Goal: Task Accomplishment & Management: Use online tool/utility

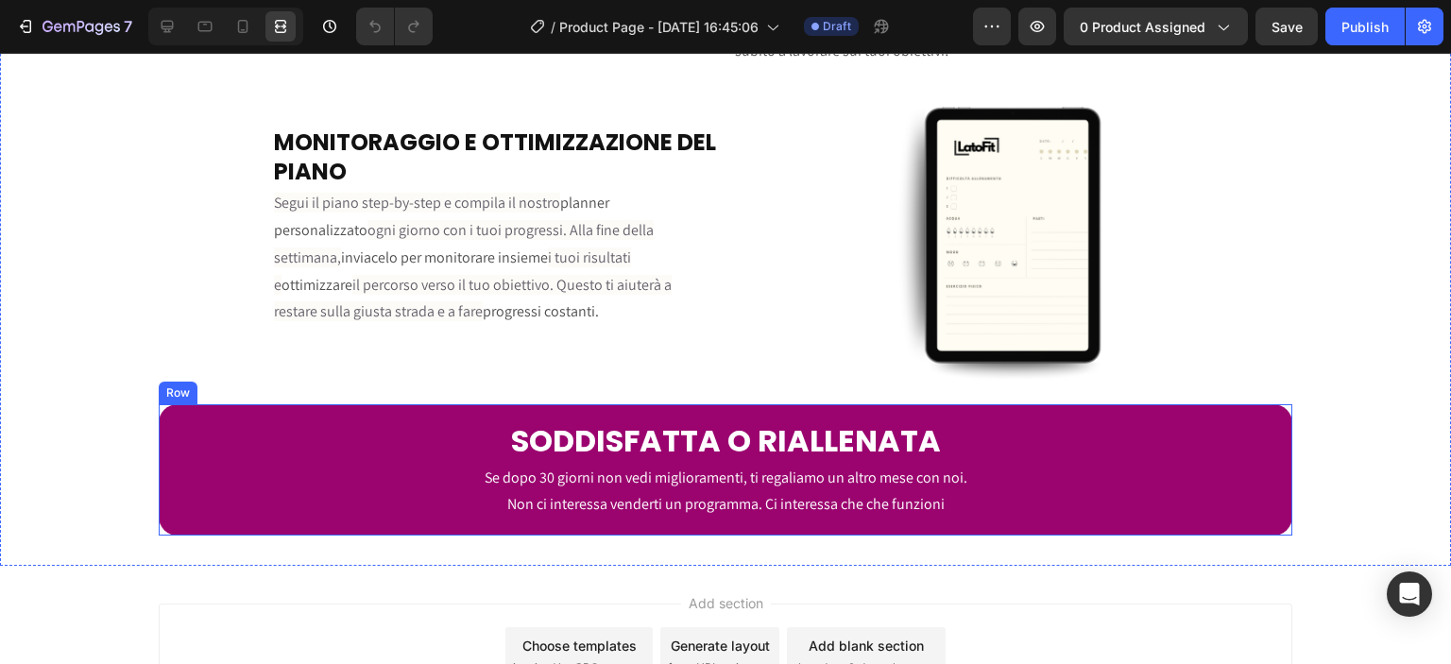
scroll to position [3969, 0]
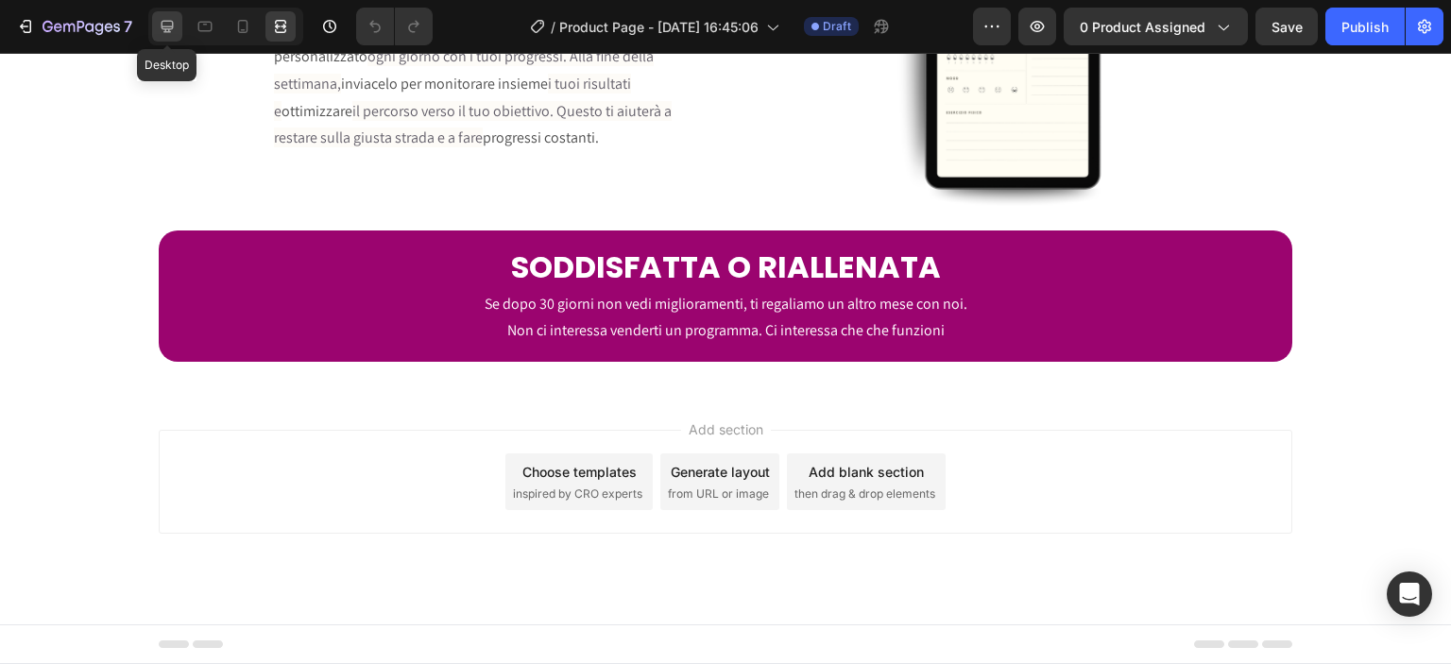
click at [158, 24] on icon at bounding box center [167, 26] width 19 height 19
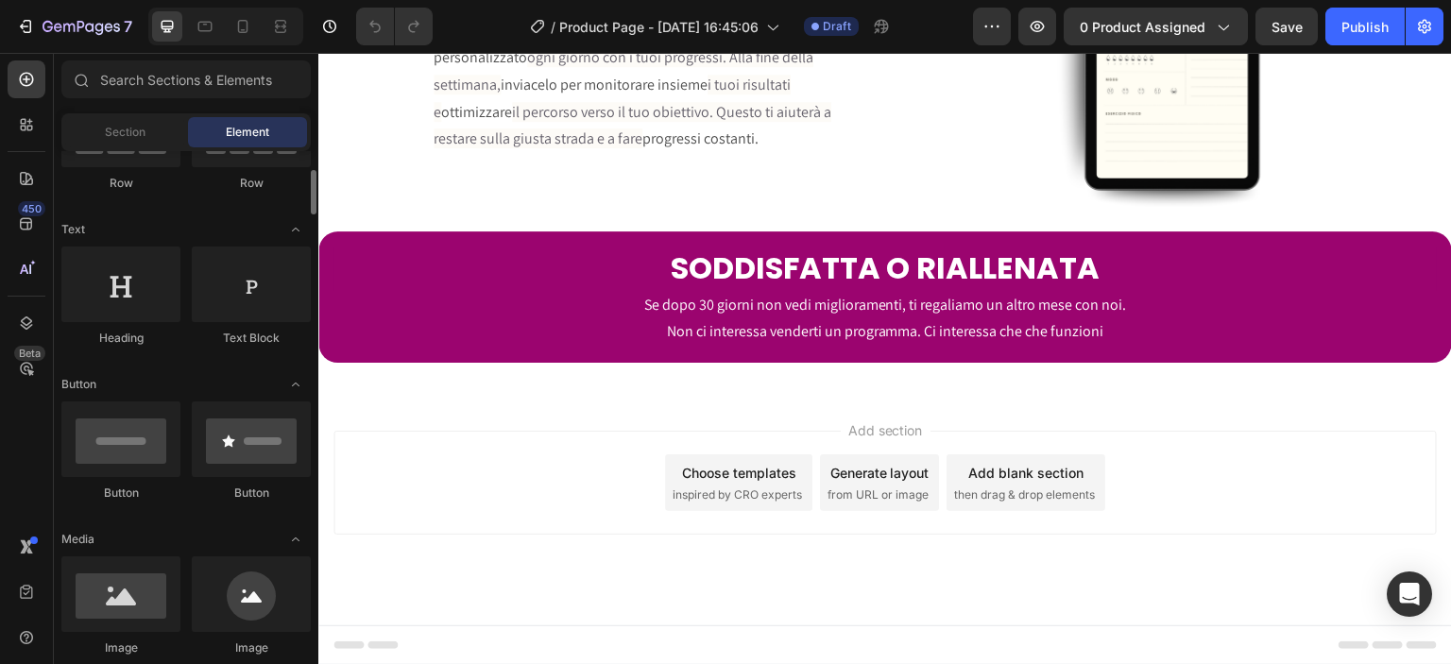
scroll to position [441, 0]
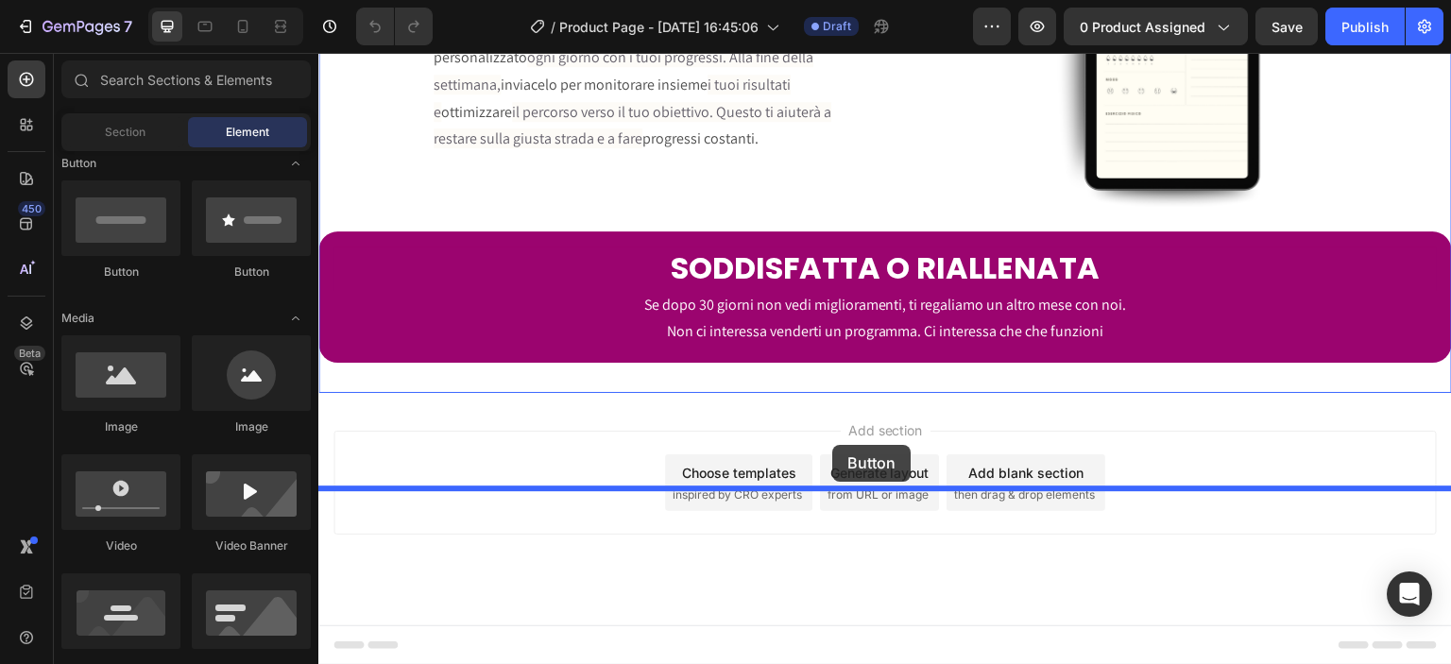
drag, startPoint x: 446, startPoint y: 269, endPoint x: 833, endPoint y: 445, distance: 424.6
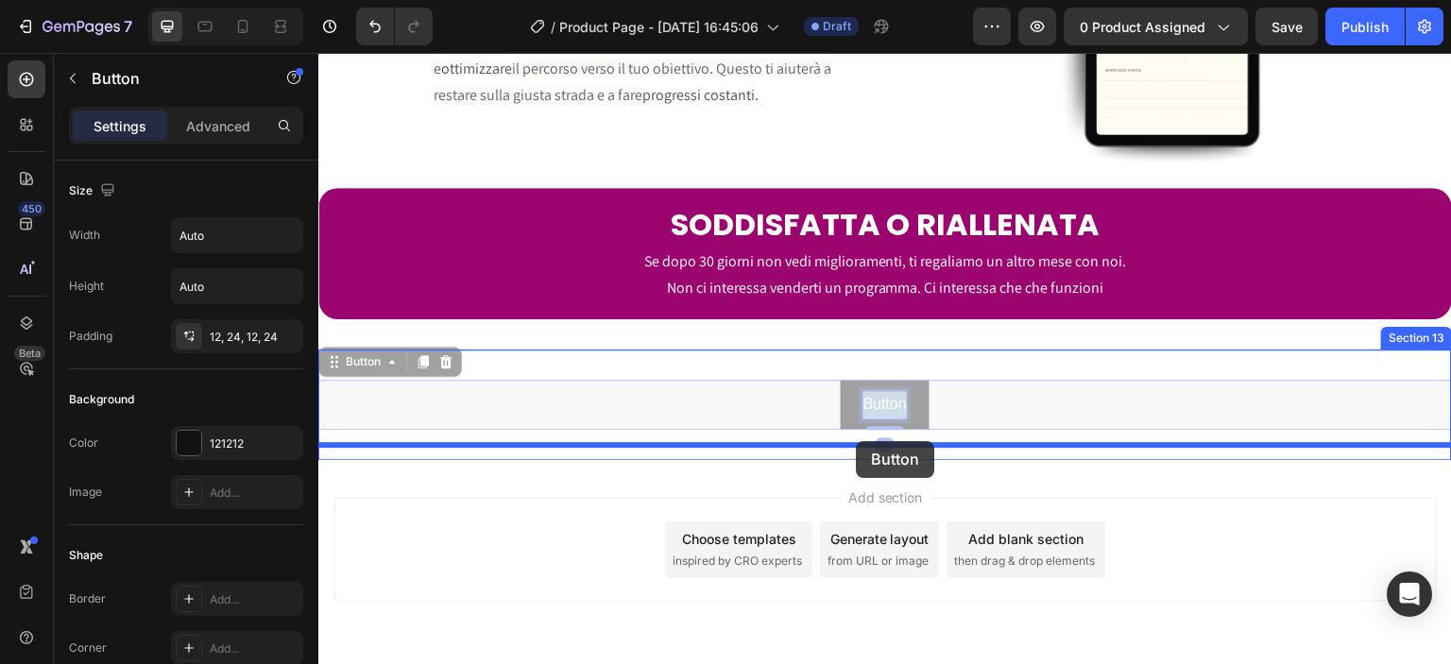
drag, startPoint x: 862, startPoint y: 487, endPoint x: 856, endPoint y: 441, distance: 45.7
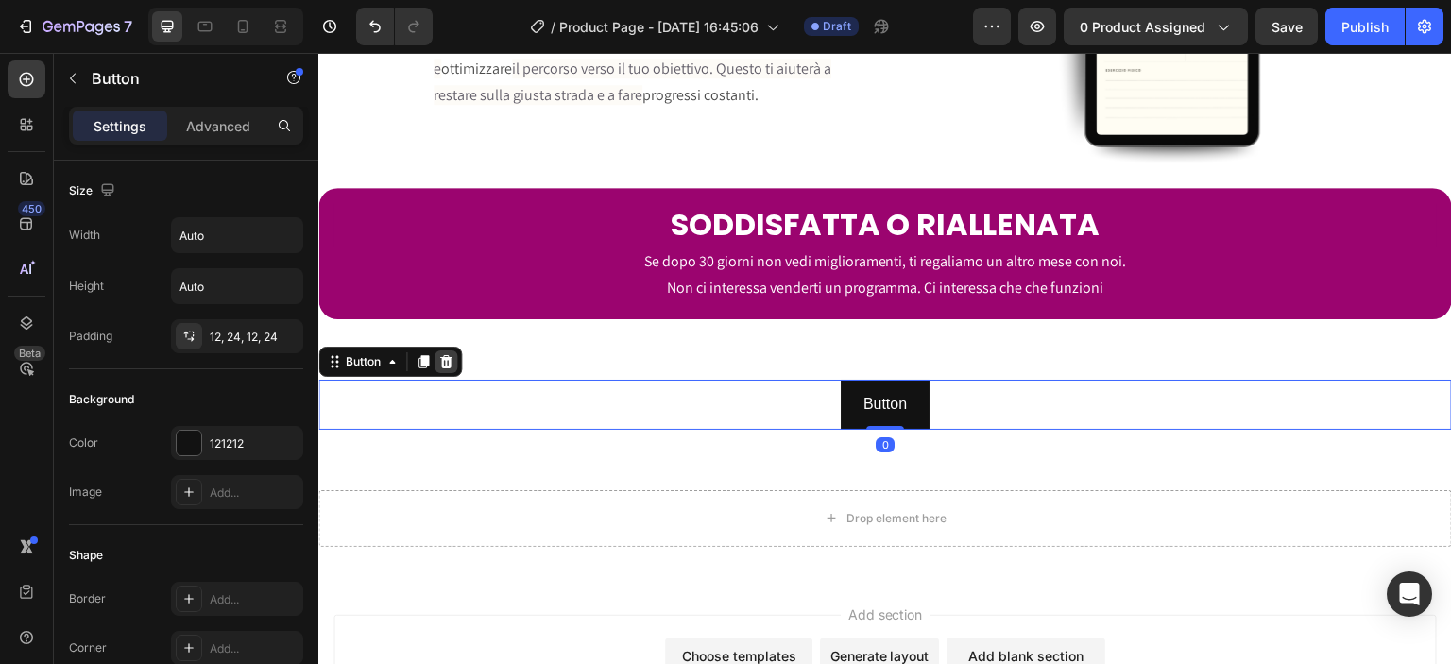
click at [457, 373] on div at bounding box center [446, 362] width 23 height 23
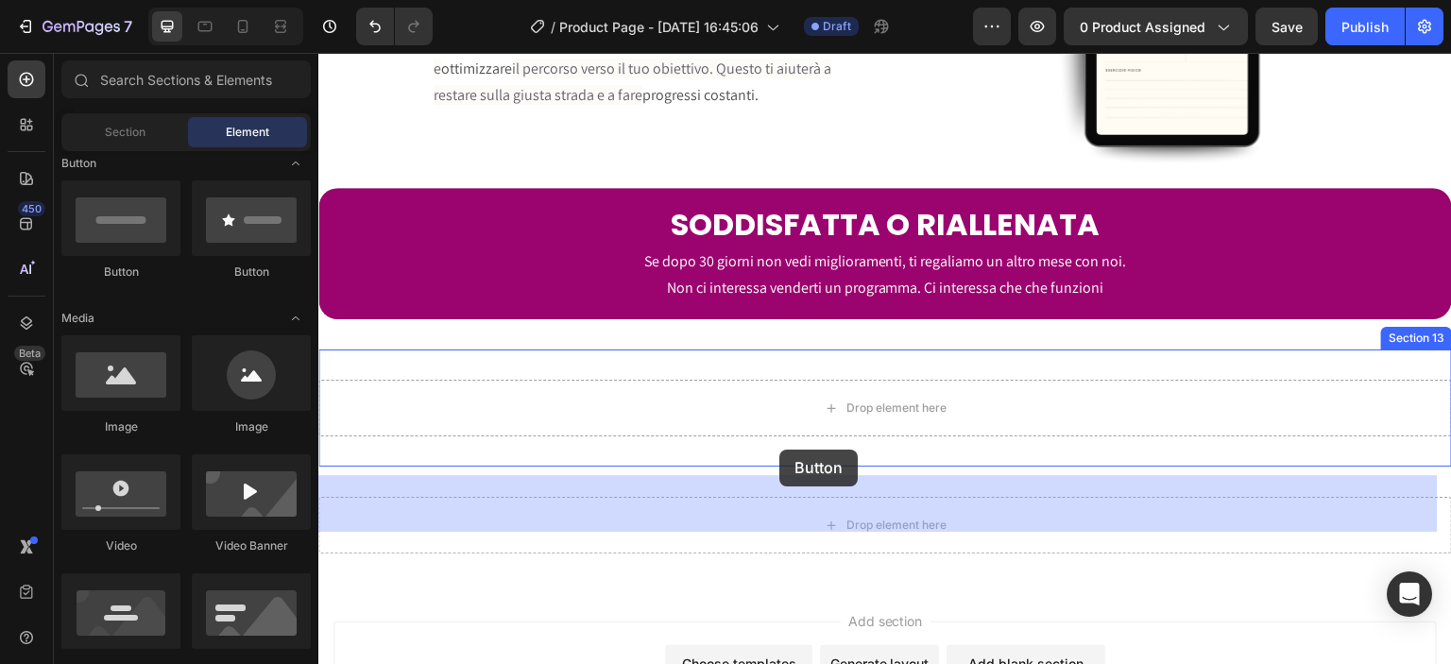
scroll to position [4184, 0]
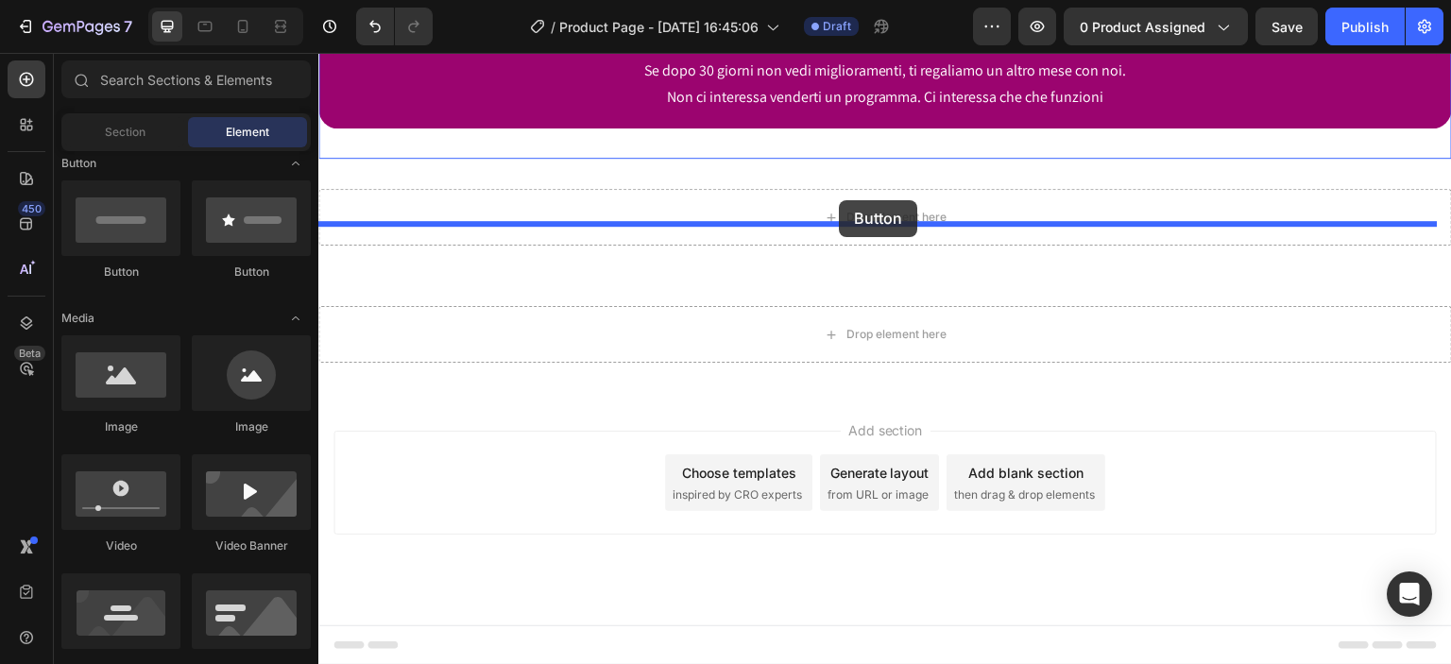
drag, startPoint x: 411, startPoint y: 284, endPoint x: 839, endPoint y: 200, distance: 436.3
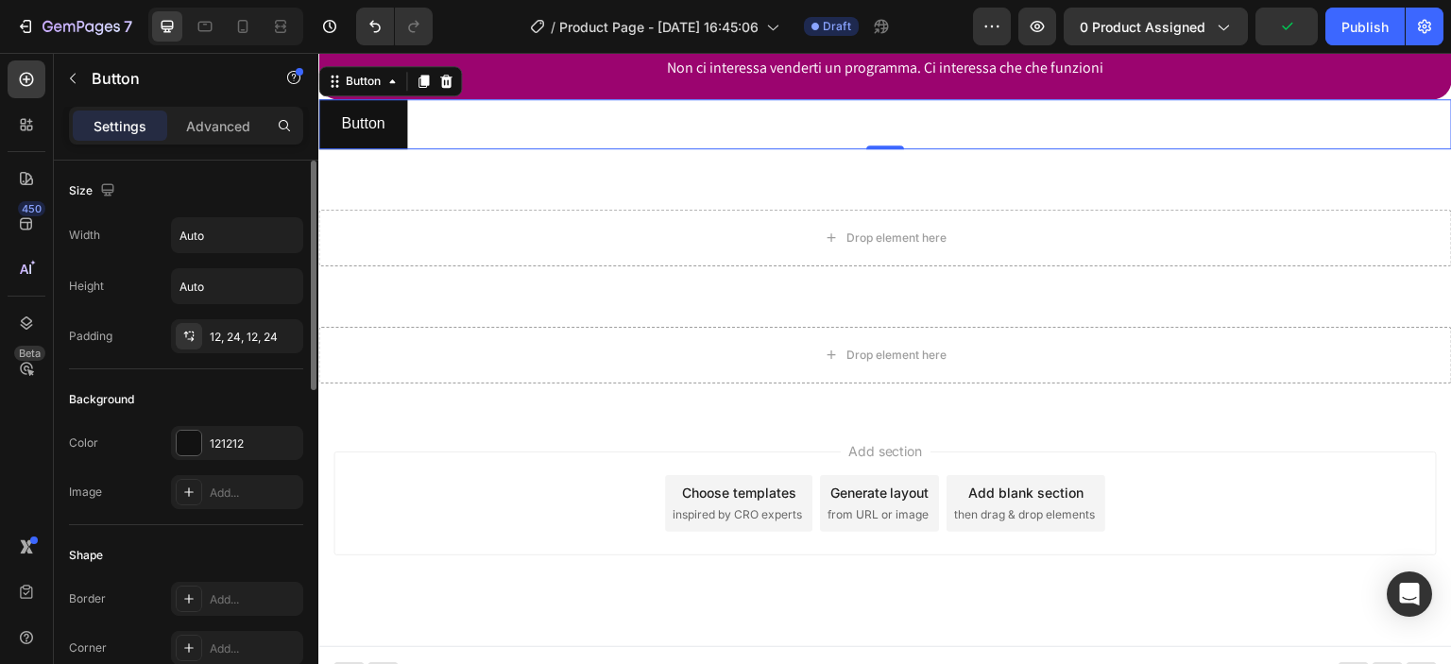
scroll to position [220, 0]
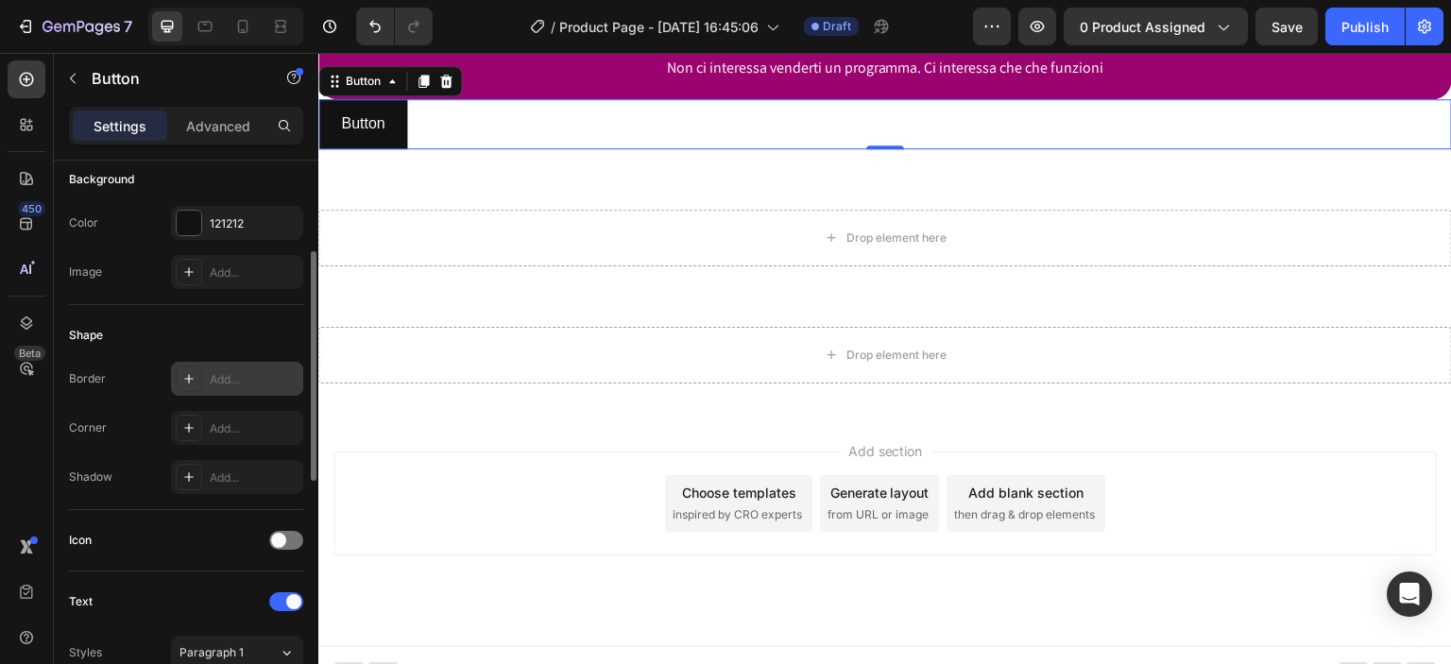
click at [214, 378] on div "Add..." at bounding box center [254, 379] width 89 height 17
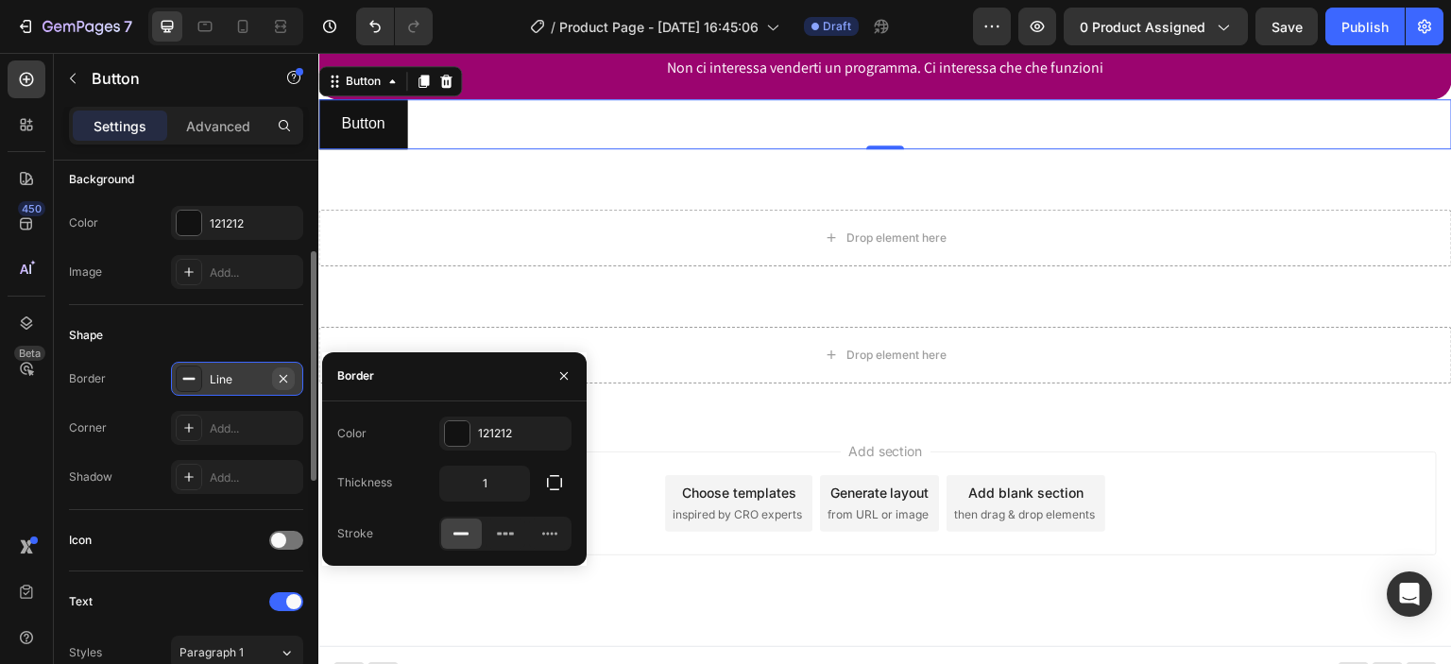
click at [276, 377] on icon "button" at bounding box center [283, 378] width 15 height 15
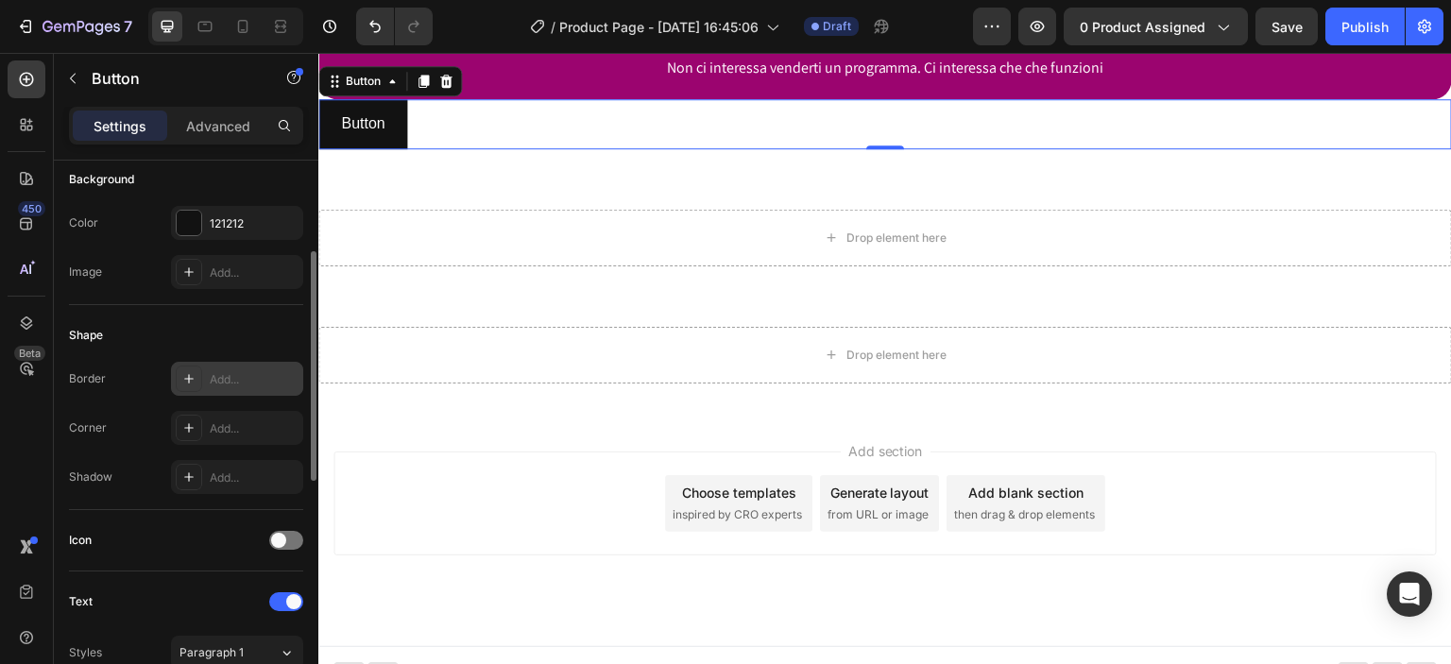
click at [250, 382] on div "Add..." at bounding box center [254, 379] width 89 height 17
type input "1"
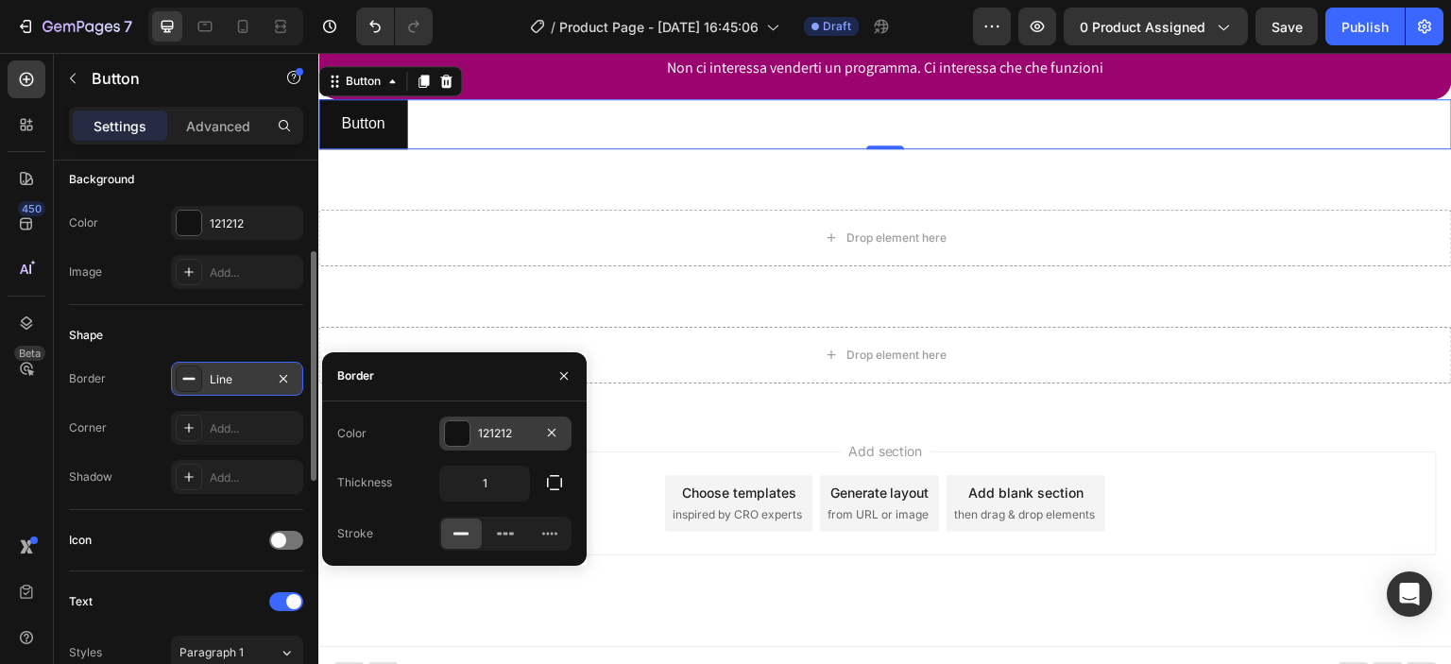
click at [459, 431] on div at bounding box center [457, 433] width 25 height 25
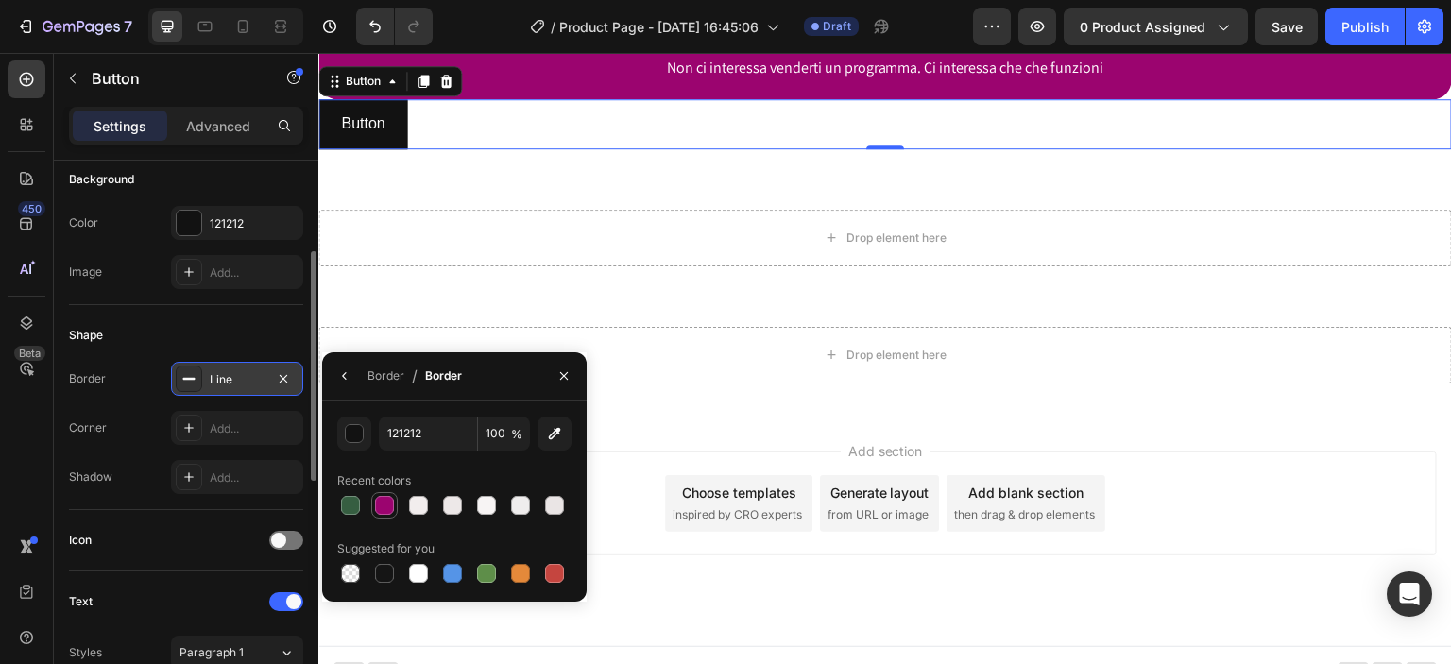
click at [385, 505] on div at bounding box center [384, 505] width 19 height 19
type input "9B046F"
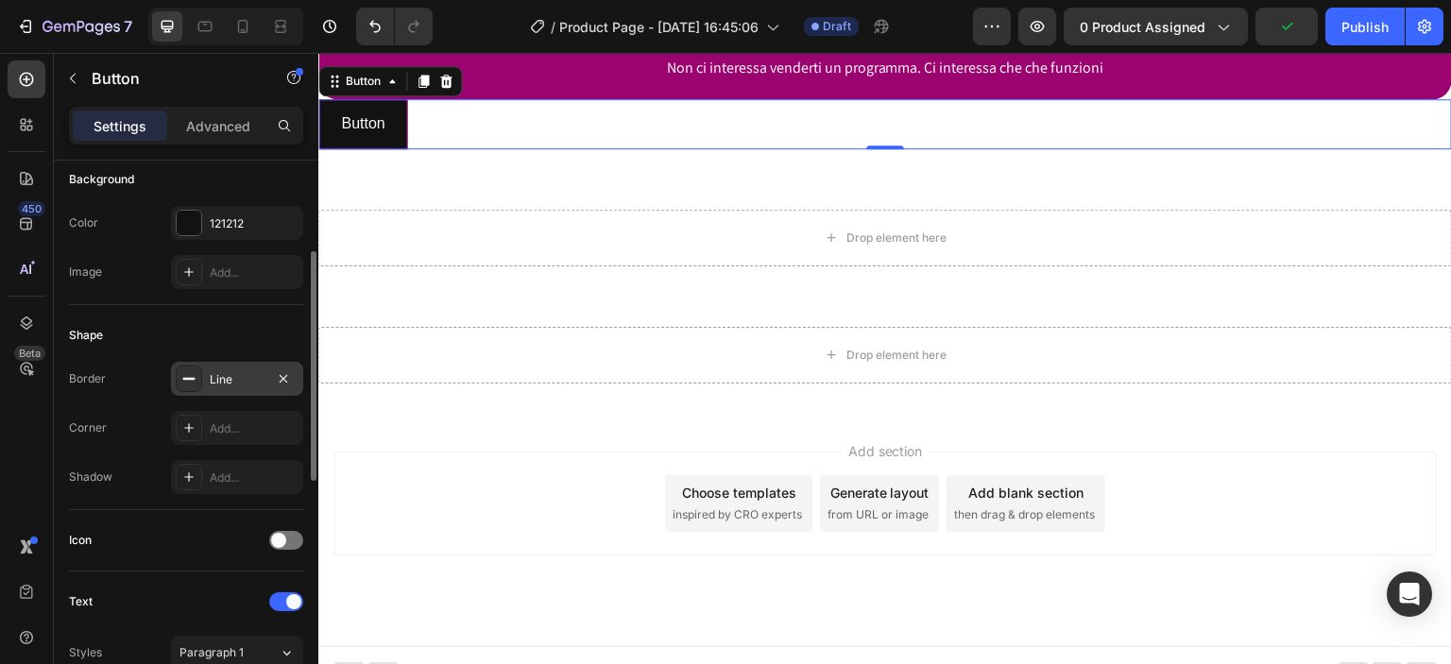
click at [241, 320] on div "Shape" at bounding box center [186, 335] width 234 height 30
click at [231, 232] on div "121212" at bounding box center [237, 223] width 132 height 34
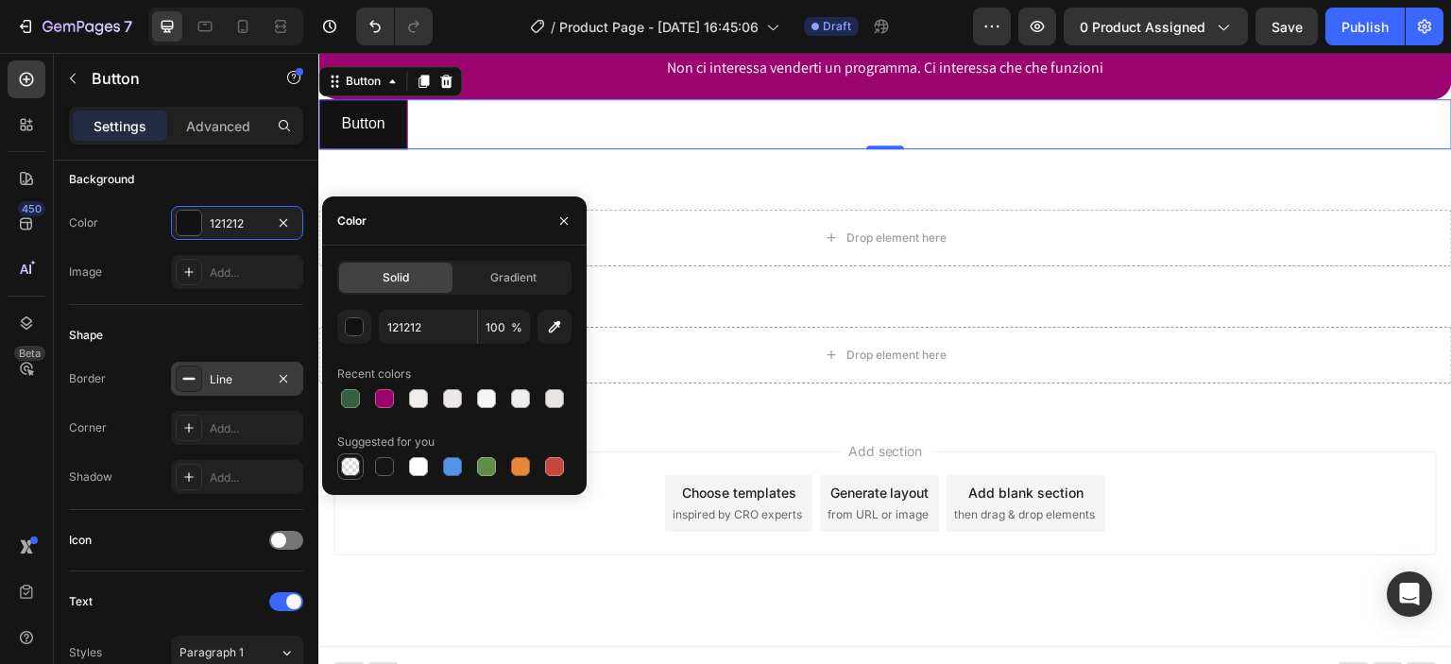
click at [353, 461] on div at bounding box center [350, 466] width 19 height 19
type input "000000"
type input "0"
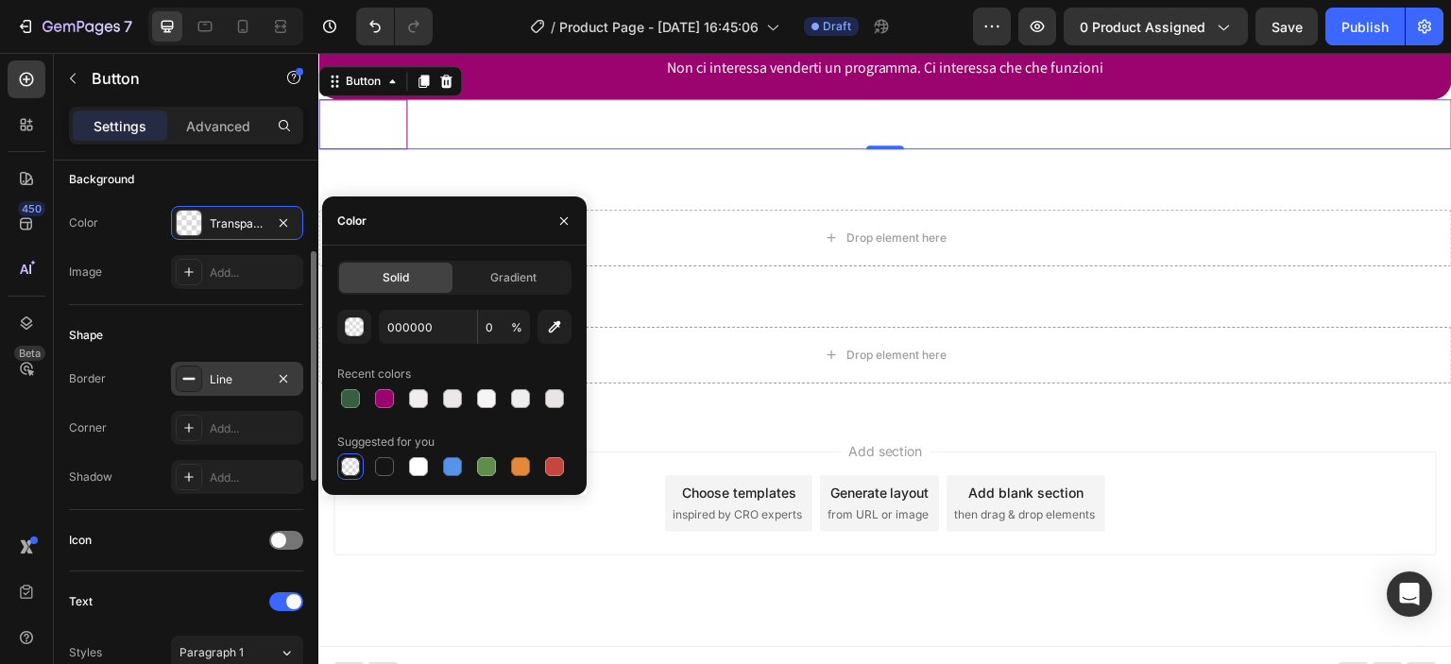
click at [254, 190] on div "Background" at bounding box center [186, 179] width 234 height 30
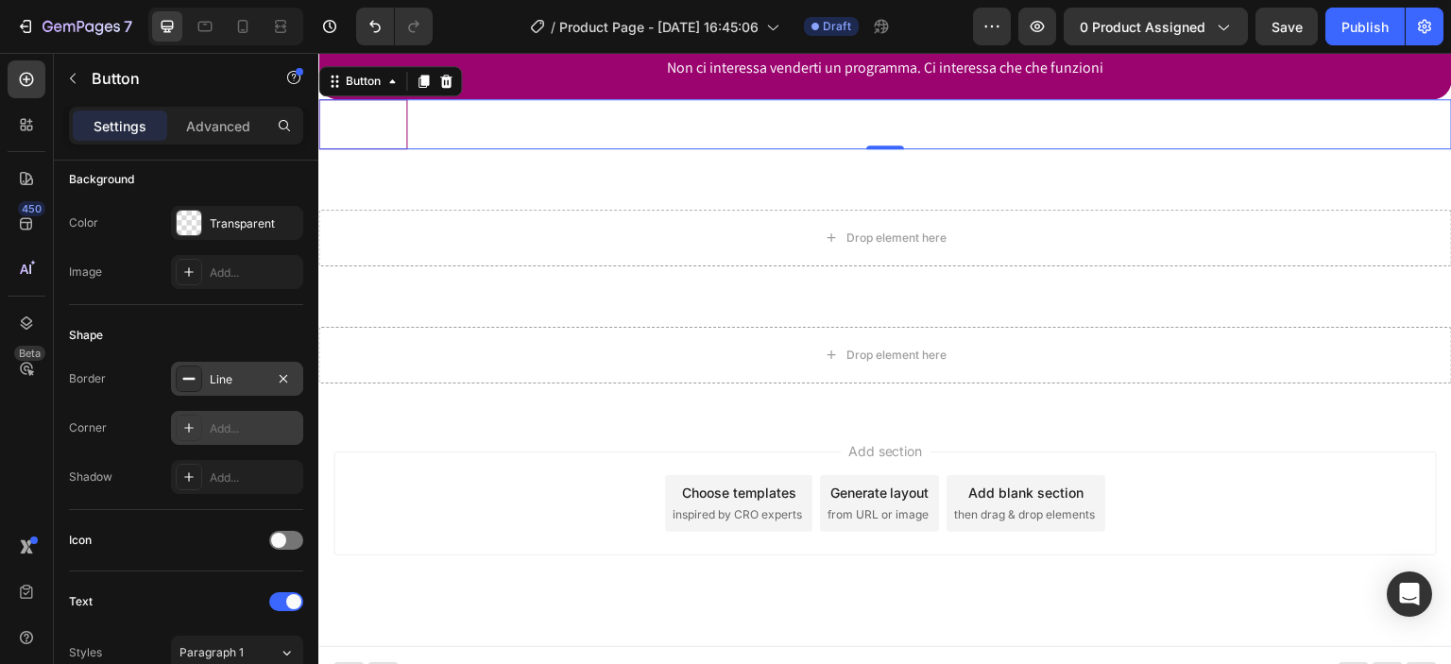
click at [214, 421] on div "Add..." at bounding box center [254, 429] width 89 height 17
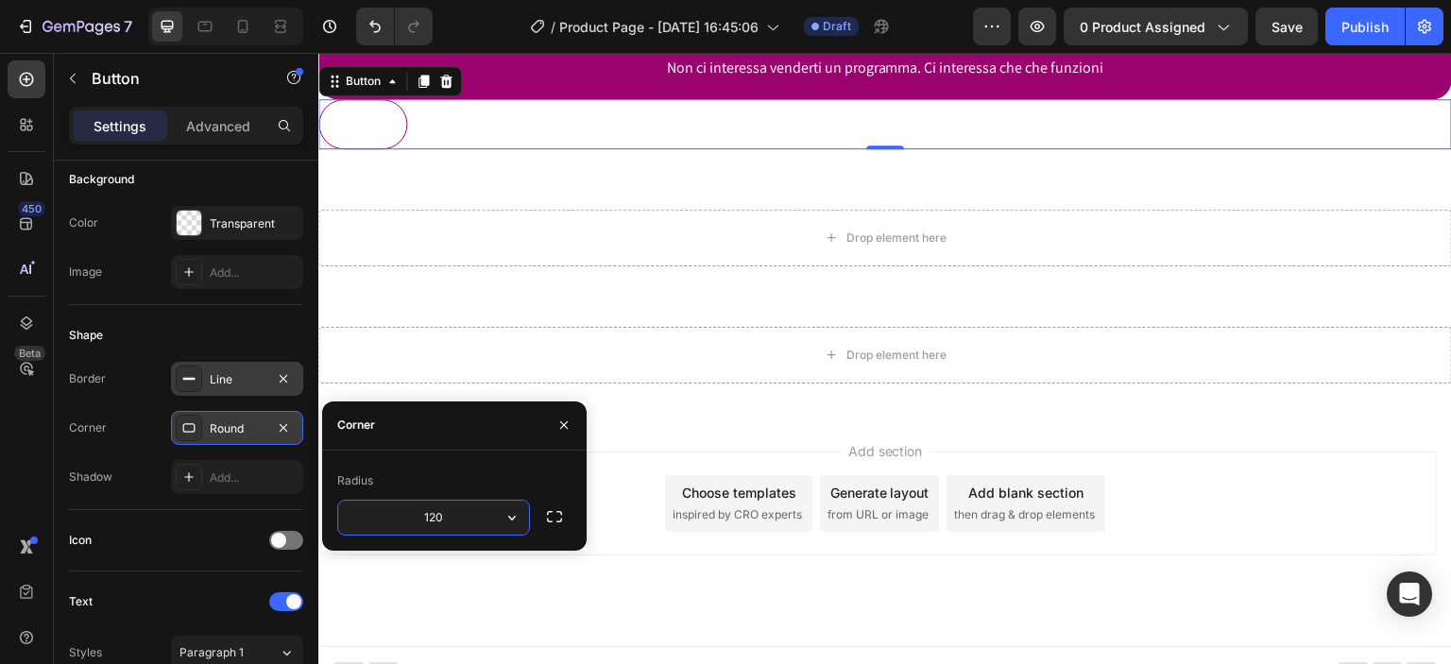
type input "120"
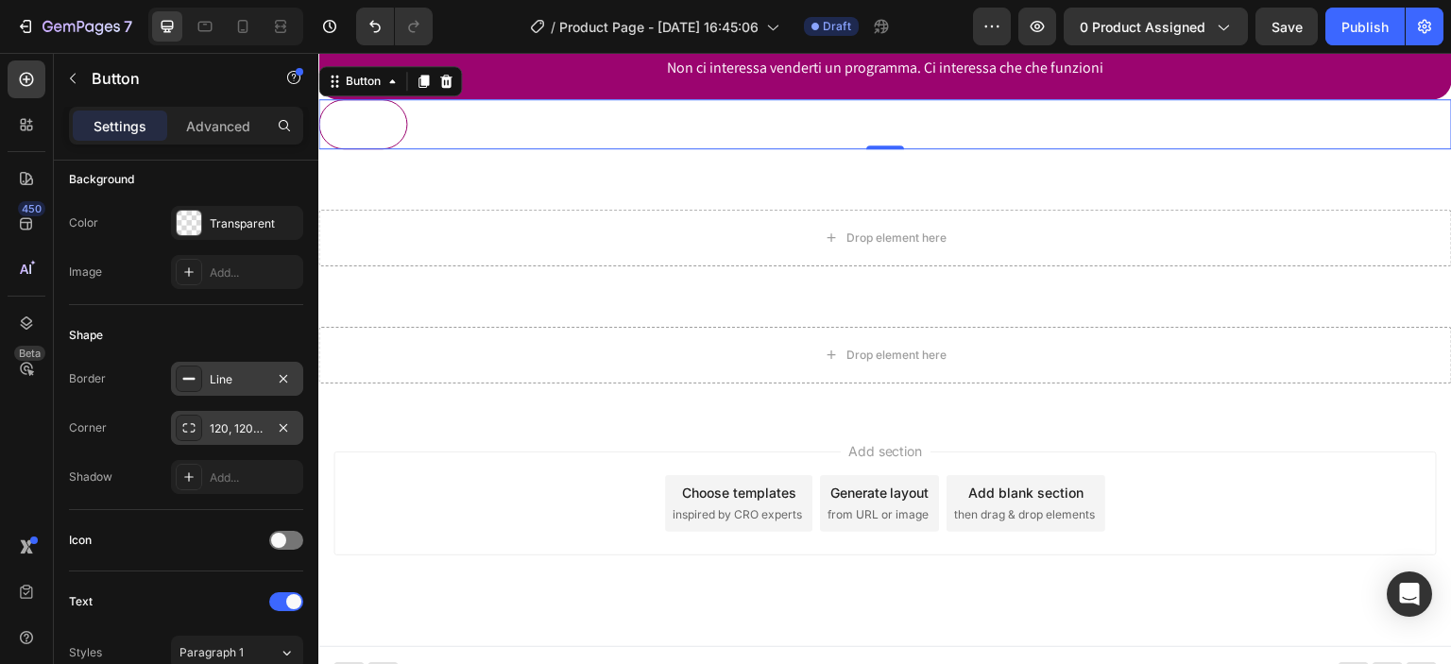
click at [248, 378] on div "Line" at bounding box center [237, 379] width 55 height 17
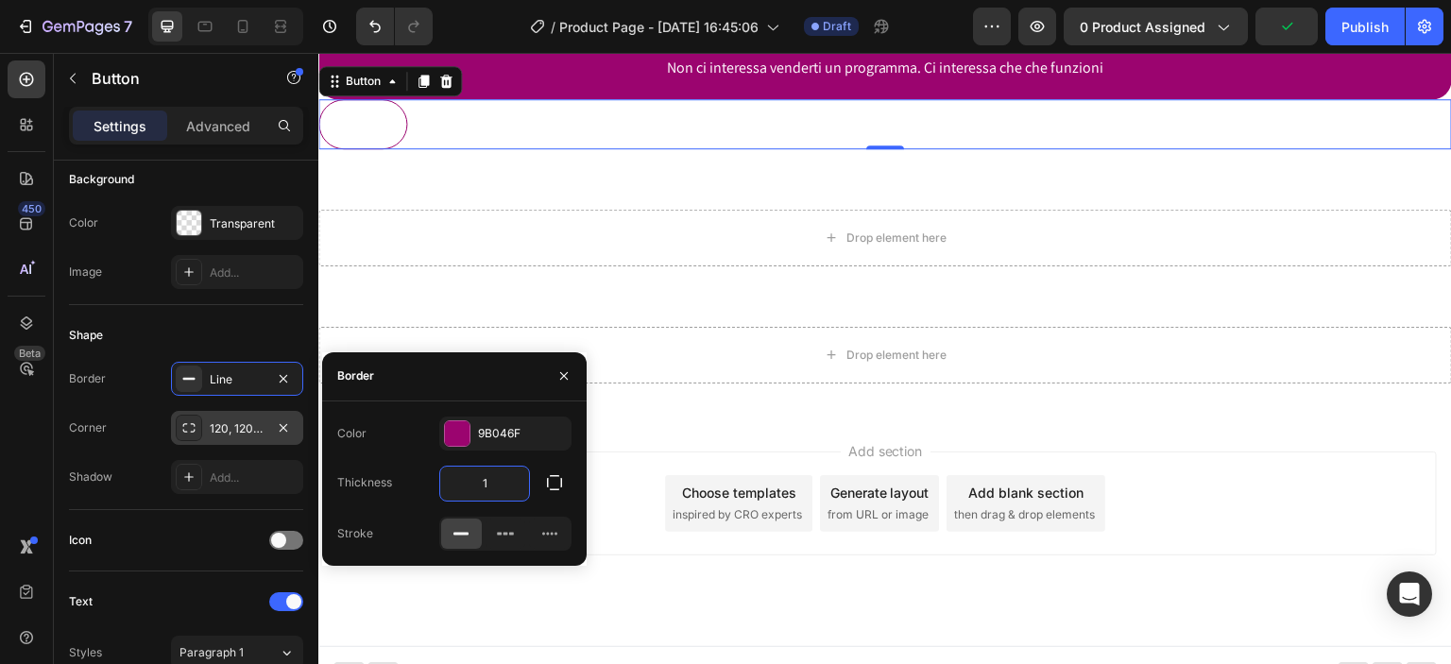
click at [506, 490] on input "1" at bounding box center [484, 484] width 89 height 34
type input "1"
type input "5"
type input "3"
click at [378, 138] on p "Button" at bounding box center [362, 124] width 43 height 27
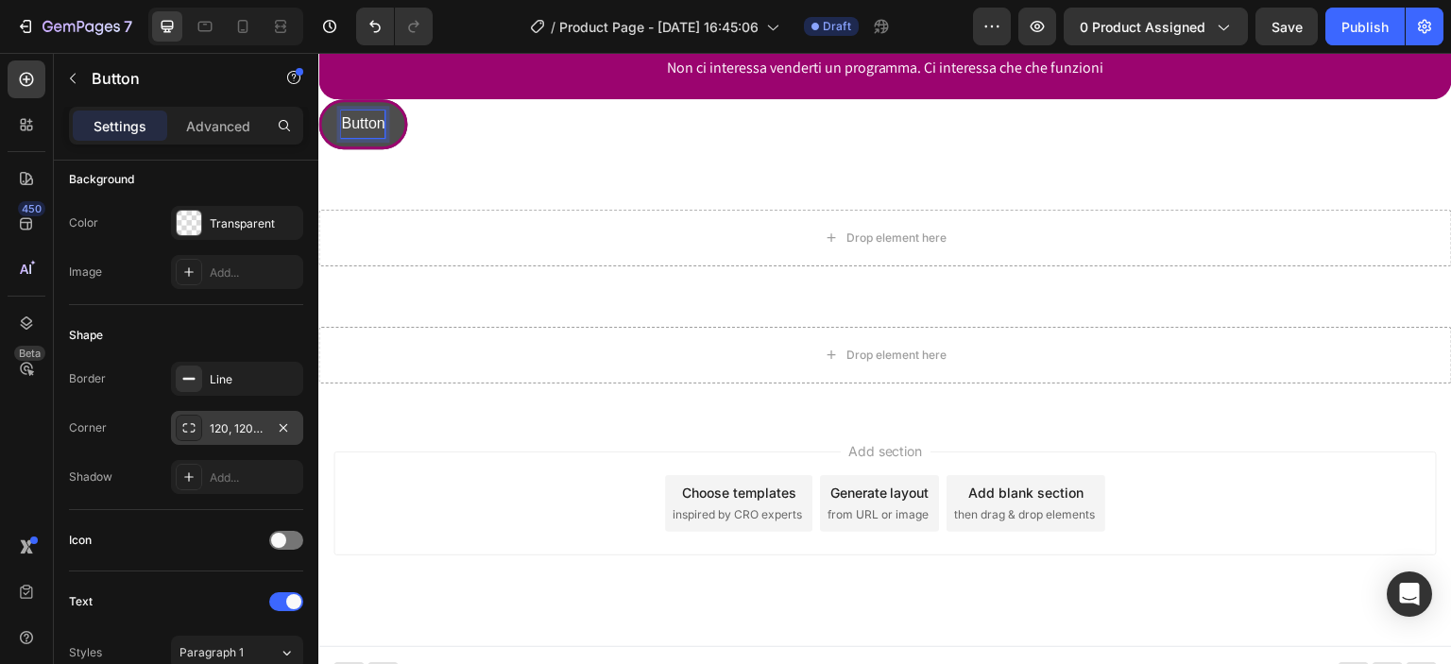
click at [370, 138] on p "Button" at bounding box center [362, 124] width 43 height 27
click at [318, 99] on button "Inizia" at bounding box center [358, 124] width 80 height 50
click at [318, 99] on button "[MEDICAL_DATA]" at bounding box center [401, 124] width 167 height 50
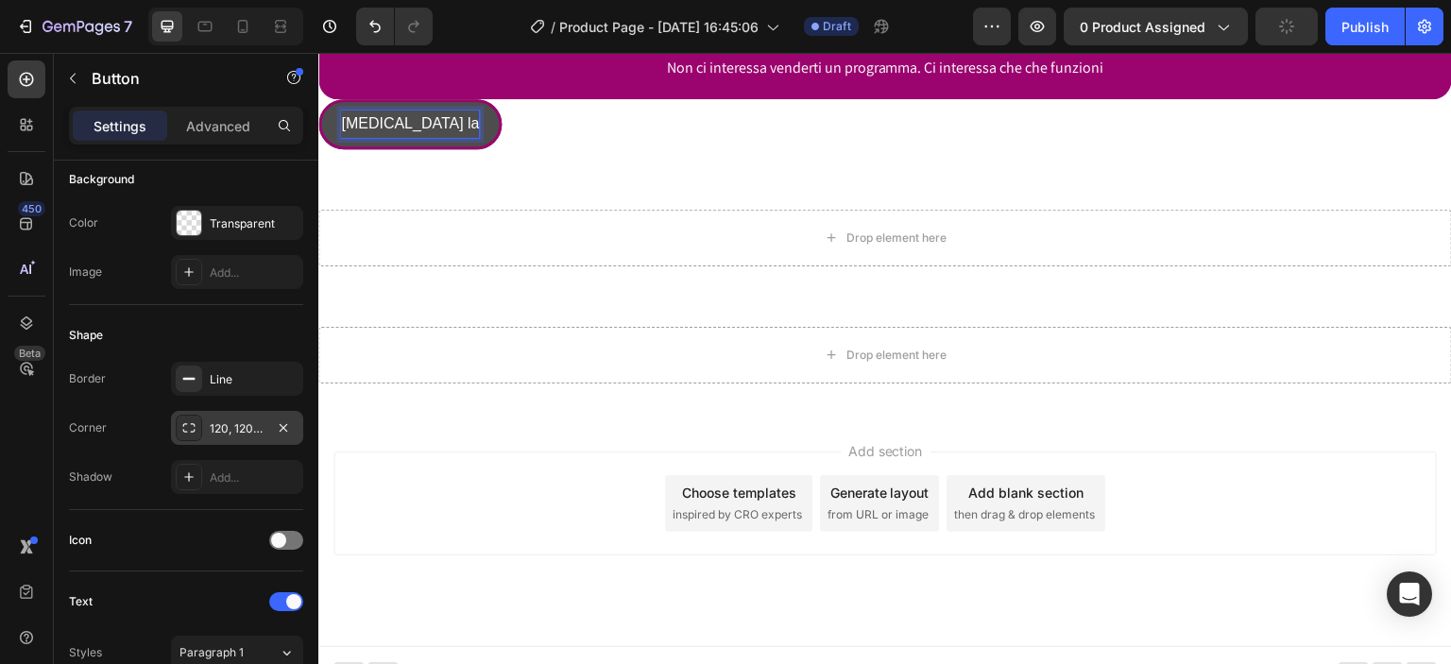
click at [318, 99] on button "[MEDICAL_DATA] la" at bounding box center [409, 124] width 183 height 50
click at [318, 99] on button "[MEDICAL_DATA] la tua" at bounding box center [422, 124] width 209 height 50
click at [318, 99] on button "[MEDICAL_DATA] la tua vita" at bounding box center [436, 124] width 236 height 50
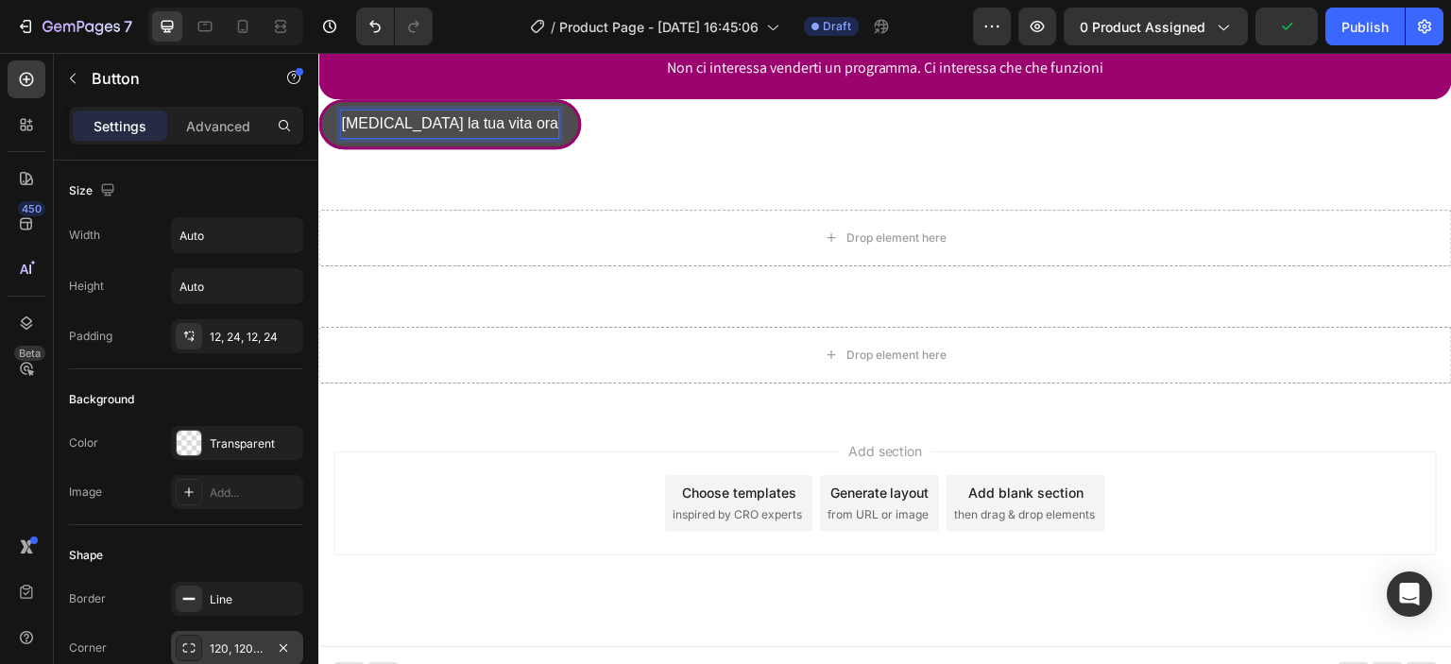
click at [420, 138] on p "[MEDICAL_DATA] la tua vita ora" at bounding box center [449, 124] width 217 height 27
click at [415, 138] on p "[MEDICAL_DATA] la tua vita ora" at bounding box center [449, 124] width 217 height 27
click at [413, 138] on p "[MEDICAL_DATA] la tua vita ora" at bounding box center [449, 124] width 217 height 27
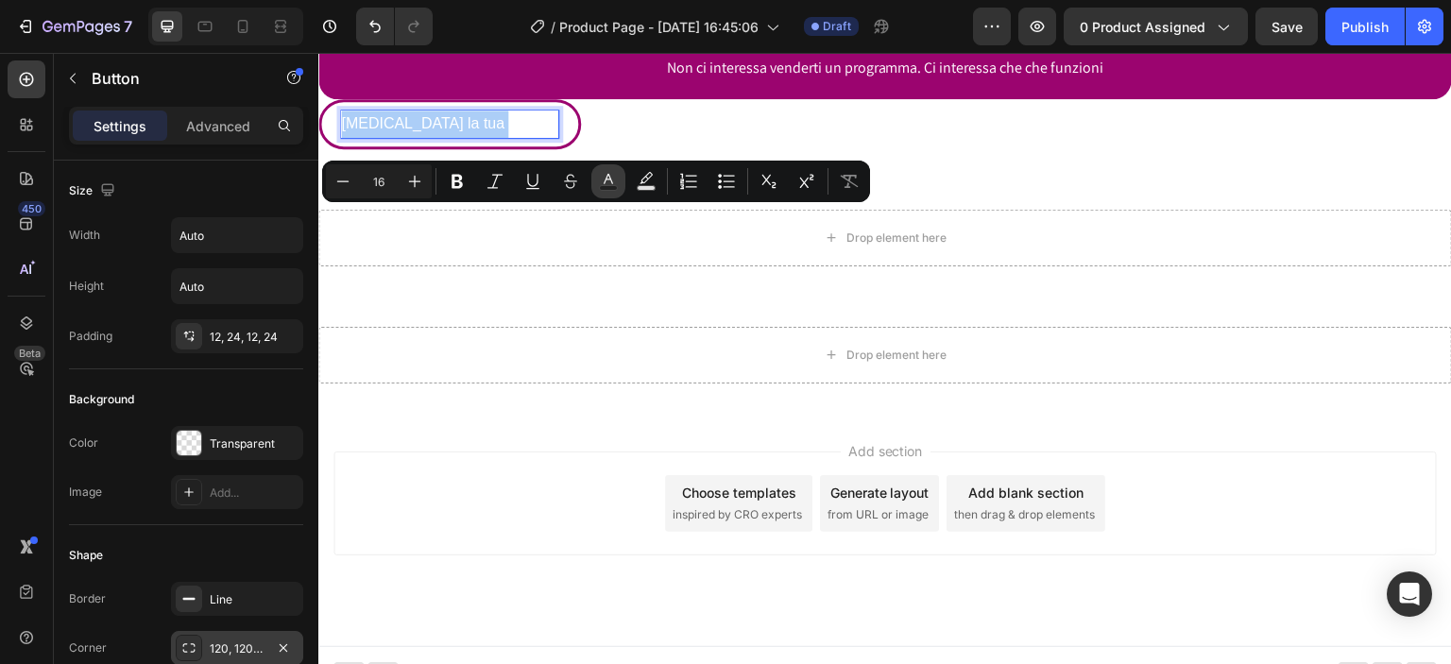
click at [604, 180] on icon "Editor contextual toolbar" at bounding box center [608, 181] width 19 height 19
type input "FFFFFF"
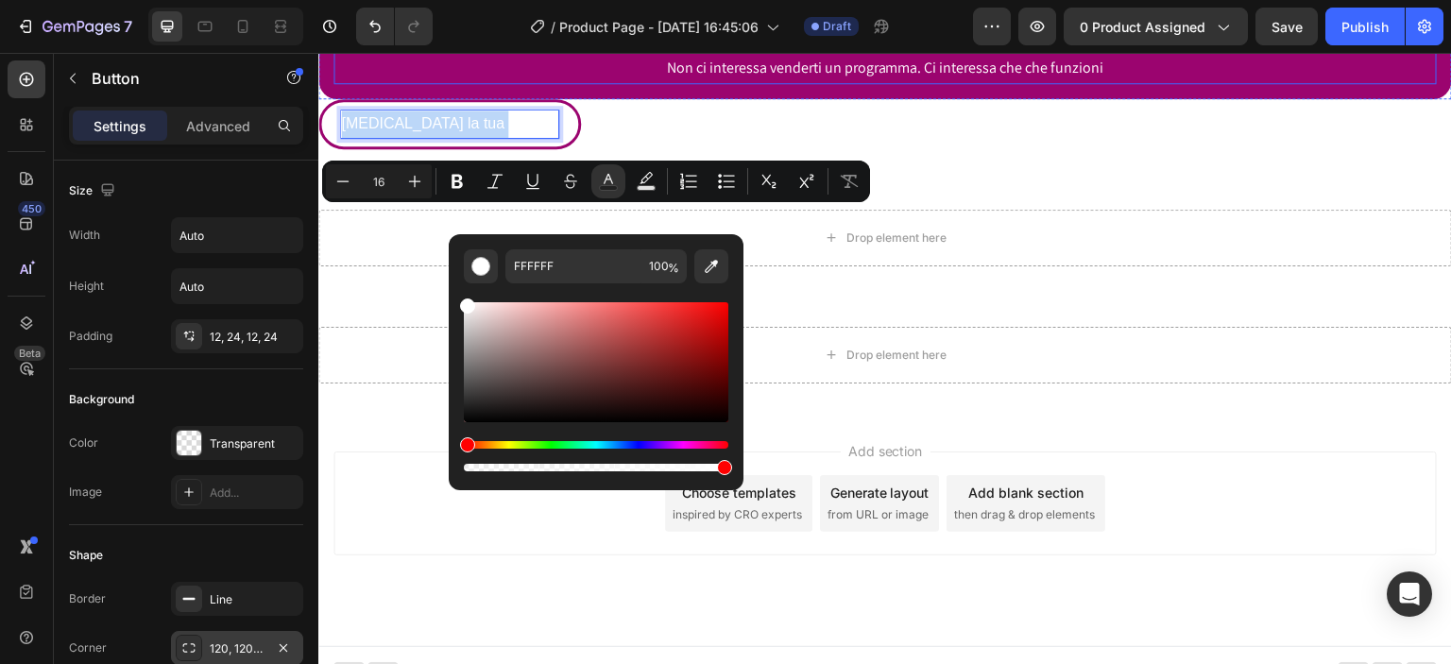
click at [419, 26] on h2 "SODDISFATTA O RIALLENATA" at bounding box center [886, 4] width 1104 height 43
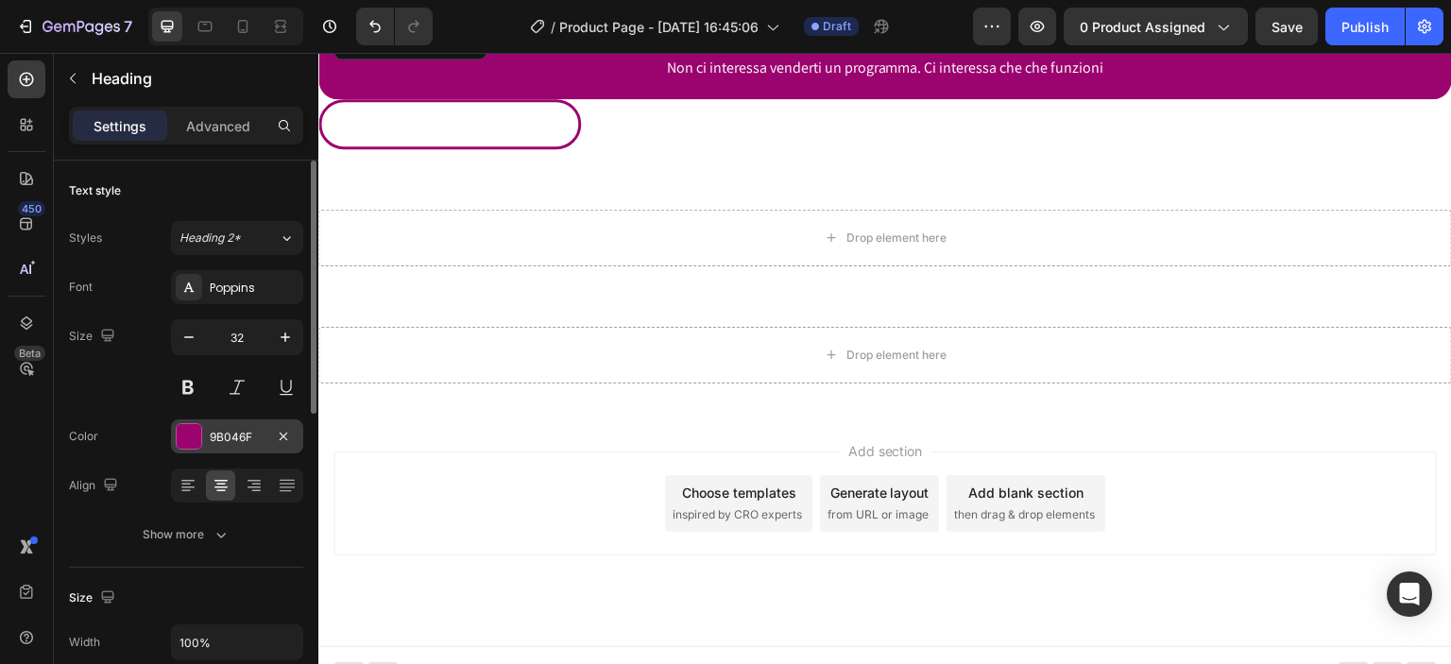
click at [246, 421] on div "9B046F" at bounding box center [237, 437] width 132 height 34
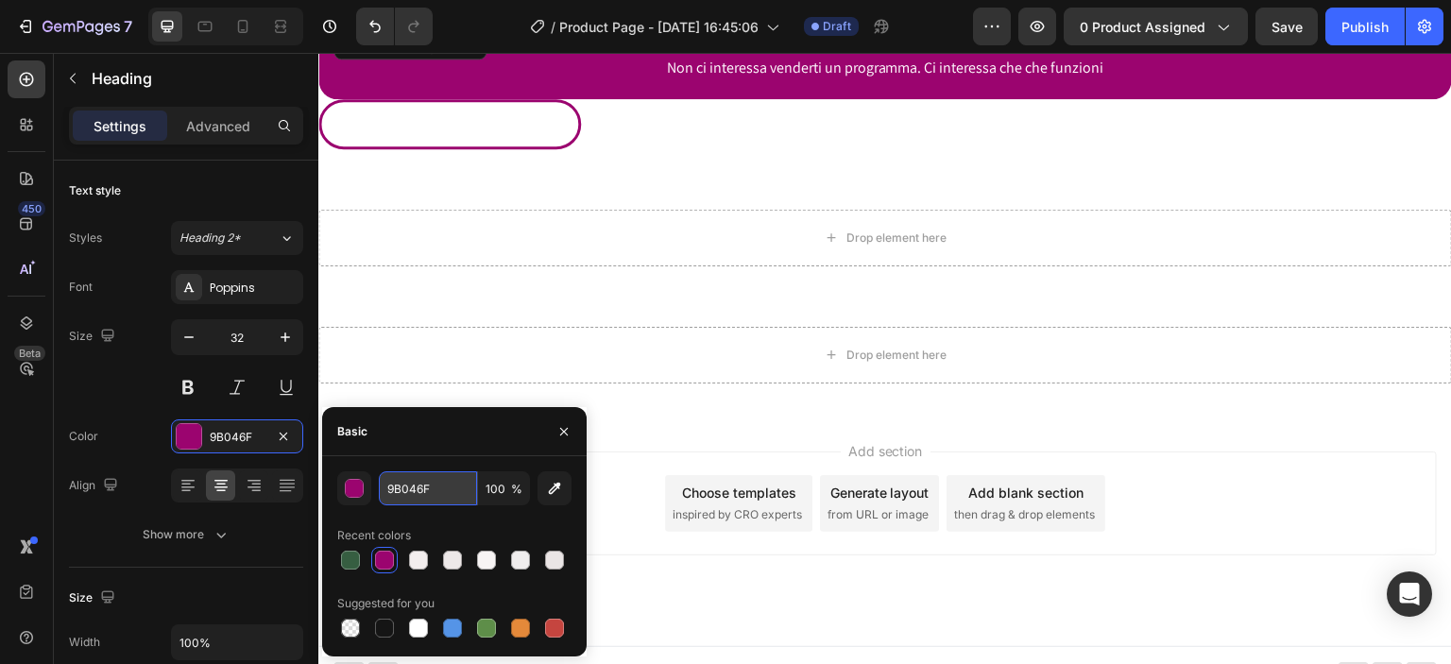
click at [417, 483] on input "9B046F" at bounding box center [428, 489] width 98 height 34
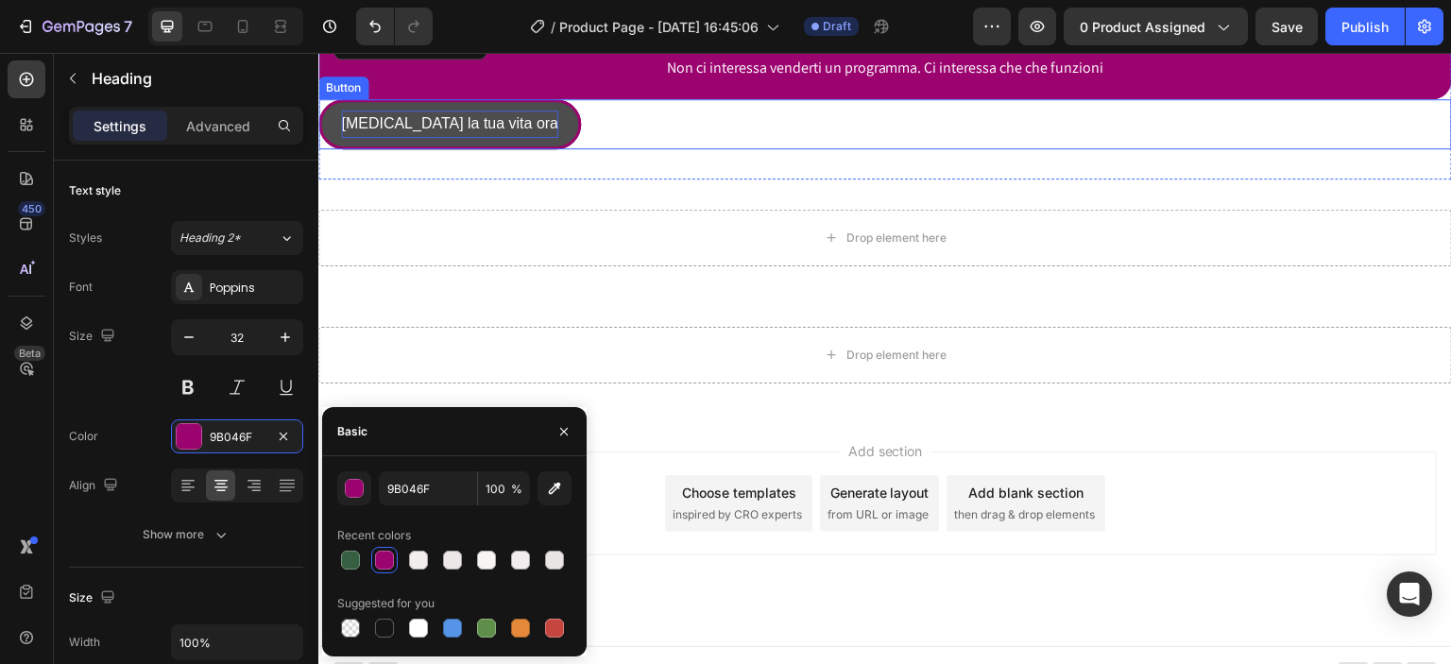
click at [433, 138] on p "[MEDICAL_DATA] la tua vita ora" at bounding box center [449, 124] width 217 height 27
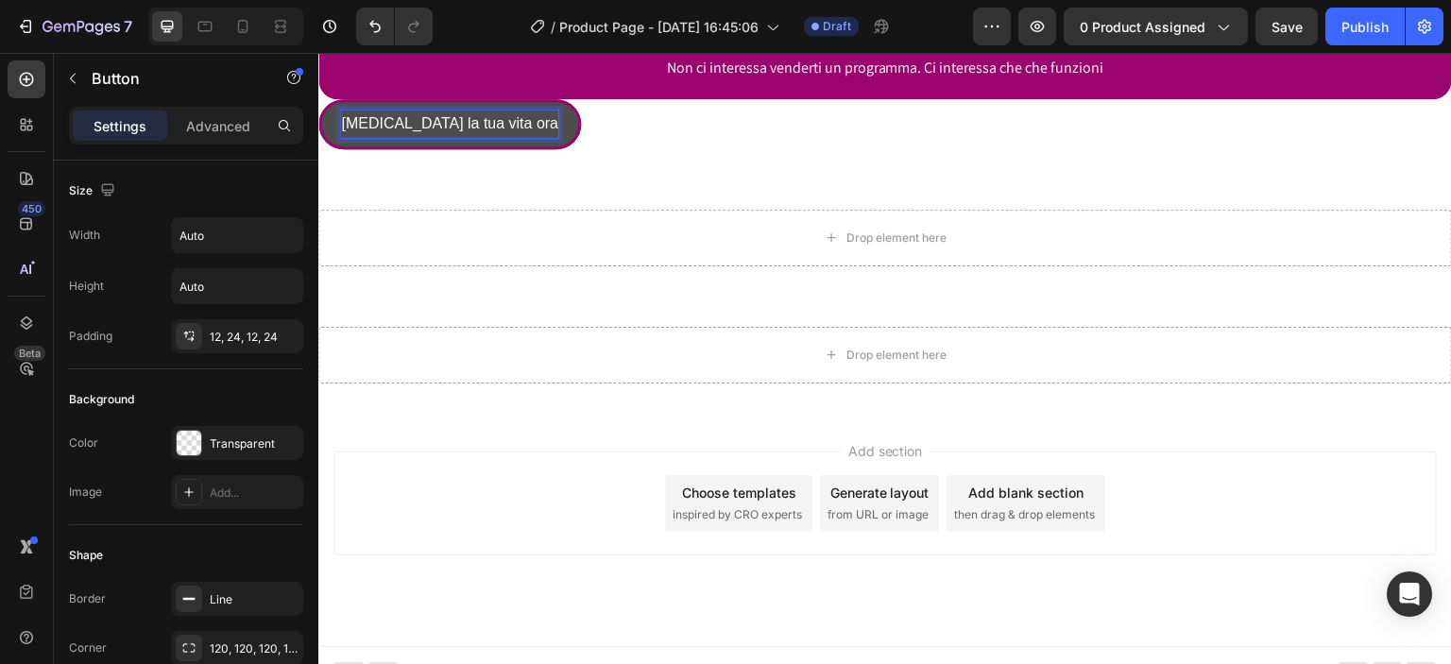
click at [426, 138] on p "[MEDICAL_DATA] la tua vita ora" at bounding box center [449, 124] width 217 height 27
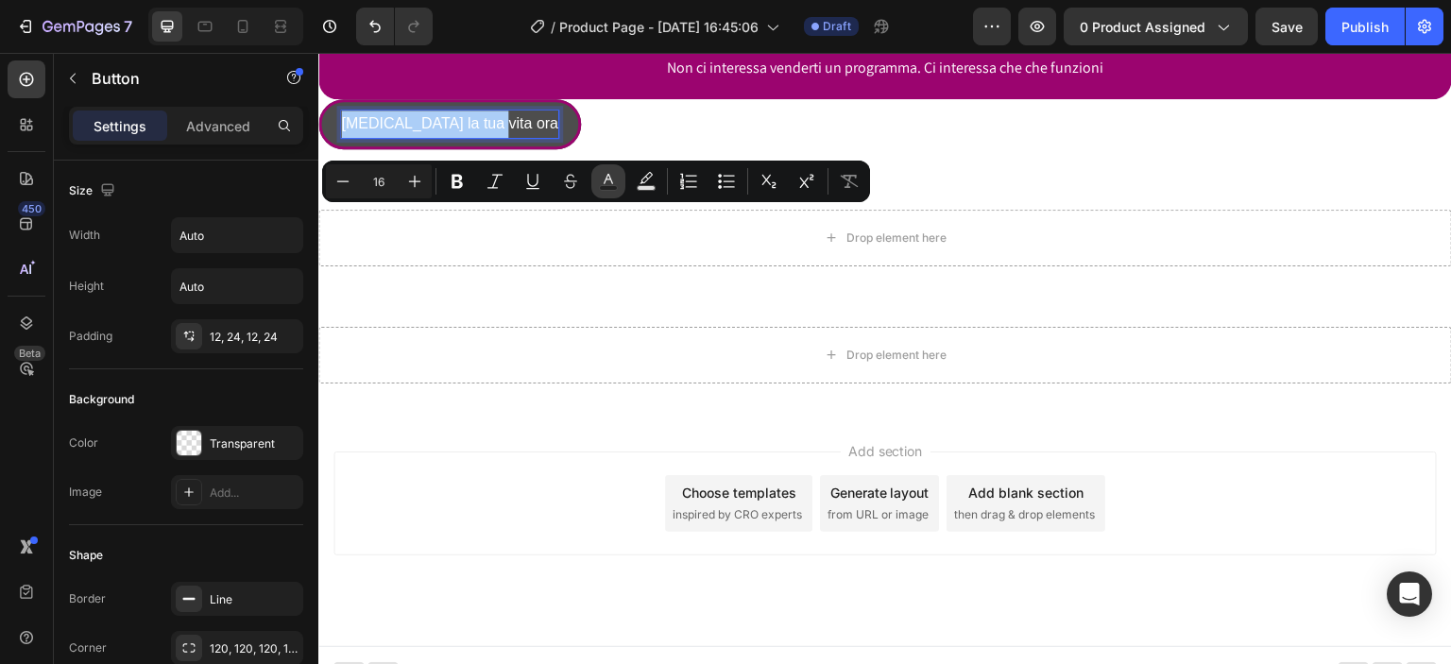
click at [617, 183] on icon "Editor contextual toolbar" at bounding box center [608, 181] width 19 height 19
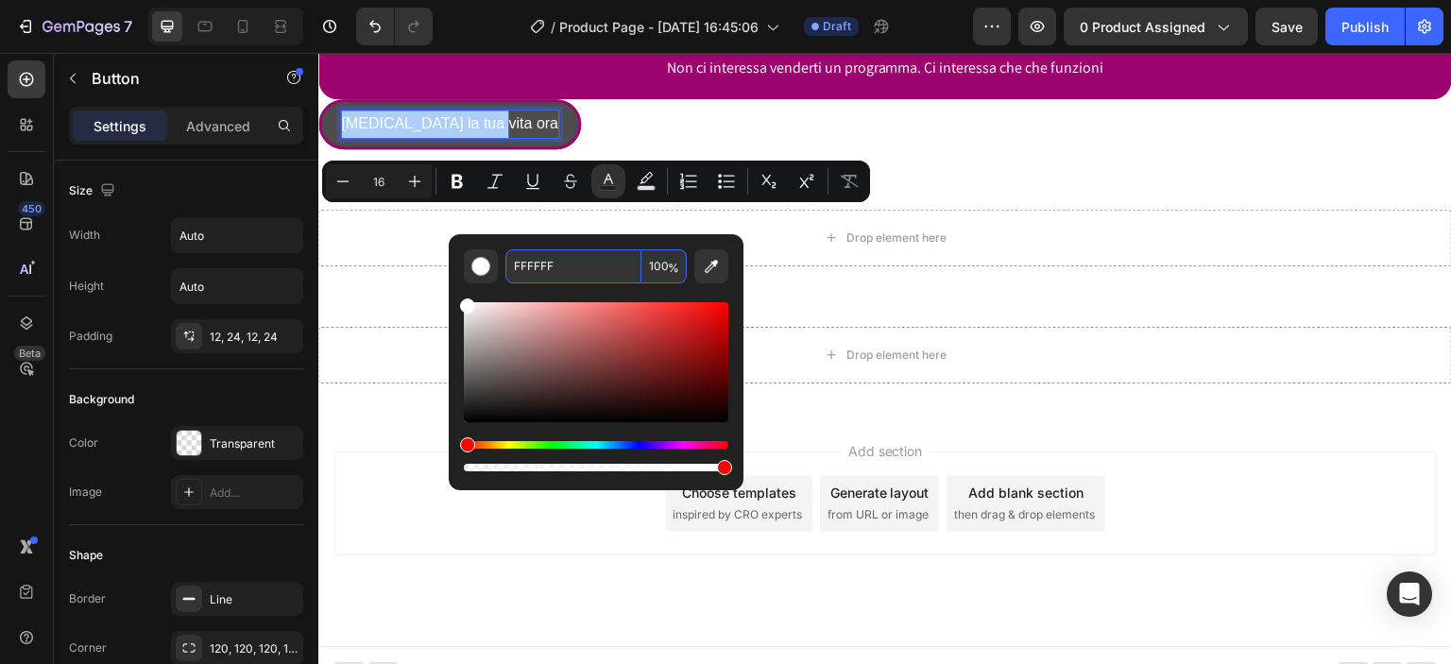
click at [545, 269] on input "FFFFFF" at bounding box center [574, 266] width 136 height 34
paste input "9B046"
type input "9B046F"
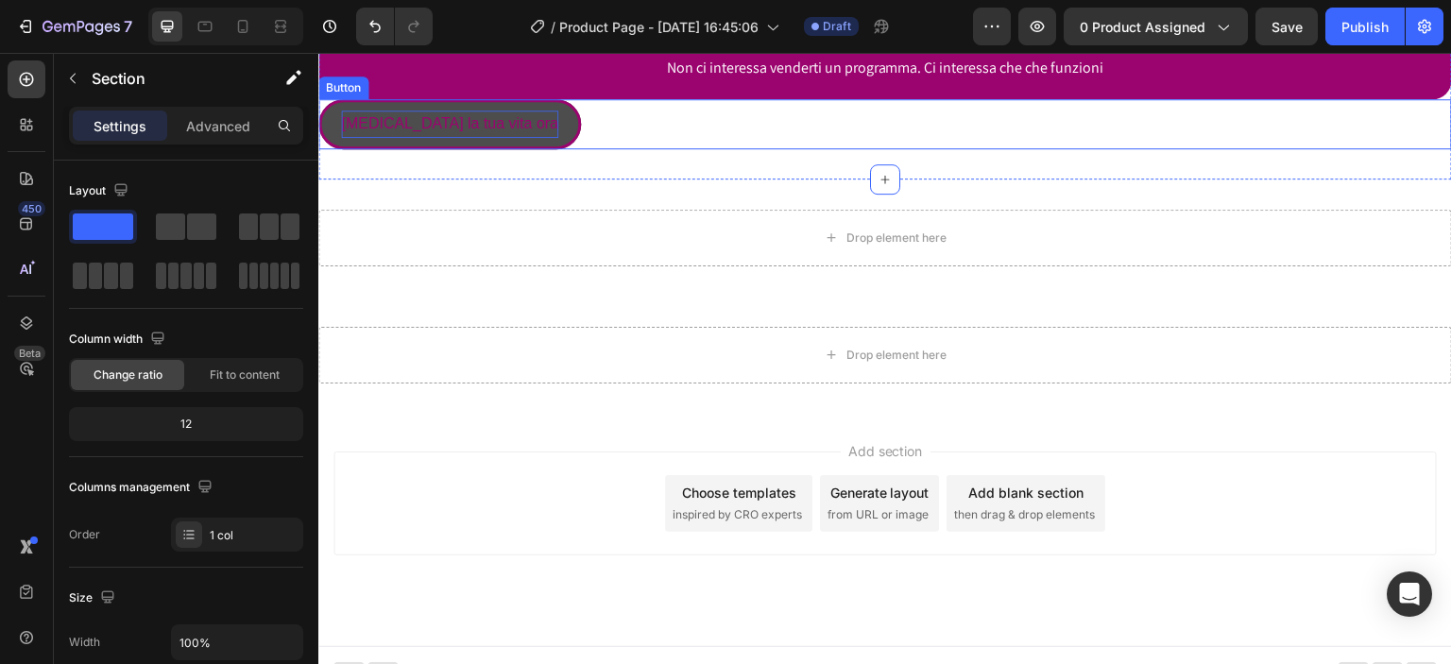
click at [448, 131] on span "[MEDICAL_DATA] la tua vita ora" at bounding box center [449, 123] width 217 height 16
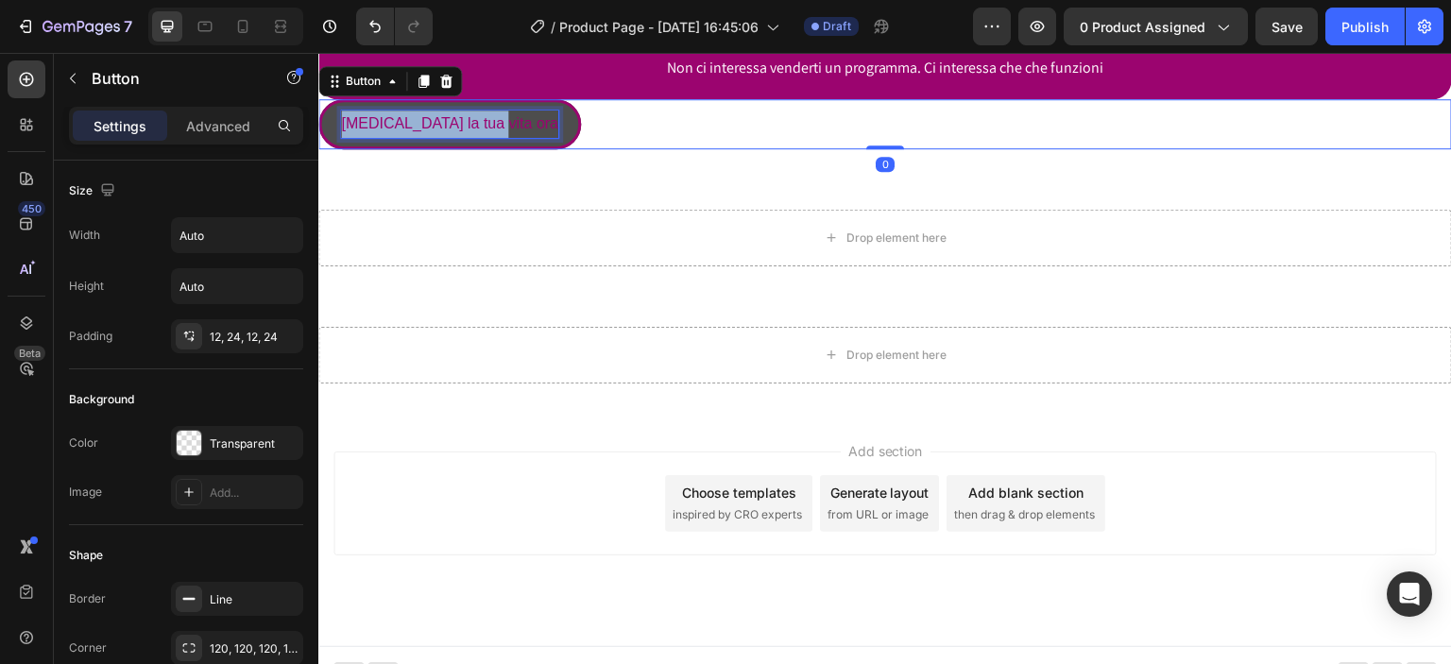
click at [448, 131] on span "[MEDICAL_DATA] la tua vita ora" at bounding box center [449, 123] width 217 height 16
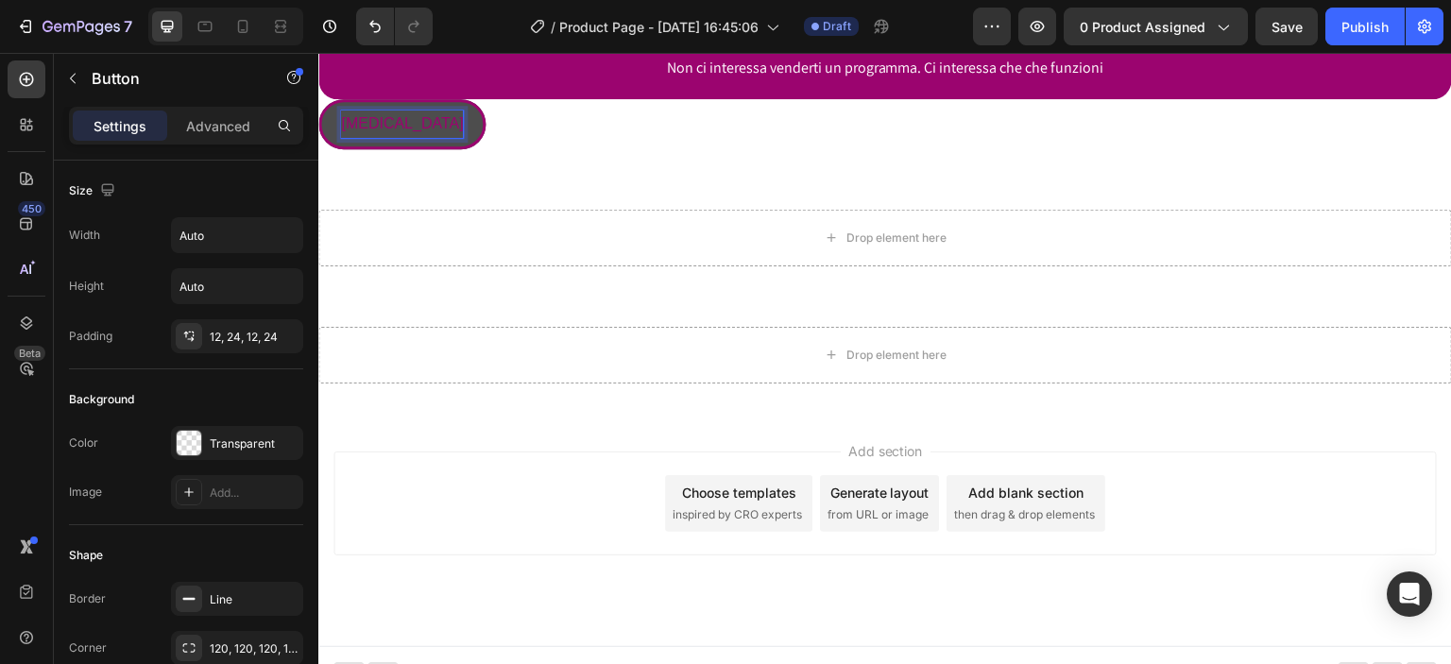
click at [318, 99] on button "[MEDICAL_DATA]" at bounding box center [401, 124] width 167 height 50
click at [318, 99] on button "[MEDICAL_DATA] LA" at bounding box center [413, 124] width 190 height 50
click at [318, 99] on button "[MEDICAL_DATA] LA TU" at bounding box center [425, 124] width 214 height 50
click at [318, 99] on button "[MEDICAL_DATA] LA TUA VITA" at bounding box center [447, 124] width 259 height 50
click at [402, 131] on span "[MEDICAL_DATA] LA TUA VITA ORA" at bounding box center [466, 123] width 250 height 16
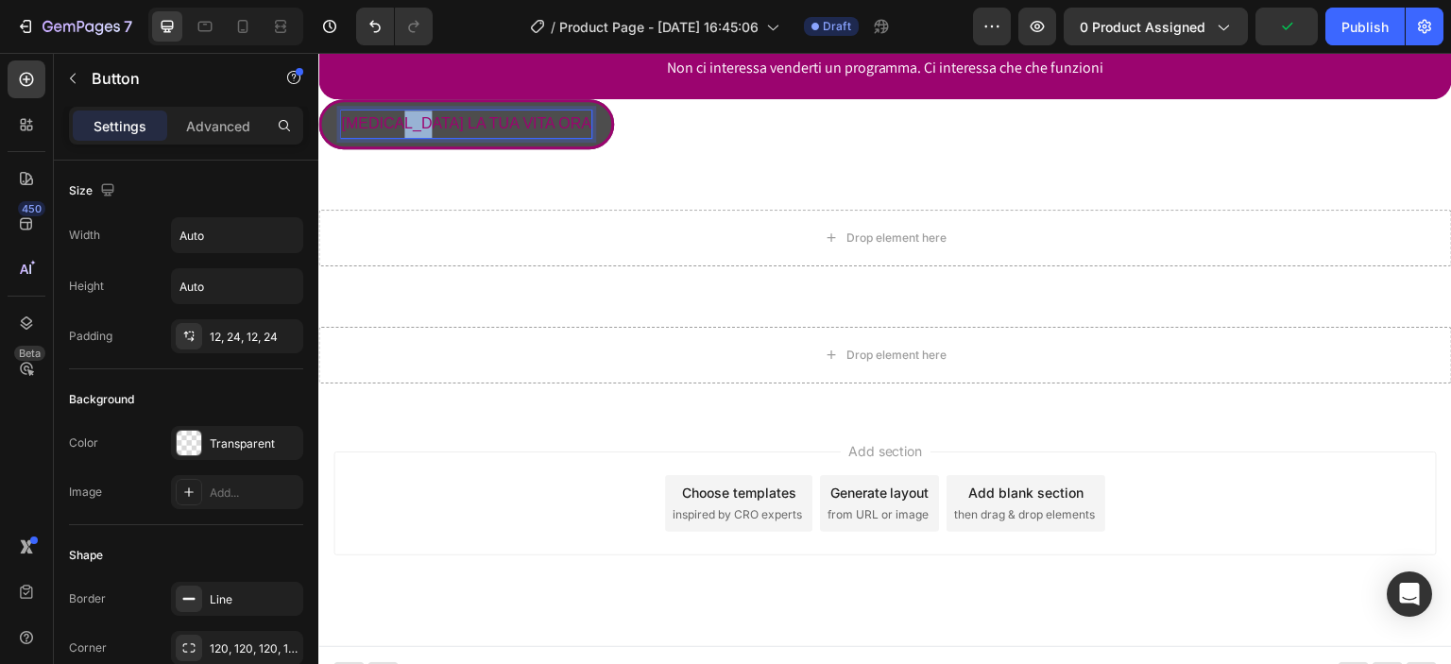
click at [402, 131] on span "[MEDICAL_DATA] LA TUA VITA ORA" at bounding box center [466, 123] width 250 height 16
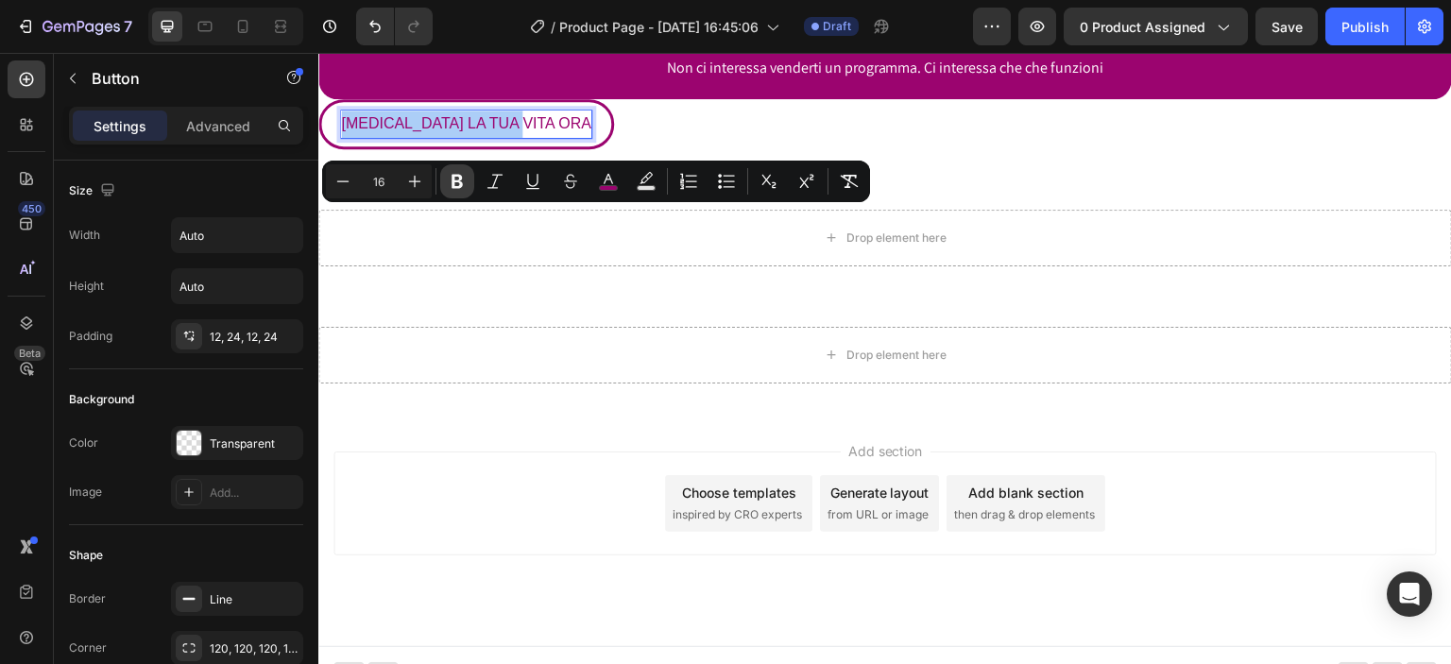
drag, startPoint x: 468, startPoint y: 182, endPoint x: 227, endPoint y: 173, distance: 241.2
click at [468, 182] on button "Bold" at bounding box center [457, 181] width 34 height 34
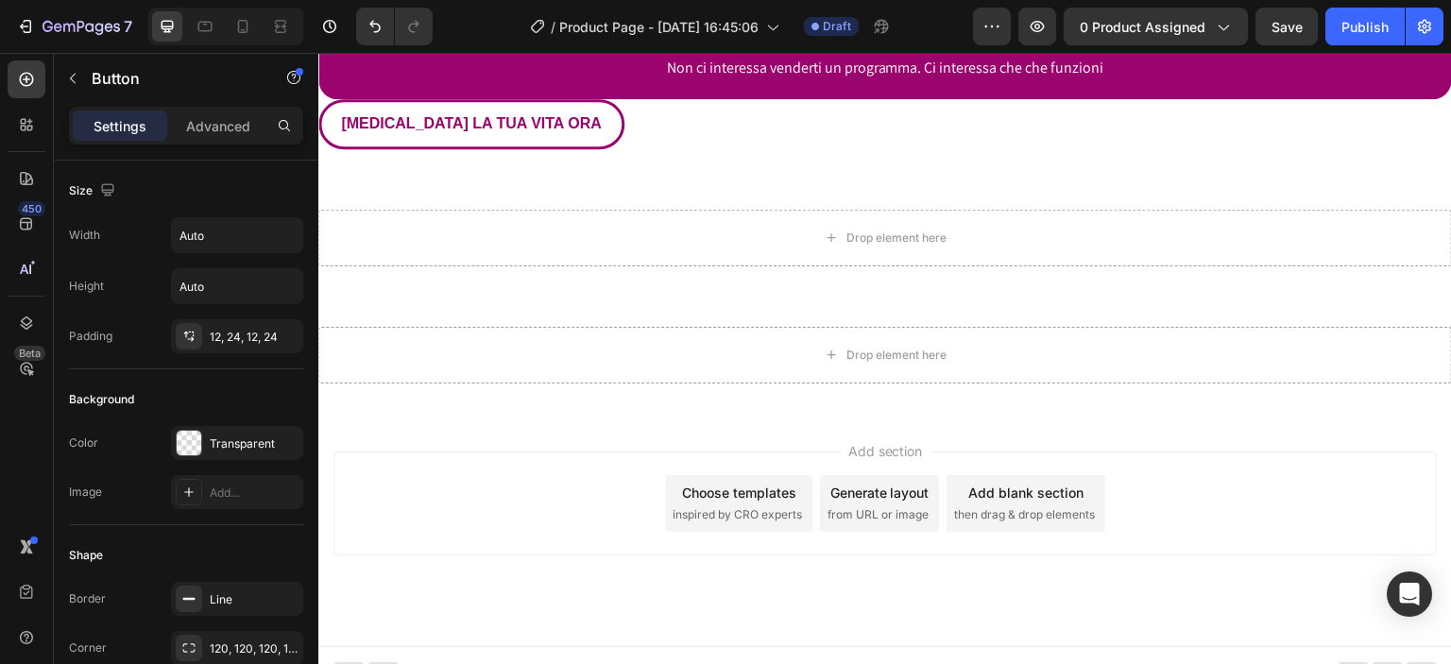
click at [566, 149] on div "[MEDICAL_DATA] LA TUA VITA ORA Button 0" at bounding box center [885, 124] width 1134 height 50
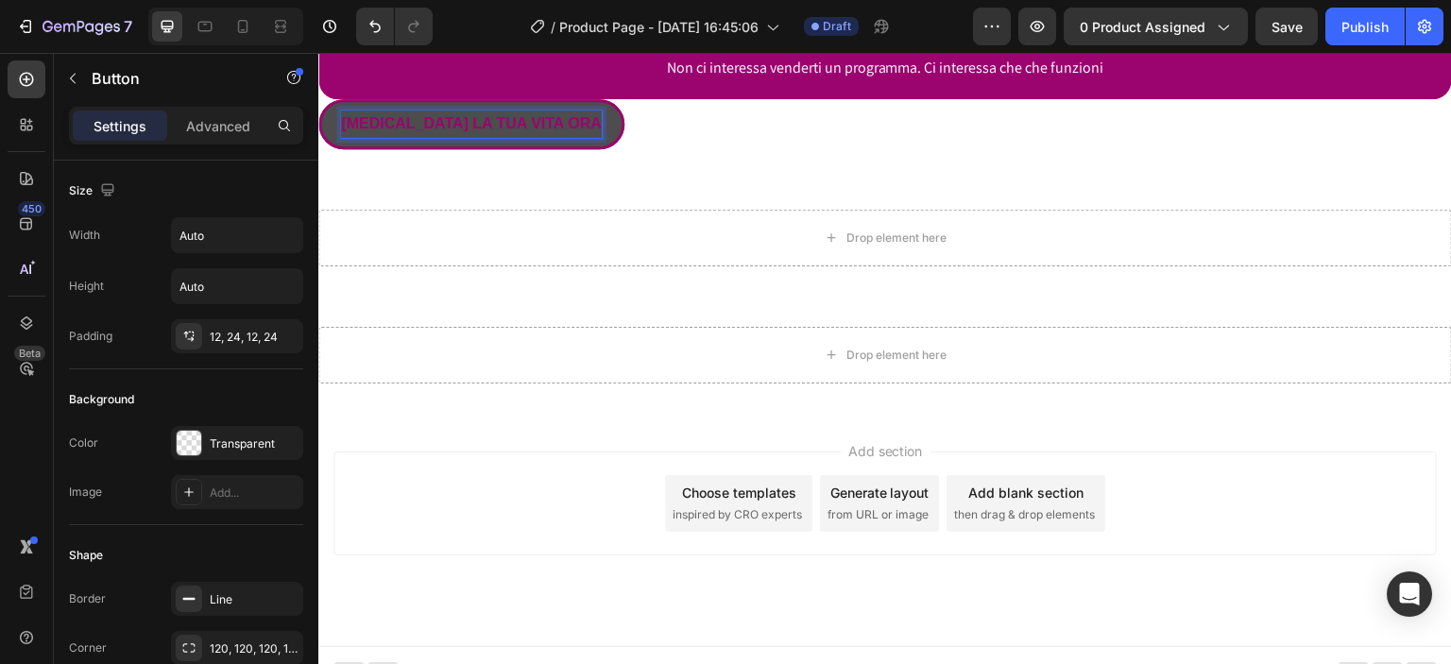
click at [488, 131] on strong "[MEDICAL_DATA] LA TUA VITA ORA" at bounding box center [471, 123] width 261 height 16
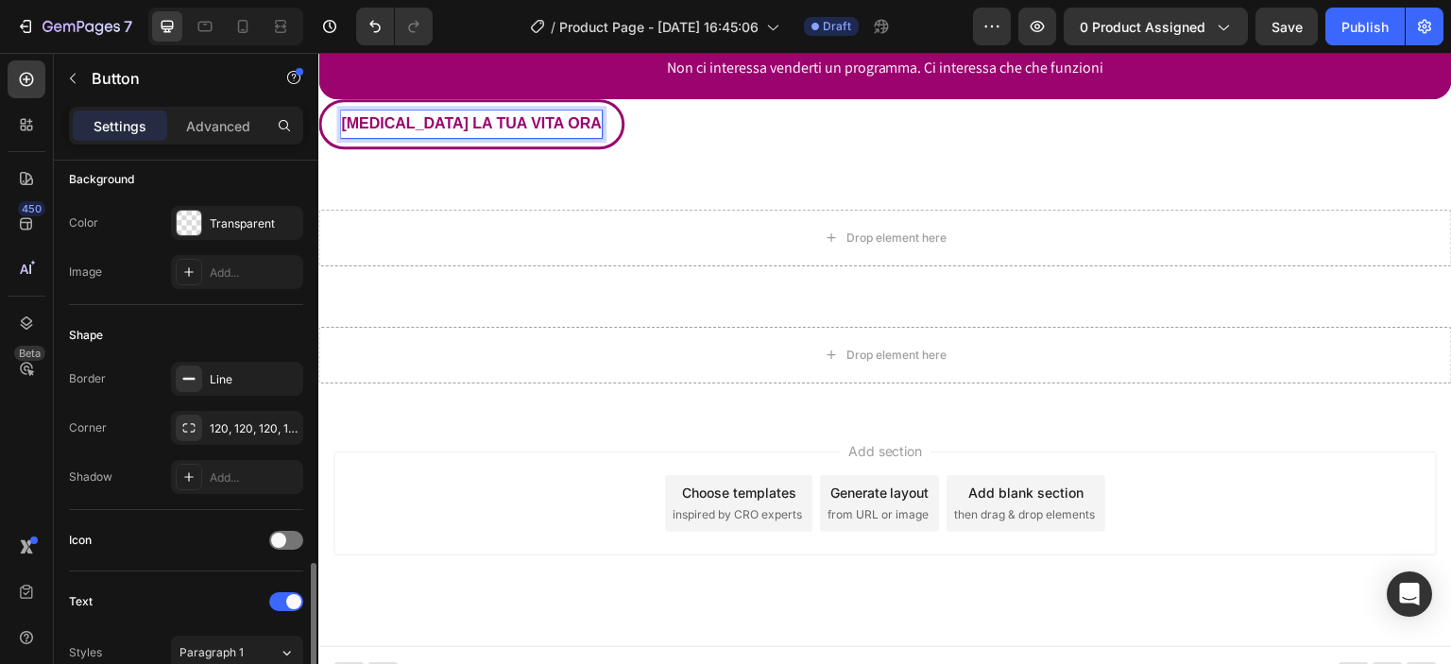
scroll to position [441, 0]
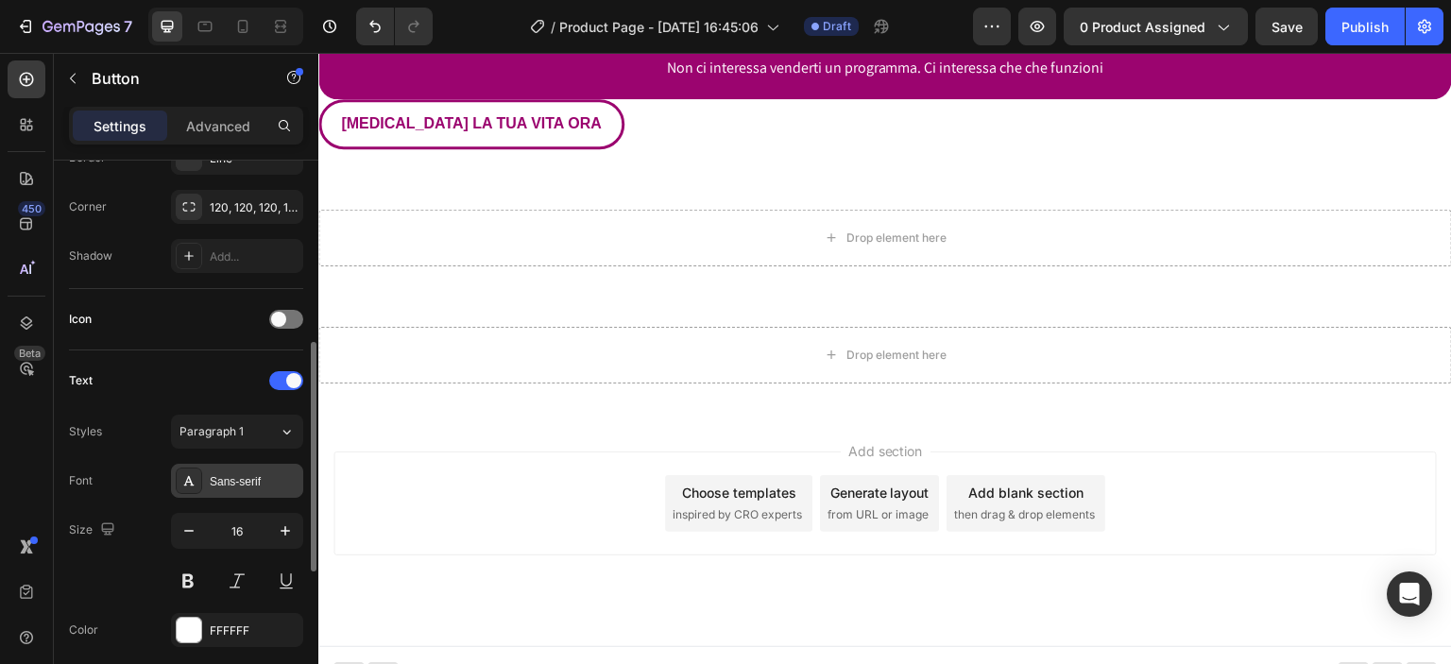
click at [208, 487] on div "Sans-serif" at bounding box center [237, 481] width 132 height 34
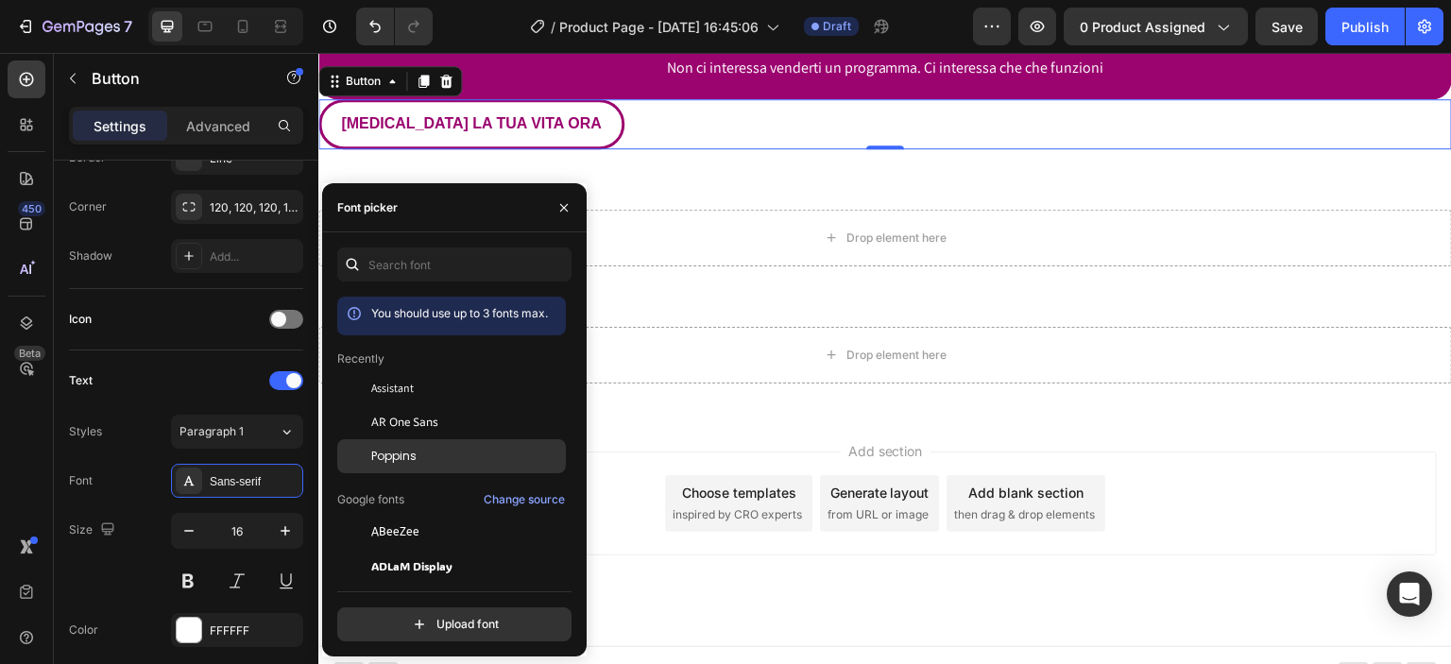
click at [401, 455] on span "Poppins" at bounding box center [393, 456] width 45 height 17
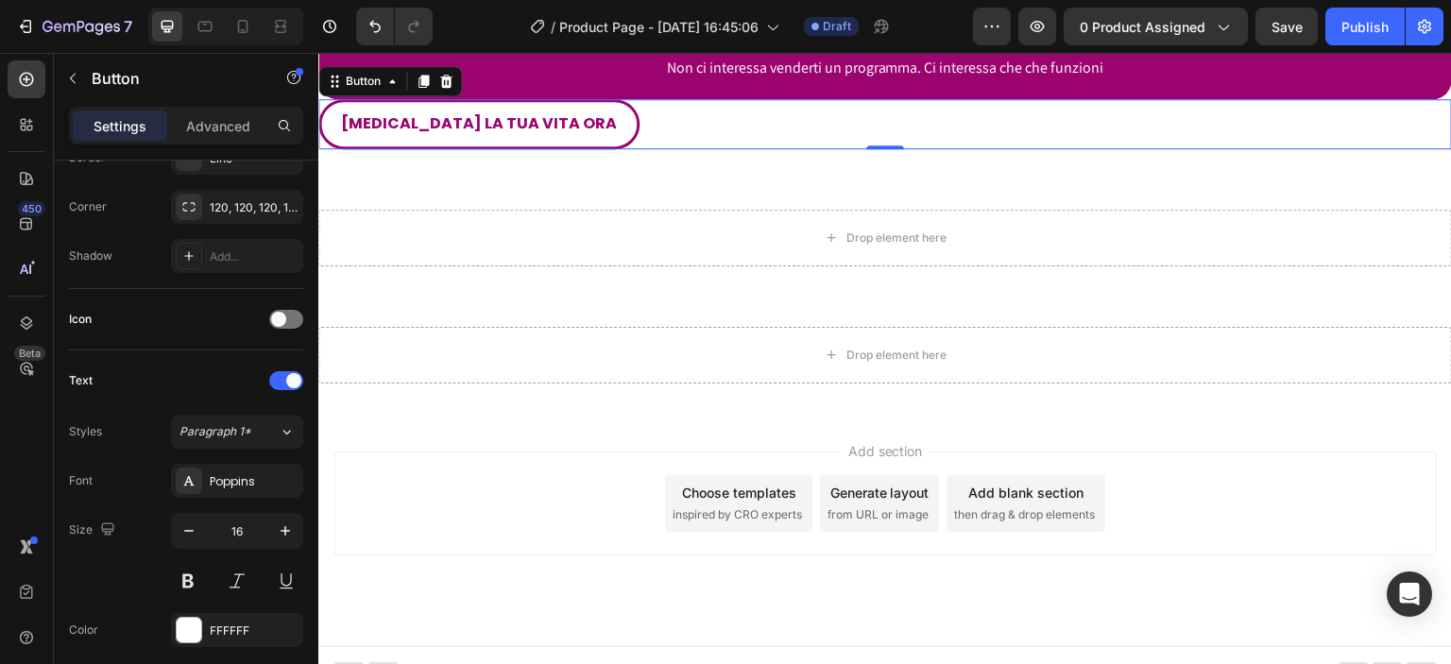
click at [645, 149] on div "[MEDICAL_DATA] LA TUA VITA ORA Button 0" at bounding box center [885, 124] width 1134 height 50
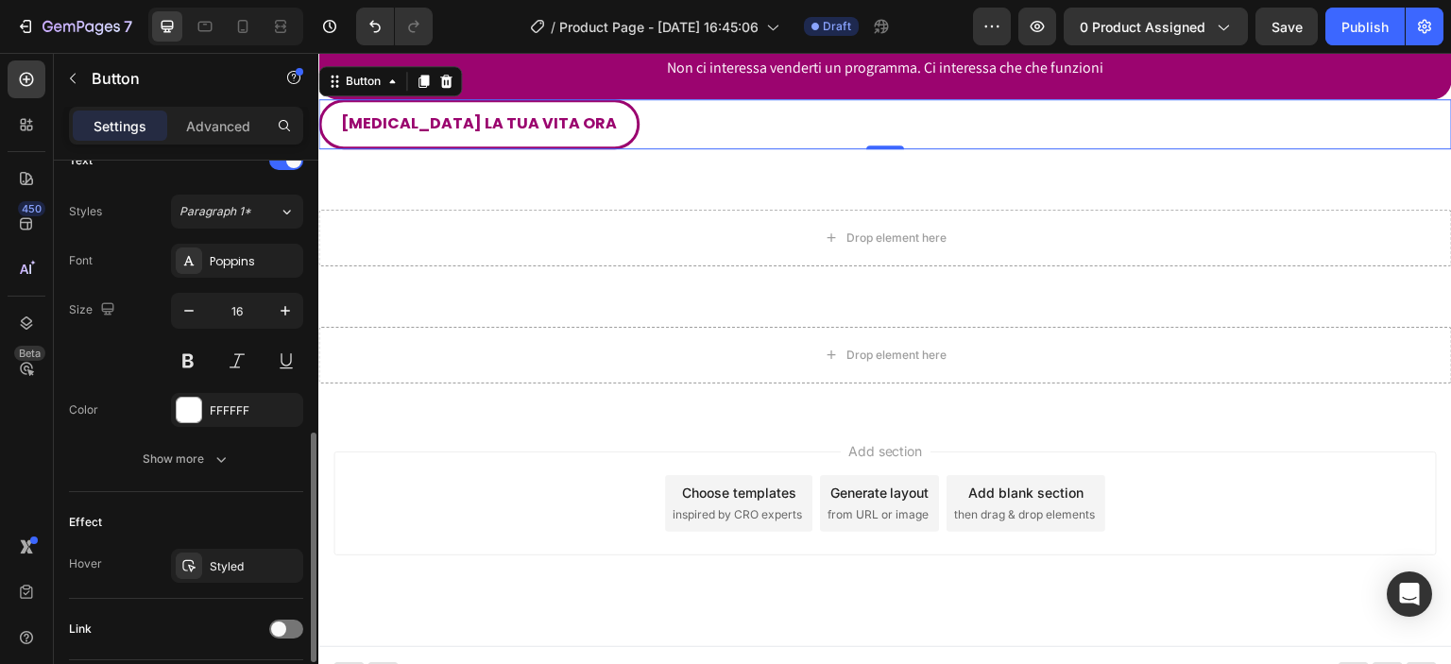
scroll to position [794, 0]
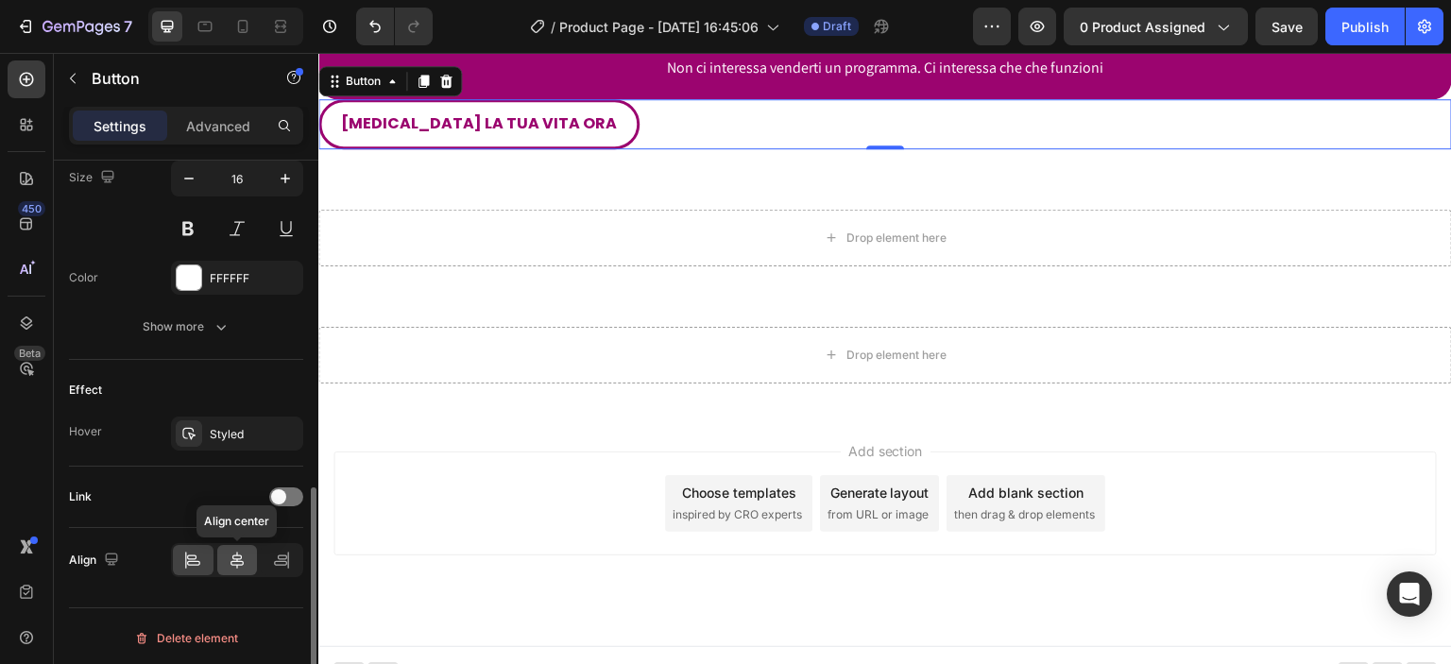
click at [243, 545] on div at bounding box center [237, 560] width 41 height 30
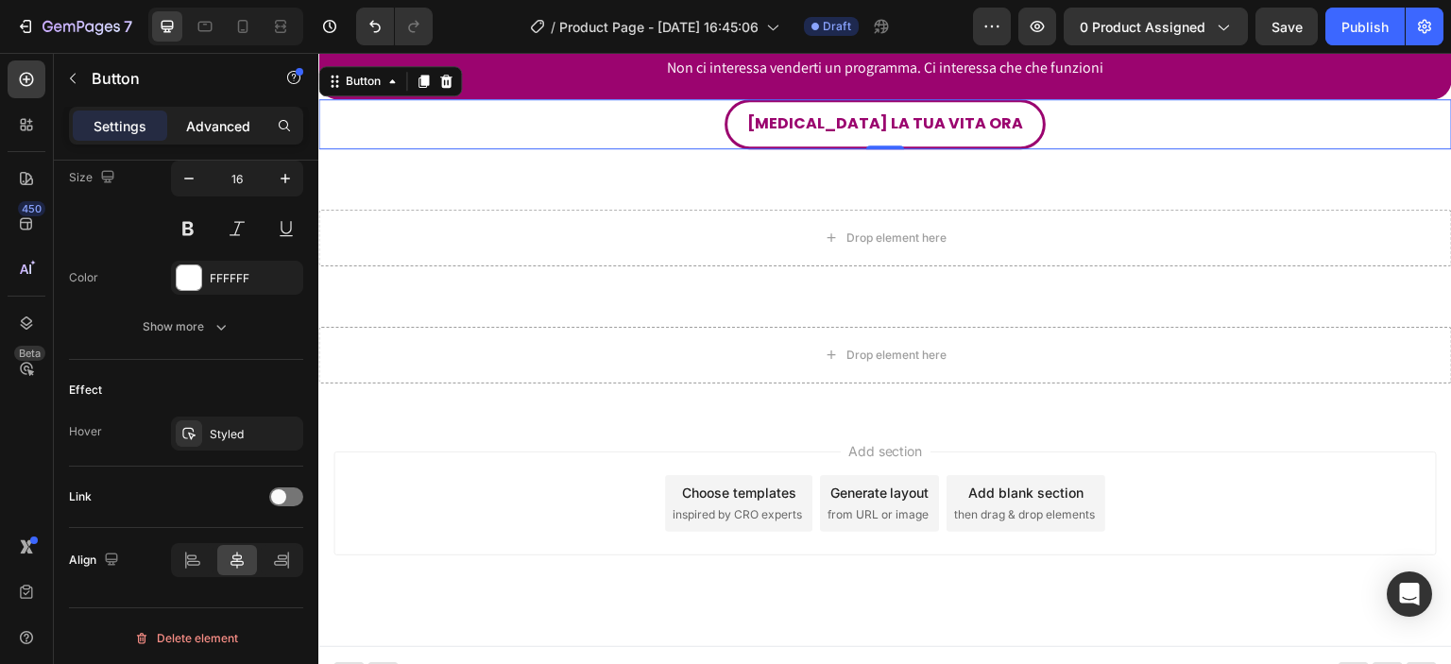
click at [234, 127] on p "Advanced" at bounding box center [218, 126] width 64 height 20
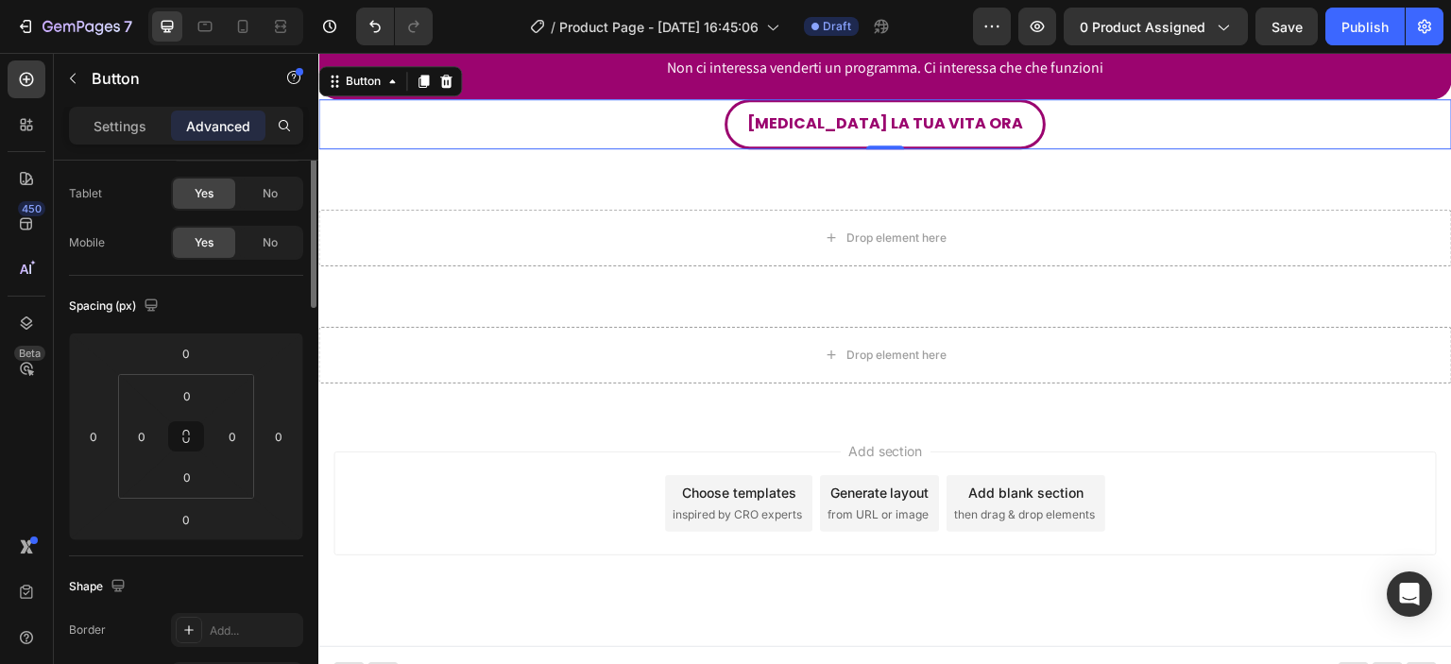
scroll to position [0, 0]
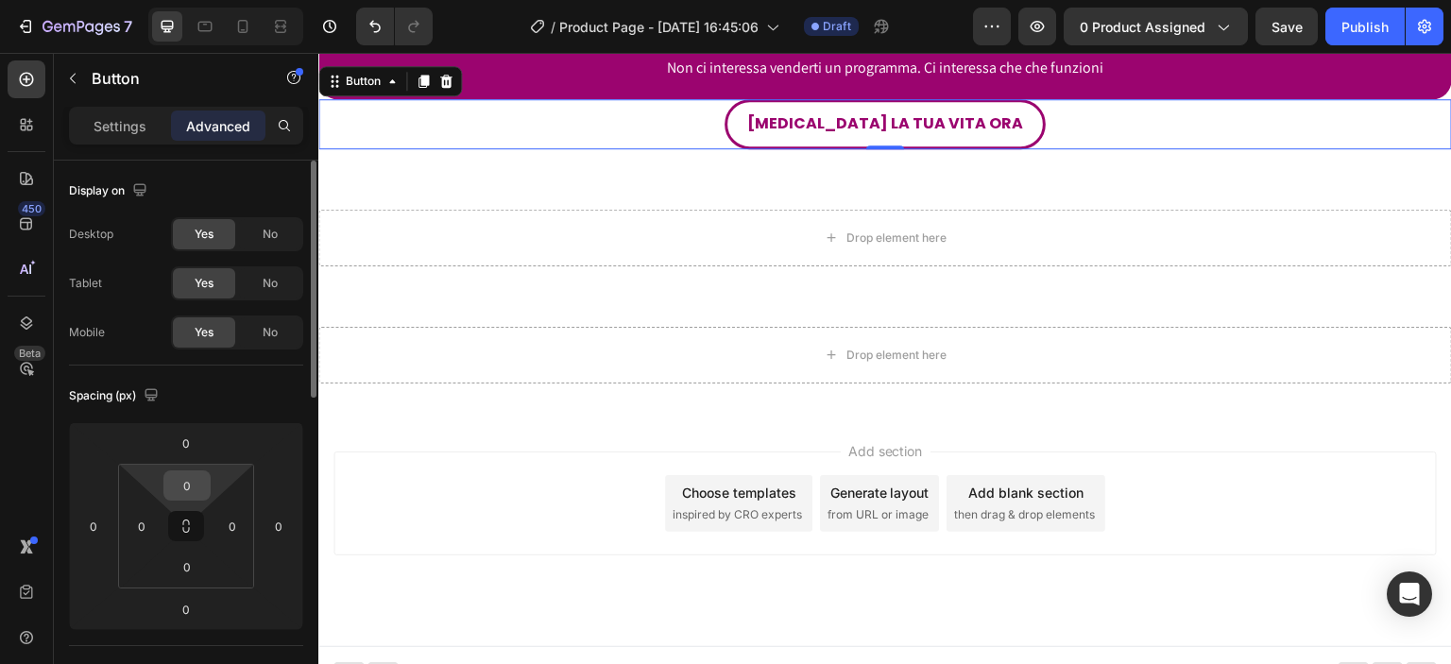
click at [218, 0] on html "7 / Product Page - [DATE] 16:45:06 Draft Preview 0 product assigned Save Publis…" at bounding box center [725, 0] width 1451 height 0
click at [202, 485] on input "2" at bounding box center [187, 486] width 38 height 28
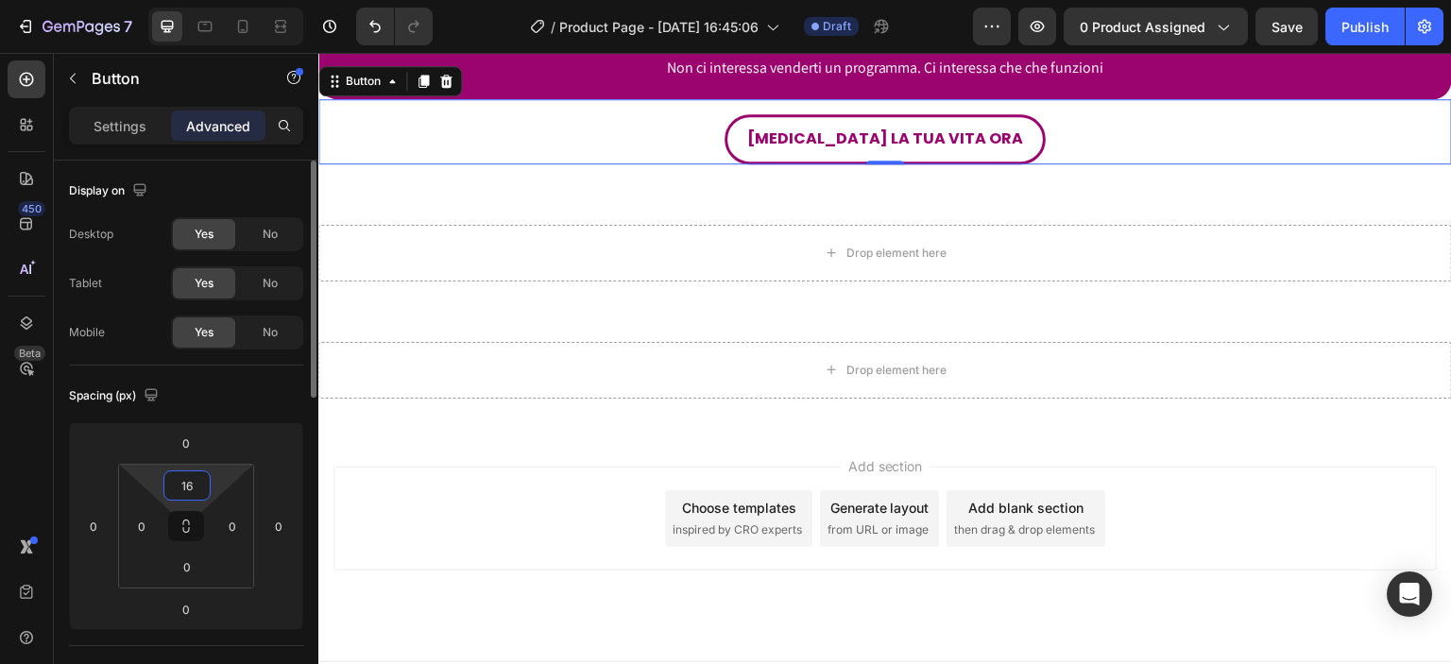
type input "1"
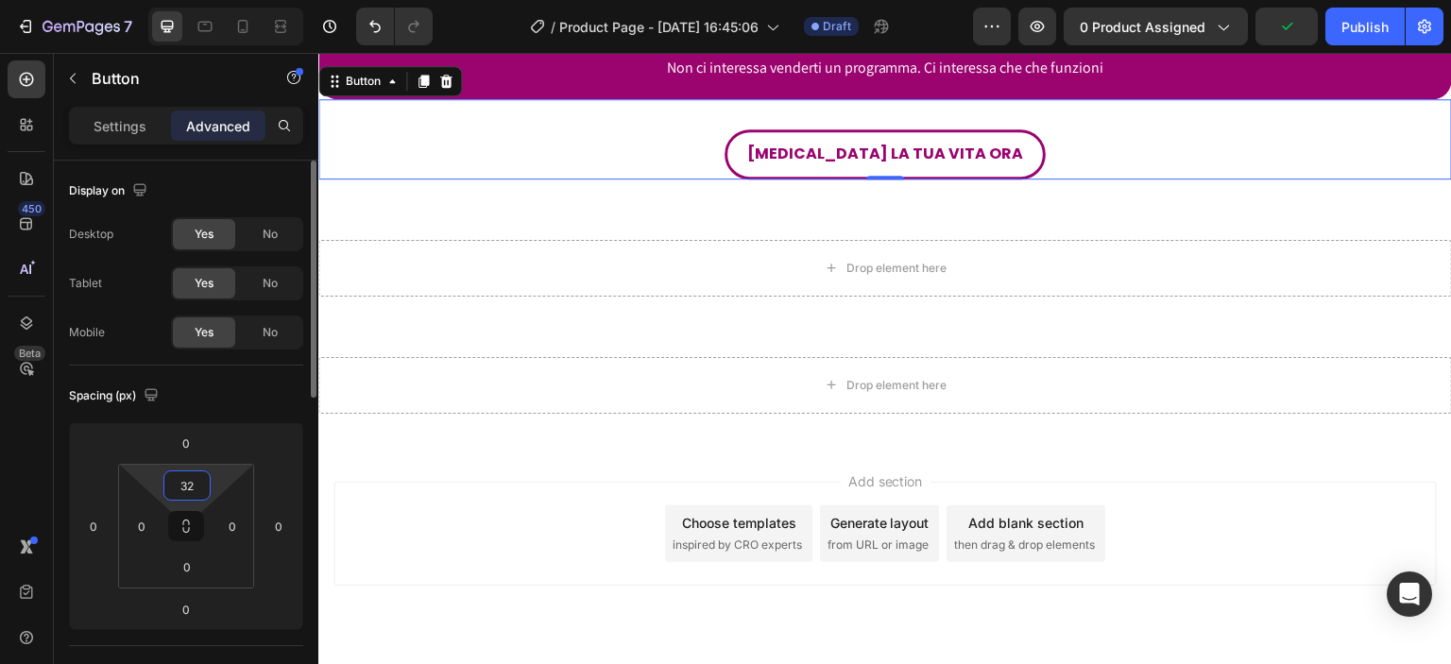
type input "3"
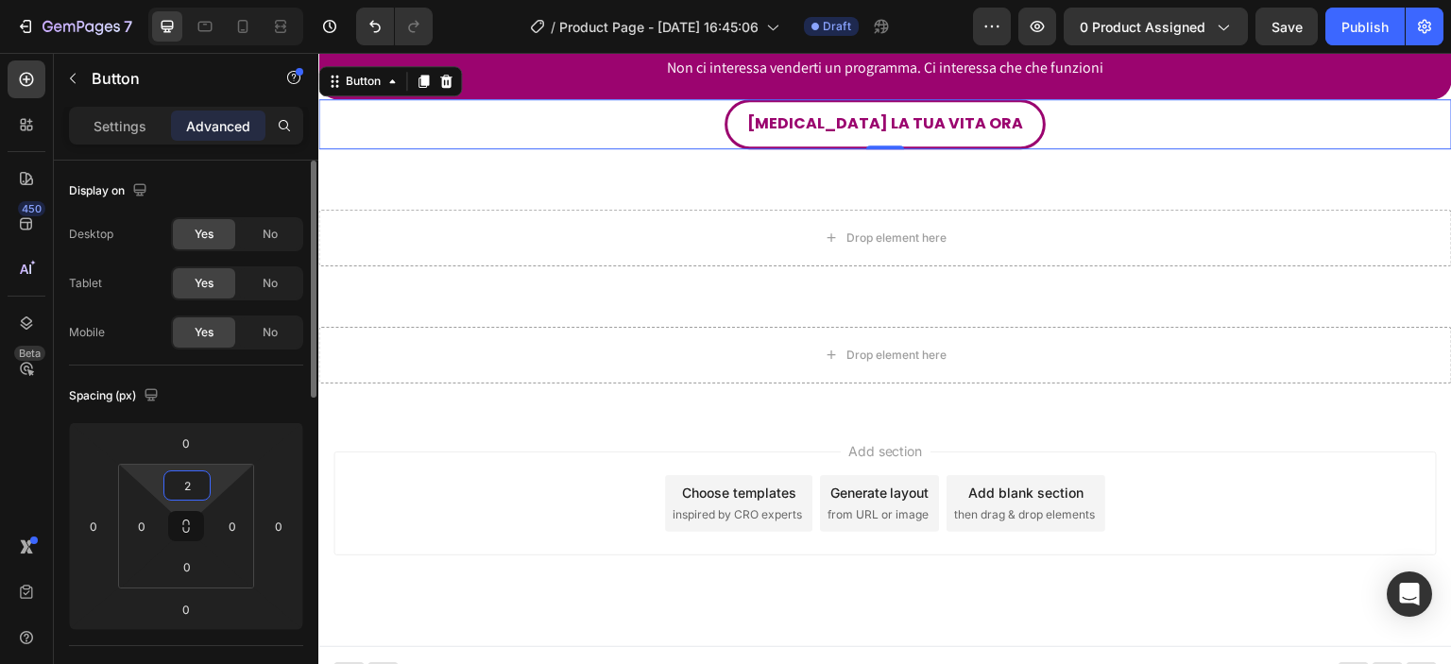
type input "22"
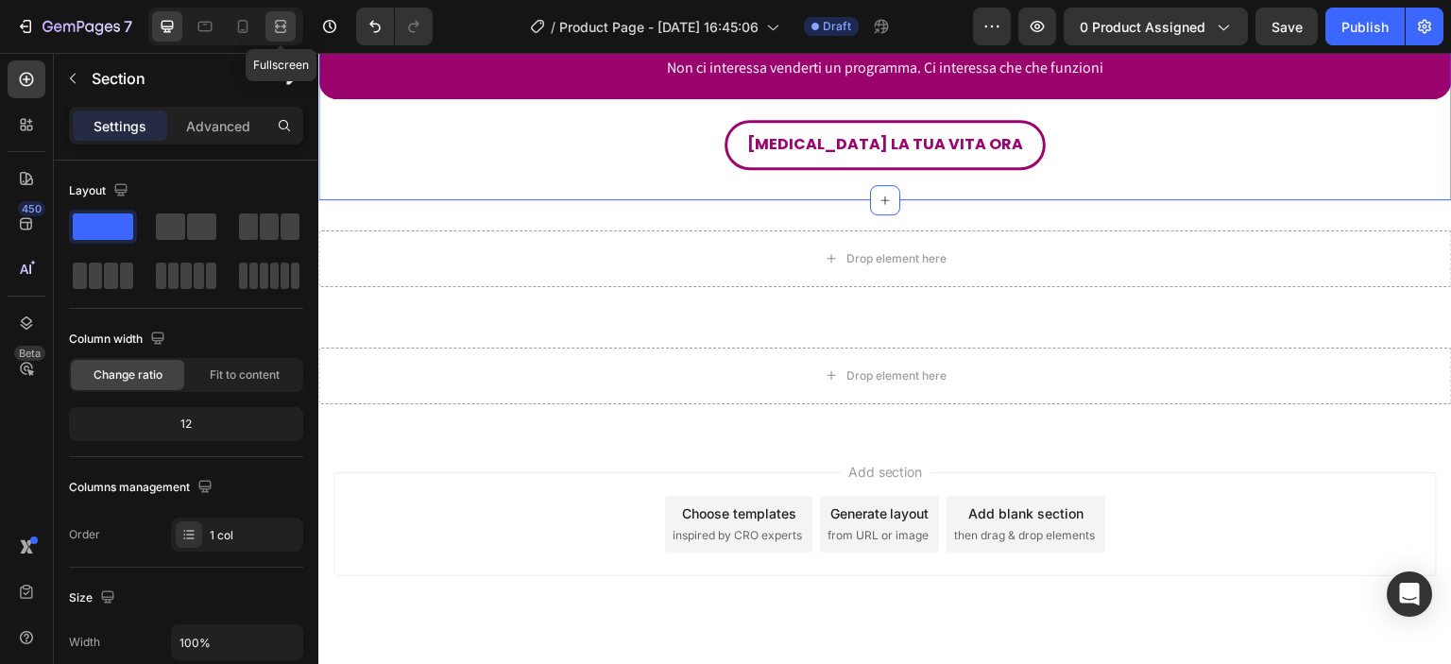
click at [288, 18] on icon at bounding box center [280, 26] width 19 height 19
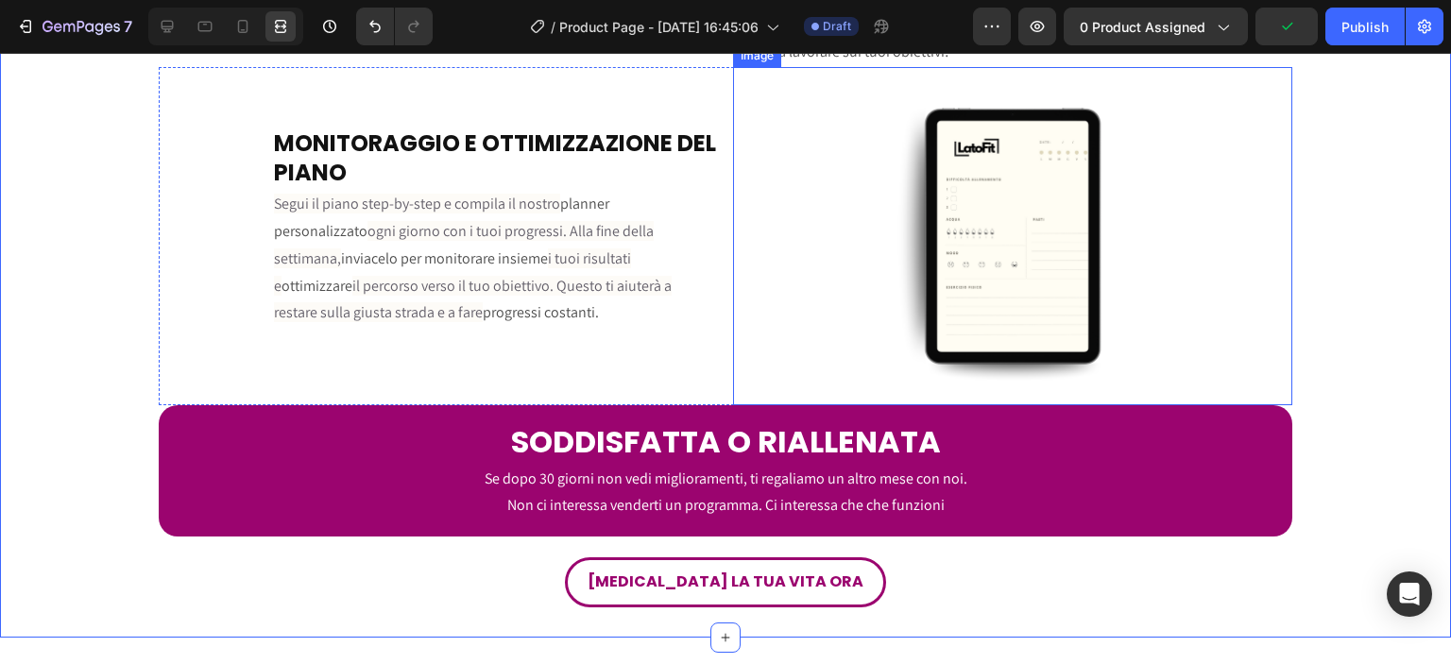
scroll to position [3968, 0]
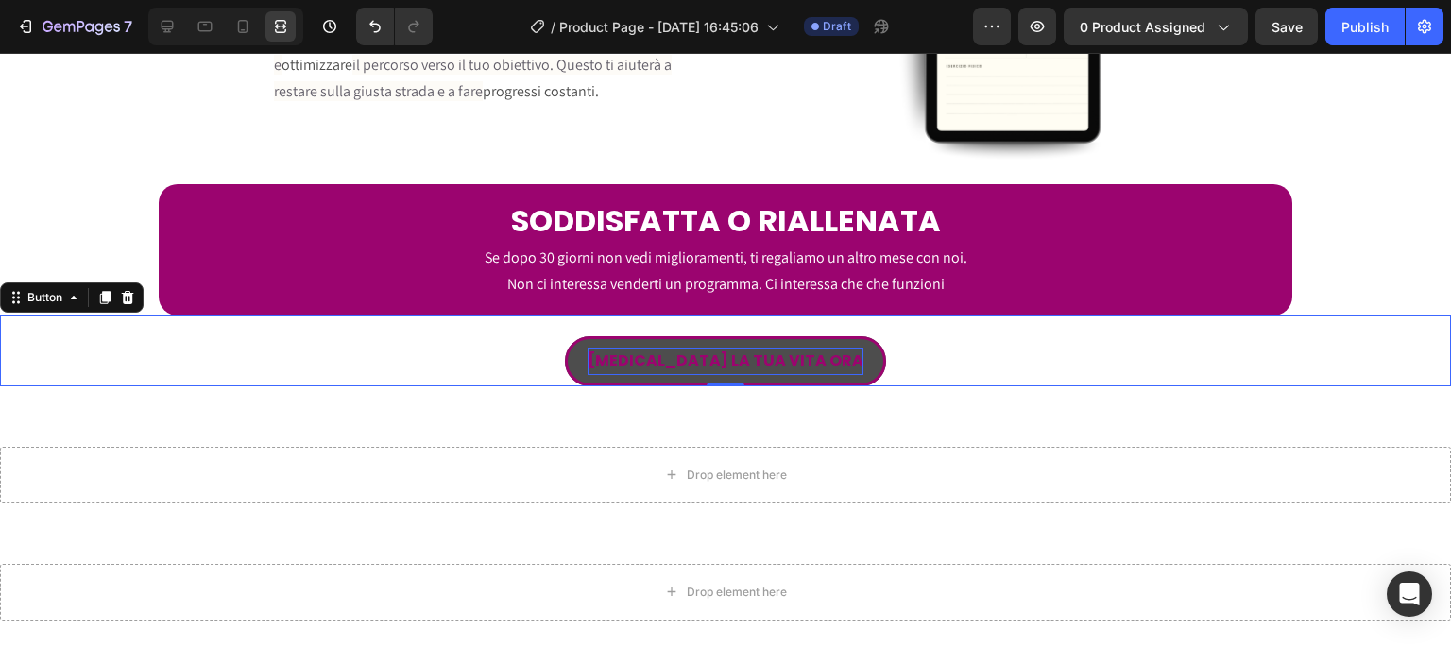
click at [763, 371] on strong "[MEDICAL_DATA] LA TUA VITA ORA" at bounding box center [726, 361] width 276 height 22
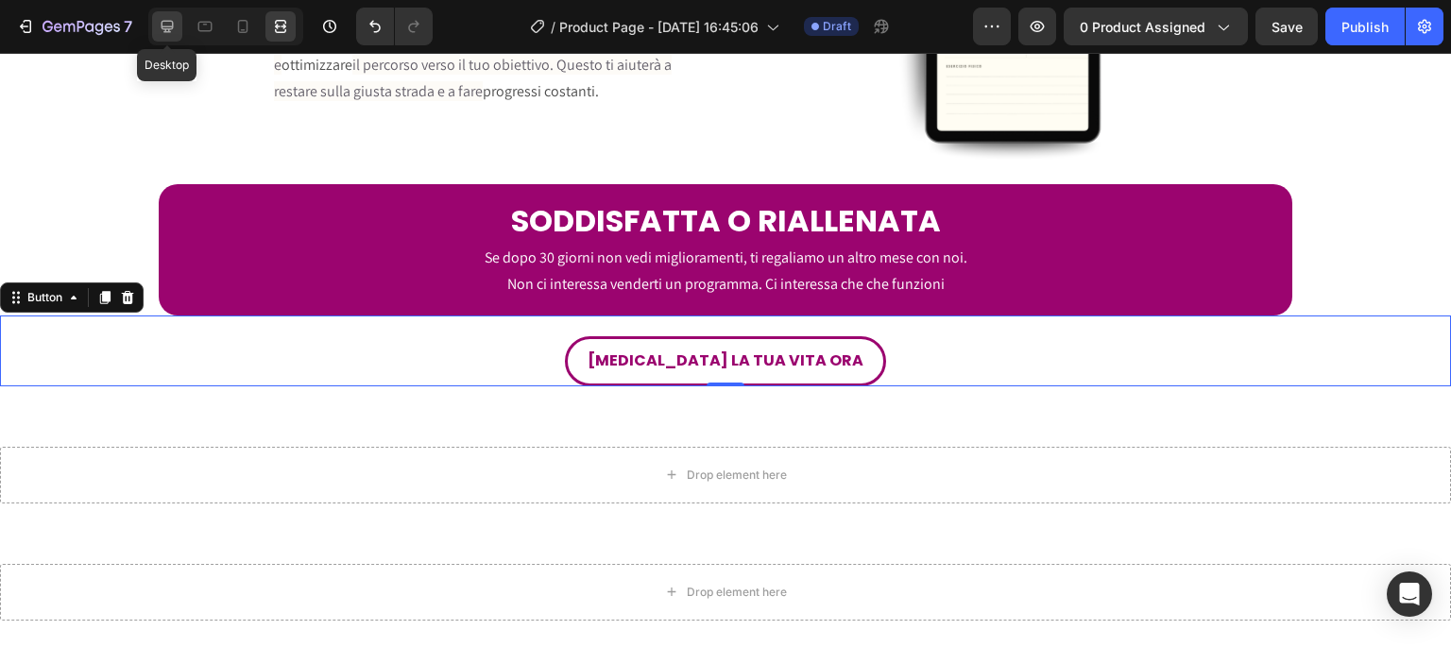
click at [162, 18] on icon at bounding box center [167, 26] width 19 height 19
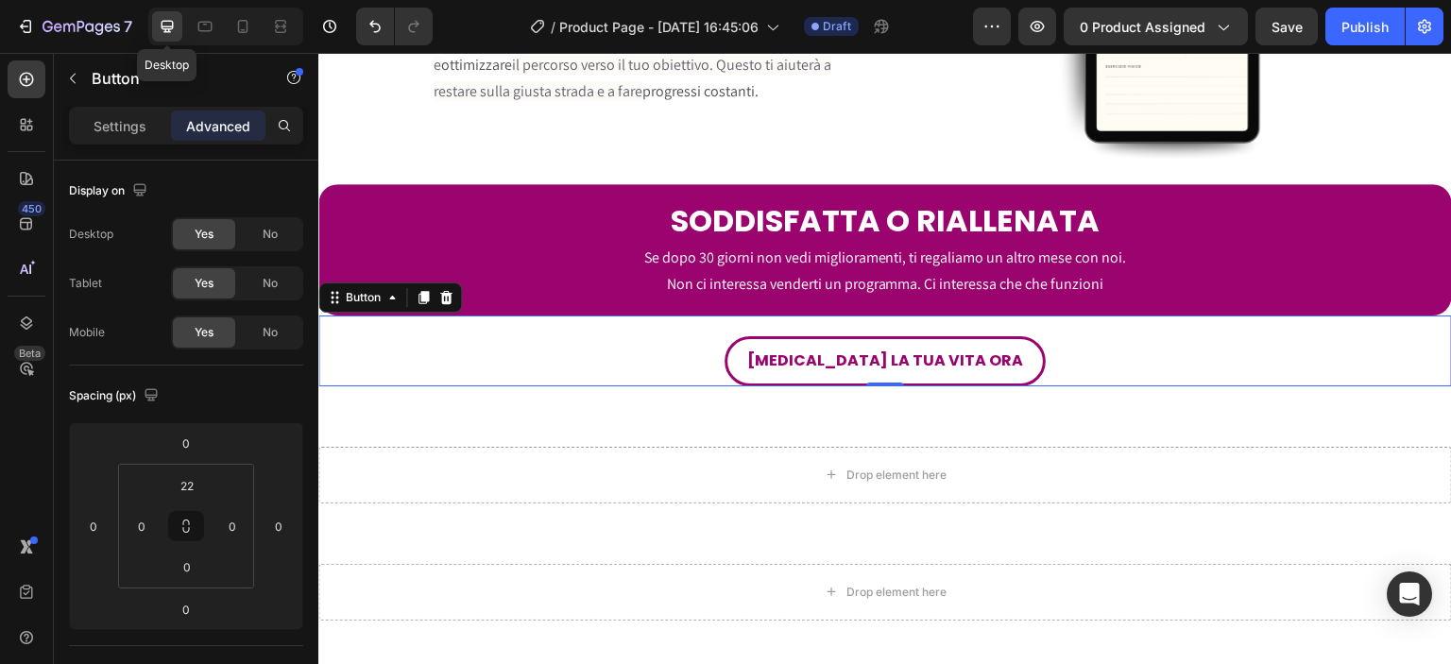
scroll to position [3963, 0]
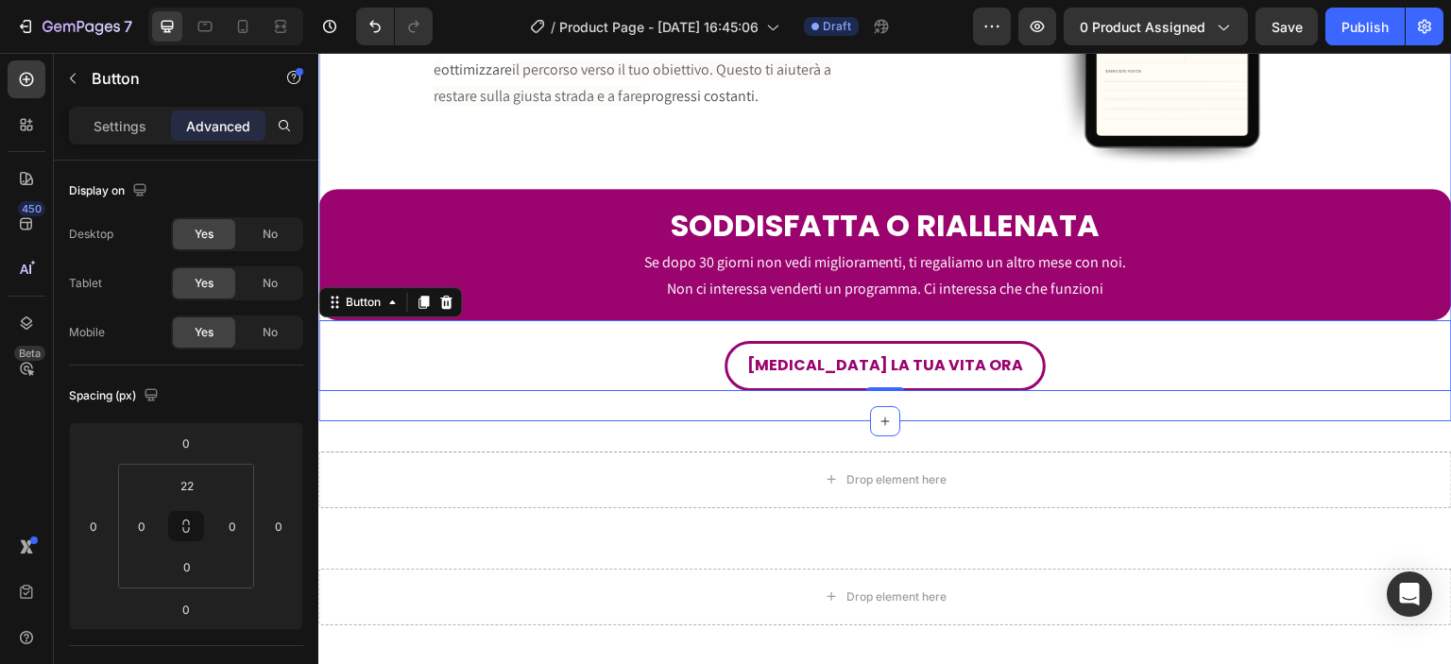
click at [696, 421] on div "Image ACCESSO IMMEDIATO A TUTTO IL MATERIALE Heading Dopo l'acquisto, ricevi su…" at bounding box center [885, 18] width 1134 height 805
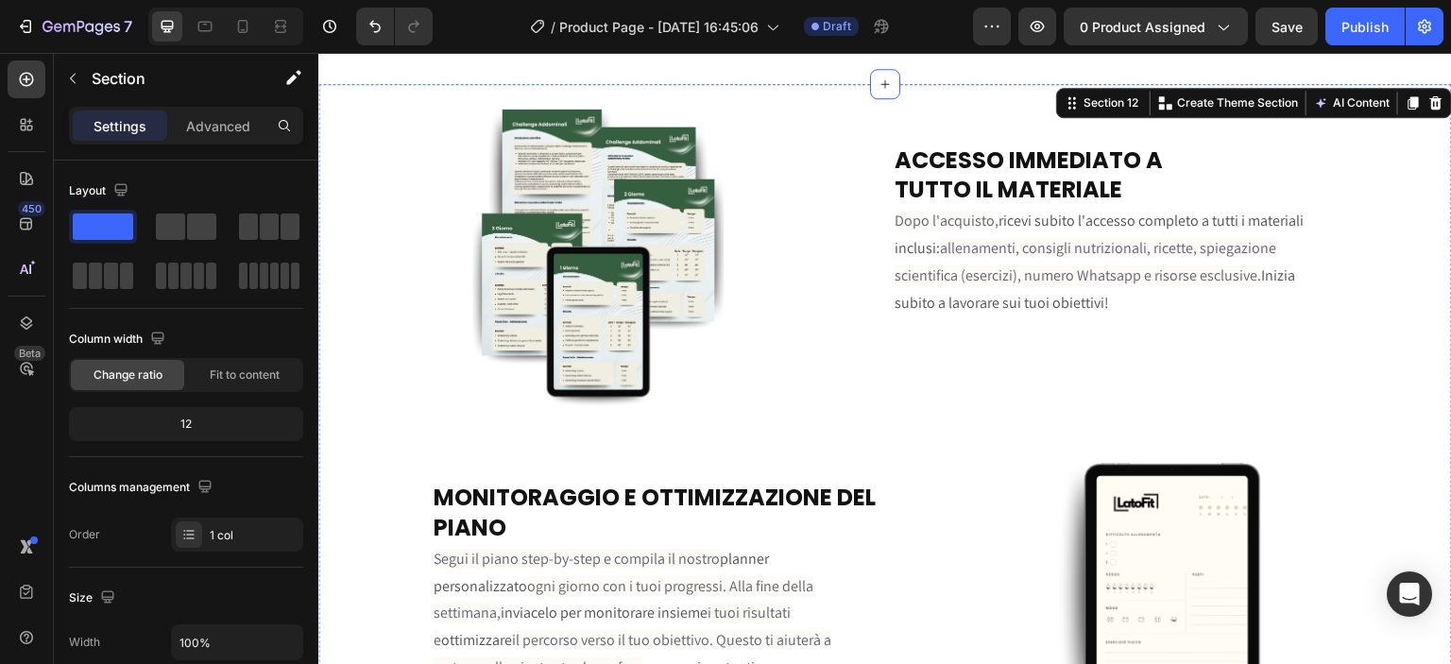
scroll to position [3302, 0]
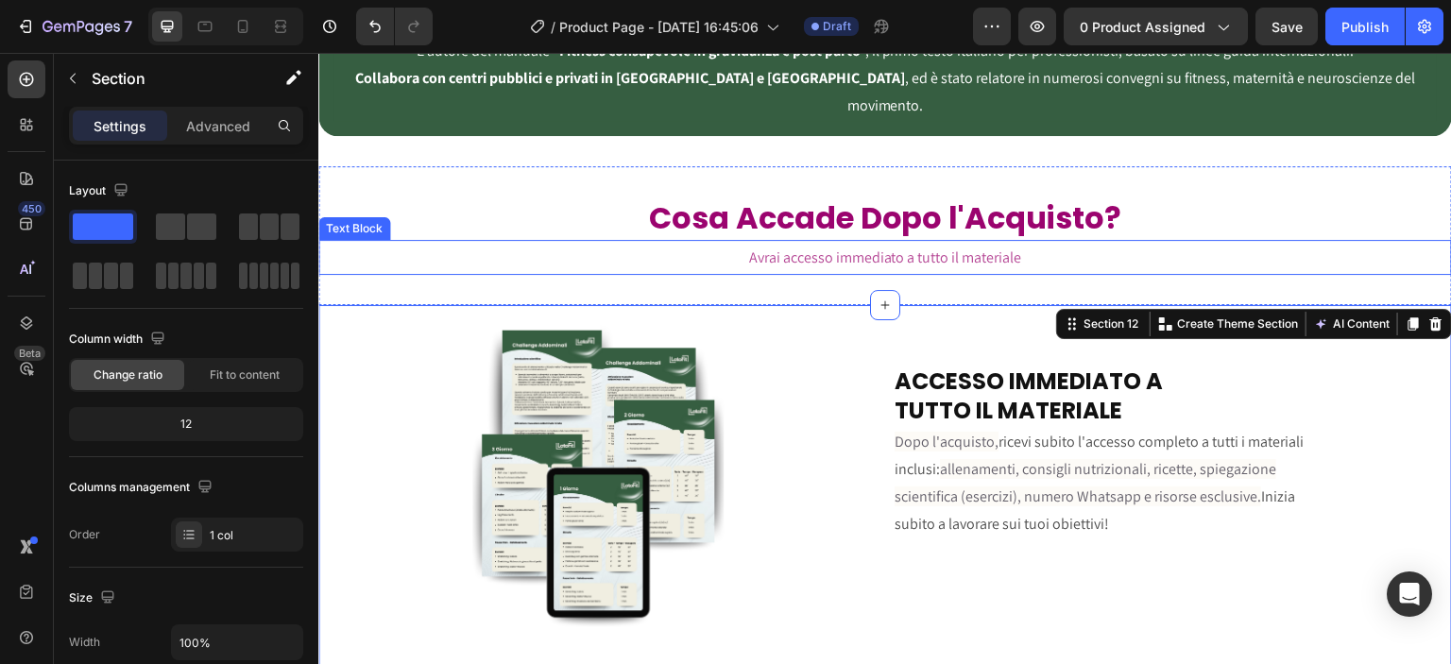
click at [825, 248] on span "Avrai accesso immediato a tutto il materiale" at bounding box center [885, 258] width 273 height 20
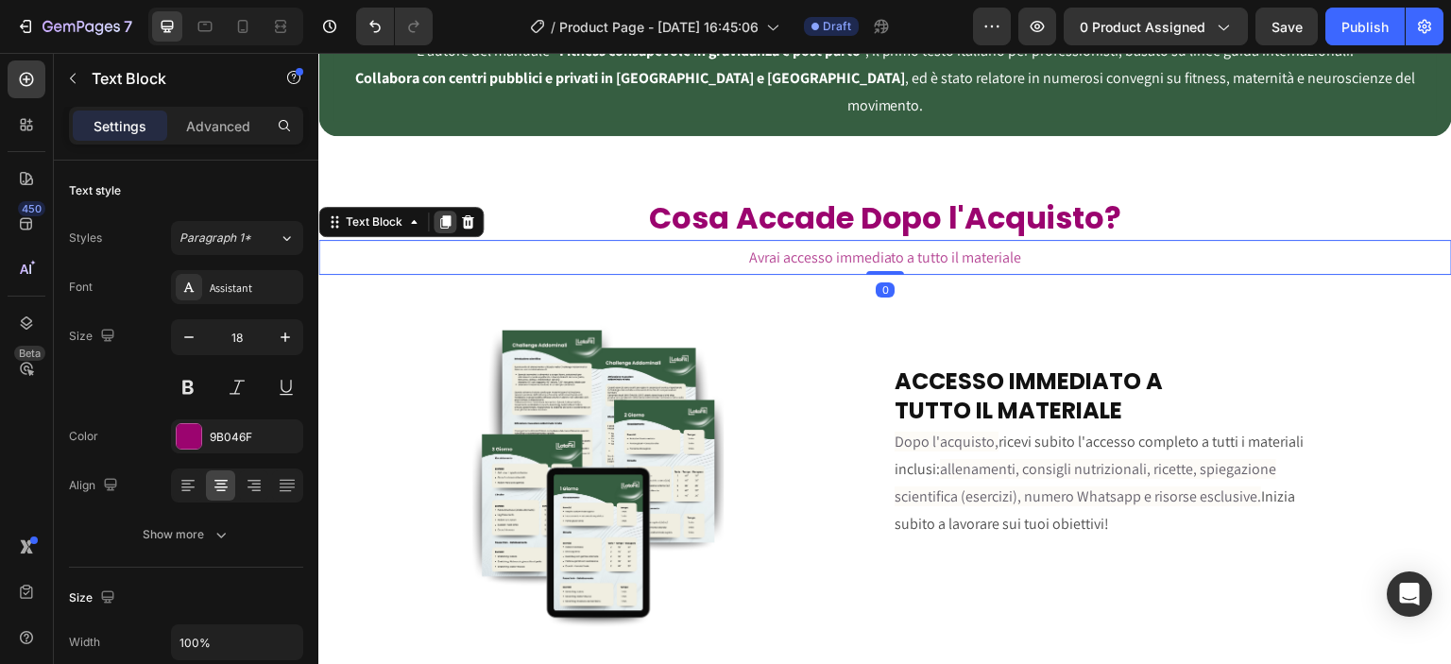
click at [442, 215] on icon at bounding box center [445, 222] width 15 height 15
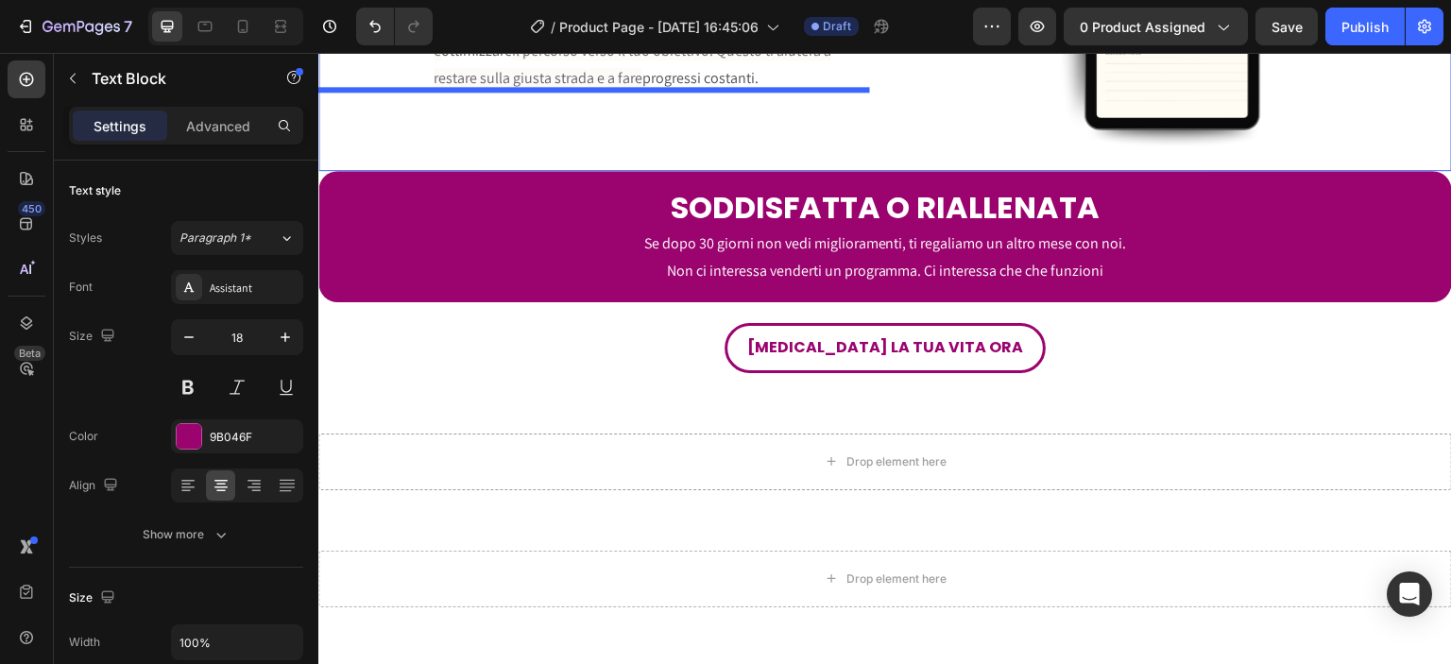
scroll to position [4355, 0]
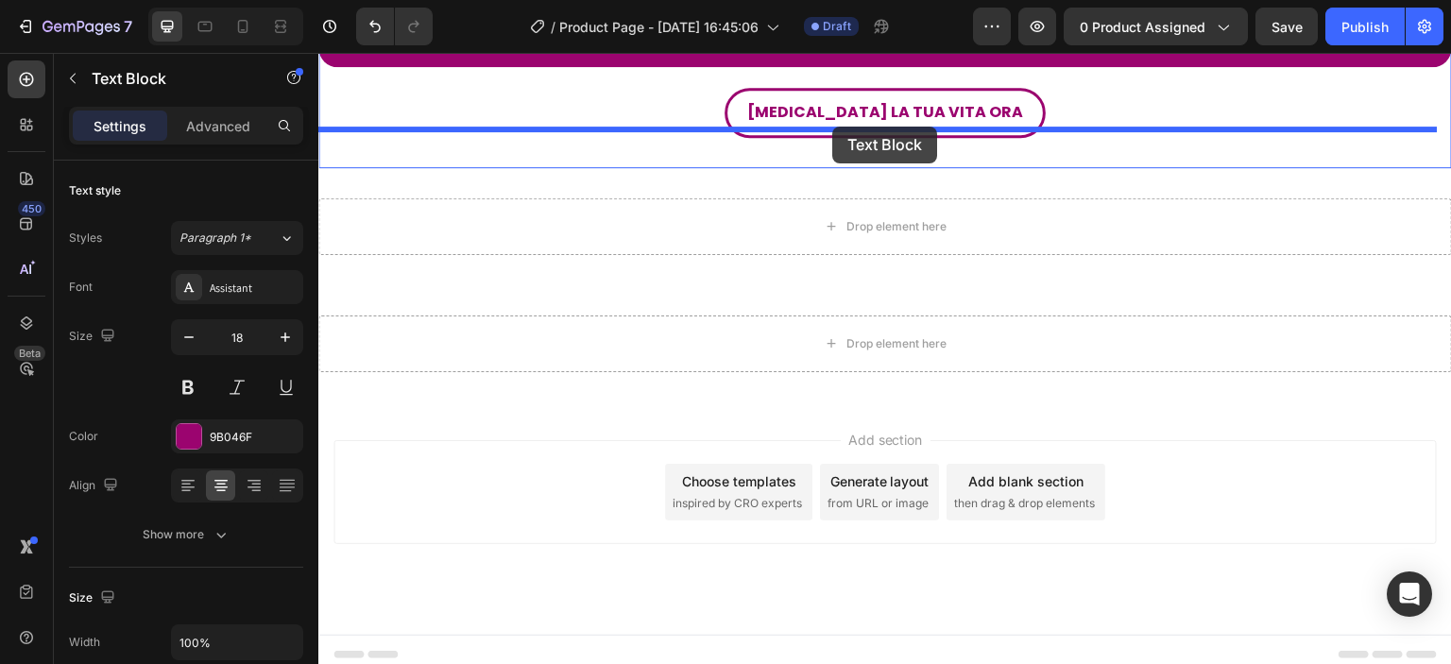
drag, startPoint x: 823, startPoint y: 264, endPoint x: 833, endPoint y: 127, distance: 137.3
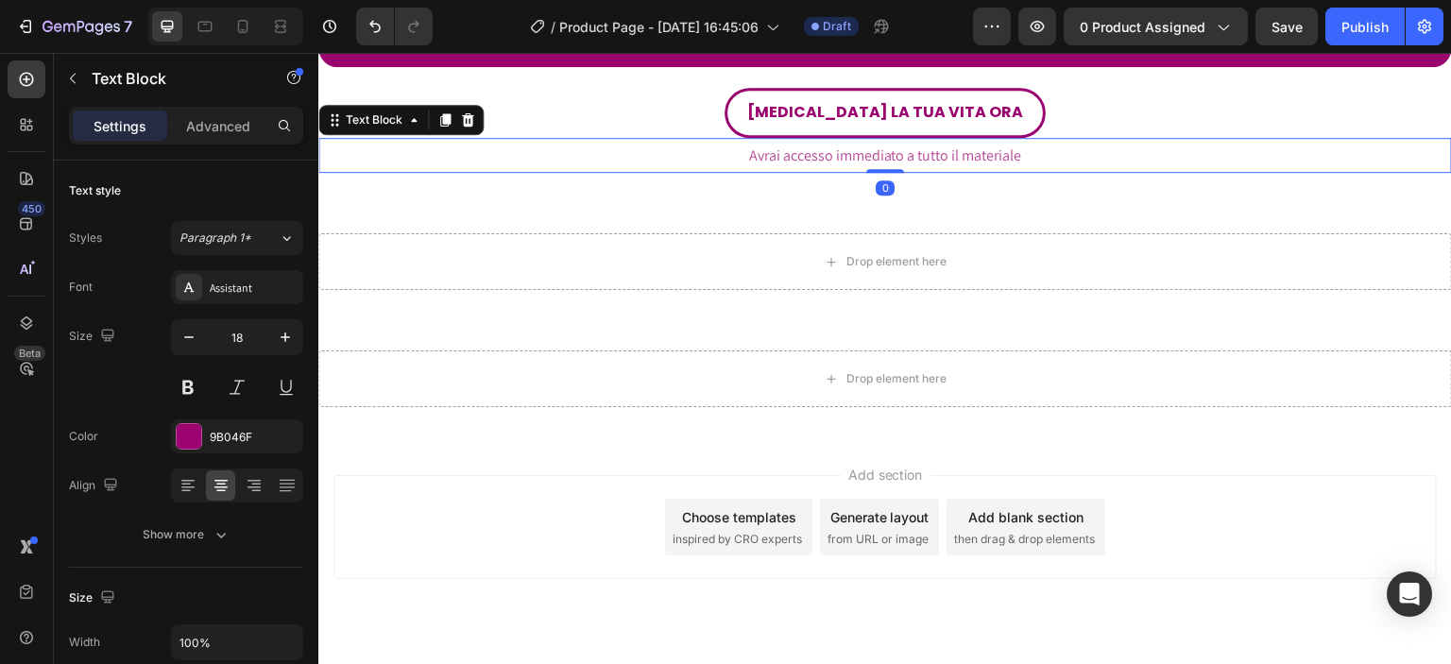
click at [841, 146] on span "Avrai accesso immediato a tutto il materiale" at bounding box center [885, 156] width 273 height 20
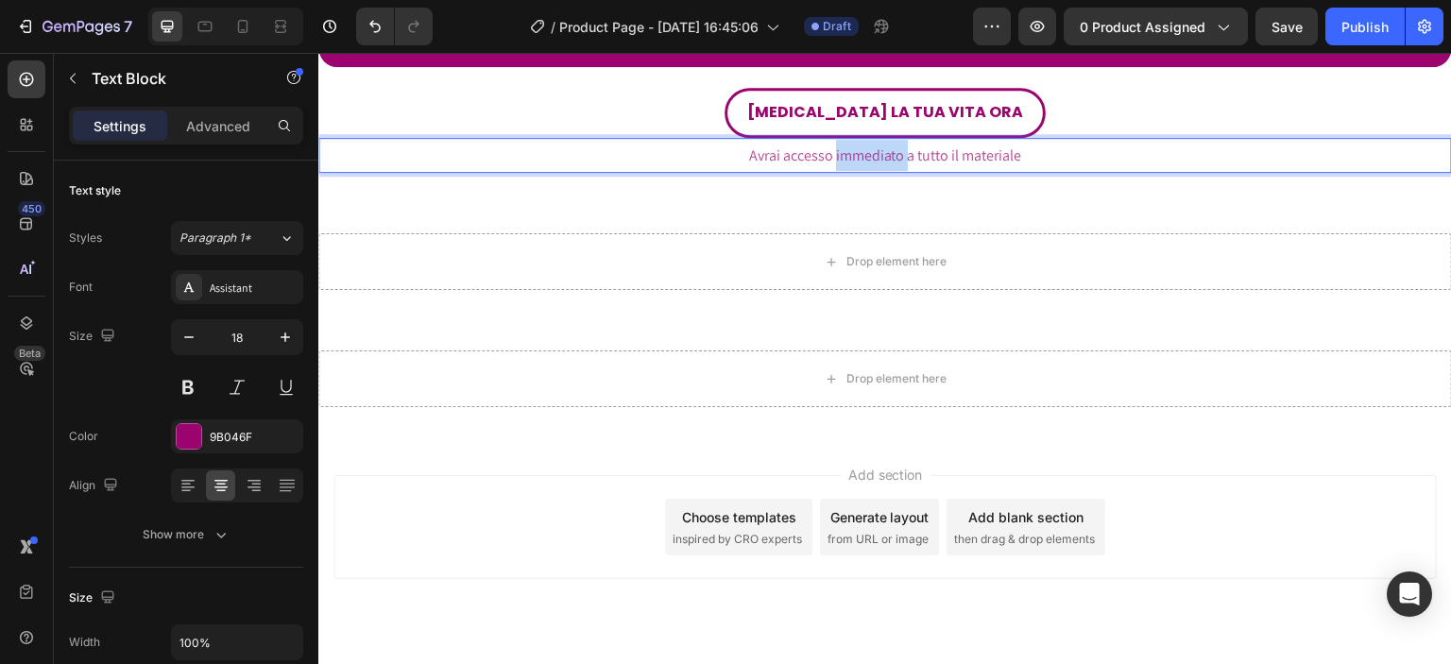
click at [842, 146] on span "Avrai accesso immediato a tutto il materiale" at bounding box center [885, 156] width 273 height 20
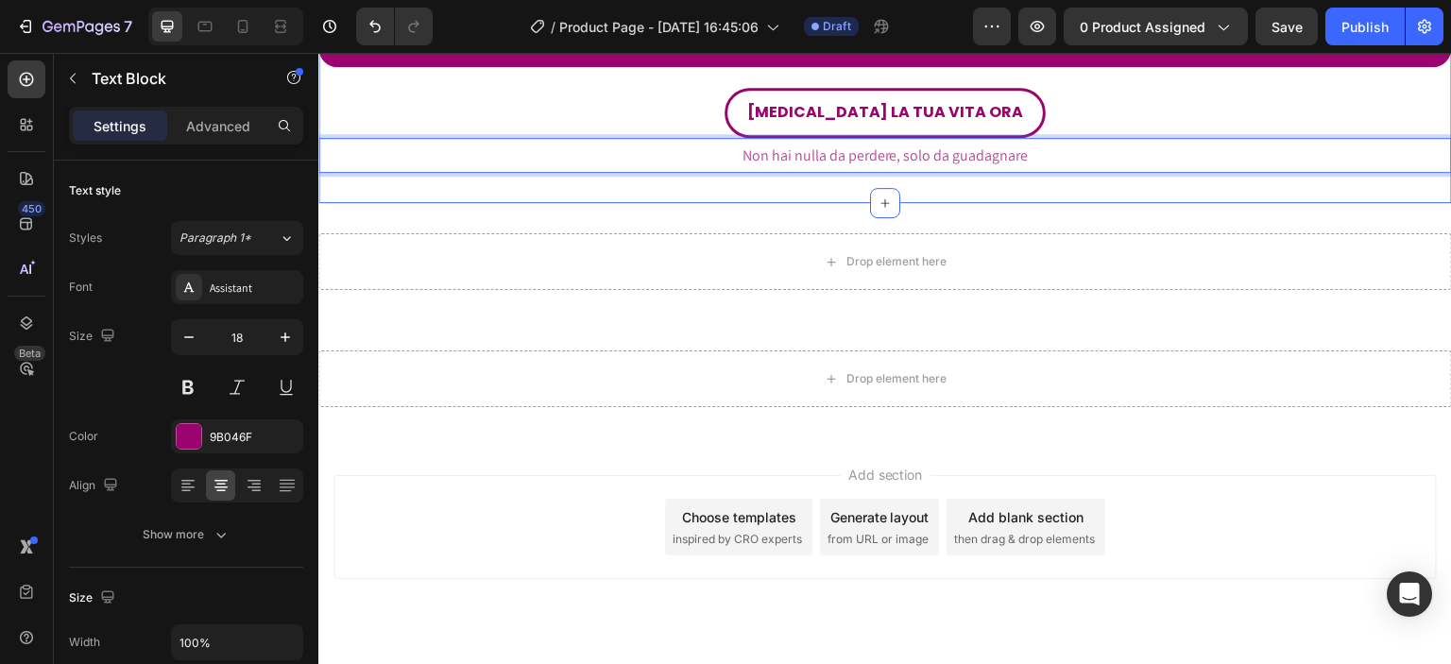
click at [973, 203] on div "Drop element here Section 13" at bounding box center [885, 261] width 1134 height 117
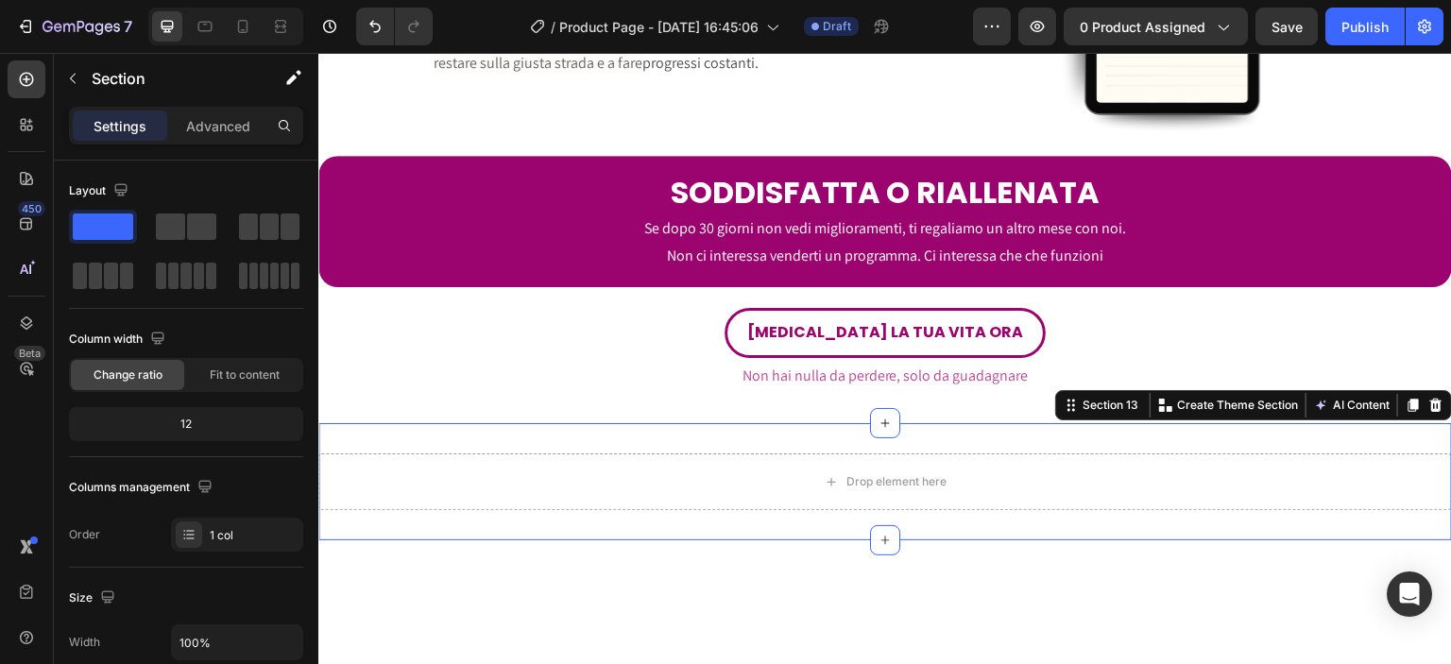
scroll to position [3915, 0]
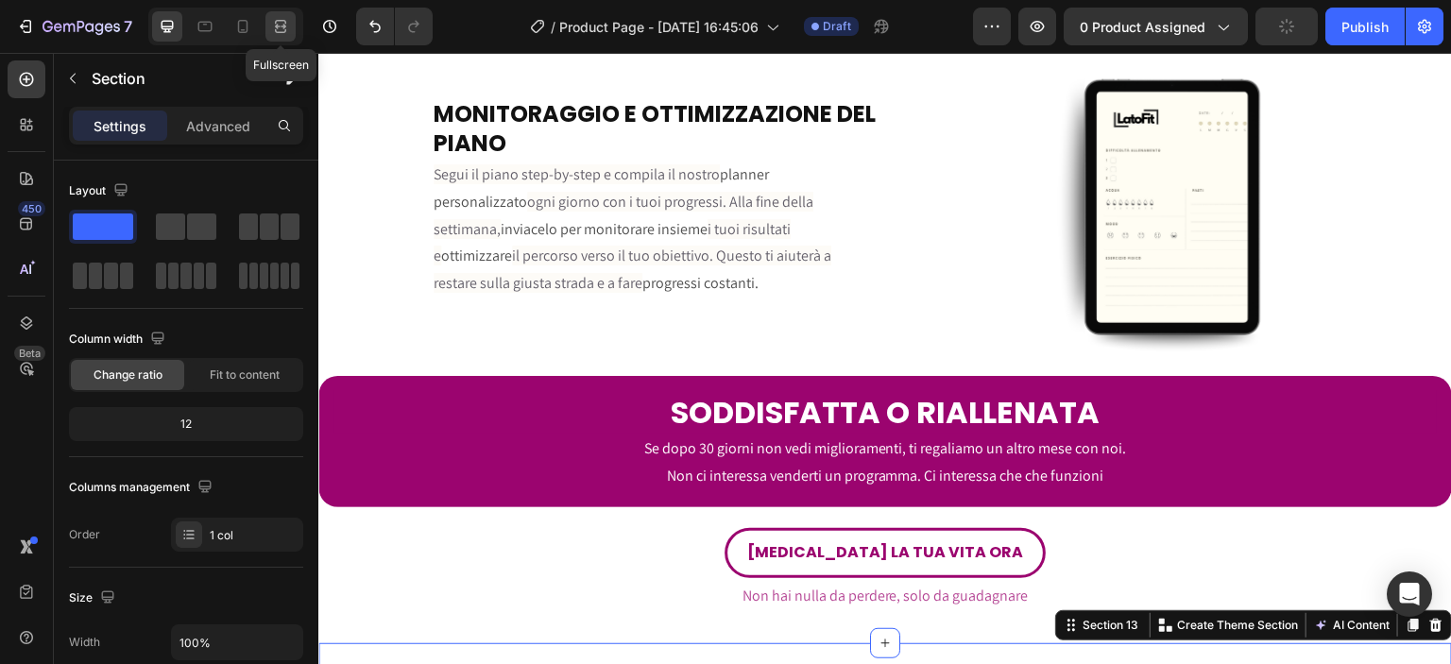
drag, startPoint x: 291, startPoint y: 32, endPoint x: 321, endPoint y: 23, distance: 31.7
click at [291, 32] on div at bounding box center [281, 26] width 30 height 30
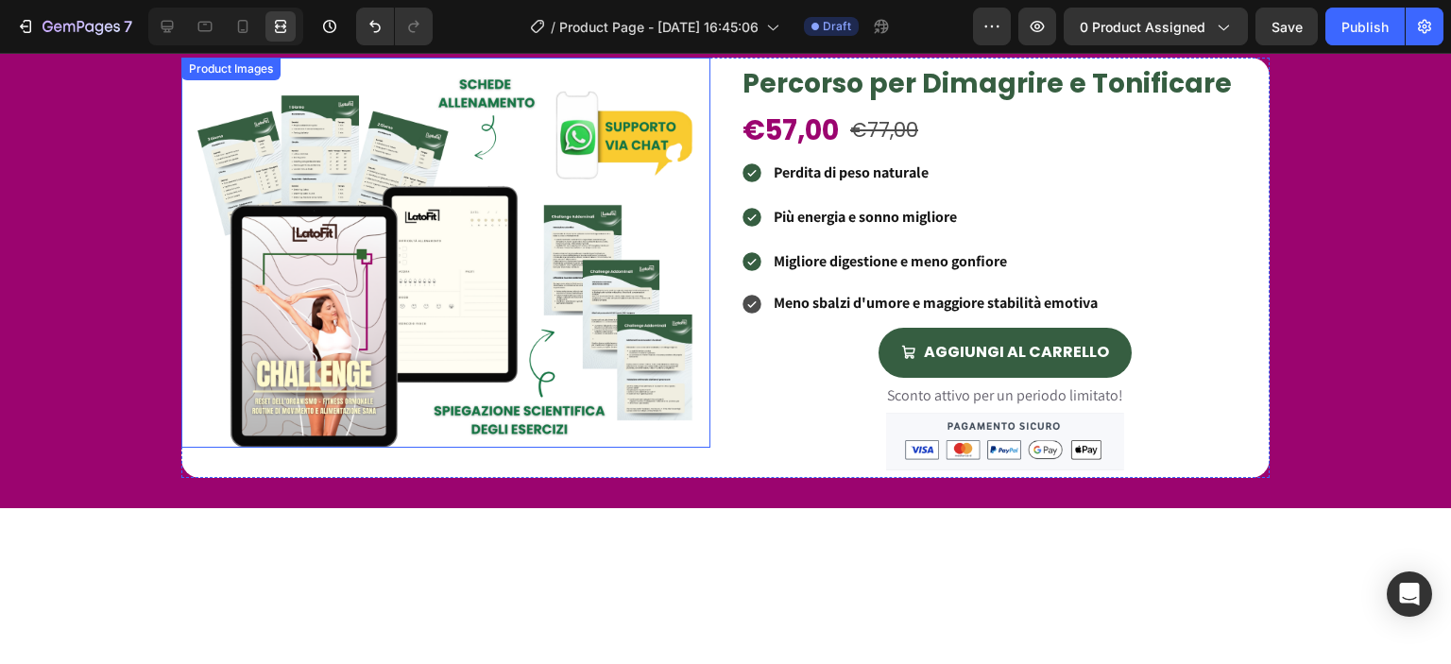
scroll to position [611, 0]
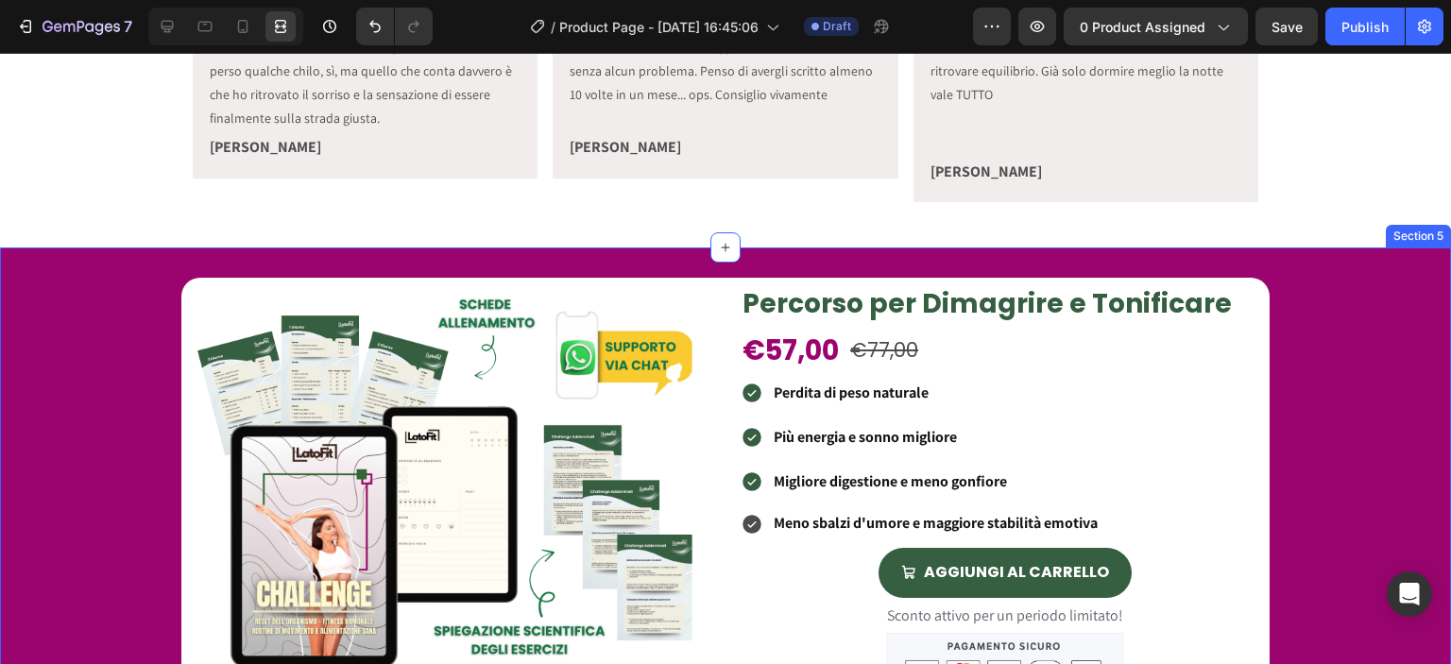
click at [627, 248] on div "Product Images Percorso per Dimagrire e Tonificare Heading €57,00 Product Price…" at bounding box center [725, 488] width 1451 height 481
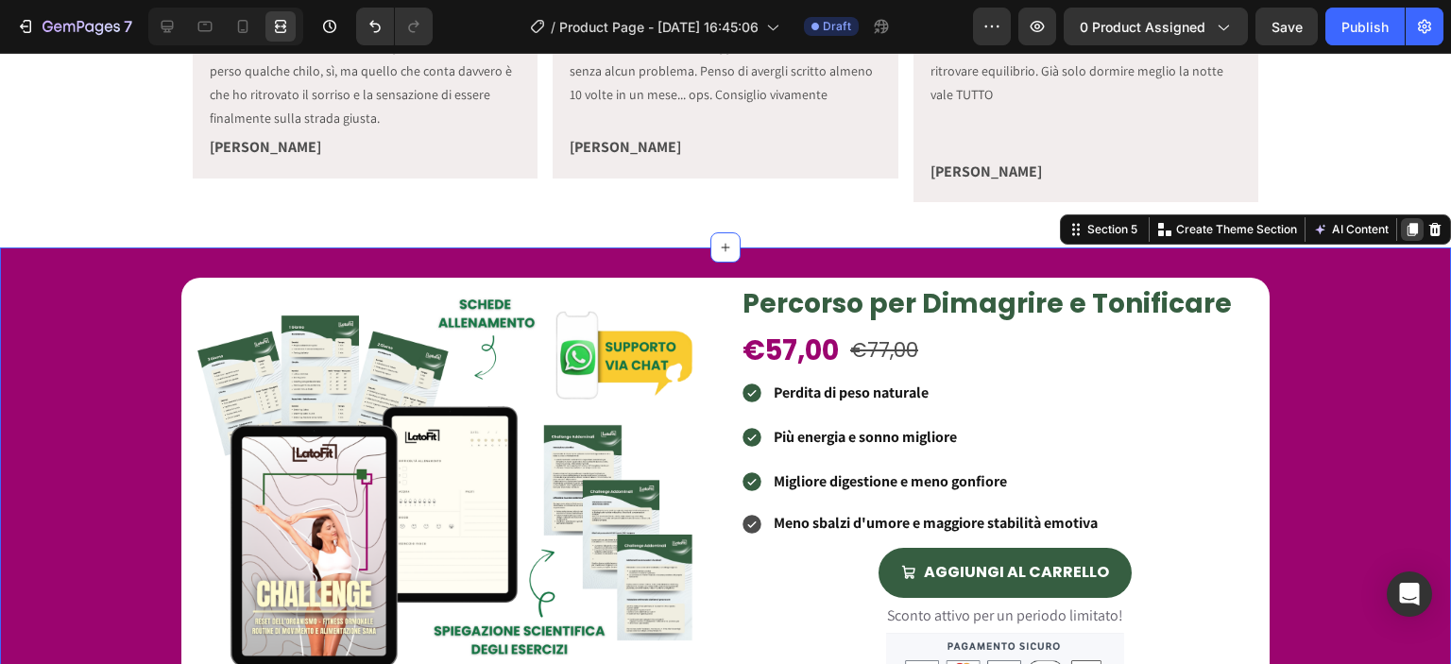
click at [1405, 222] on icon at bounding box center [1412, 229] width 15 height 15
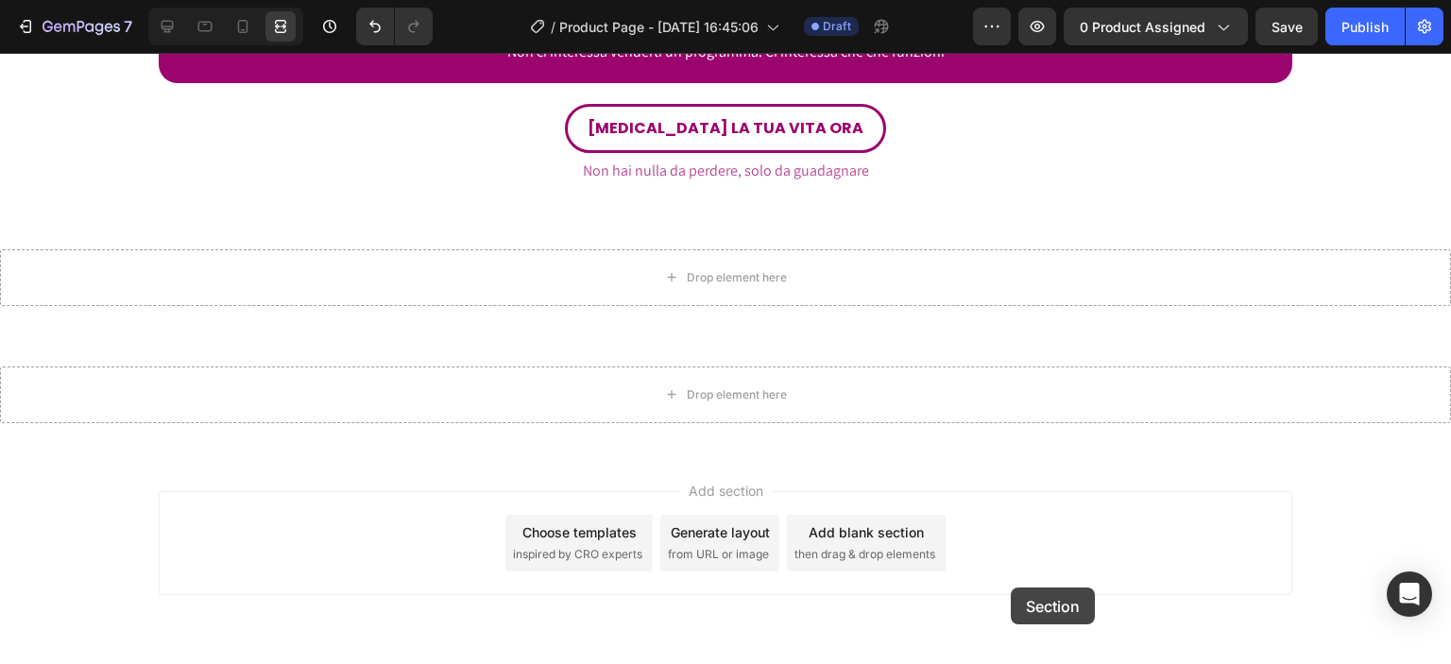
scroll to position [4391, 0]
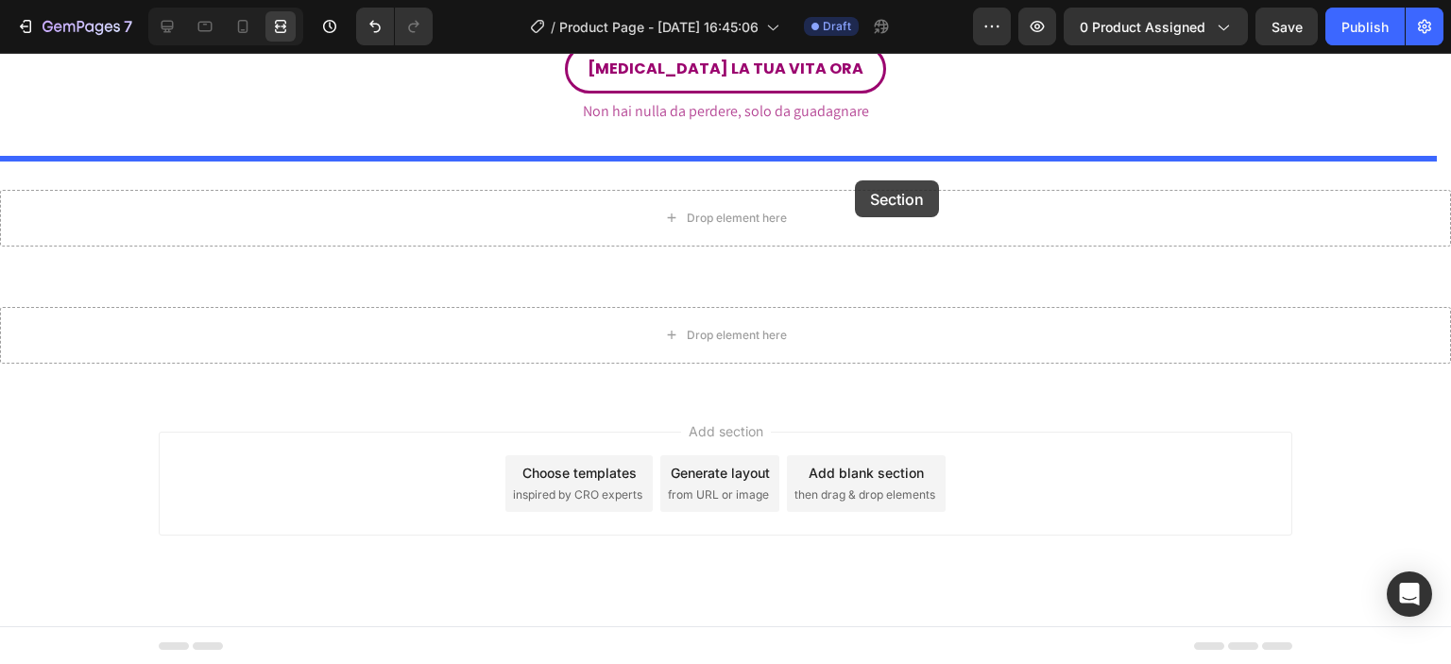
drag, startPoint x: 1086, startPoint y: 100, endPoint x: 855, endPoint y: 180, distance: 244.2
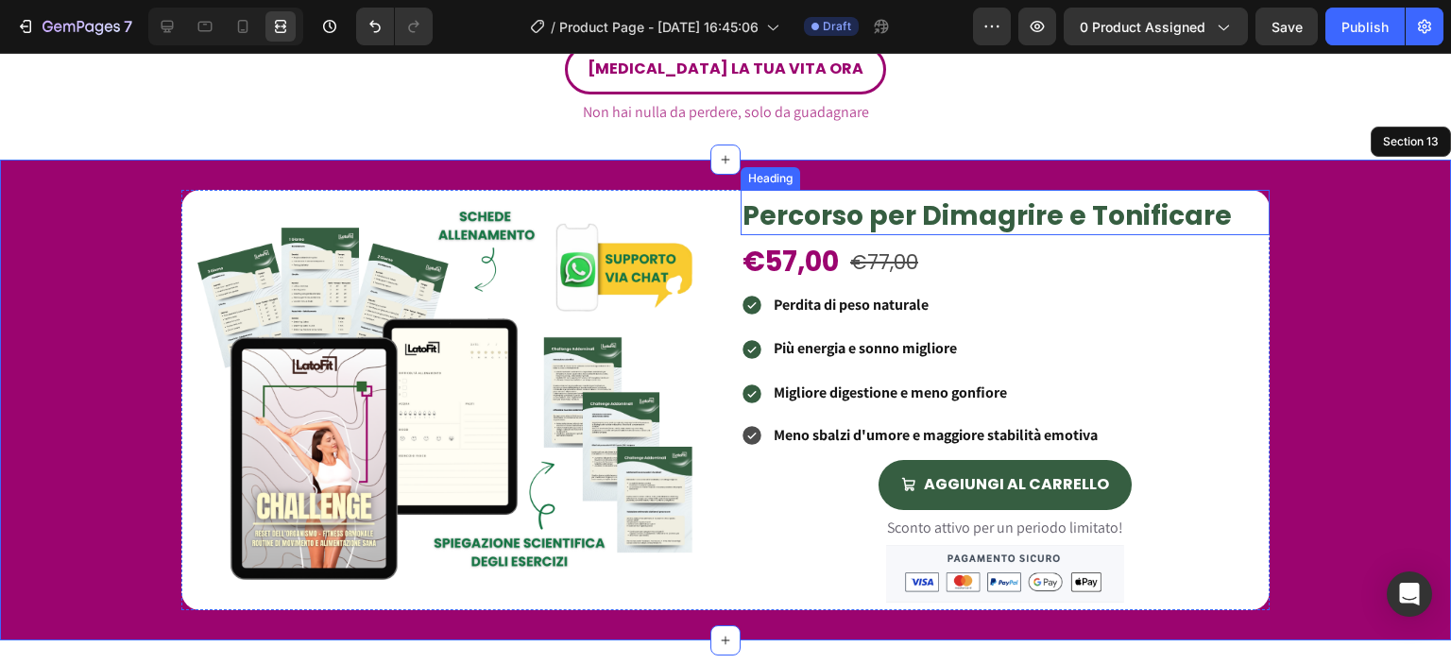
scroll to position [3692, 0]
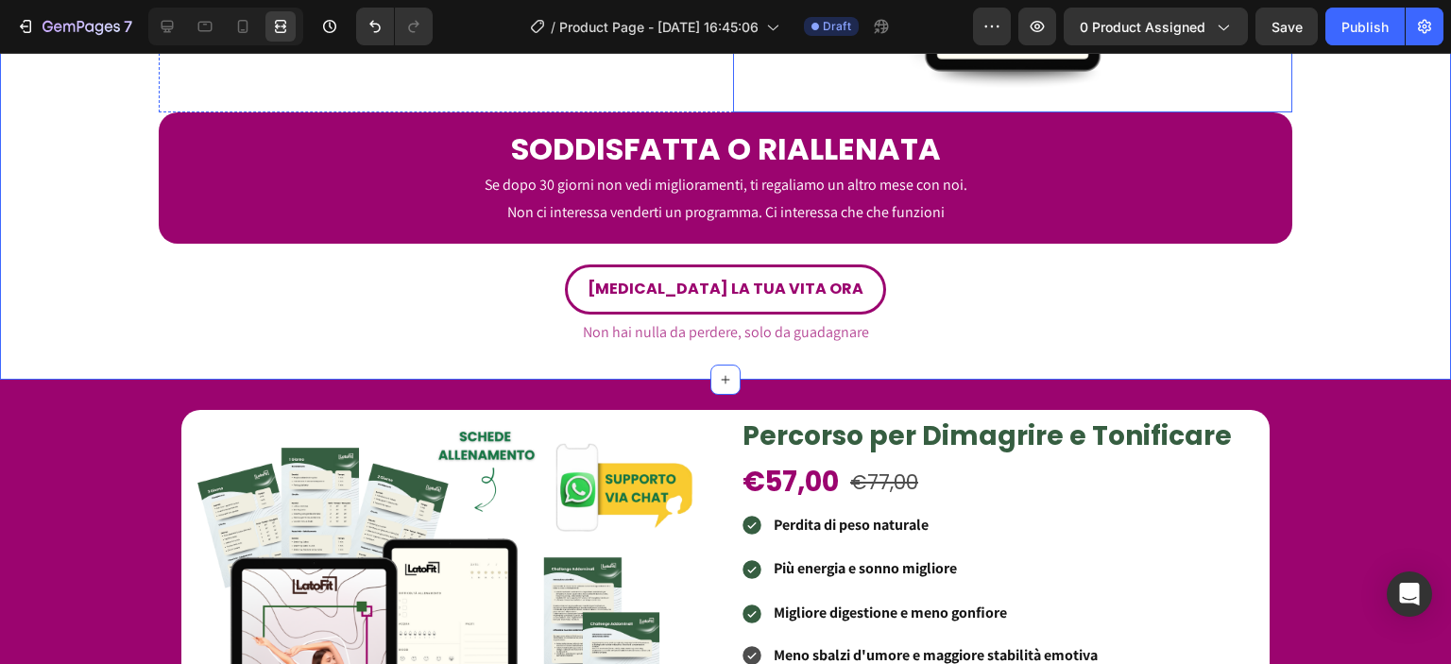
scroll to position [3912, 0]
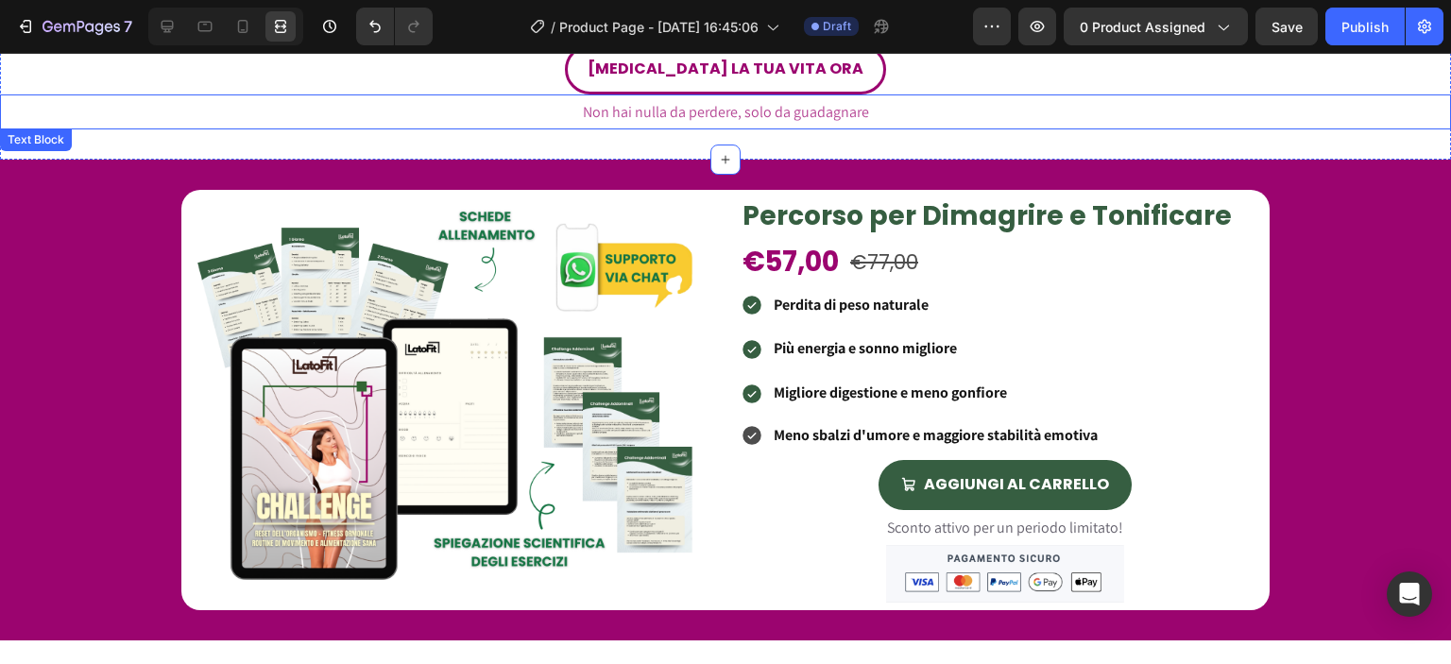
click at [1338, 109] on p "Non hai nulla da perdere, solo da guadagnare" at bounding box center [726, 111] width 1448 height 31
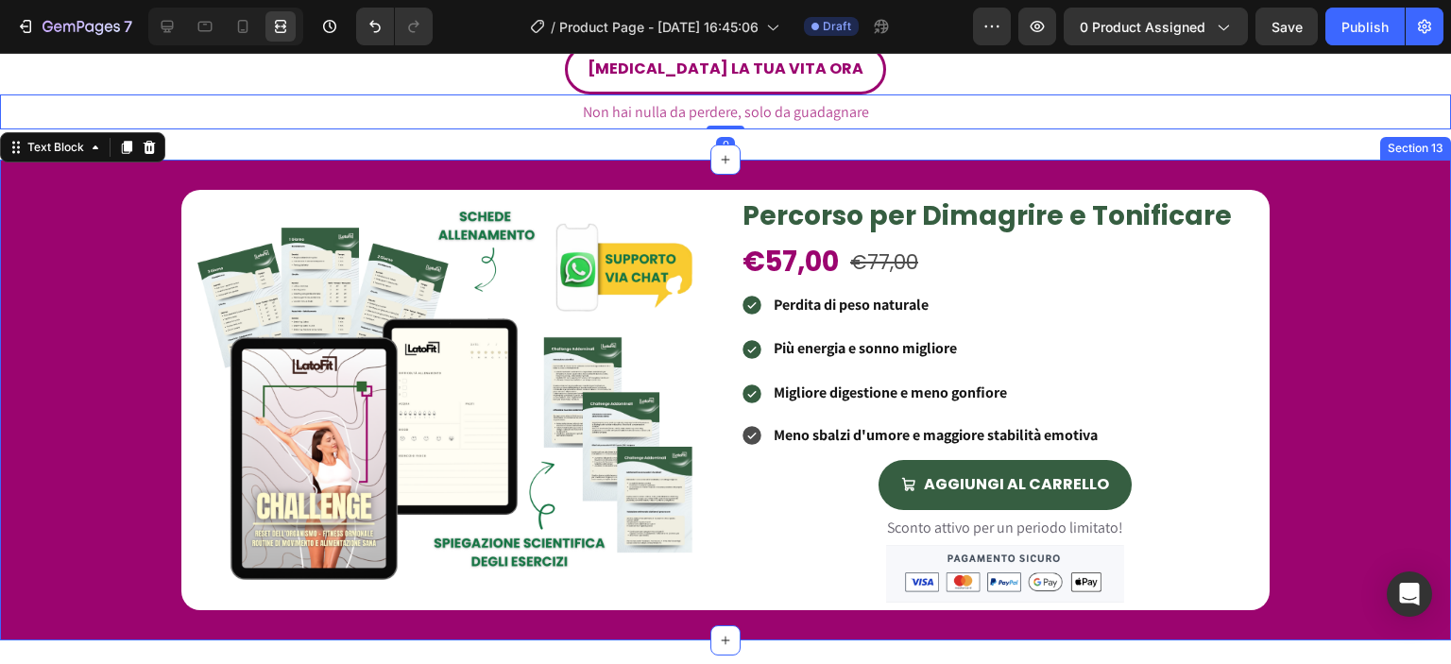
scroll to position [3692, 0]
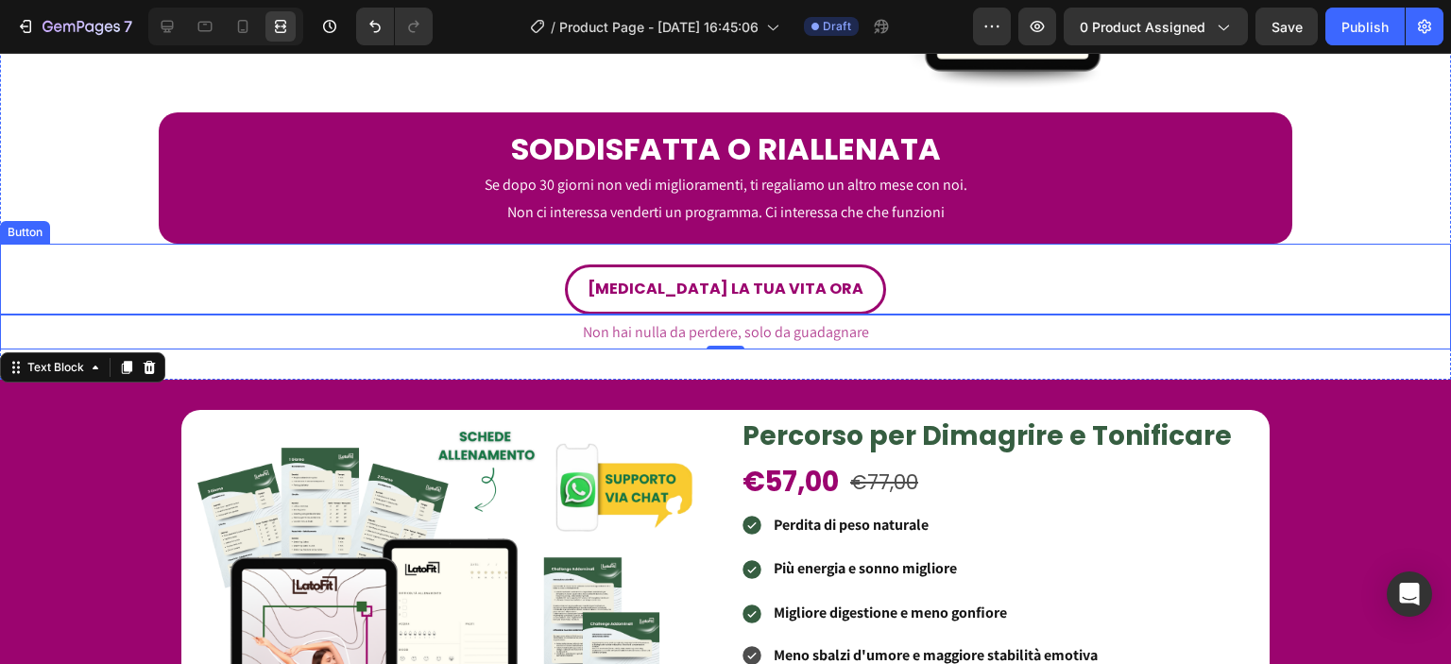
click at [1308, 260] on div "[MEDICAL_DATA] LA TUA VITA ORA Button" at bounding box center [725, 279] width 1451 height 71
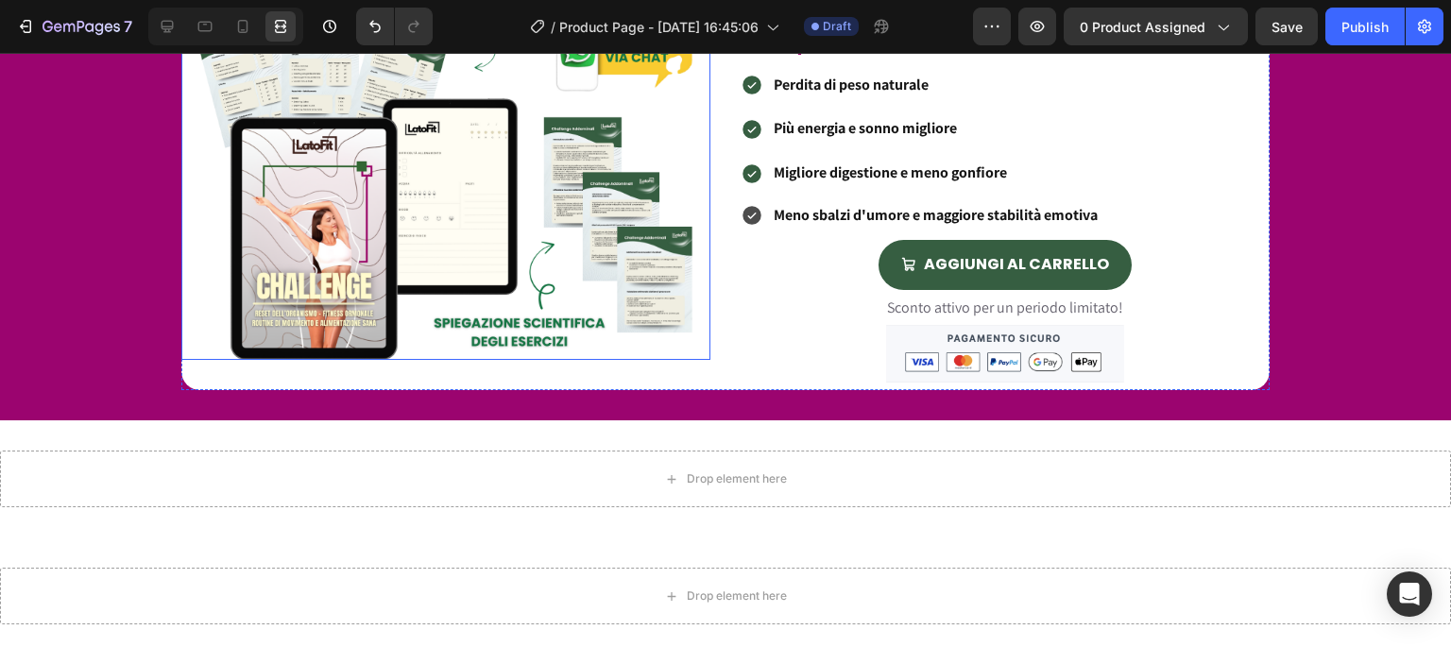
scroll to position [3912, 0]
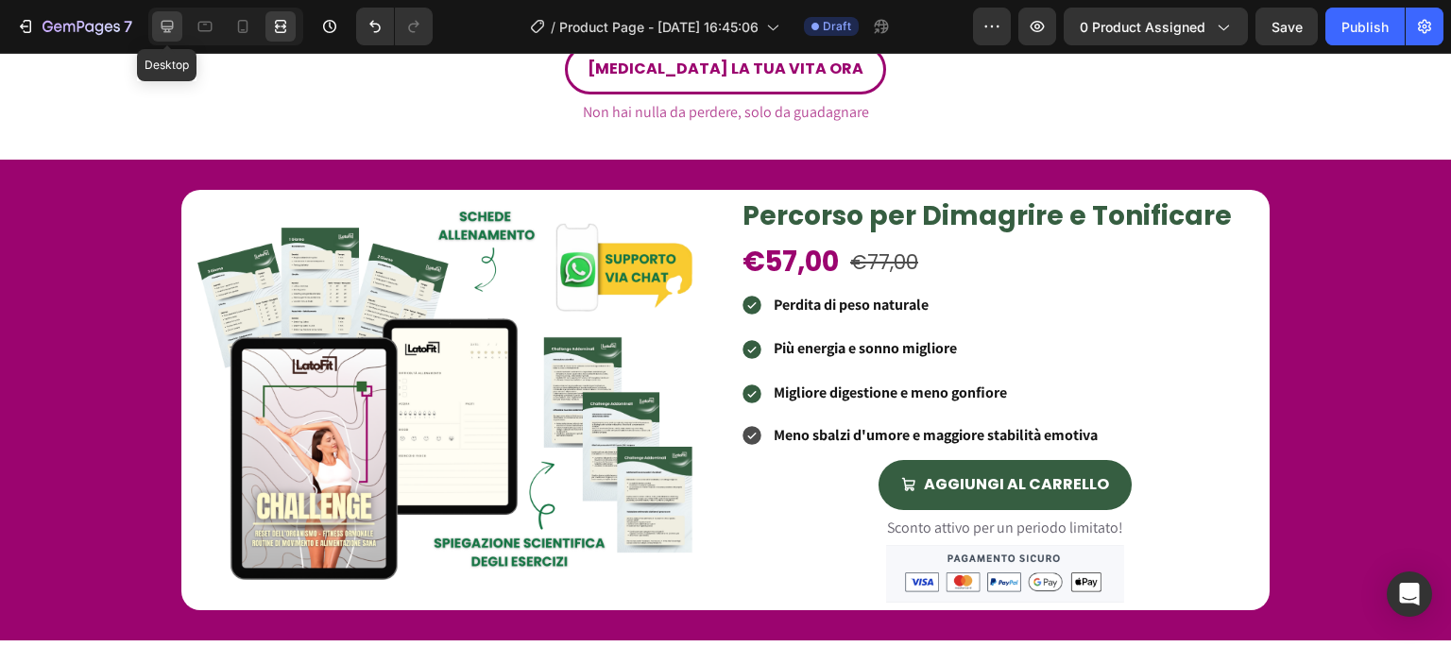
click at [172, 15] on div at bounding box center [167, 26] width 30 height 30
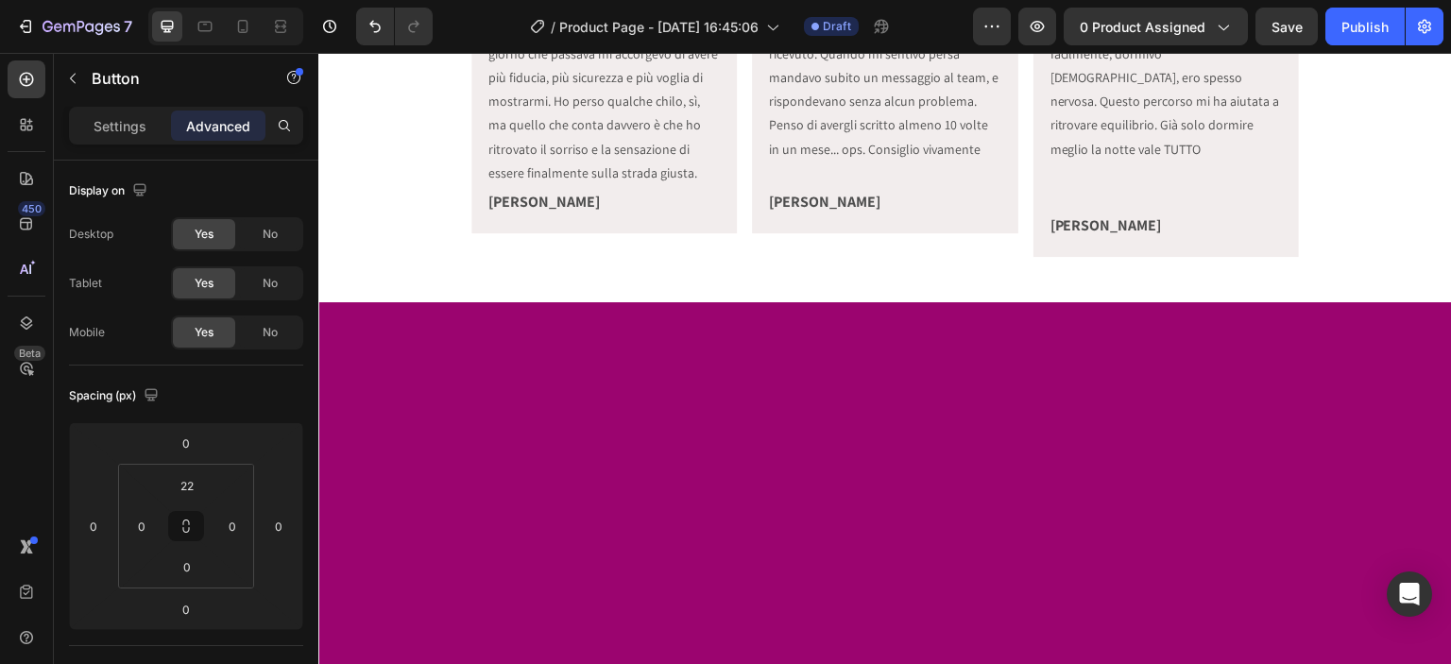
scroll to position [825, 0]
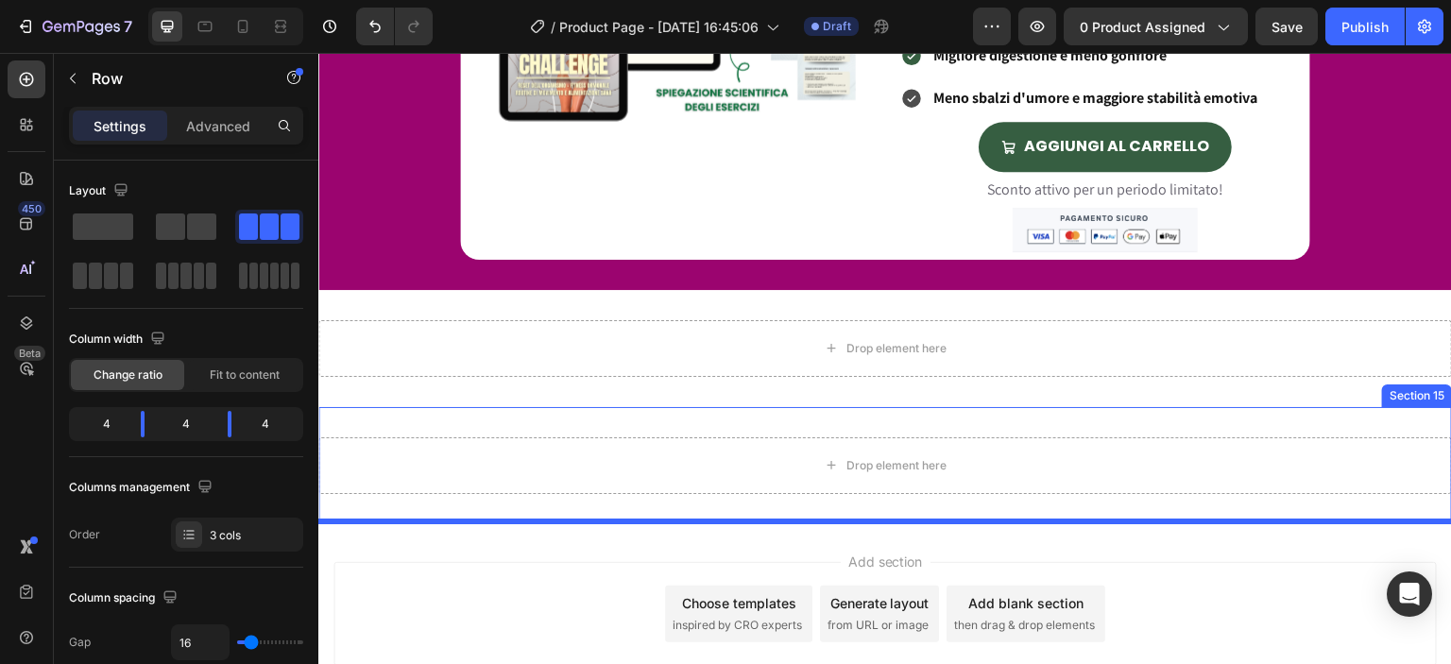
scroll to position [5356, 0]
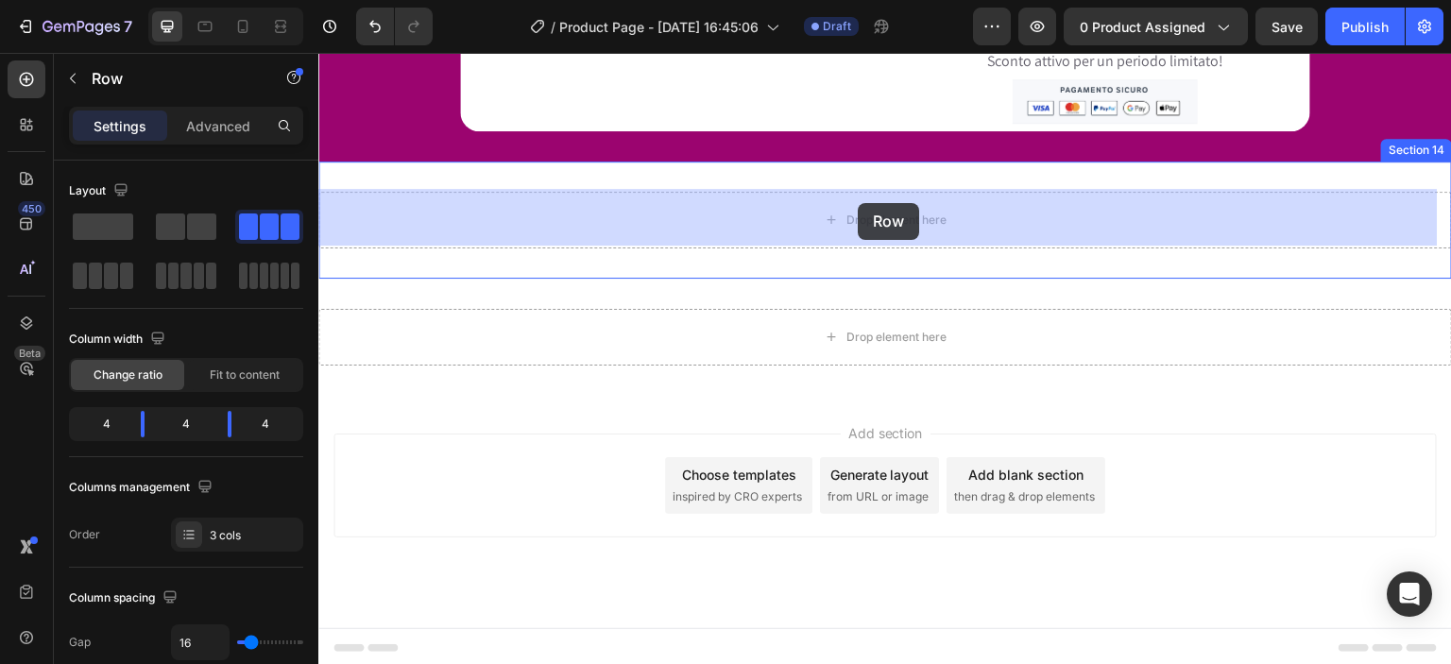
drag, startPoint x: 524, startPoint y: 97, endPoint x: 858, endPoint y: 203, distance: 350.9
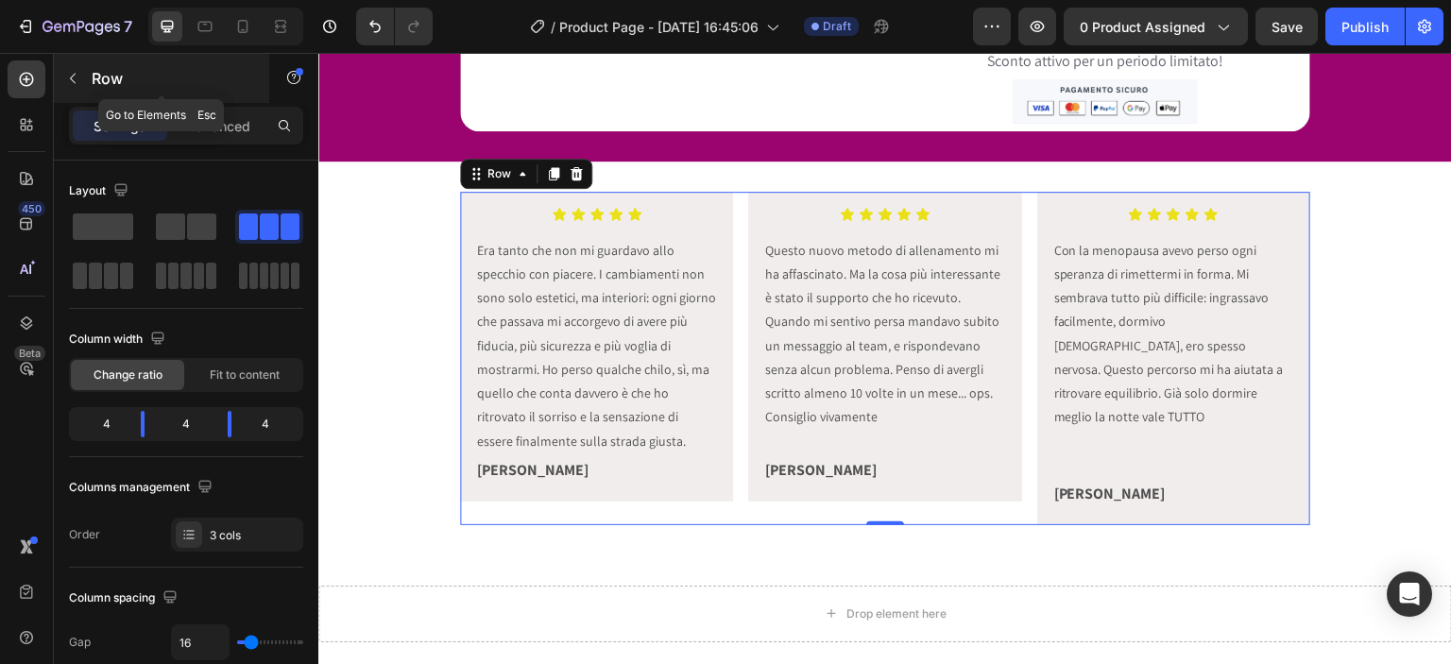
click at [69, 82] on icon "button" at bounding box center [72, 78] width 15 height 15
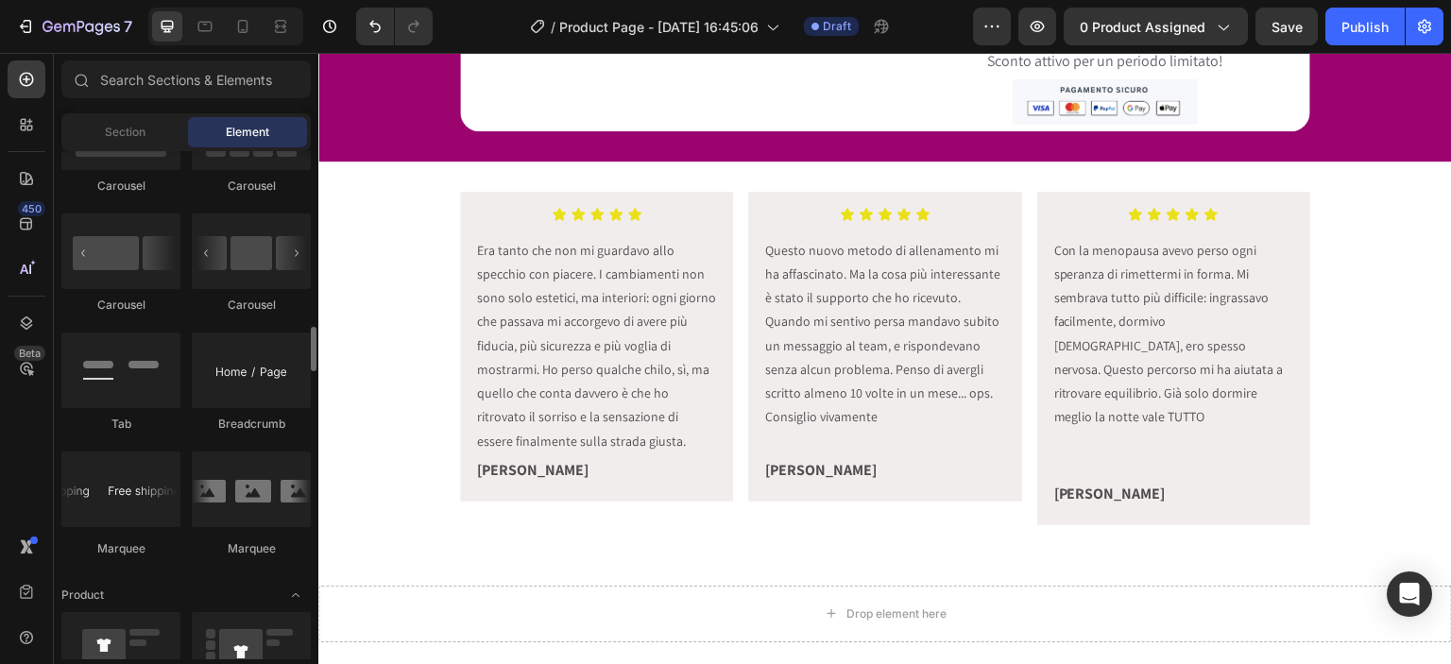
scroll to position [1765, 0]
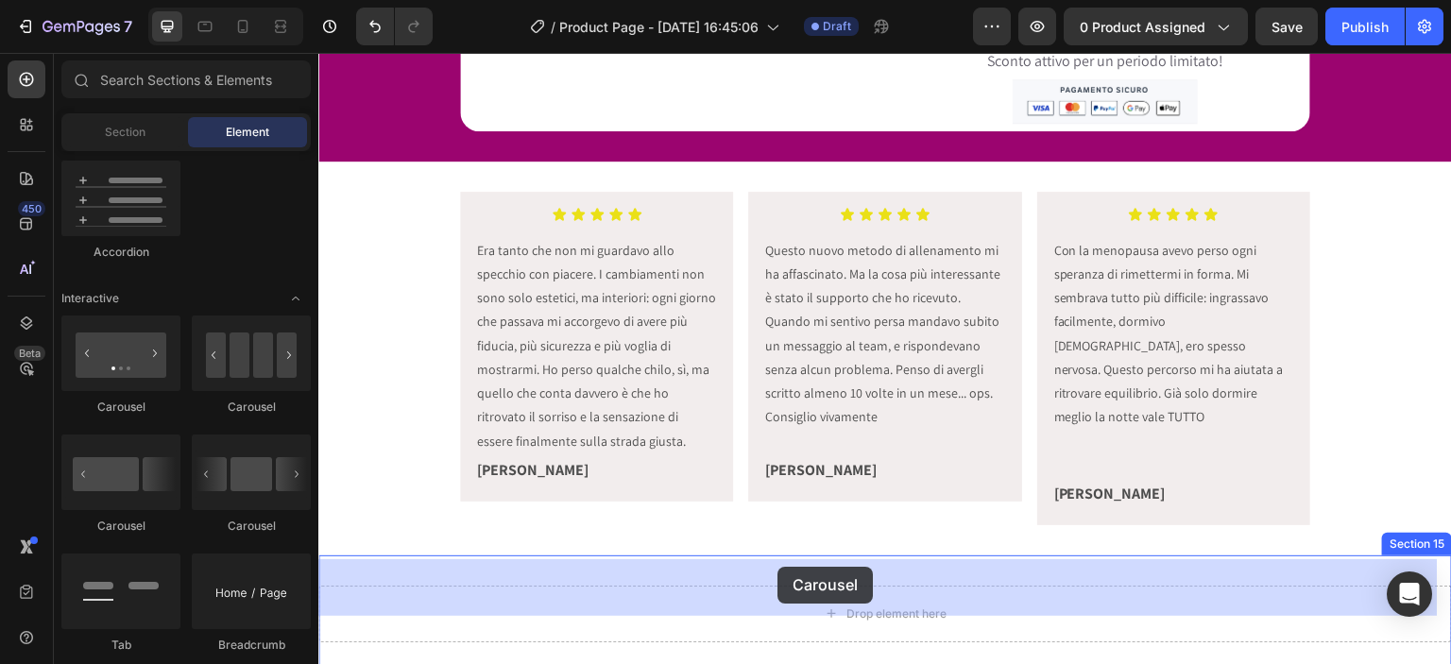
drag, startPoint x: 558, startPoint y: 535, endPoint x: 778, endPoint y: 567, distance: 221.6
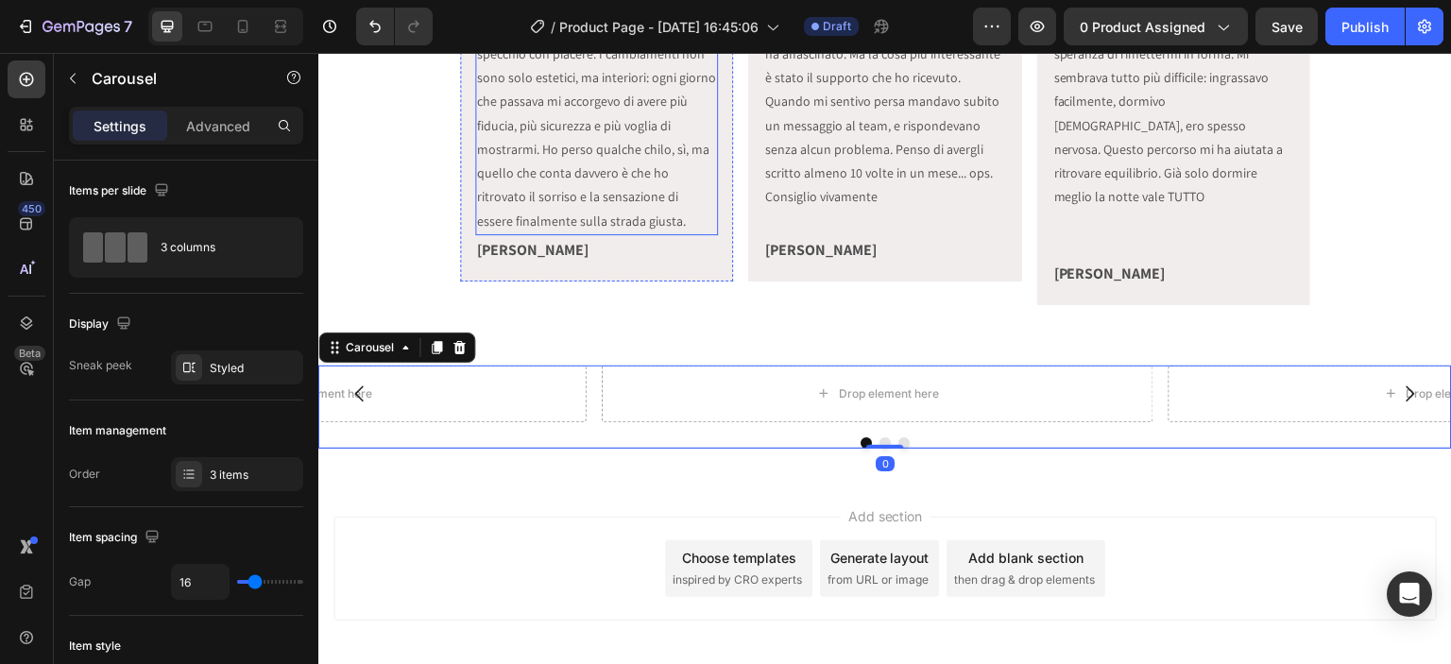
scroll to position [5356, 0]
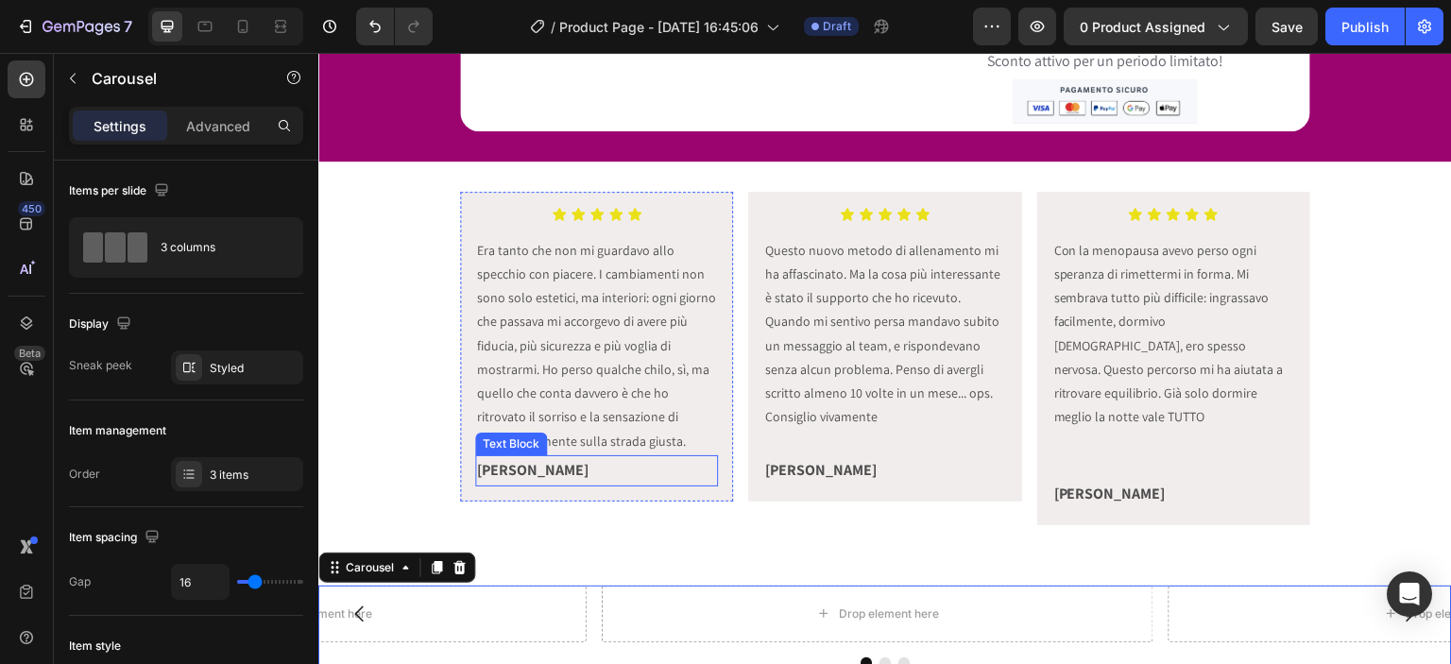
click at [649, 472] on p "[PERSON_NAME]" at bounding box center [596, 470] width 239 height 27
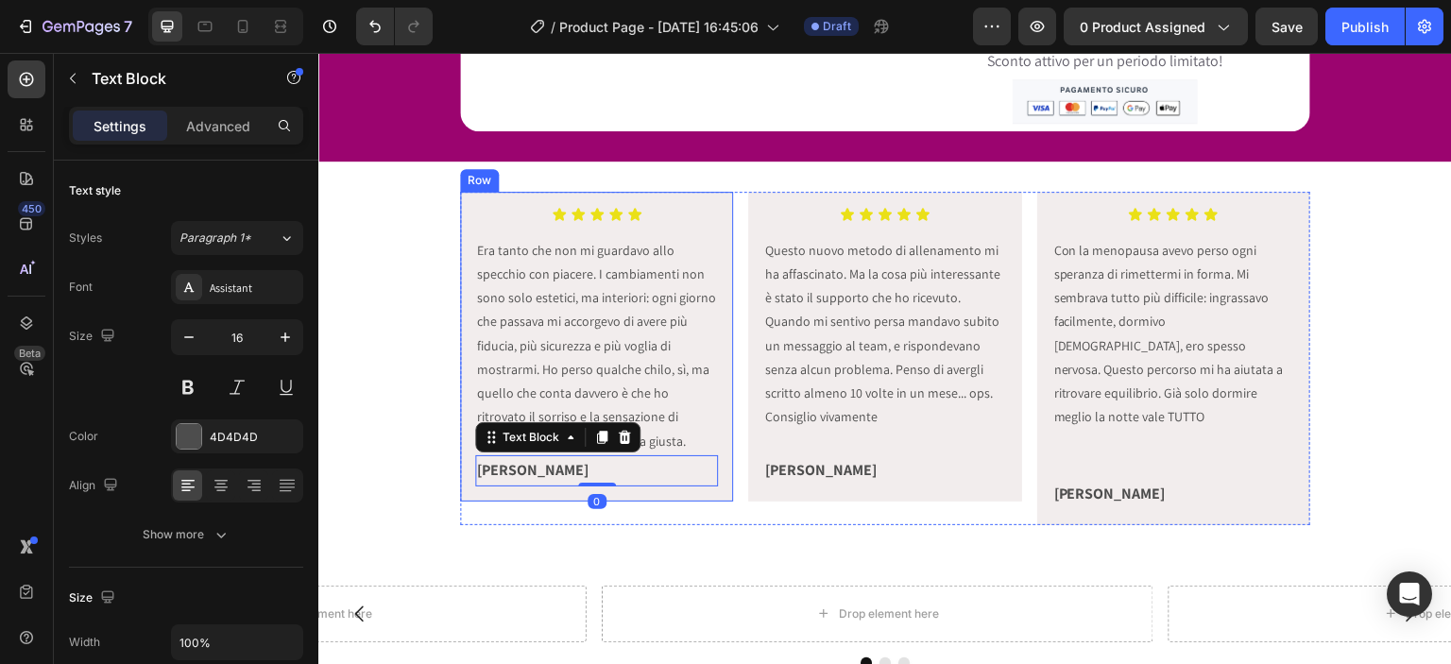
click at [620, 220] on div "Icon Icon Icon Icon Icon Icon List Era tanto che non mi guardavo allo specchio …" at bounding box center [596, 347] width 243 height 280
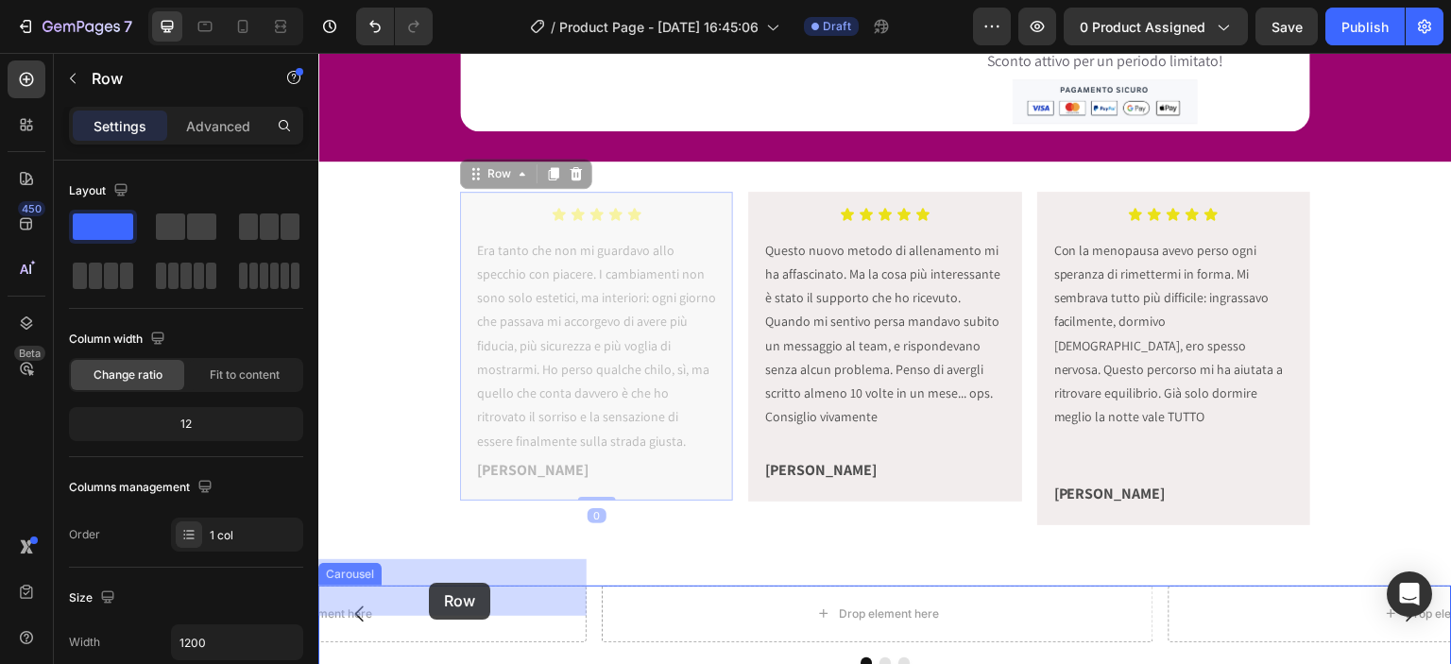
drag, startPoint x: 491, startPoint y: 177, endPoint x: 428, endPoint y: 583, distance: 411.2
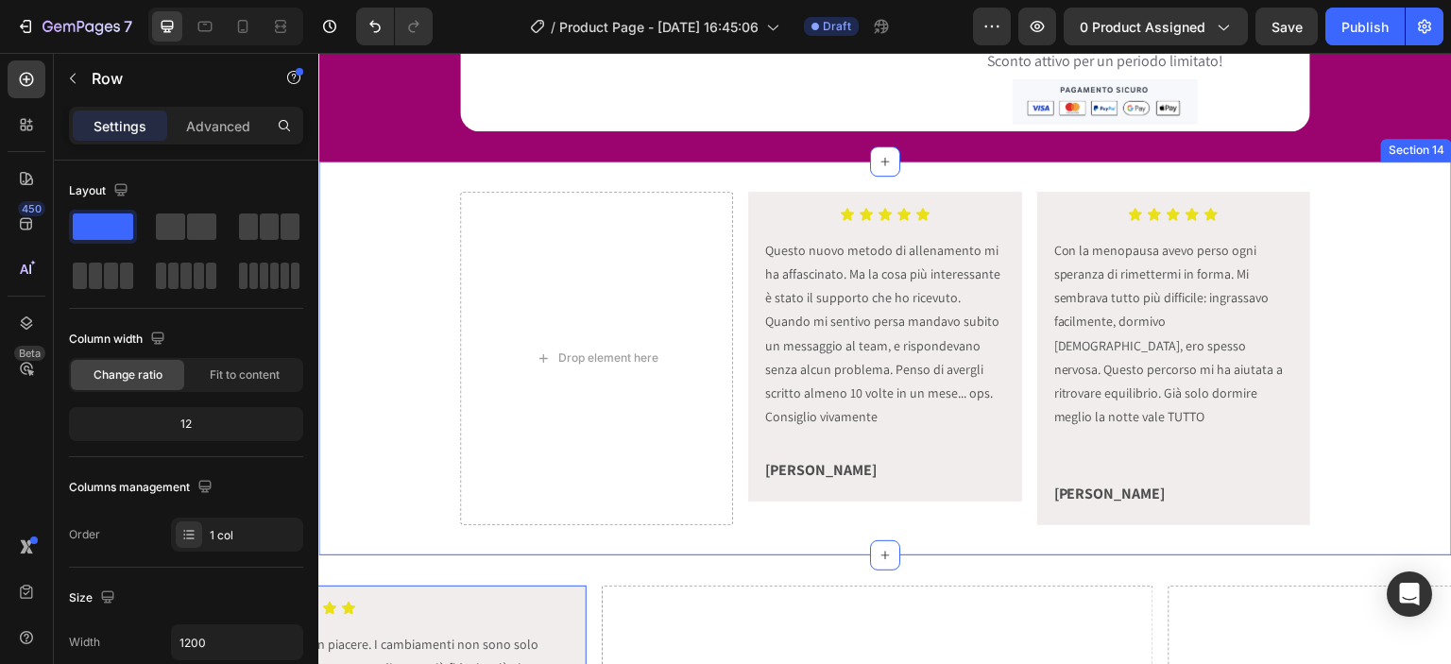
scroll to position [5576, 0]
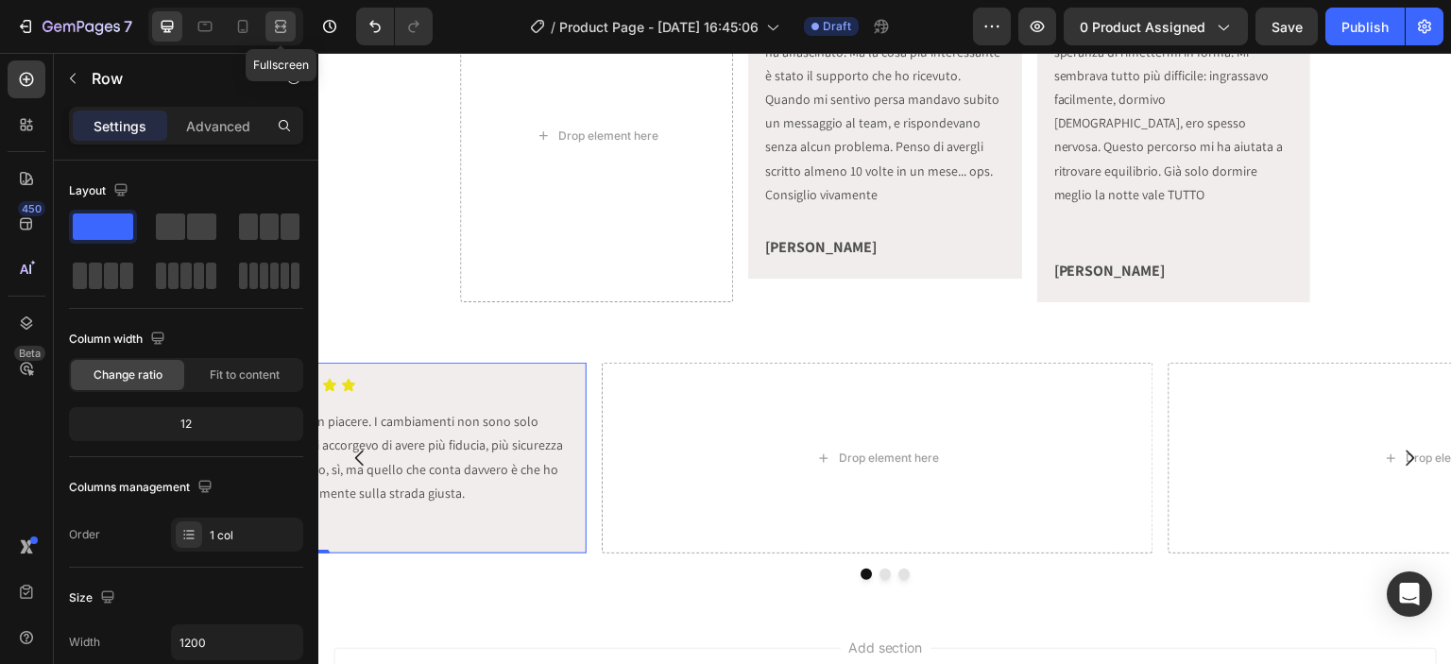
click at [279, 29] on icon at bounding box center [280, 26] width 19 height 19
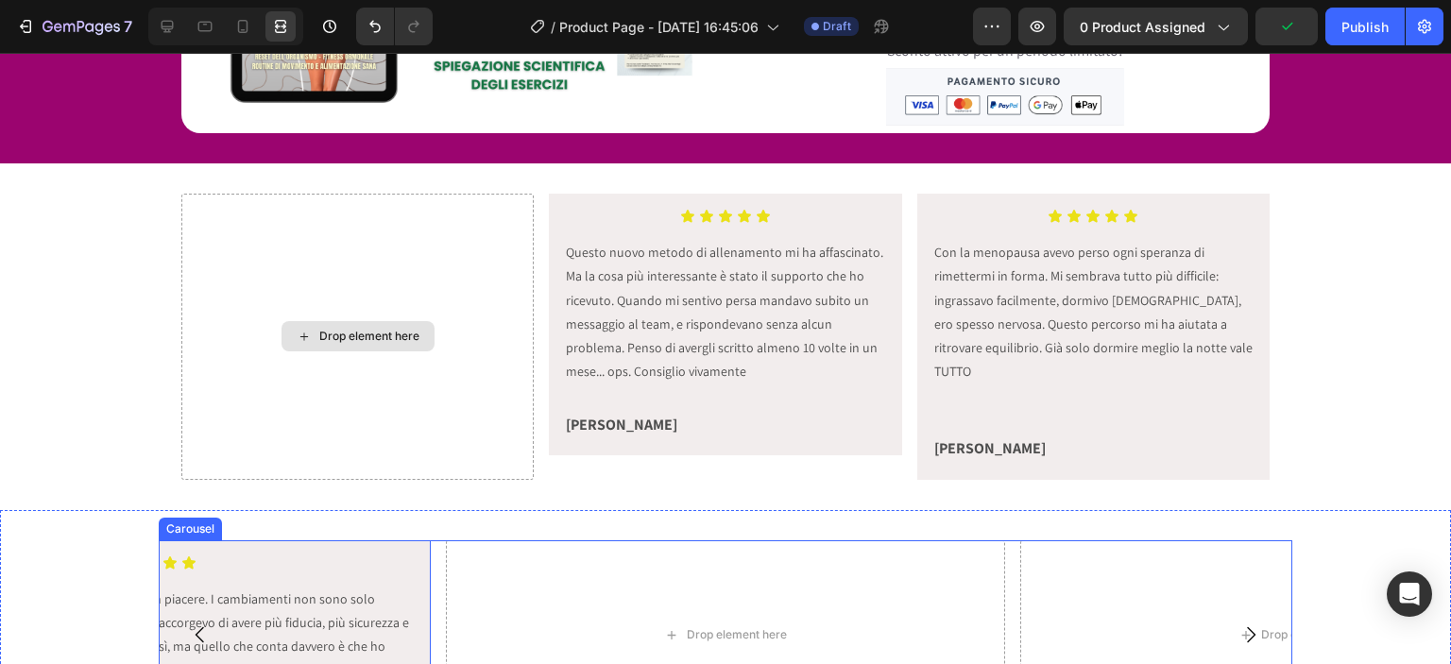
scroll to position [5553, 0]
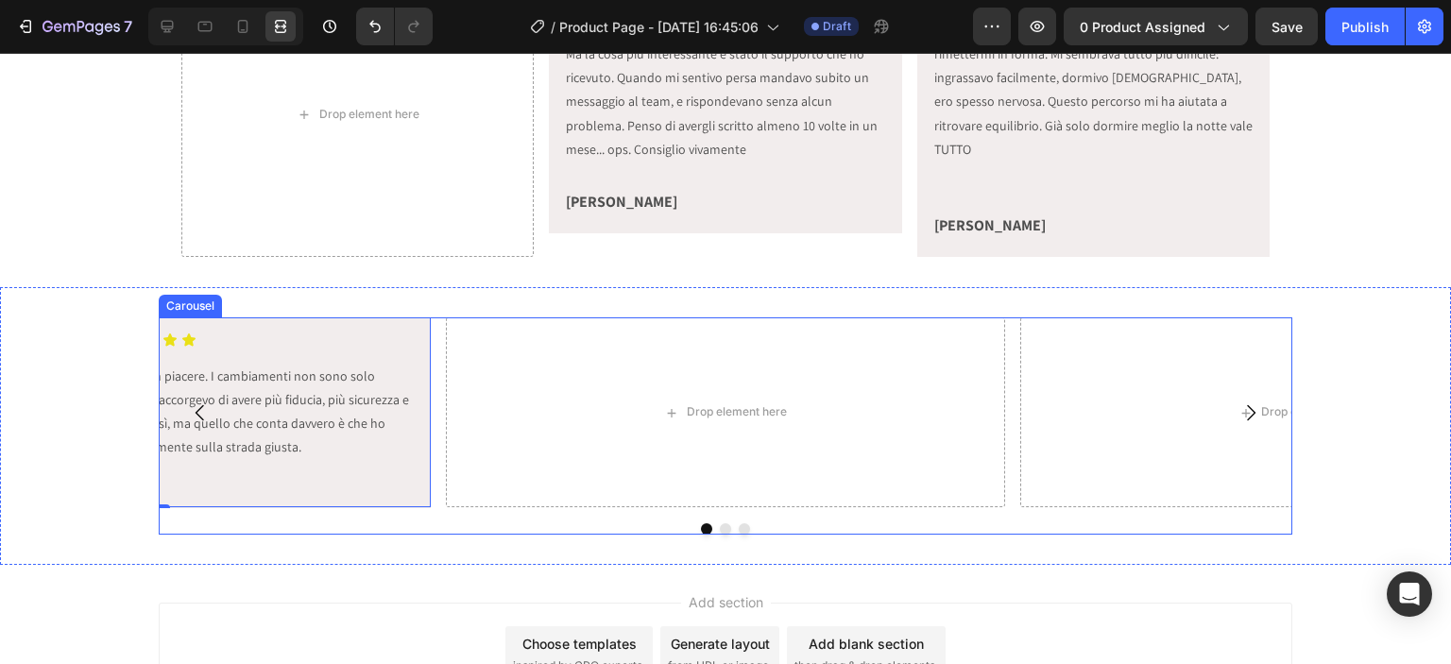
click at [191, 402] on icon "Carousel Back Arrow" at bounding box center [200, 413] width 23 height 23
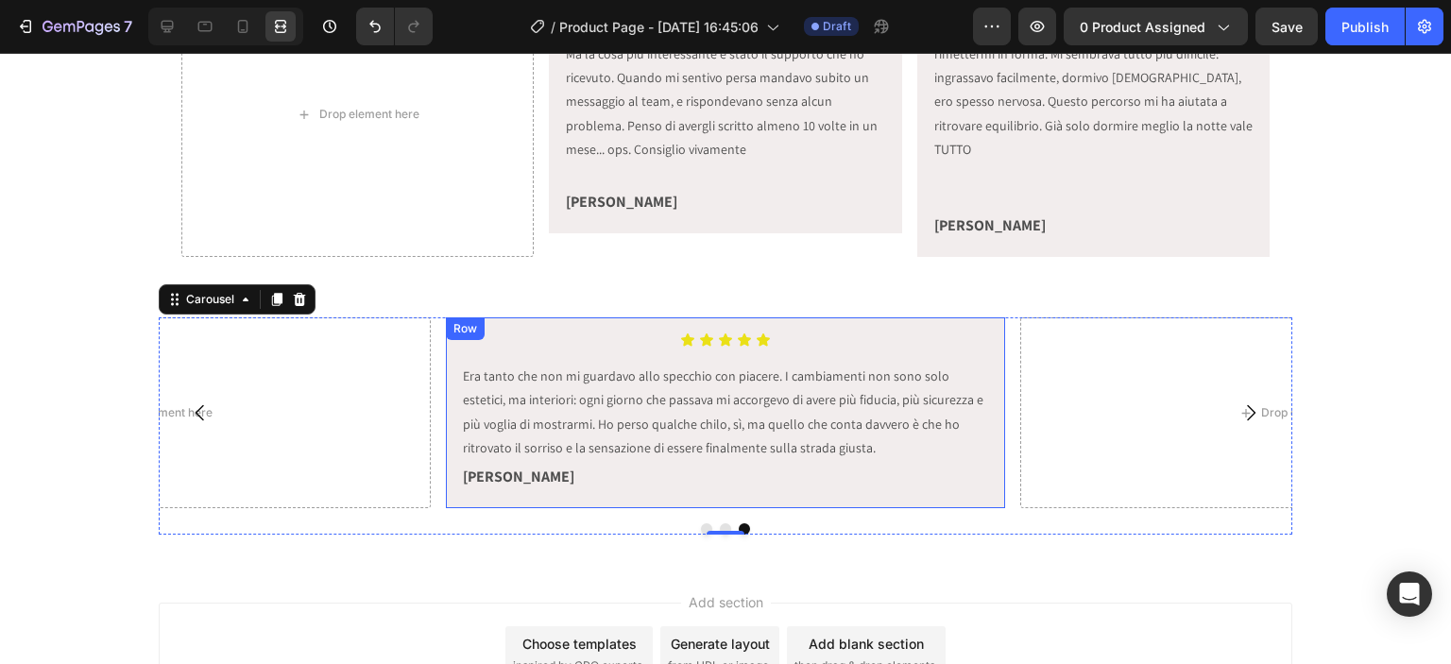
scroll to position [5333, 0]
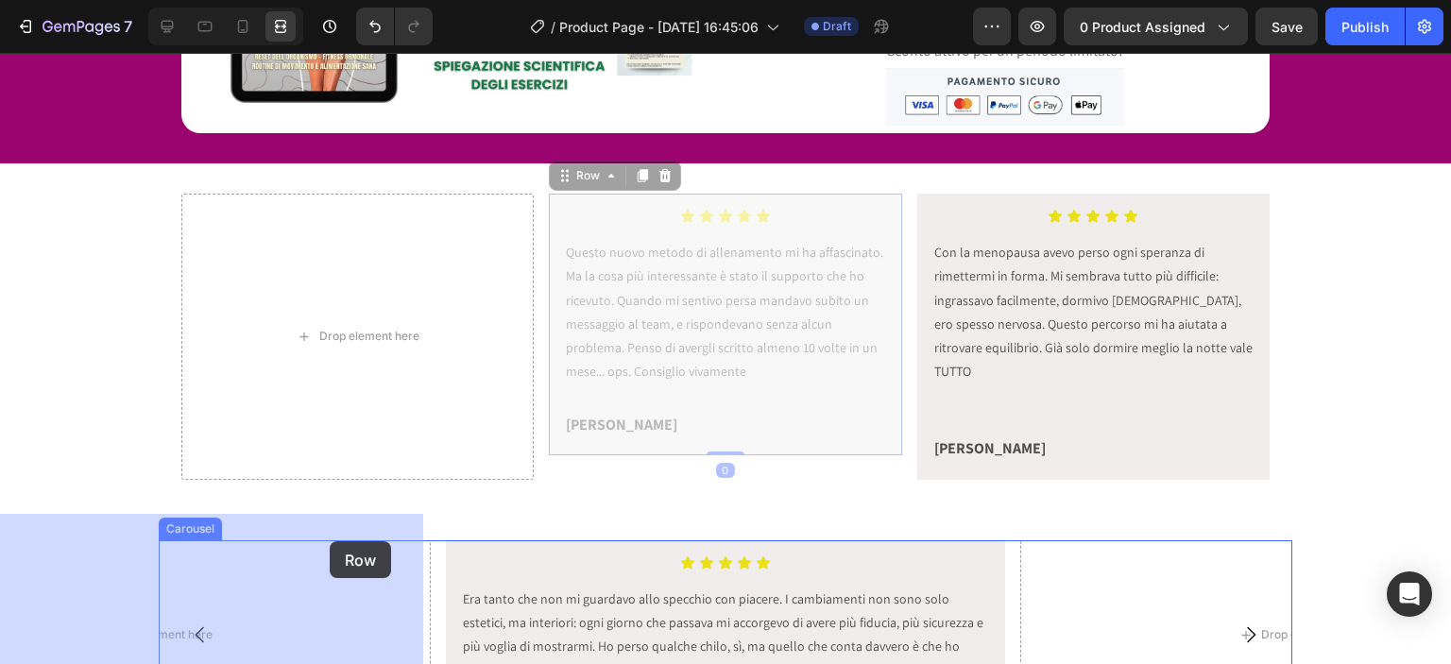
drag, startPoint x: 565, startPoint y: 183, endPoint x: 342, endPoint y: 519, distance: 402.8
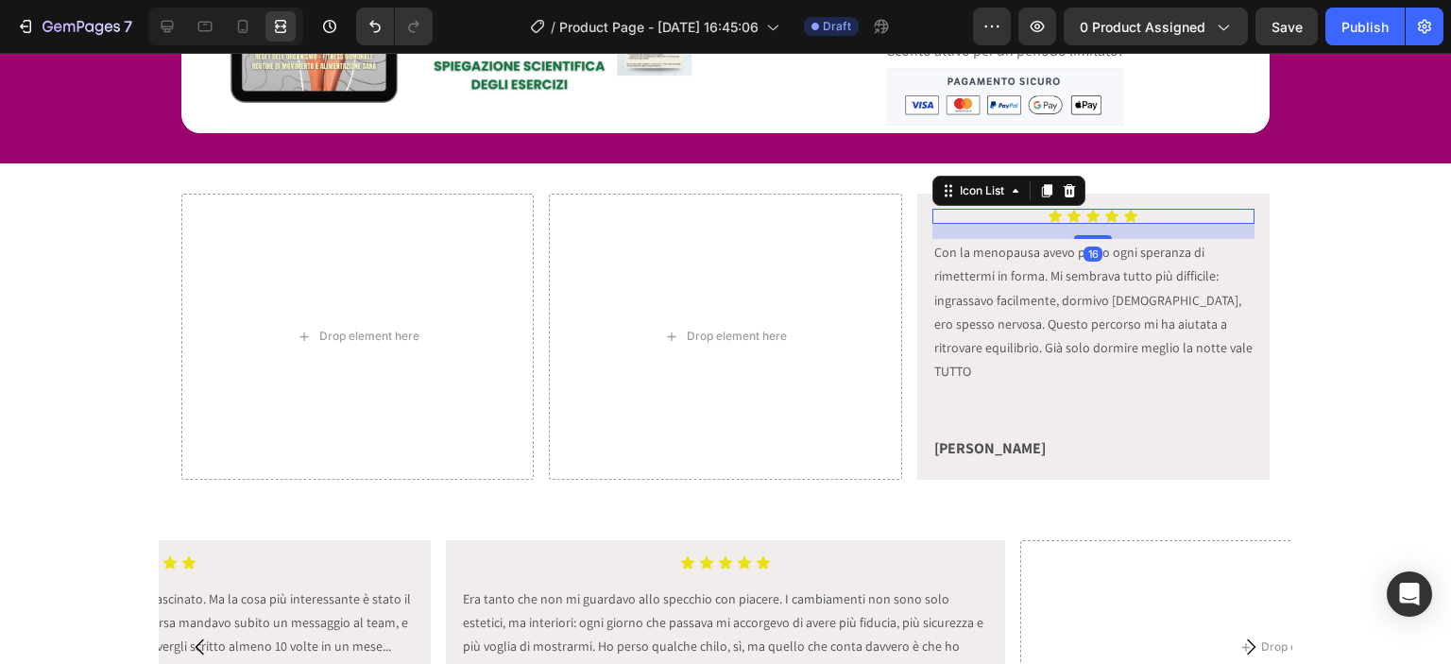
click at [937, 209] on div "Icon Icon Icon Icon Icon" at bounding box center [1094, 216] width 322 height 15
click at [918, 207] on div "Icon Icon Icon Icon Icon Icon List 16 Con la menopausa avevo perso ogni speranz…" at bounding box center [1094, 336] width 352 height 285
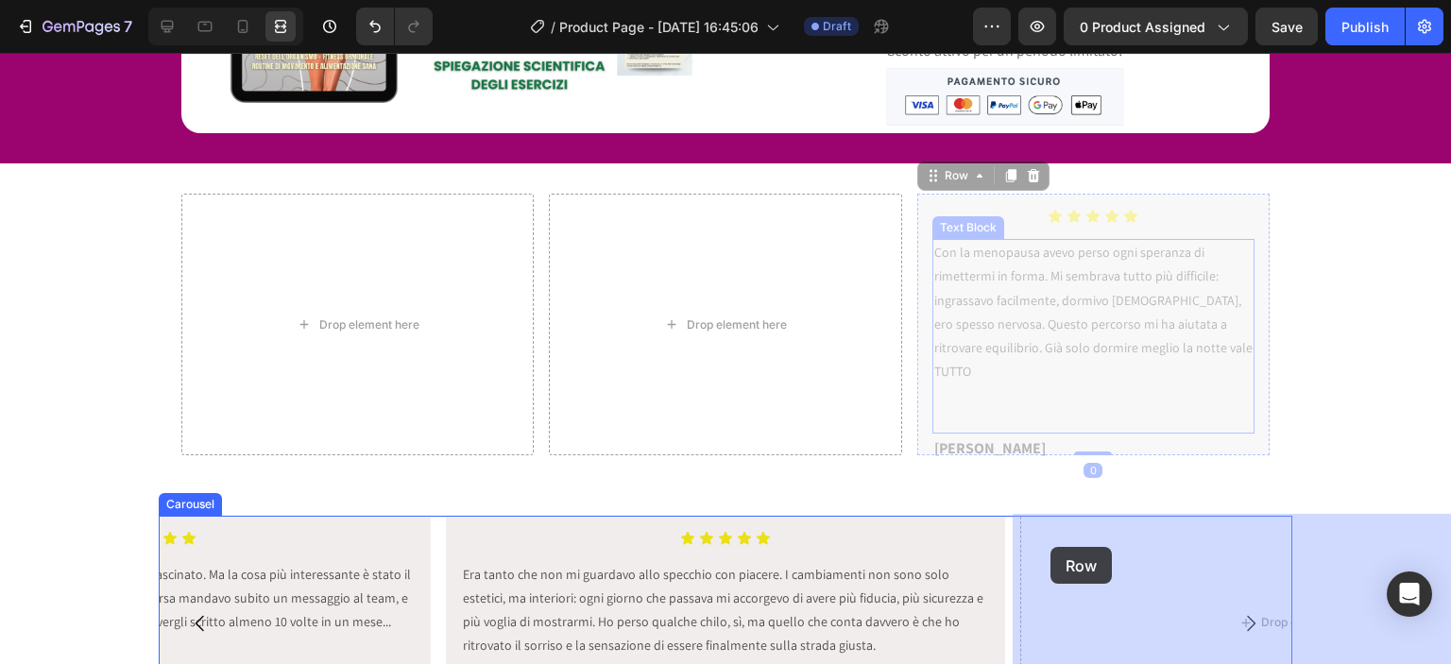
drag, startPoint x: 919, startPoint y: 180, endPoint x: 1051, endPoint y: 548, distance: 390.7
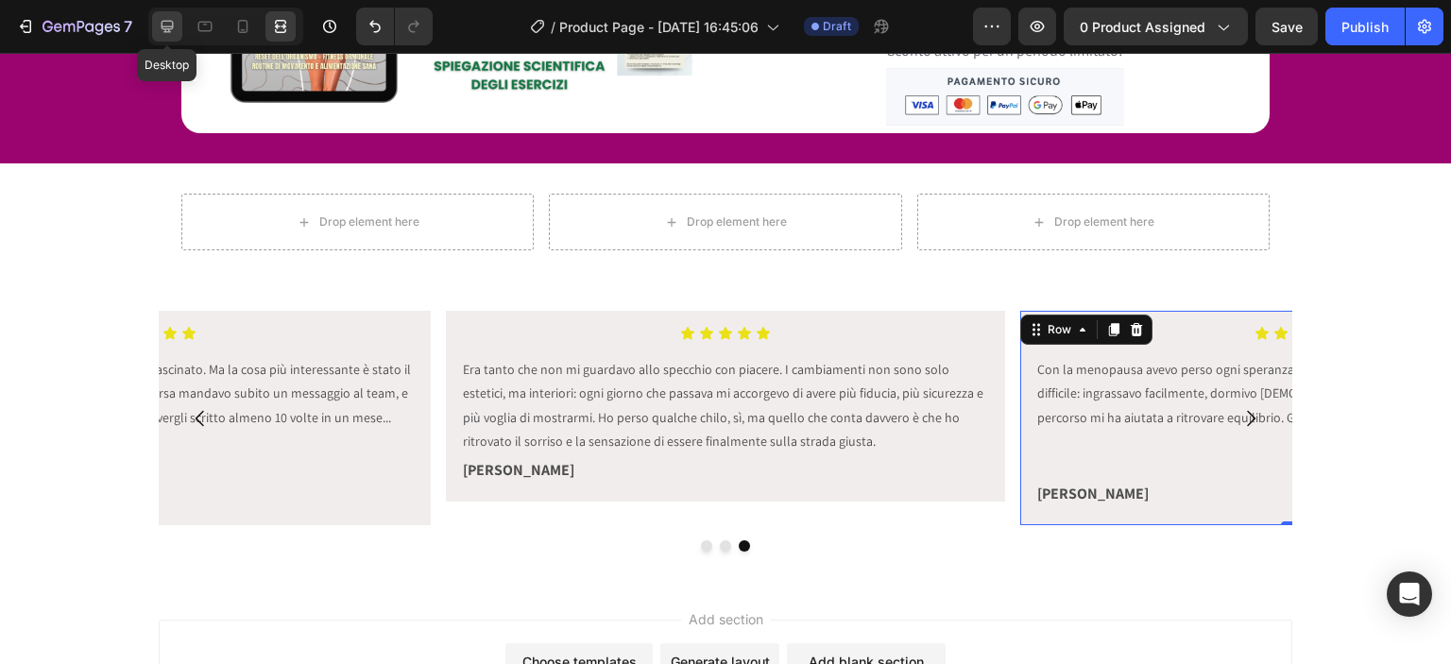
click at [169, 19] on icon at bounding box center [167, 26] width 19 height 19
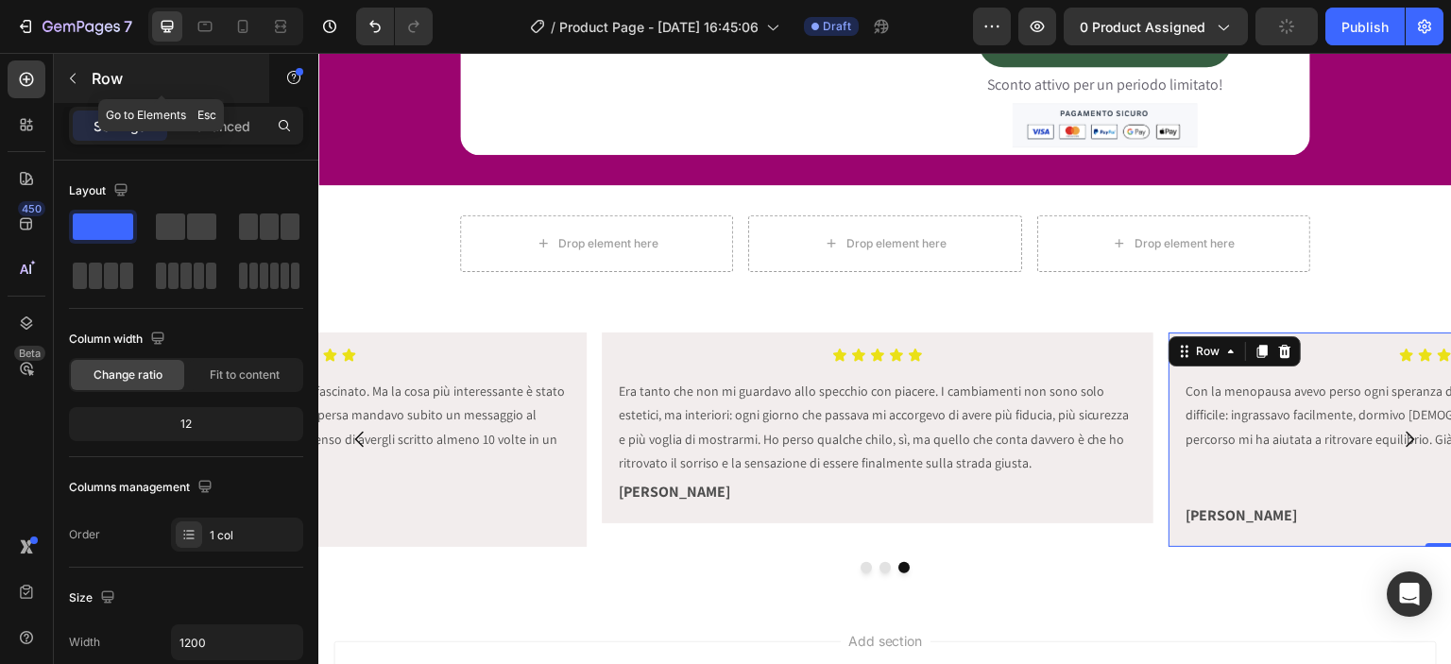
click at [87, 82] on button "button" at bounding box center [73, 78] width 30 height 30
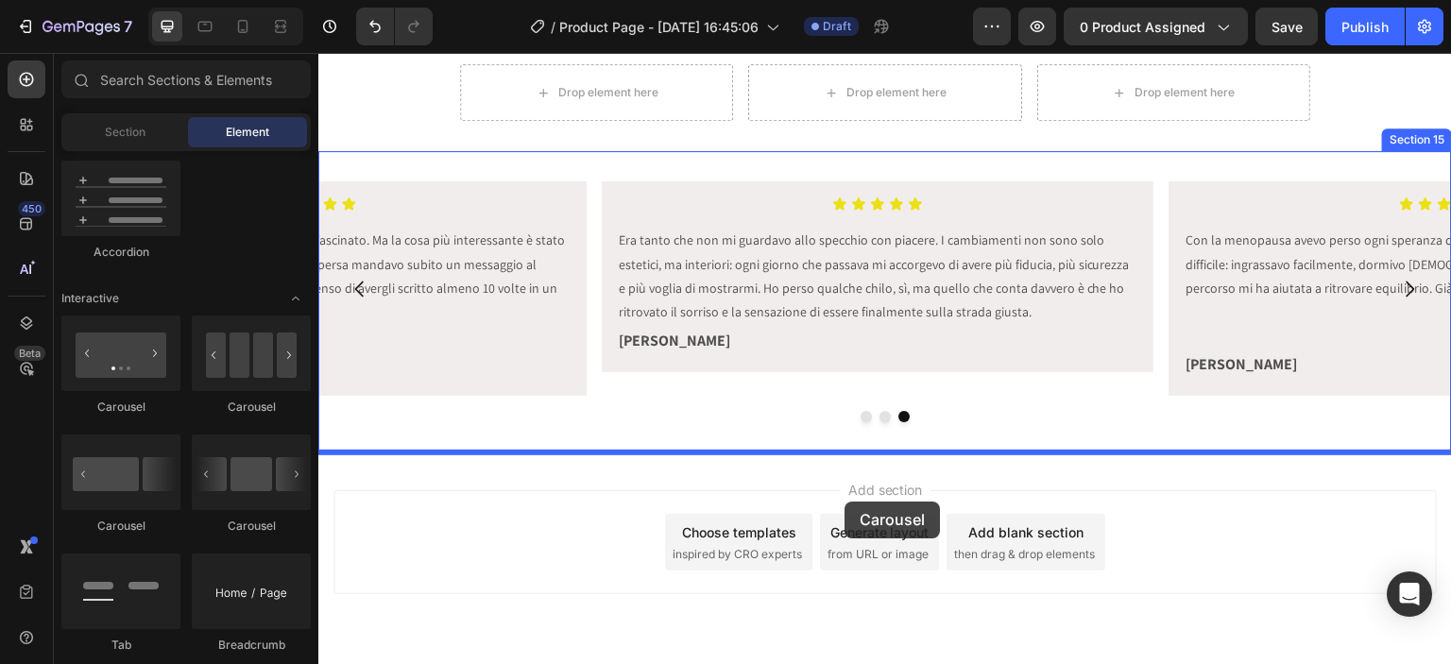
scroll to position [5488, 0]
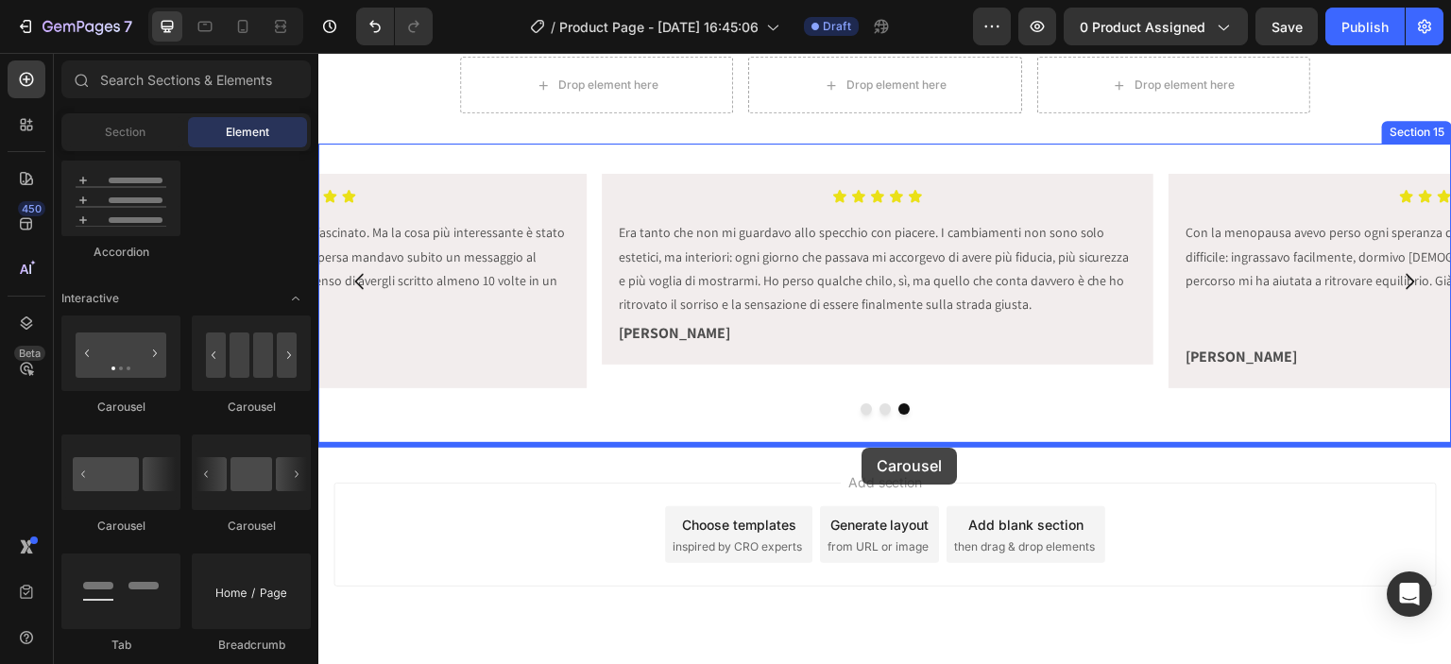
drag, startPoint x: 448, startPoint y: 543, endPoint x: 862, endPoint y: 448, distance: 424.8
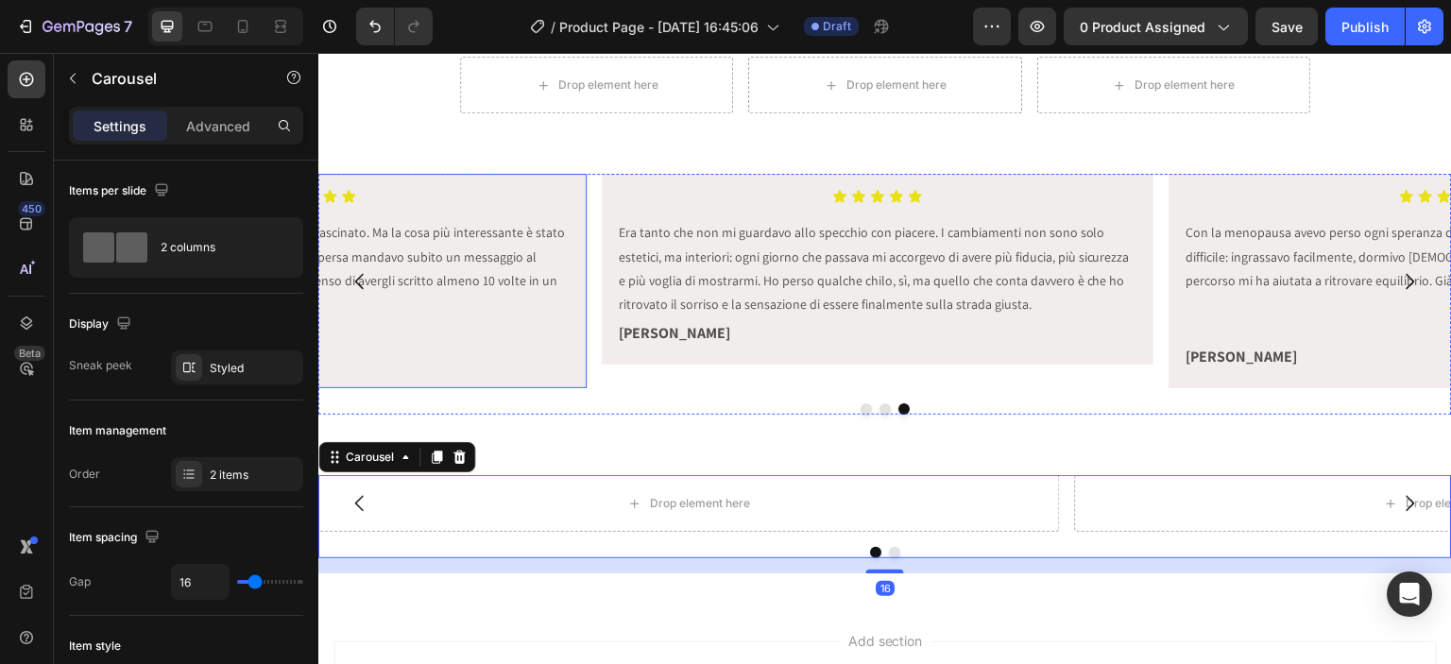
click at [429, 177] on div "Icon Icon Icon Icon Icon Icon List Questo nuovo metodo di allenamento mi ha aff…" at bounding box center [311, 281] width 552 height 215
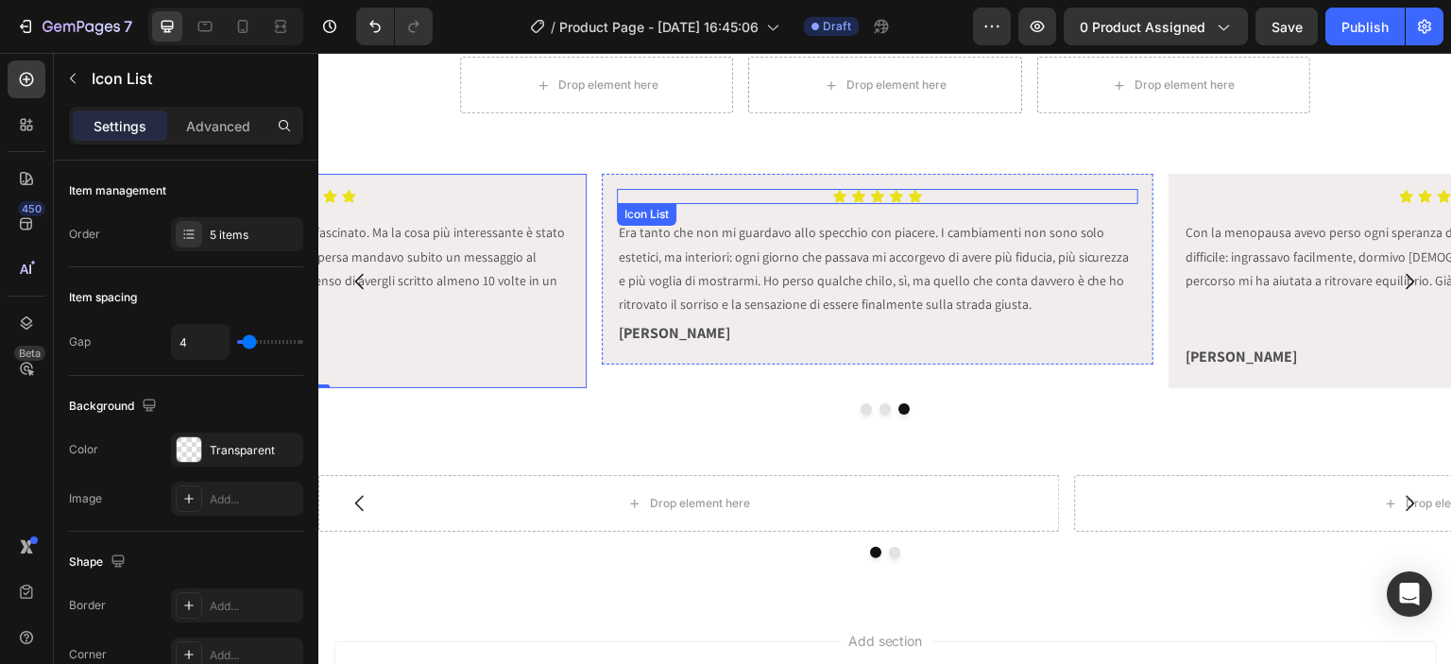
click at [643, 189] on div "Icon Icon Icon Icon Icon" at bounding box center [878, 196] width 522 height 15
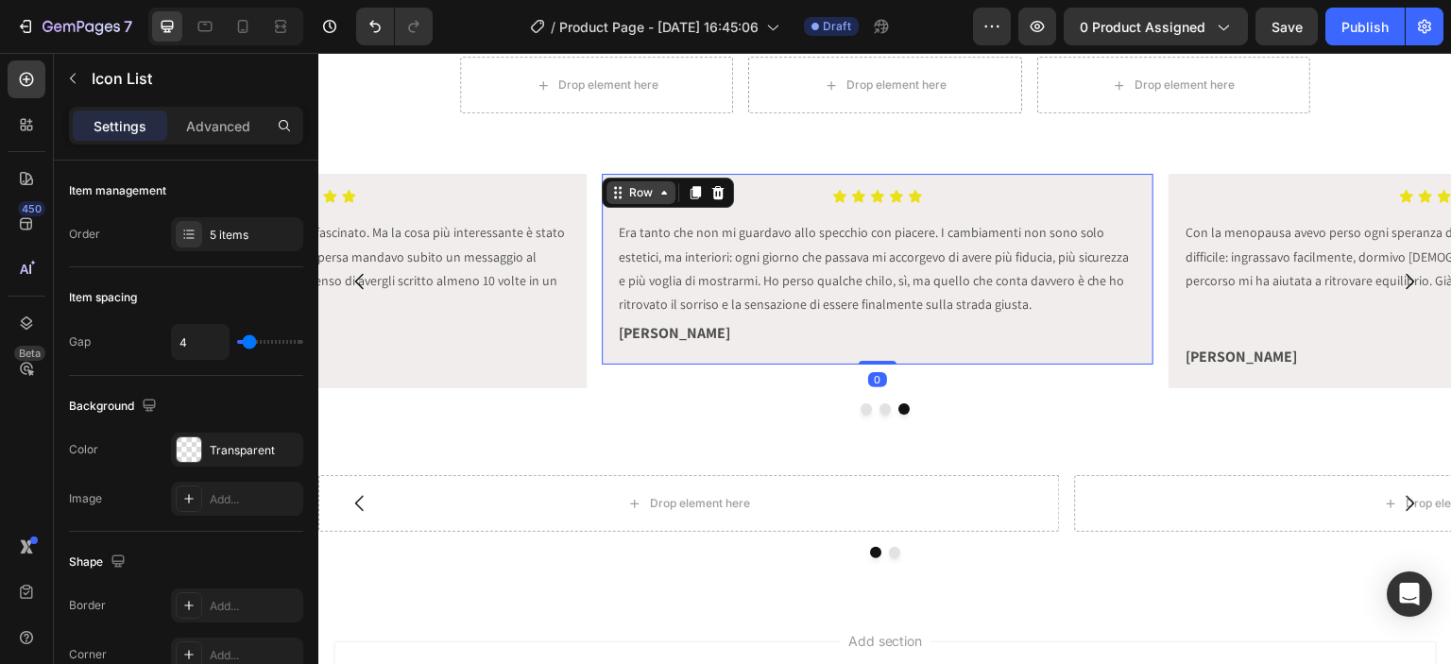
click at [627, 181] on div "Row" at bounding box center [641, 192] width 69 height 23
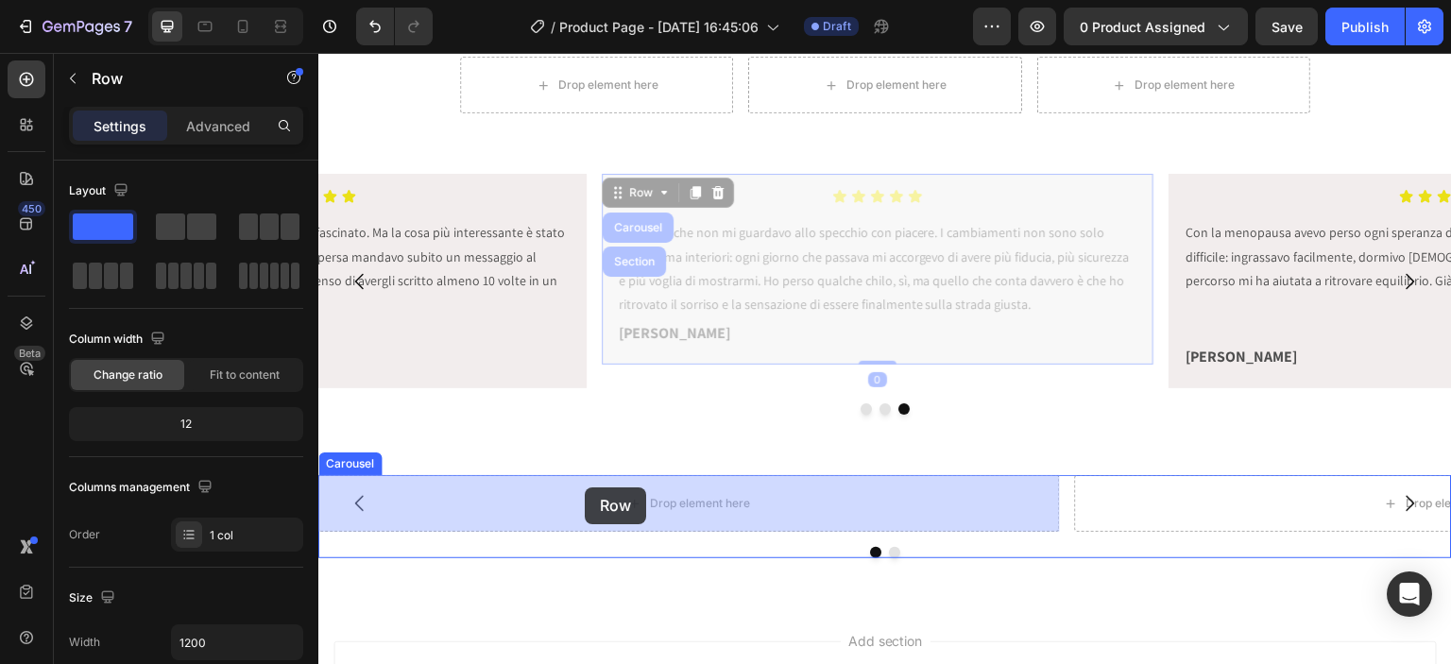
drag, startPoint x: 631, startPoint y: 192, endPoint x: 586, endPoint y: 488, distance: 299.2
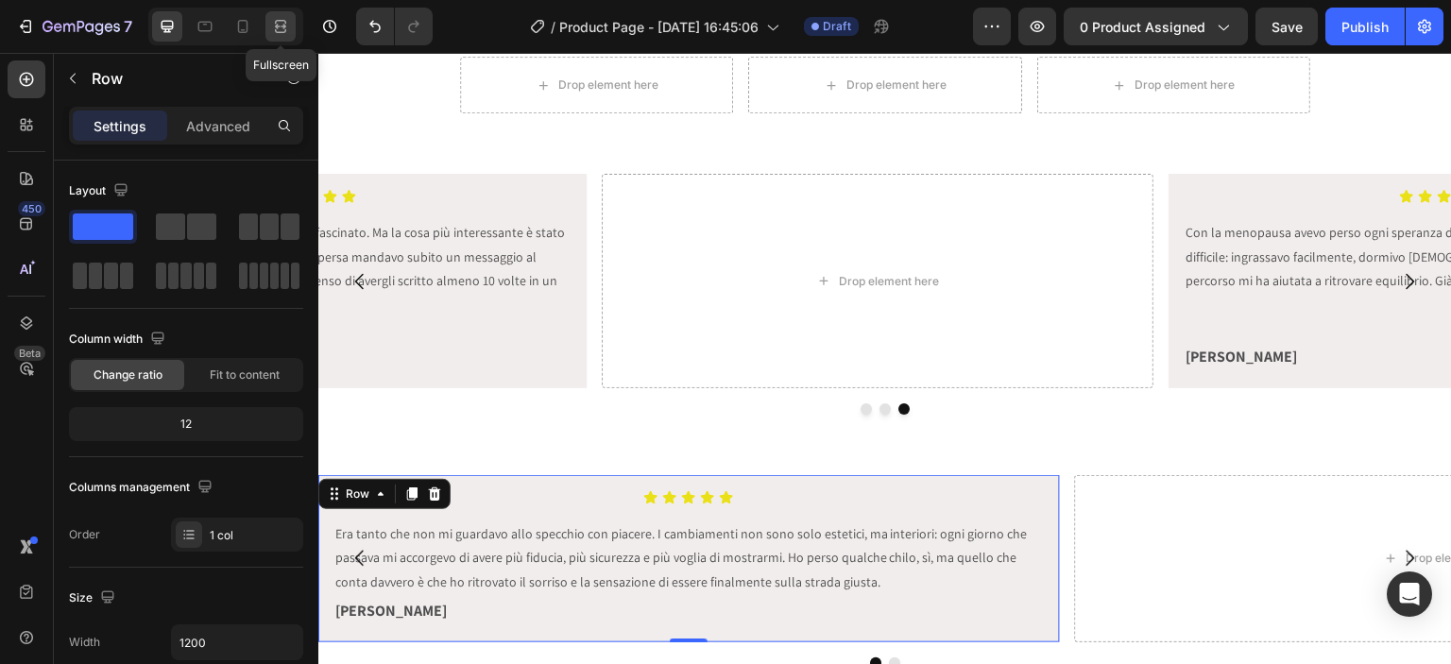
click at [271, 20] on icon at bounding box center [280, 26] width 19 height 19
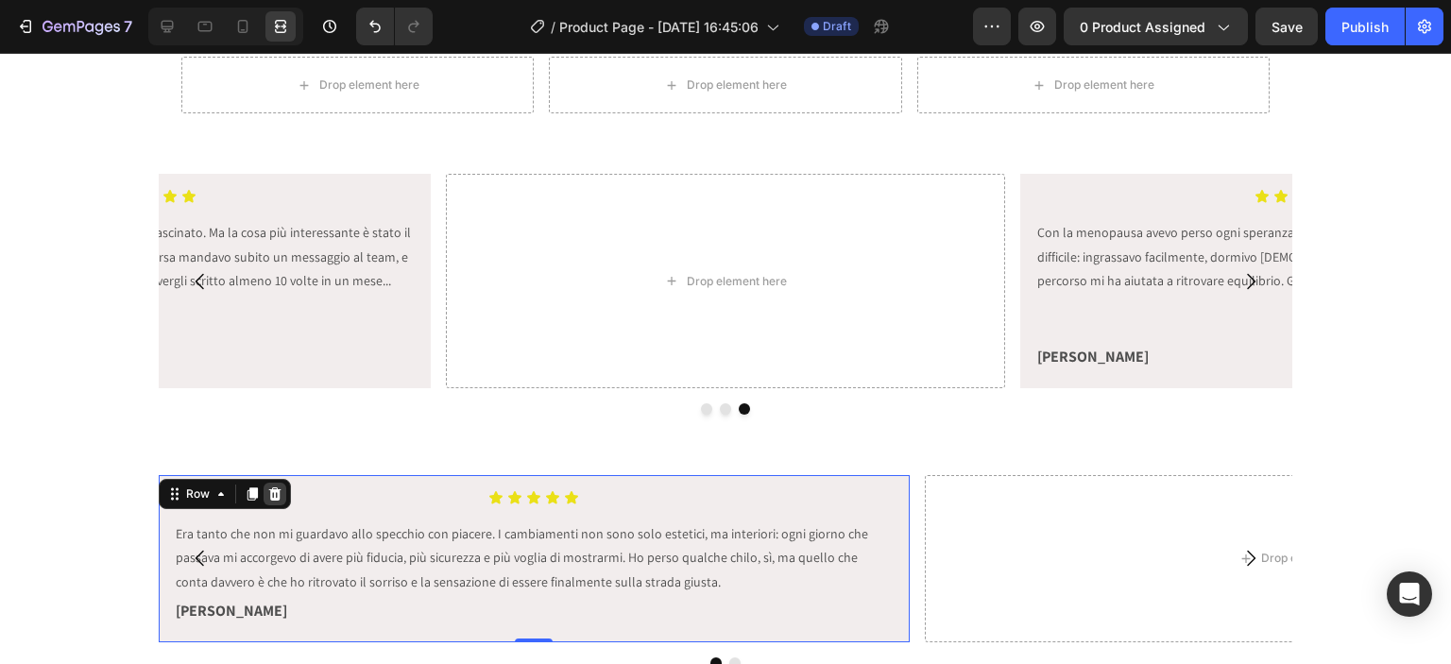
click at [269, 490] on icon at bounding box center [275, 494] width 12 height 13
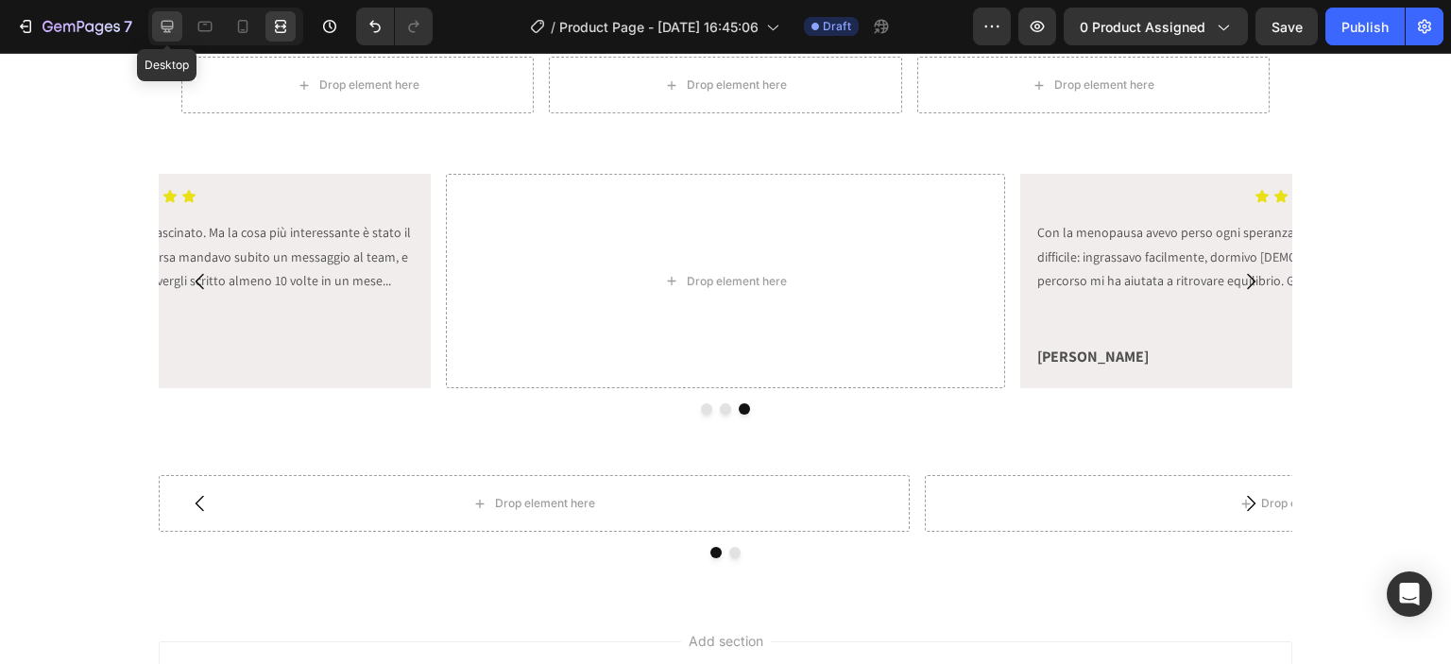
click at [156, 24] on div at bounding box center [167, 26] width 30 height 30
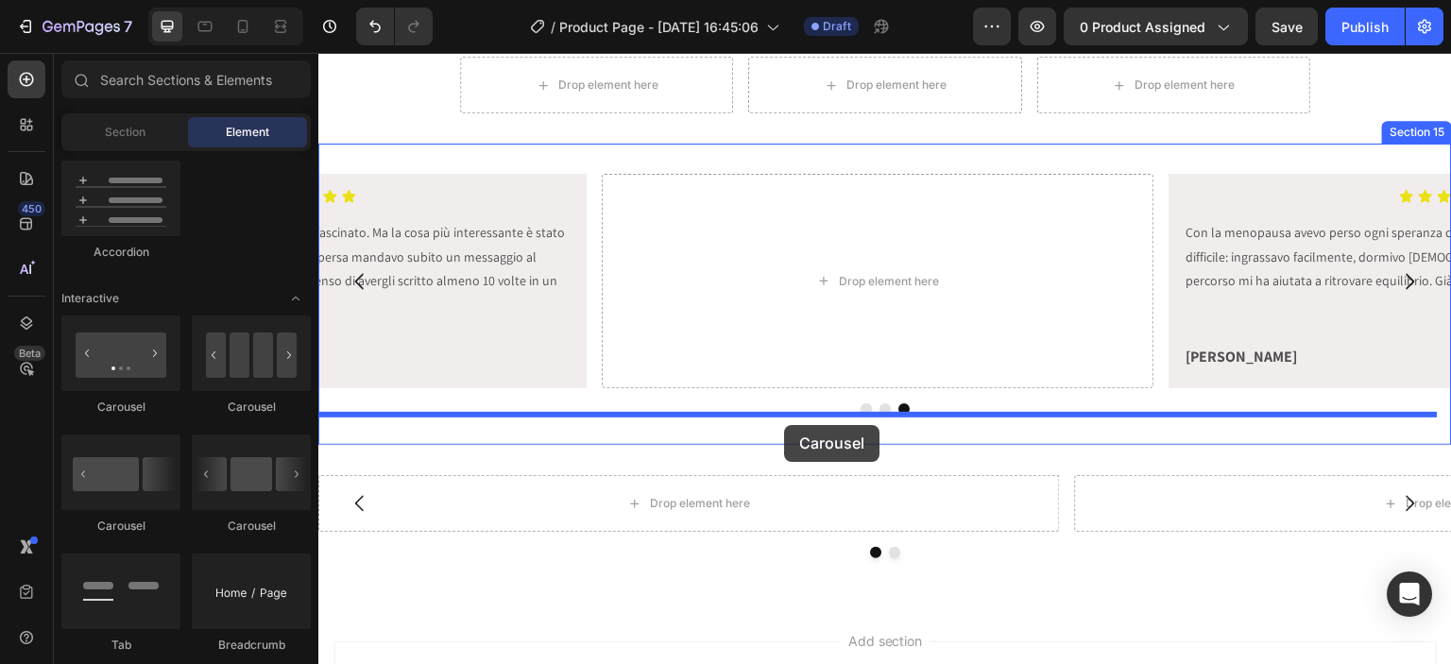
drag, startPoint x: 430, startPoint y: 410, endPoint x: 784, endPoint y: 425, distance: 354.7
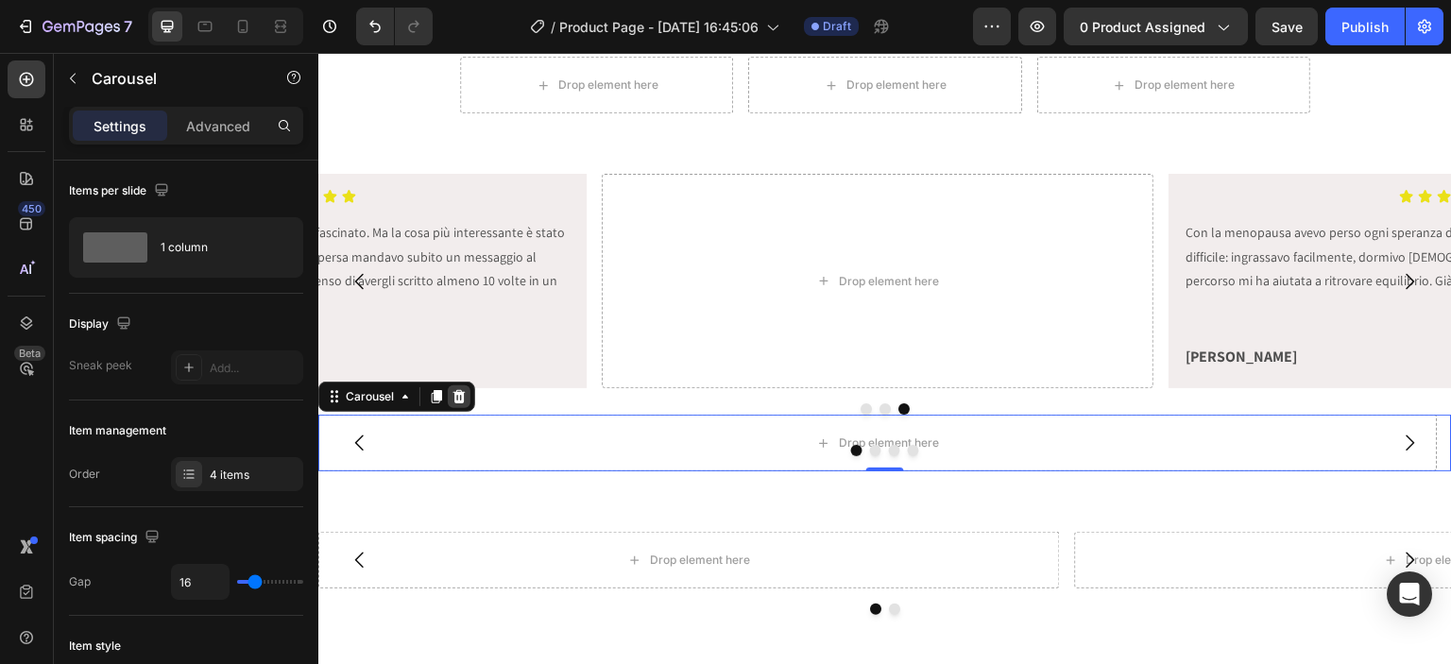
click at [462, 397] on icon at bounding box center [460, 396] width 12 height 13
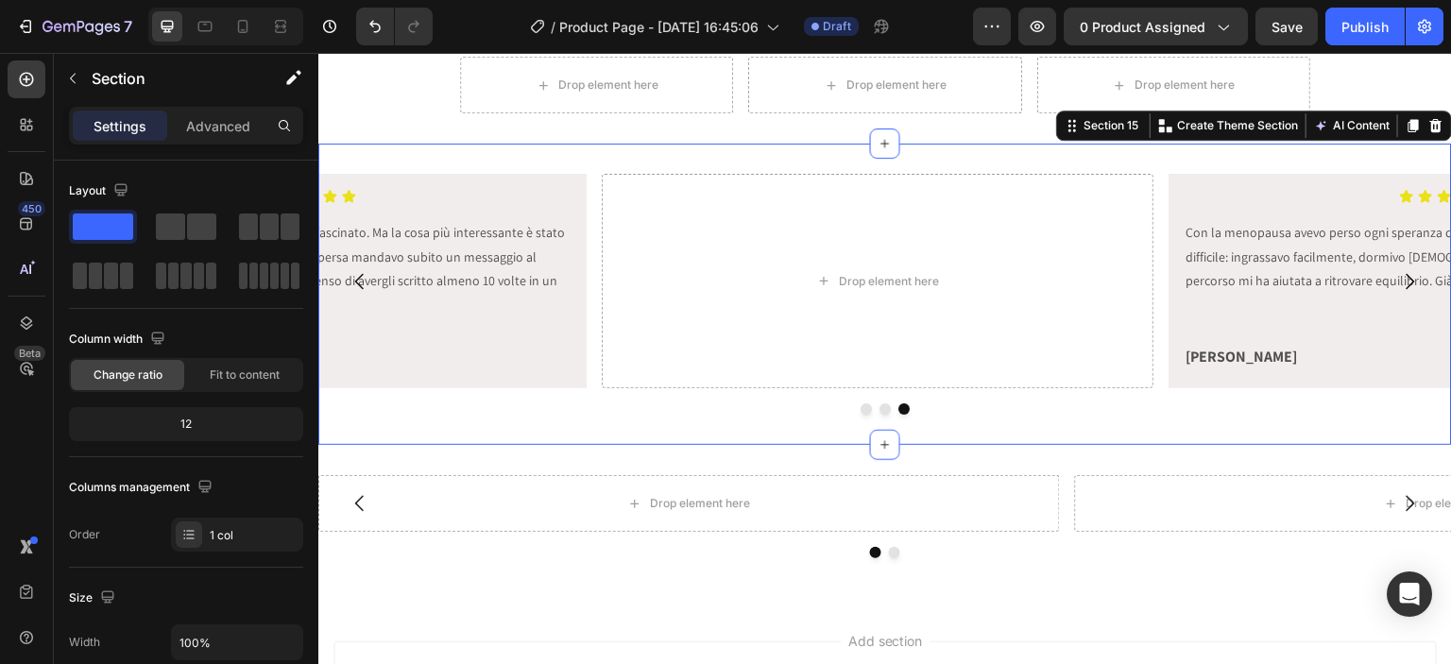
click at [603, 165] on div "Icon Icon Icon Icon Icon Icon List Con la menopausa avevo perso ogni speranza d…" at bounding box center [885, 294] width 1134 height 301
click at [1432, 127] on div at bounding box center [1436, 125] width 23 height 23
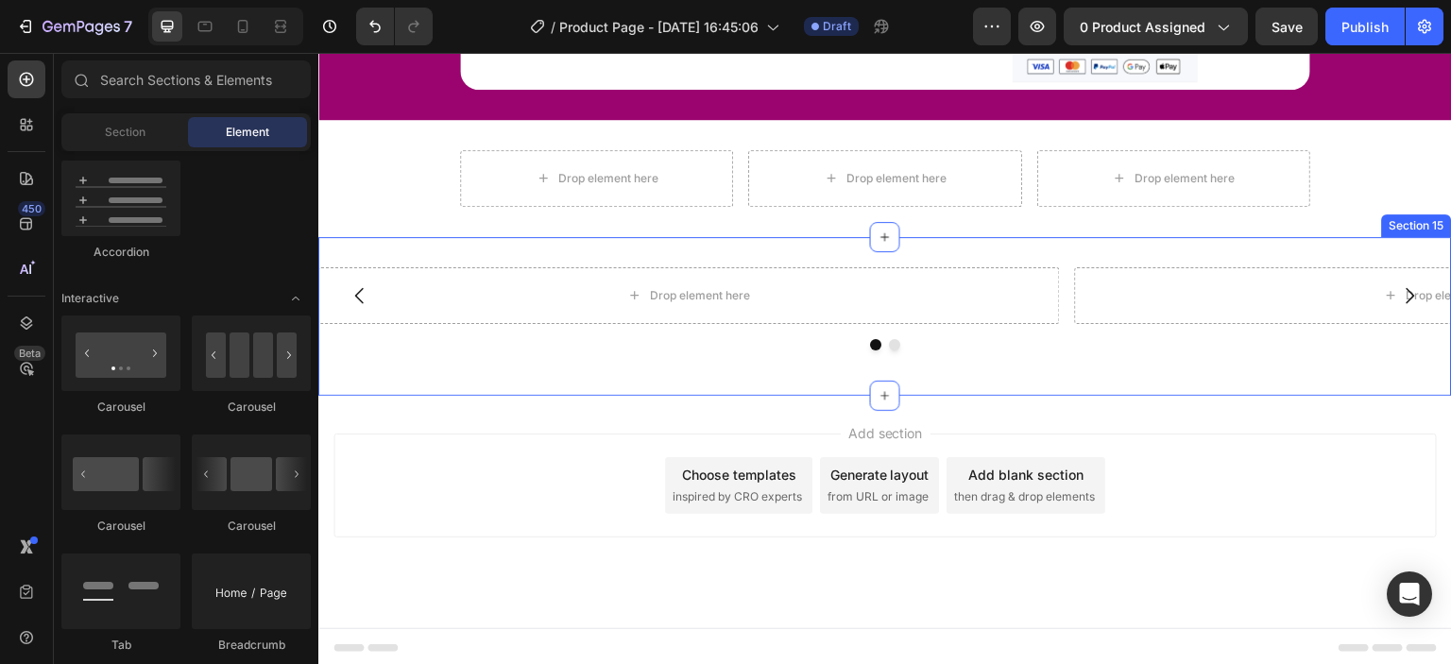
scroll to position [5178, 0]
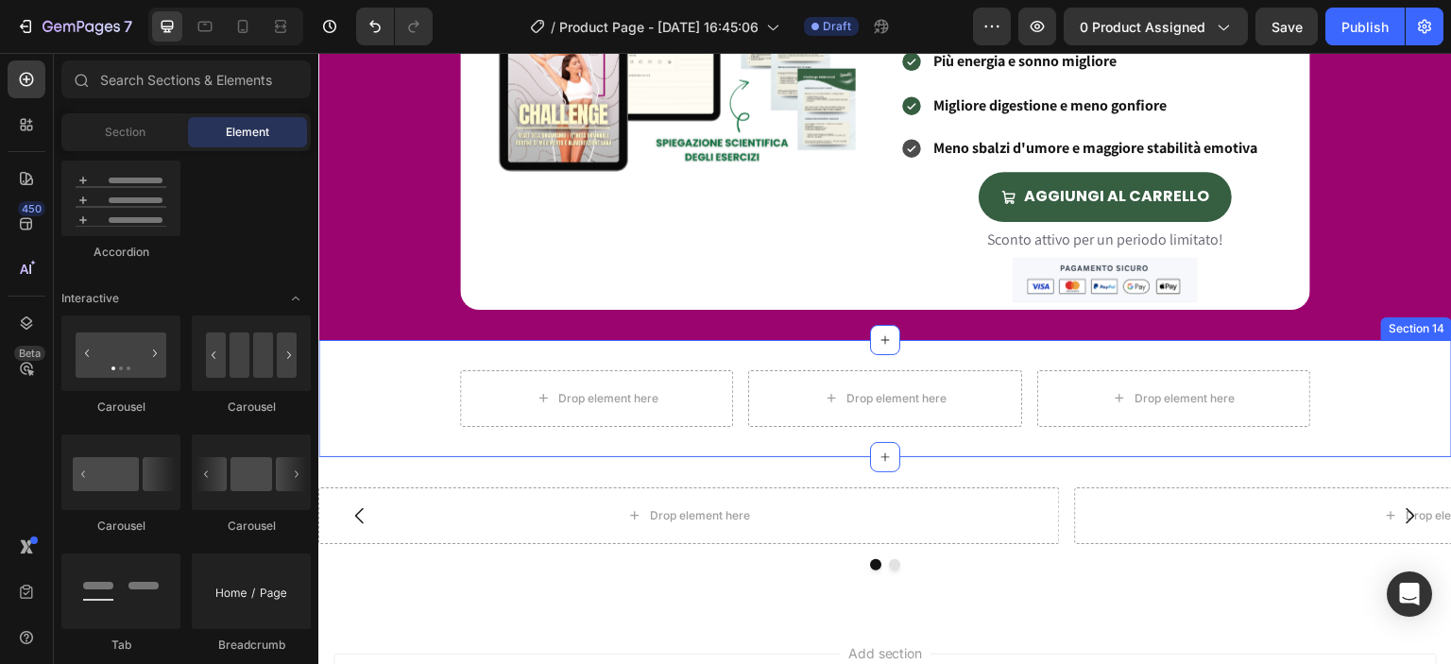
click at [734, 353] on div "Drop element here Drop element here Drop element here Row Section 14" at bounding box center [885, 398] width 1134 height 117
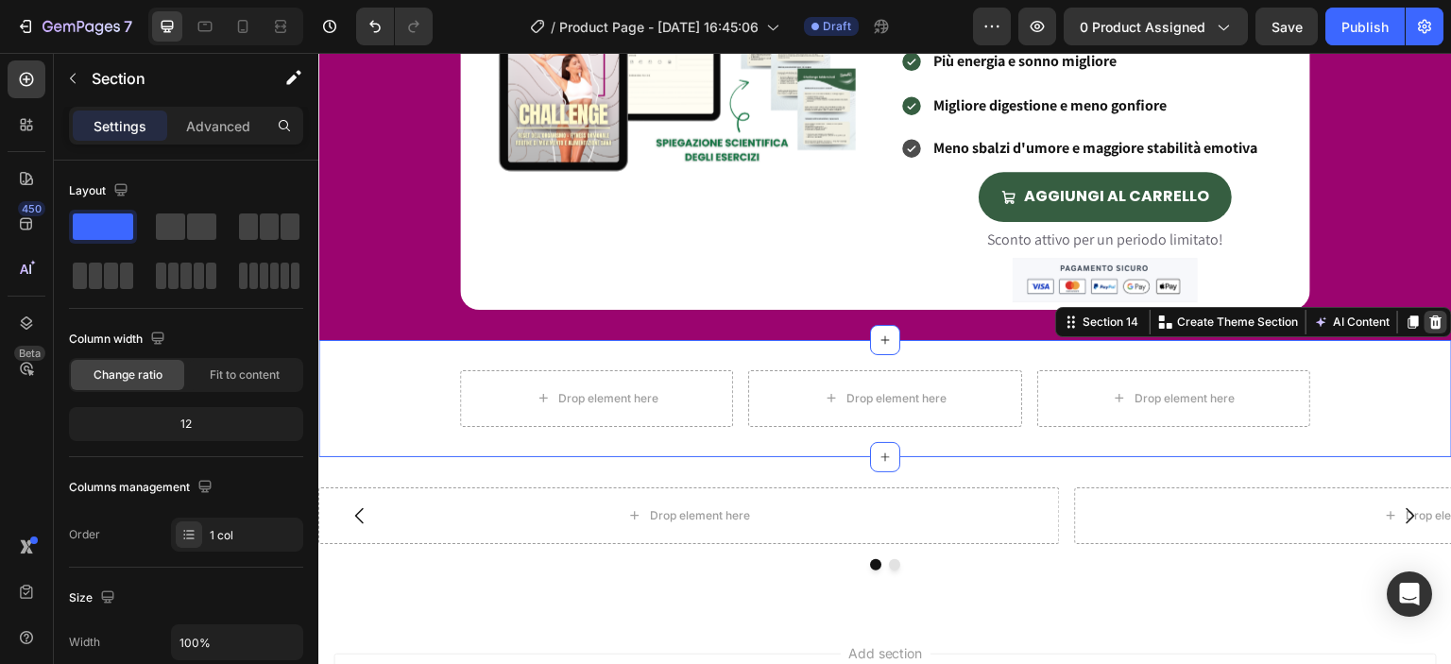
click at [1431, 318] on icon at bounding box center [1437, 322] width 12 height 13
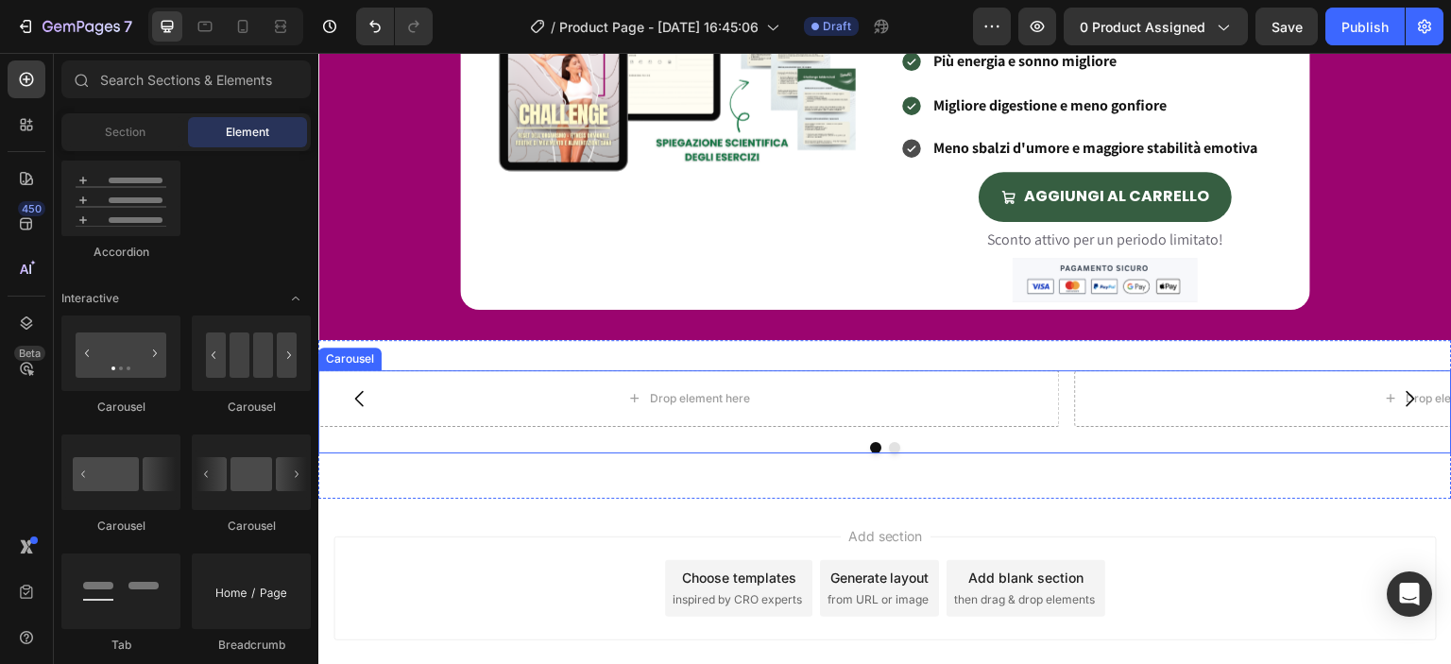
click at [1060, 442] on div at bounding box center [885, 447] width 1134 height 11
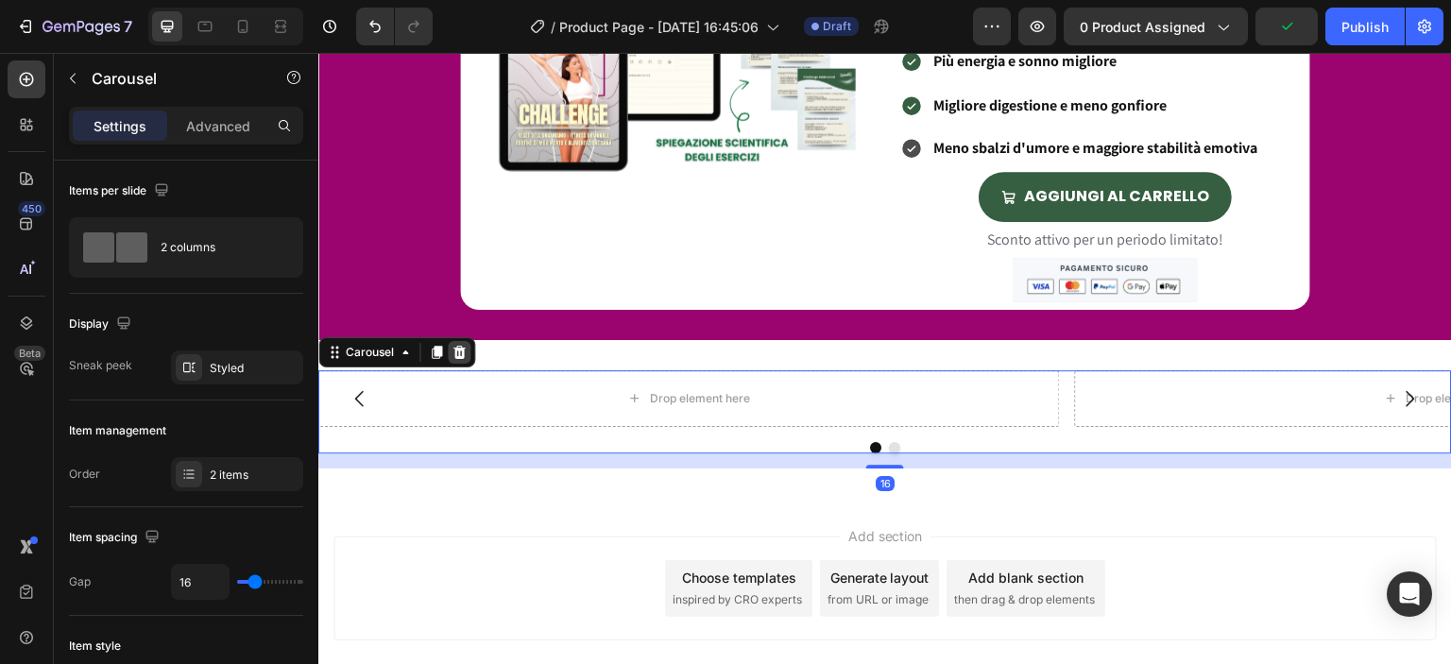
click at [460, 352] on icon at bounding box center [459, 352] width 15 height 15
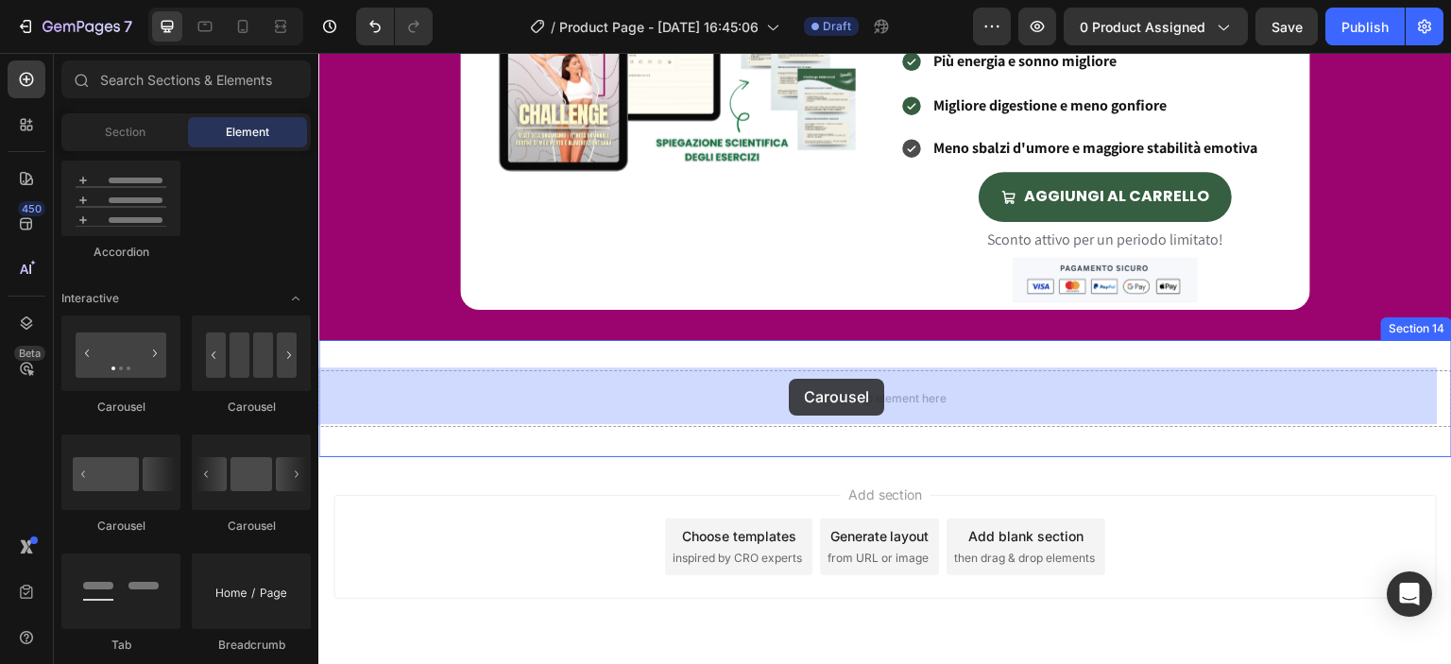
drag, startPoint x: 451, startPoint y: 415, endPoint x: 447, endPoint y: 383, distance: 32.4
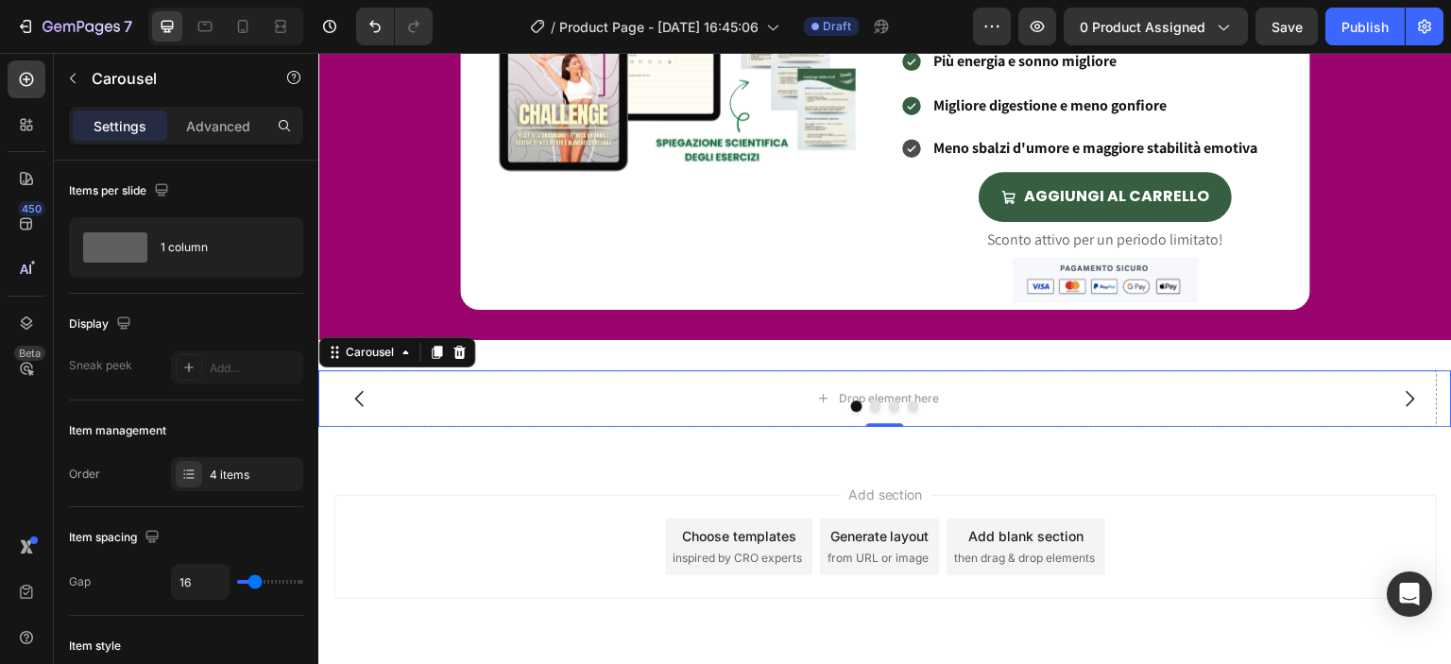
click at [874, 404] on button "Dot" at bounding box center [875, 406] width 11 height 11
click at [854, 404] on button "Dot" at bounding box center [856, 406] width 11 height 11
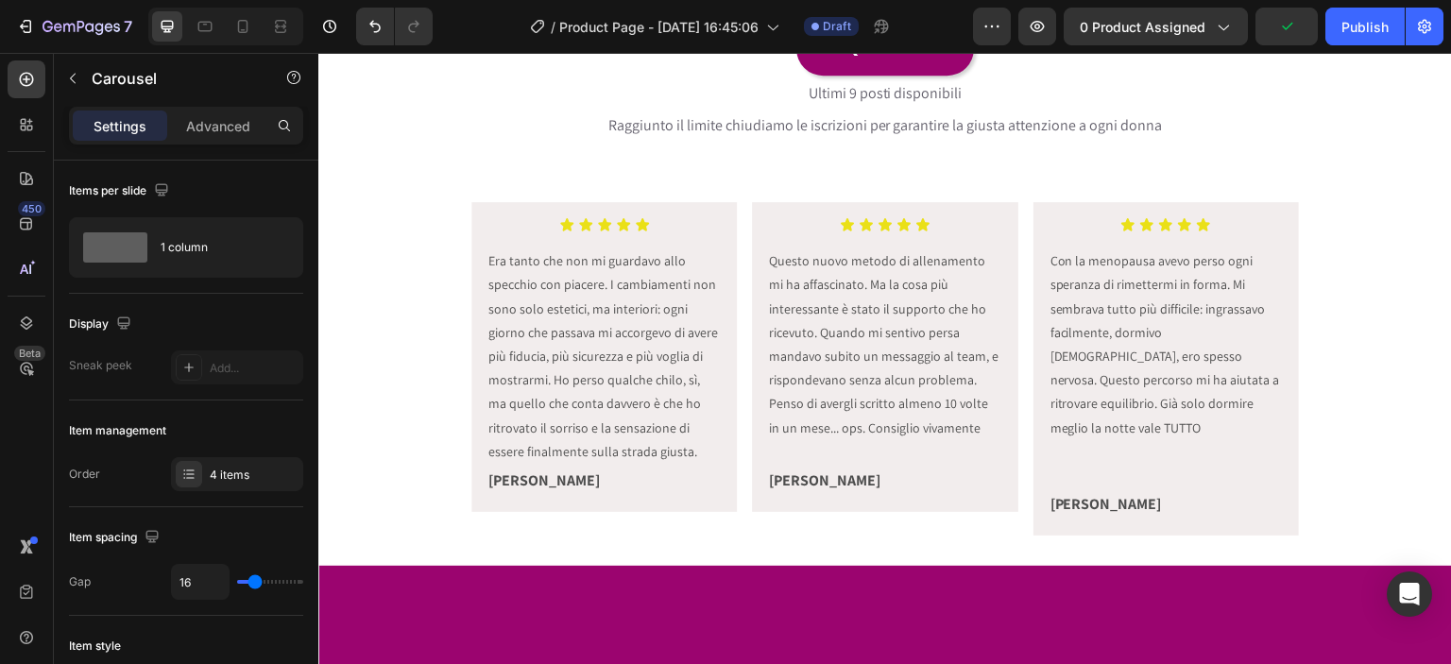
scroll to position [547, 0]
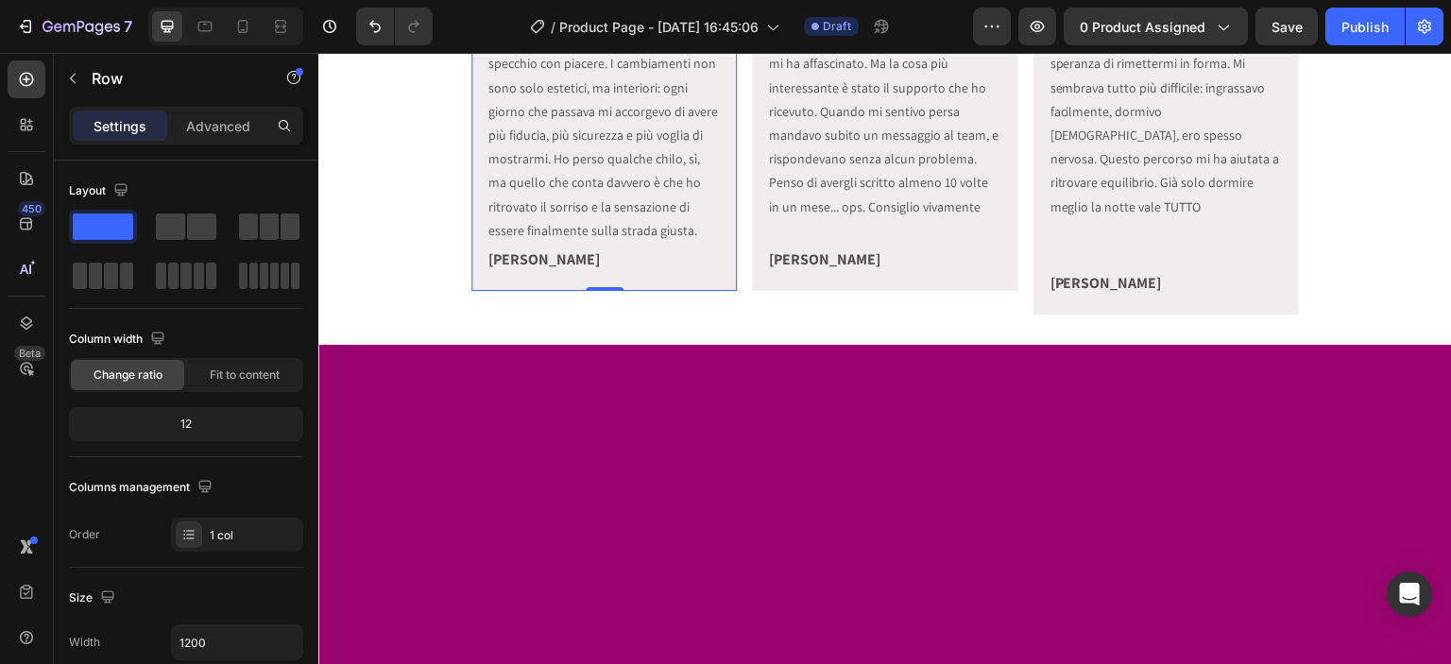
click at [657, 291] on div "Icon Icon Icon Icon Icon Icon List Era tanto che non mi guardavo allo specchio …" at bounding box center [605, 136] width 266 height 310
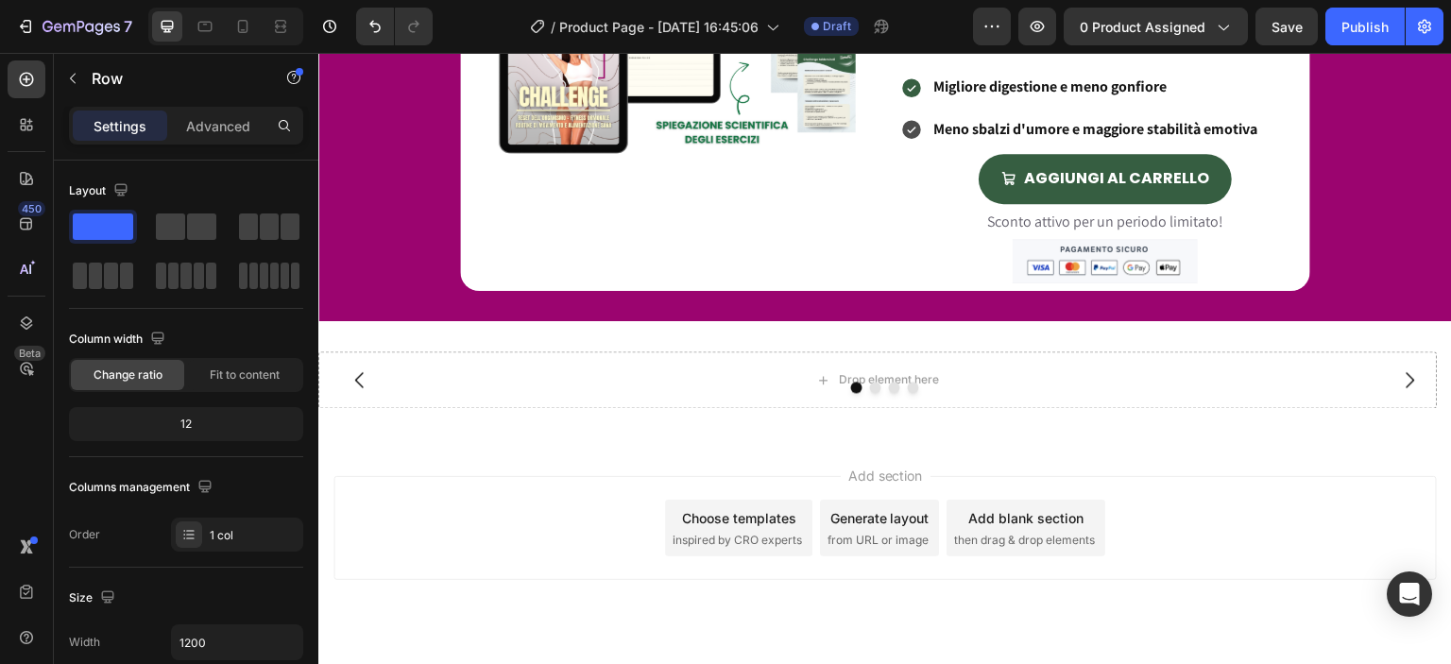
scroll to position [4899, 0]
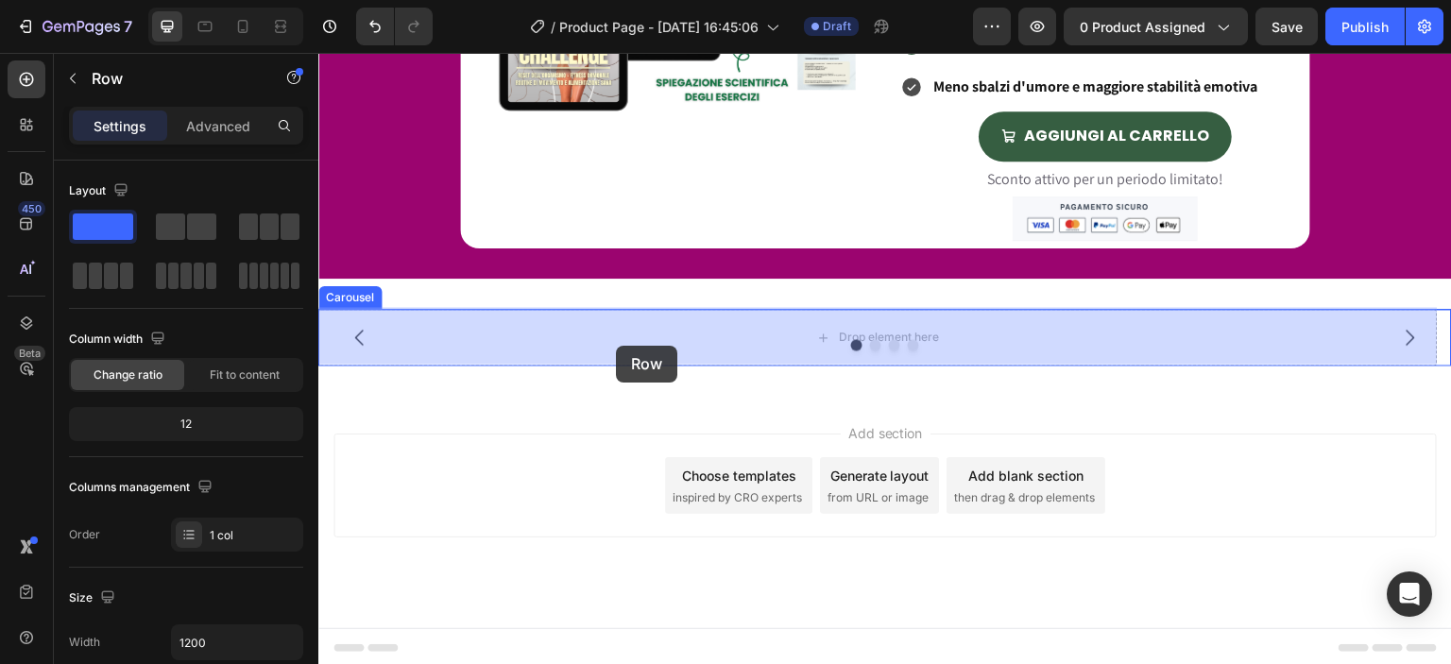
drag, startPoint x: 507, startPoint y: 416, endPoint x: 616, endPoint y: 346, distance: 129.2
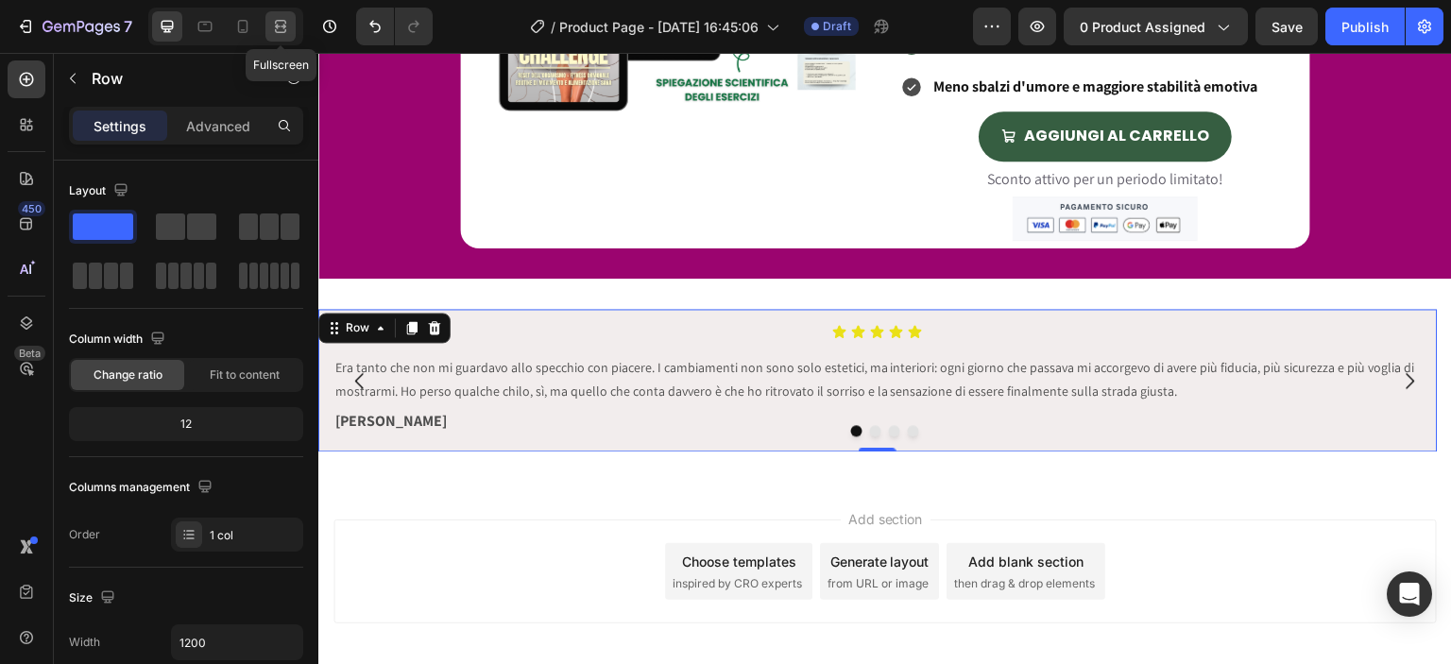
click at [280, 29] on icon at bounding box center [280, 26] width 19 height 19
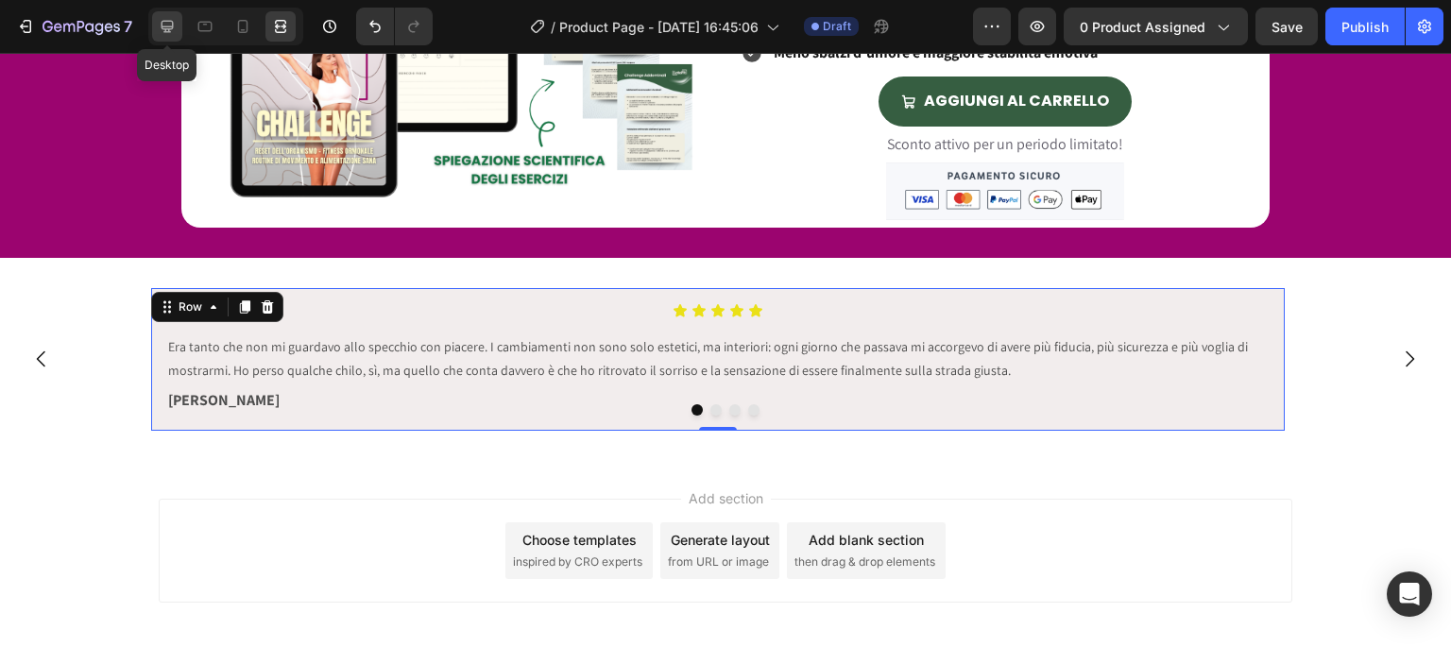
click at [172, 39] on div at bounding box center [167, 26] width 30 height 30
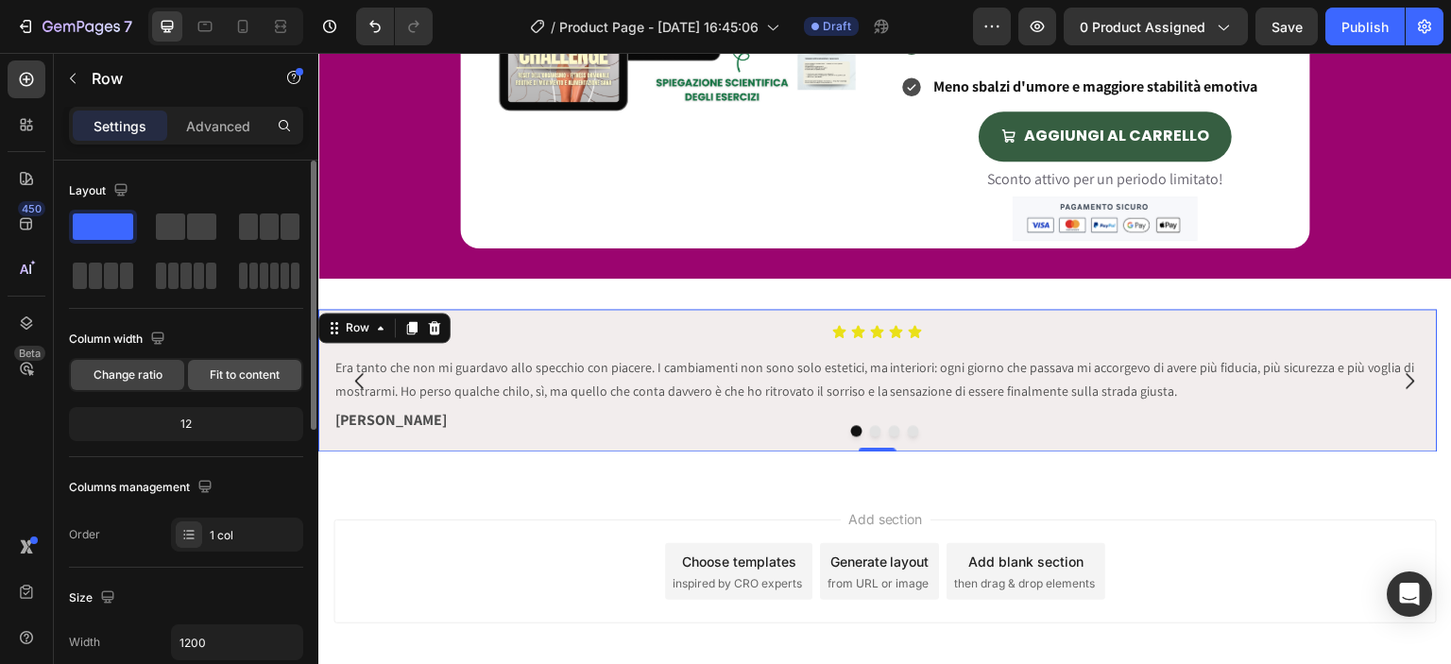
click at [228, 384] on div "Fit to content" at bounding box center [244, 375] width 113 height 30
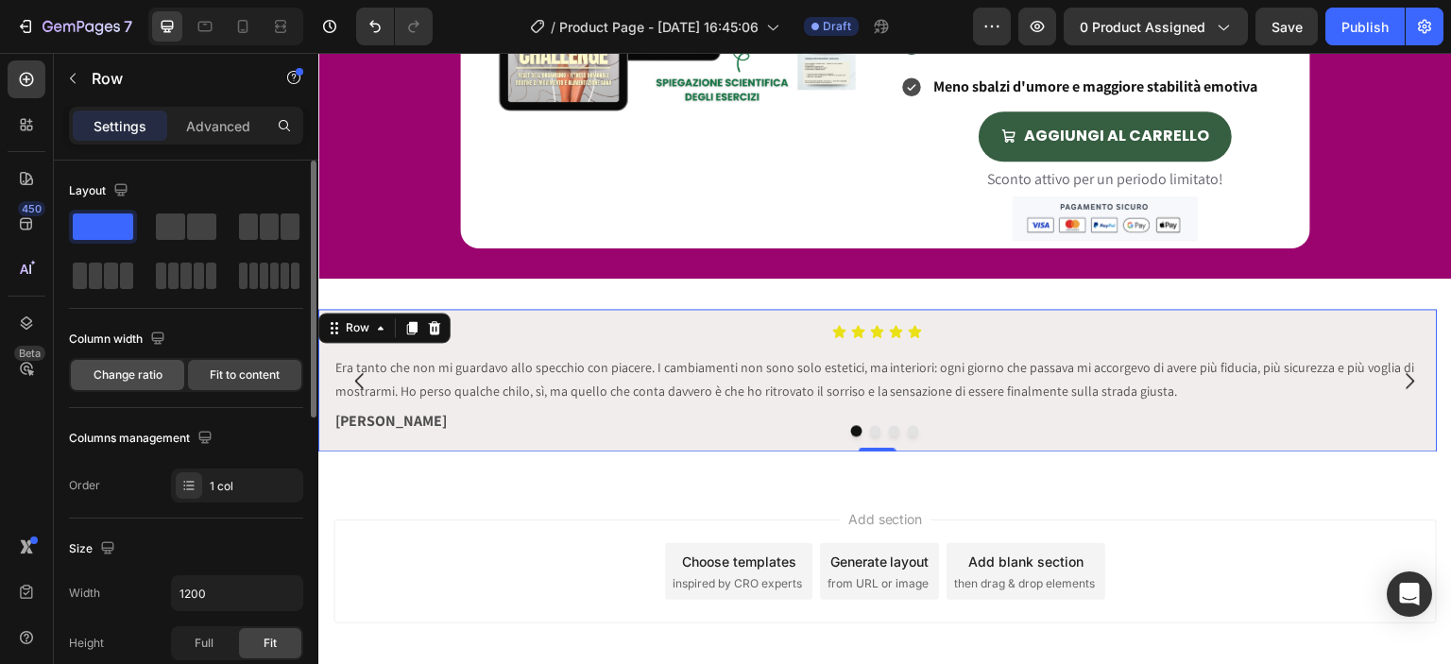
click at [159, 376] on span "Change ratio" at bounding box center [128, 375] width 69 height 17
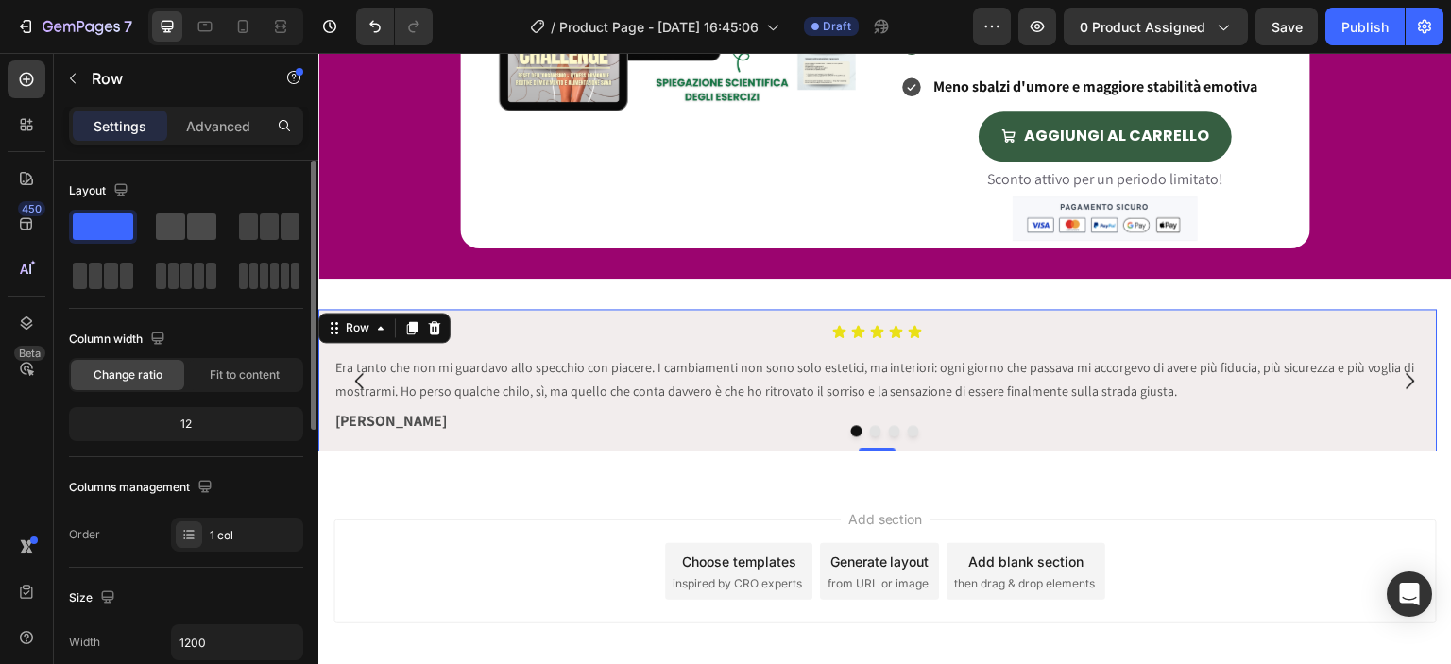
click at [190, 237] on span at bounding box center [201, 227] width 29 height 26
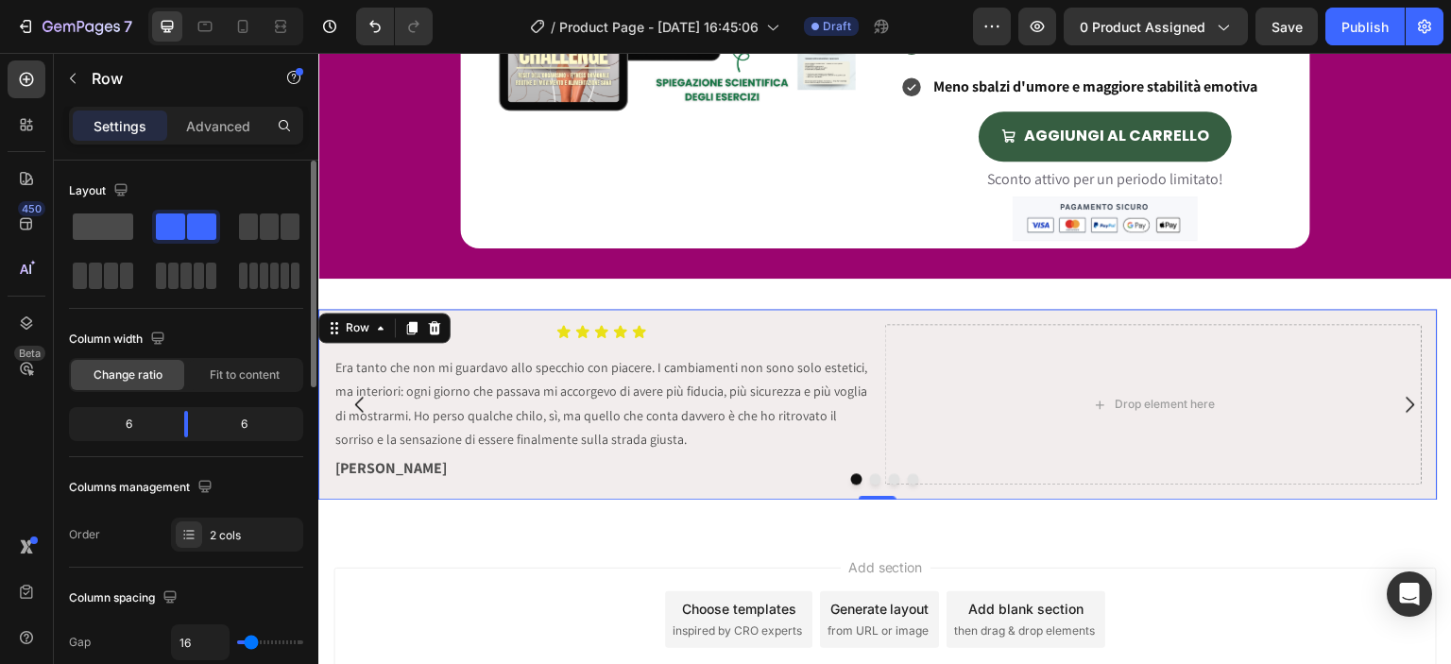
click at [94, 230] on span at bounding box center [103, 227] width 60 height 26
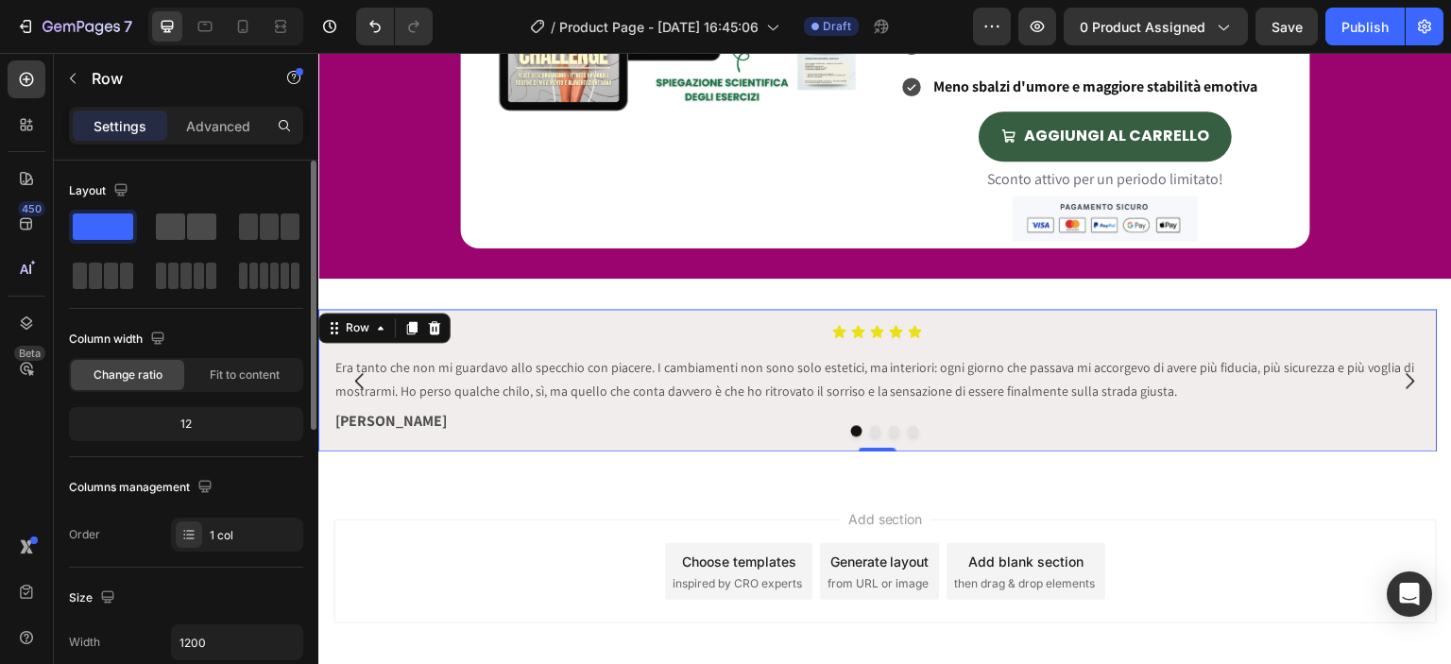
click at [195, 233] on span at bounding box center [201, 227] width 29 height 26
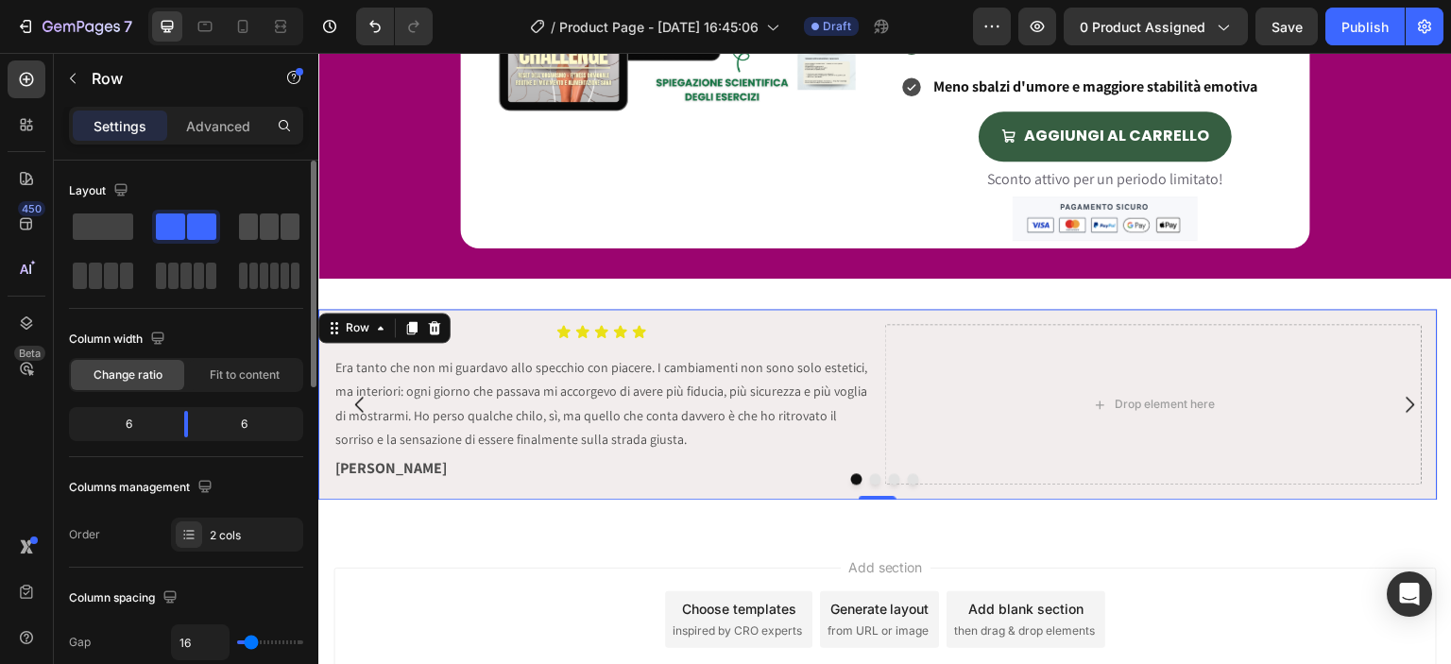
click at [241, 216] on span at bounding box center [248, 227] width 19 height 26
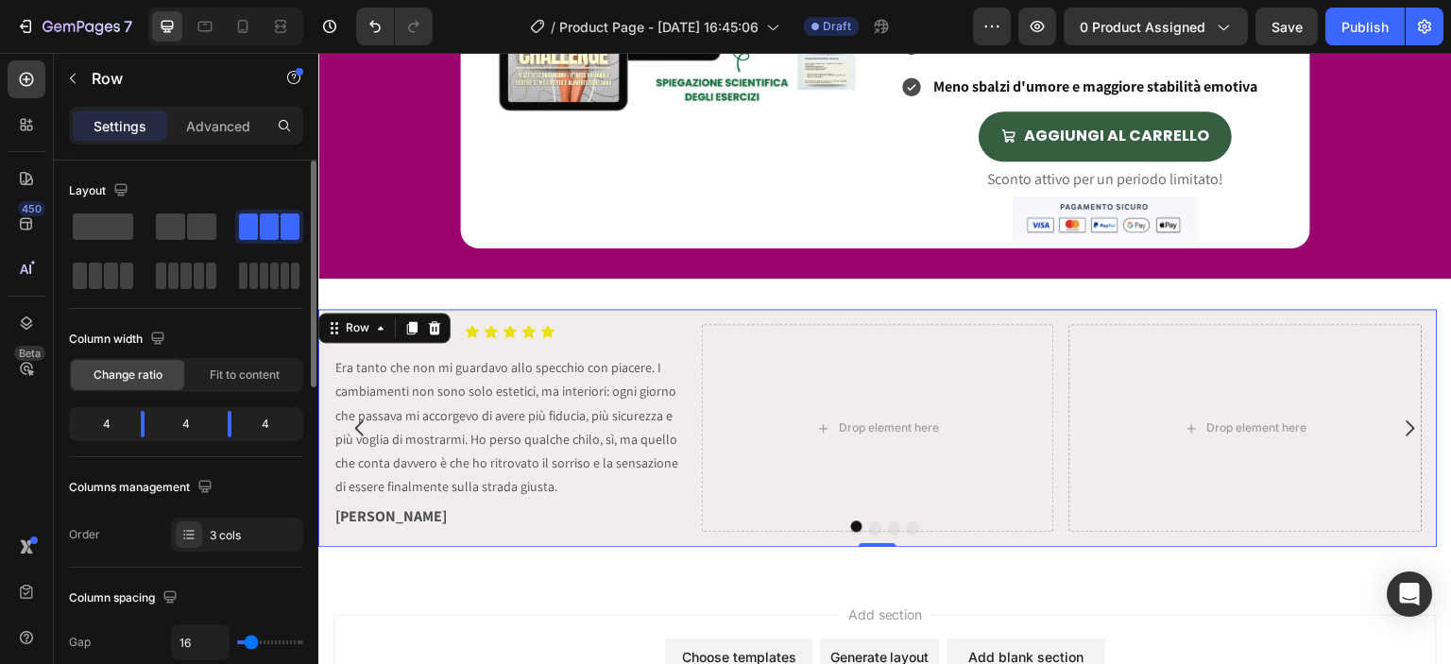
click at [260, 220] on span at bounding box center [269, 227] width 19 height 26
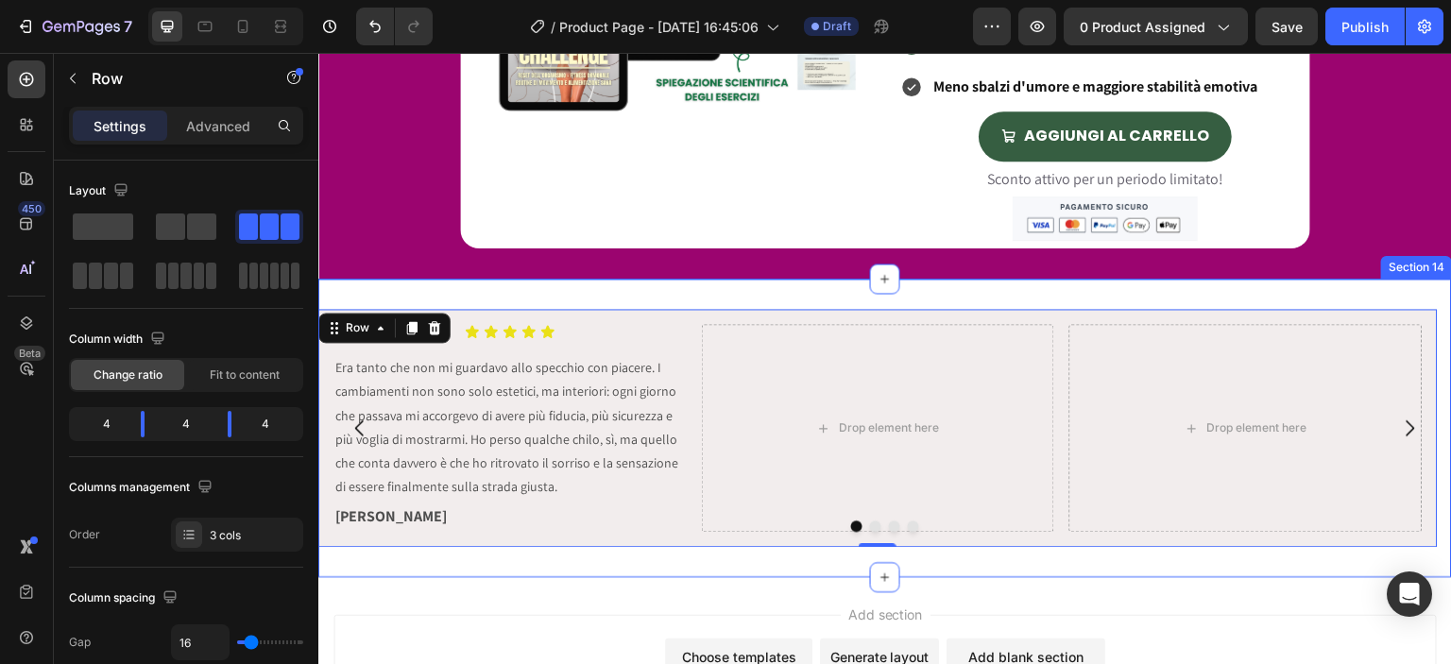
click at [427, 287] on div "Icon Icon Icon Icon Icon Icon List Era tanto che non mi guardavo allo specchio …" at bounding box center [885, 428] width 1134 height 299
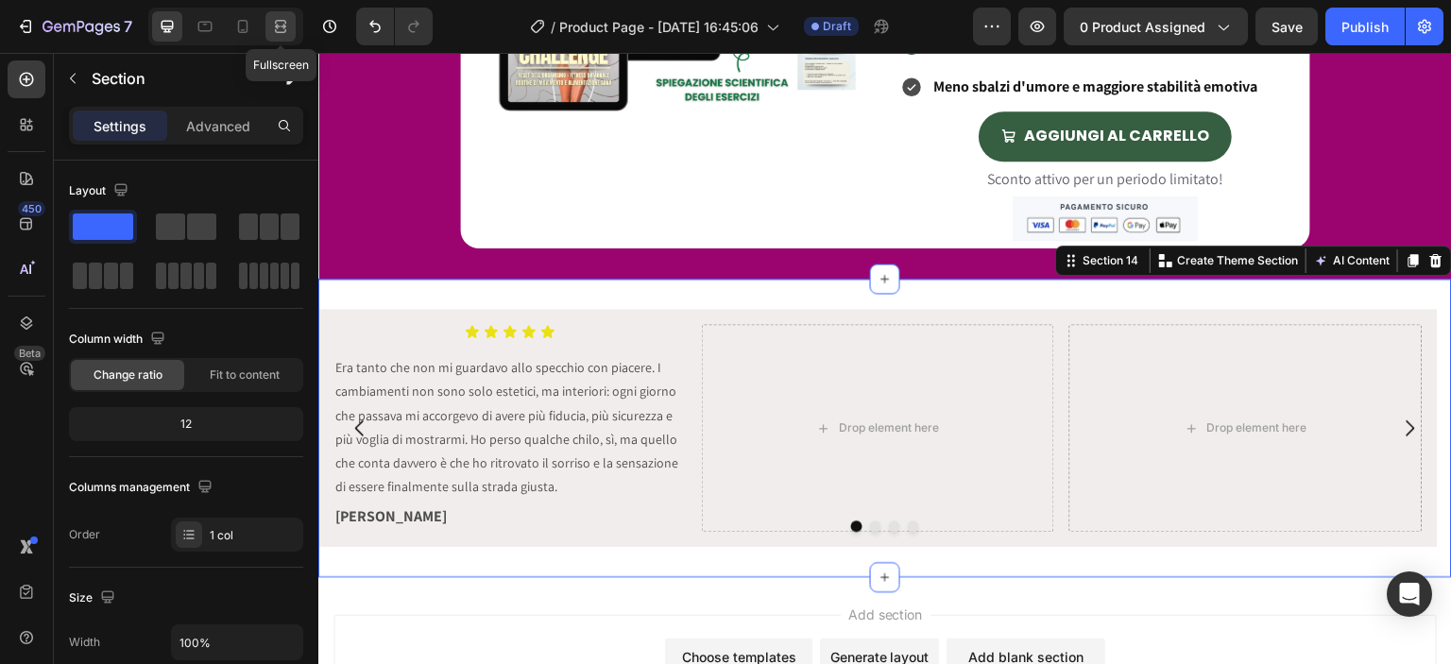
click at [282, 33] on icon at bounding box center [280, 26] width 19 height 19
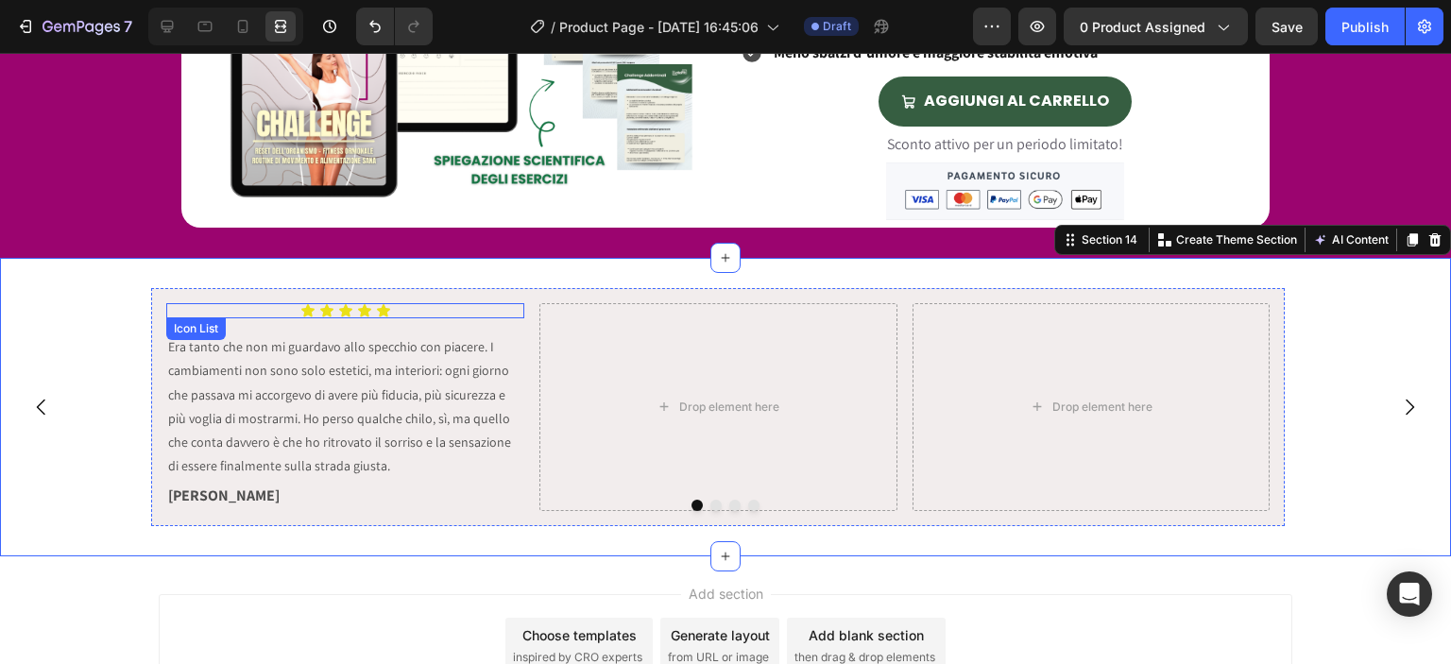
click at [429, 305] on div "Icon Icon Icon Icon Icon" at bounding box center [345, 310] width 358 height 15
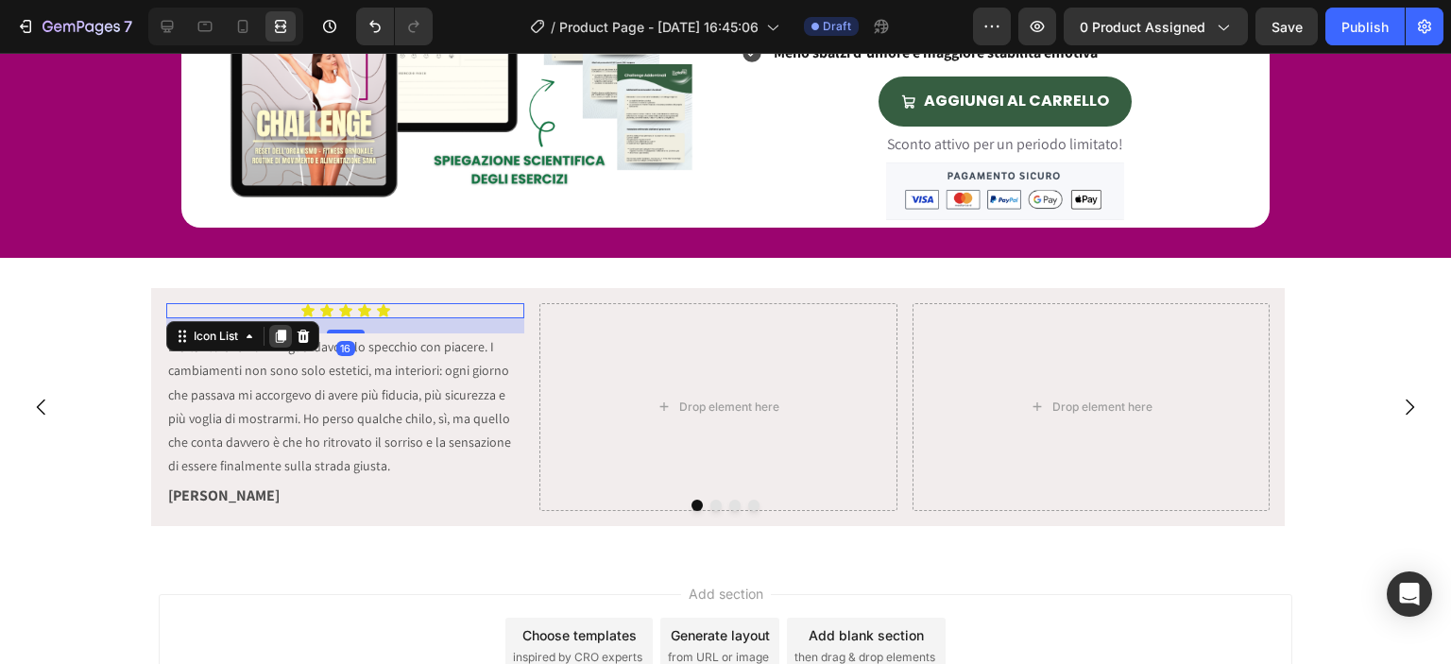
click at [283, 329] on icon at bounding box center [280, 336] width 15 height 15
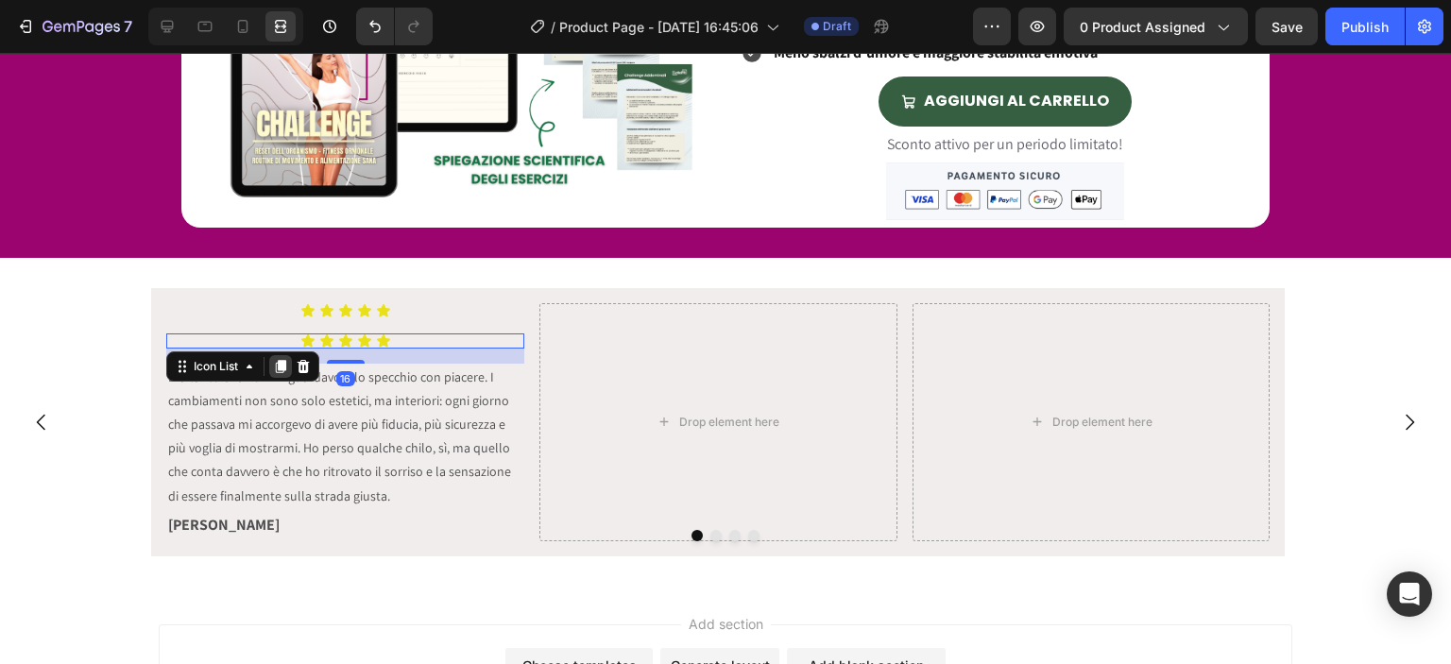
click at [283, 363] on icon at bounding box center [281, 366] width 10 height 13
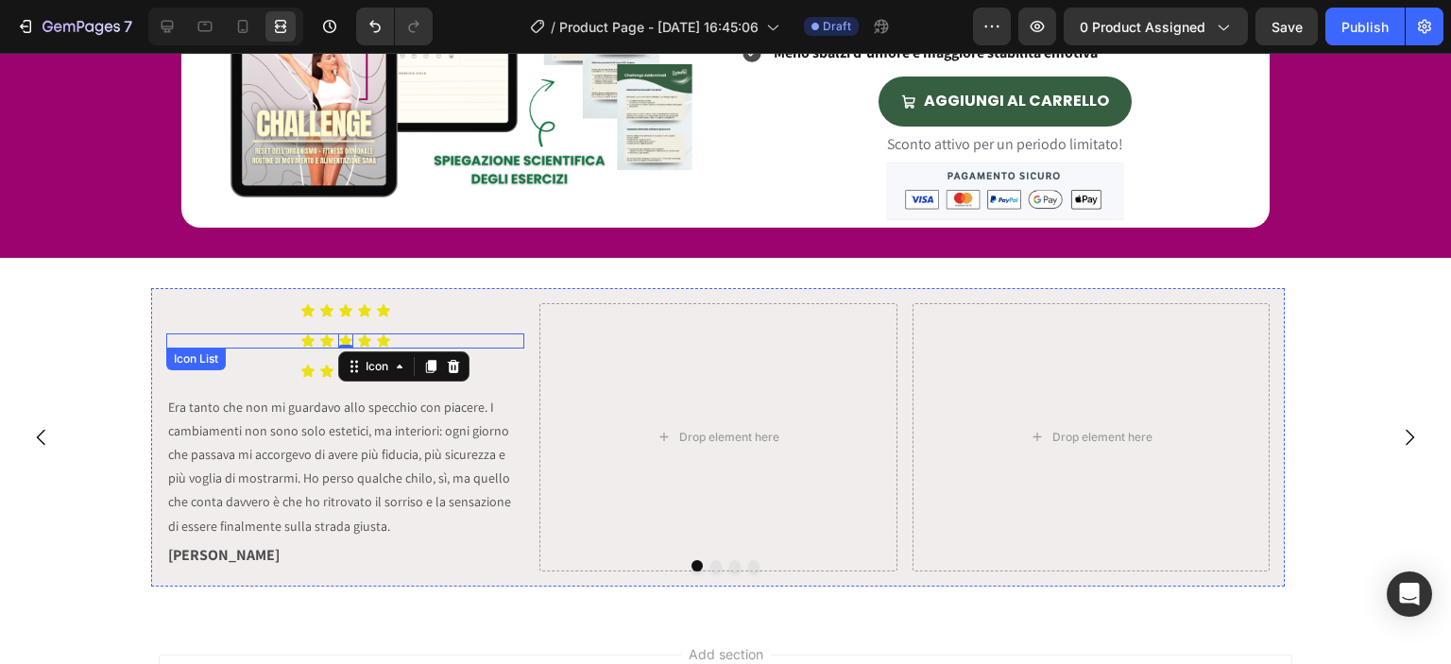
click at [272, 339] on div "Icon Icon Icon 0 Icon Icon" at bounding box center [345, 341] width 358 height 15
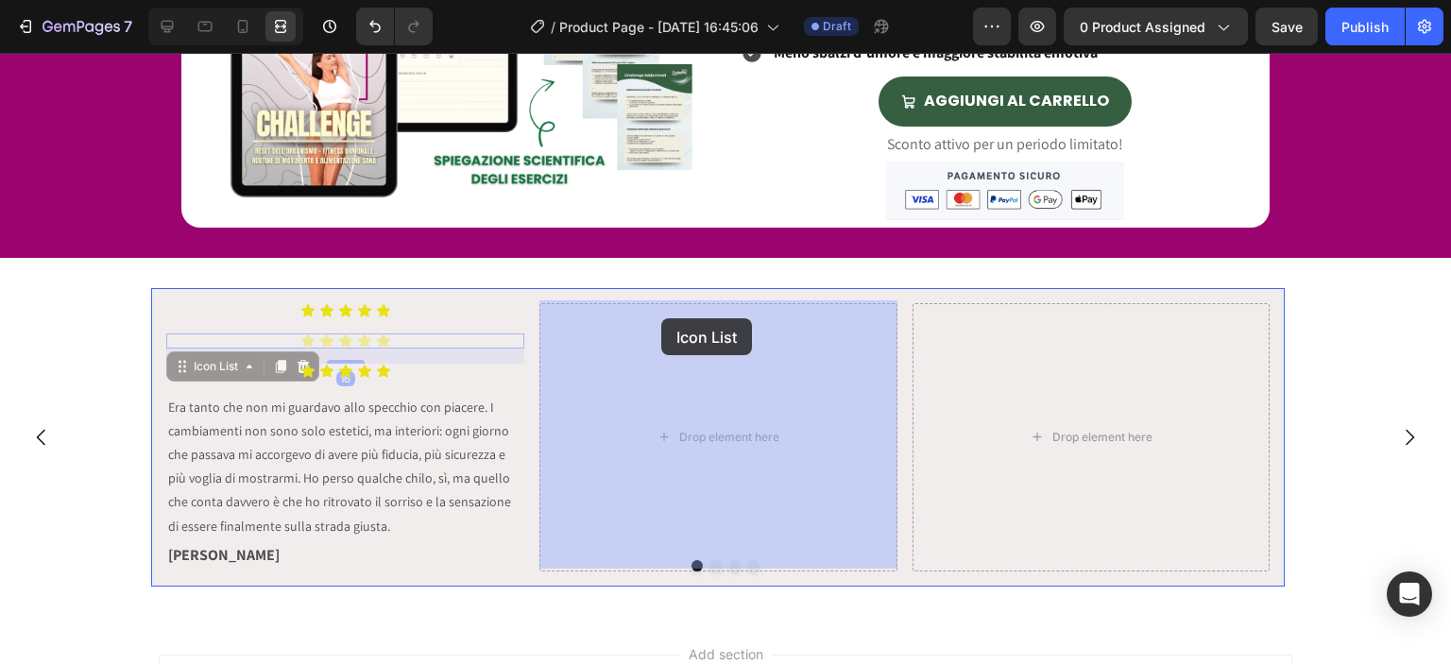
drag, startPoint x: 215, startPoint y: 362, endPoint x: 661, endPoint y: 318, distance: 449.1
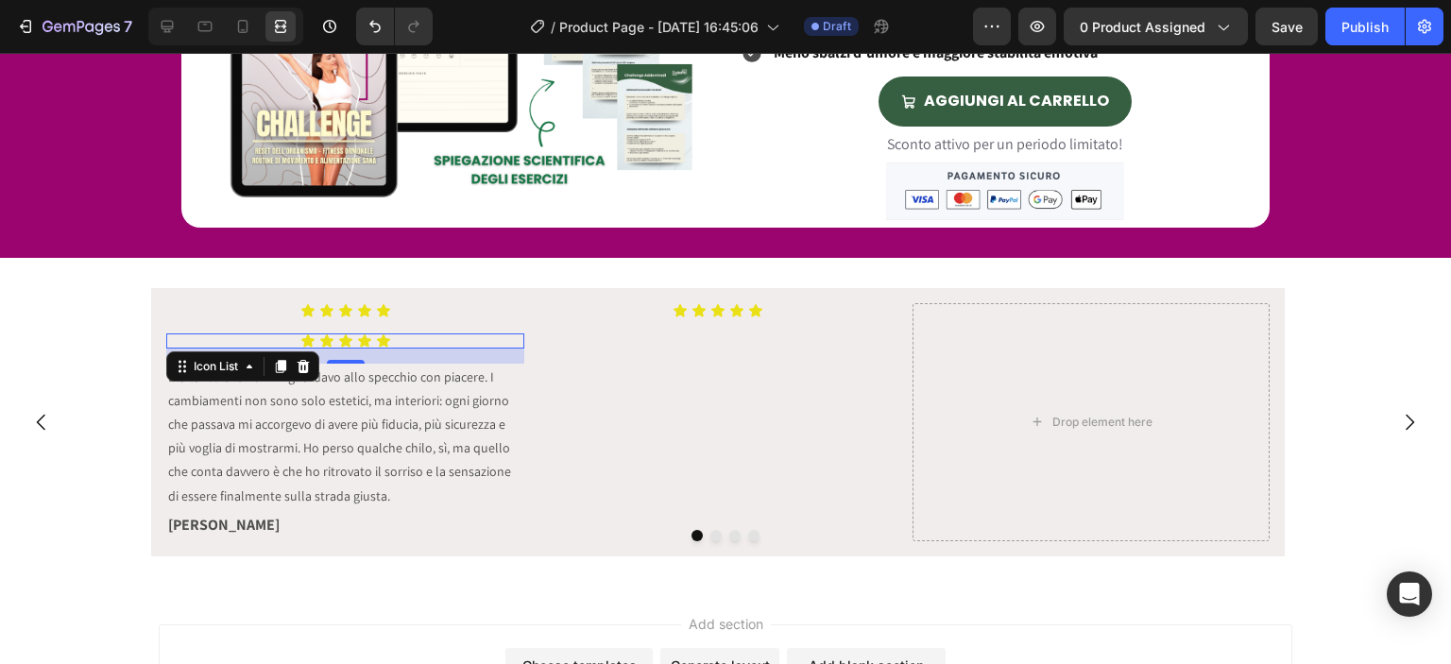
click at [287, 338] on div "Icon Icon Icon Icon Icon" at bounding box center [345, 341] width 358 height 15
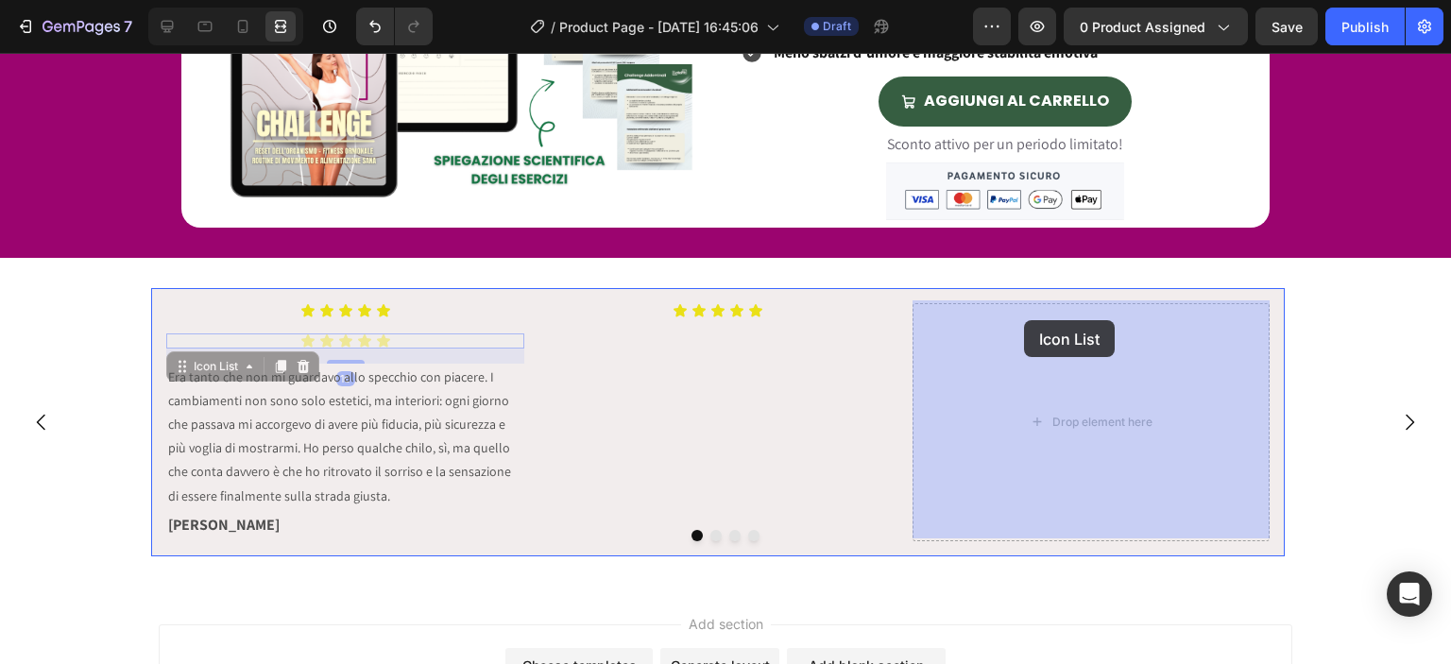
drag, startPoint x: 232, startPoint y: 360, endPoint x: 1024, endPoint y: 320, distance: 792.9
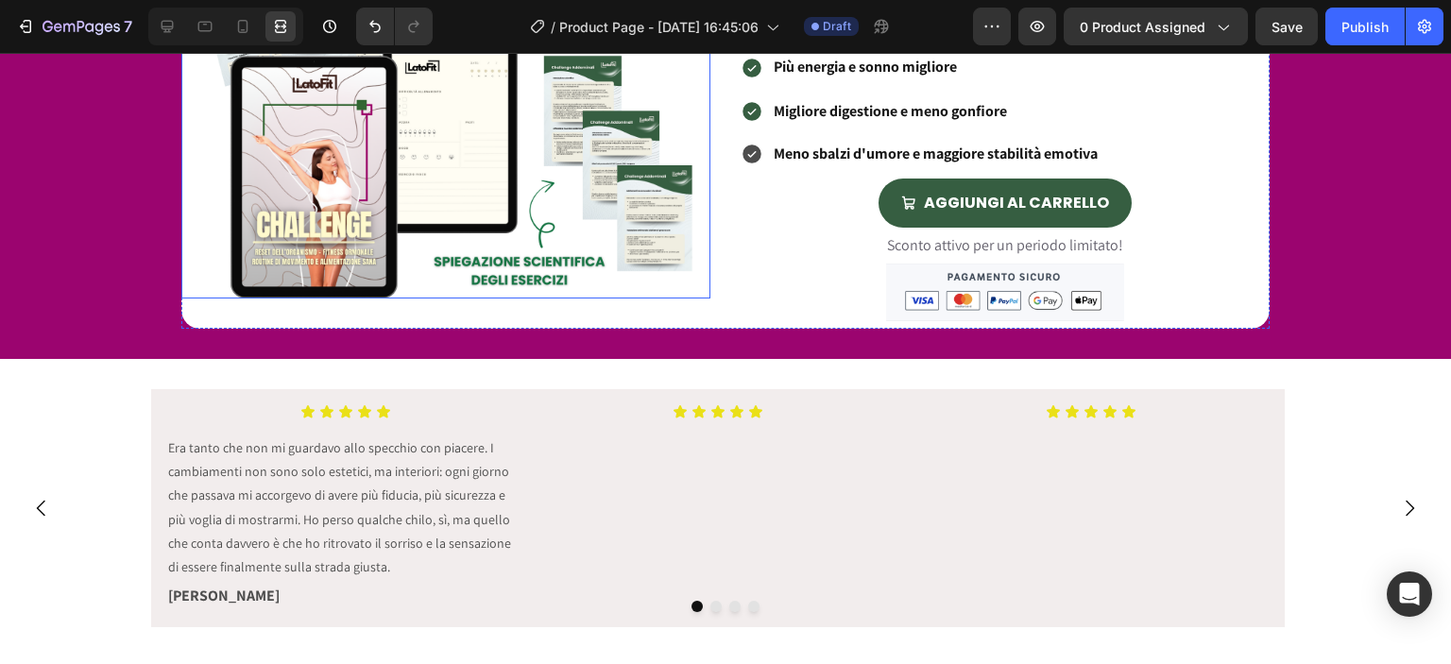
scroll to position [4892, 0]
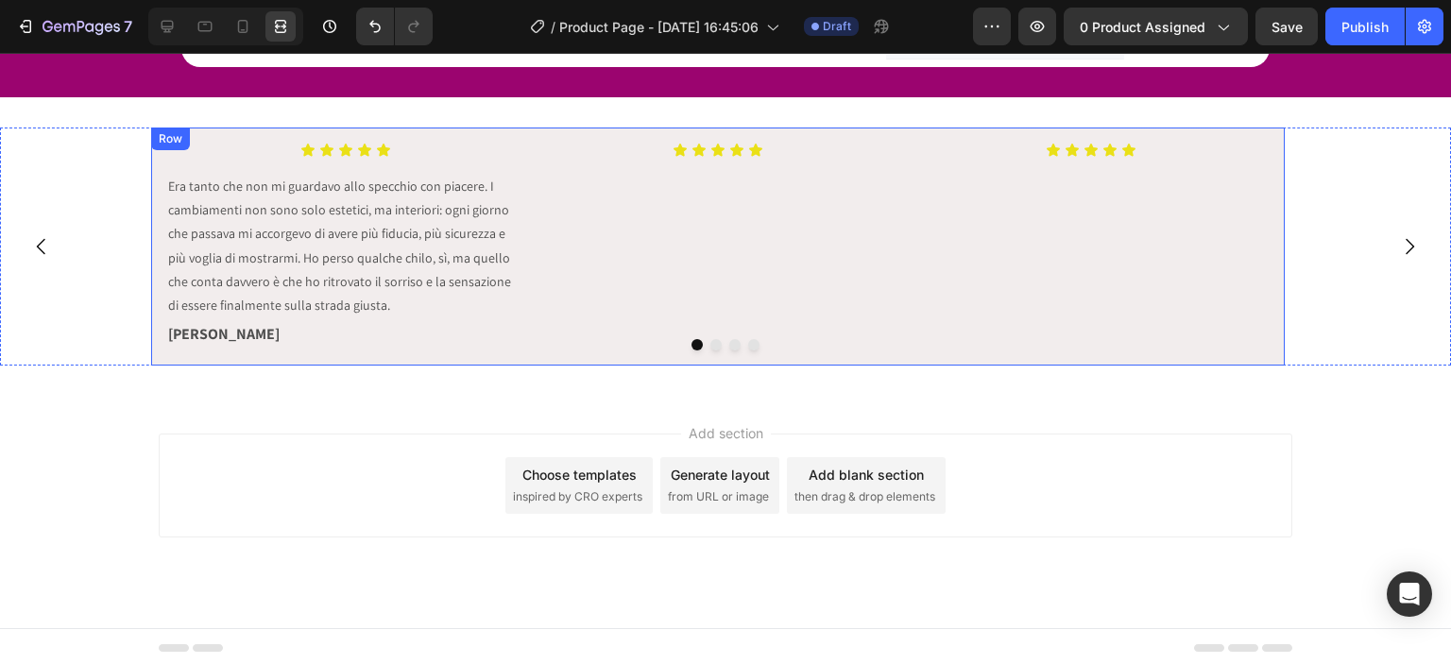
click at [476, 352] on div "Icon Icon Icon Icon Icon Icon List Era tanto che non mi guardavo allo specchio …" at bounding box center [718, 247] width 1134 height 238
click at [240, 152] on div at bounding box center [244, 146] width 23 height 23
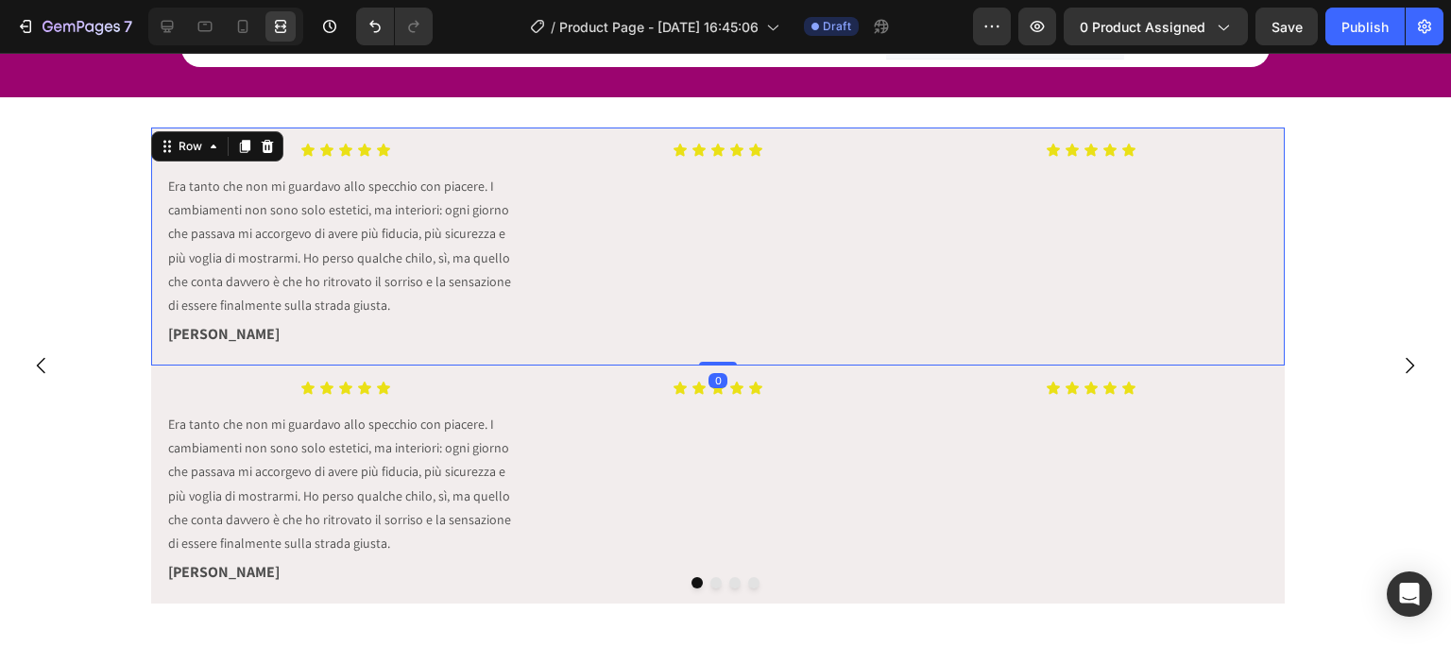
click at [556, 252] on div "Icon Icon Icon Icon Icon Icon List" at bounding box center [719, 247] width 358 height 208
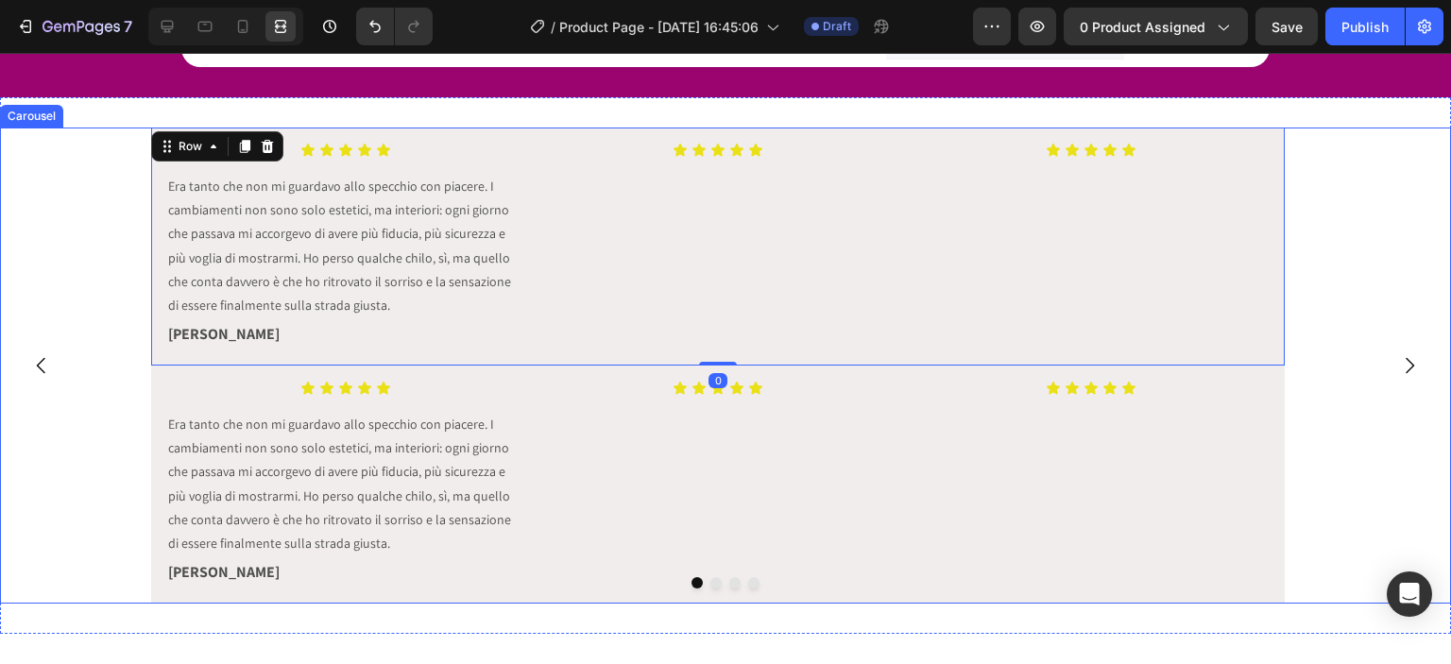
click at [1407, 364] on button "Carousel Next Arrow" at bounding box center [1409, 365] width 53 height 53
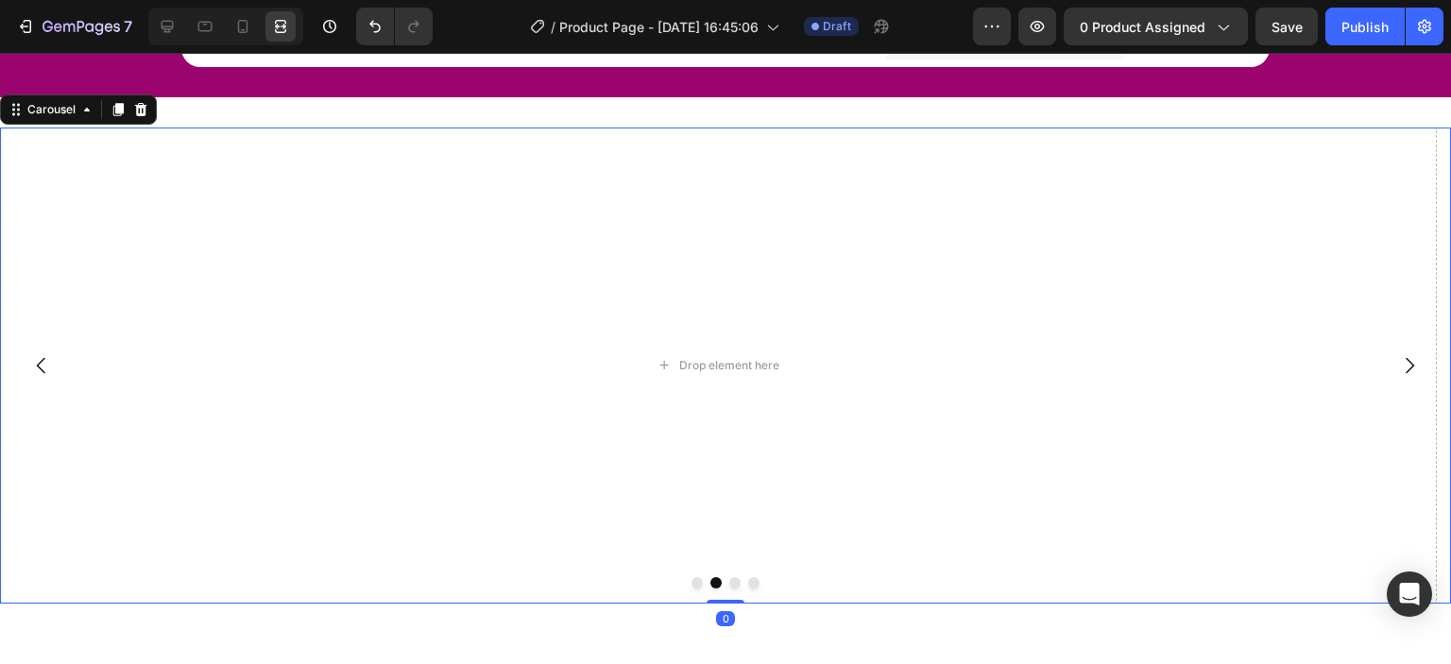
click at [38, 361] on icon "Carousel Back Arrow" at bounding box center [41, 366] width 9 height 16
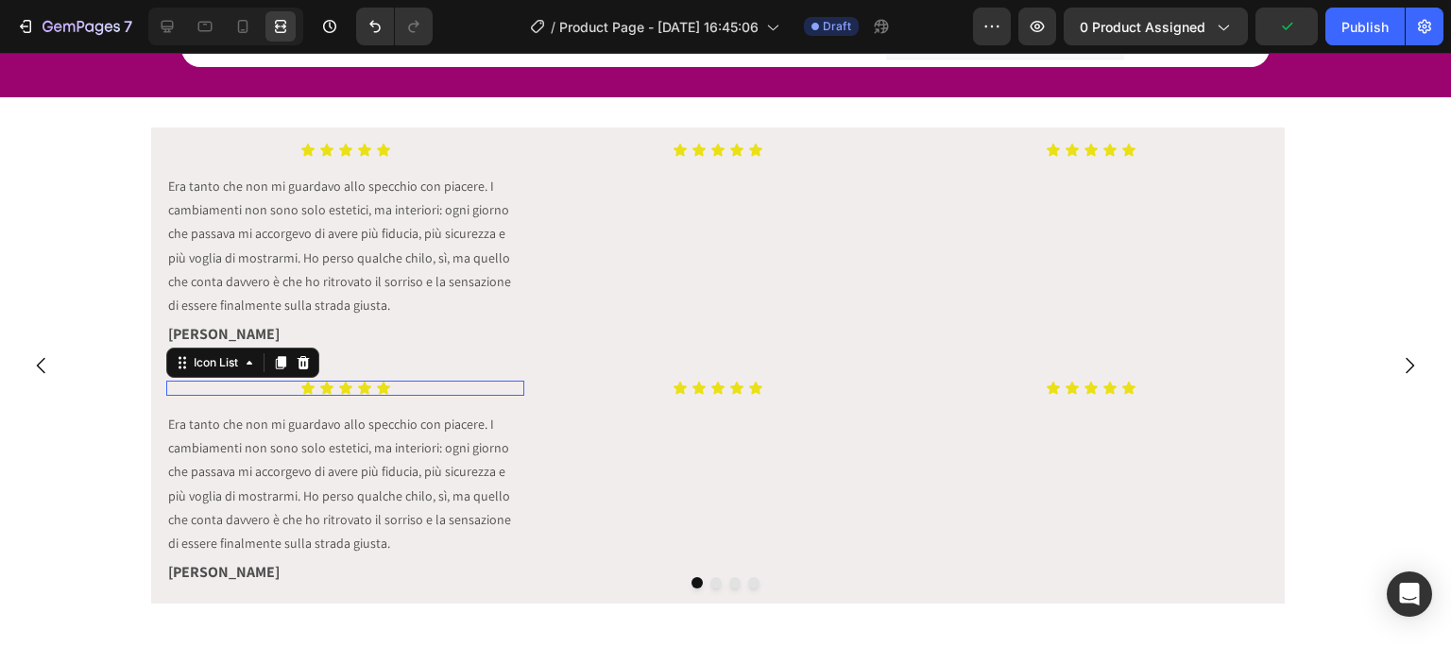
click at [197, 381] on div "Icon Icon Icon Icon Icon" at bounding box center [345, 388] width 358 height 15
click at [168, 381] on div "Icon Icon Icon Icon Icon" at bounding box center [345, 388] width 358 height 15
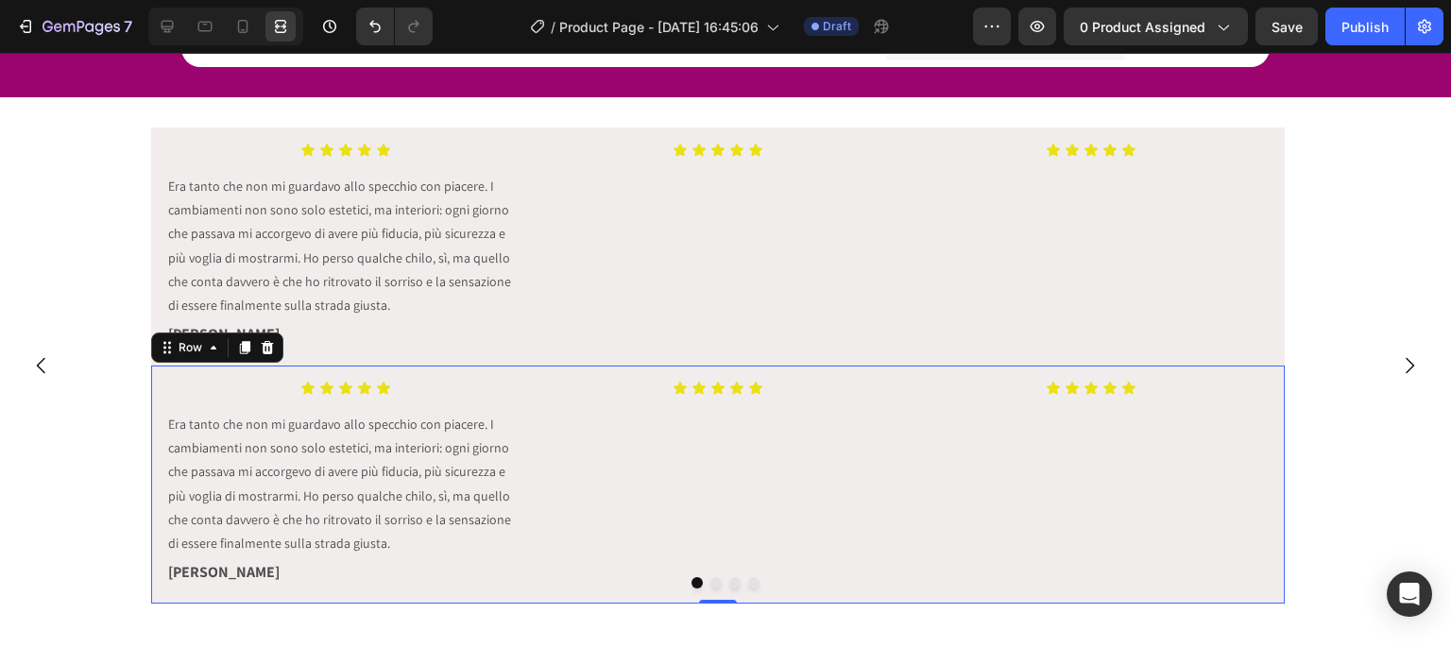
click at [161, 380] on div "Icon Icon Icon Icon Icon Icon List Era tanto che non mi guardavo allo specchio …" at bounding box center [718, 485] width 1134 height 238
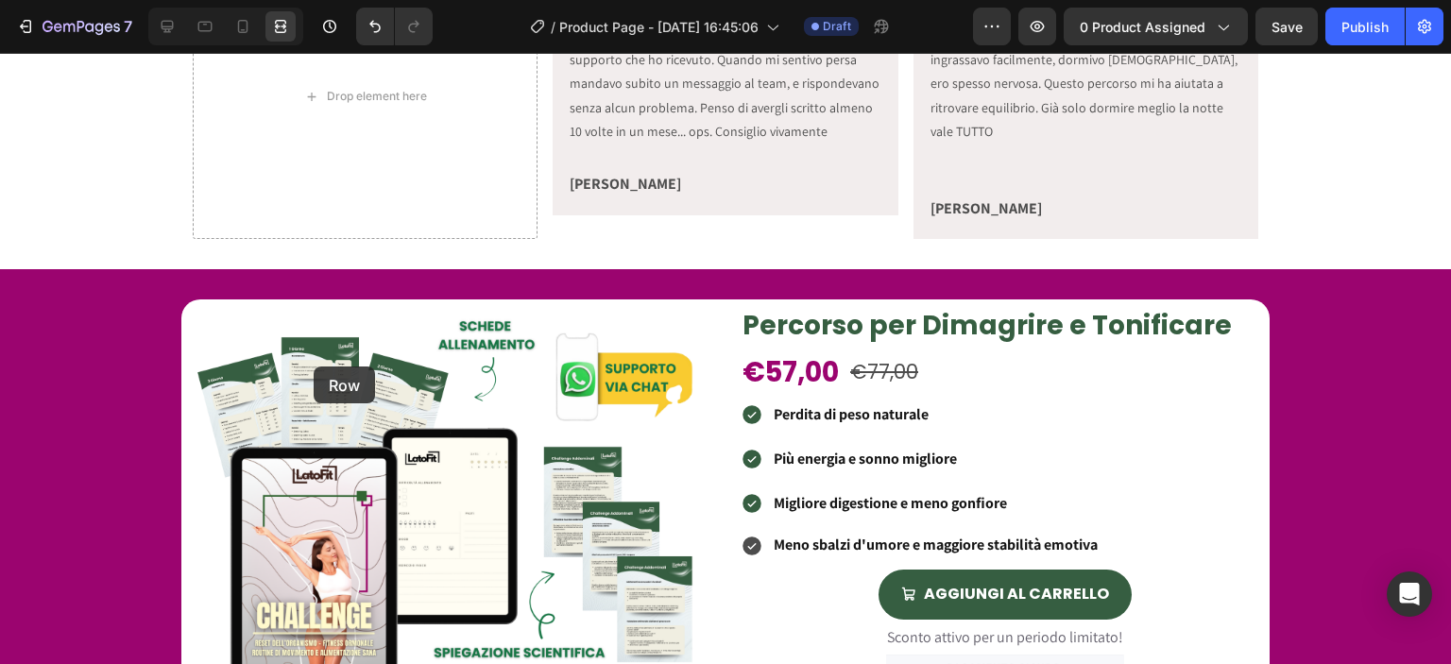
scroll to position [530, 0]
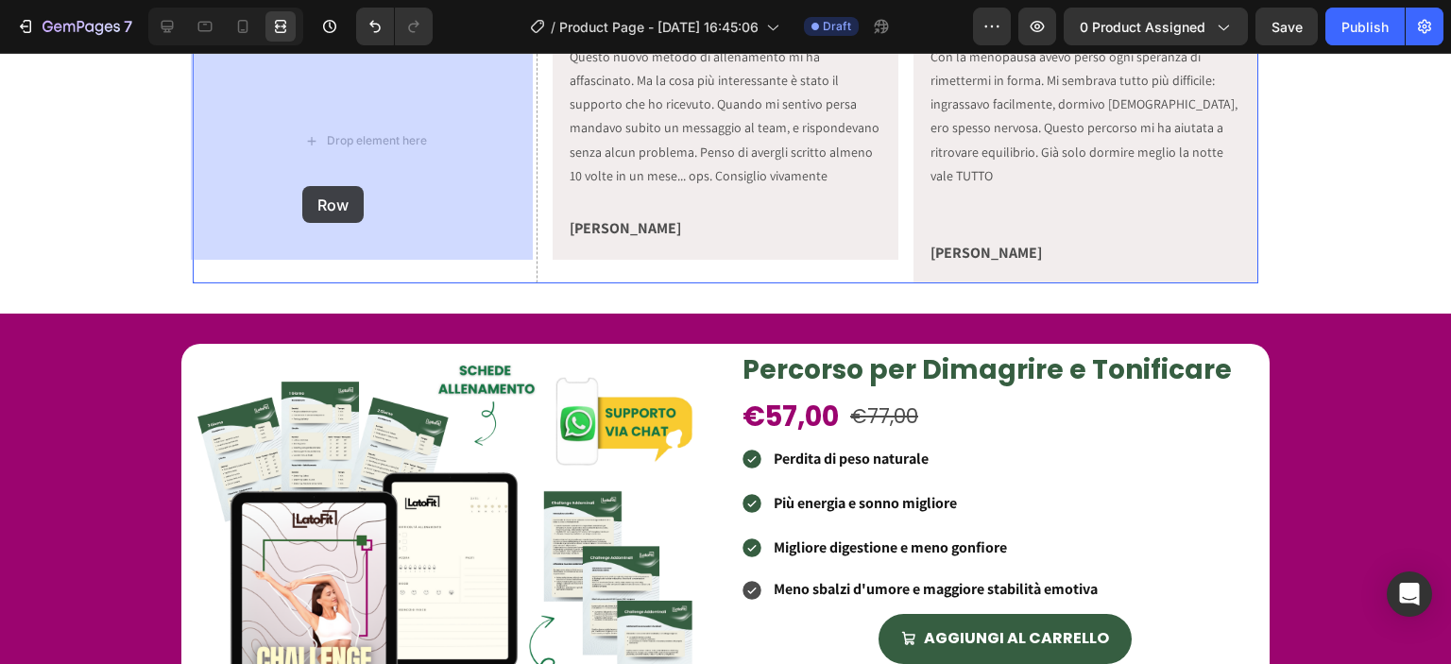
drag, startPoint x: 182, startPoint y: 351, endPoint x: 309, endPoint y: 176, distance: 215.9
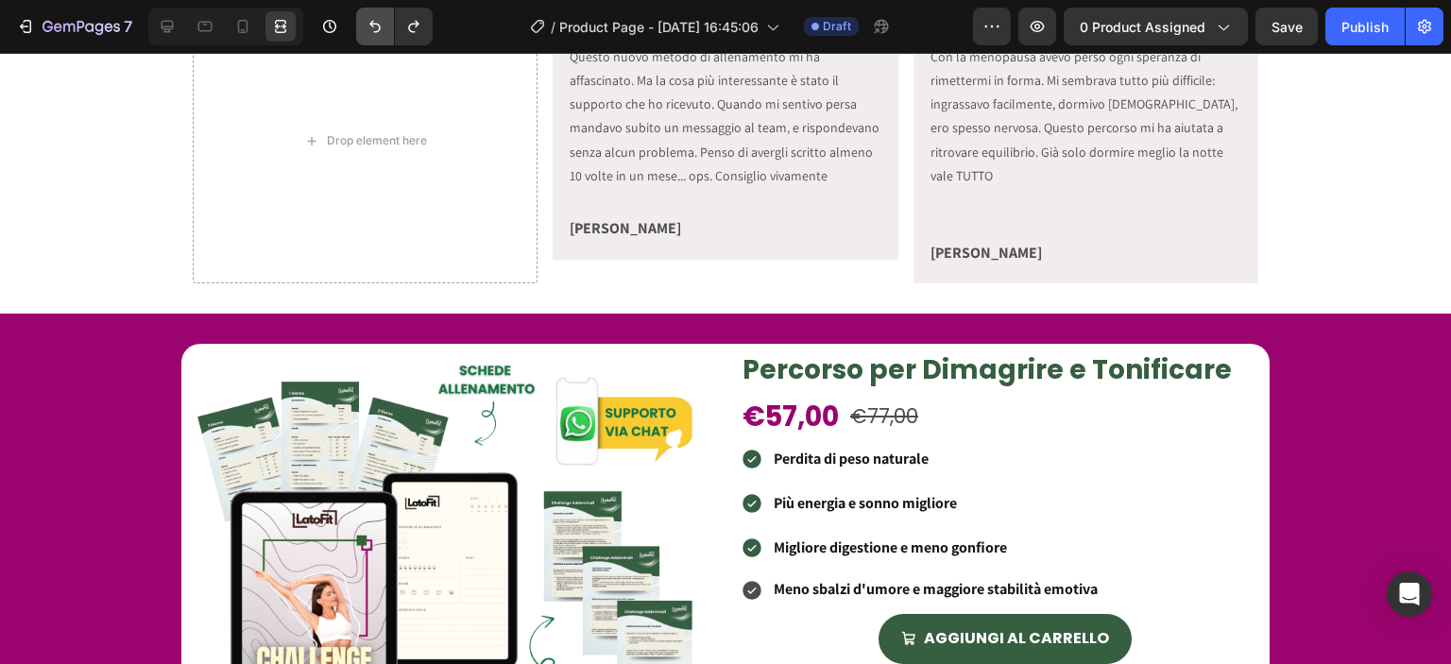
click at [359, 41] on button "Undo/Redo" at bounding box center [375, 27] width 38 height 38
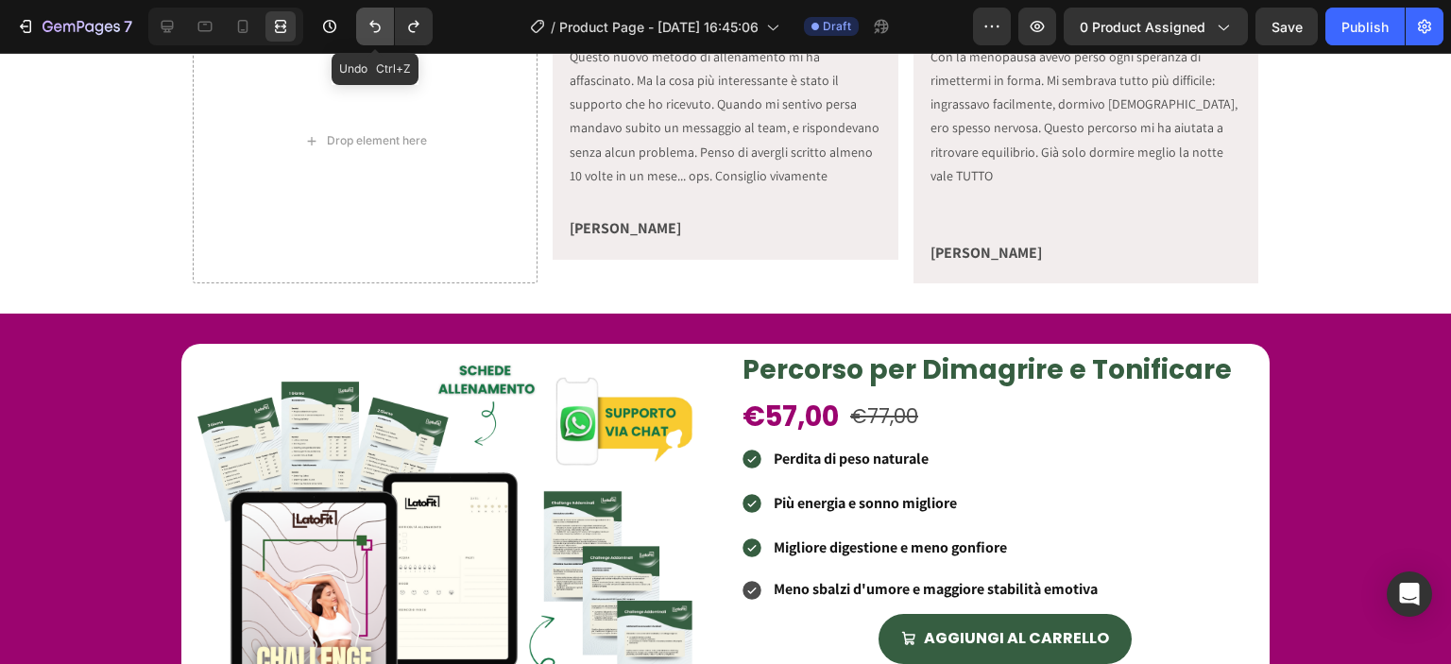
click at [359, 41] on button "Undo/Redo" at bounding box center [375, 27] width 38 height 38
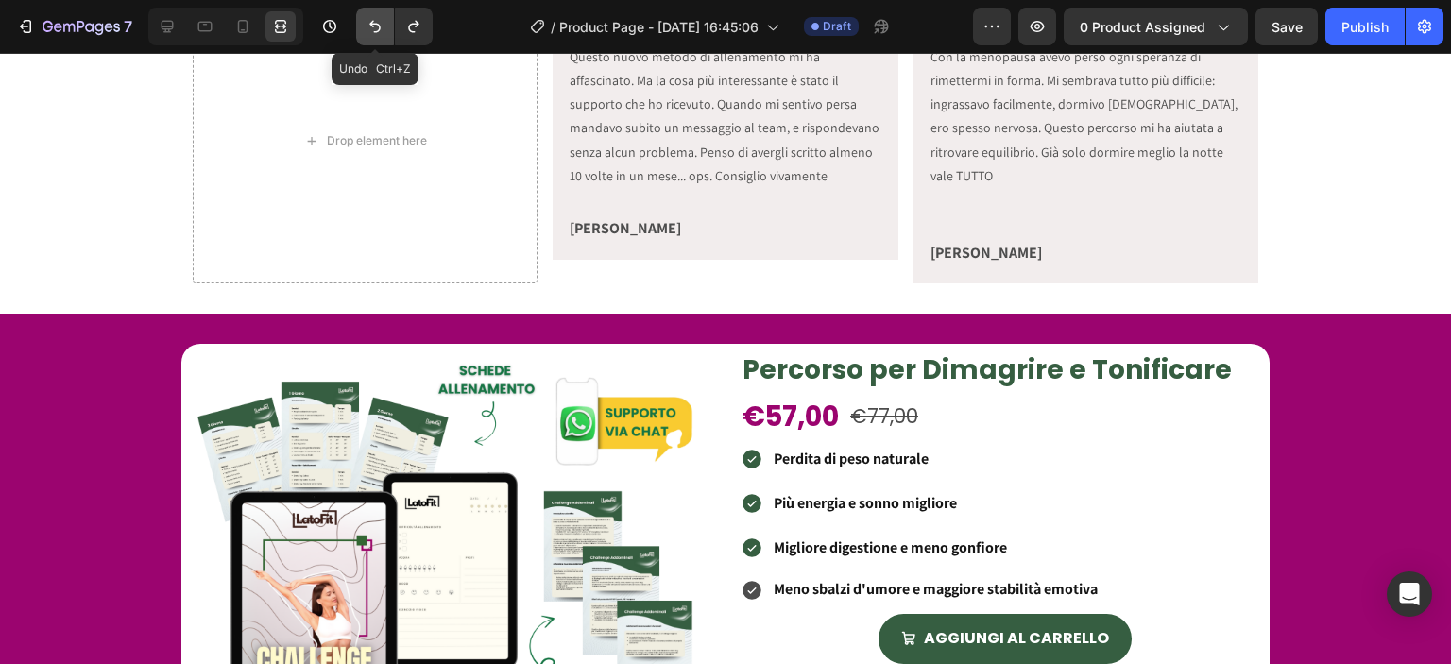
click at [359, 41] on button "Undo/Redo" at bounding box center [375, 27] width 38 height 38
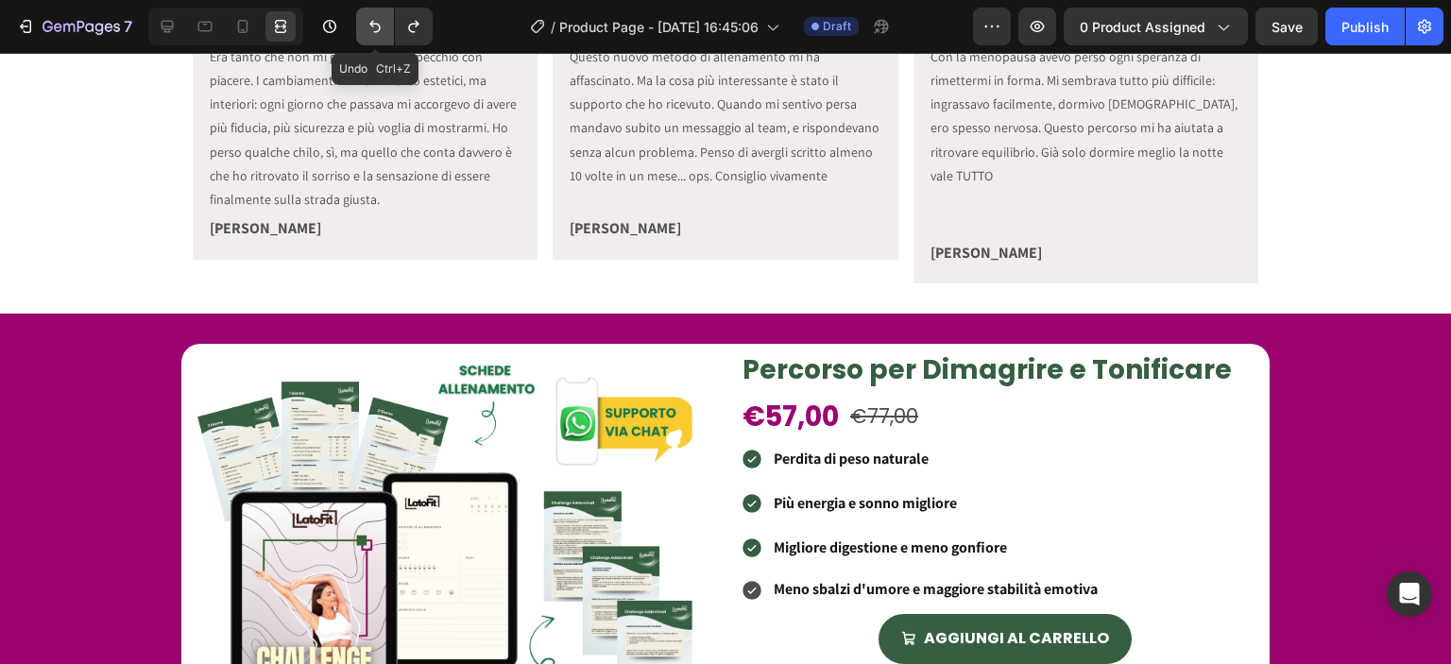
click at [359, 41] on button "Undo/Redo" at bounding box center [375, 27] width 38 height 38
click at [423, 42] on button "Undo/Redo" at bounding box center [414, 27] width 38 height 38
click at [420, 31] on icon "Undo/Redo" at bounding box center [413, 26] width 19 height 19
click at [416, 27] on icon "Undo/Redo" at bounding box center [413, 26] width 19 height 19
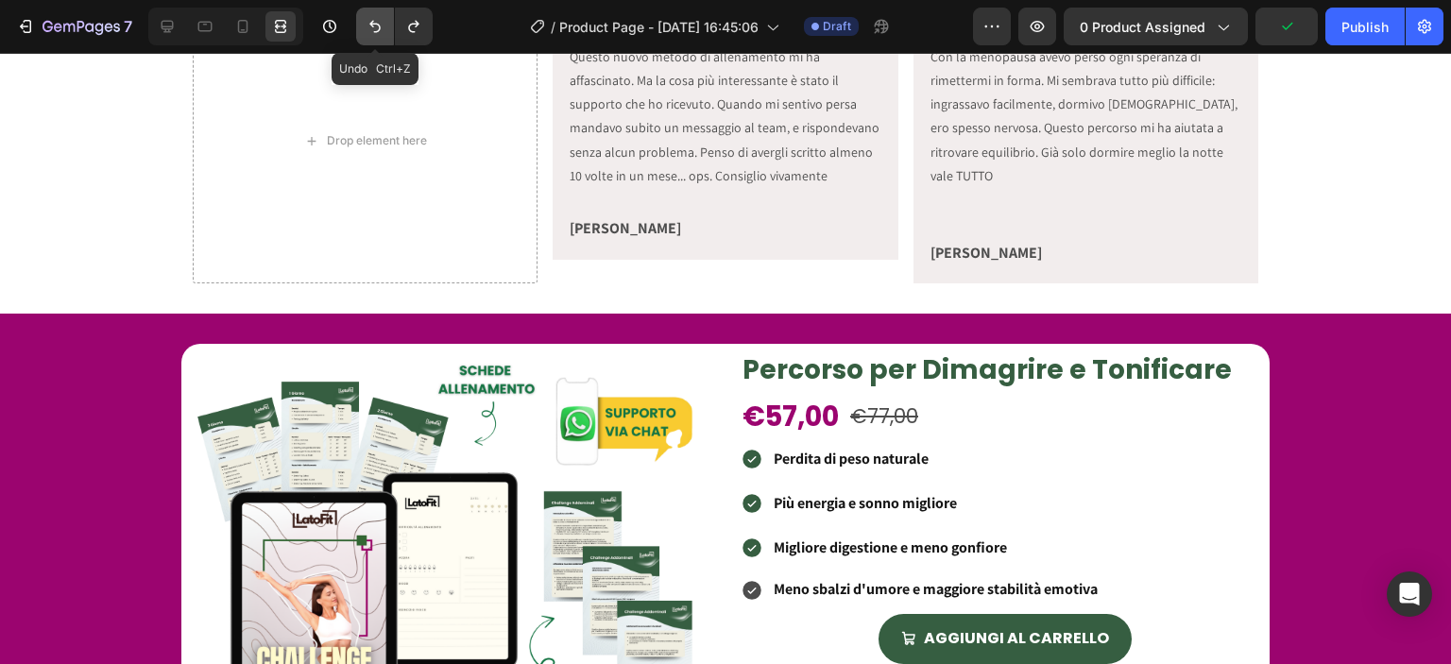
click at [376, 22] on icon "Undo/Redo" at bounding box center [375, 26] width 19 height 19
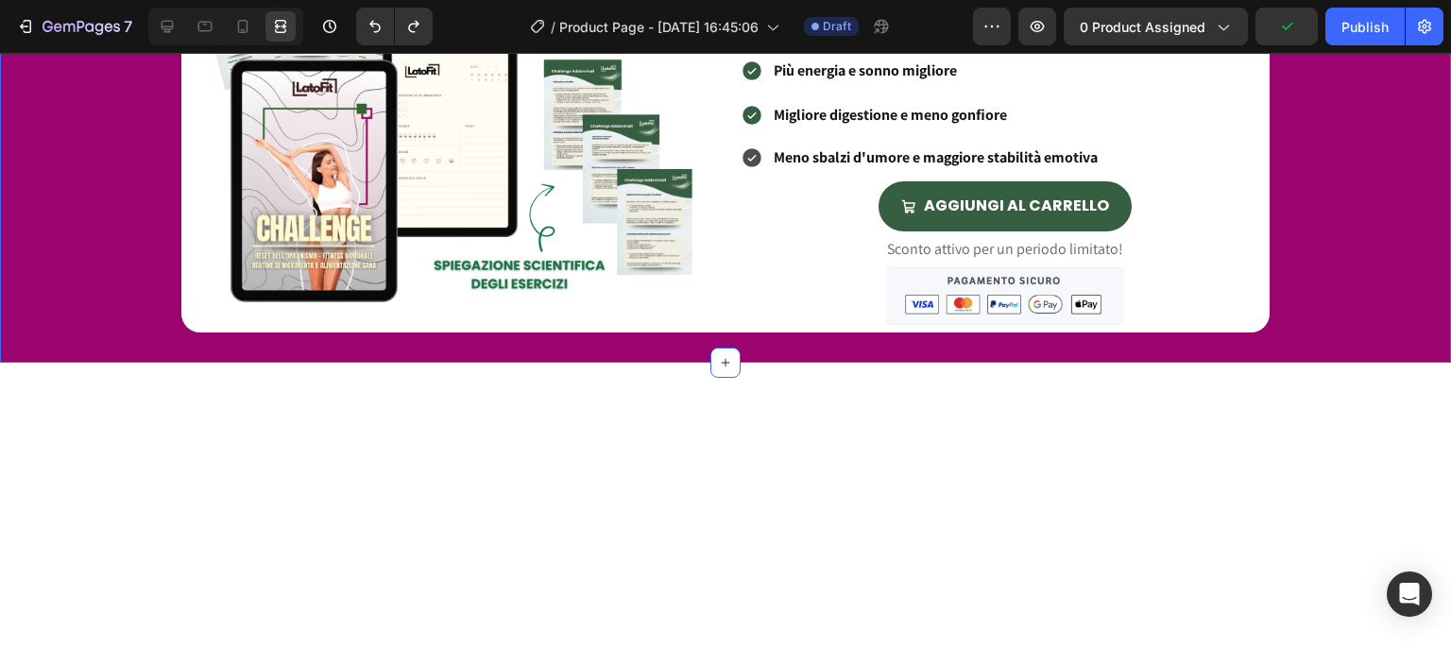
scroll to position [522, 0]
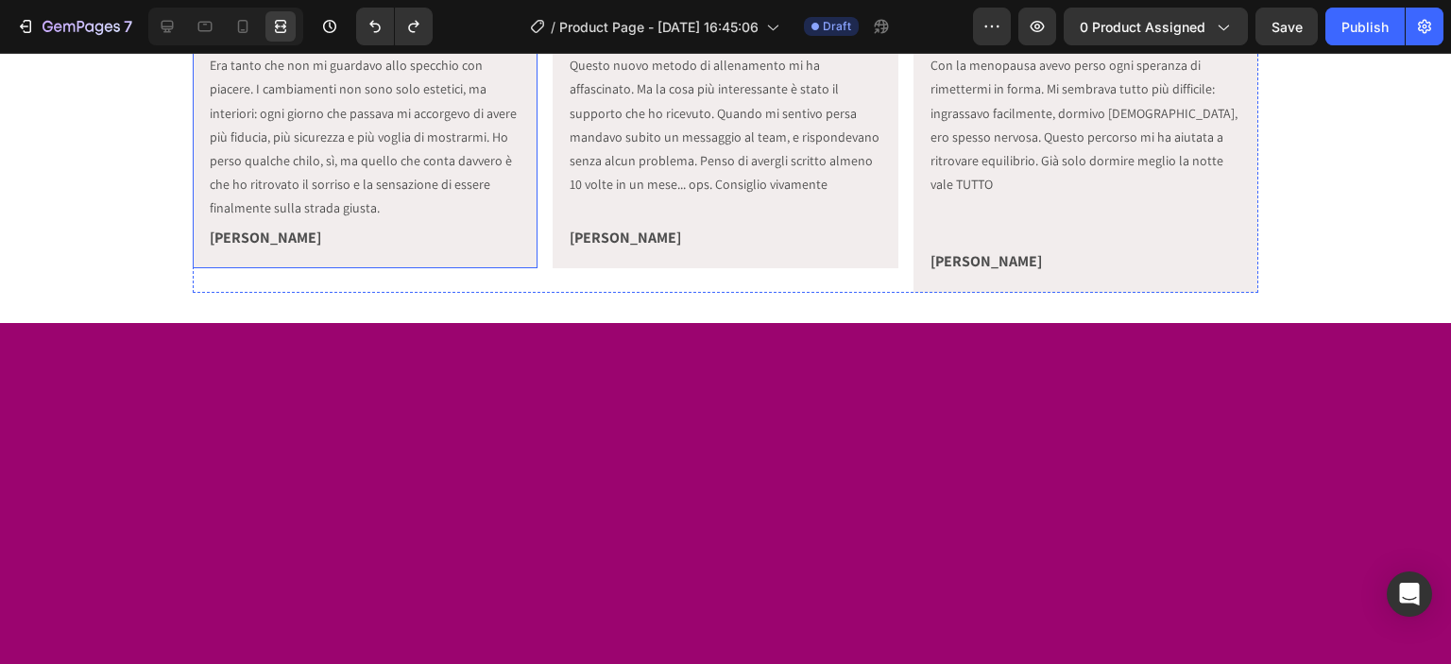
drag, startPoint x: 507, startPoint y: 490, endPoint x: 474, endPoint y: 495, distance: 32.6
click at [507, 253] on div "Icon Icon Icon Icon Icon Icon List Era tanto che non mi guardavo allo specchio …" at bounding box center [365, 138] width 315 height 232
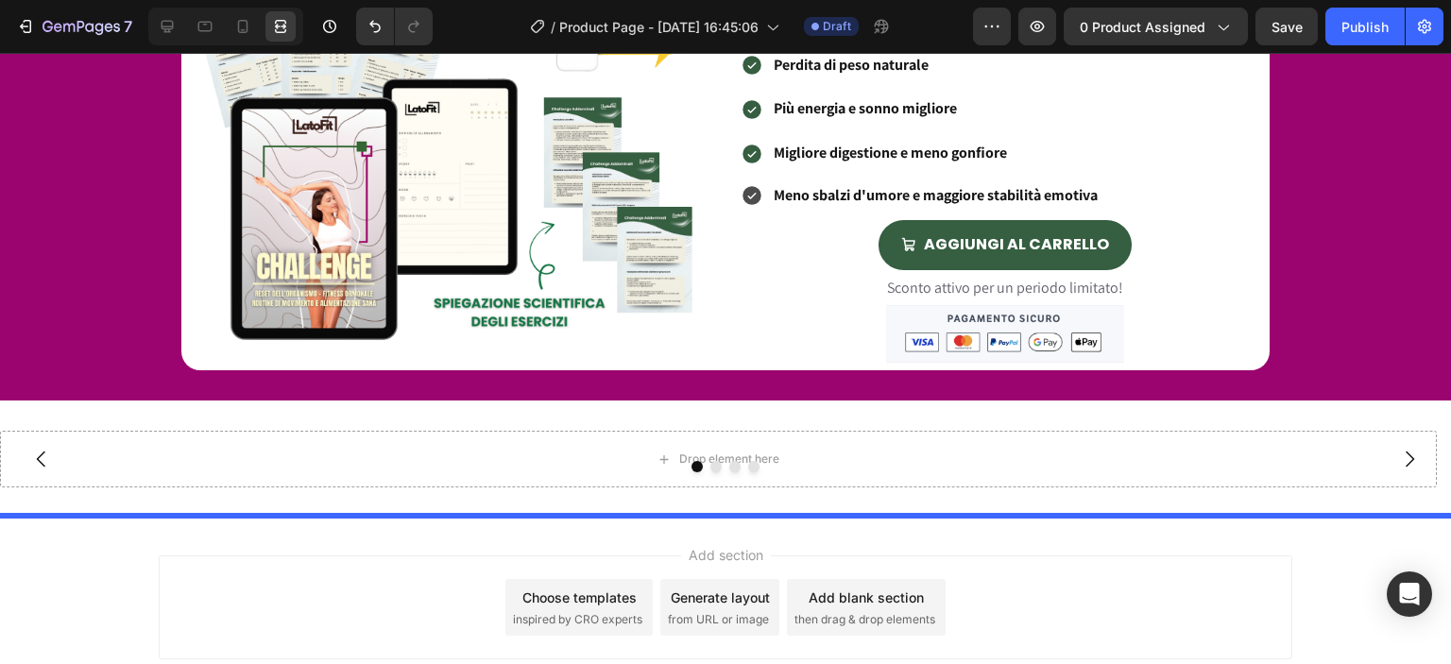
scroll to position [4973, 0]
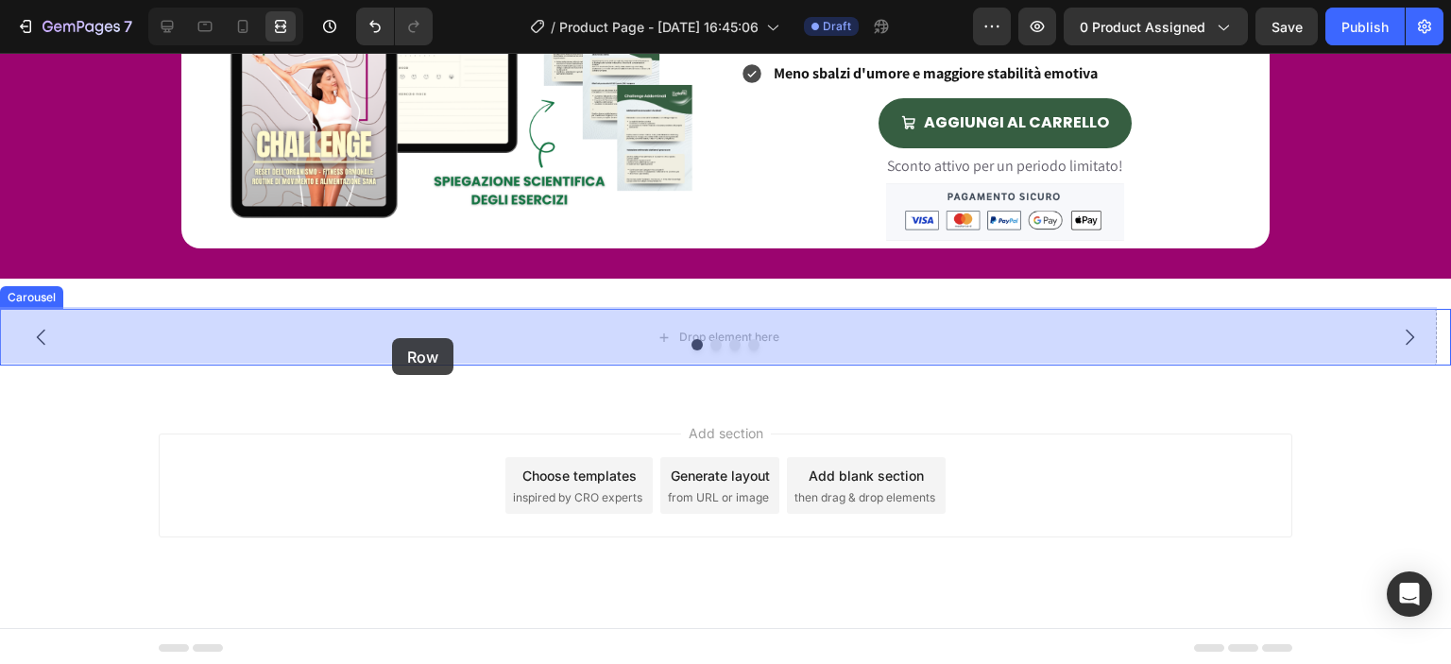
drag, startPoint x: 213, startPoint y: 109, endPoint x: 392, endPoint y: 338, distance: 291.5
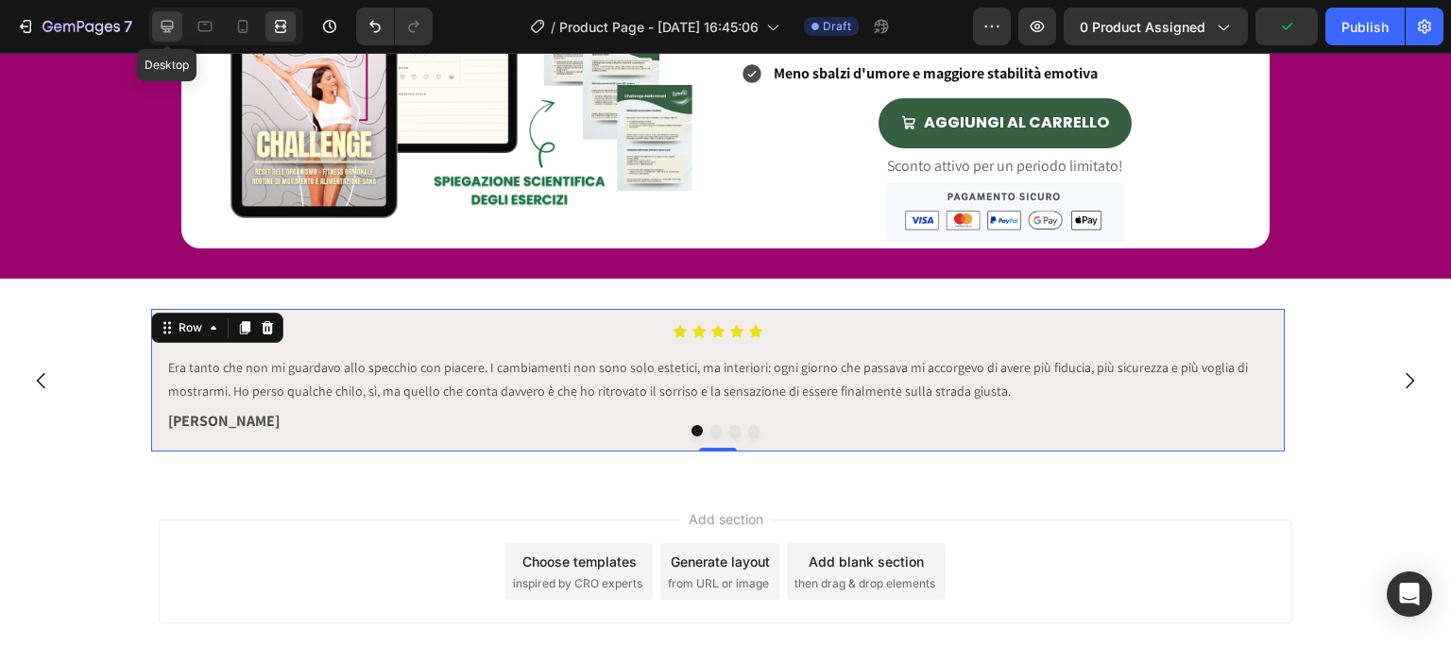
click at [173, 18] on icon at bounding box center [167, 26] width 19 height 19
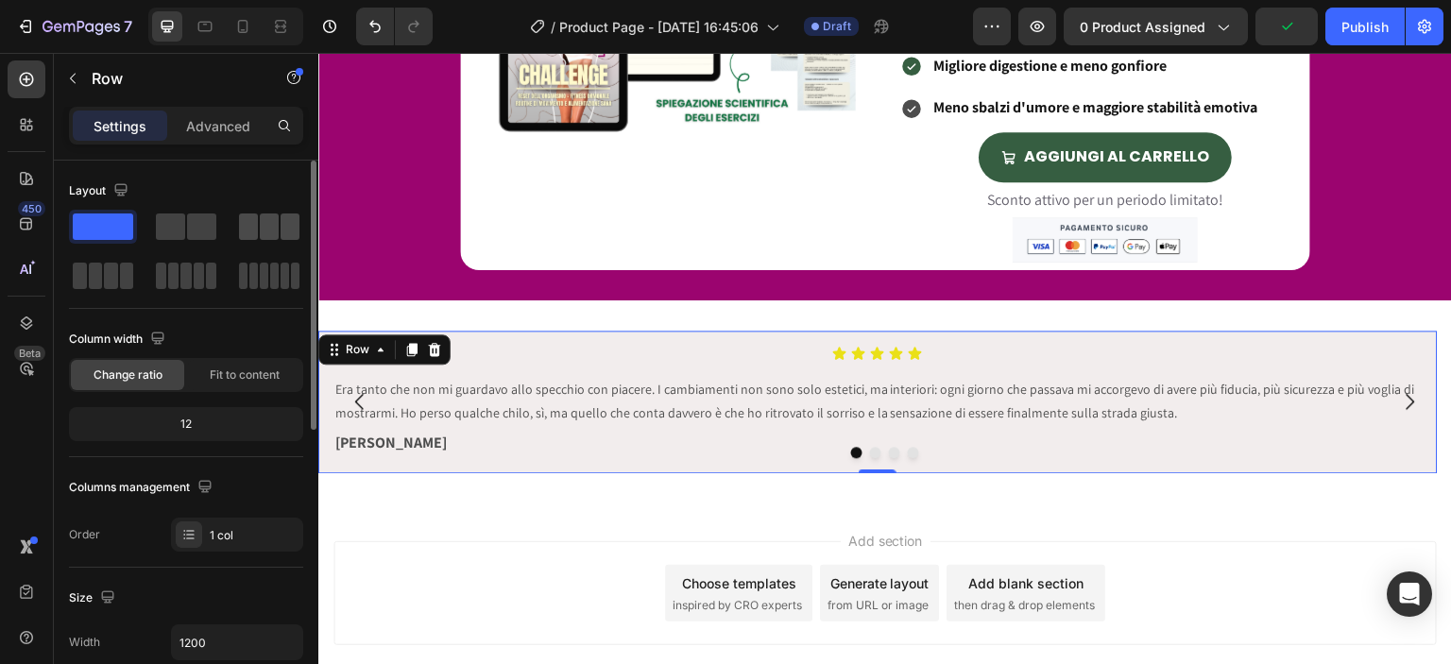
click at [260, 232] on span at bounding box center [269, 227] width 19 height 26
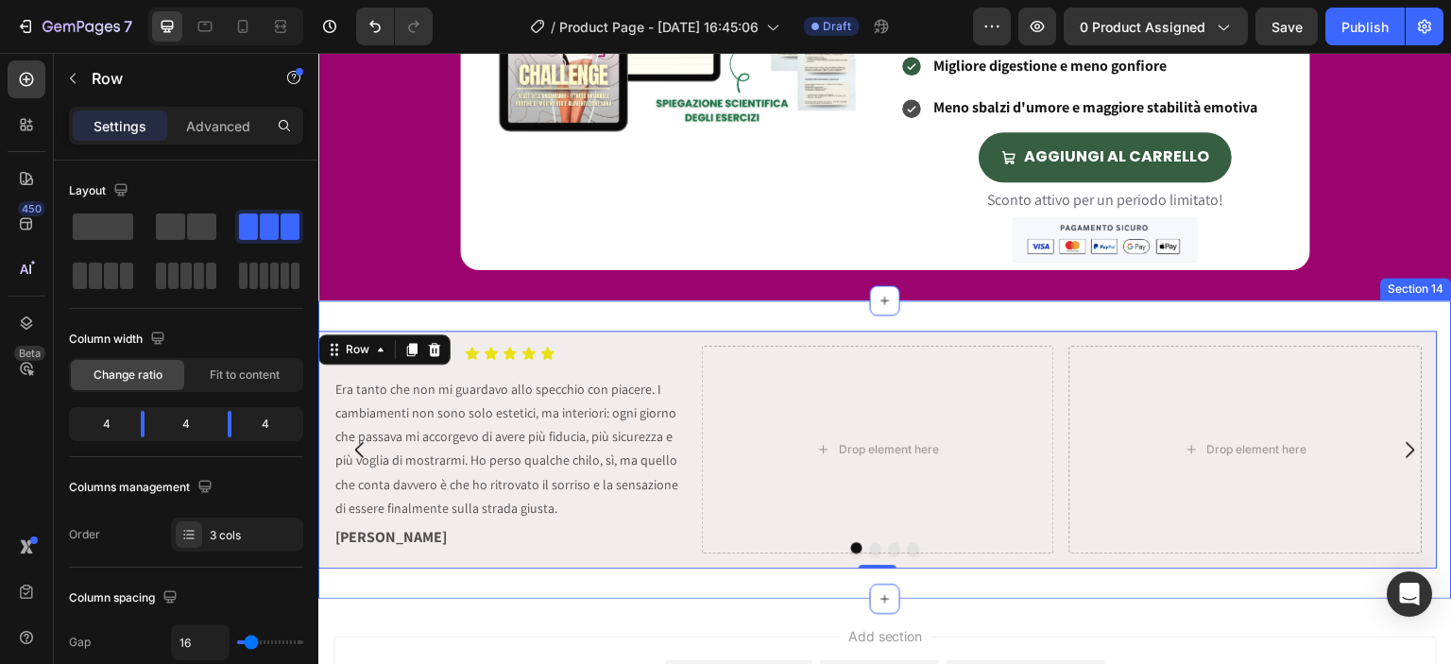
click at [562, 318] on div "Icon Icon Icon Icon Icon Icon List Era tanto che non mi guardavo allo specchio …" at bounding box center [885, 450] width 1134 height 299
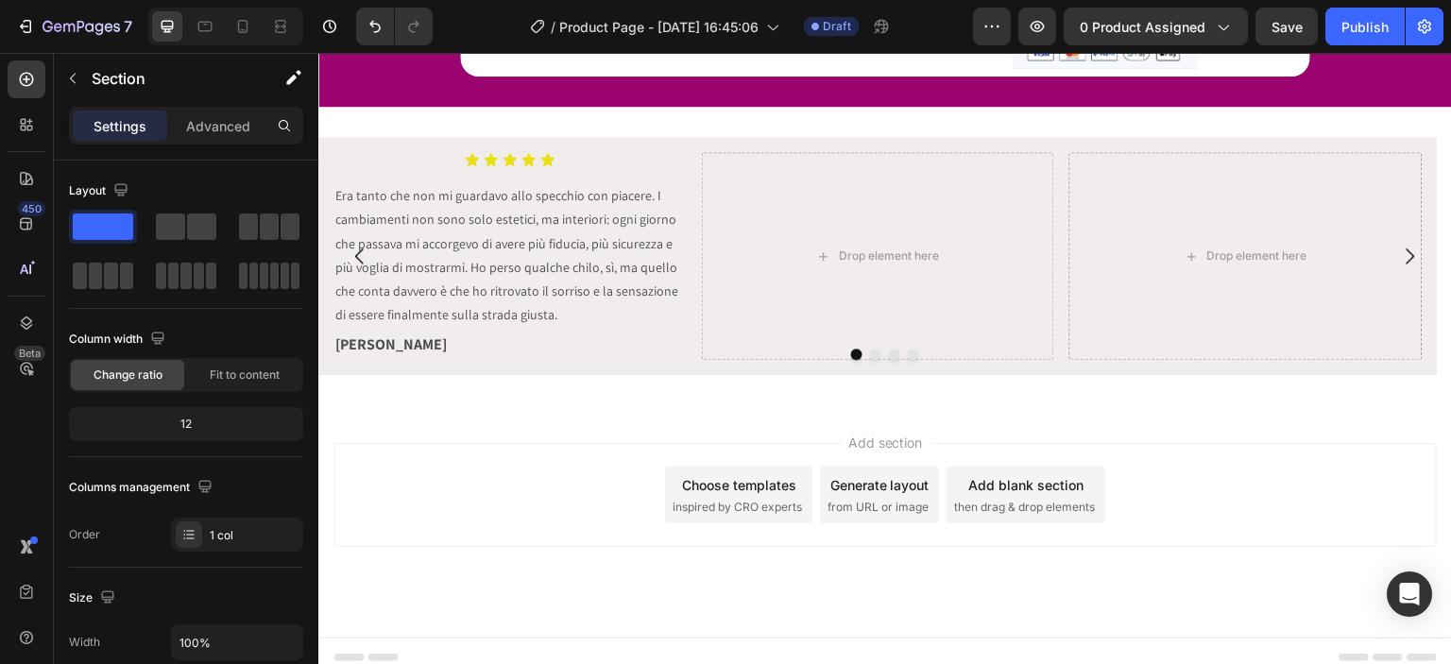
scroll to position [5080, 0]
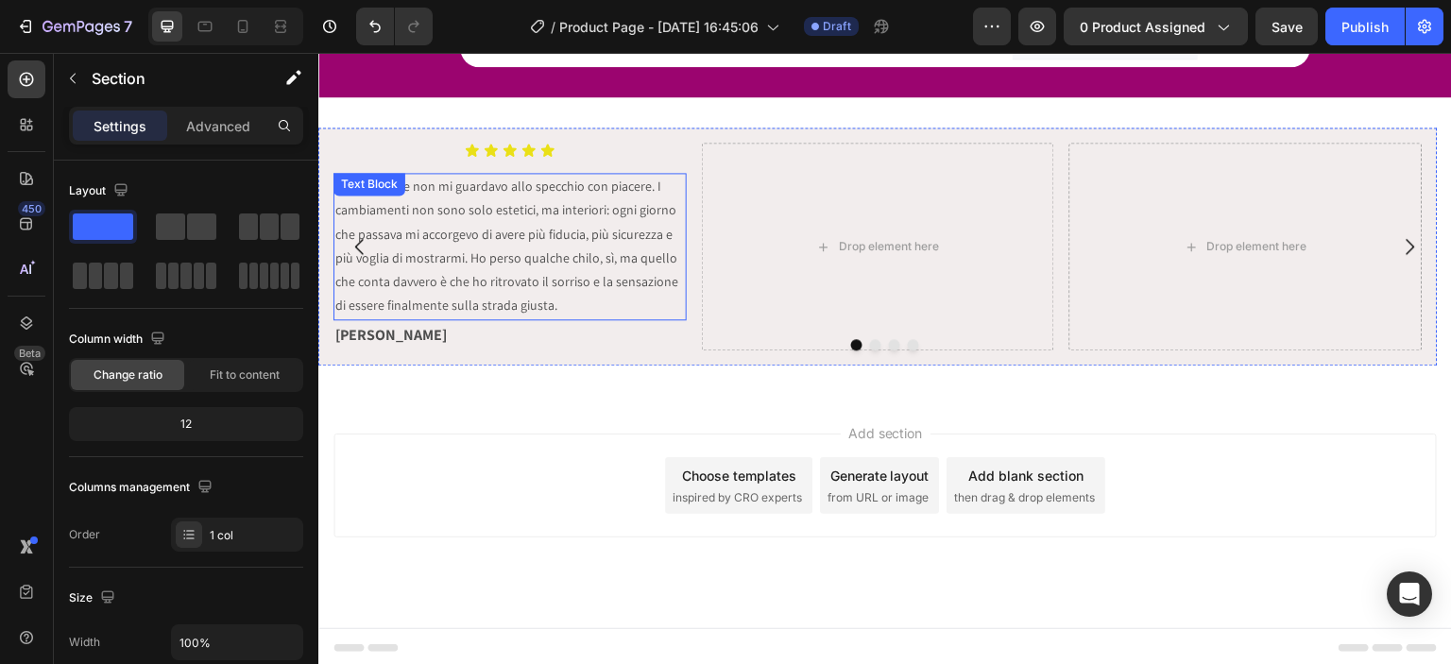
click at [560, 203] on p "Era tanto che non mi guardavo allo specchio con piacere. I cambiamenti non sono…" at bounding box center [510, 246] width 350 height 143
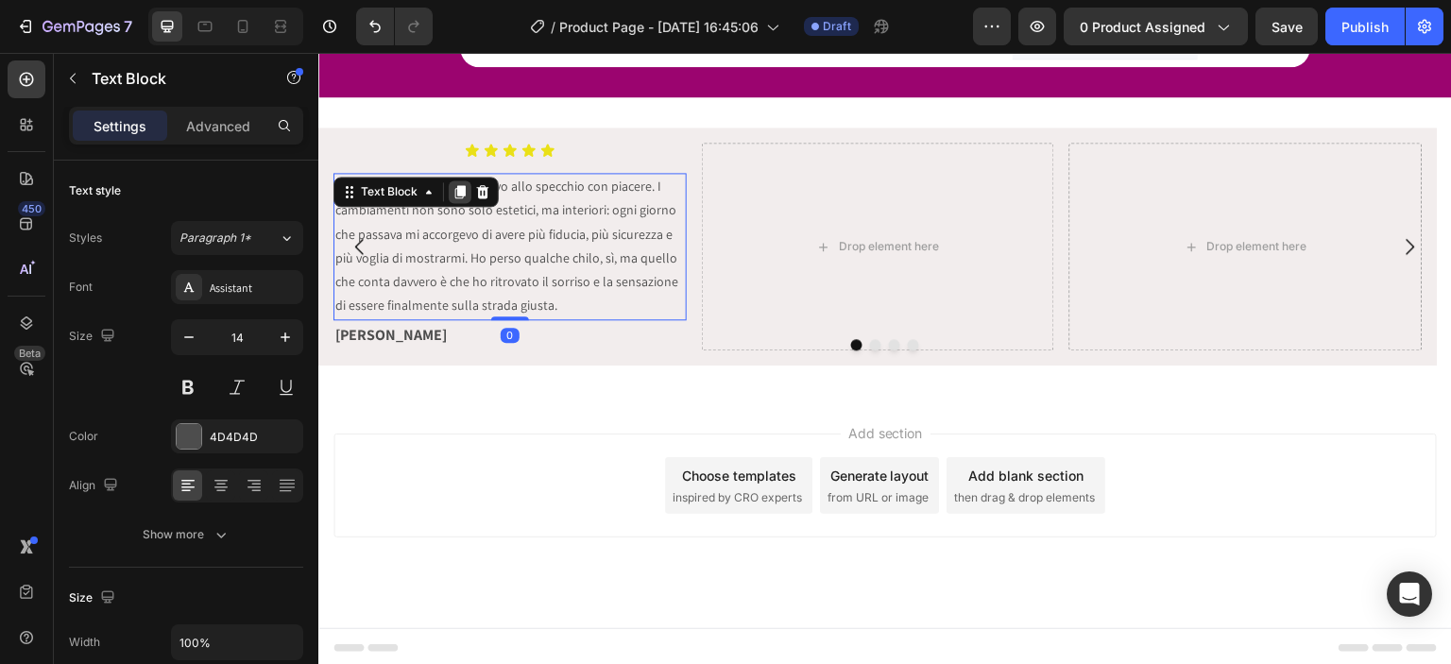
click at [454, 193] on icon at bounding box center [460, 191] width 15 height 15
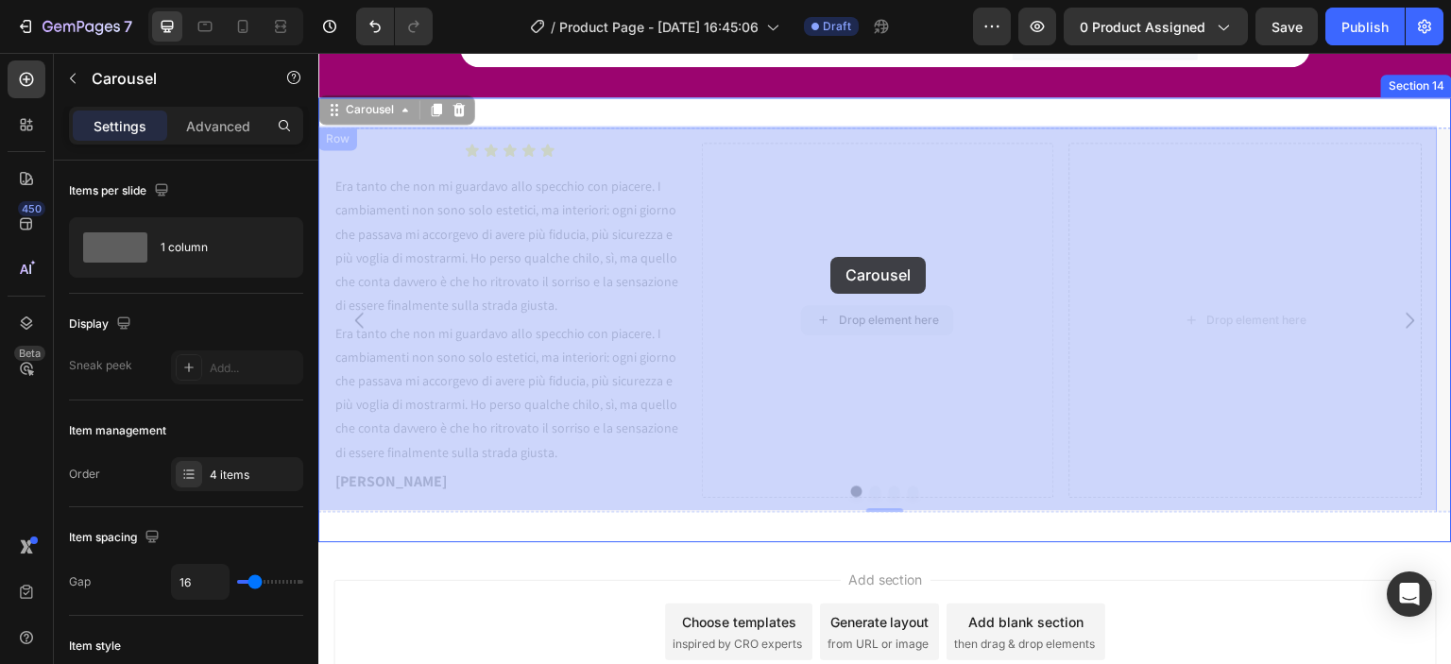
drag, startPoint x: 360, startPoint y: 295, endPoint x: 833, endPoint y: 257, distance: 474.0
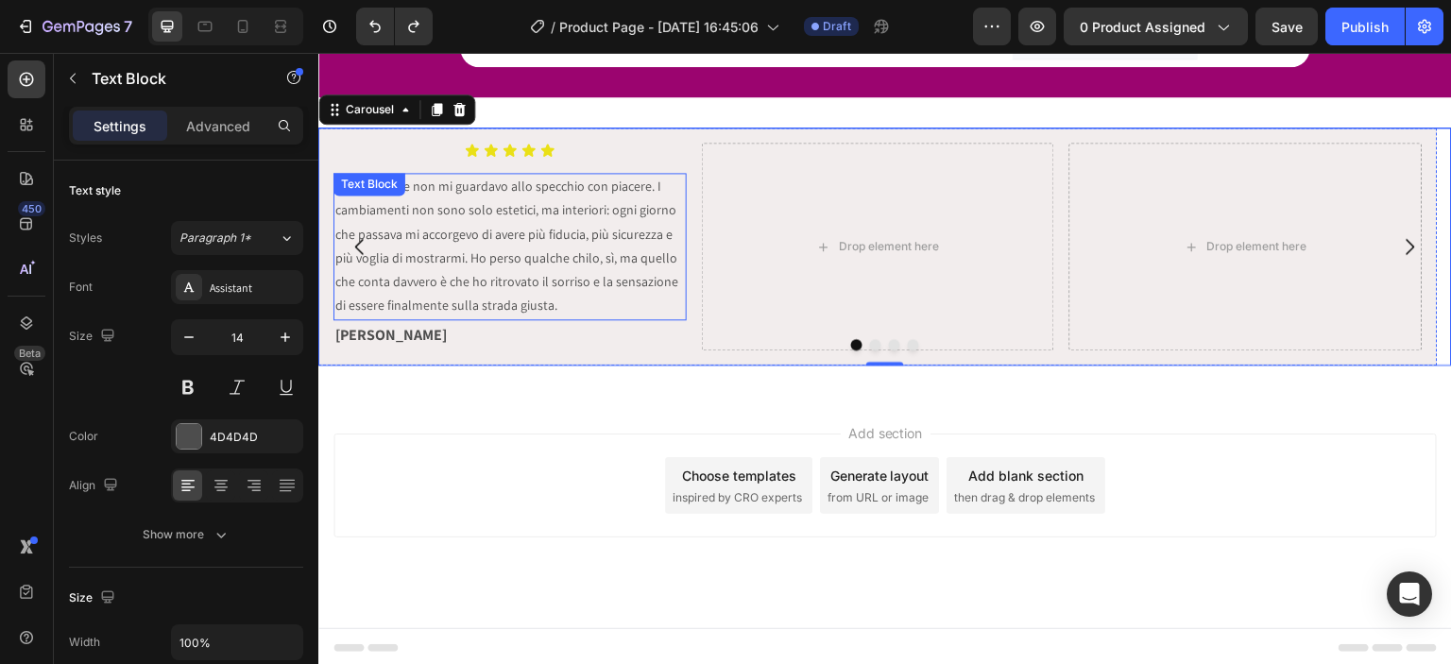
click at [402, 188] on div "Text Block" at bounding box center [370, 184] width 72 height 23
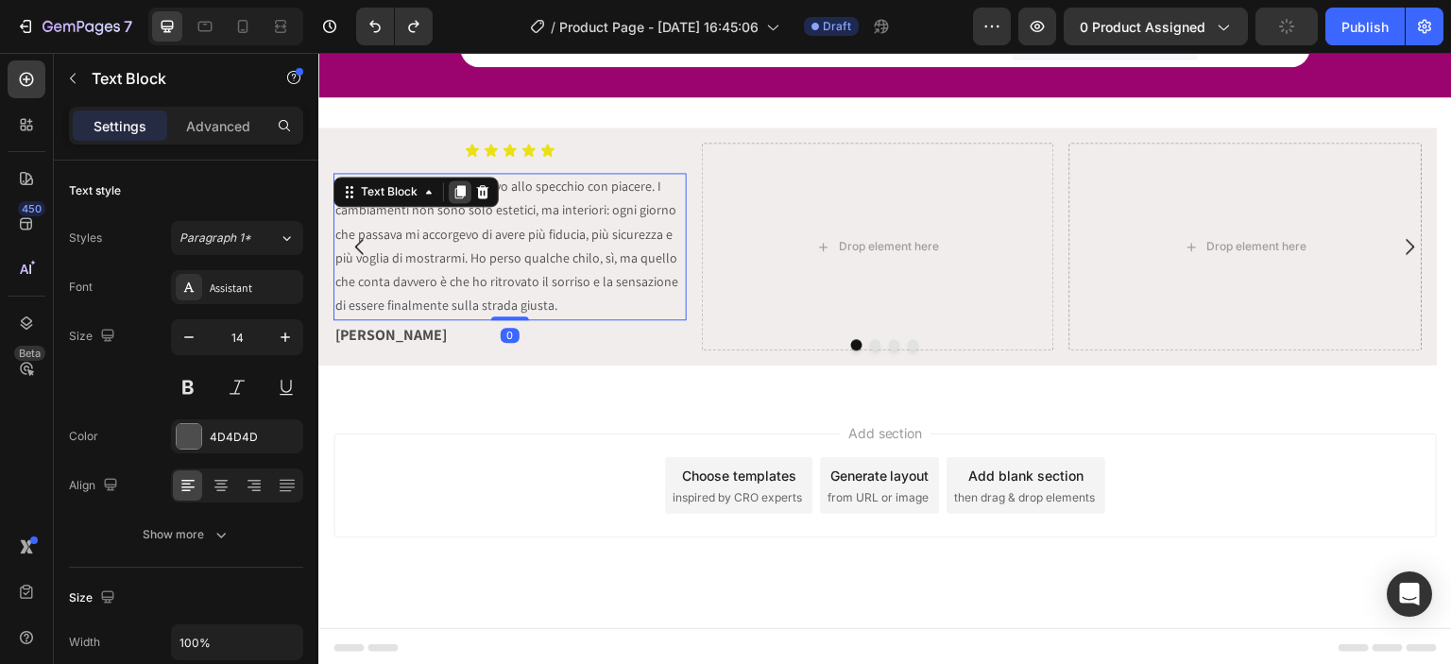
click at [454, 193] on icon at bounding box center [460, 191] width 15 height 15
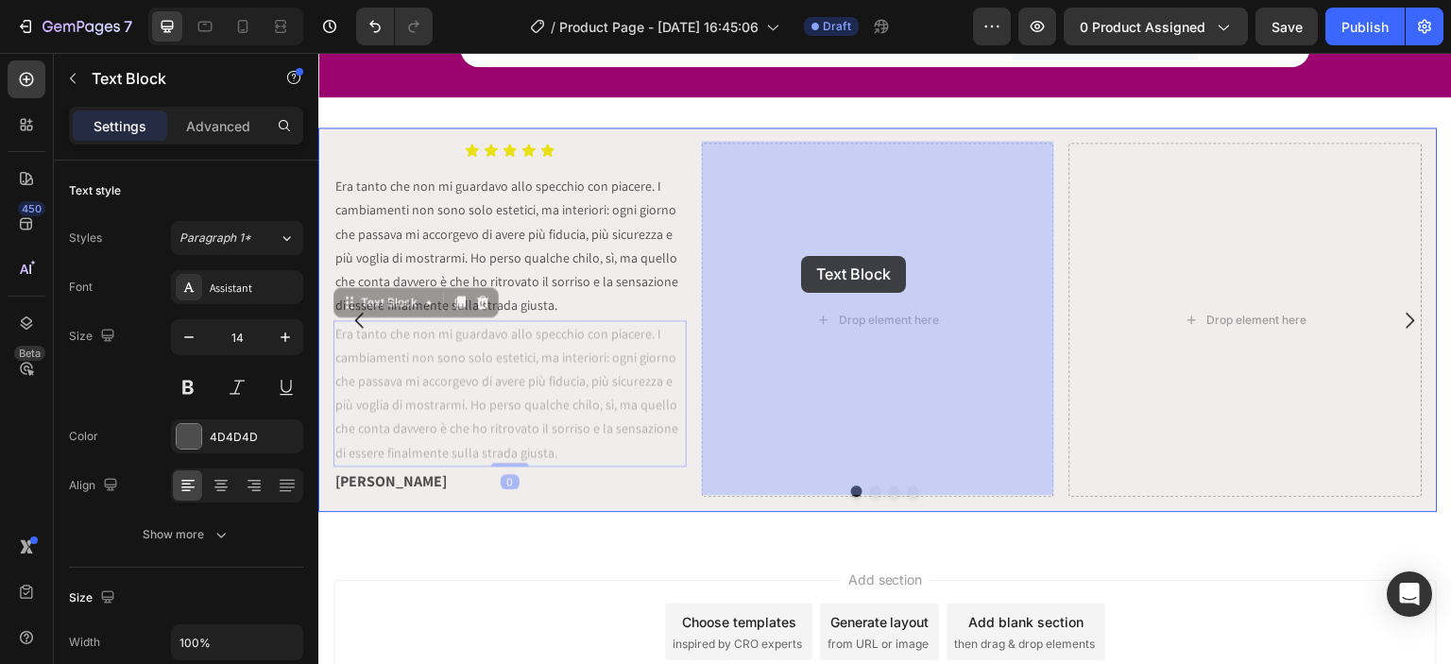
drag, startPoint x: 394, startPoint y: 297, endPoint x: 708, endPoint y: 269, distance: 314.9
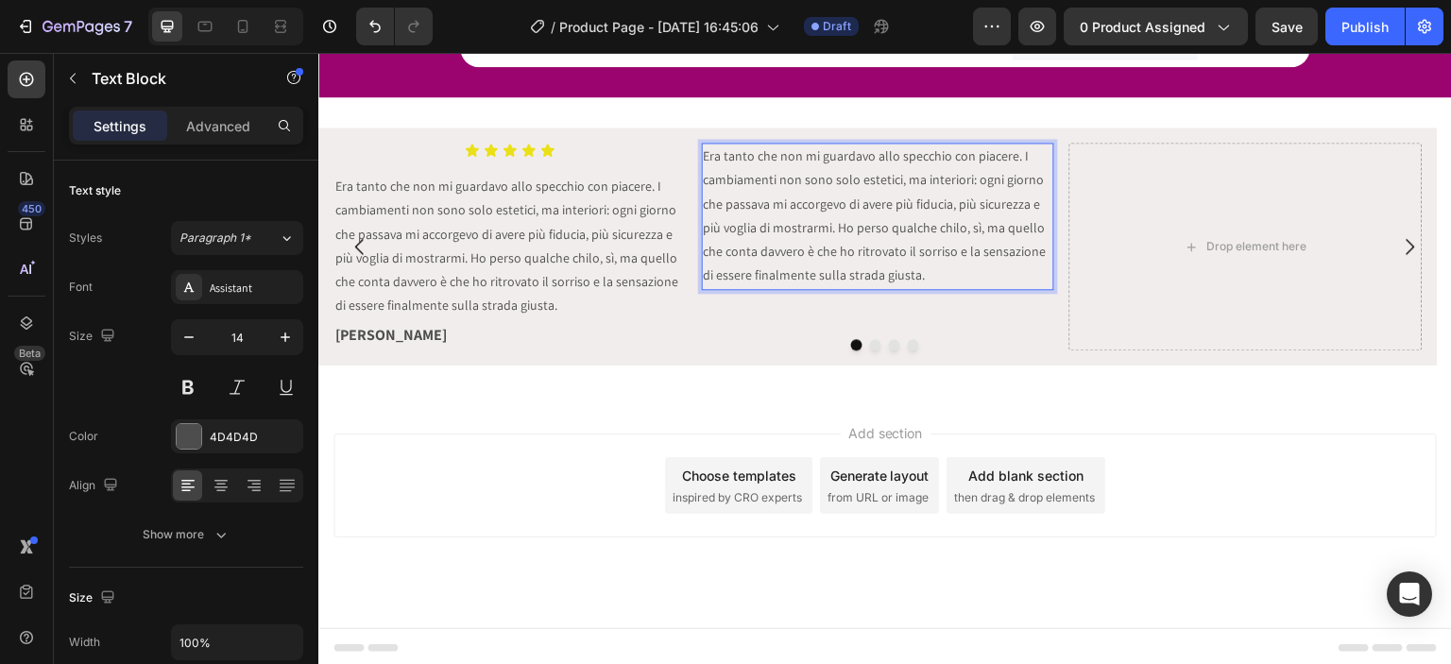
click at [772, 226] on p "Era tanto che non mi guardavo allo specchio con piacere. I cambiamenti non sono…" at bounding box center [879, 216] width 350 height 143
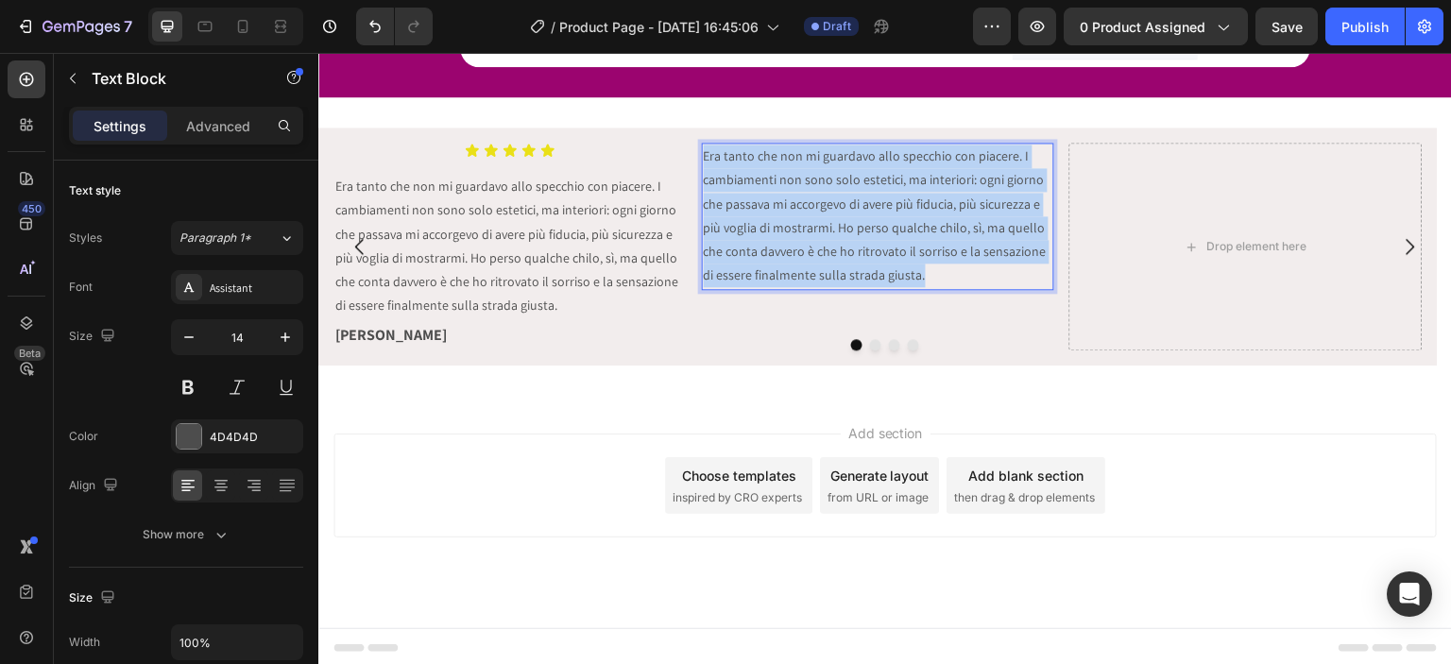
click at [772, 226] on p "Era tanto che non mi guardavo allo specchio con piacere. I cambiamenti non sono…" at bounding box center [879, 216] width 350 height 143
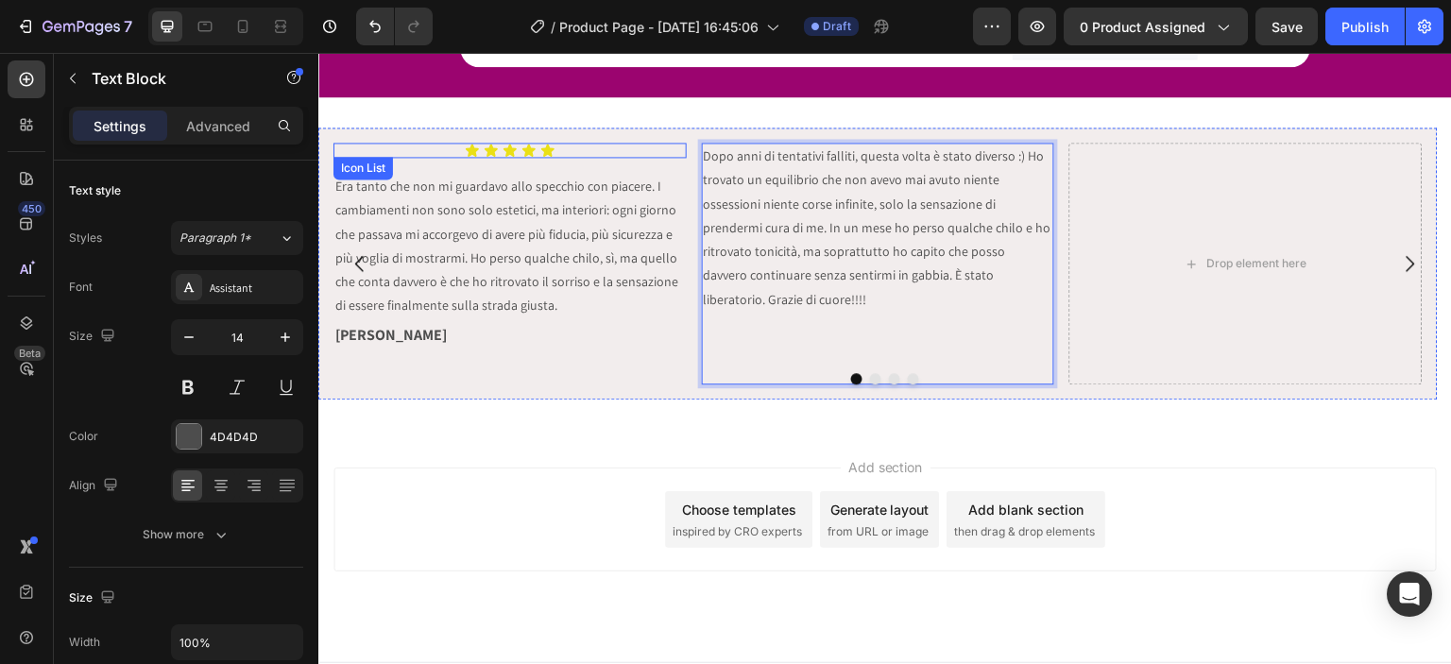
click at [593, 146] on div "Icon Icon Icon Icon Icon" at bounding box center [510, 150] width 353 height 15
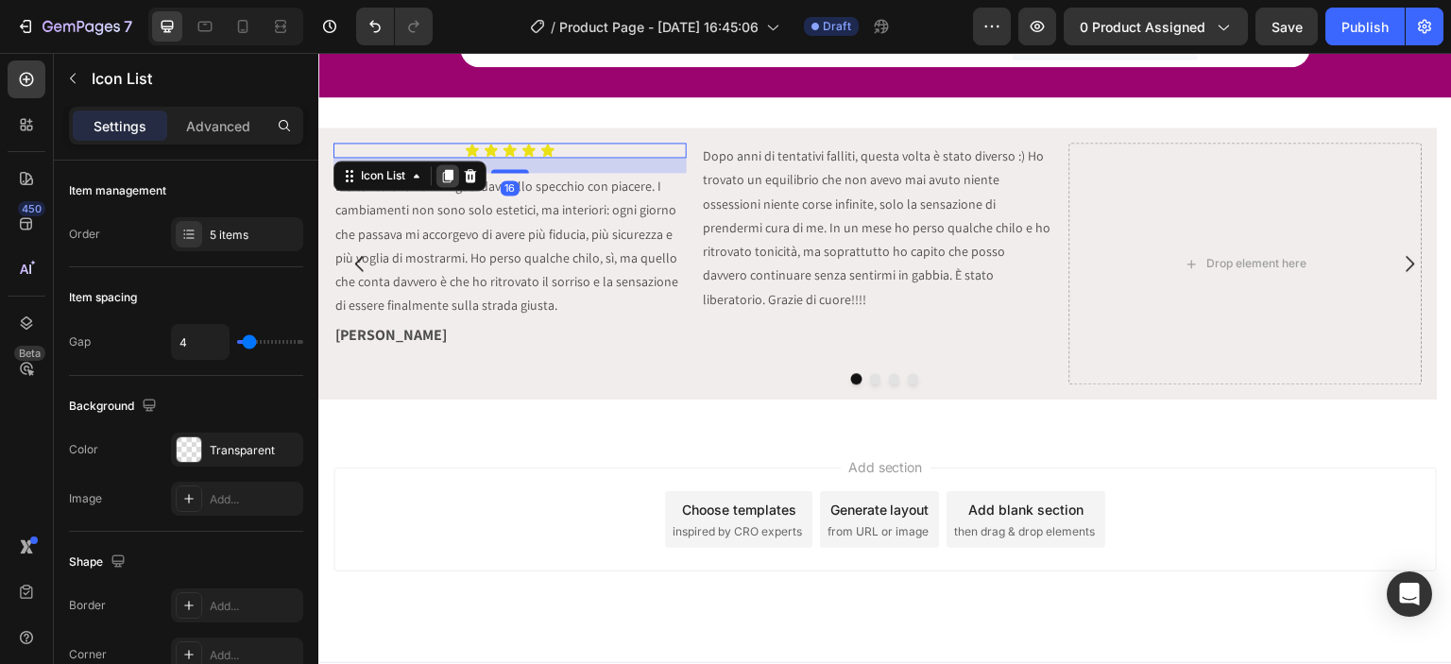
click at [453, 169] on icon at bounding box center [448, 175] width 10 height 13
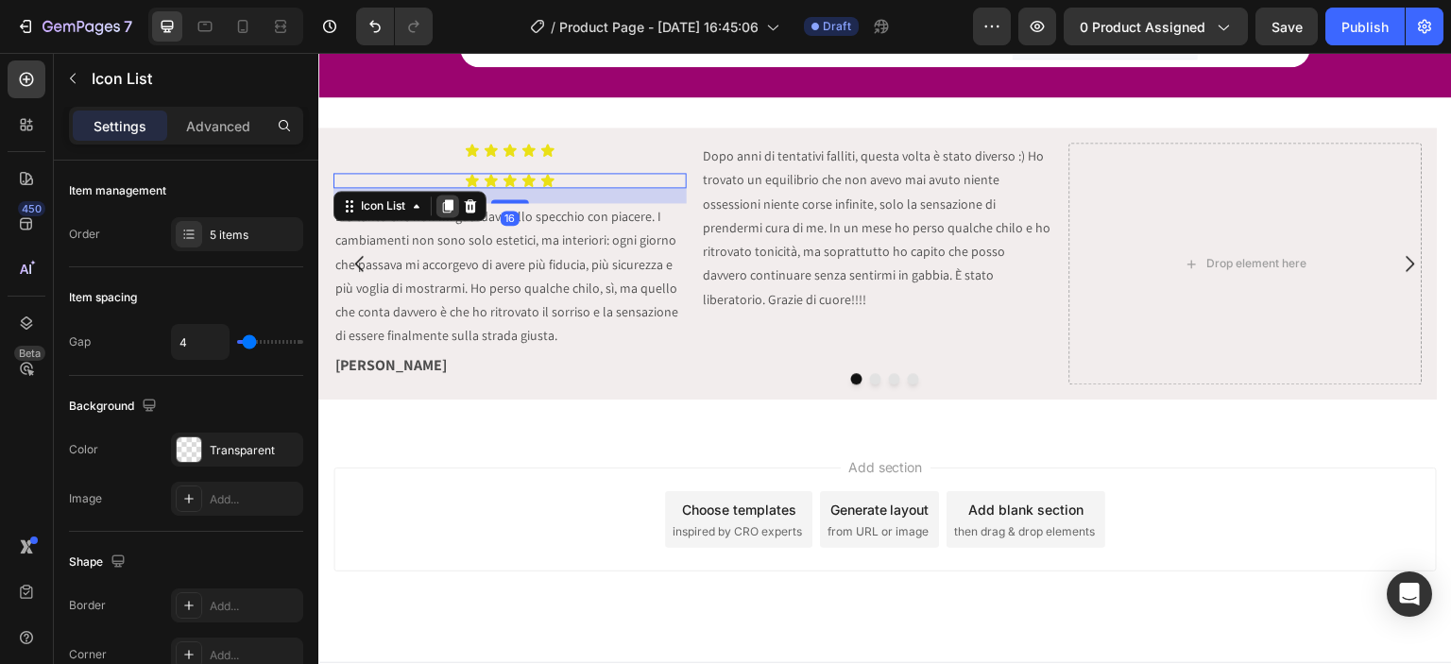
click at [447, 200] on icon at bounding box center [448, 205] width 10 height 13
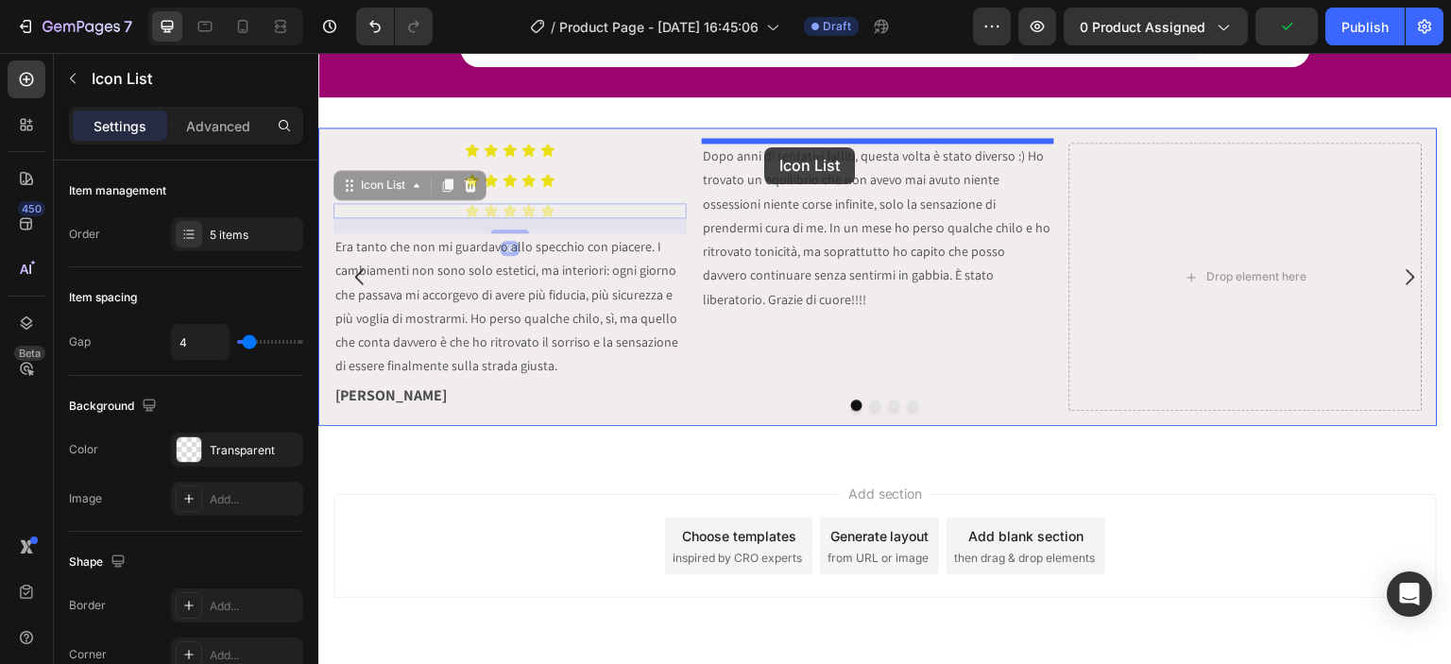
drag, startPoint x: 357, startPoint y: 186, endPoint x: 764, endPoint y: 147, distance: 409.1
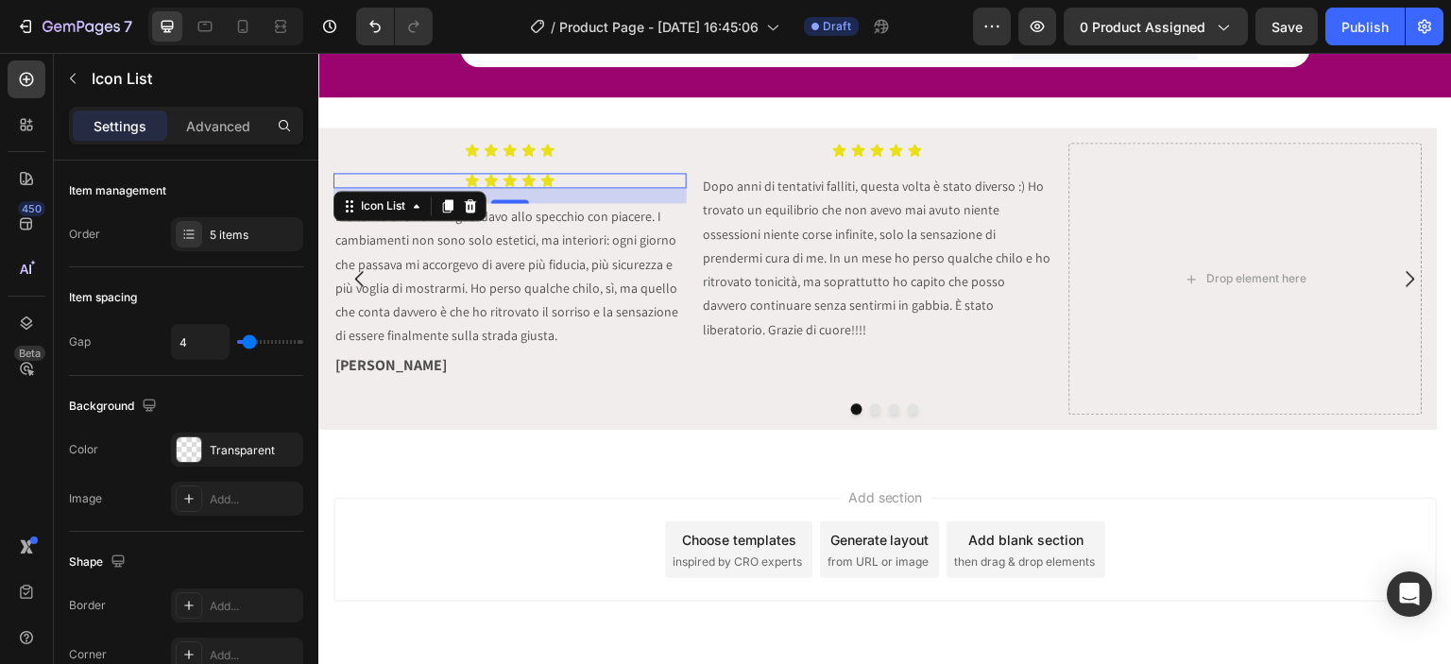
click at [408, 180] on div "Icon Icon Icon Icon Icon" at bounding box center [510, 180] width 353 height 15
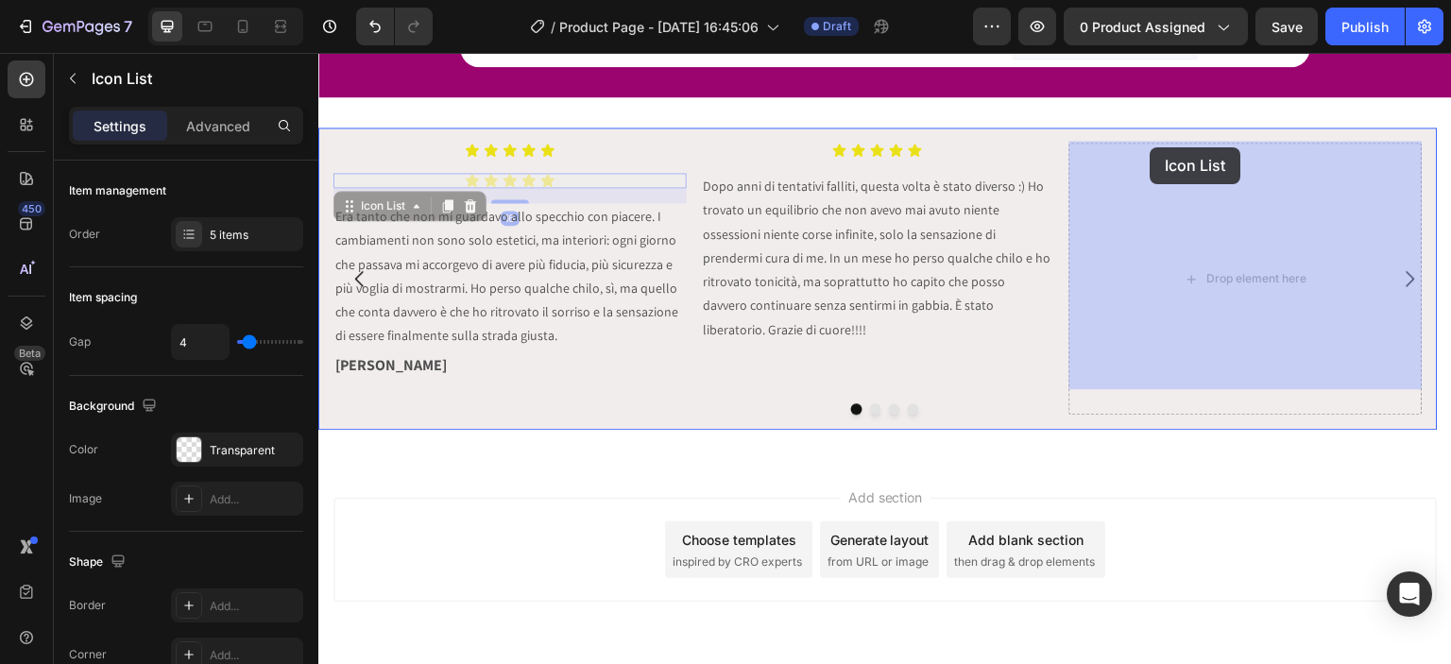
drag, startPoint x: 367, startPoint y: 202, endPoint x: 1151, endPoint y: 147, distance: 786.3
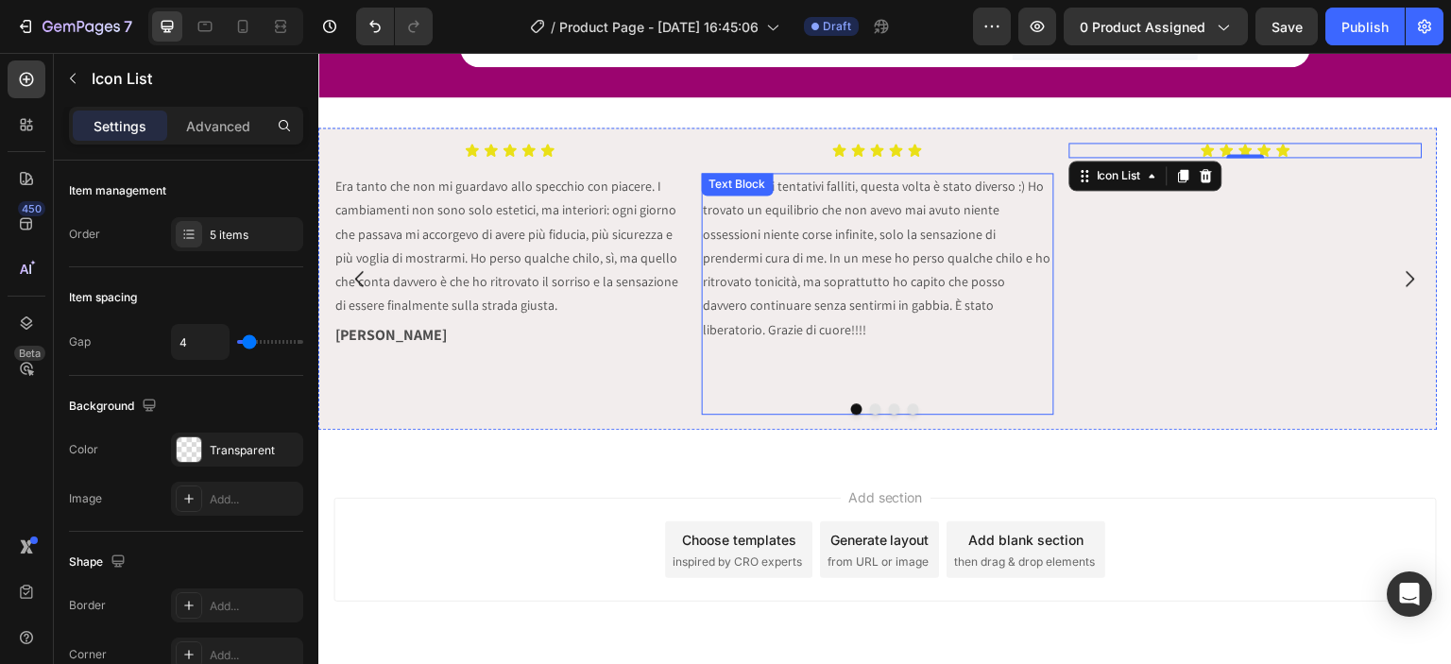
click at [931, 252] on p "Dopo anni di tentativi falliti, questa volta è stato diverso :) Ho trovato un e…" at bounding box center [879, 258] width 350 height 166
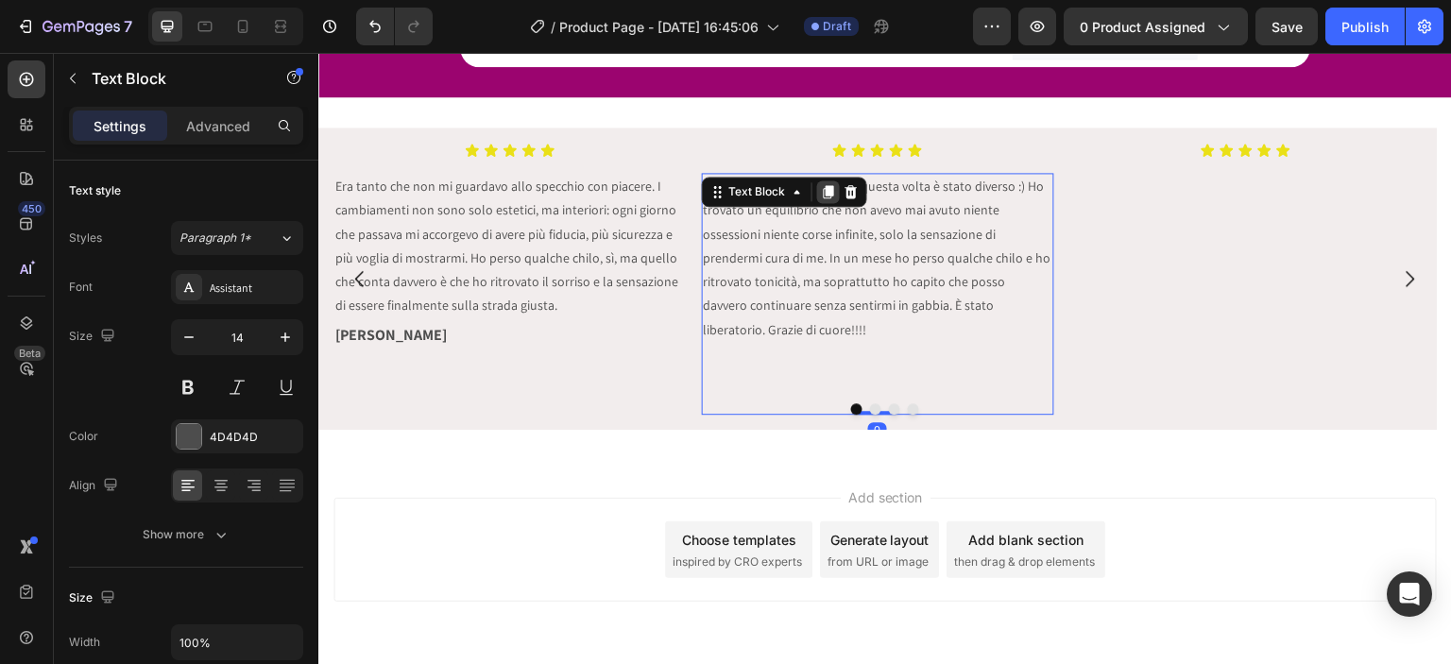
click at [827, 191] on icon at bounding box center [828, 191] width 10 height 13
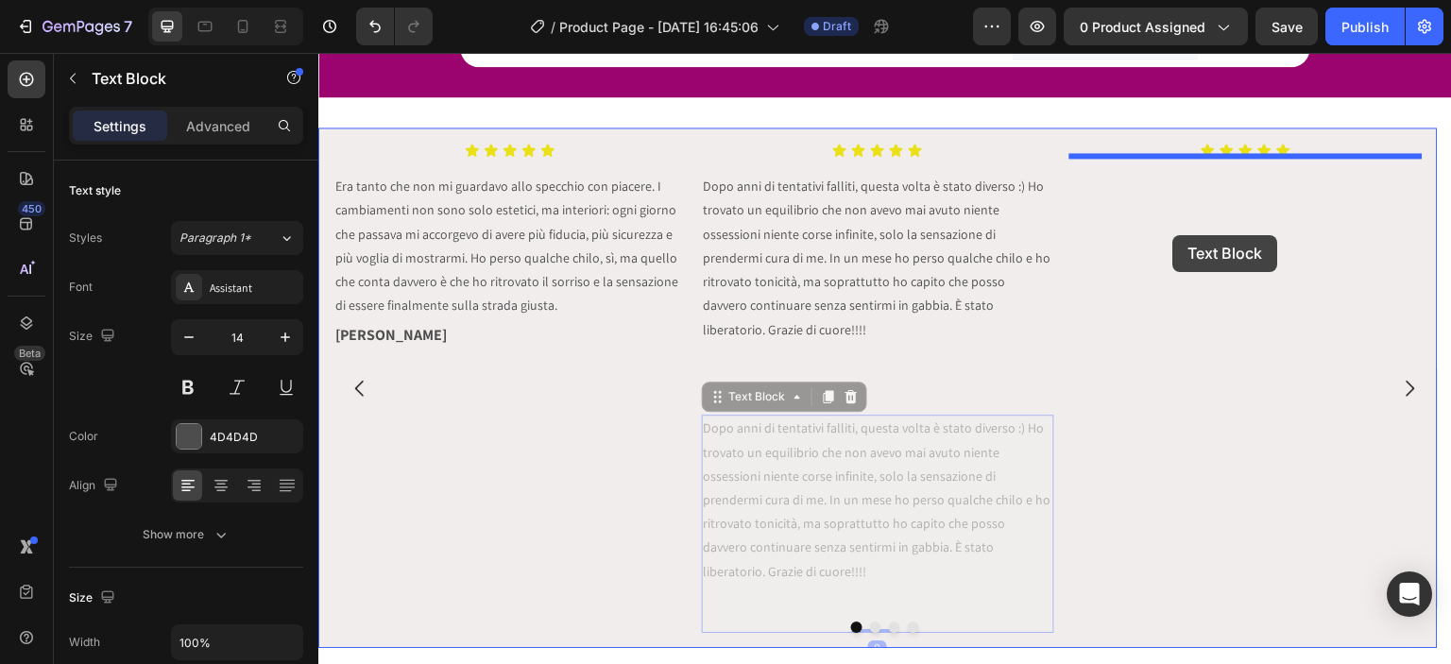
drag, startPoint x: 764, startPoint y: 367, endPoint x: 1174, endPoint y: 235, distance: 429.7
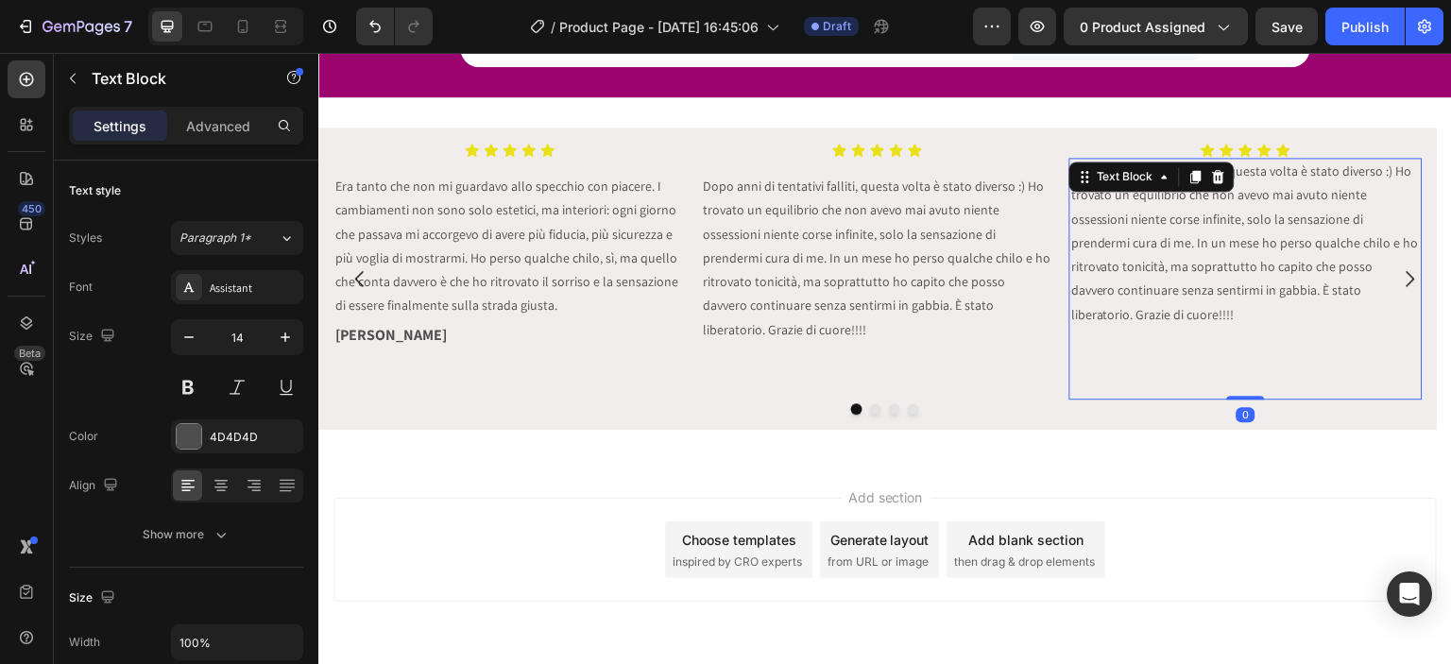
click at [1175, 264] on p "Dopo anni di tentativi falliti, questa volta è stato diverso :) Ho trovato un e…" at bounding box center [1247, 243] width 350 height 166
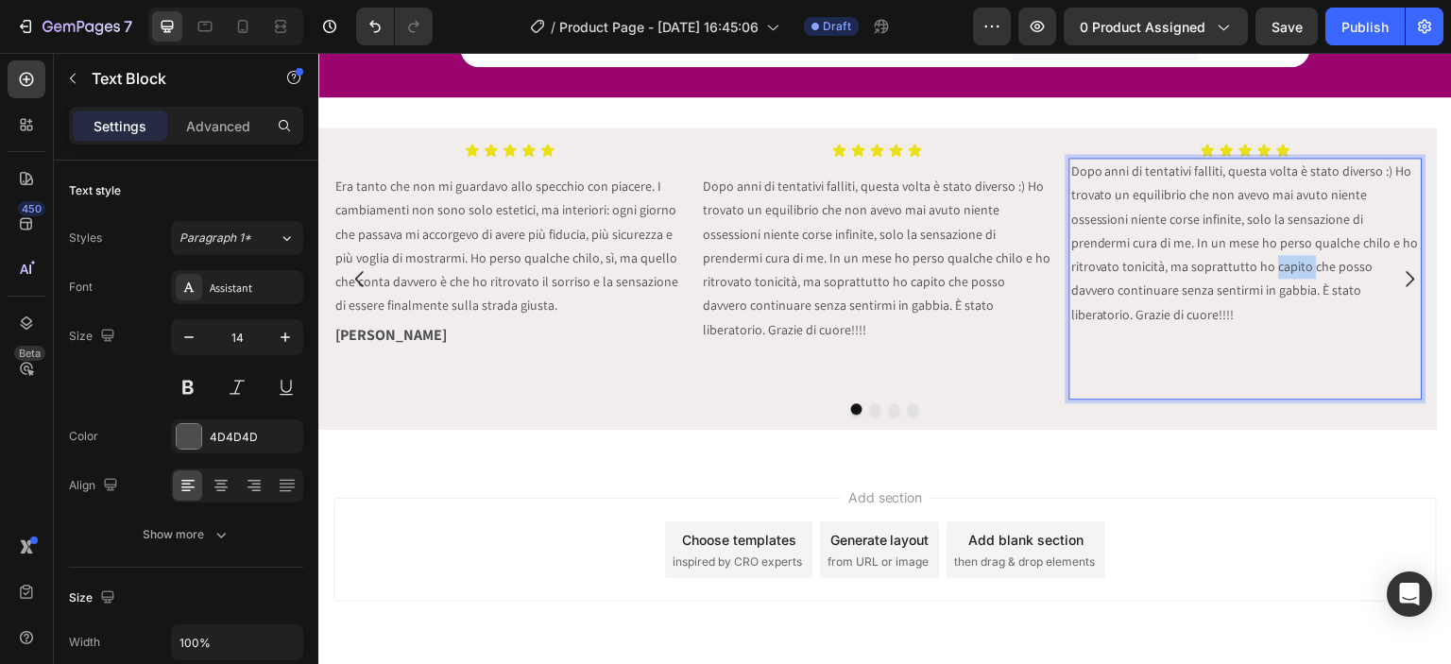
click at [1175, 264] on p "Dopo anni di tentativi falliti, questa volta è stato diverso :) Ho trovato un e…" at bounding box center [1247, 243] width 350 height 166
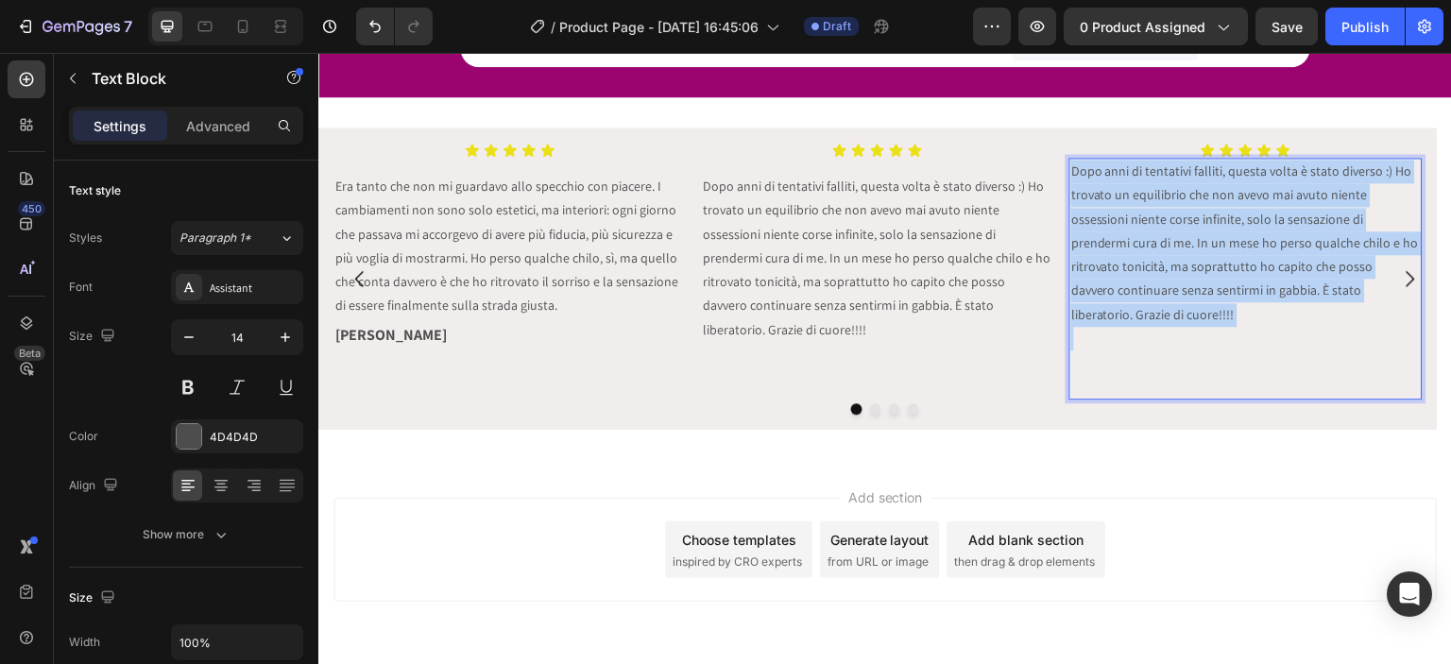
click at [1175, 264] on p "Dopo anni di tentativi falliti, questa volta è stato diverso :) Ho trovato un e…" at bounding box center [1247, 243] width 350 height 166
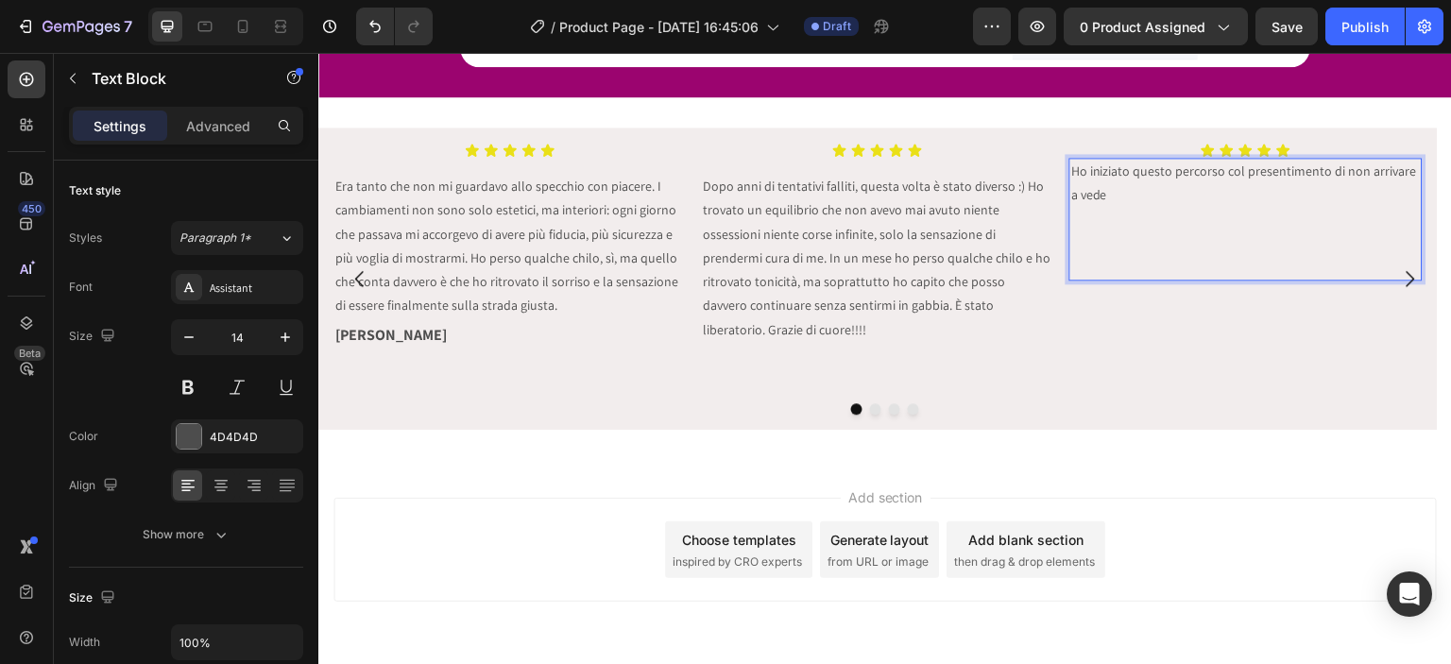
click at [1107, 187] on p "Ho iniziato questo percorso col presentimento di non arrivare a vede" at bounding box center [1247, 183] width 350 height 47
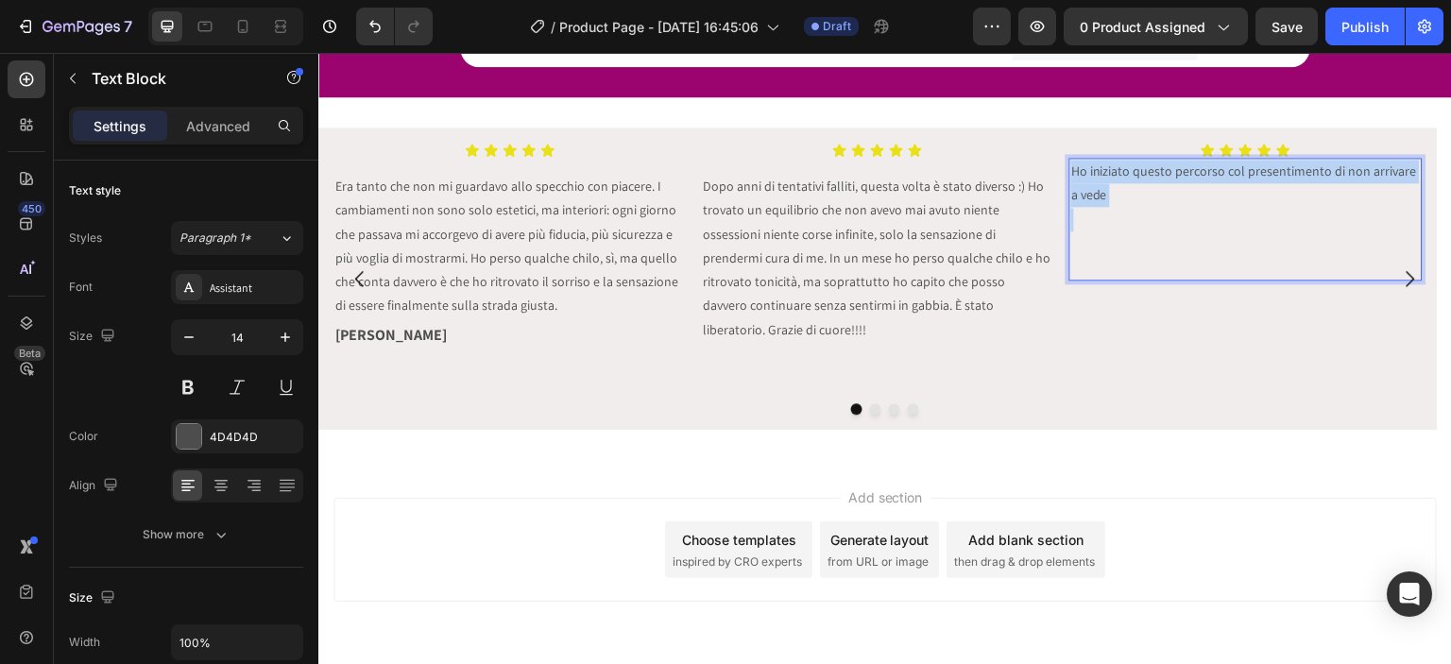
click at [1107, 187] on p "Ho iniziato questo percorso col presentimento di non arrivare a vede" at bounding box center [1247, 183] width 350 height 47
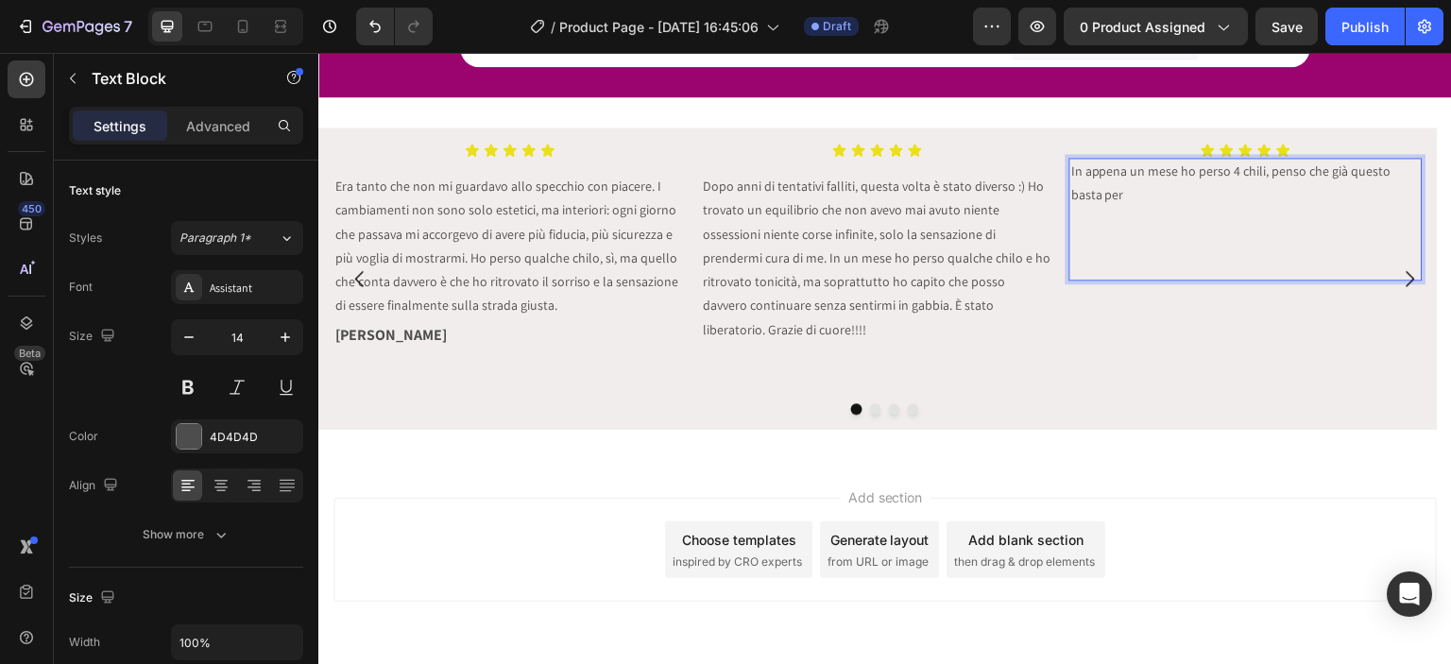
drag, startPoint x: 1103, startPoint y: 196, endPoint x: 1073, endPoint y: 163, distance: 44.1
click at [1073, 163] on p "In appena un mese ho perso 4 chili, penso che già questo basta per" at bounding box center [1247, 183] width 350 height 47
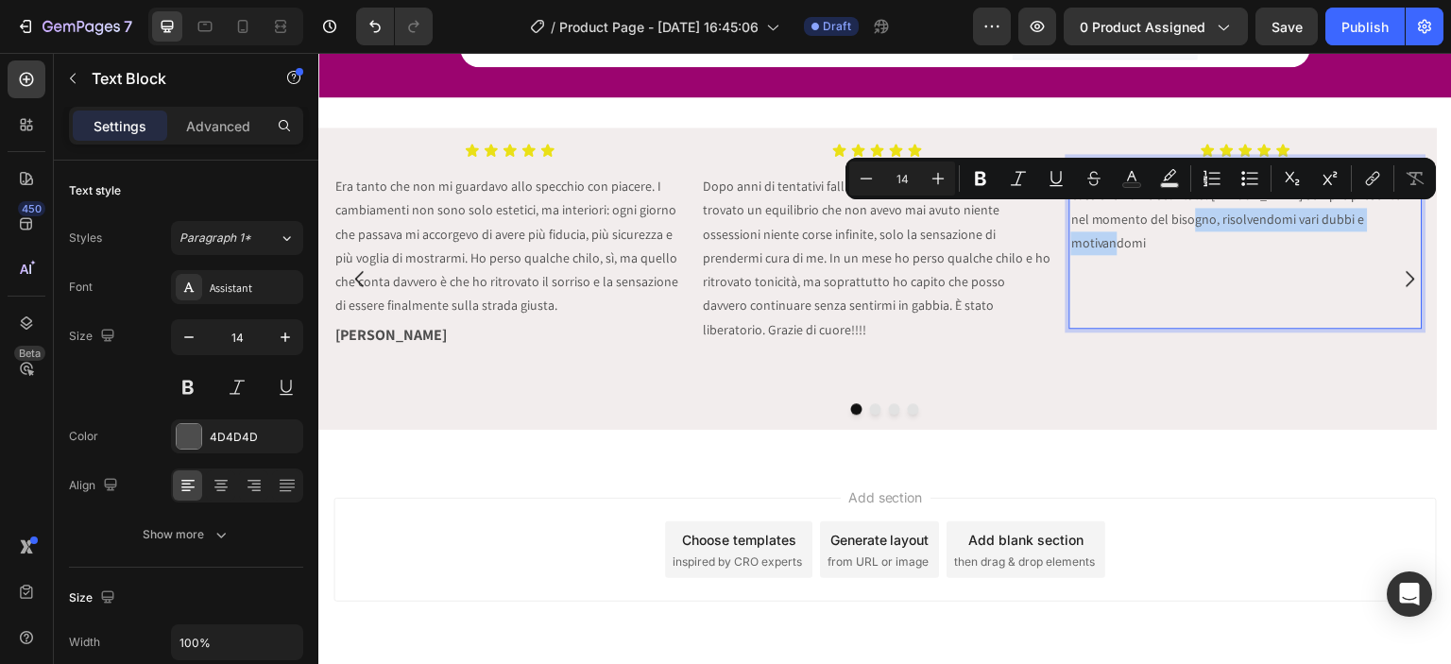
drag, startPoint x: 1197, startPoint y: 215, endPoint x: 1417, endPoint y: 222, distance: 219.4
click at [1417, 222] on p "Oltre all'impegno e dedizione che ho messo, mi sono divertita, cosa che non è s…" at bounding box center [1247, 207] width 350 height 95
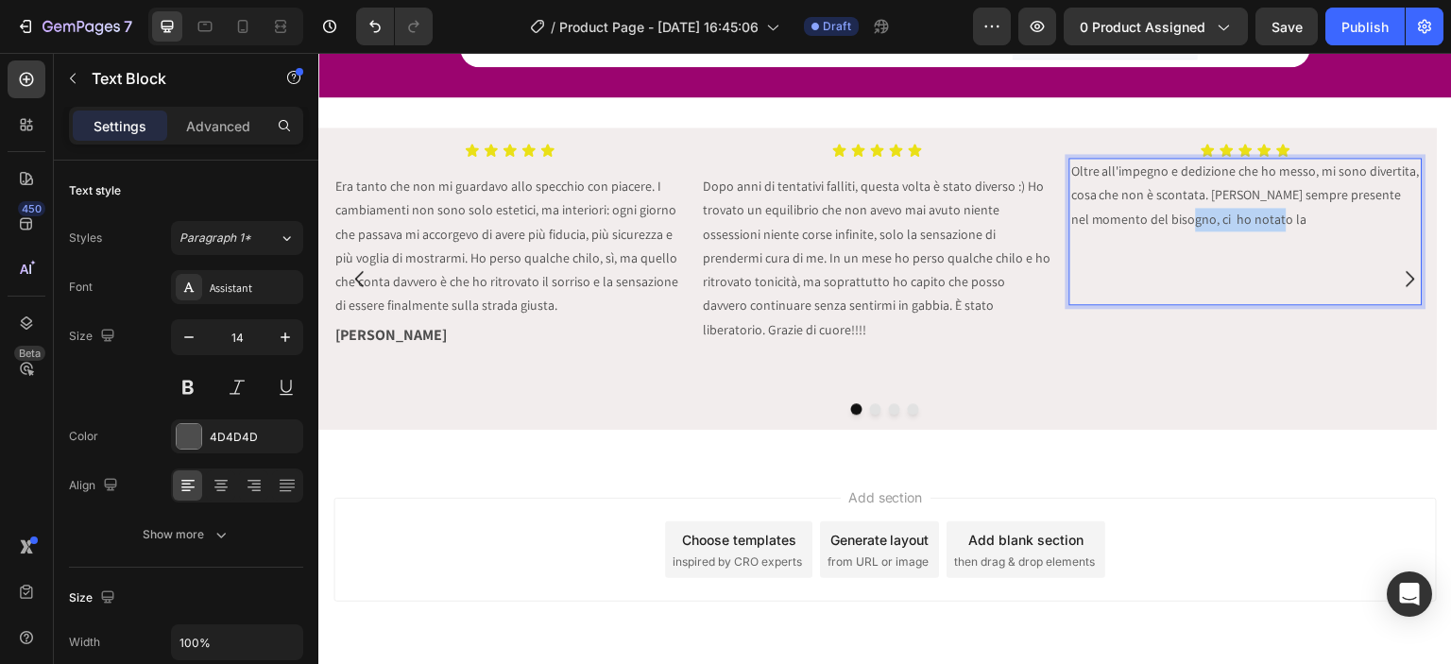
drag, startPoint x: 1197, startPoint y: 221, endPoint x: 1300, endPoint y: 222, distance: 103.0
click at [1300, 222] on p "Oltre all'impegno e dedizione che ho messo, mi sono divertita, cosa che non è s…" at bounding box center [1247, 196] width 350 height 72
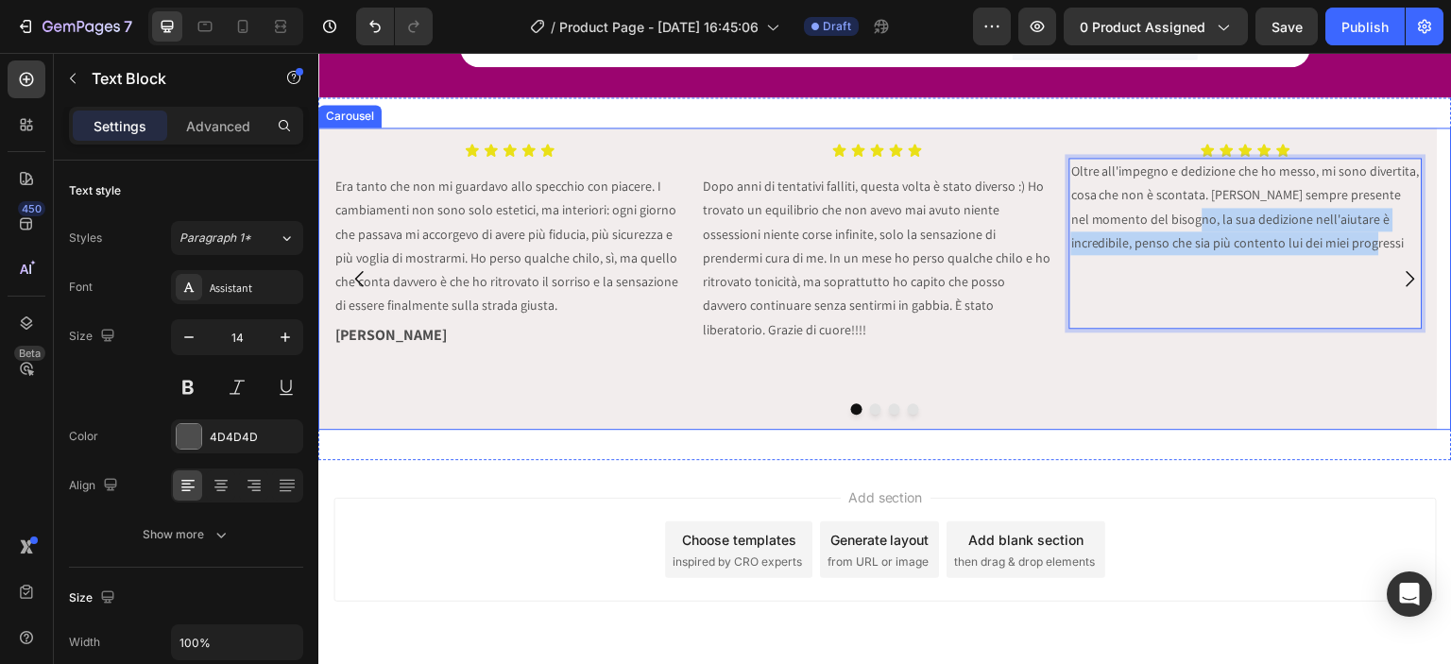
drag, startPoint x: 1200, startPoint y: 211, endPoint x: 1401, endPoint y: 242, distance: 203.7
click at [1401, 242] on div "Icon Icon Icon Icon Icon Icon List Era tanto che non mi guardavo allo specchio …" at bounding box center [885, 279] width 1134 height 302
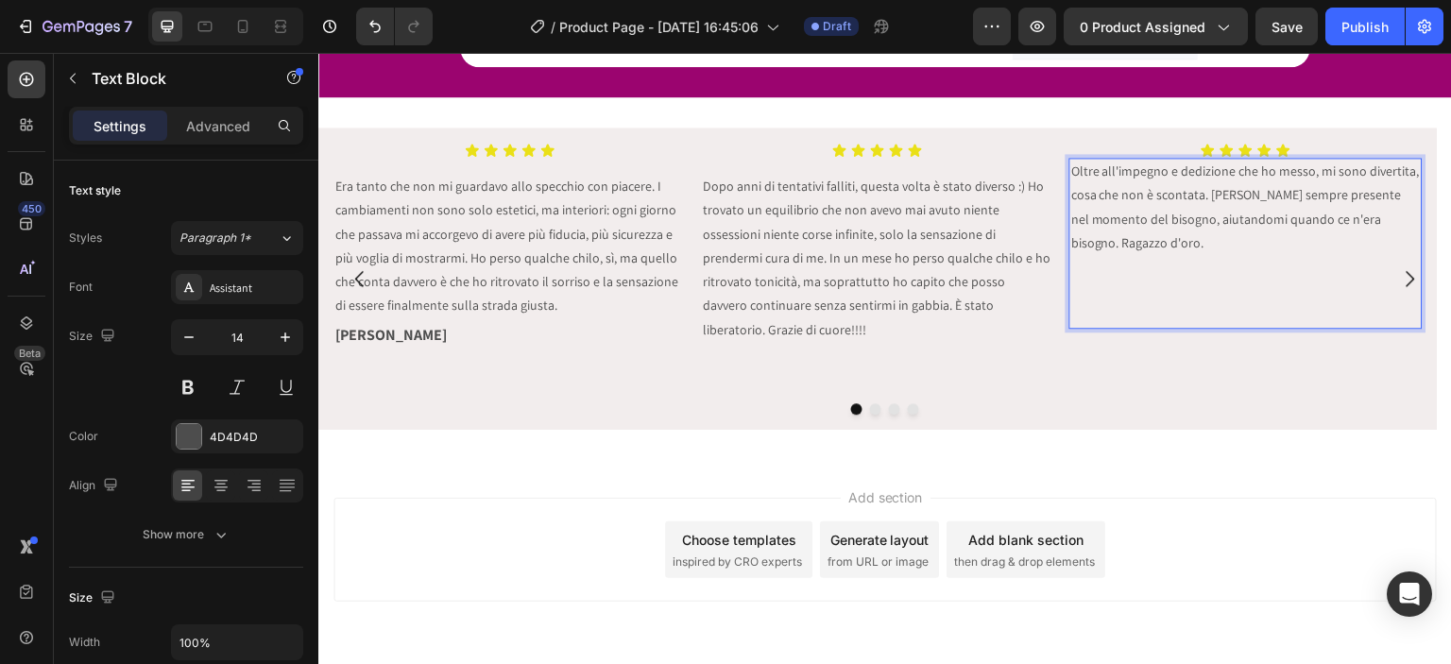
click at [1209, 194] on p "Oltre all'impegno e dedizione che ho messo, mi sono divertita, cosa che non è s…" at bounding box center [1247, 207] width 350 height 95
click at [1091, 240] on p "Oltre all'impegno e dedizione che ho messo, mi sono divertita, cosa che non è s…" at bounding box center [1247, 207] width 350 height 95
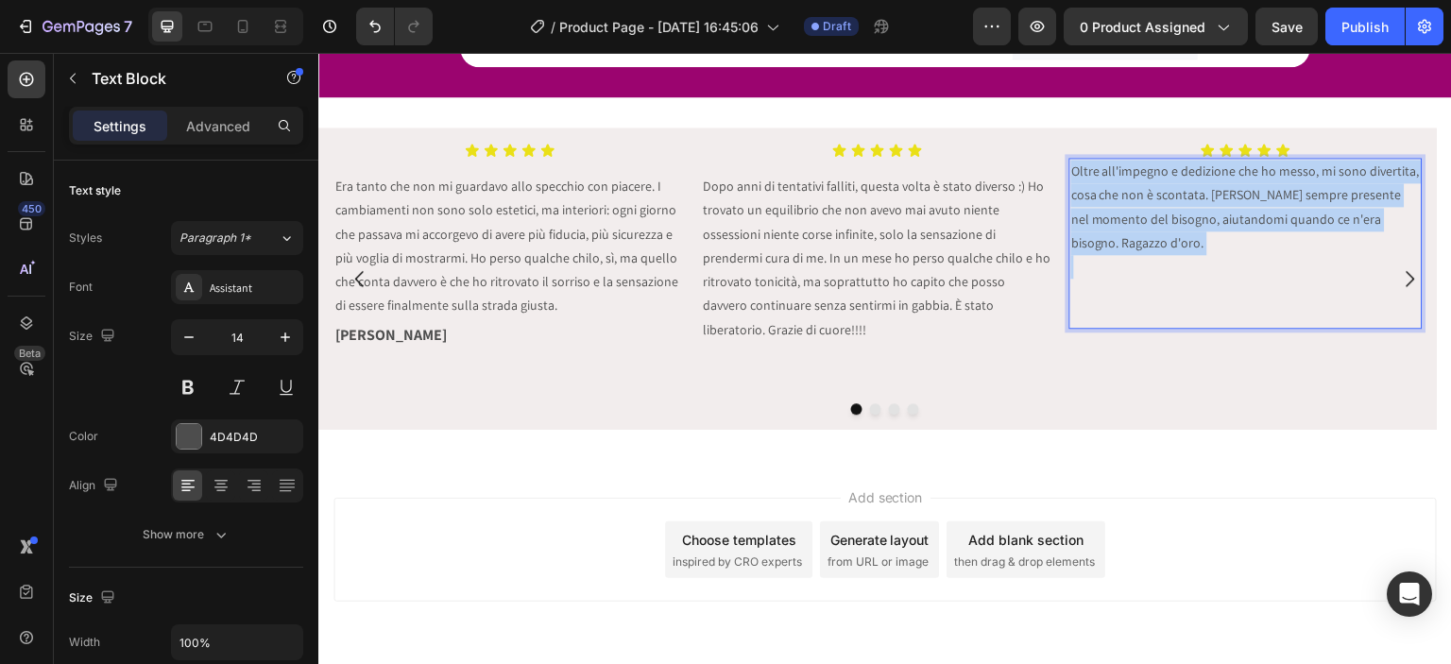
click at [1091, 240] on p "Oltre all'impegno e dedizione che ho messo, mi sono divertita, cosa che non è s…" at bounding box center [1247, 207] width 350 height 95
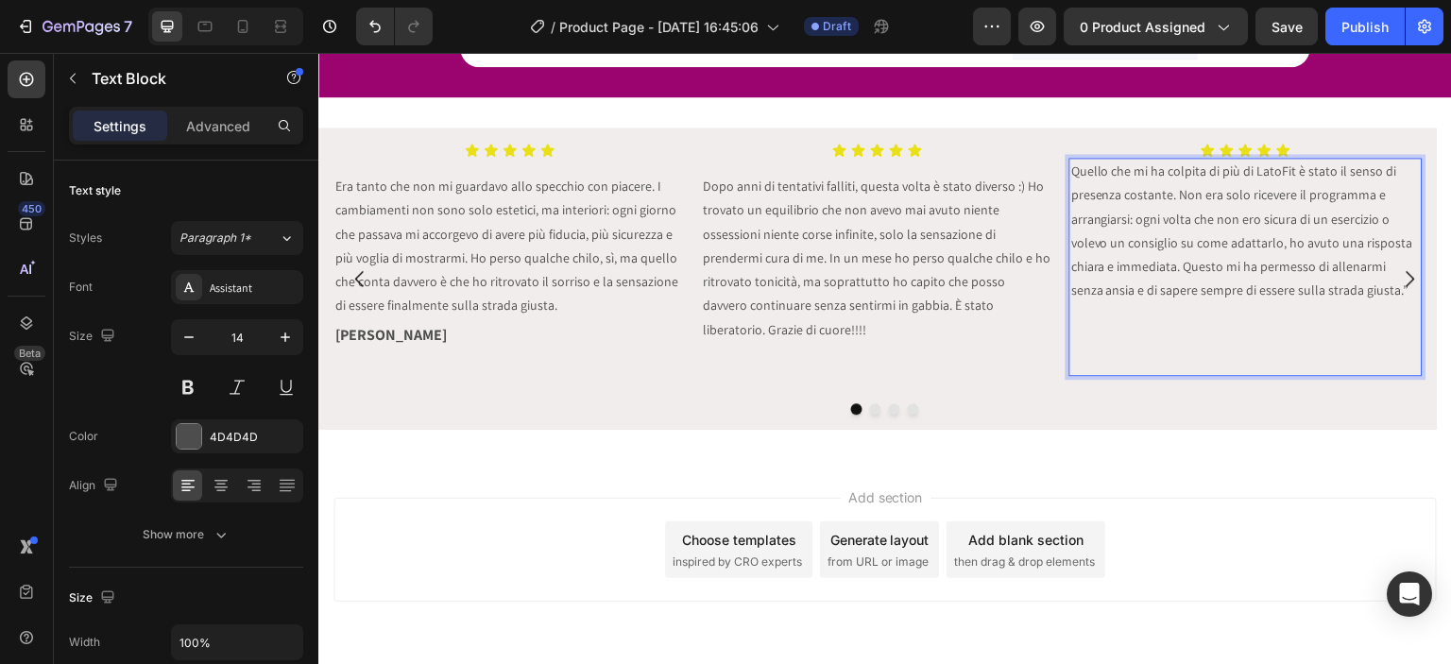
click at [1075, 173] on p "Quello che mi ha colpita di più di LatoFit è stato il senso di presenza costant…" at bounding box center [1247, 231] width 350 height 143
click at [999, 150] on div "Icon Icon Icon Icon Icon" at bounding box center [878, 150] width 353 height 15
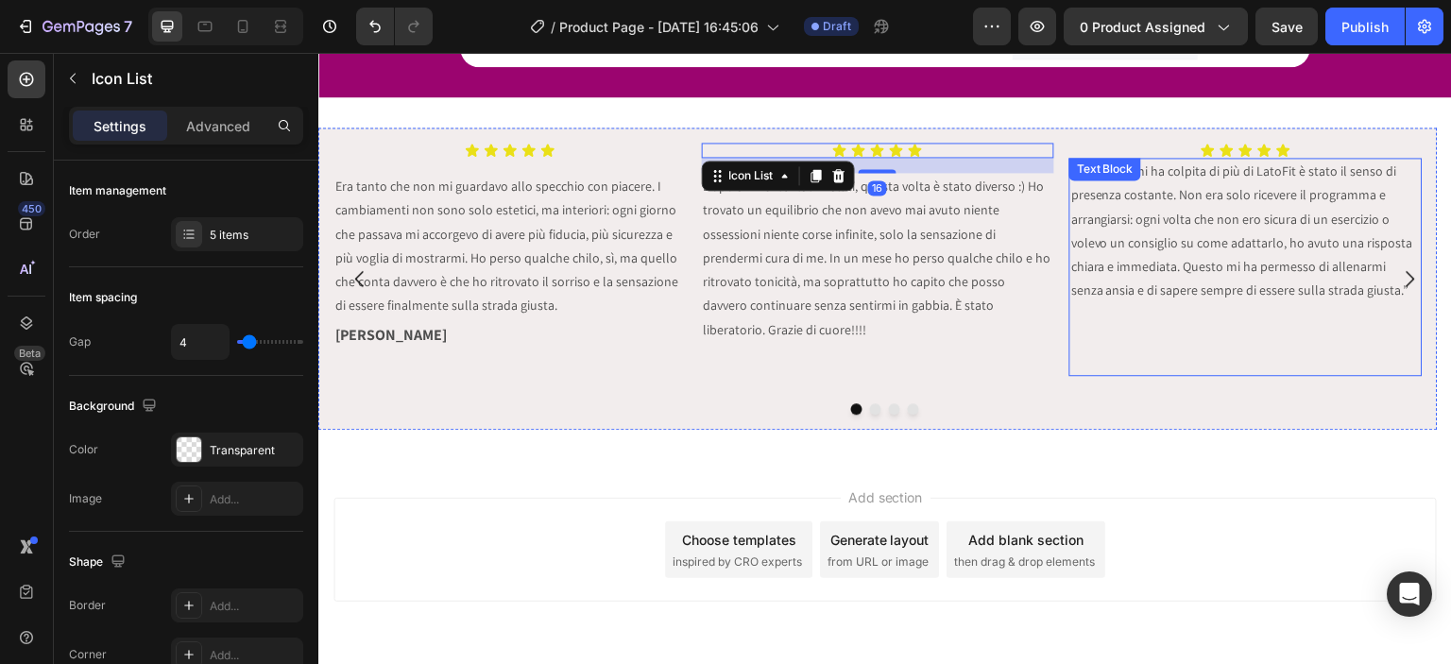
click at [1073, 174] on div "Text Block" at bounding box center [1106, 169] width 72 height 23
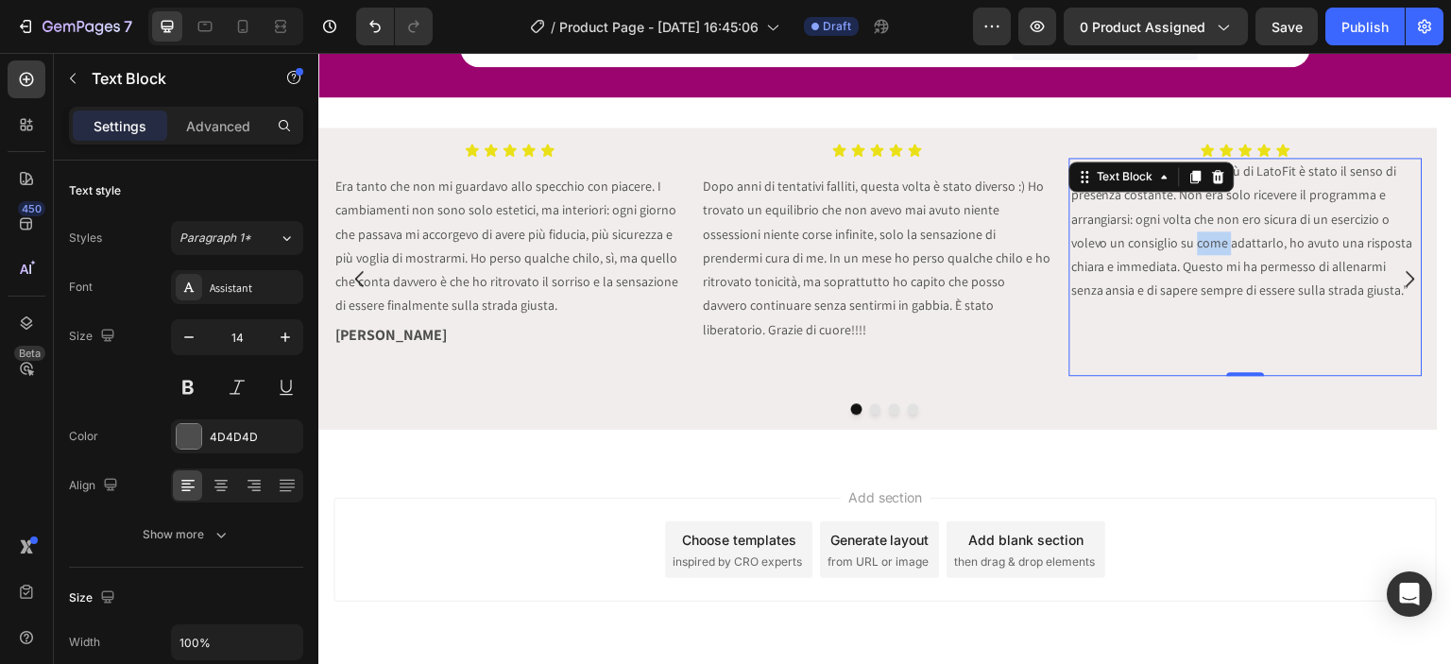
click at [1210, 246] on p "Quello che mi ha colpita di più di LatoFit è stato il senso di presenza costant…" at bounding box center [1247, 231] width 350 height 143
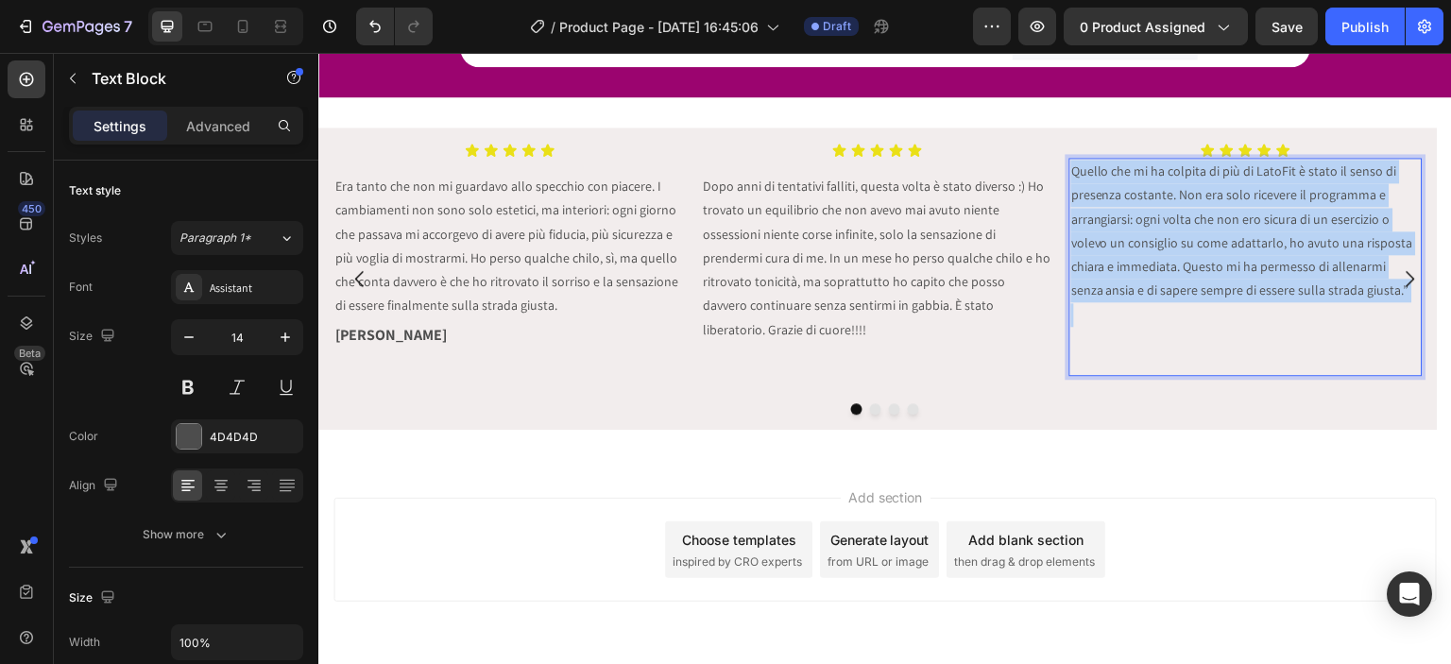
click at [1210, 246] on p "Quello che mi ha colpita di più di LatoFit è stato il senso di presenza costant…" at bounding box center [1247, 231] width 350 height 143
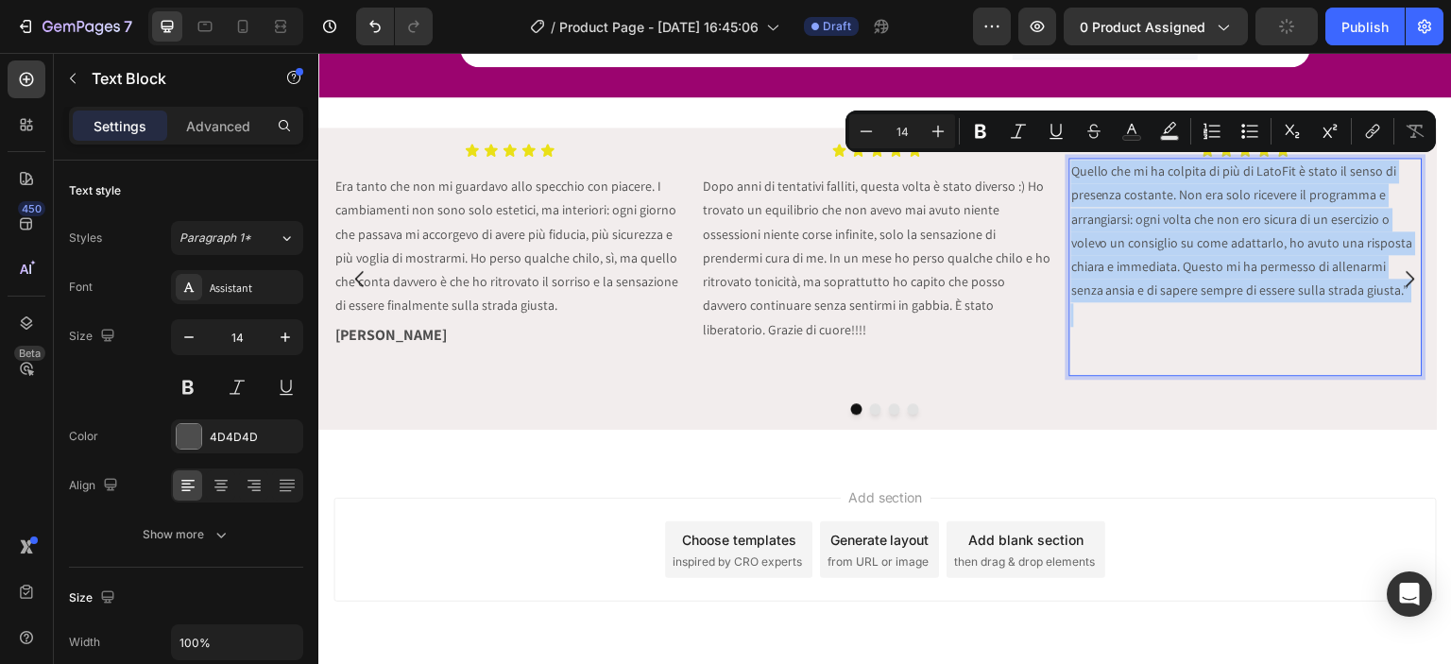
copy p "Quello che mi ha colpita di più di LatoFit è stato il senso di presenza costant…"
click at [1013, 366] on p "Rich Text Editor. Editing area: main" at bounding box center [879, 389] width 350 height 47
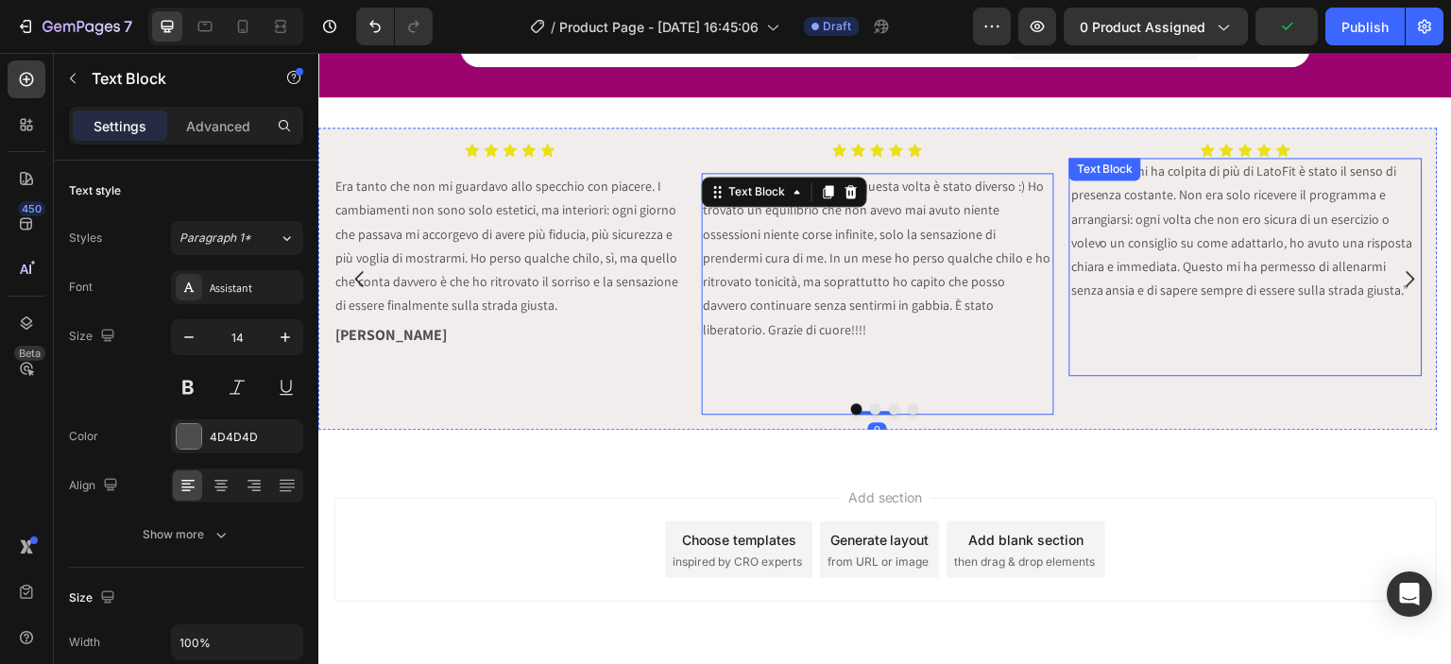
click at [1278, 340] on p "Rich Text Editor. Editing area: main" at bounding box center [1247, 350] width 350 height 47
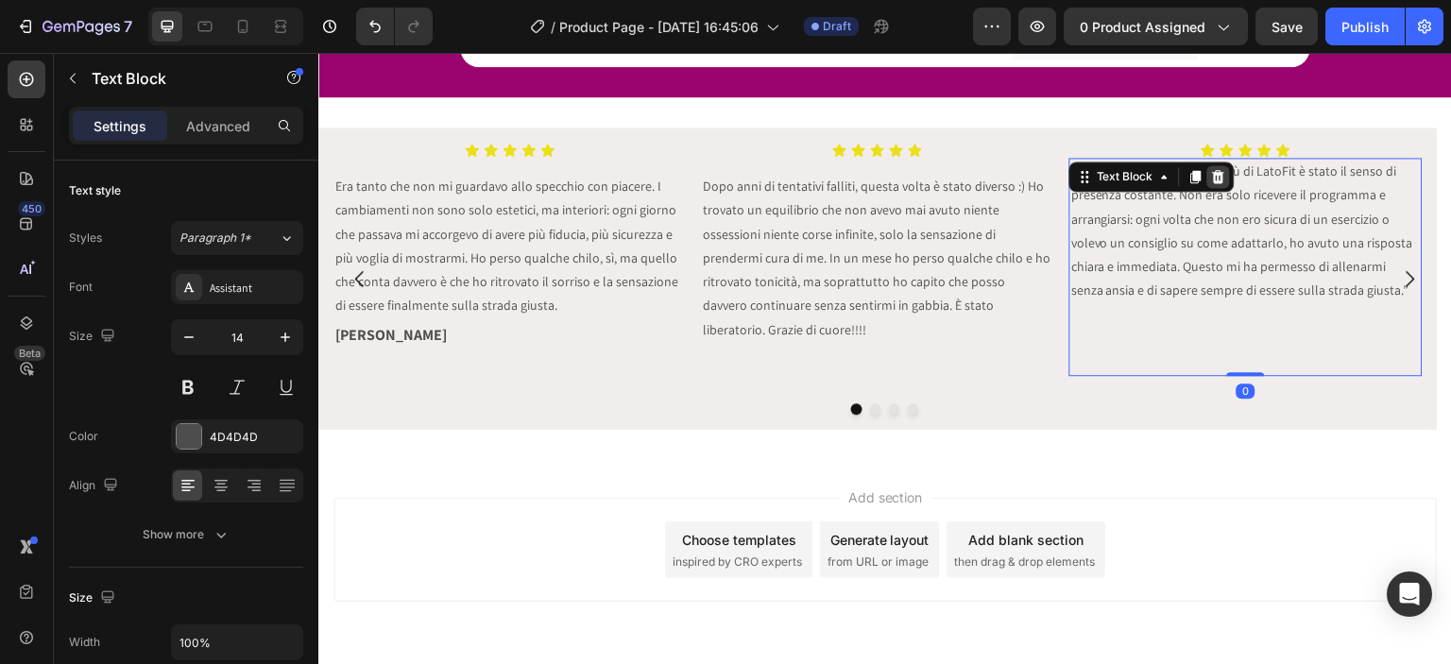
click at [1228, 179] on div at bounding box center [1219, 176] width 23 height 23
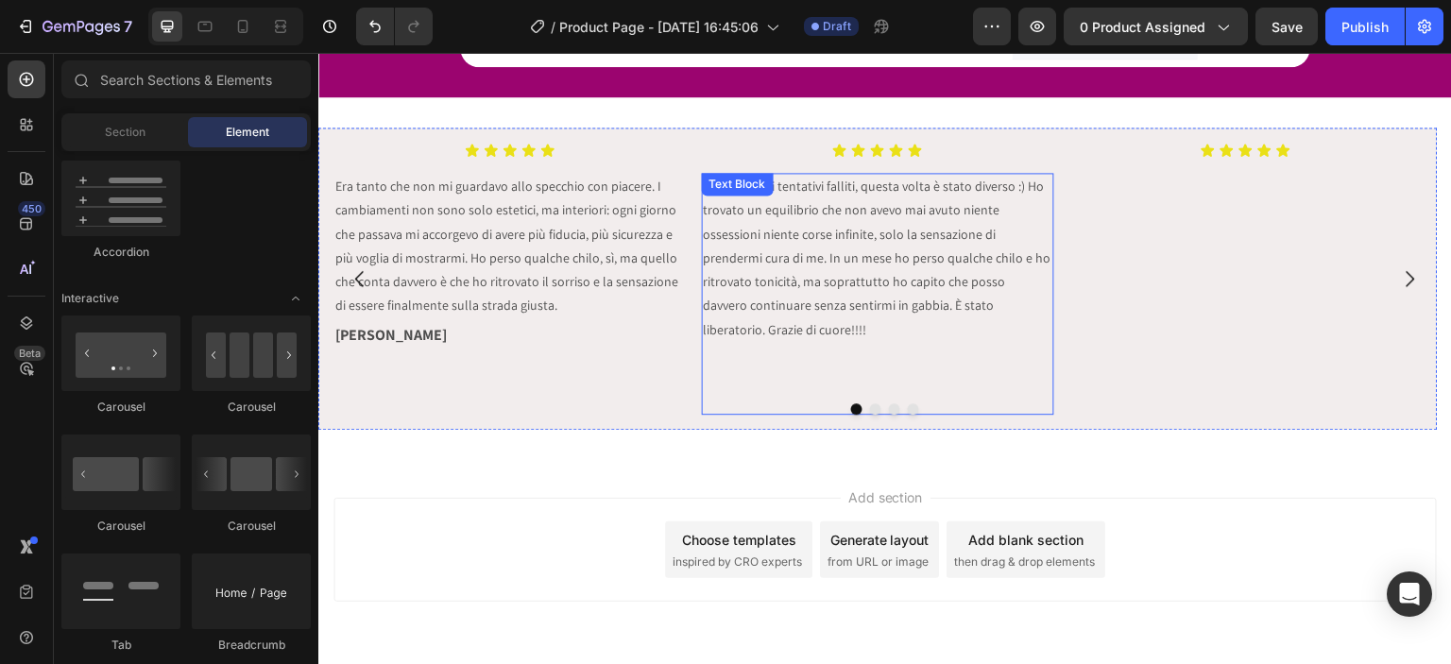
click at [987, 241] on p "Dopo anni di tentativi falliti, questa volta è stato diverso :) Ho trovato un e…" at bounding box center [879, 258] width 350 height 166
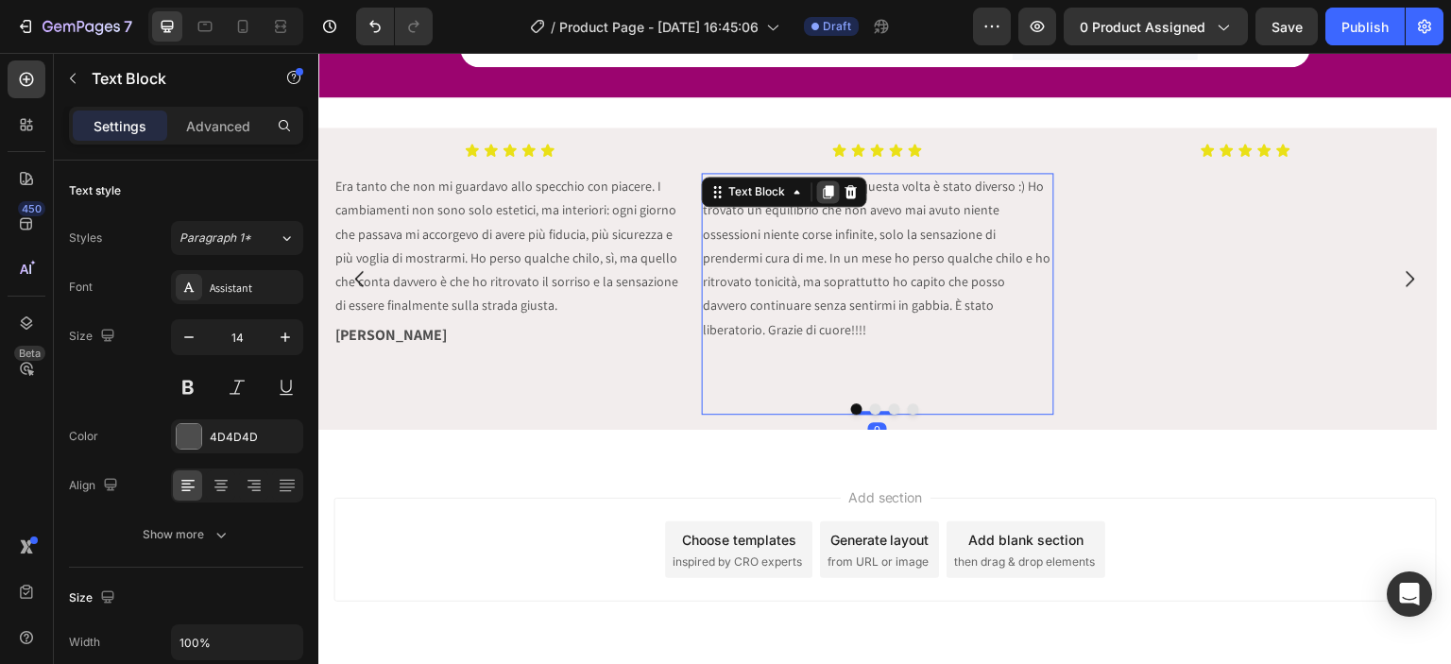
click at [830, 192] on icon at bounding box center [828, 191] width 10 height 13
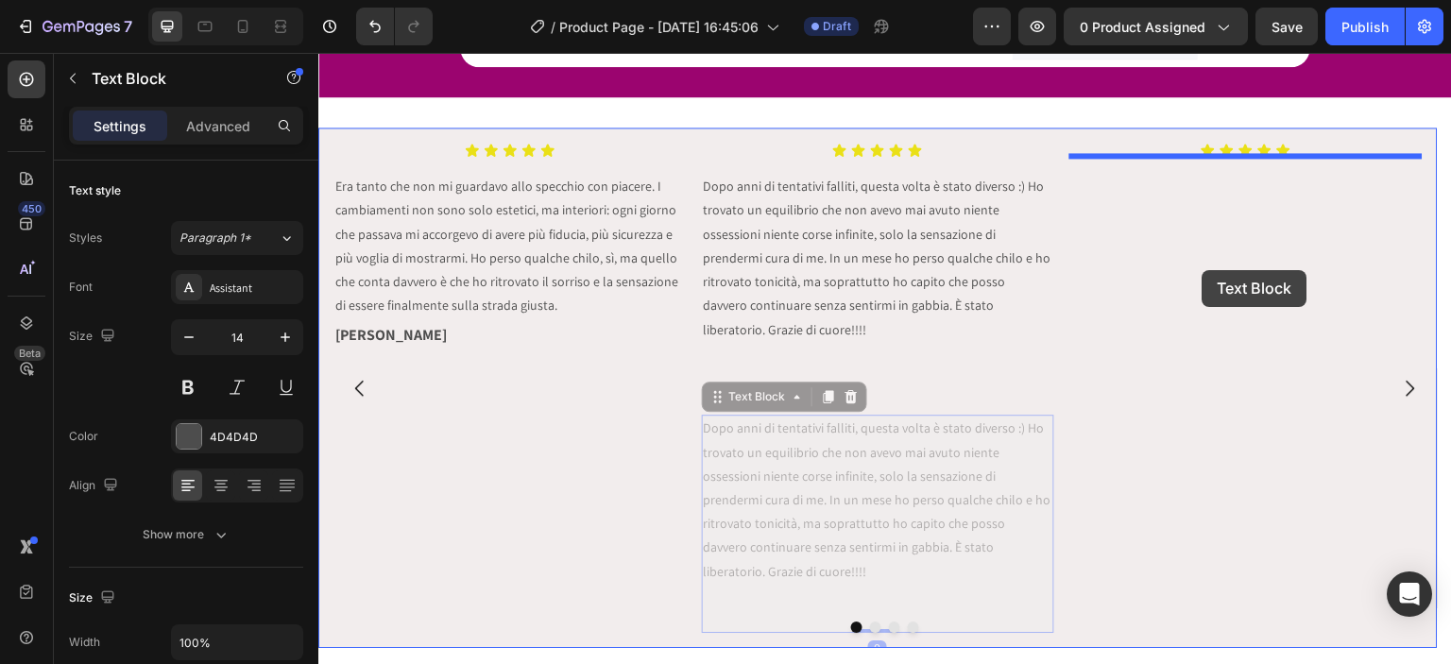
drag, startPoint x: 765, startPoint y: 381, endPoint x: 1203, endPoint y: 270, distance: 451.3
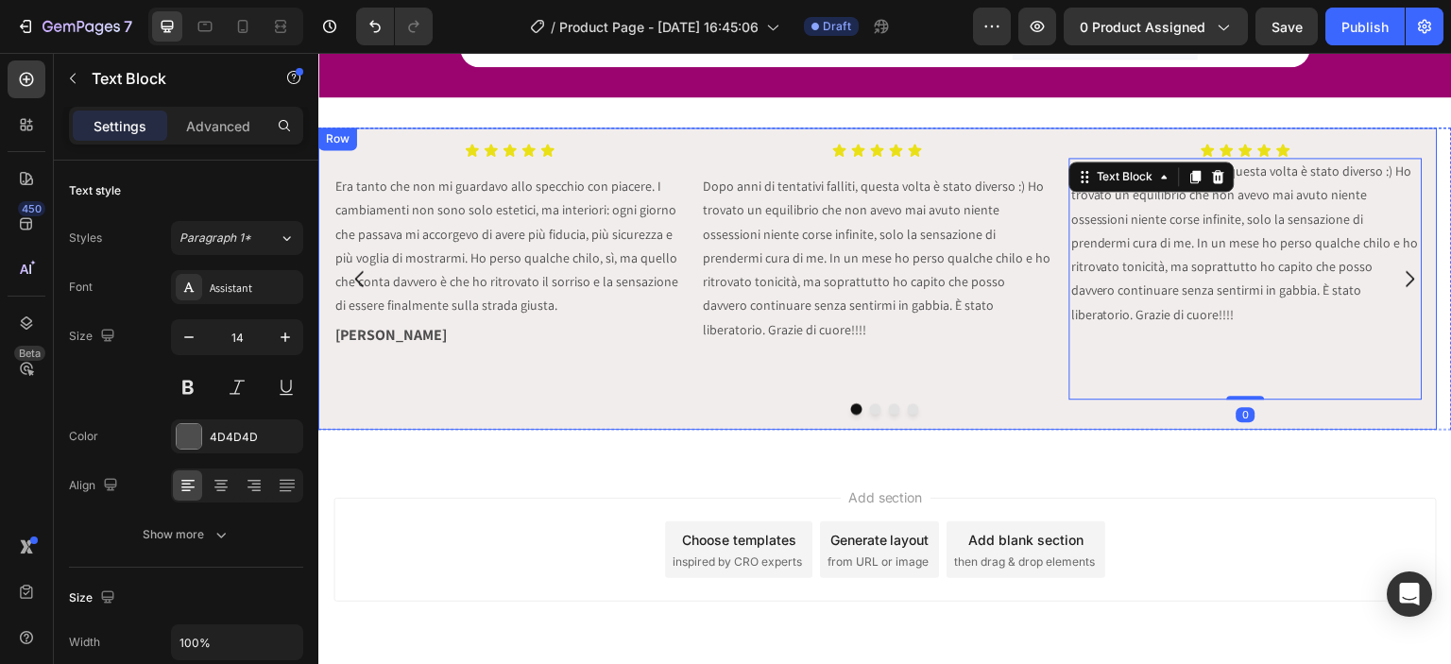
click at [1057, 232] on div "Icon Icon Icon Icon Icon Icon List Era tanto che non mi guardavo allo specchio …" at bounding box center [878, 279] width 1120 height 302
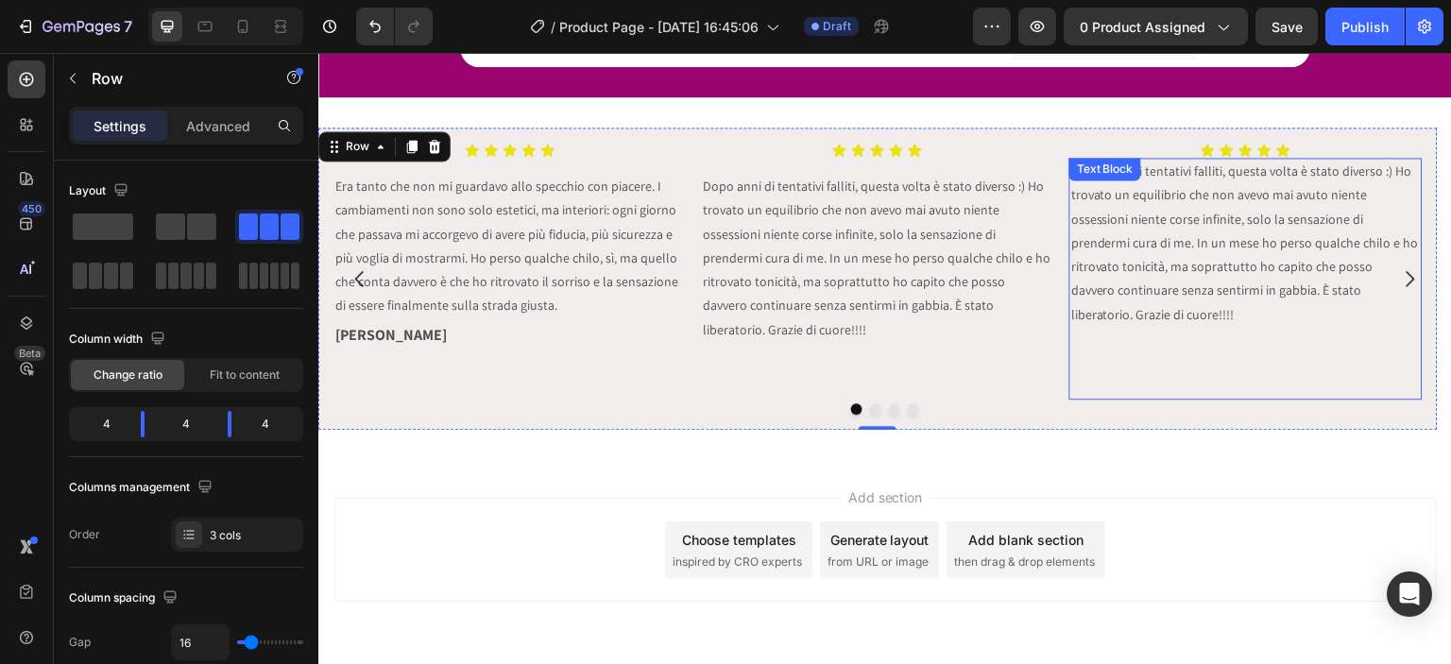
click at [1125, 227] on p "Dopo anni di tentativi falliti, questa volta è stato diverso :) Ho trovato un e…" at bounding box center [1247, 243] width 350 height 166
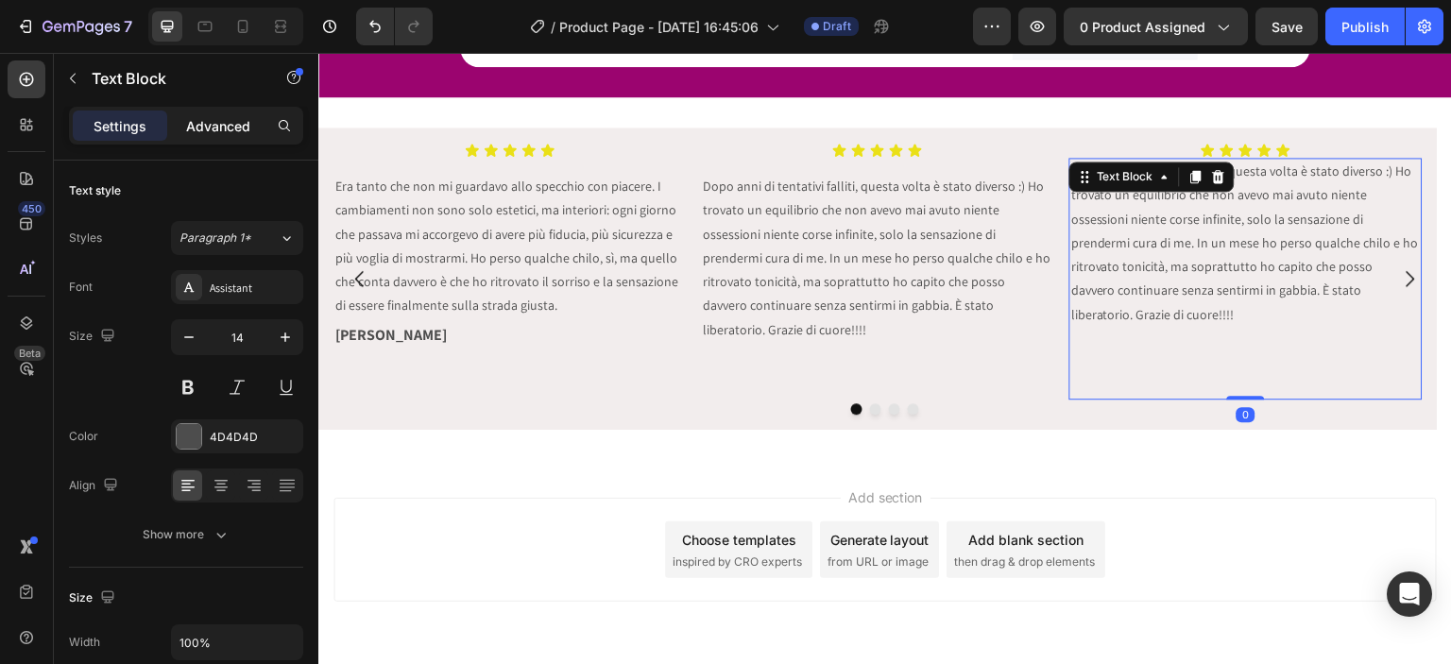
click at [216, 127] on p "Advanced" at bounding box center [218, 126] width 64 height 20
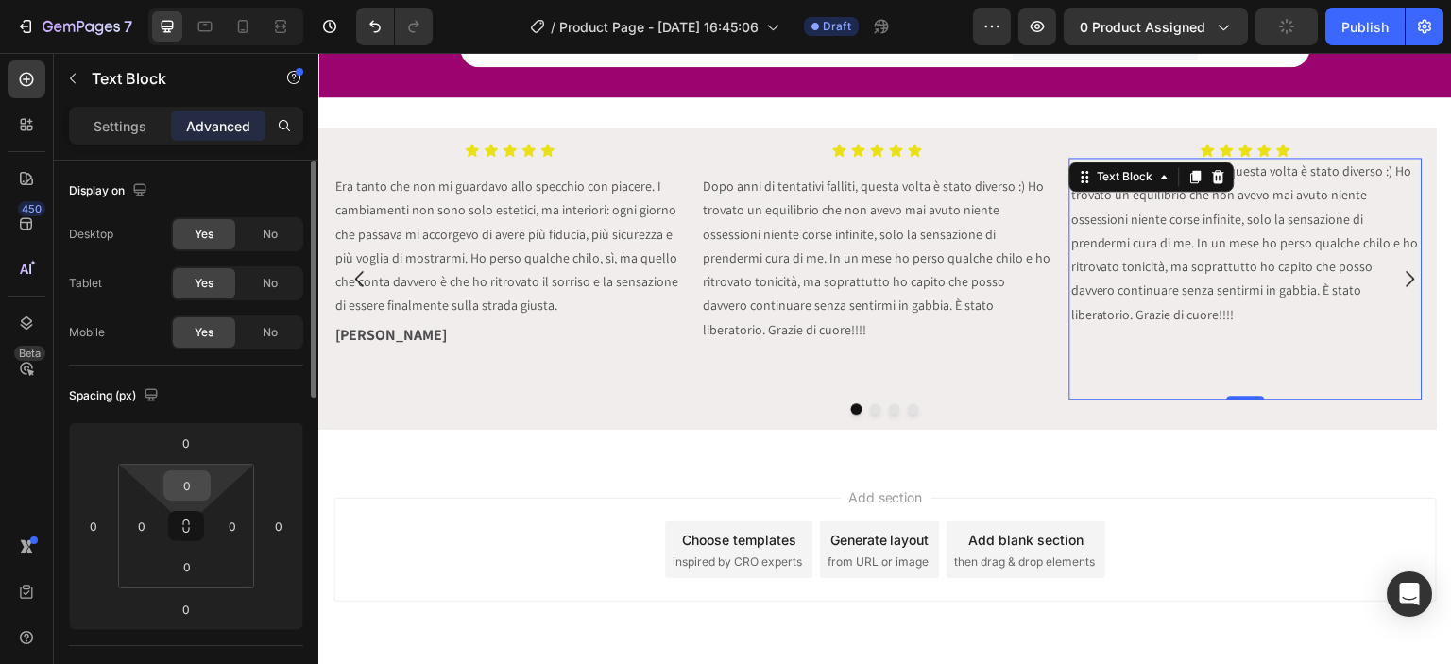
click at [195, 488] on input "0" at bounding box center [187, 486] width 38 height 28
type input "8"
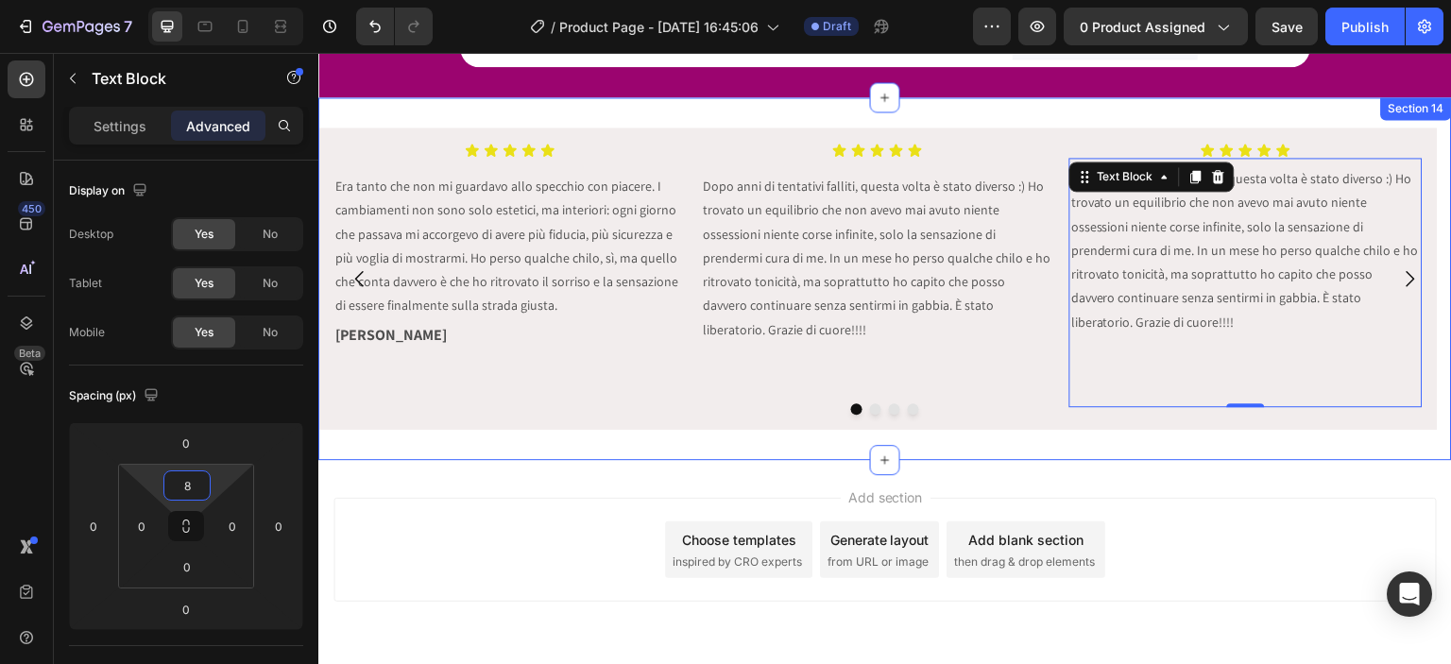
click at [990, 420] on div "Icon Icon Icon Icon Icon Icon List Era tanto che non mi guardavo allo specchio …" at bounding box center [885, 278] width 1134 height 363
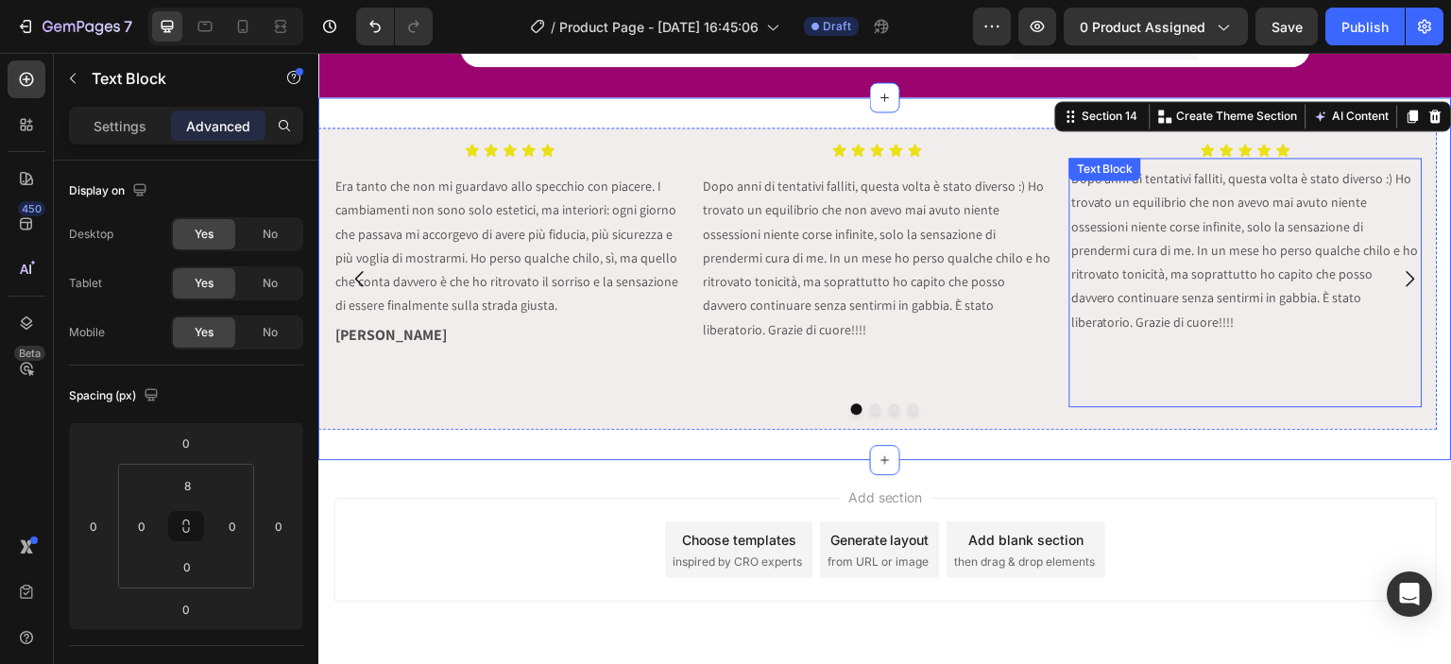
click at [1127, 299] on p "Dopo anni di tentativi falliti, questa volta è stato diverso :) Ho trovato un e…" at bounding box center [1247, 250] width 350 height 166
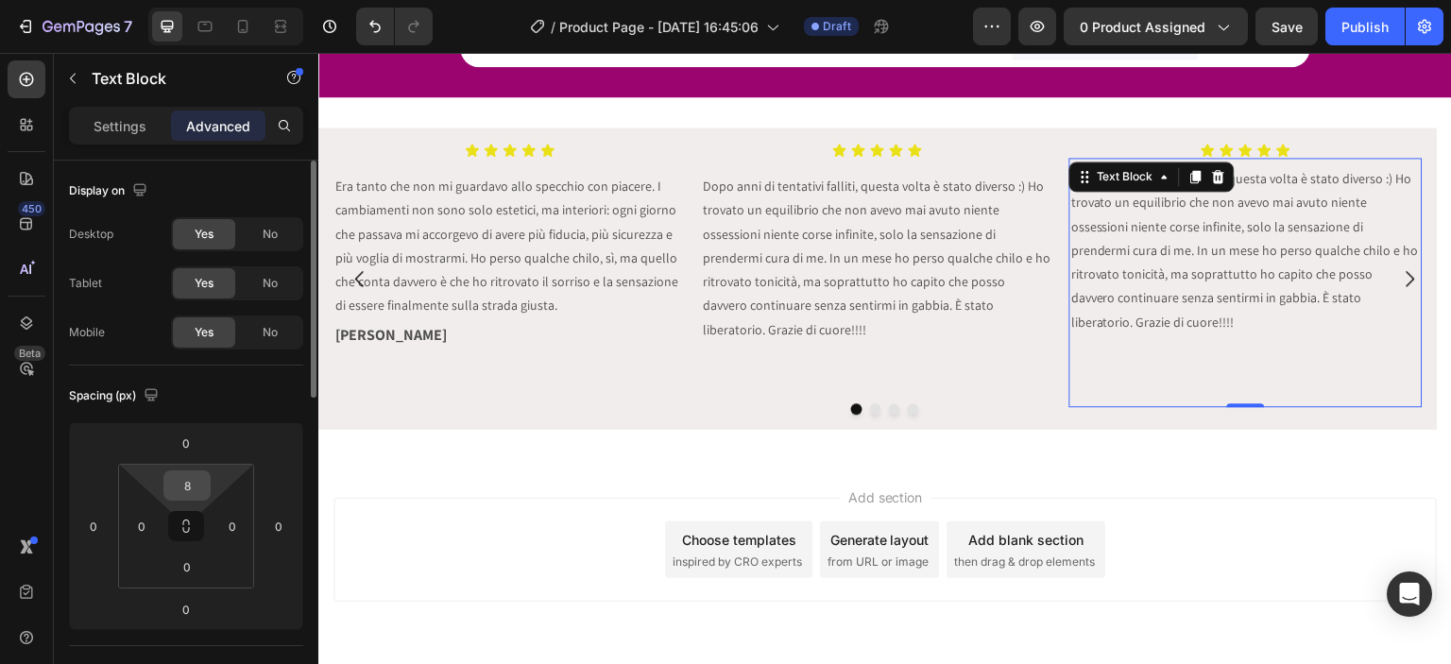
click at [195, 472] on input "8" at bounding box center [187, 486] width 38 height 28
type input "12"
click at [1074, 460] on div "Add section Choose templates inspired by CRO experts Generate layout from URL o…" at bounding box center [885, 576] width 1134 height 232
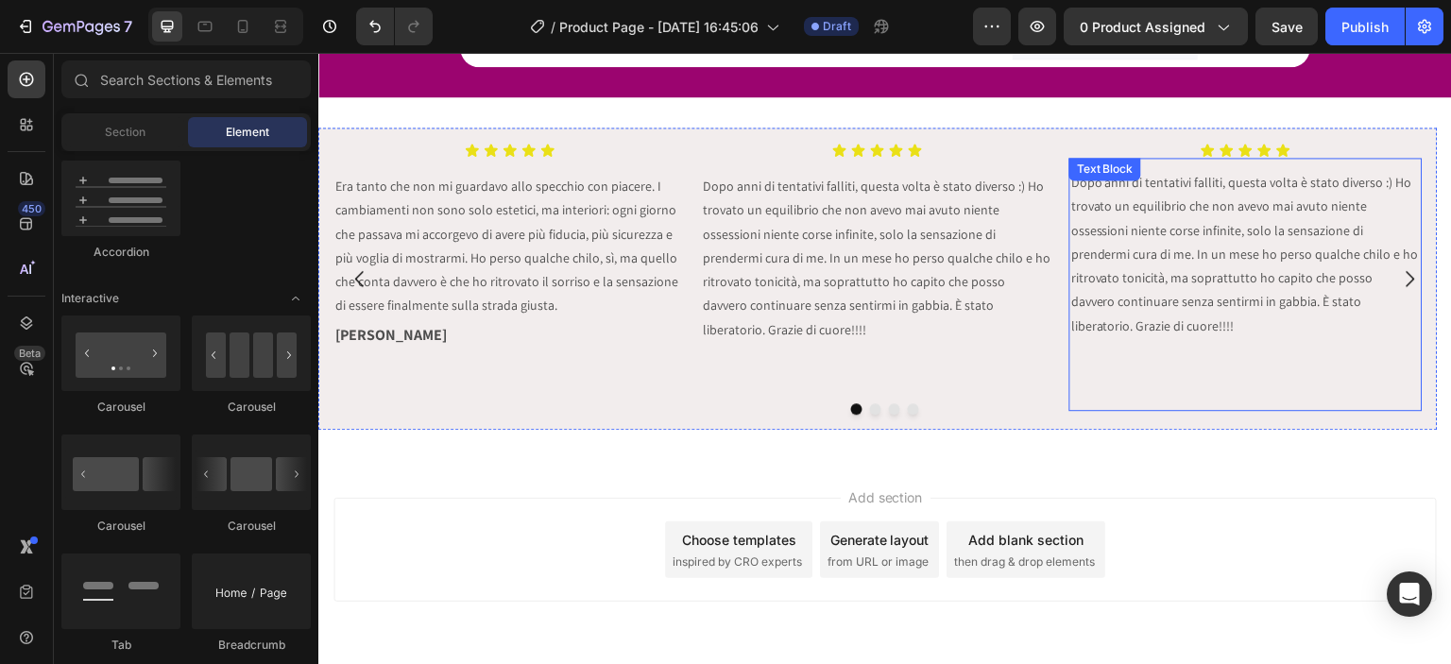
click at [1082, 261] on p "Dopo anni di tentativi falliti, questa volta è stato diverso :) Ho trovato un e…" at bounding box center [1247, 254] width 350 height 166
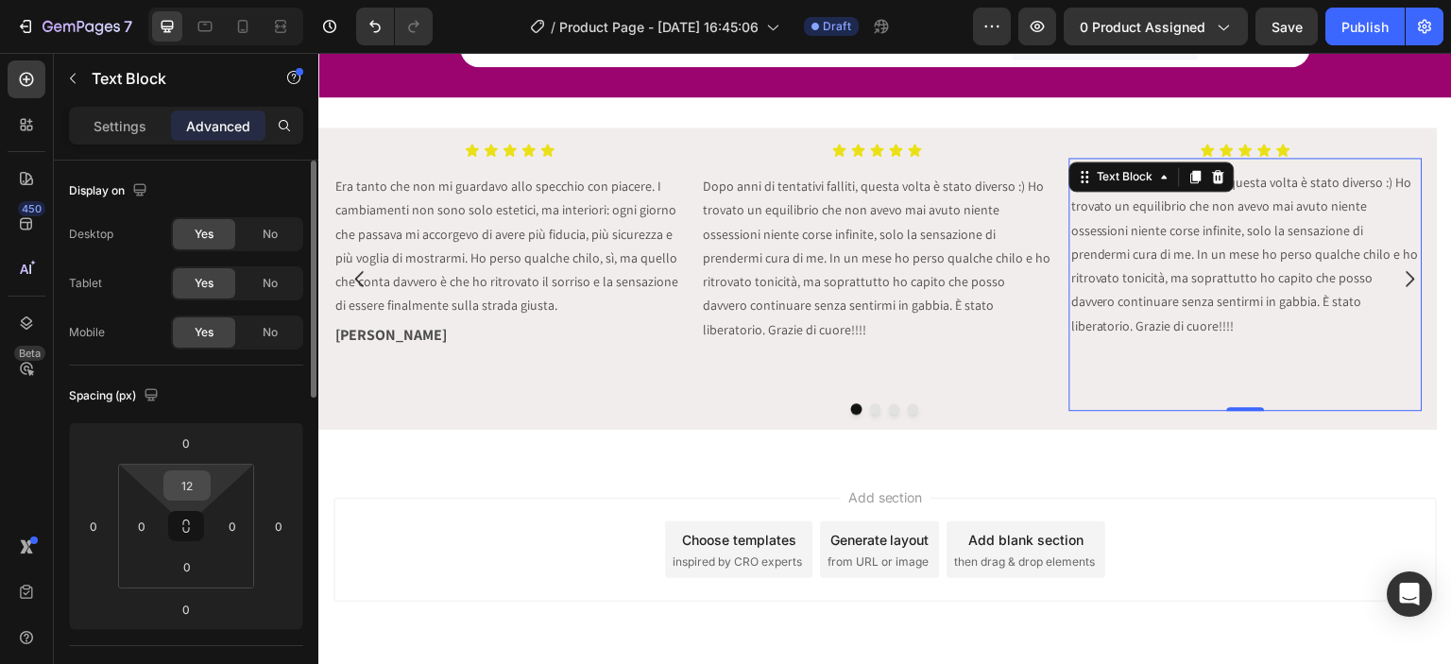
click at [195, 490] on input "12" at bounding box center [187, 486] width 38 height 28
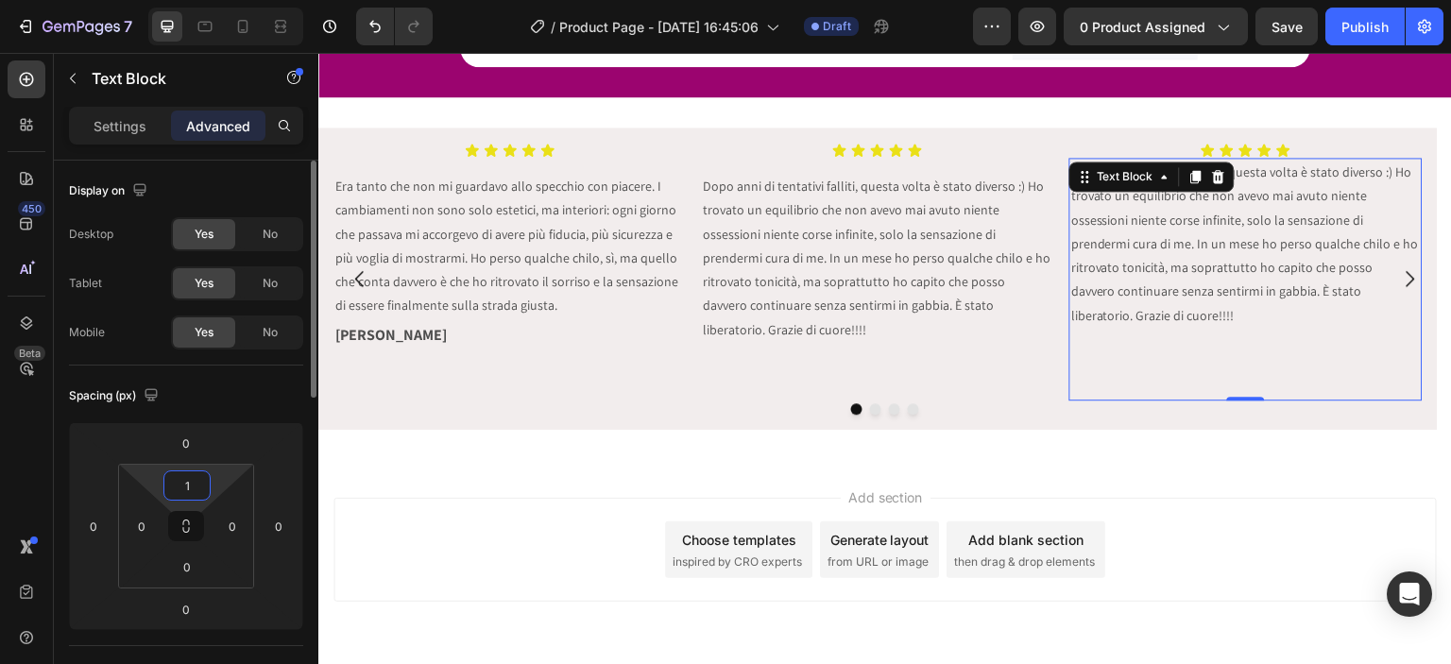
type input "16"
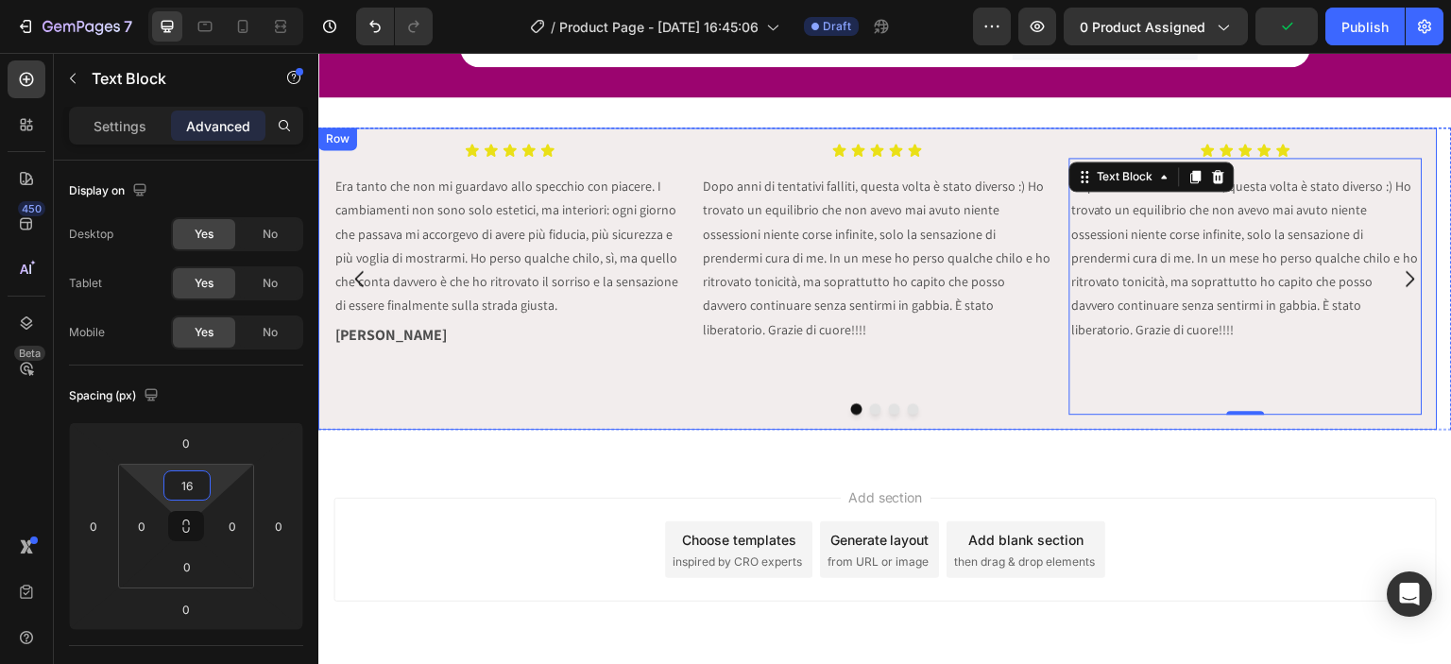
click at [771, 397] on div "Icon Icon Icon Icon Icon Icon List Era tanto che non mi guardavo allo specchio …" at bounding box center [878, 279] width 1120 height 302
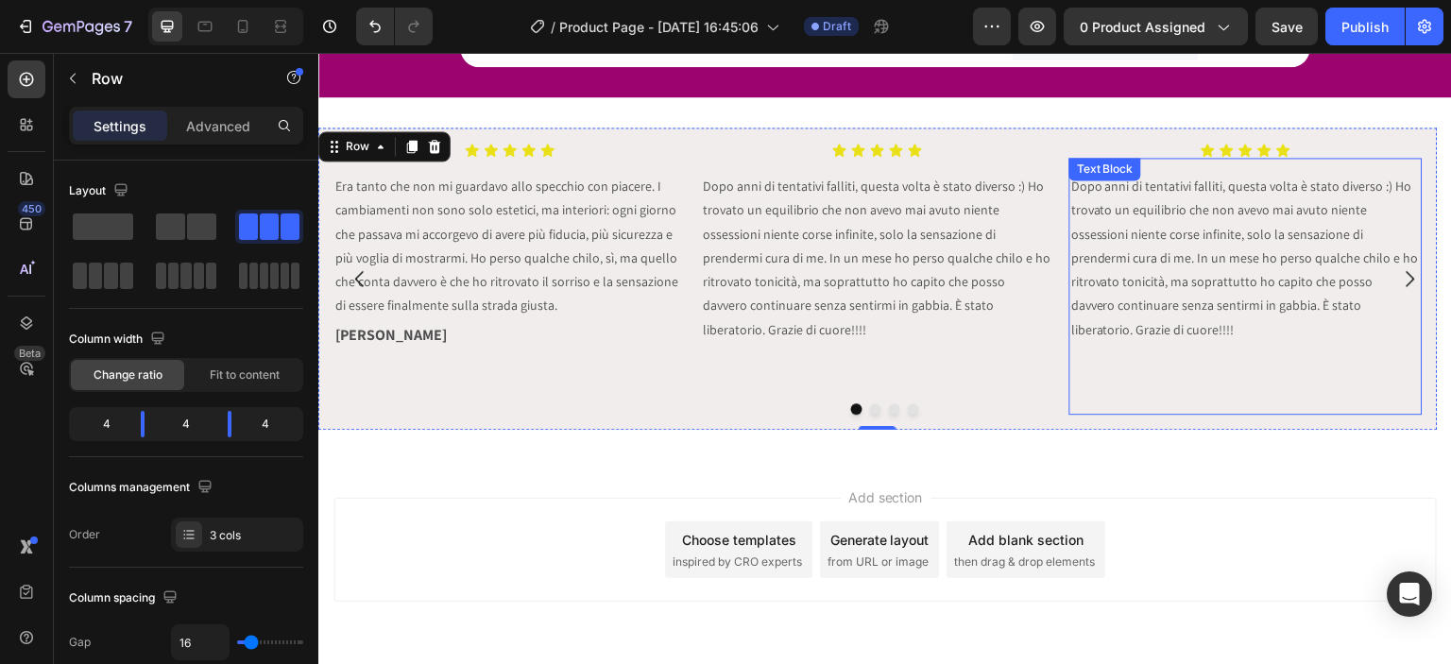
click at [1197, 249] on p "Dopo anni di tentativi falliti, questa volta è stato diverso :) Ho trovato un e…" at bounding box center [1247, 258] width 350 height 166
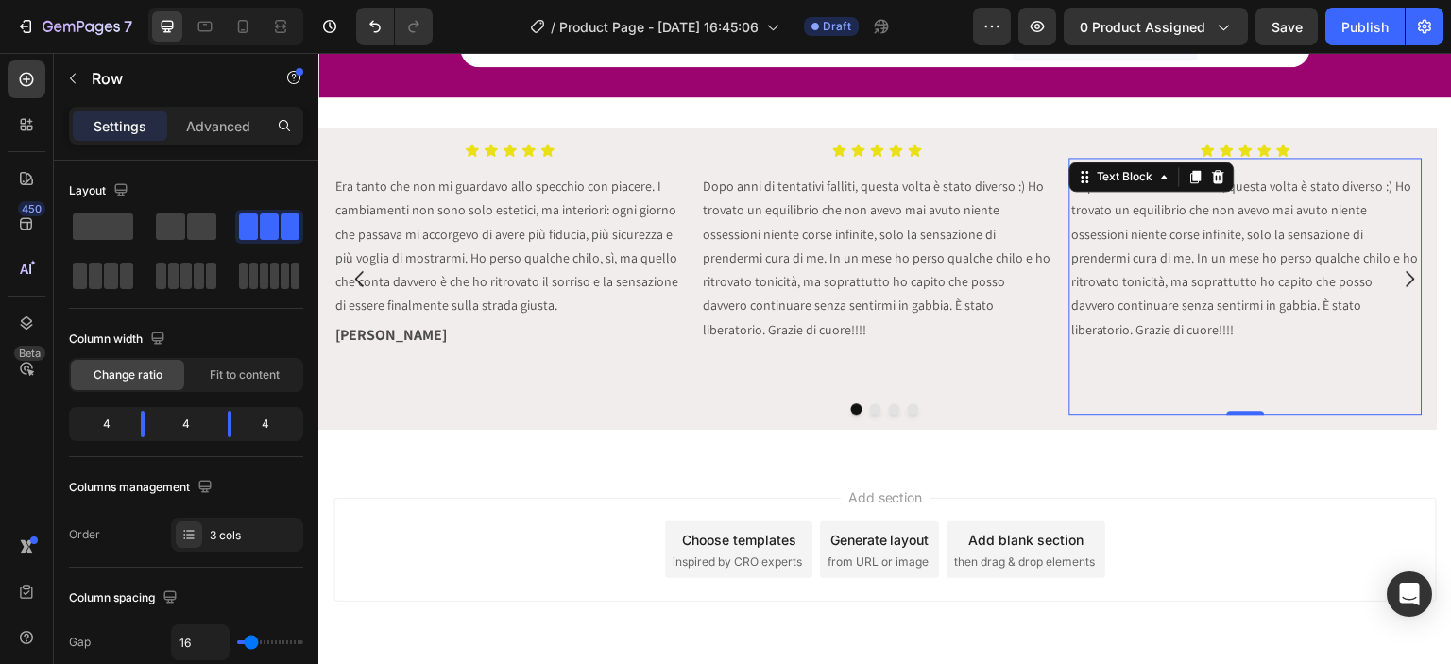
click at [1197, 249] on p "Dopo anni di tentativi falliti, questa volta è stato diverso :) Ho trovato un e…" at bounding box center [1247, 258] width 350 height 166
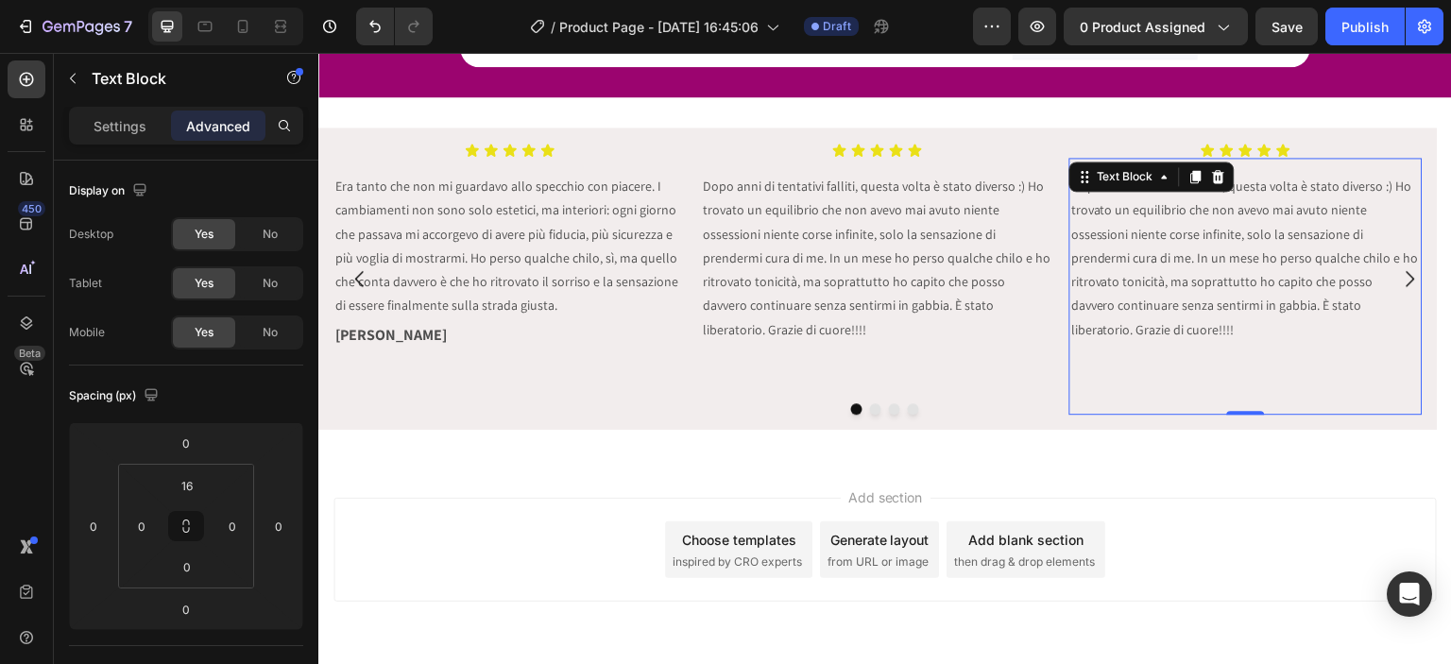
click at [1197, 249] on p "Dopo anni di tentativi falliti, questa volta è stato diverso :) Ho trovato un e…" at bounding box center [1247, 258] width 350 height 166
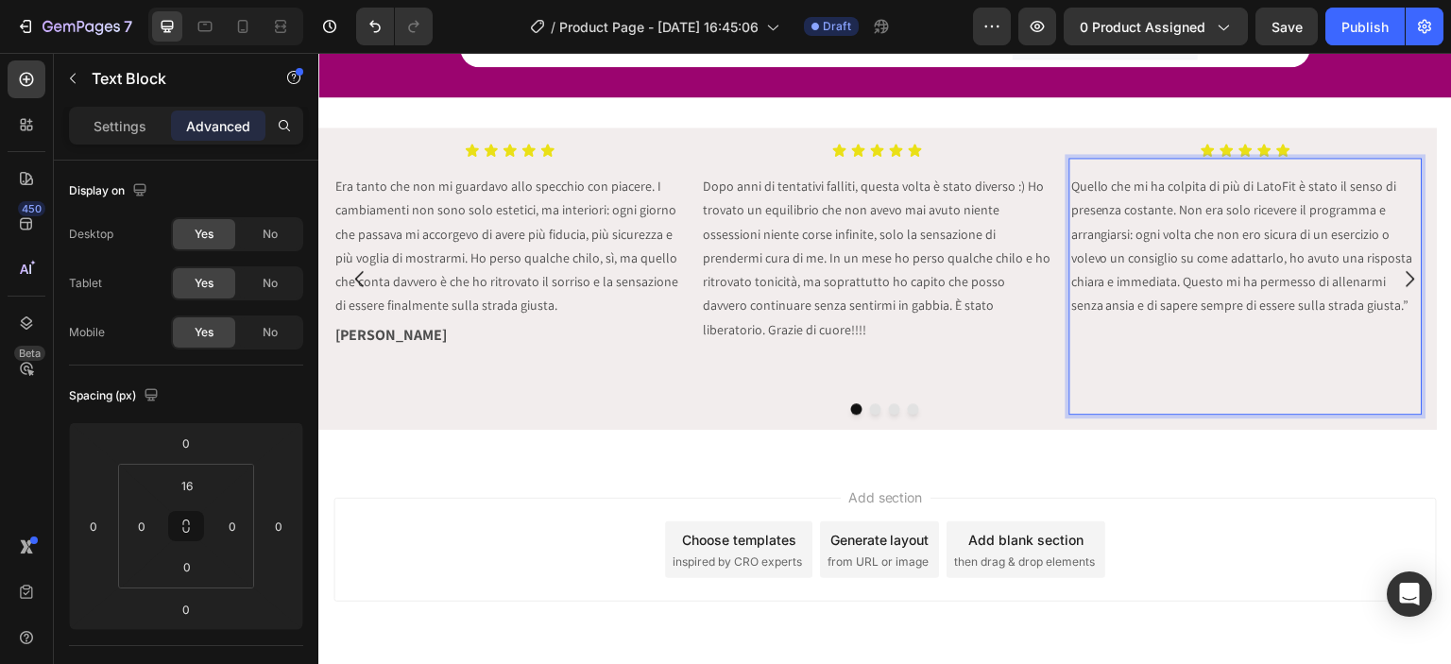
click at [1159, 393] on p "Rich Text Editor. Editing area: main" at bounding box center [1247, 389] width 350 height 47
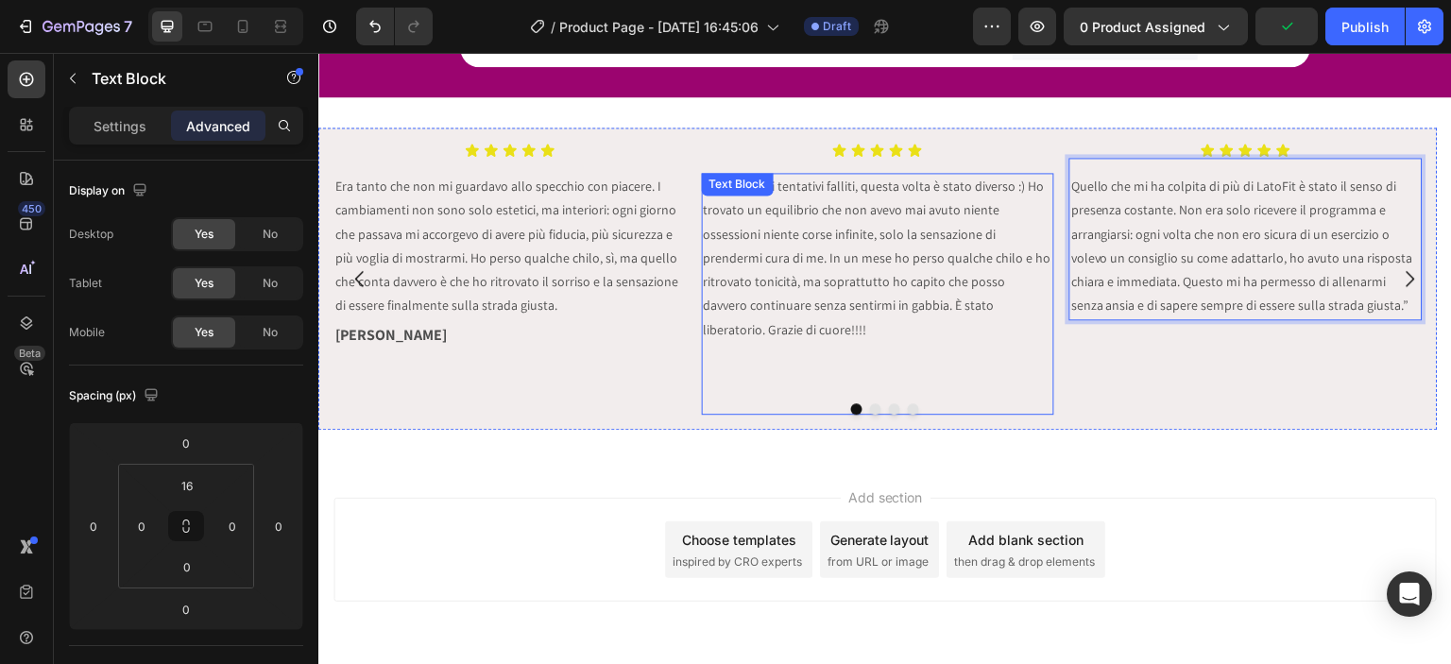
click at [869, 342] on p "Rich Text Editor. Editing area: main" at bounding box center [879, 354] width 350 height 24
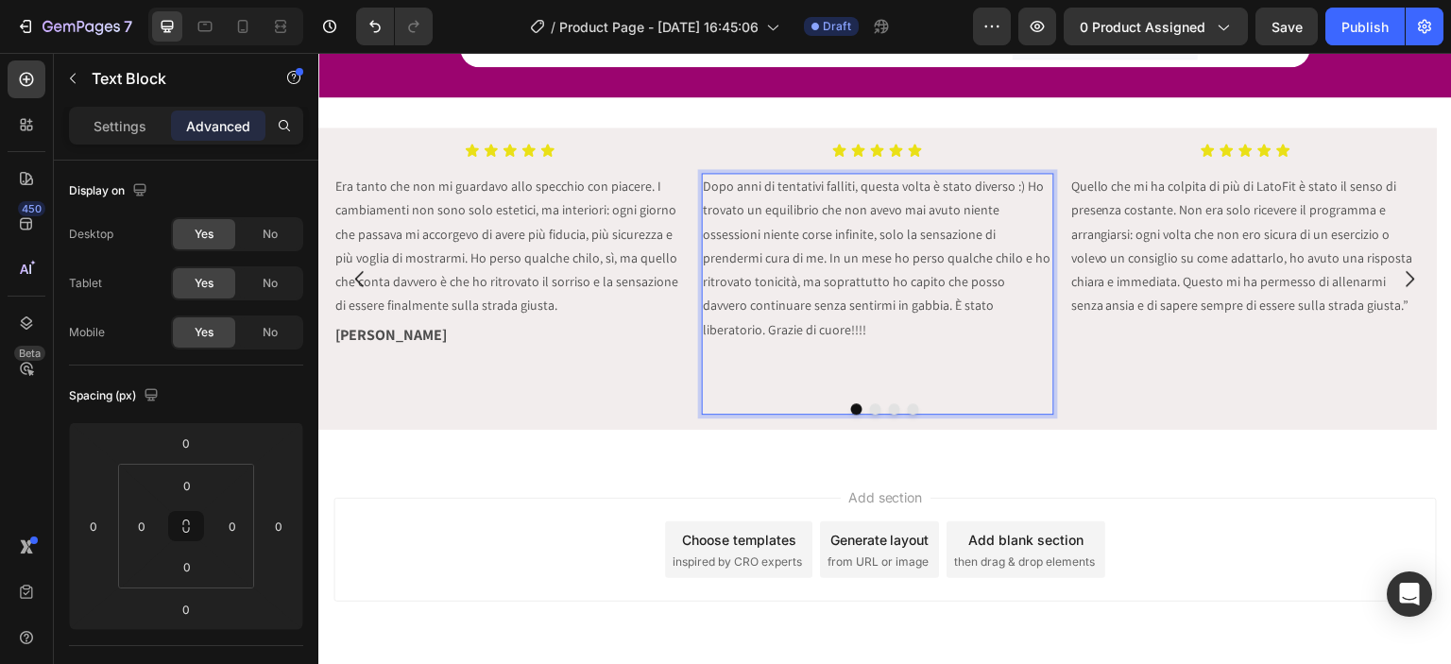
click at [742, 367] on p "⁠⁠⁠⁠⁠⁠⁠" at bounding box center [879, 378] width 350 height 72
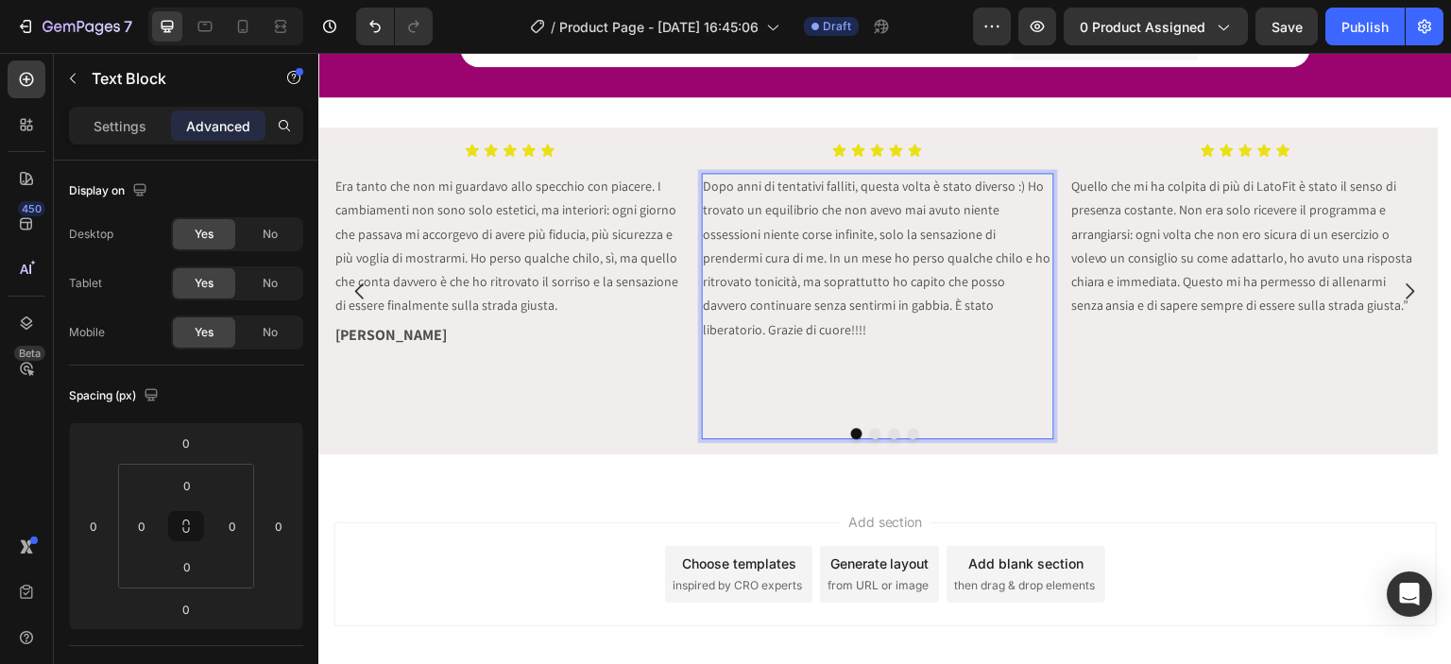
click at [749, 387] on p "Rich Text Editor. Editing area: main" at bounding box center [879, 389] width 350 height 95
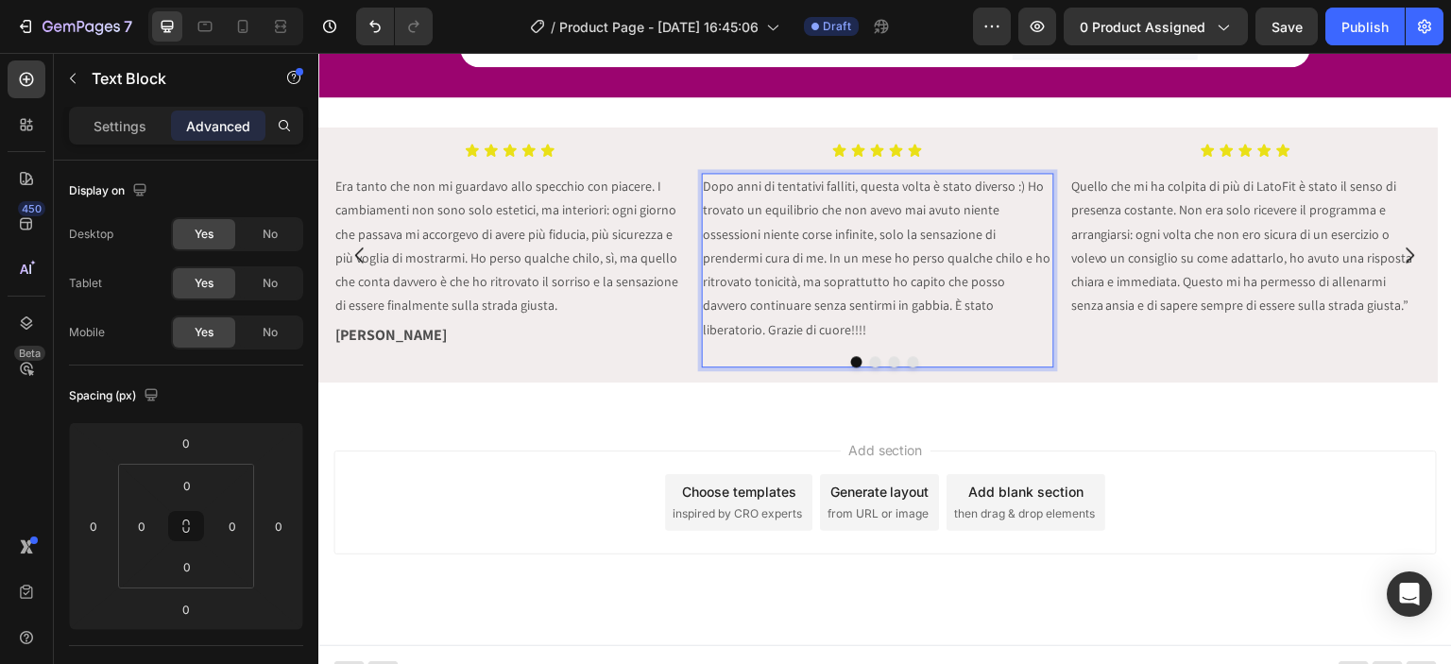
click at [728, 342] on p "Rich Text Editor. Editing area: main" at bounding box center [879, 354] width 350 height 24
click at [732, 342] on p "[PERSON_NAME]," at bounding box center [879, 354] width 350 height 24
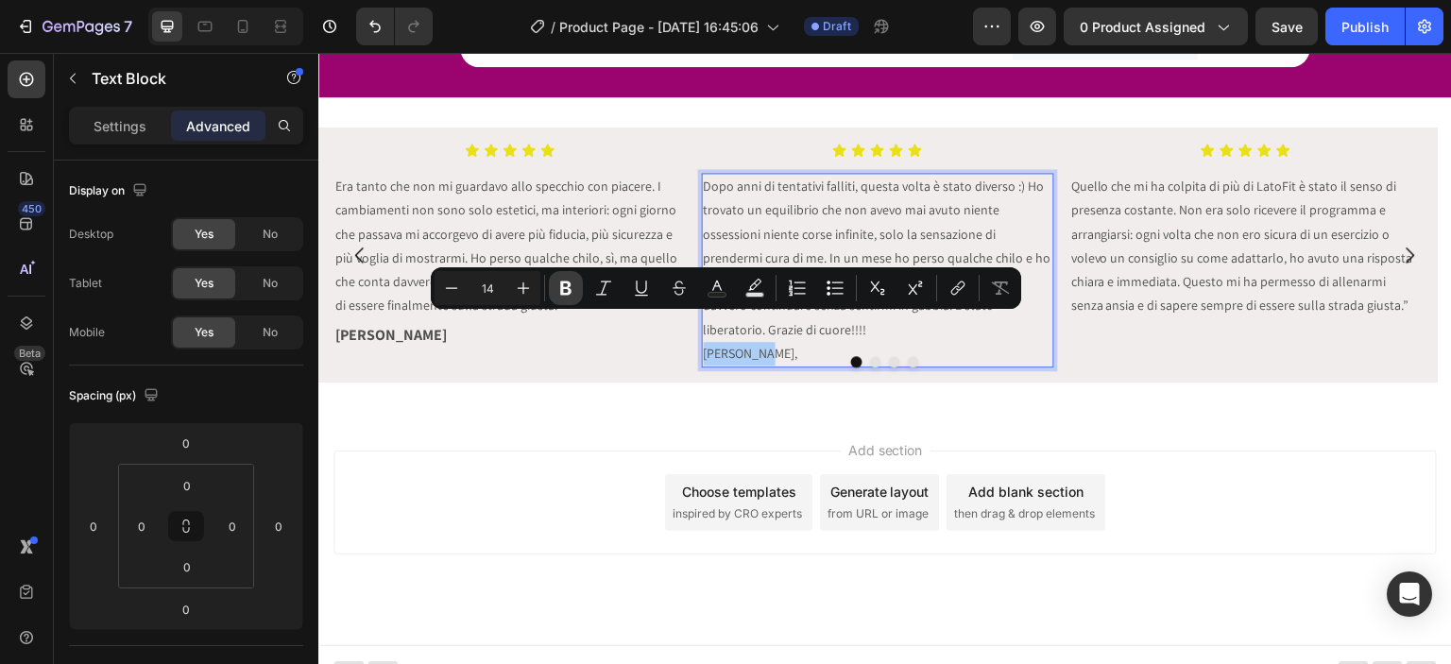
click at [573, 280] on icon "Editor contextual toolbar" at bounding box center [566, 288] width 19 height 19
click at [758, 342] on p "[PERSON_NAME]," at bounding box center [879, 354] width 350 height 24
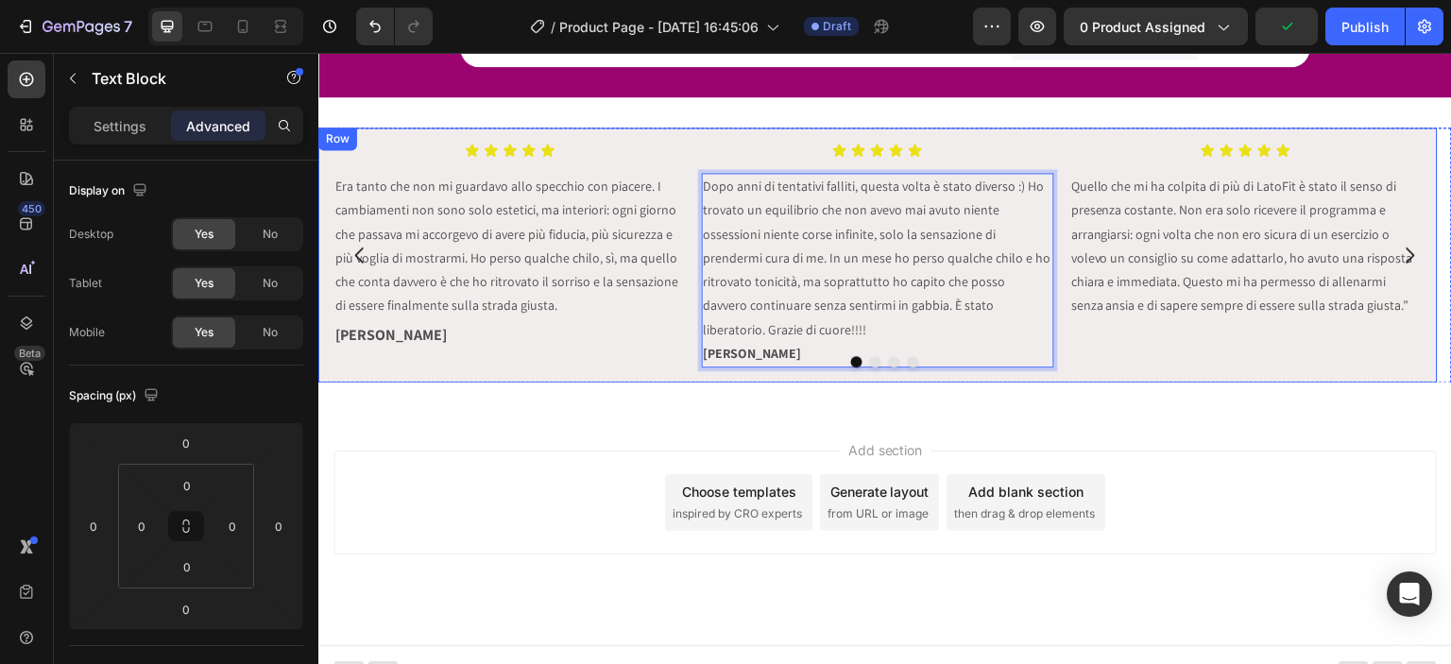
click at [734, 374] on div "Icon Icon Icon Icon Icon Icon List Era tanto che non mi guardavo allo specchio …" at bounding box center [885, 255] width 1134 height 316
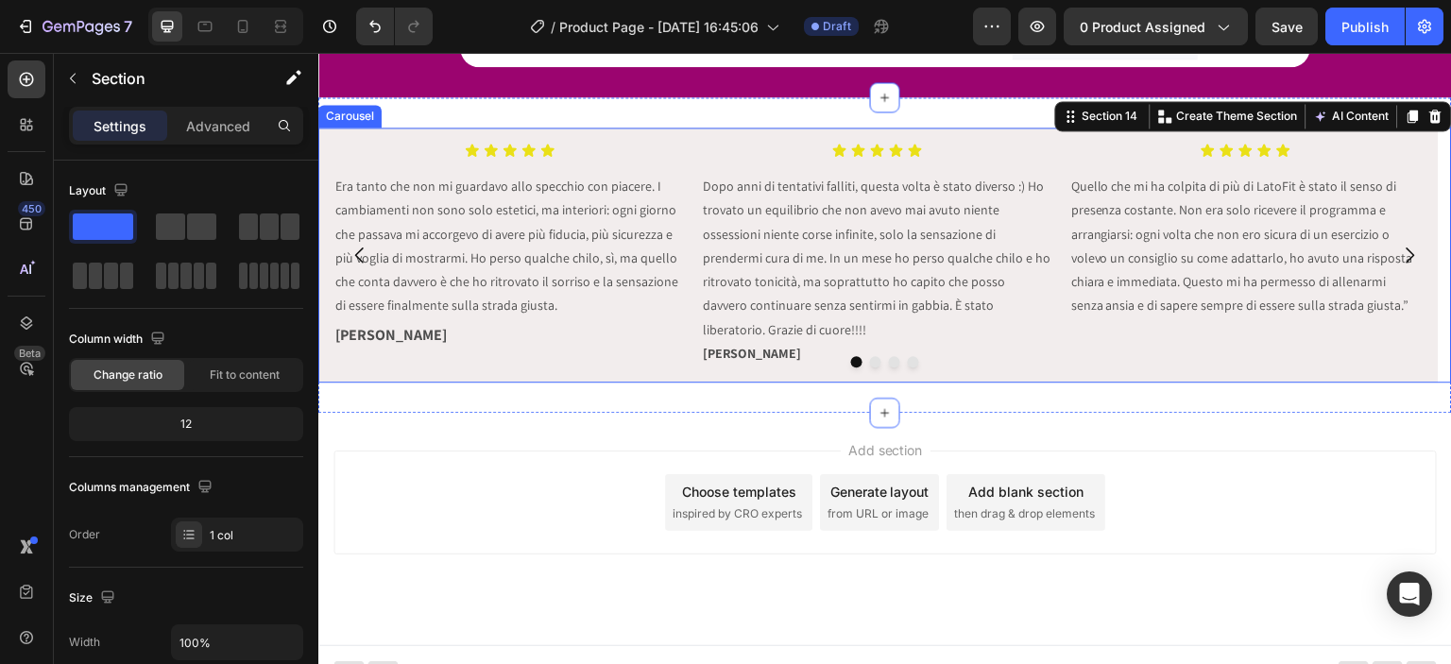
click at [735, 356] on div at bounding box center [885, 361] width 1134 height 11
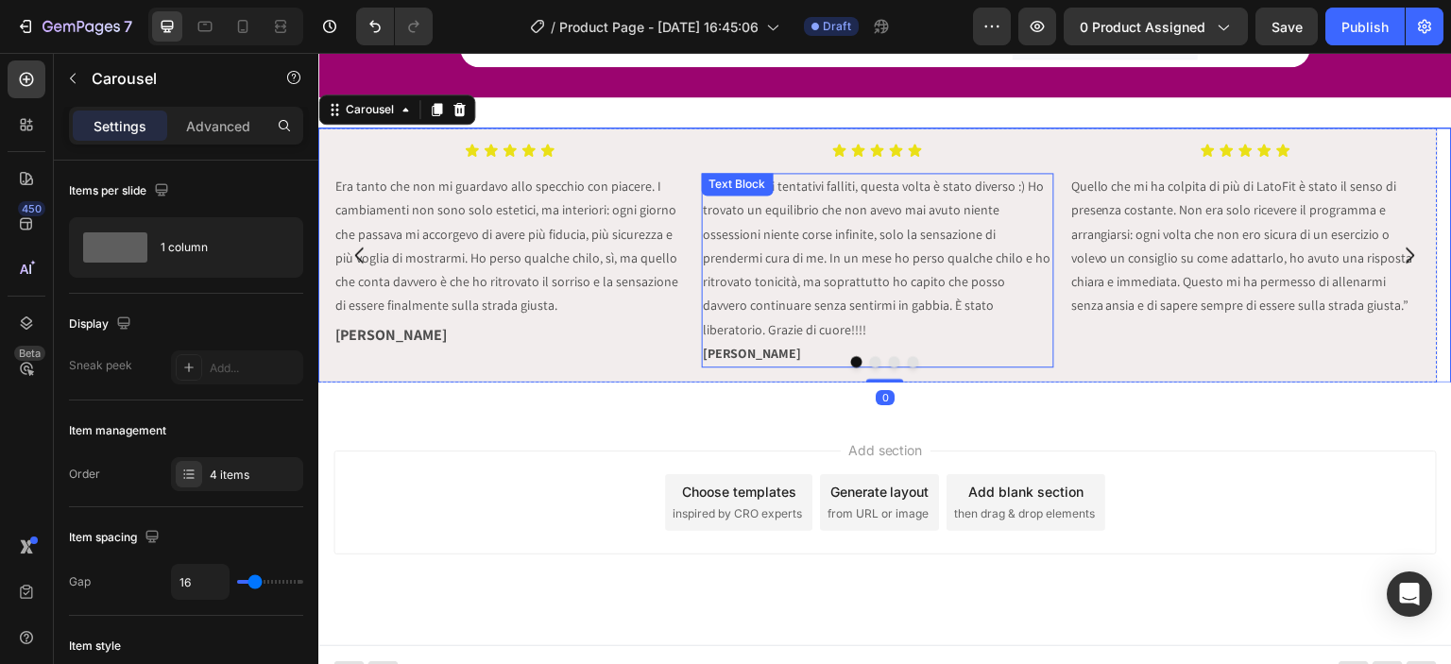
click at [731, 345] on strong "[PERSON_NAME]" at bounding box center [753, 353] width 98 height 17
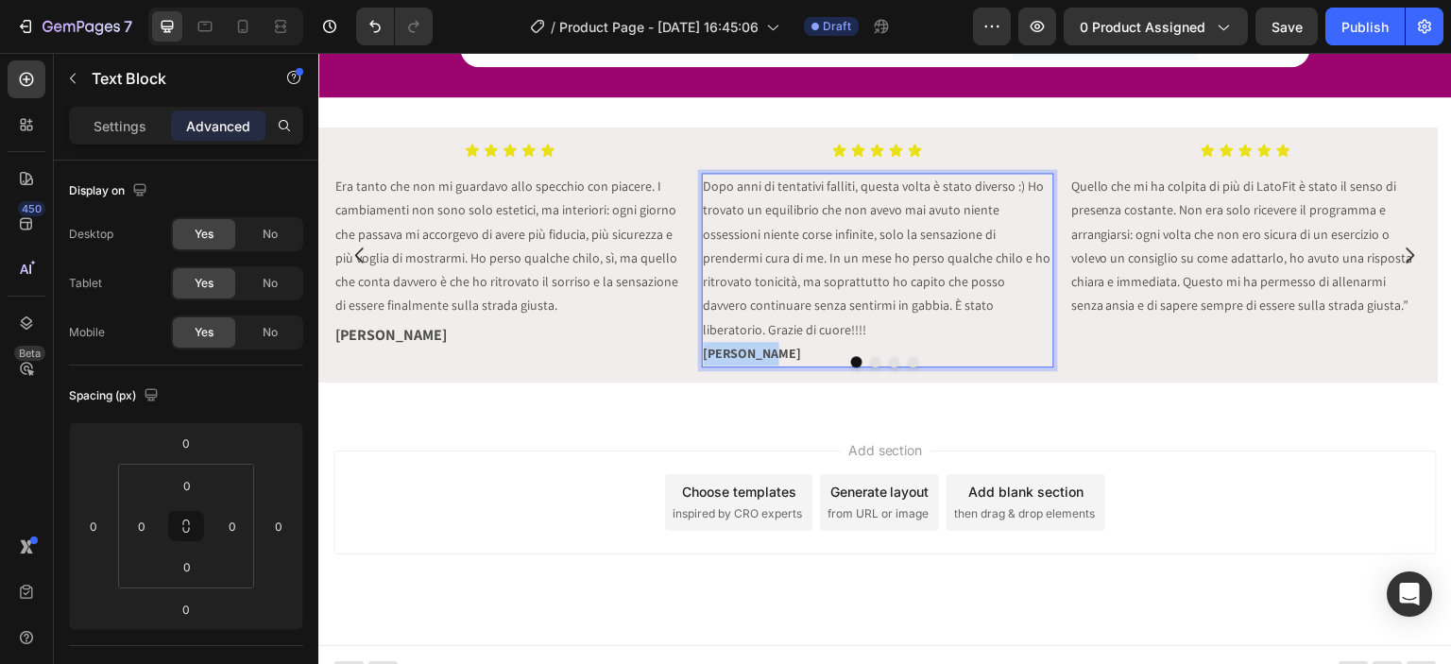
click at [730, 345] on strong "[PERSON_NAME]" at bounding box center [753, 353] width 98 height 17
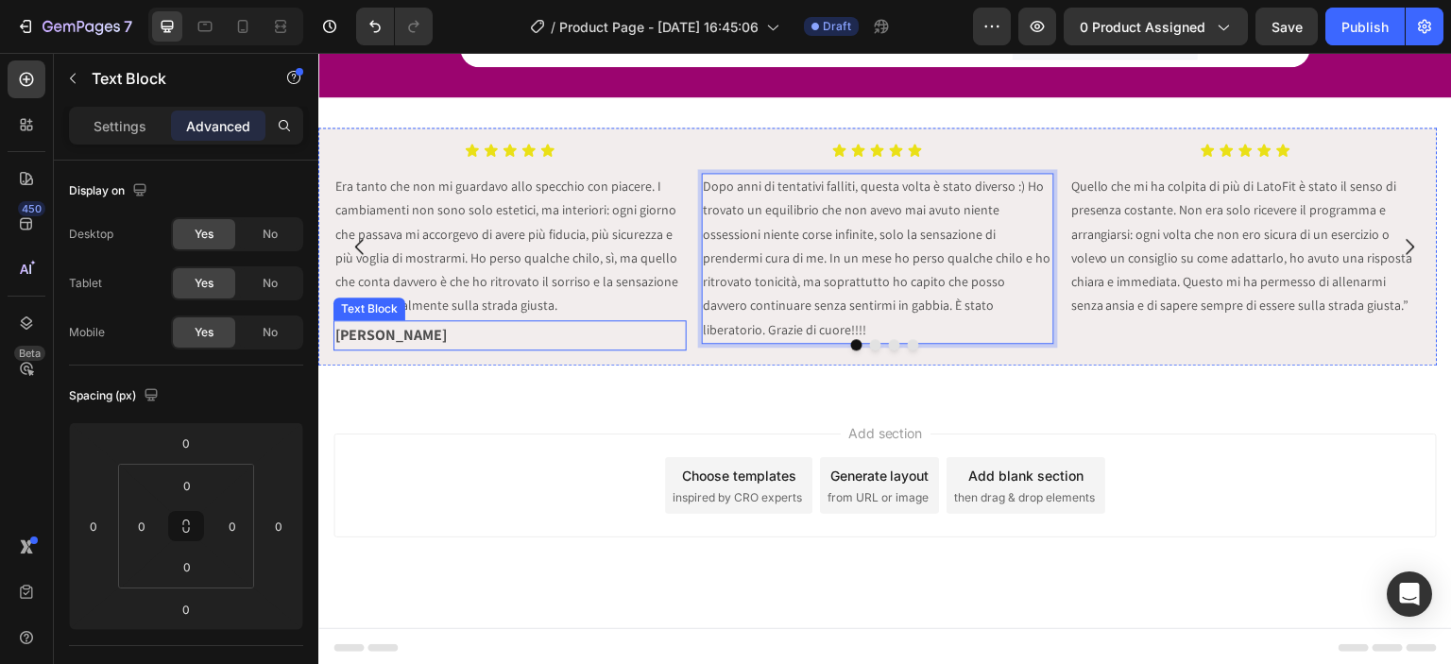
click at [456, 334] on p "[PERSON_NAME]" at bounding box center [510, 335] width 350 height 27
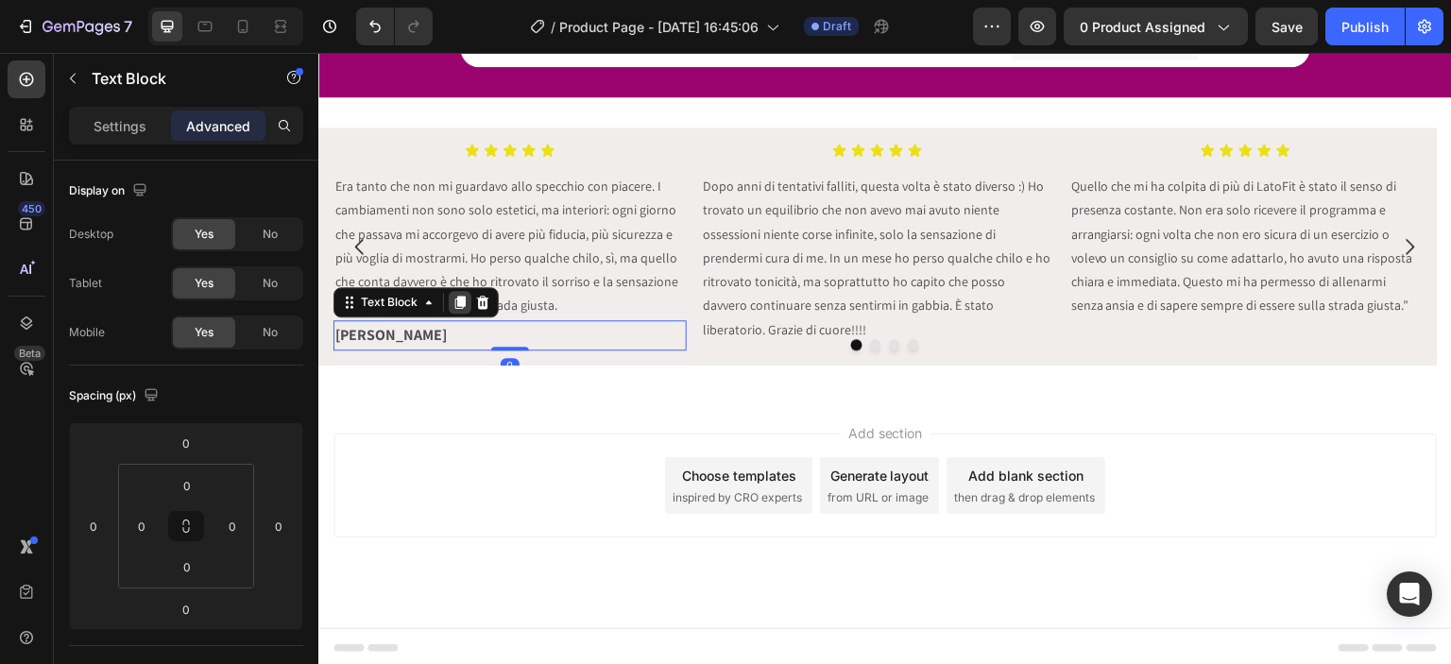
click at [458, 302] on icon at bounding box center [460, 302] width 10 height 13
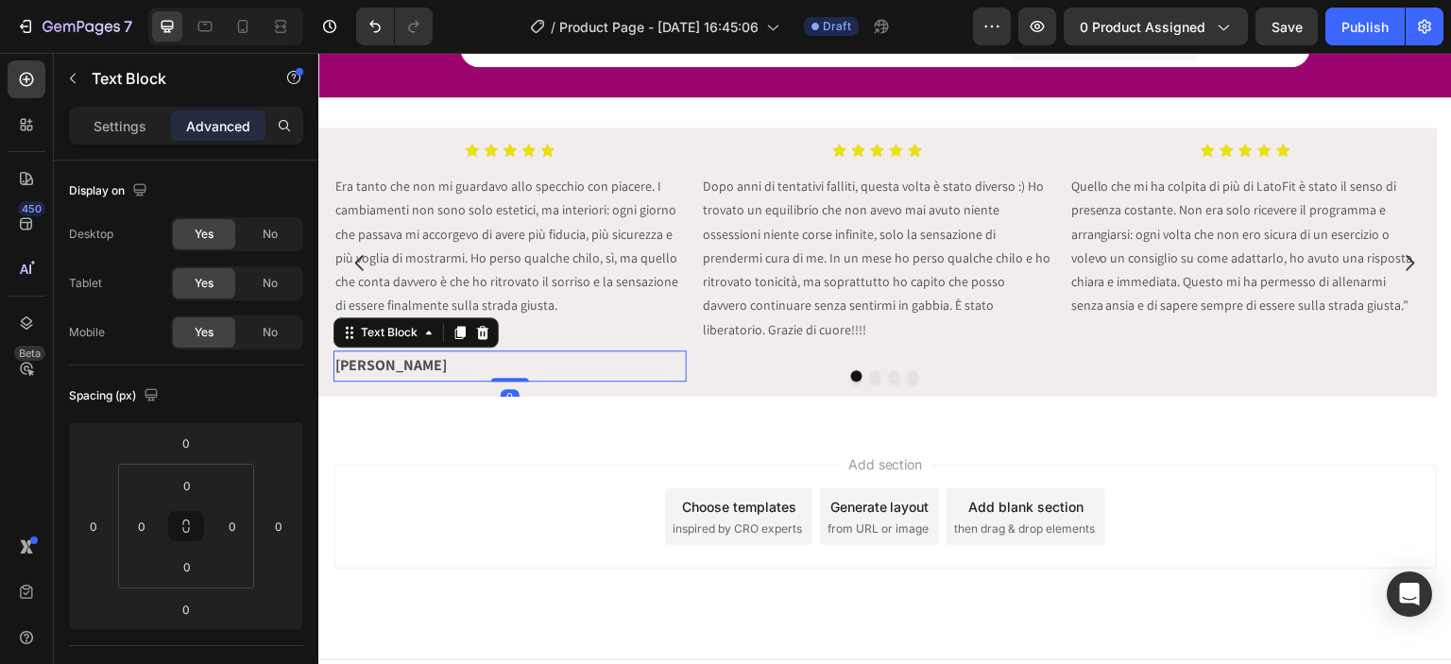
drag, startPoint x: 459, startPoint y: 327, endPoint x: 406, endPoint y: 365, distance: 65.0
click at [459, 328] on icon at bounding box center [460, 333] width 10 height 13
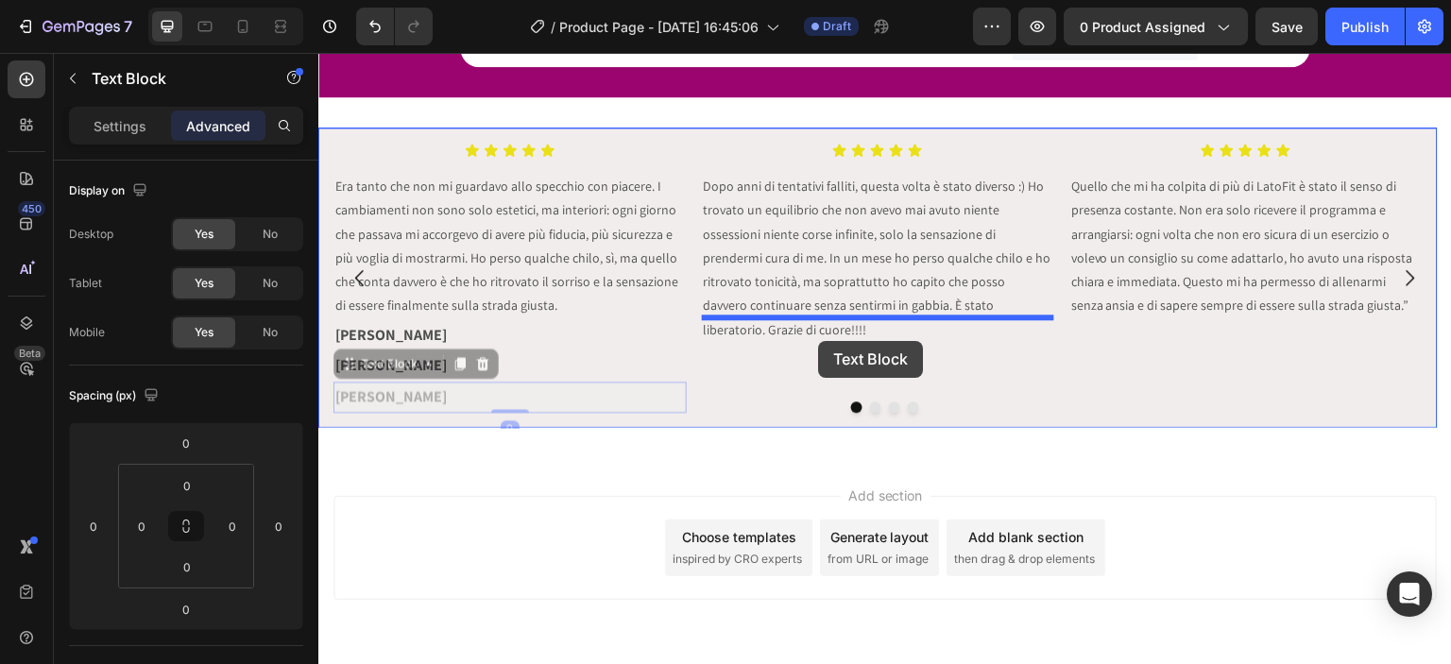
drag, startPoint x: 378, startPoint y: 366, endPoint x: 816, endPoint y: 341, distance: 439.2
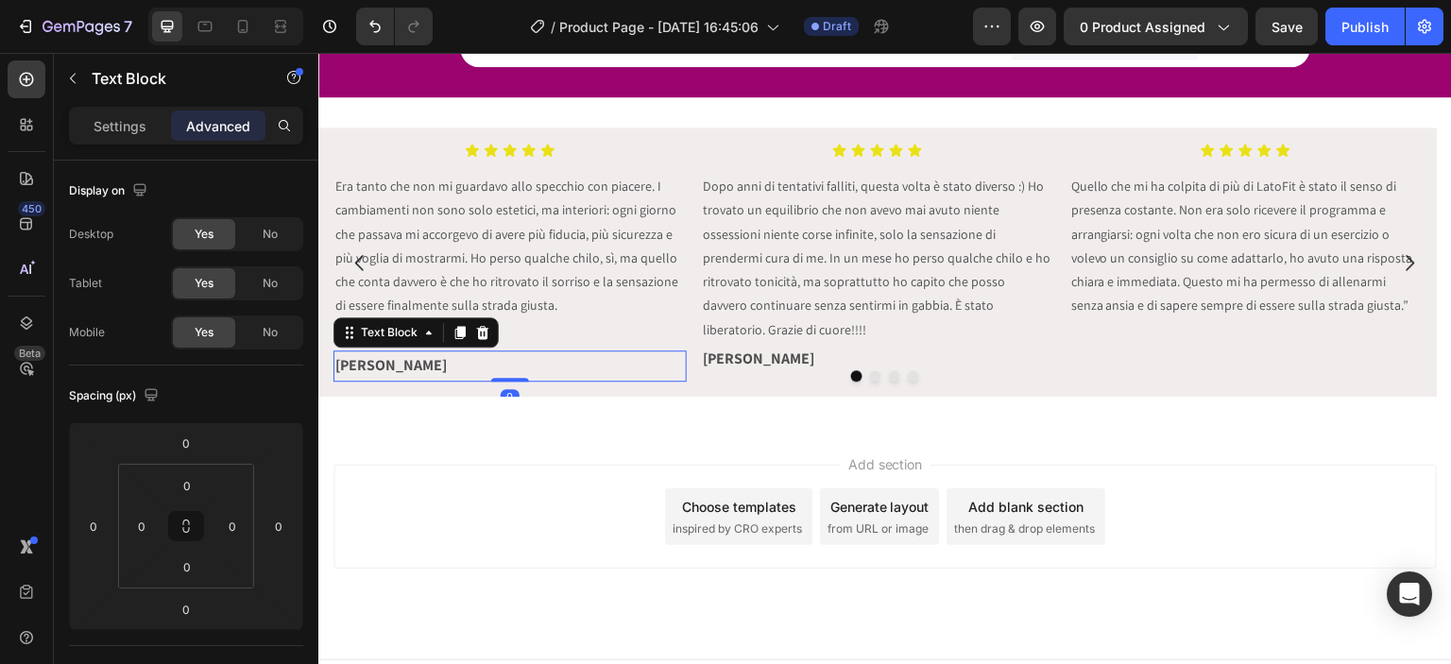
click at [386, 364] on p "[PERSON_NAME]" at bounding box center [510, 365] width 350 height 27
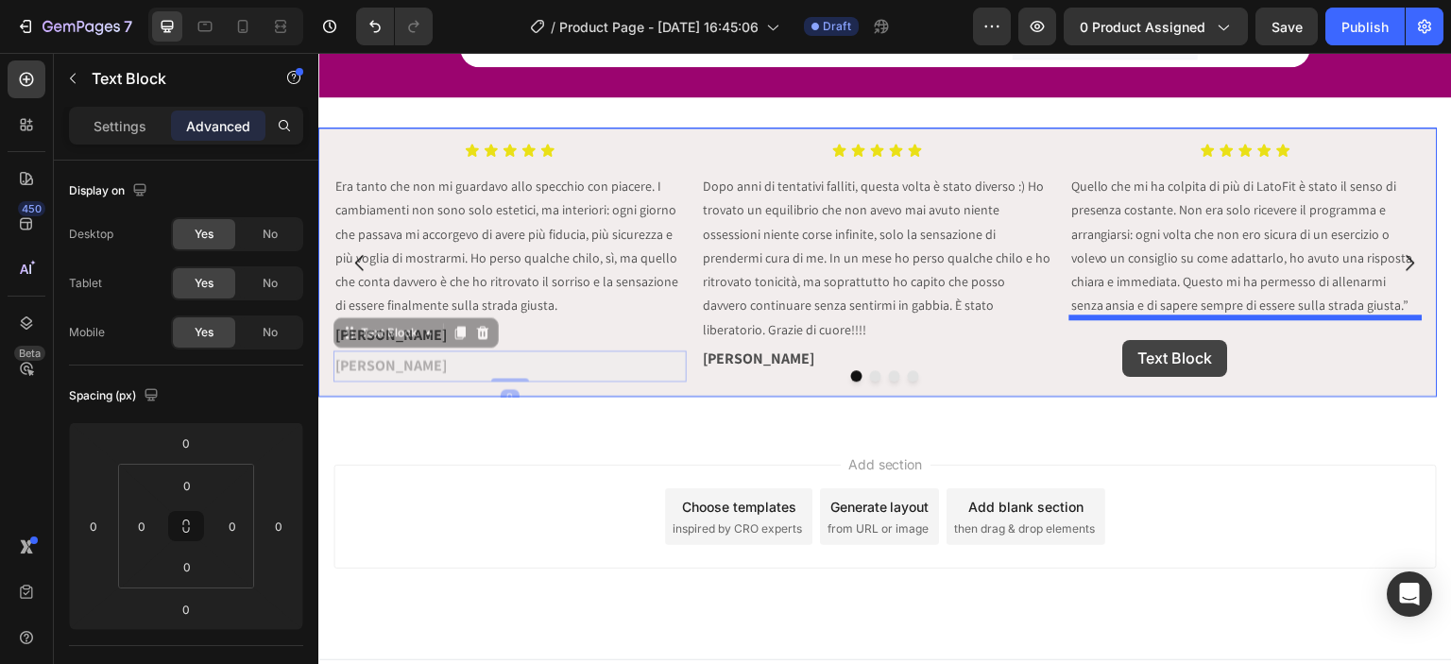
drag, startPoint x: 360, startPoint y: 336, endPoint x: 1124, endPoint y: 340, distance: 763.6
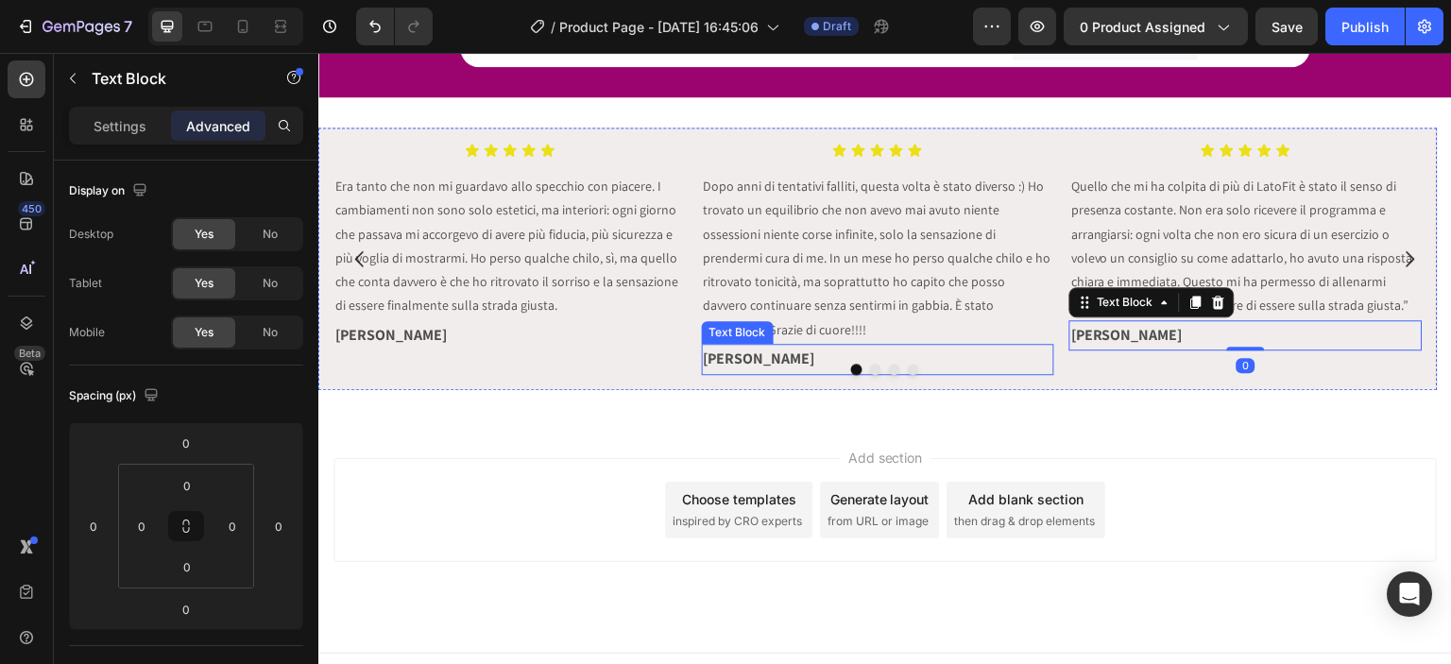
click at [757, 346] on p "[PERSON_NAME]" at bounding box center [879, 359] width 350 height 27
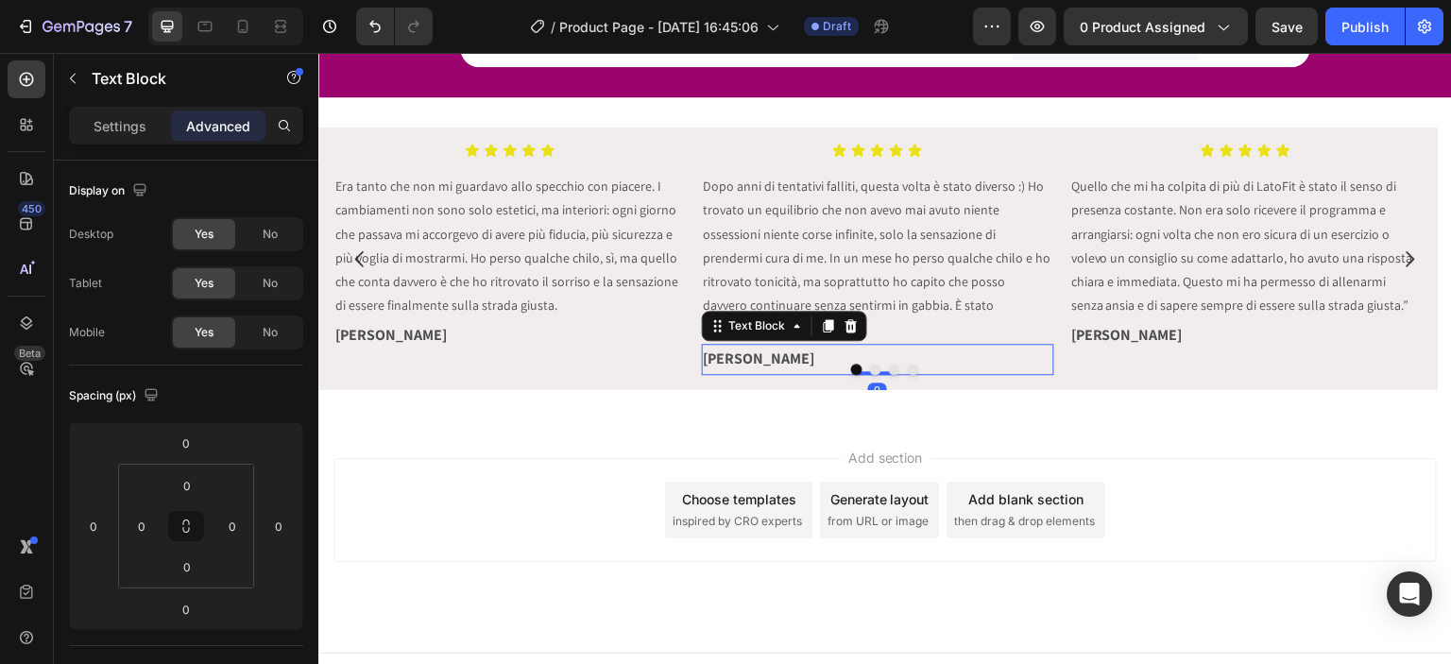
click at [757, 346] on p "[PERSON_NAME]" at bounding box center [879, 359] width 350 height 27
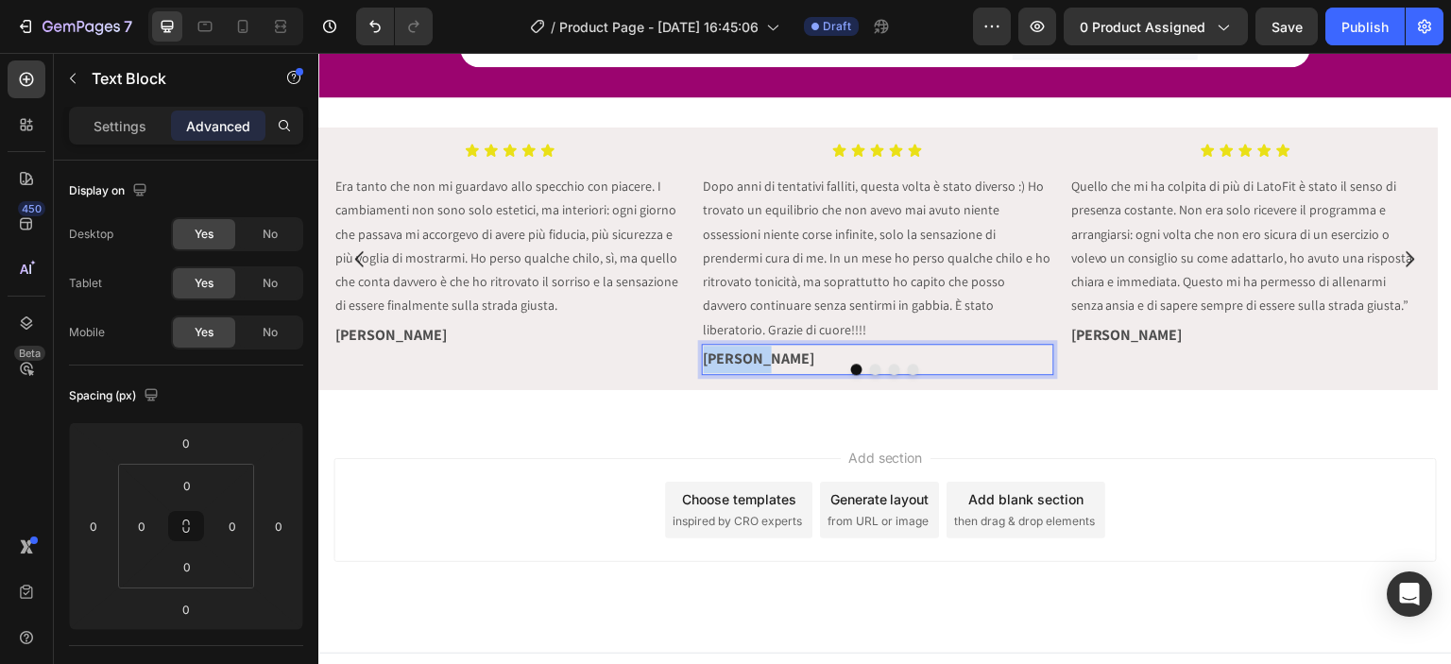
click at [756, 346] on p "[PERSON_NAME]" at bounding box center [879, 359] width 350 height 27
click at [755, 346] on p "[PERSON_NAME]" at bounding box center [879, 359] width 350 height 27
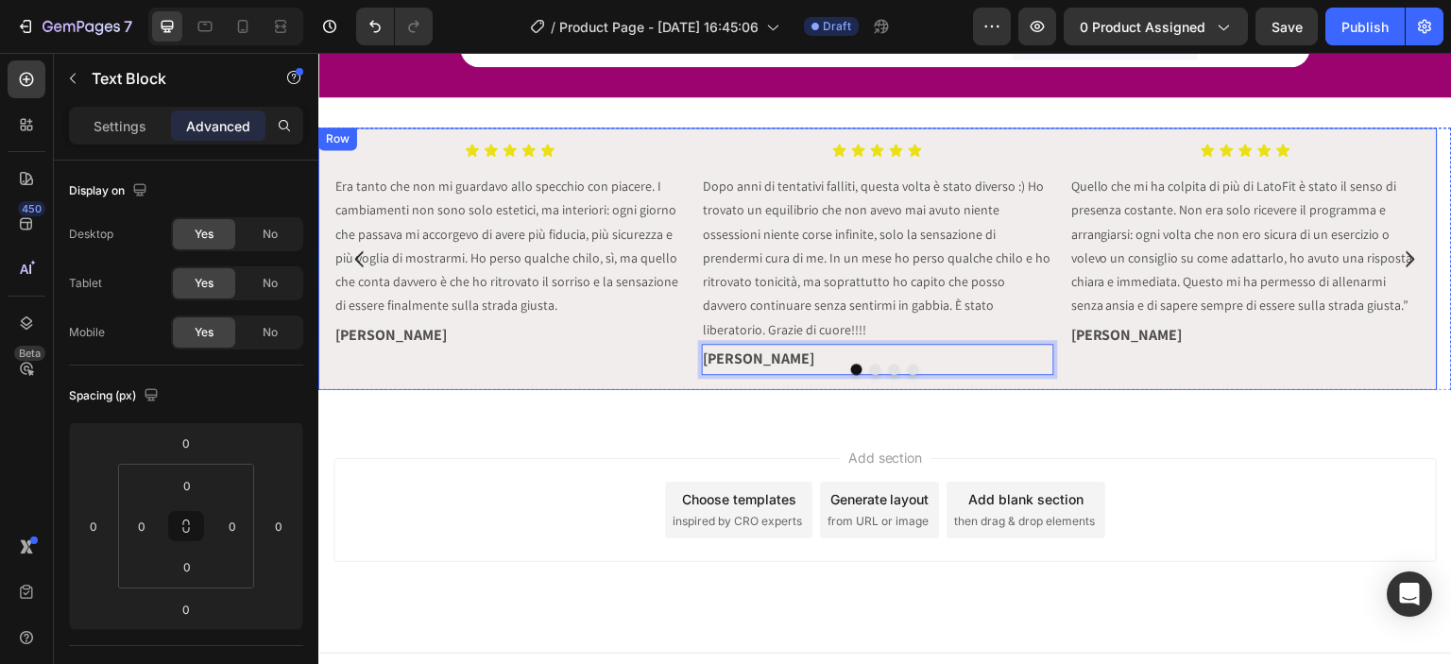
click at [1091, 330] on strong "[PERSON_NAME]" at bounding box center [1128, 335] width 112 height 20
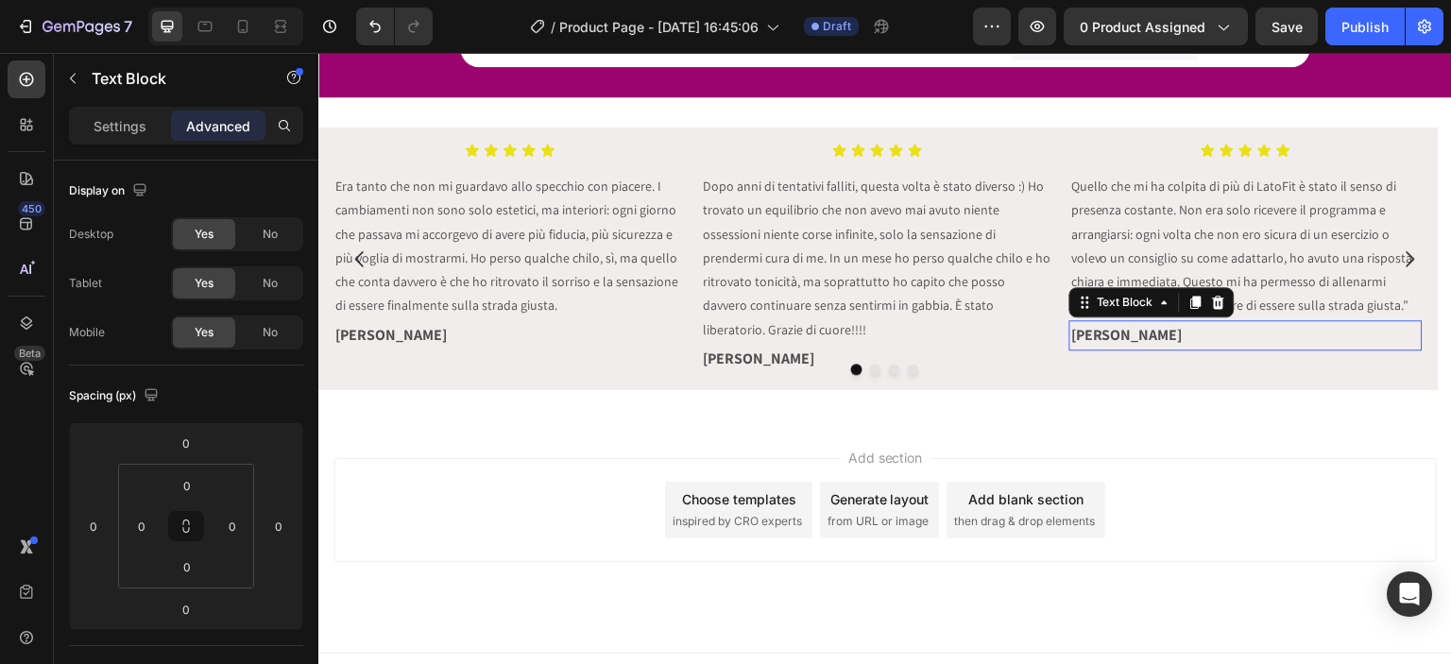
click at [1091, 330] on strong "[PERSON_NAME]" at bounding box center [1128, 335] width 112 height 20
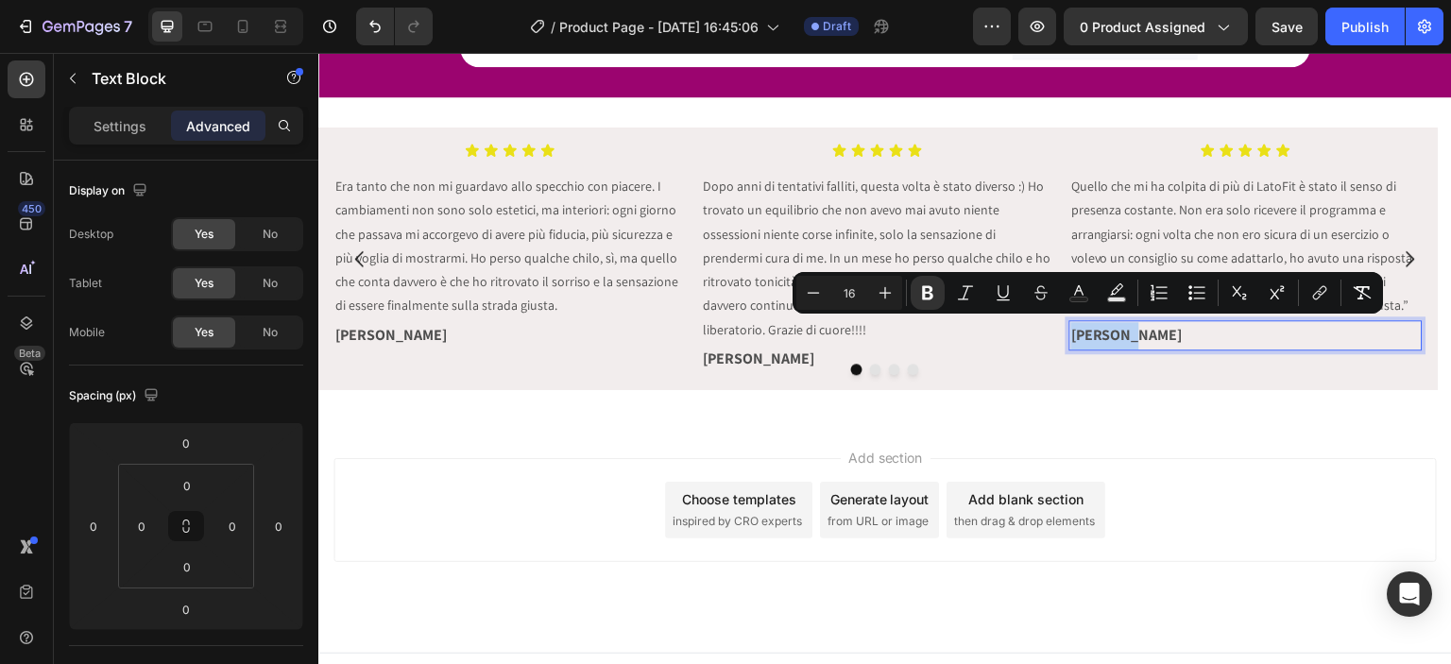
click at [1091, 330] on strong "[PERSON_NAME]" at bounding box center [1128, 335] width 112 height 20
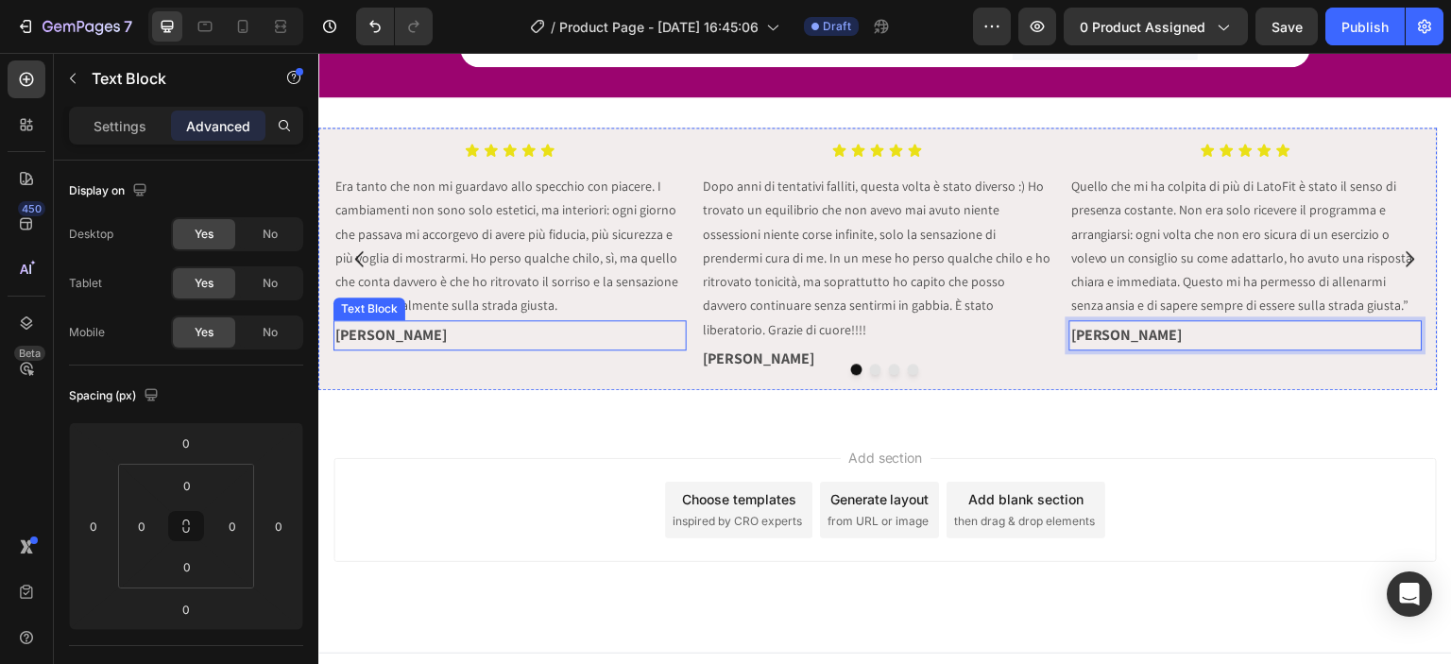
click at [511, 329] on p "[PERSON_NAME]" at bounding box center [510, 335] width 350 height 27
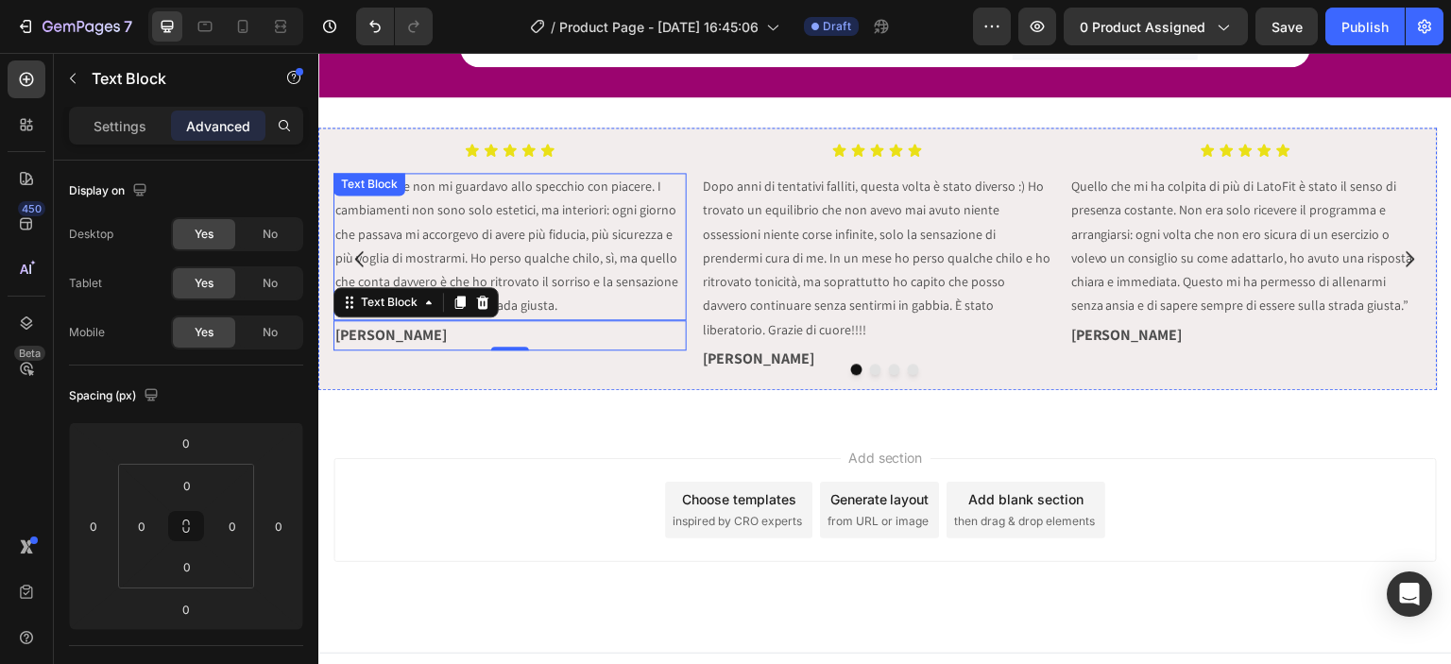
click at [512, 237] on p "Era tanto che non mi guardavo allo specchio con piacere. I cambiamenti non sono…" at bounding box center [510, 246] width 350 height 143
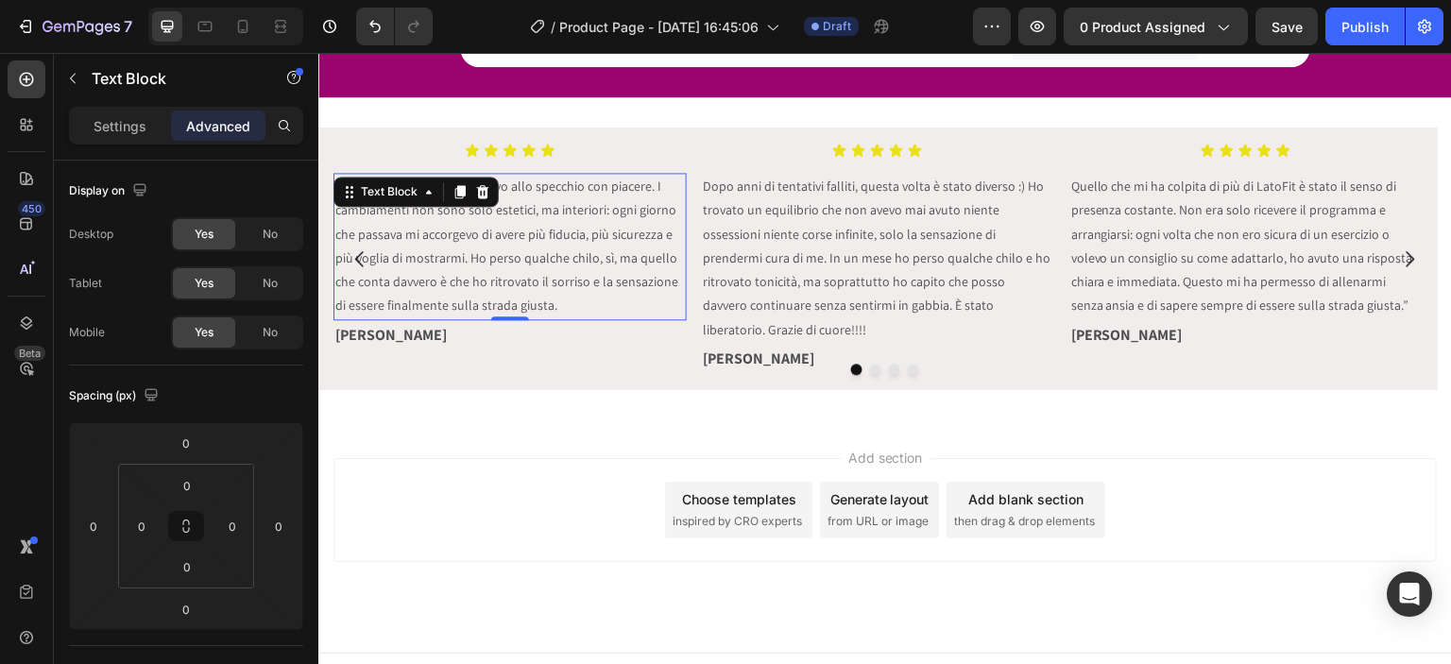
click at [512, 237] on p "Era tanto che non mi guardavo allo specchio con piacere. I cambiamenti non sono…" at bounding box center [510, 246] width 350 height 143
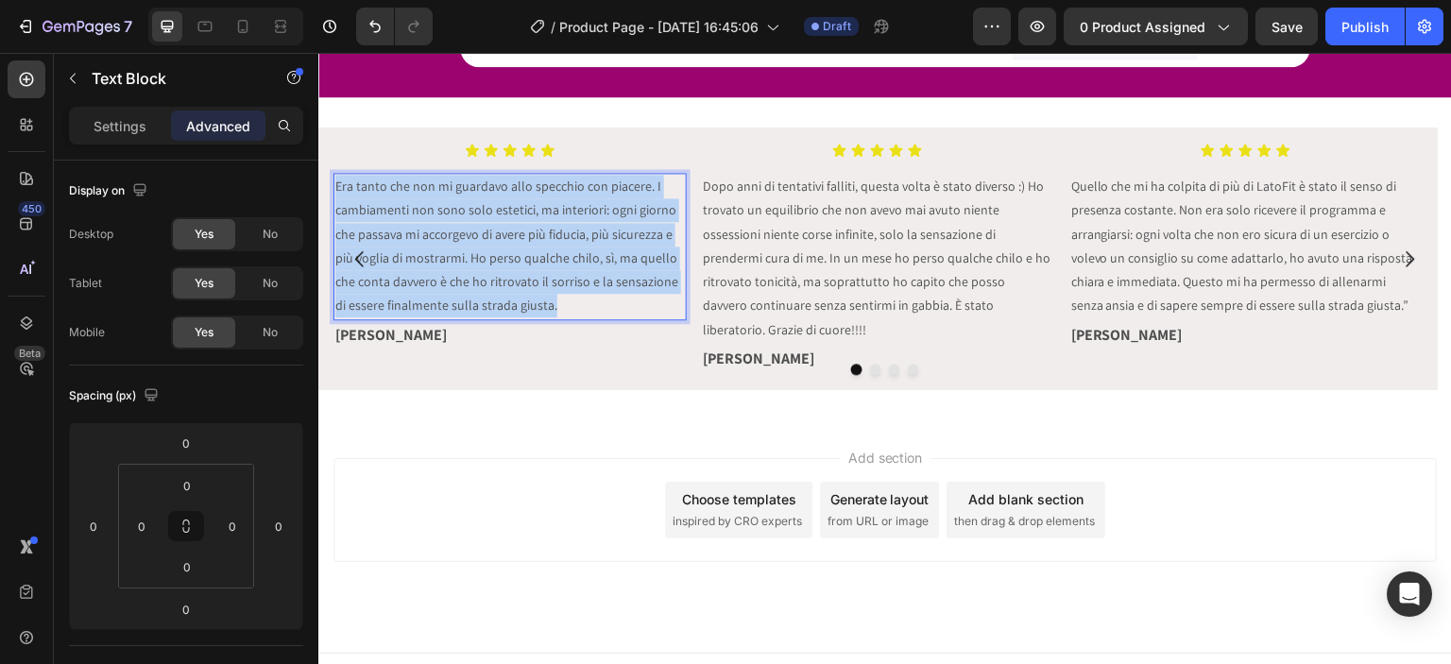
click at [512, 237] on p "Era tanto che non mi guardavo allo specchio con piacere. I cambiamenti non sono…" at bounding box center [510, 246] width 350 height 143
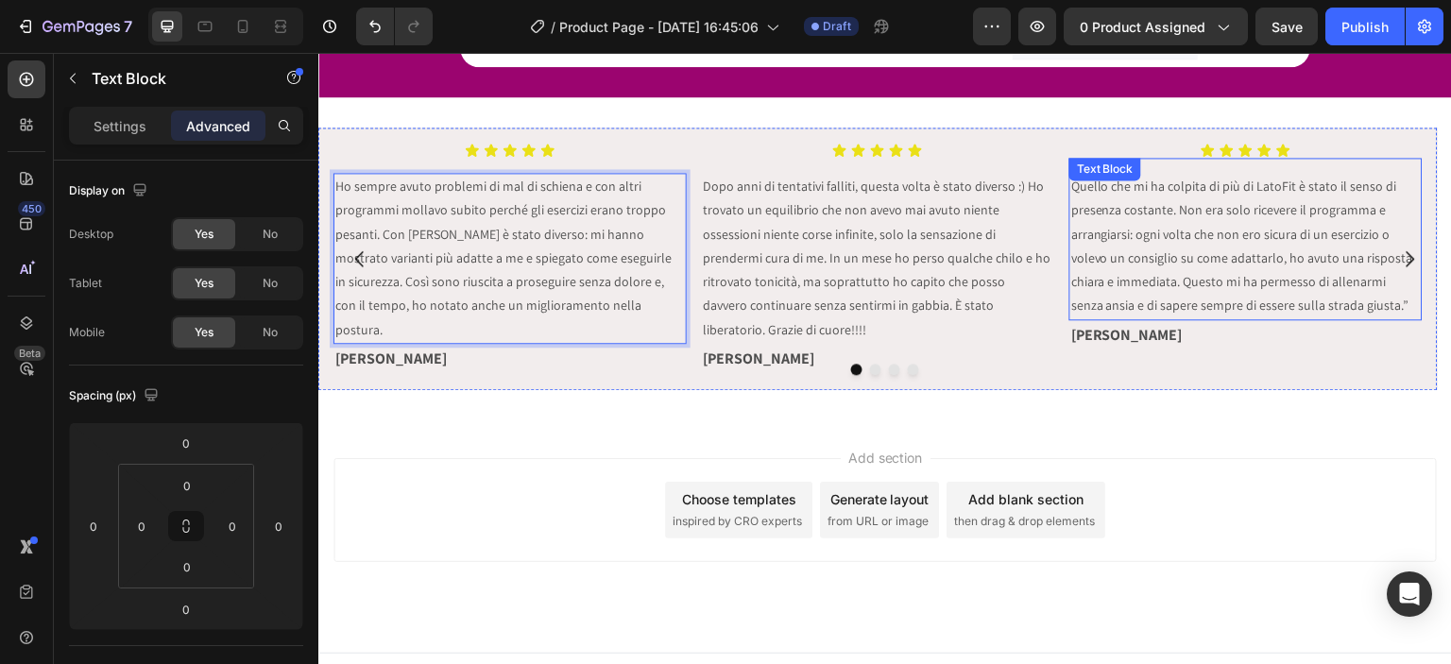
click at [1380, 305] on p "Quello che mi ha colpita di più di LatoFit è stato il senso di presenza costant…" at bounding box center [1247, 246] width 350 height 143
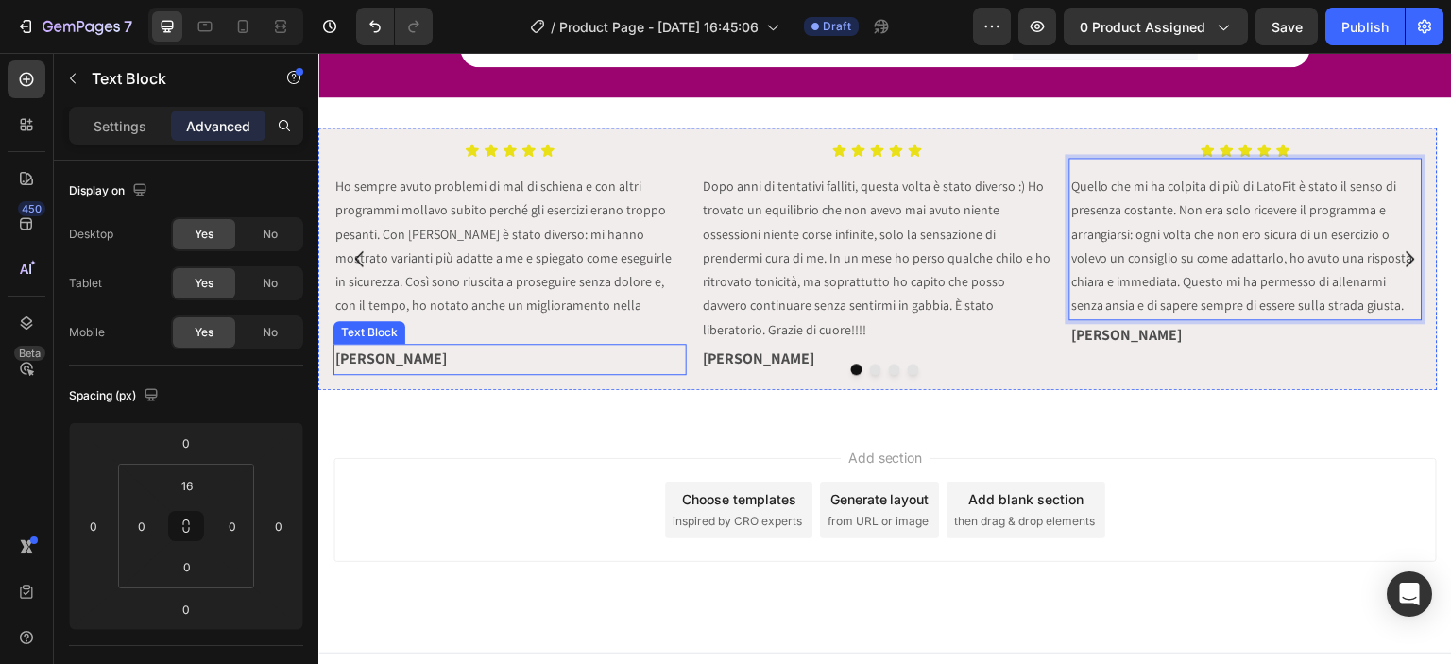
click at [389, 346] on p "[PERSON_NAME]" at bounding box center [510, 359] width 350 height 27
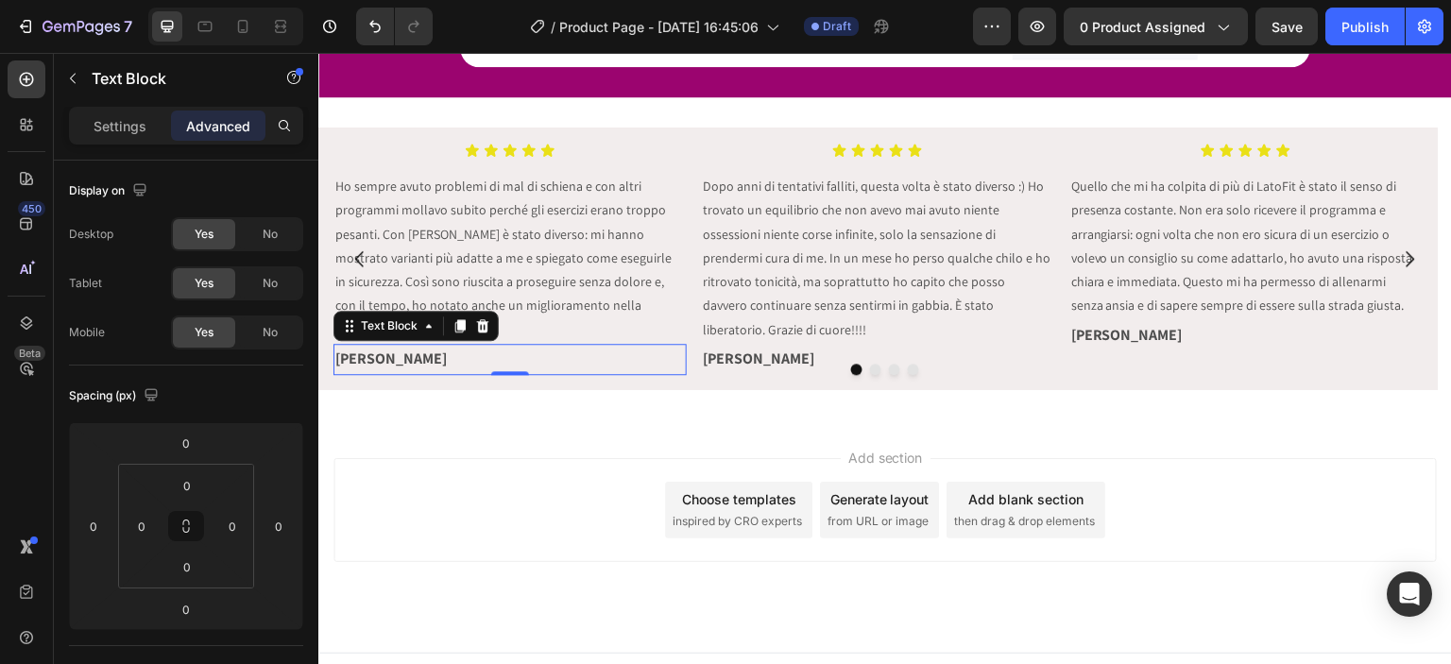
click at [389, 346] on p "[PERSON_NAME]" at bounding box center [510, 359] width 350 height 27
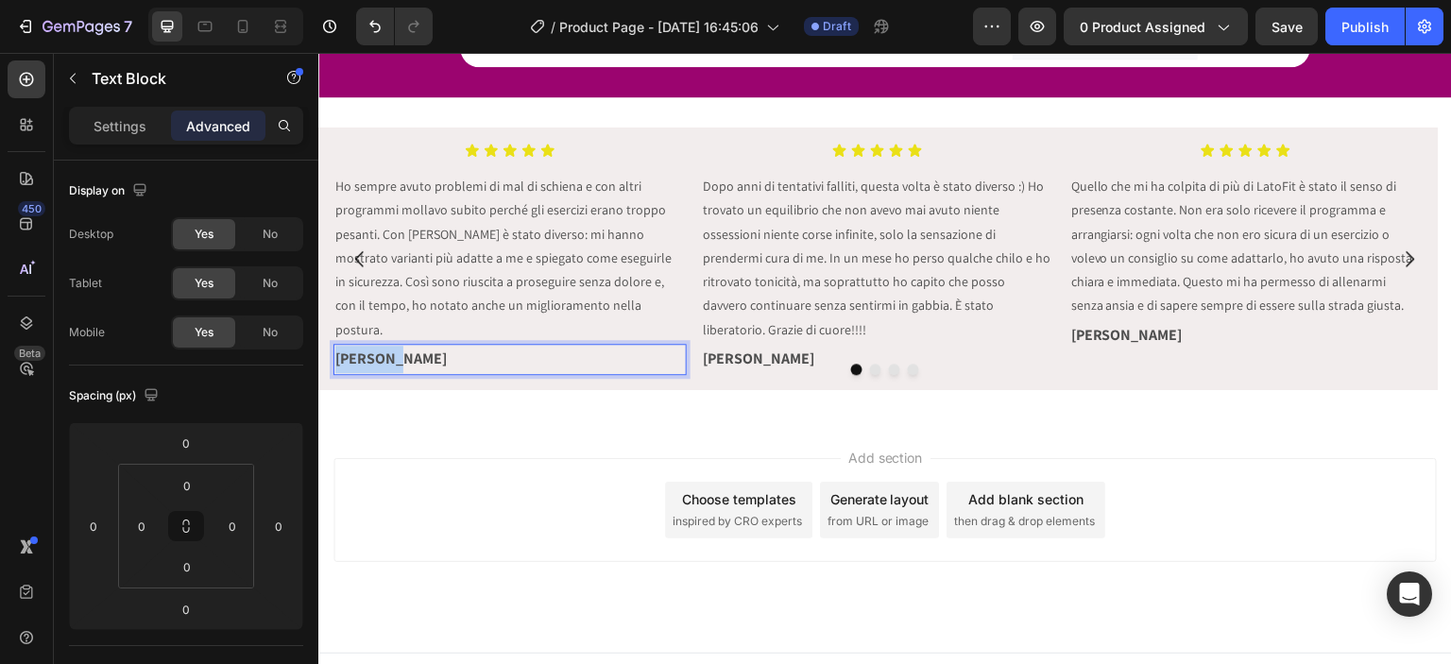
click at [389, 346] on p "[PERSON_NAME]" at bounding box center [510, 359] width 350 height 27
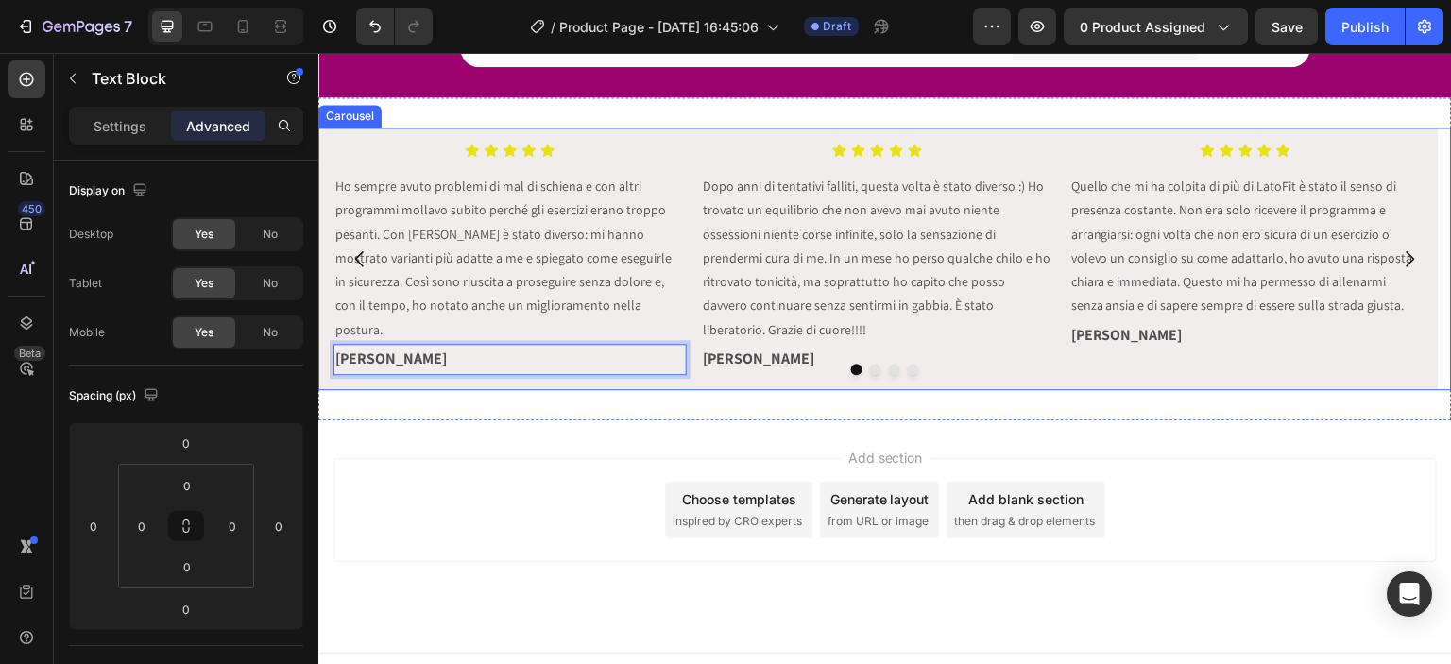
click at [1407, 251] on icon "Carousel Next Arrow" at bounding box center [1411, 259] width 9 height 16
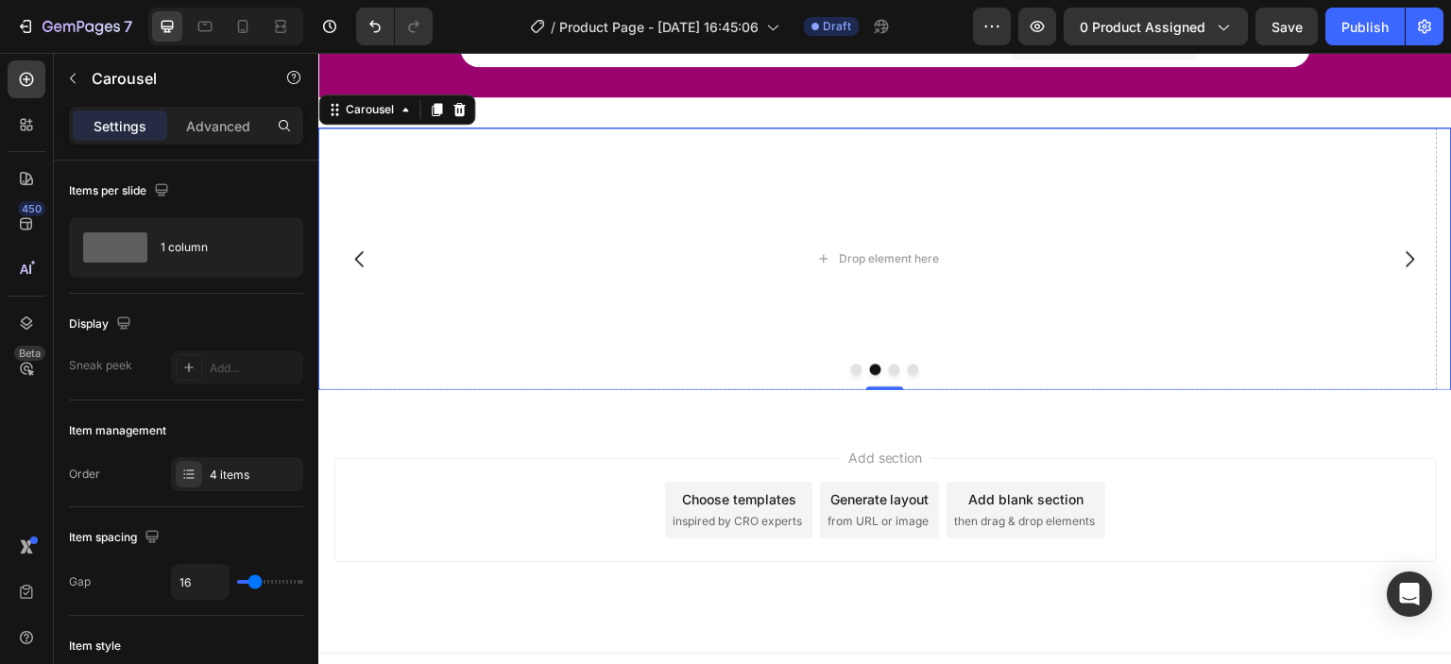
click at [359, 251] on icon "Carousel Back Arrow" at bounding box center [359, 259] width 9 height 16
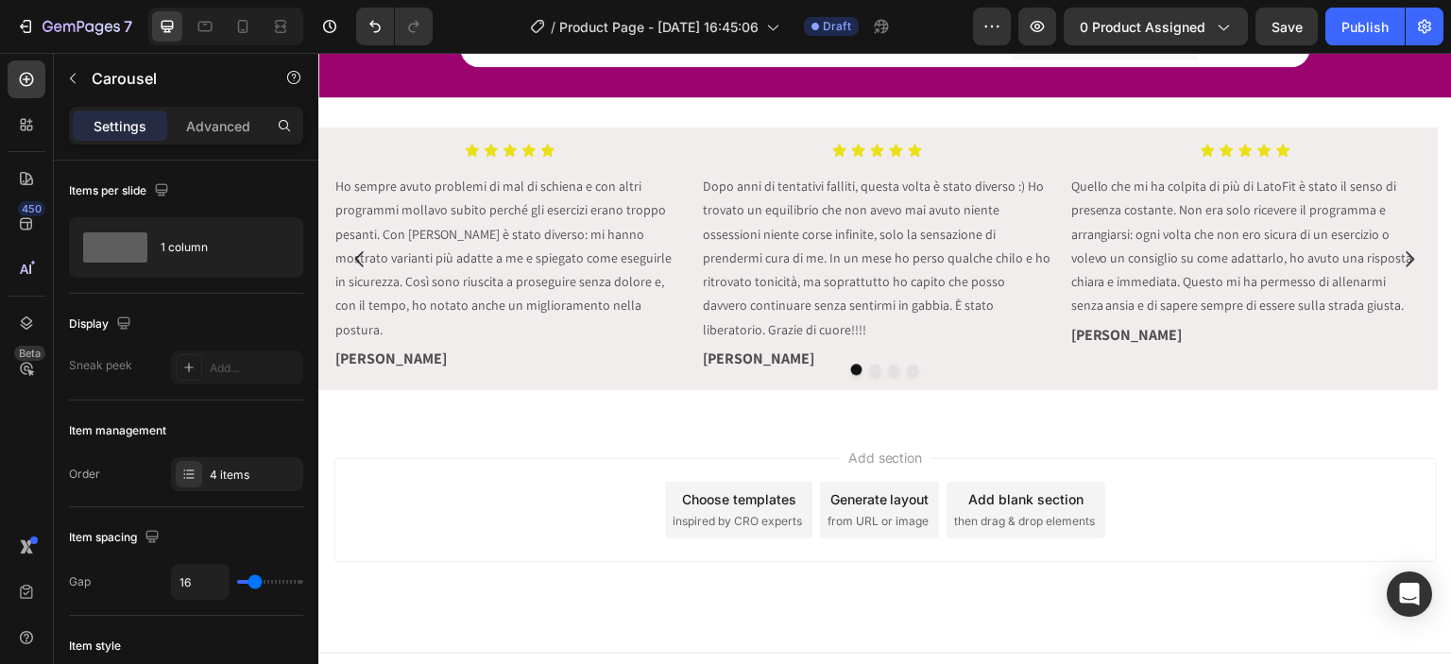
click at [485, 421] on div "Add section Choose templates inspired by CRO experts Generate layout from URL o…" at bounding box center [885, 537] width 1134 height 232
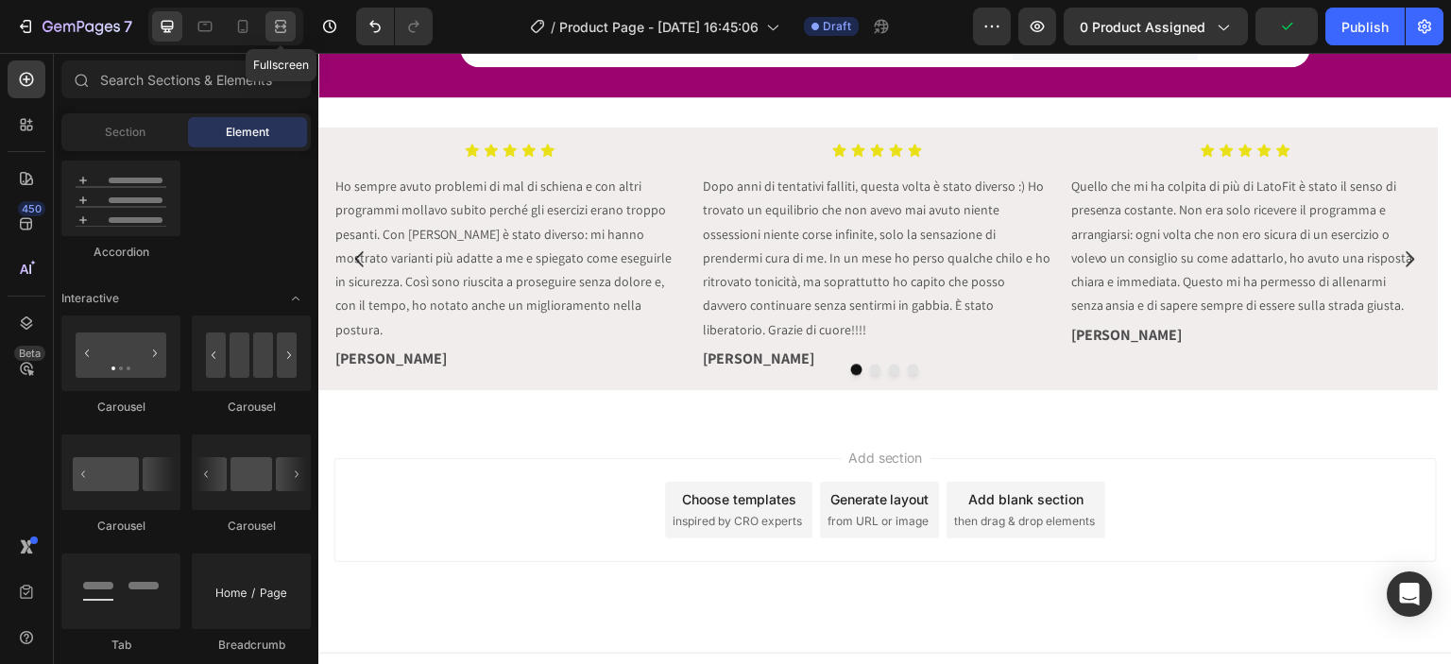
click at [283, 26] on icon at bounding box center [280, 26] width 19 height 19
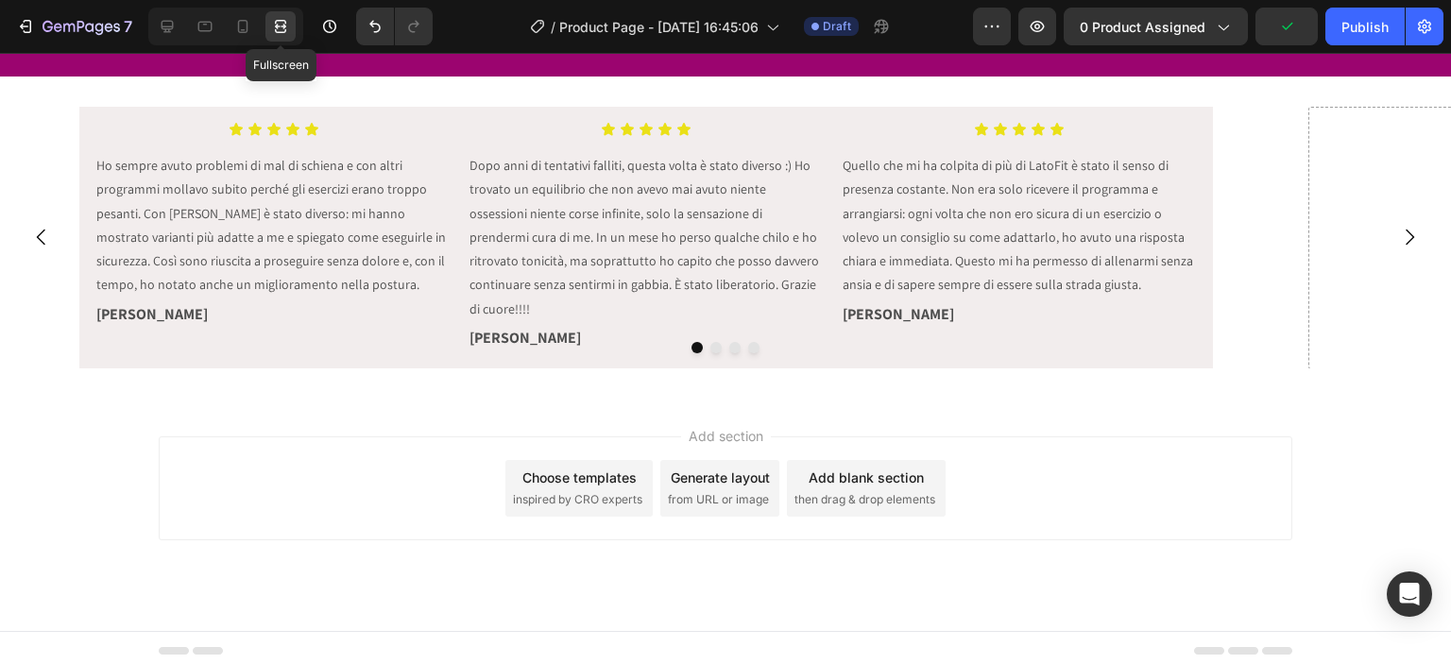
scroll to position [5059, 0]
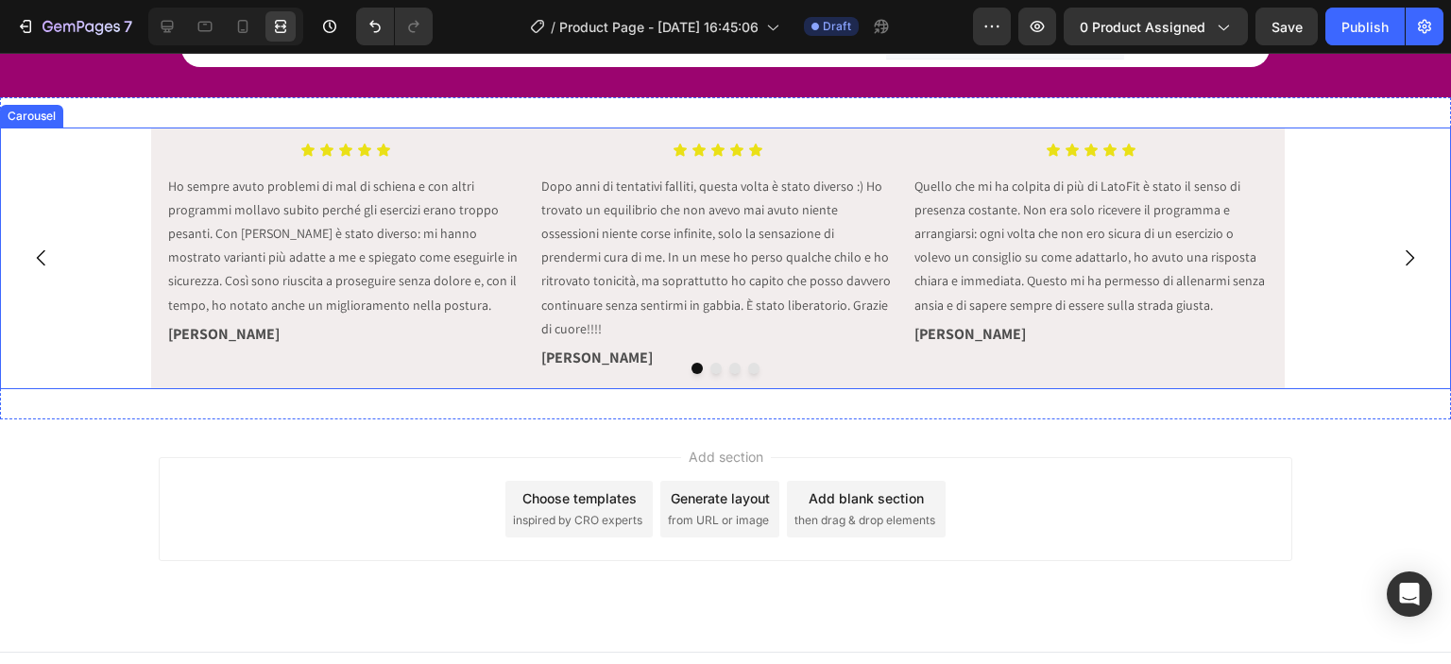
click at [1399, 247] on icon "Carousel Next Arrow" at bounding box center [1410, 258] width 23 height 23
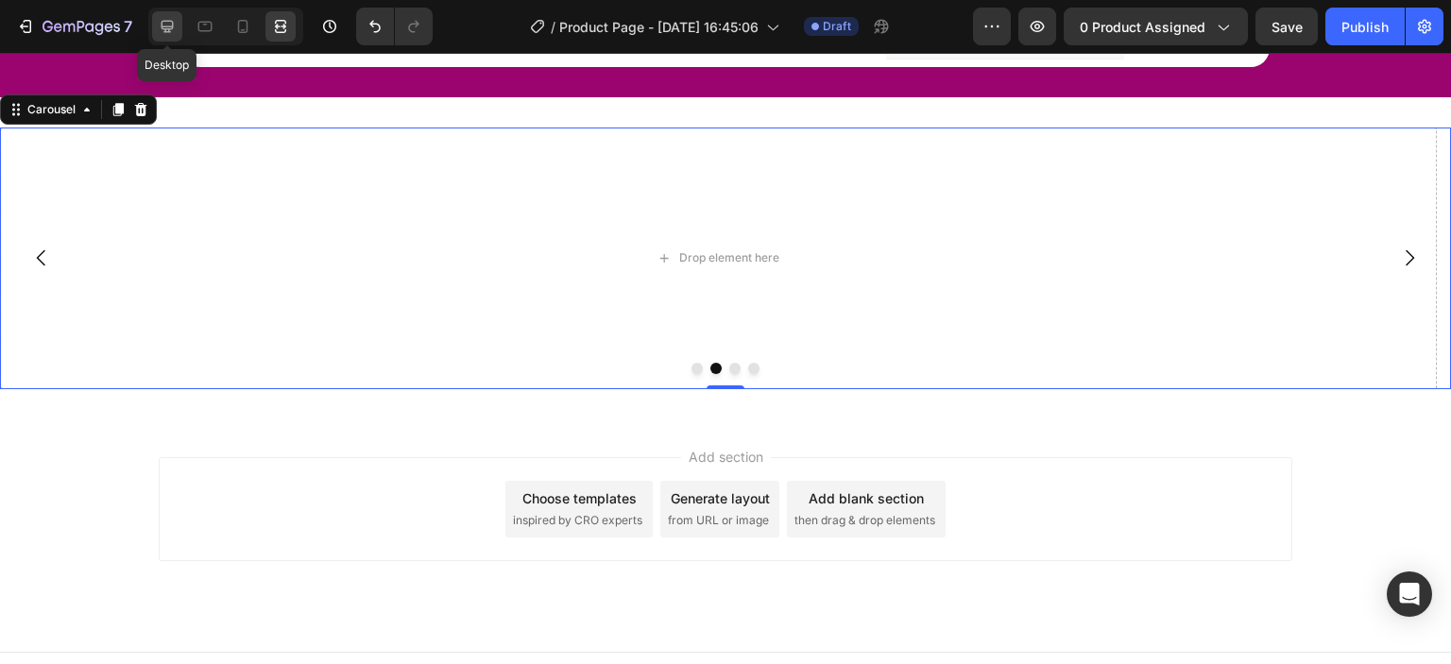
click at [170, 17] on icon at bounding box center [167, 26] width 19 height 19
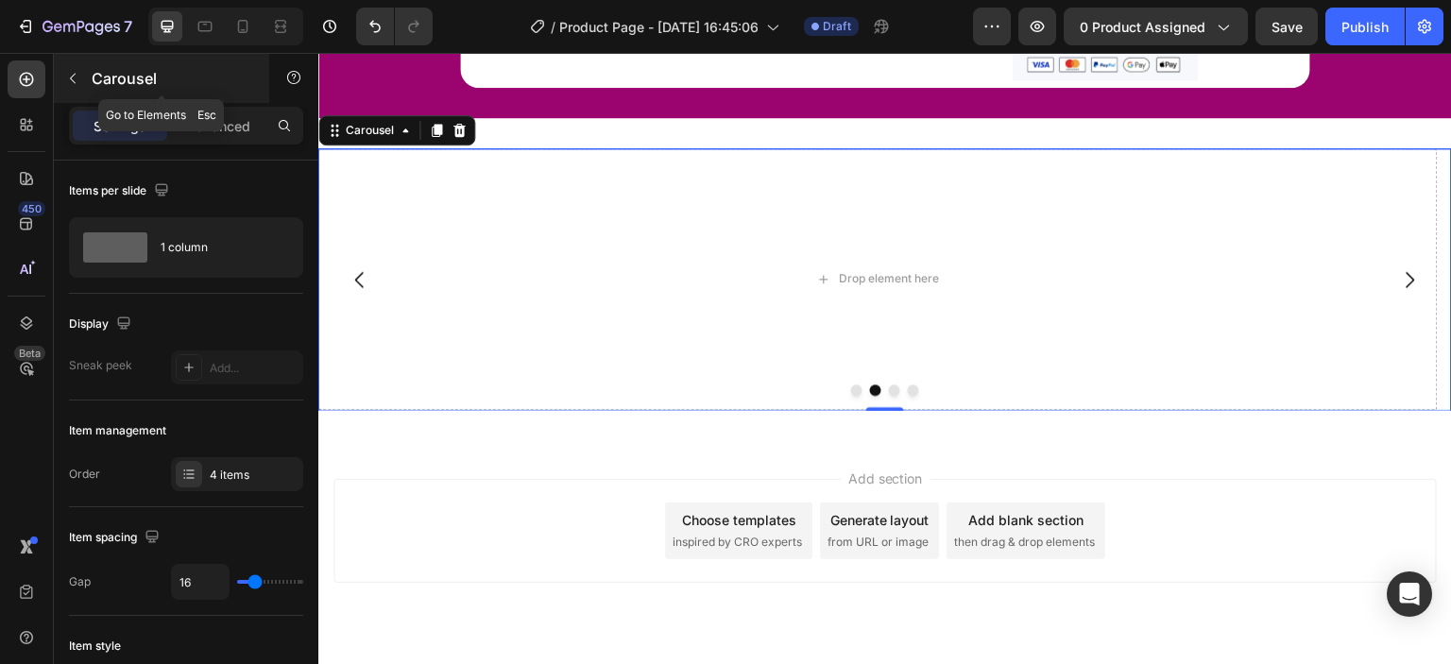
click at [125, 68] on p "Carousel" at bounding box center [172, 78] width 161 height 23
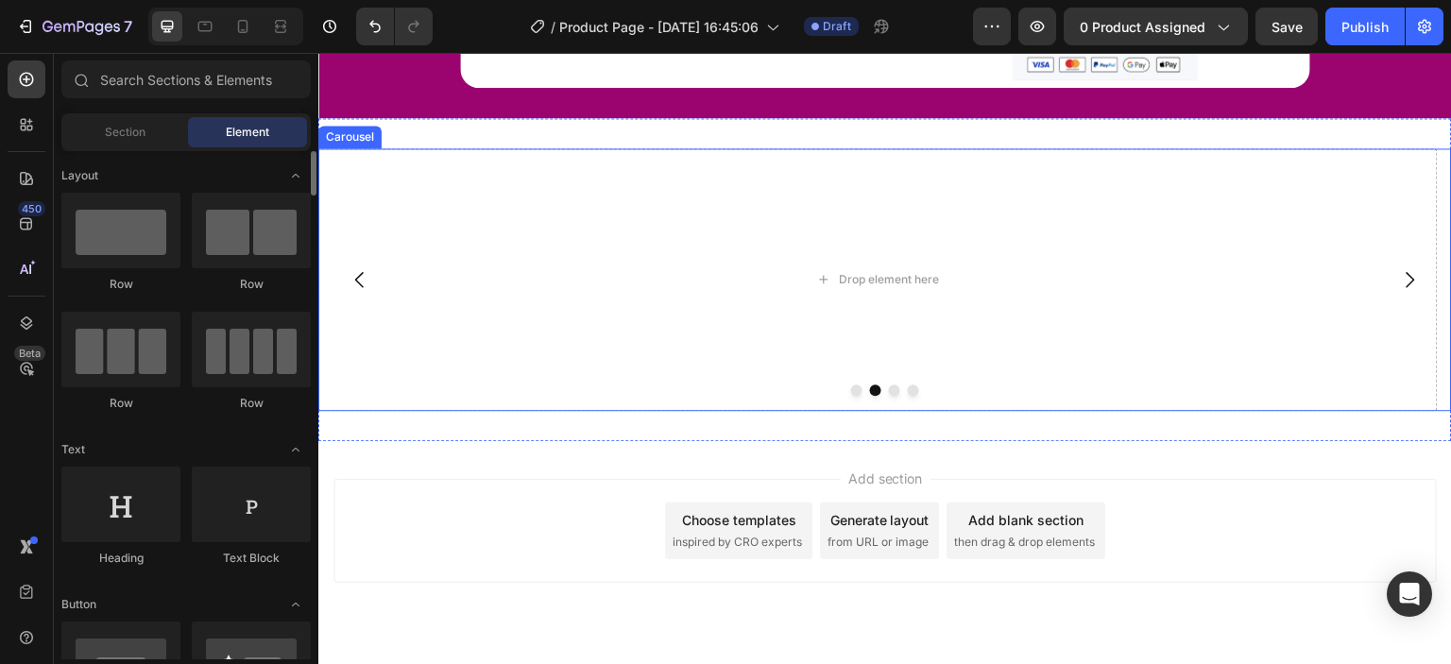
click at [536, 308] on div "Drop element here" at bounding box center [878, 279] width 1120 height 262
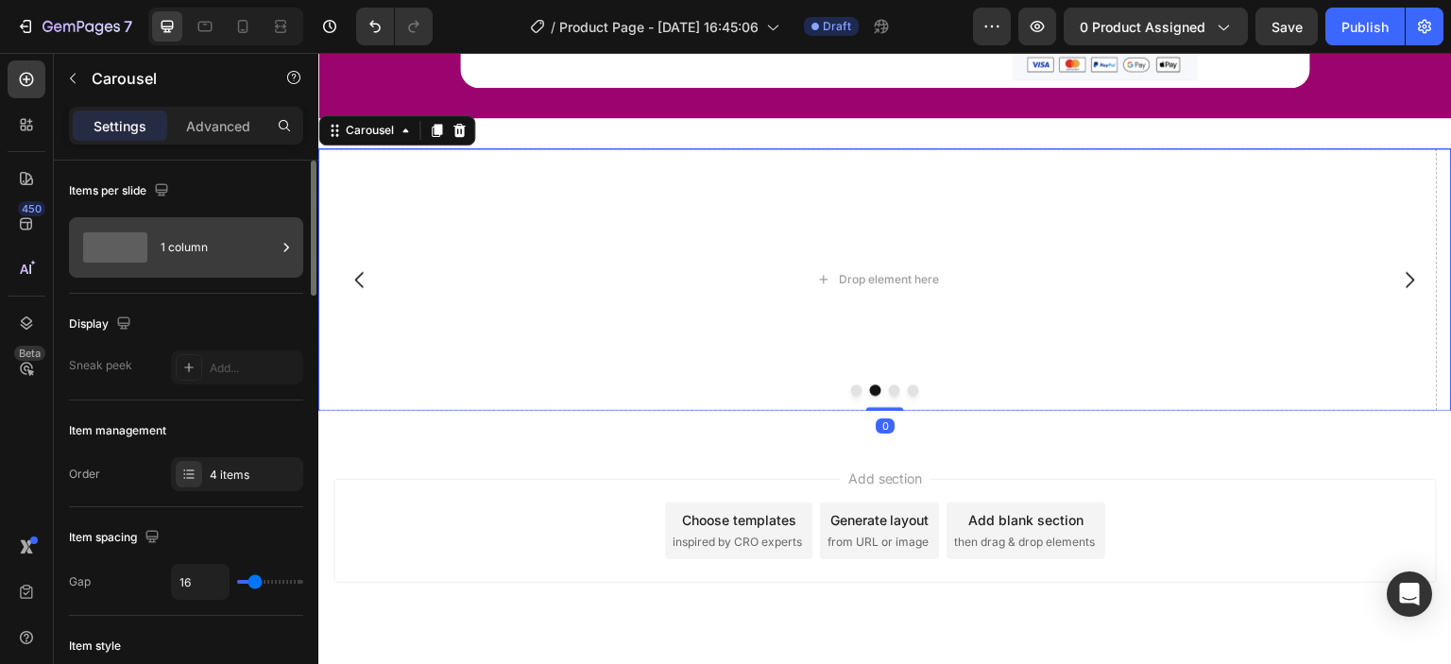
click at [197, 256] on div "1 column" at bounding box center [218, 247] width 115 height 43
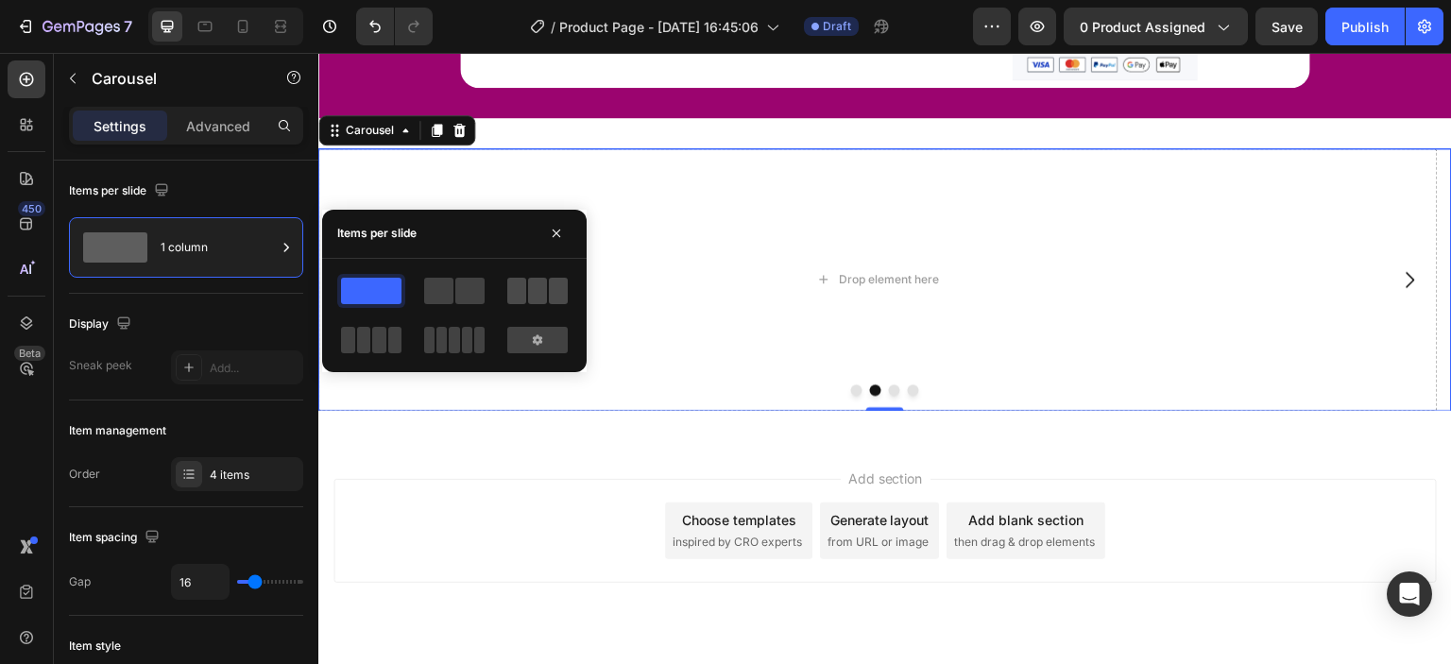
click at [526, 286] on div at bounding box center [537, 291] width 60 height 26
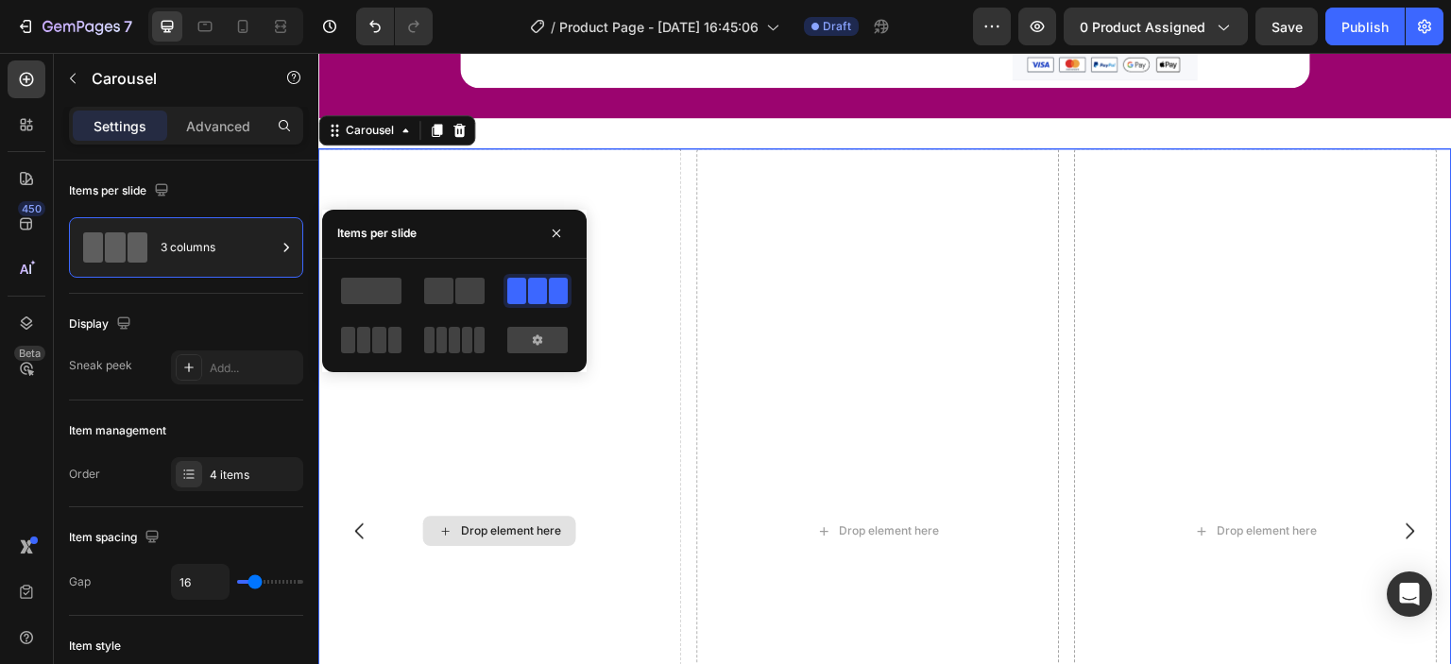
scroll to position [5281, 0]
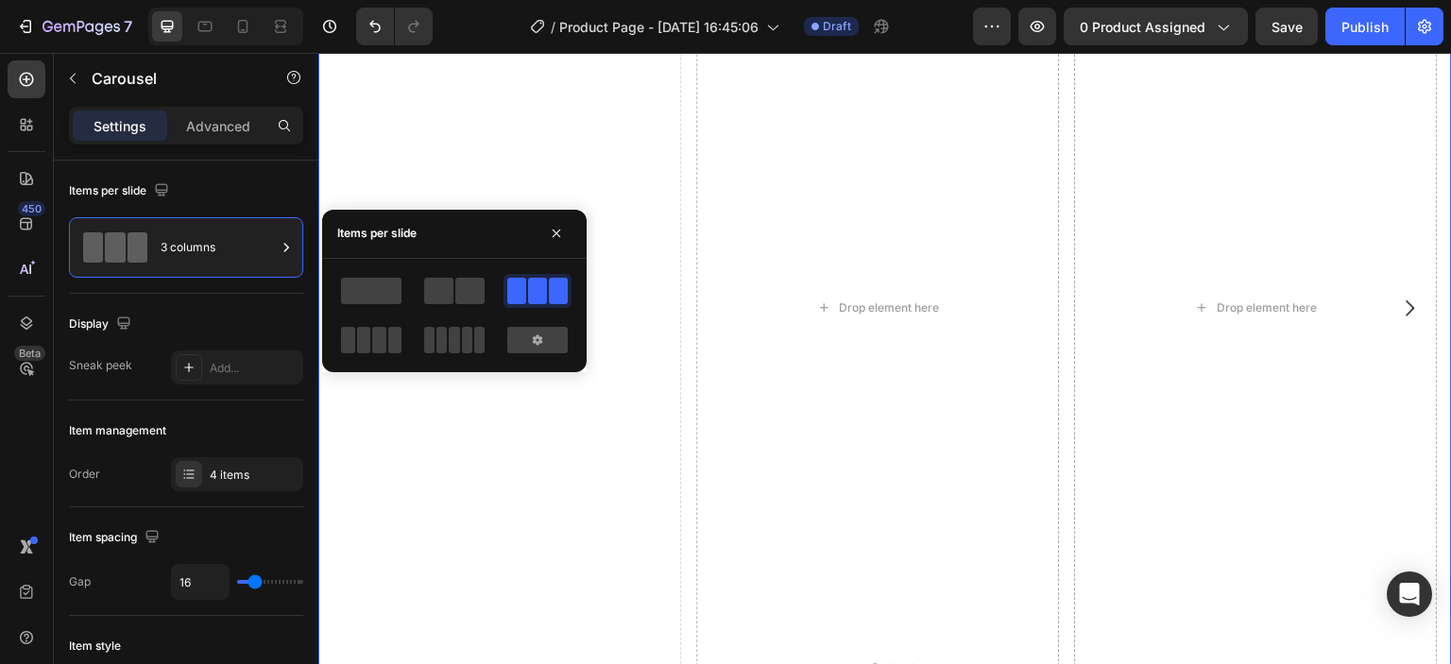
click at [652, 203] on div "Drop element here" at bounding box center [499, 307] width 363 height 765
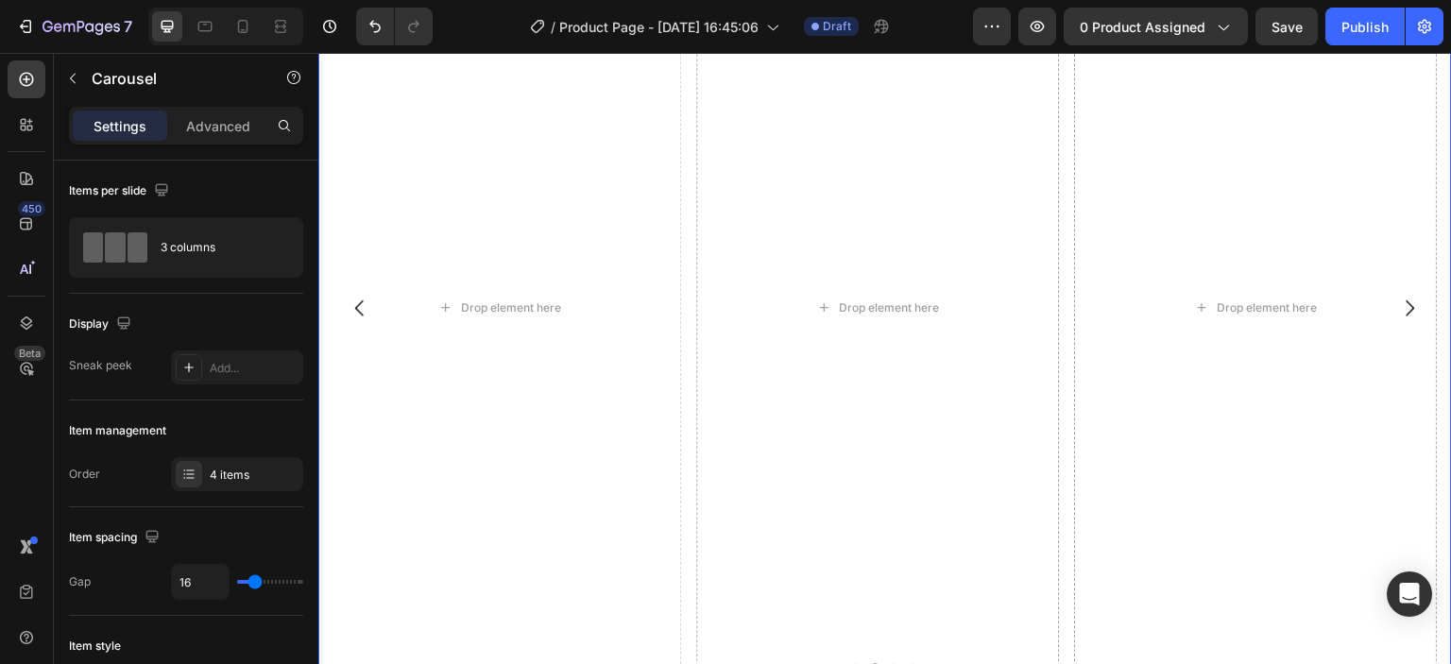
click at [370, 297] on icon "Carousel Back Arrow" at bounding box center [360, 308] width 23 height 23
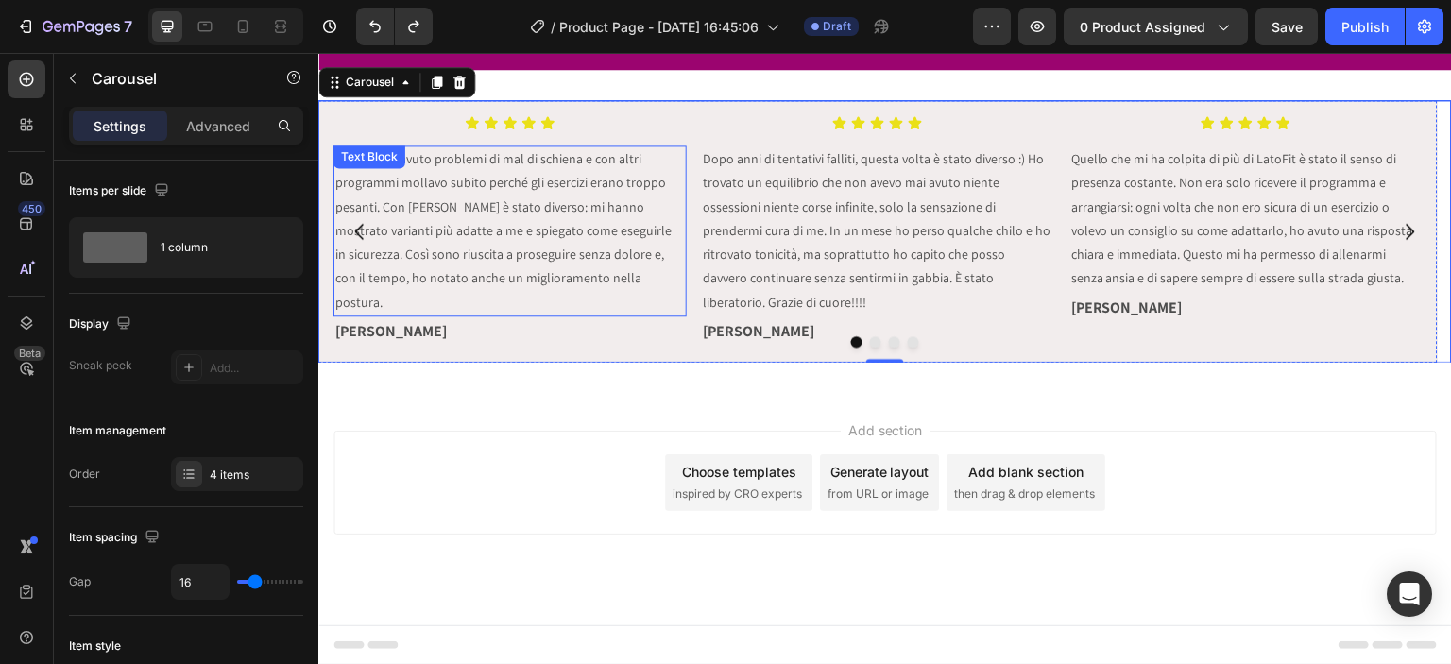
scroll to position [5054, 0]
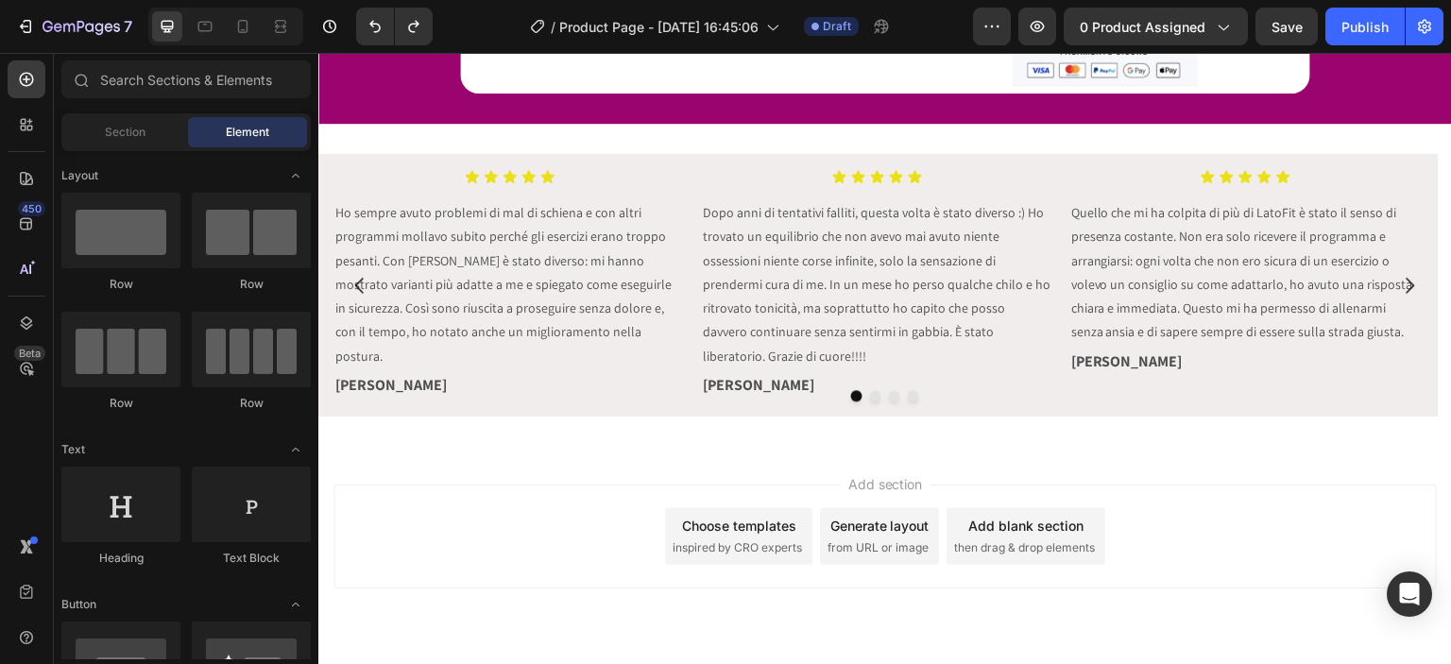
click at [568, 447] on div "Add section Choose templates inspired by CRO experts Generate layout from URL o…" at bounding box center [885, 563] width 1134 height 232
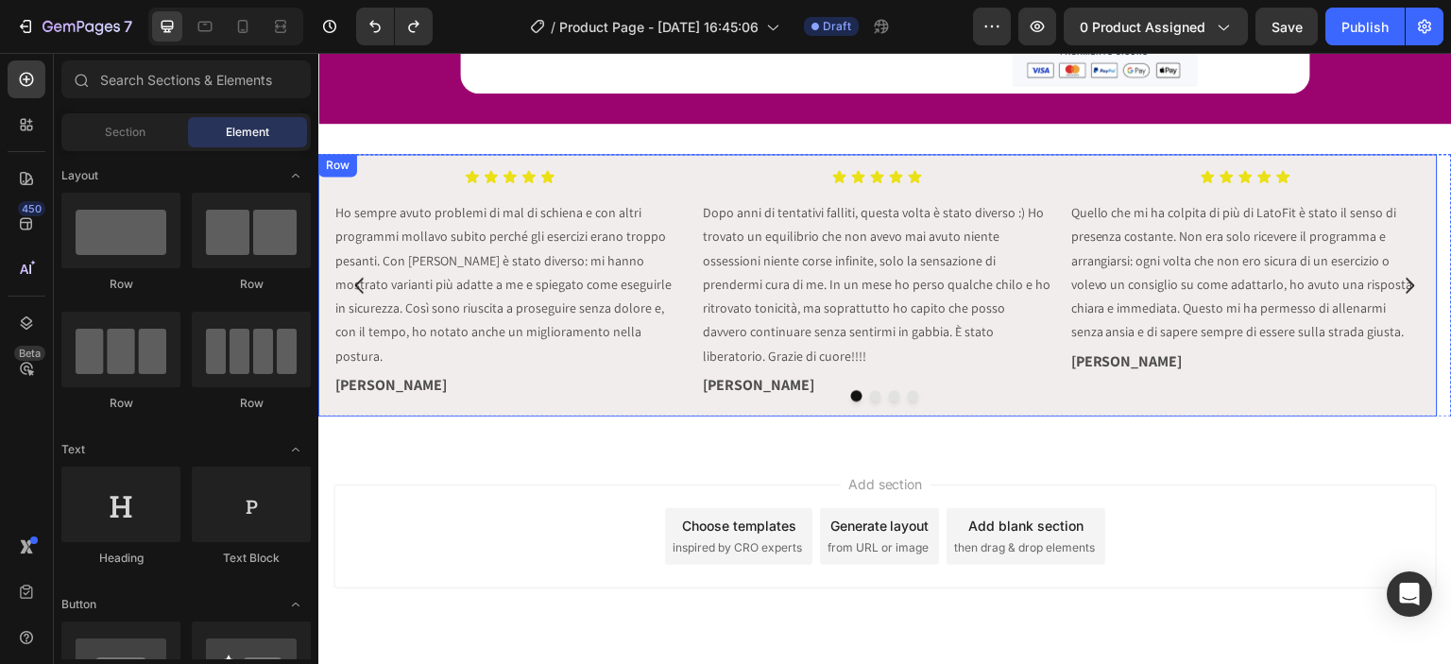
click at [640, 380] on div "Icon Icon Icon Icon Icon Icon List Ho sempre avuto problemi di mal di schiena e…" at bounding box center [878, 285] width 1120 height 262
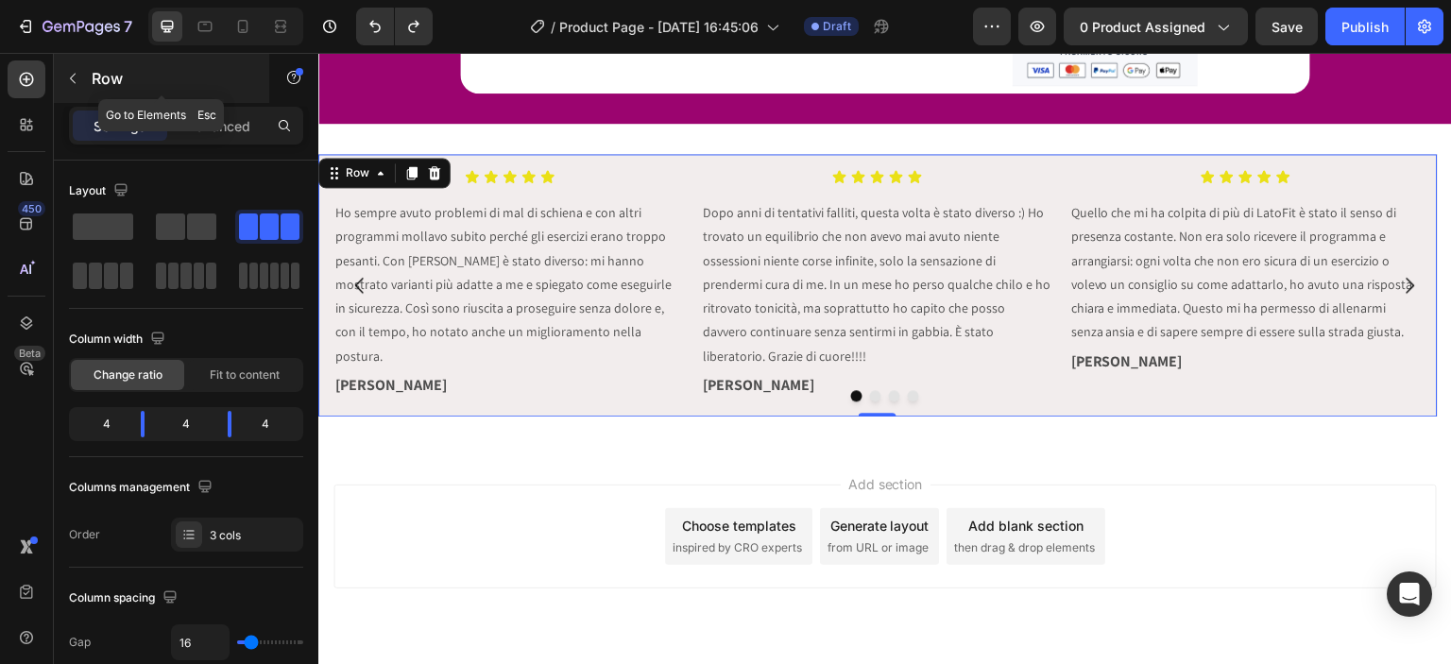
click at [80, 61] on div "Row" at bounding box center [161, 78] width 215 height 49
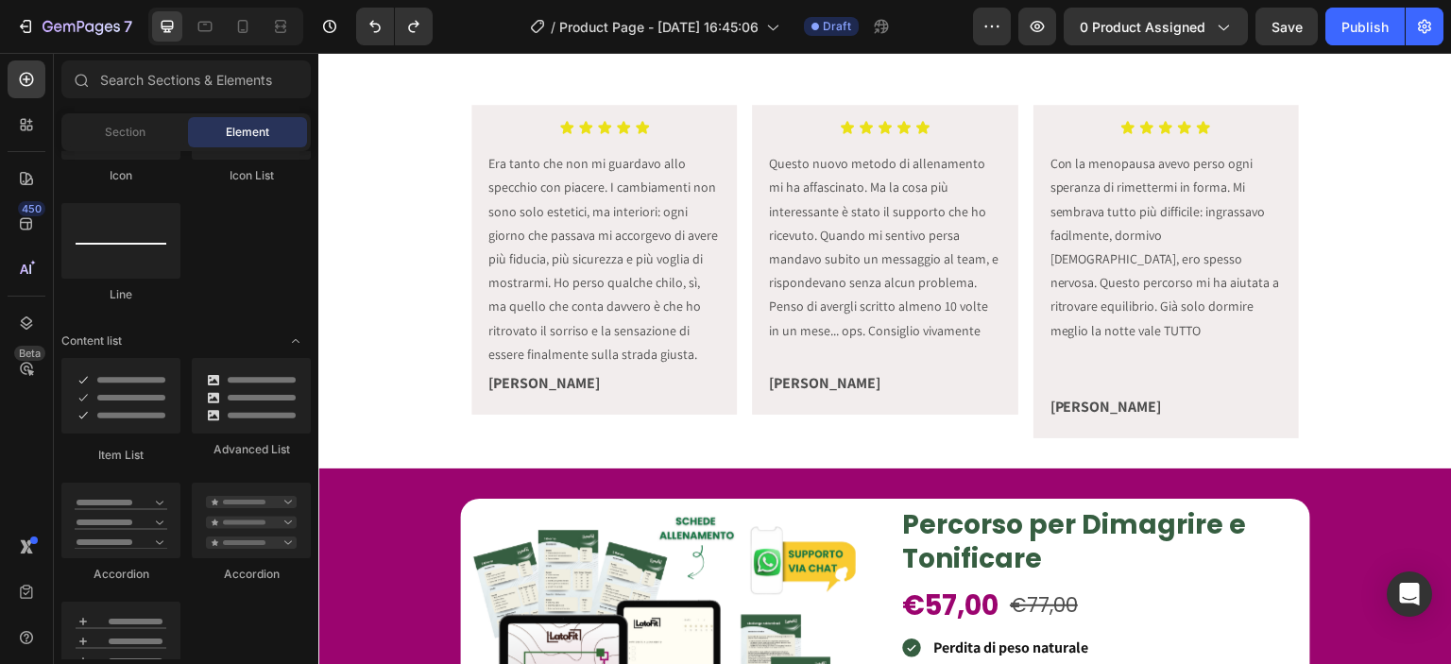
scroll to position [643, 0]
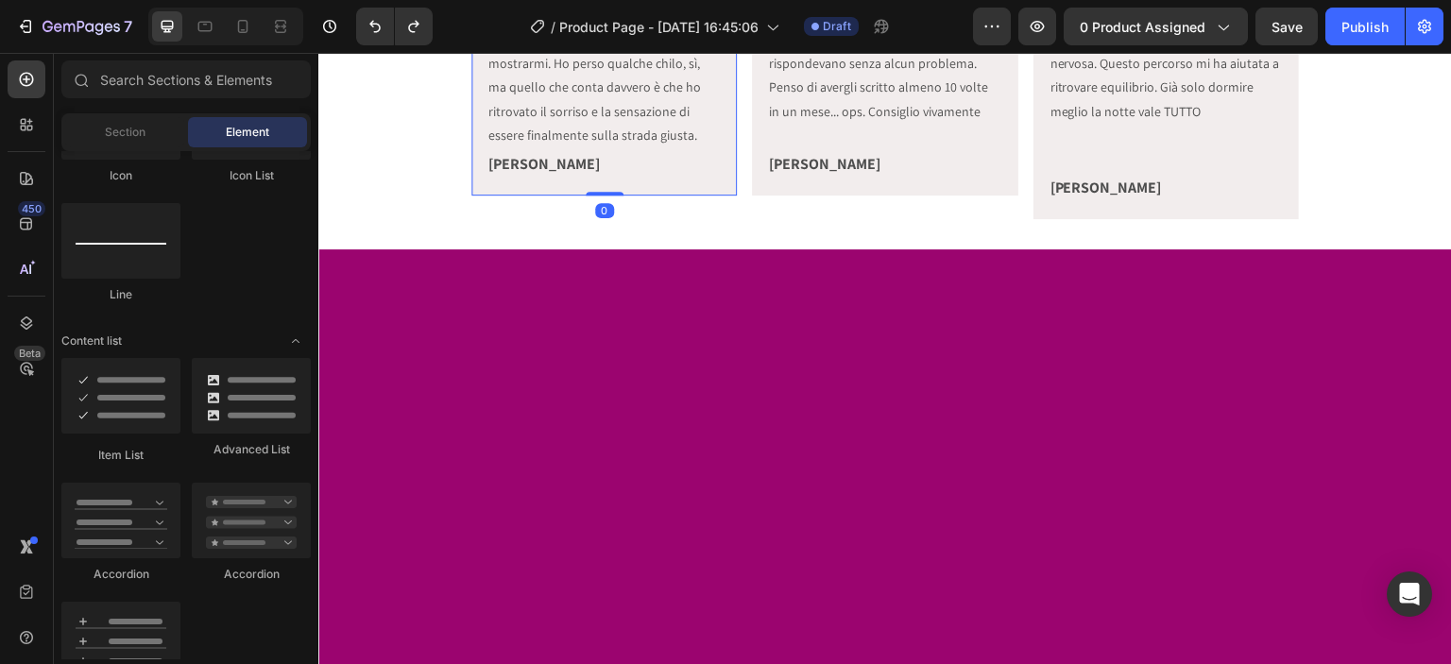
click at [472, 196] on div "Icon Icon Icon Icon Icon Icon List Era tanto che non mi guardavo allo specchio …" at bounding box center [605, 41] width 266 height 310
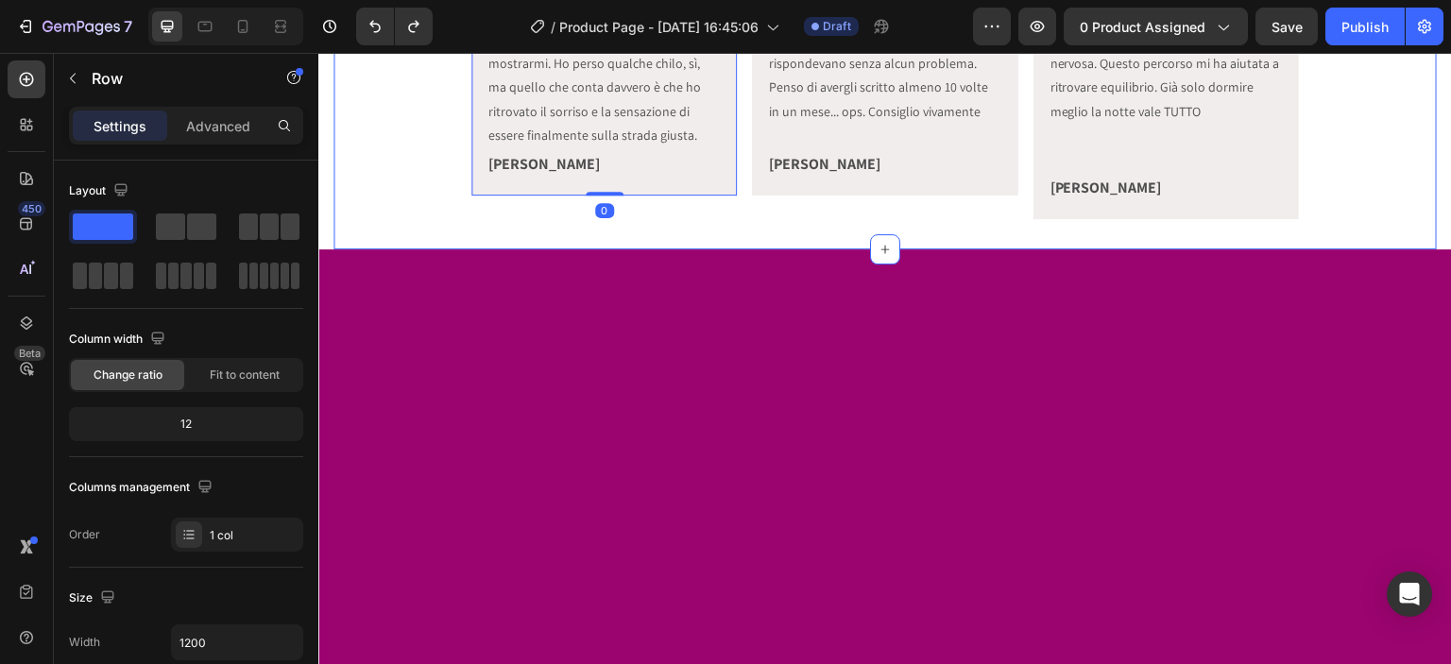
click at [461, 219] on div "Icon Icon Icon Icon Icon Icon List Era tanto che non mi guardavo allo specchio …" at bounding box center [886, 53] width 1104 height 334
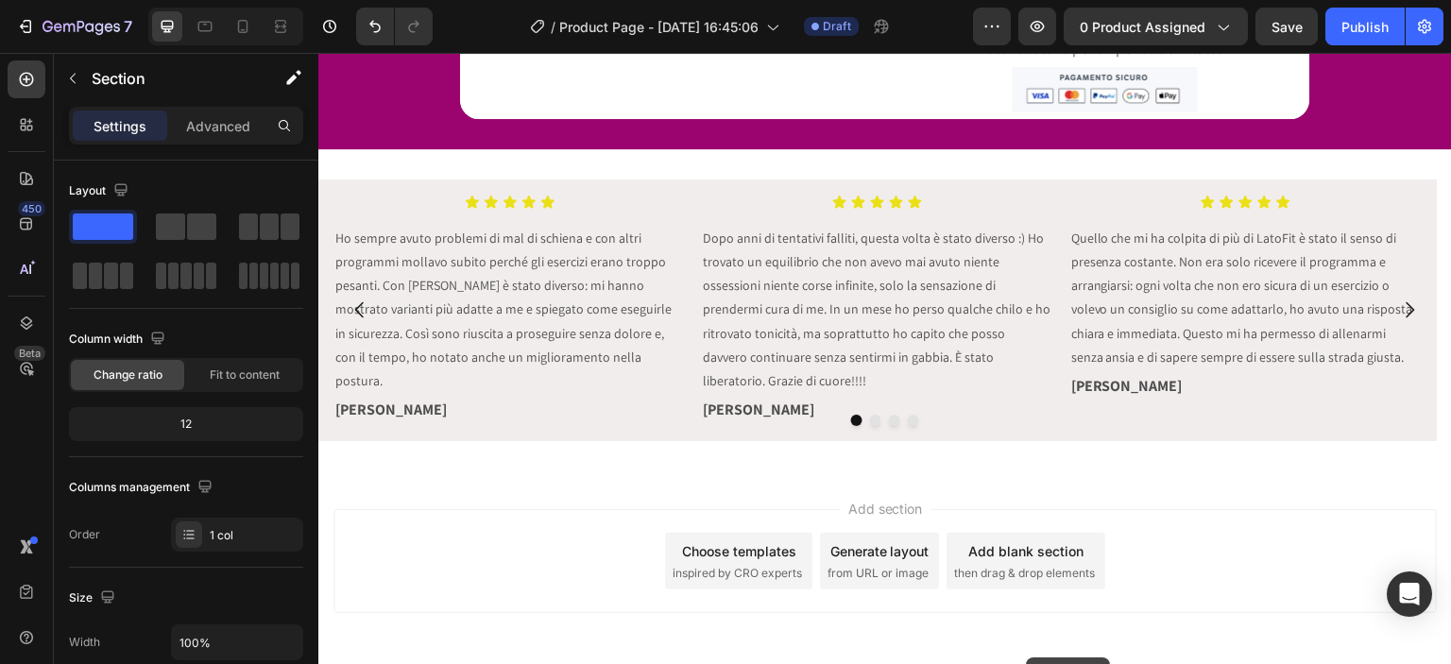
scroll to position [5451, 0]
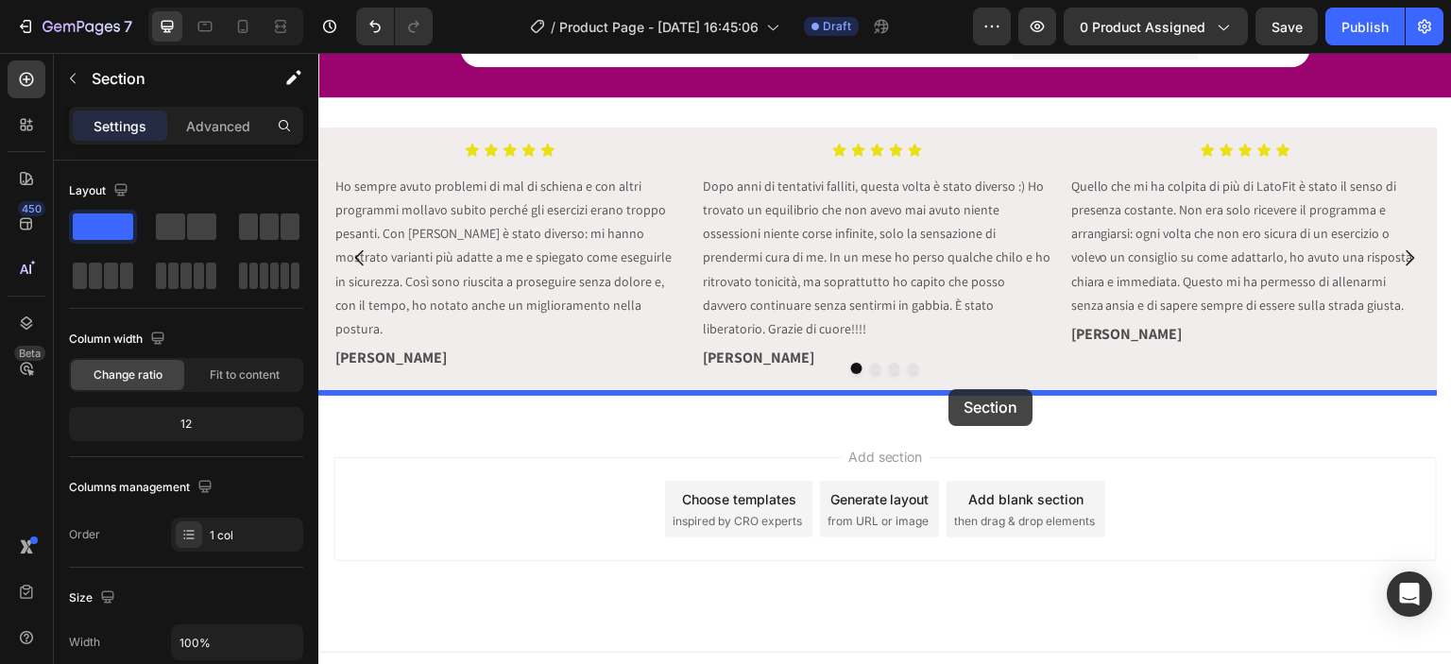
drag, startPoint x: 1097, startPoint y: 106, endPoint x: 950, endPoint y: 389, distance: 319.5
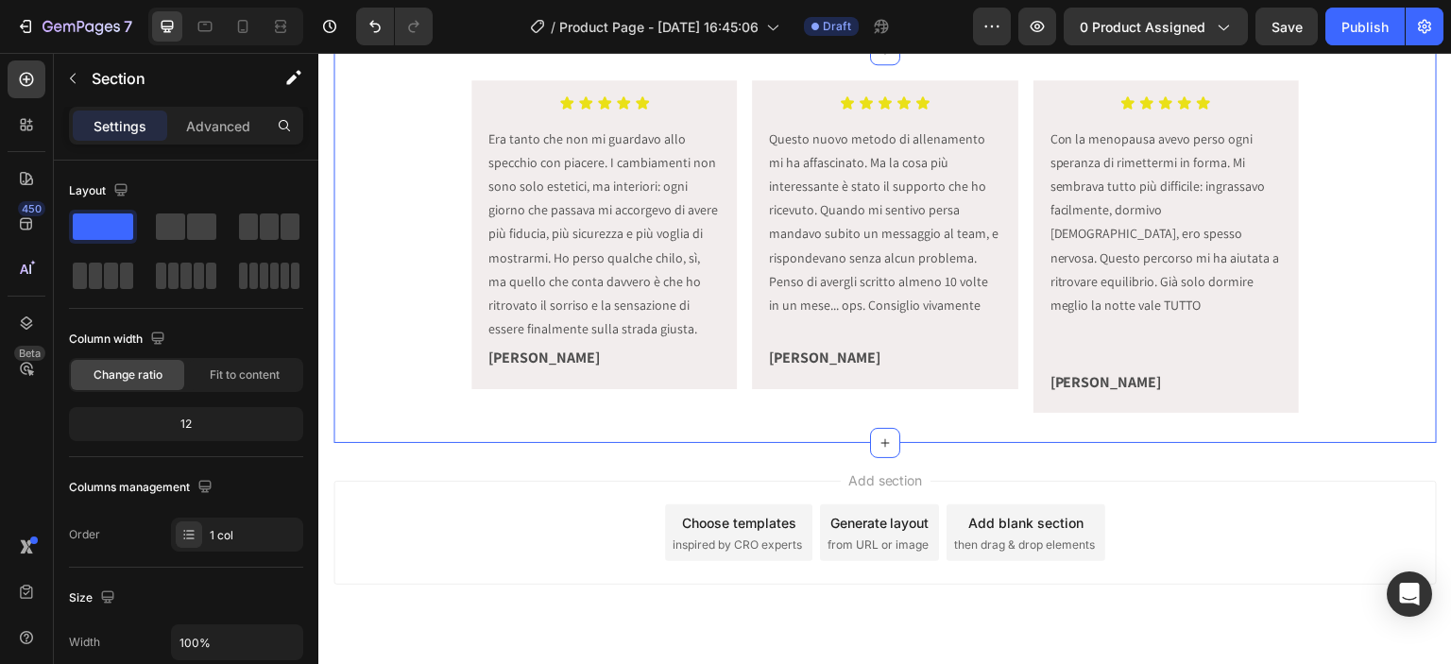
scroll to position [5080, 0]
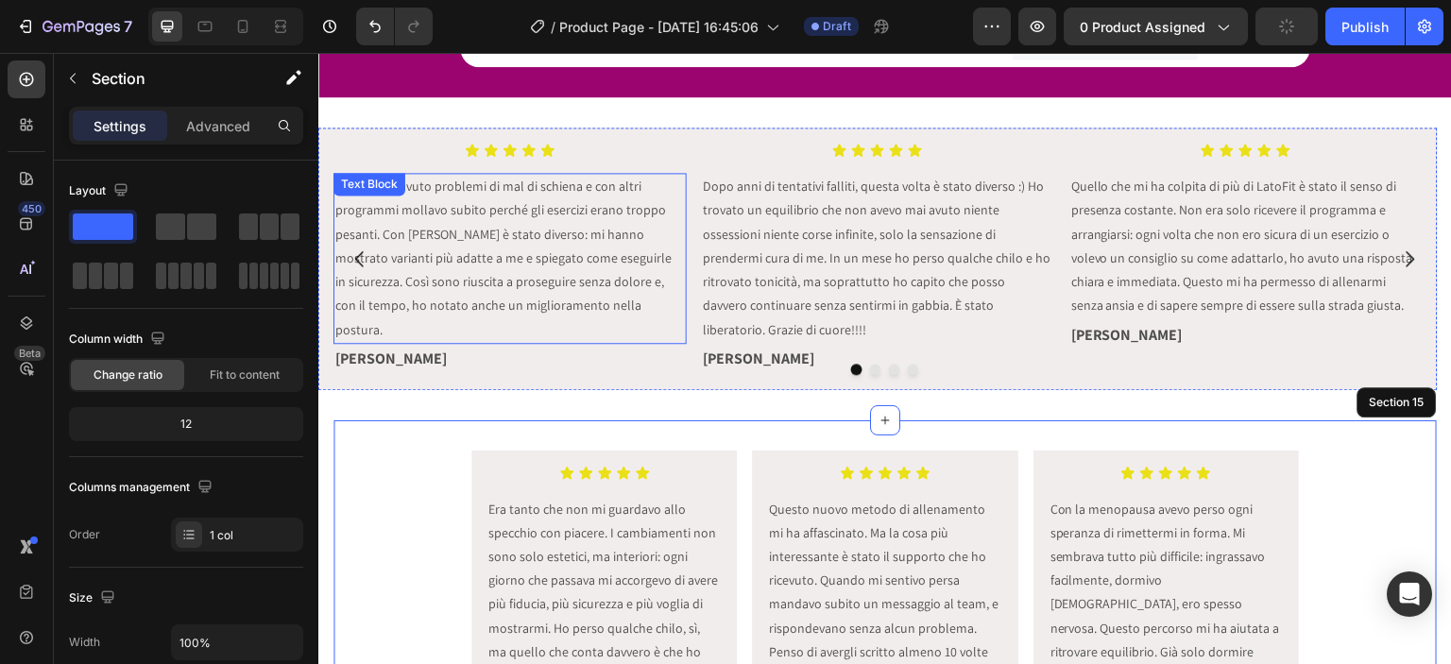
click at [554, 232] on p "Ho sempre avuto problemi di mal di schiena e con altri programmi mollavo subito…" at bounding box center [510, 258] width 350 height 166
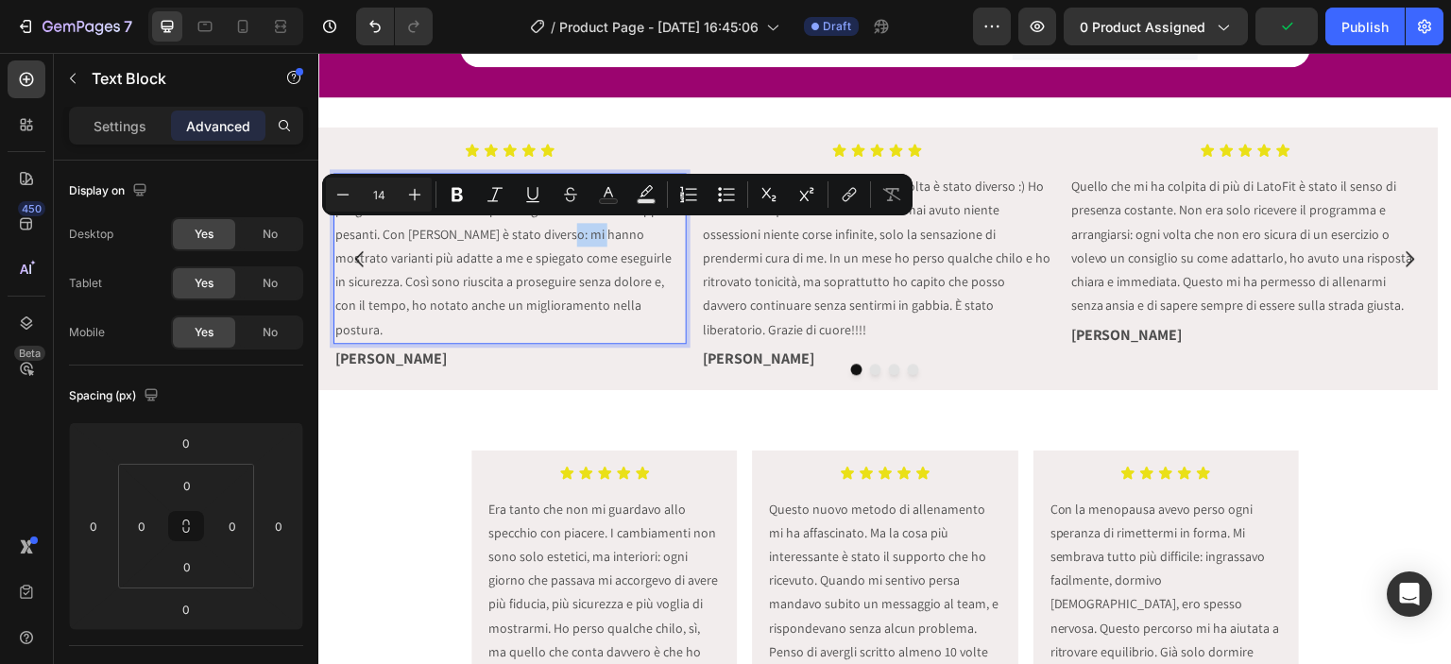
click at [548, 230] on p "Ho sempre avuto problemi di mal di schiena e con altri programmi mollavo subito…" at bounding box center [510, 258] width 350 height 166
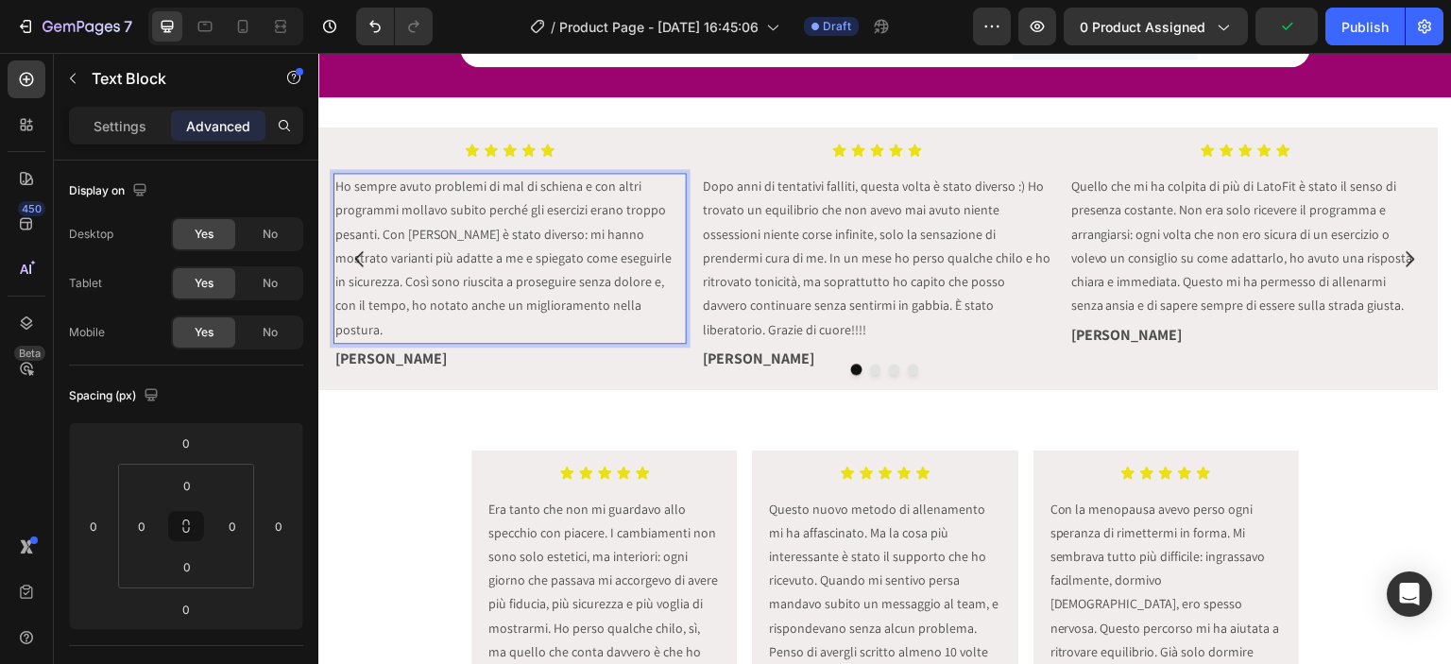
click at [524, 248] on p "Ho sempre avuto problemi di mal di schiena e con altri programmi mollavo subito…" at bounding box center [510, 258] width 350 height 166
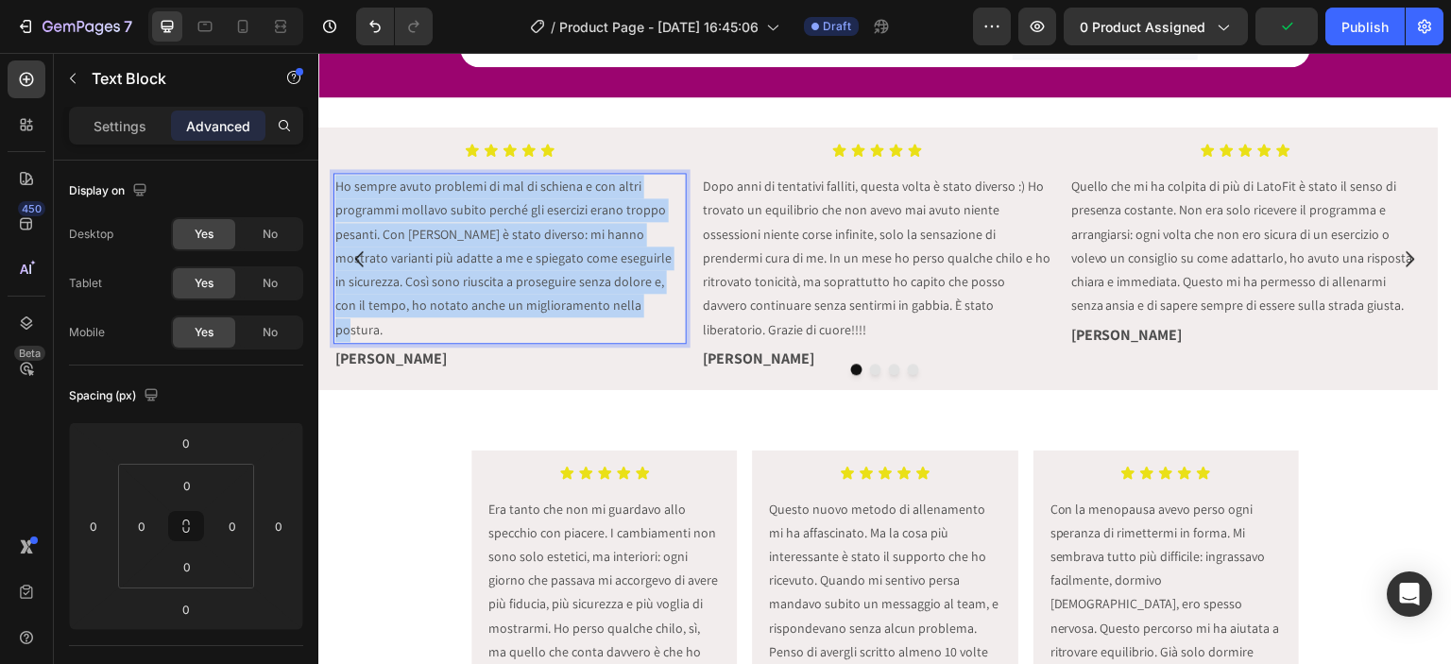
click at [524, 248] on p "Ho sempre avuto problemi di mal di schiena e con altri programmi mollavo subito…" at bounding box center [510, 258] width 350 height 166
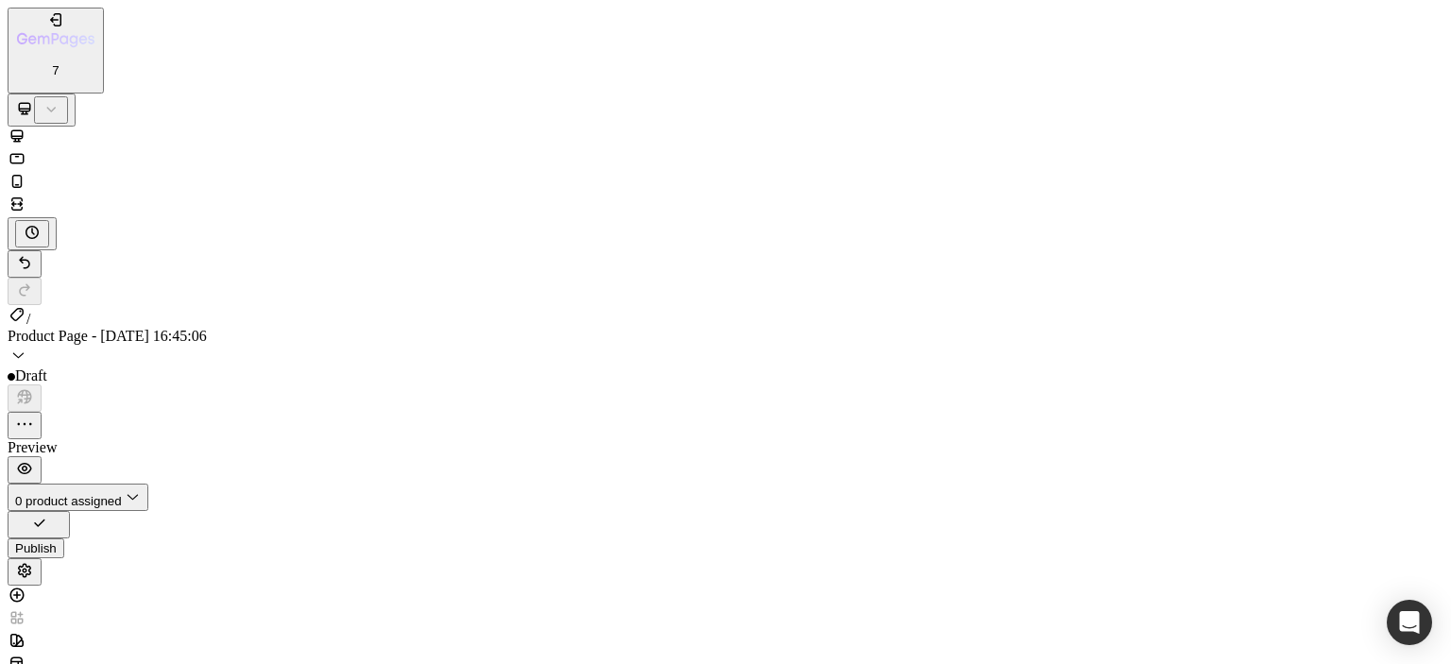
click at [287, 195] on div at bounding box center [726, 206] width 1436 height 23
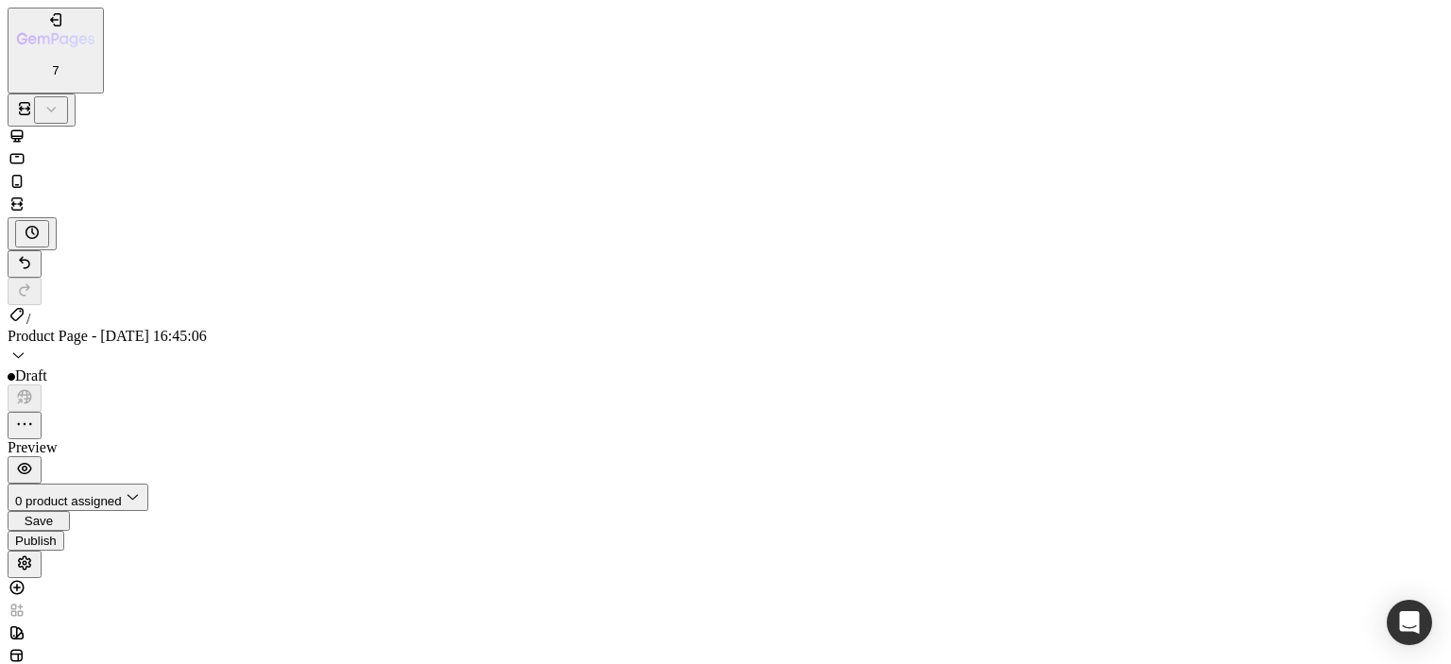
scroll to position [5239, 0]
drag, startPoint x: 379, startPoint y: 14665, endPoint x: 378, endPoint y: 14687, distance: 21.8
drag, startPoint x: 379, startPoint y: 13261, endPoint x: 385, endPoint y: 13233, distance: 28.9
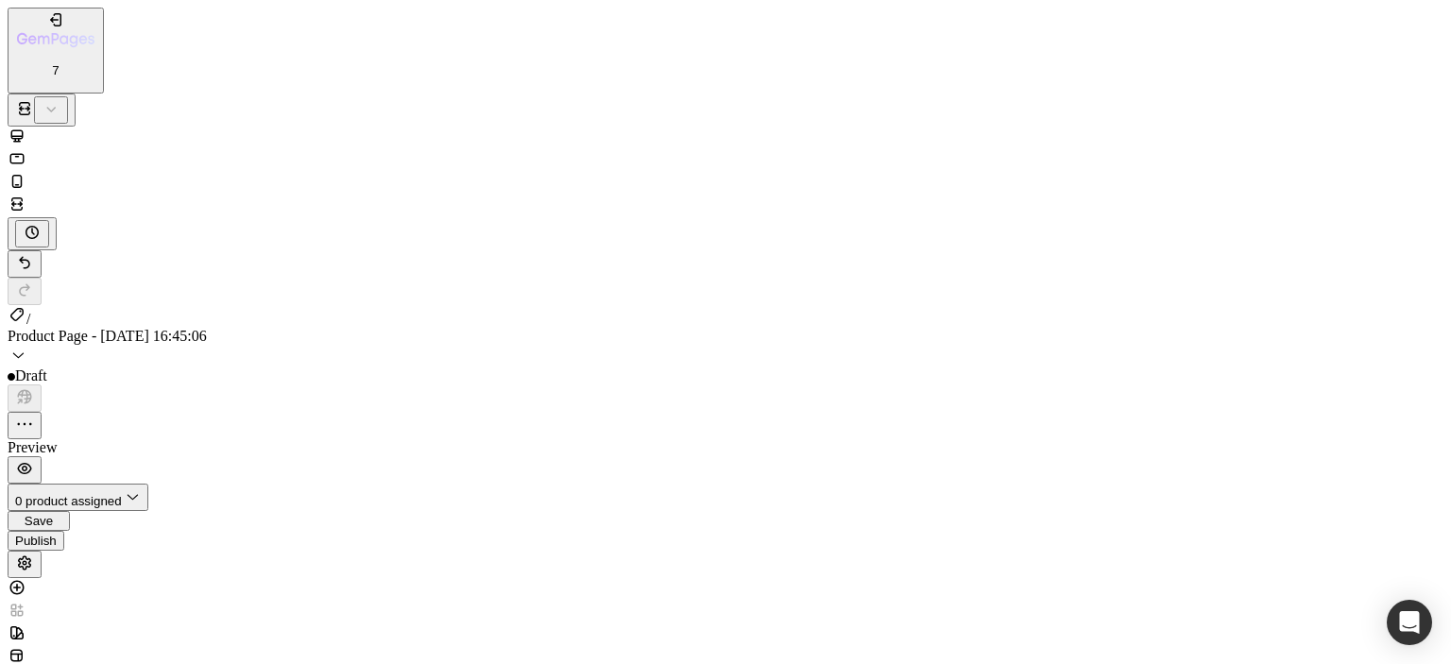
type input "0"
click at [149, 127] on div at bounding box center [726, 172] width 1436 height 91
click at [26, 127] on icon at bounding box center [17, 136] width 19 height 19
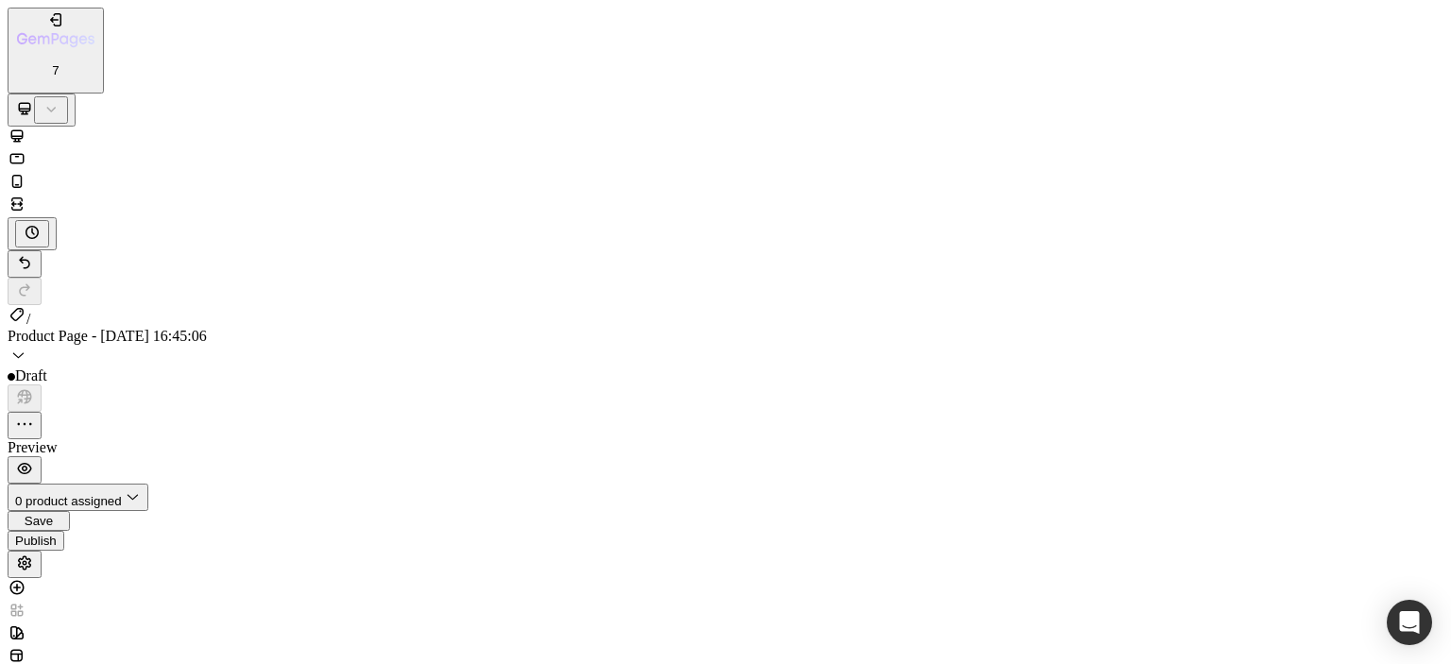
type input "2"
type input "3"
type input "41"
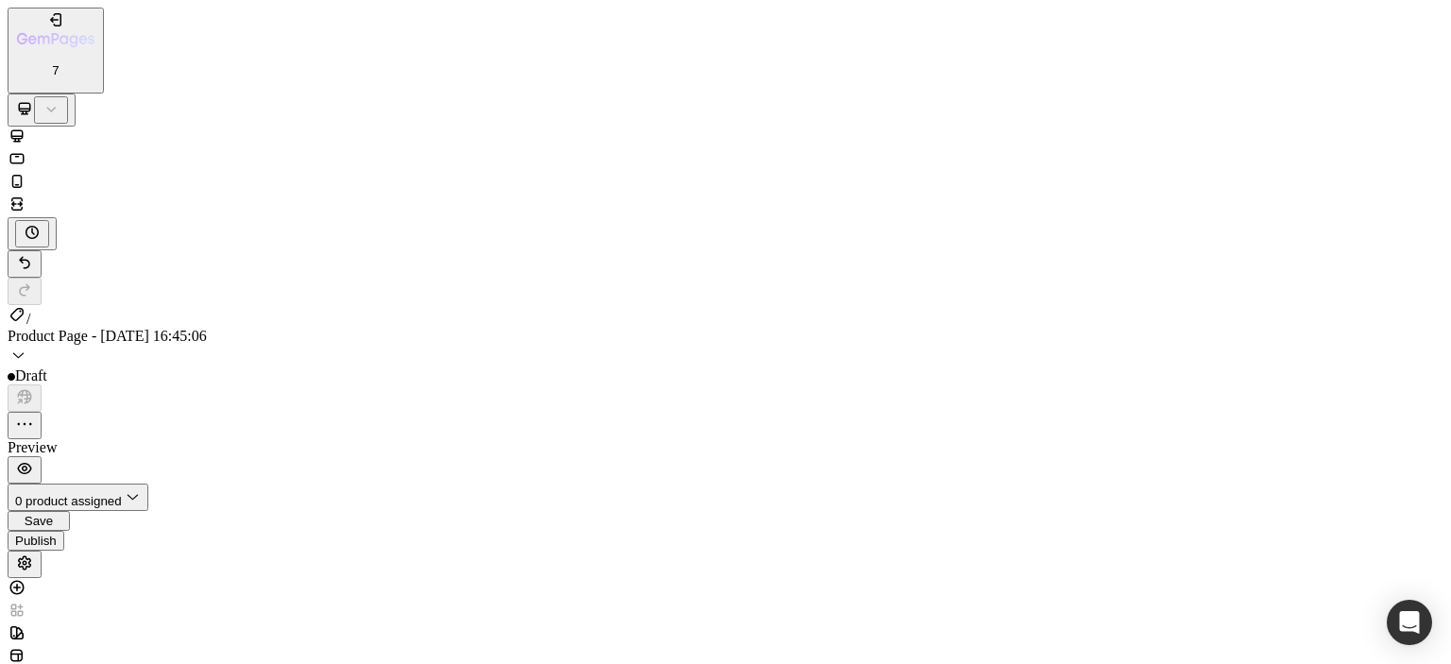
click at [290, 195] on div at bounding box center [726, 206] width 1436 height 23
click at [26, 127] on icon at bounding box center [17, 136] width 19 height 19
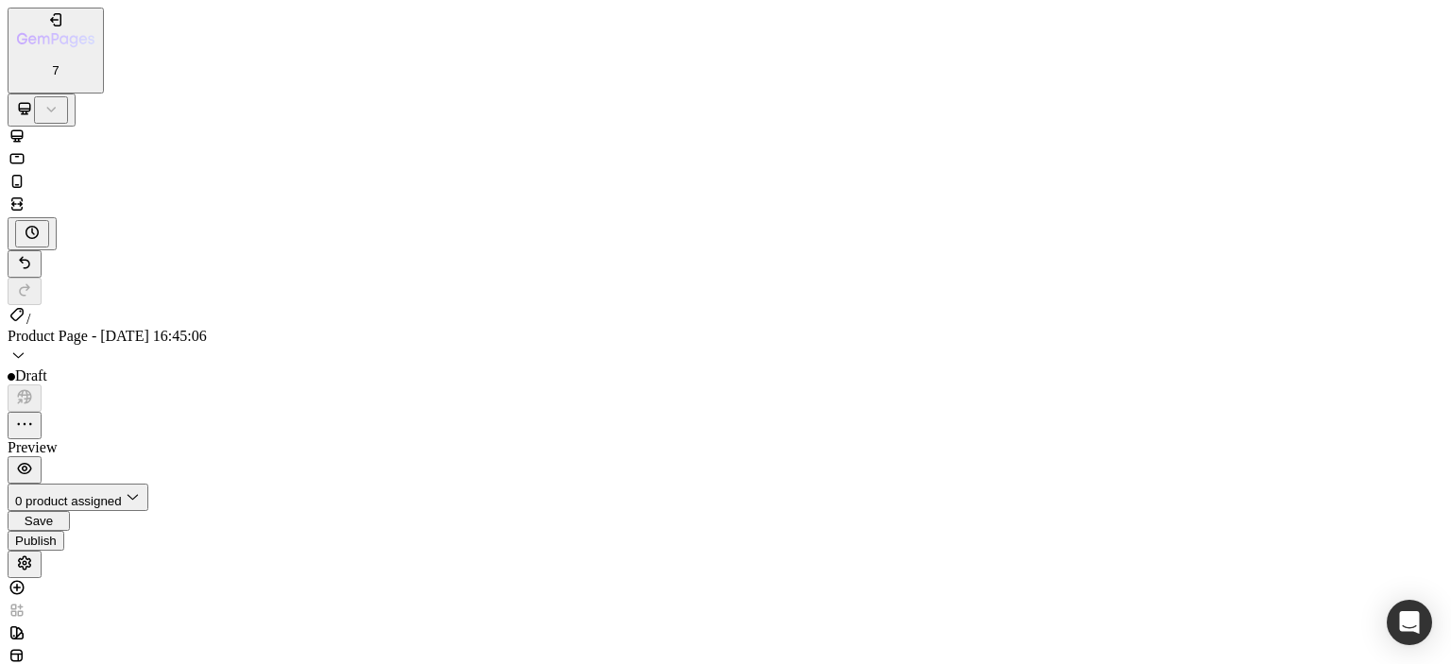
type input "4"
type input "3"
type input "2"
click at [26, 195] on icon at bounding box center [17, 204] width 19 height 19
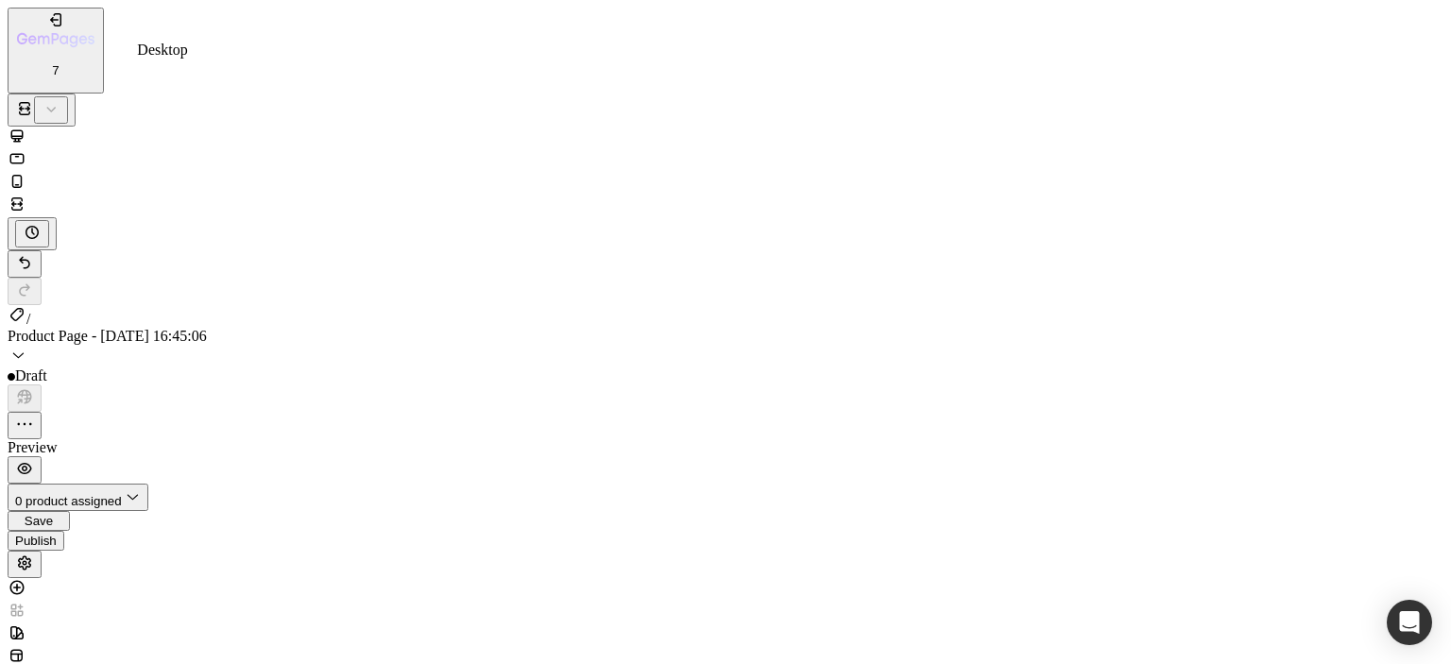
click at [26, 127] on icon at bounding box center [17, 136] width 19 height 19
click at [26, 195] on icon at bounding box center [17, 204] width 19 height 19
click at [24, 129] on icon at bounding box center [17, 135] width 12 height 12
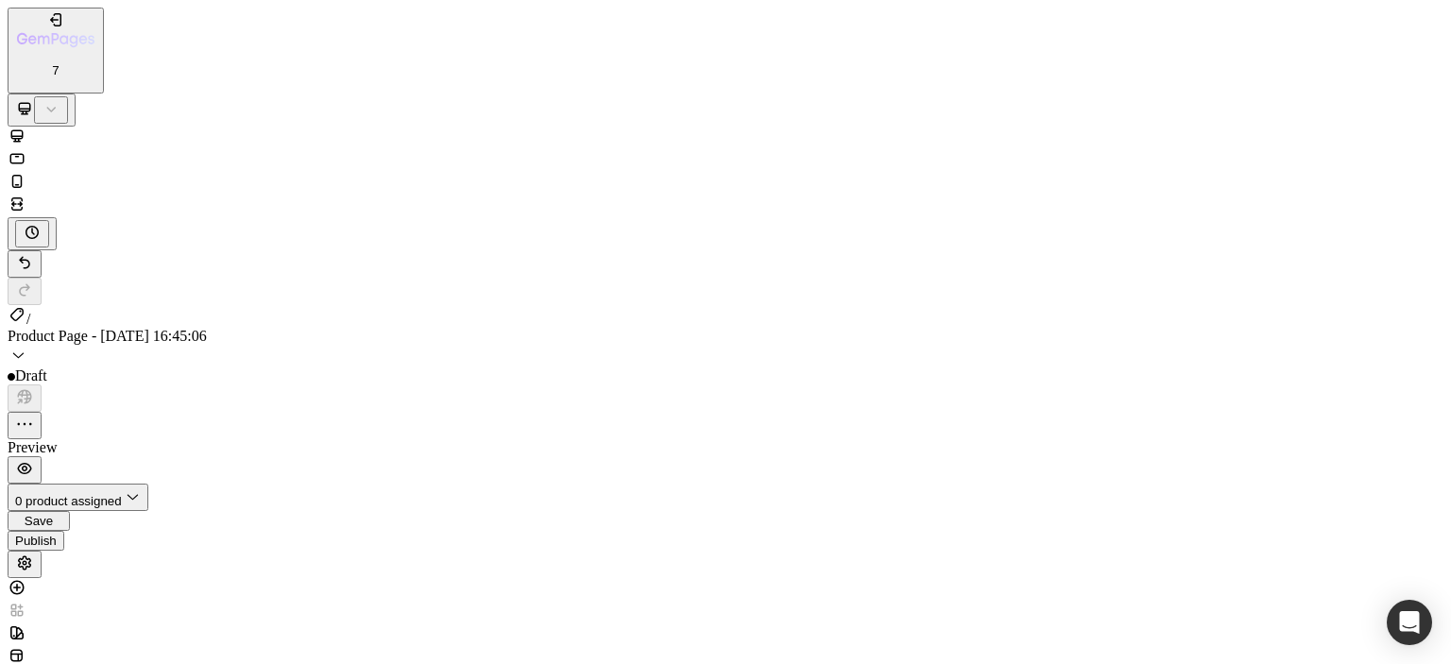
type input "40"
click at [26, 195] on icon at bounding box center [17, 204] width 19 height 19
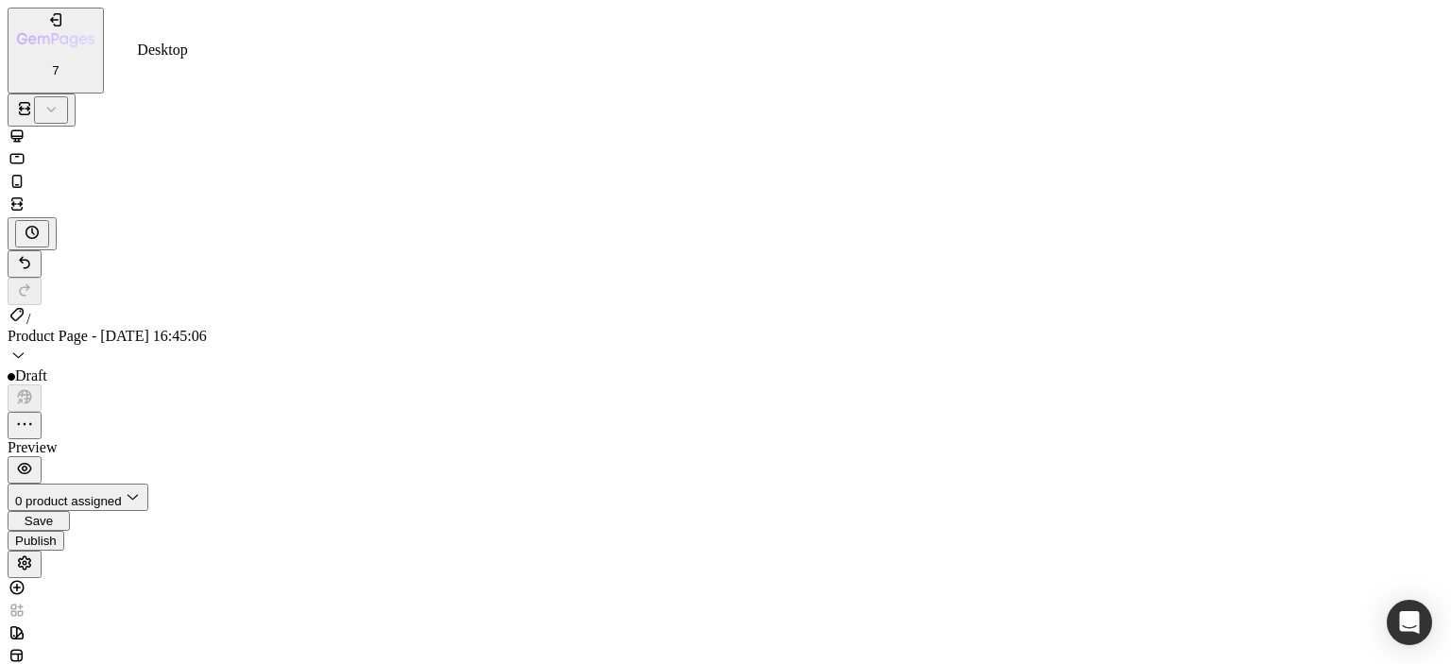
click at [26, 127] on icon at bounding box center [17, 136] width 19 height 19
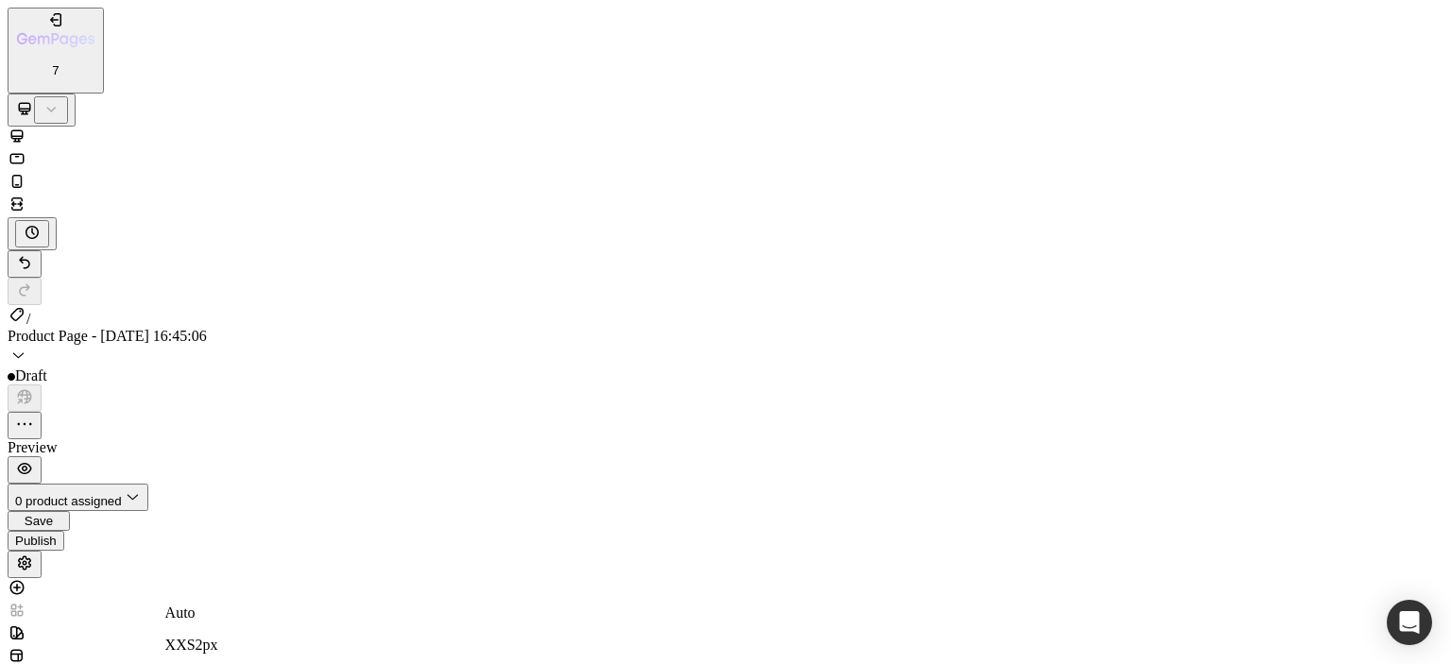
type input "41"
click at [23, 201] on icon at bounding box center [20, 203] width 6 height 5
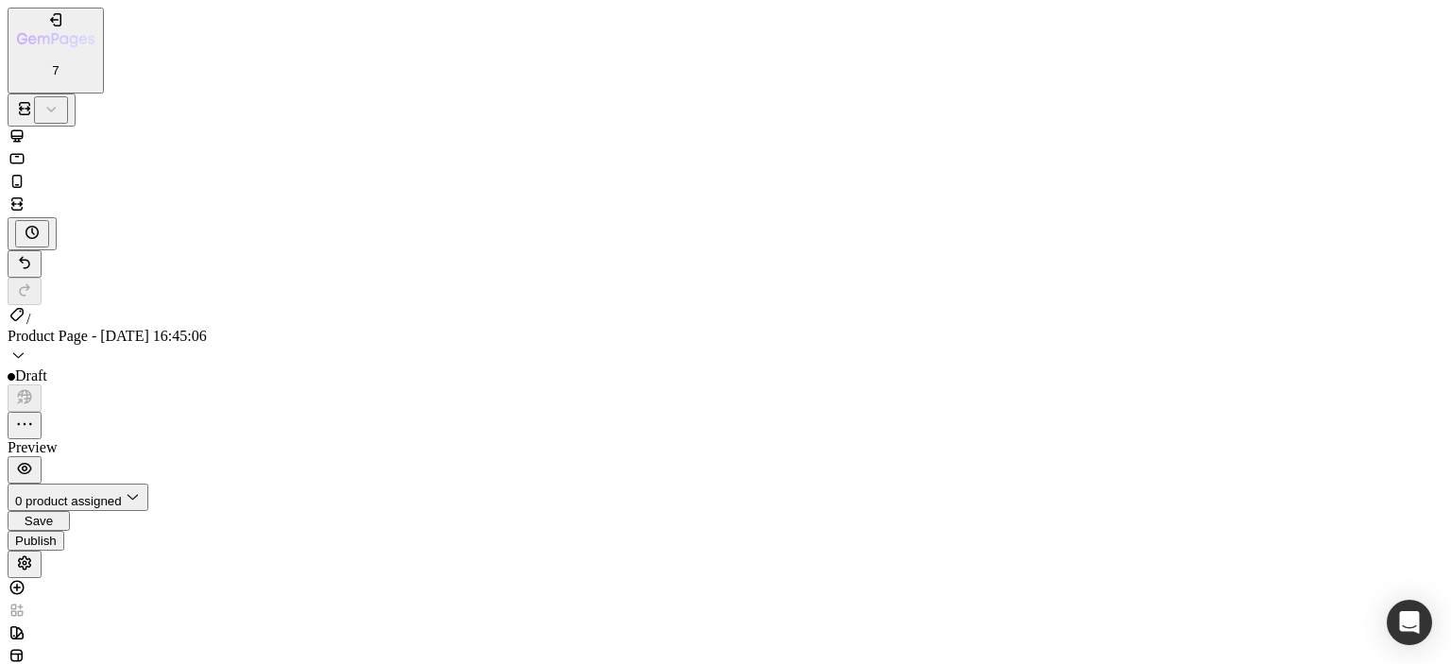
scroll to position [5239, 0]
drag, startPoint x: 267, startPoint y: 26710, endPoint x: 267, endPoint y: 26770, distance: 59.5
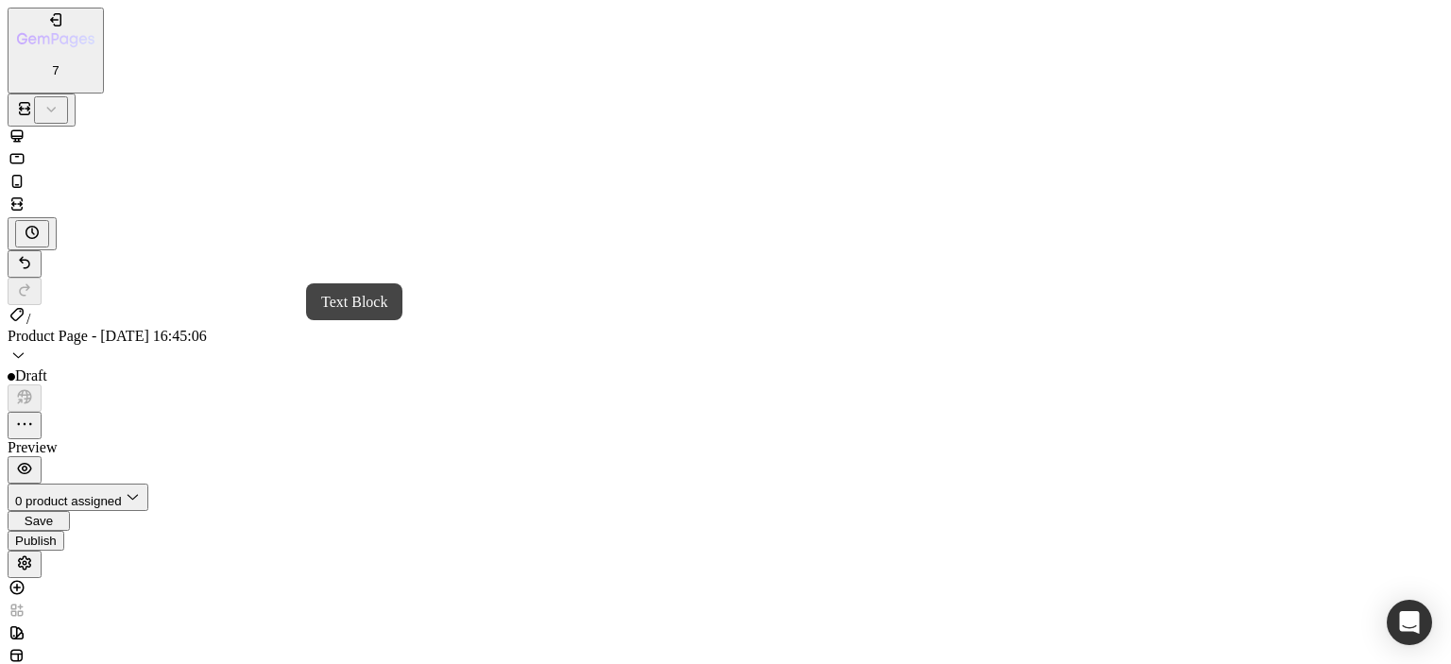
drag, startPoint x: 253, startPoint y: 26758, endPoint x: 314, endPoint y: 26718, distance: 72.9
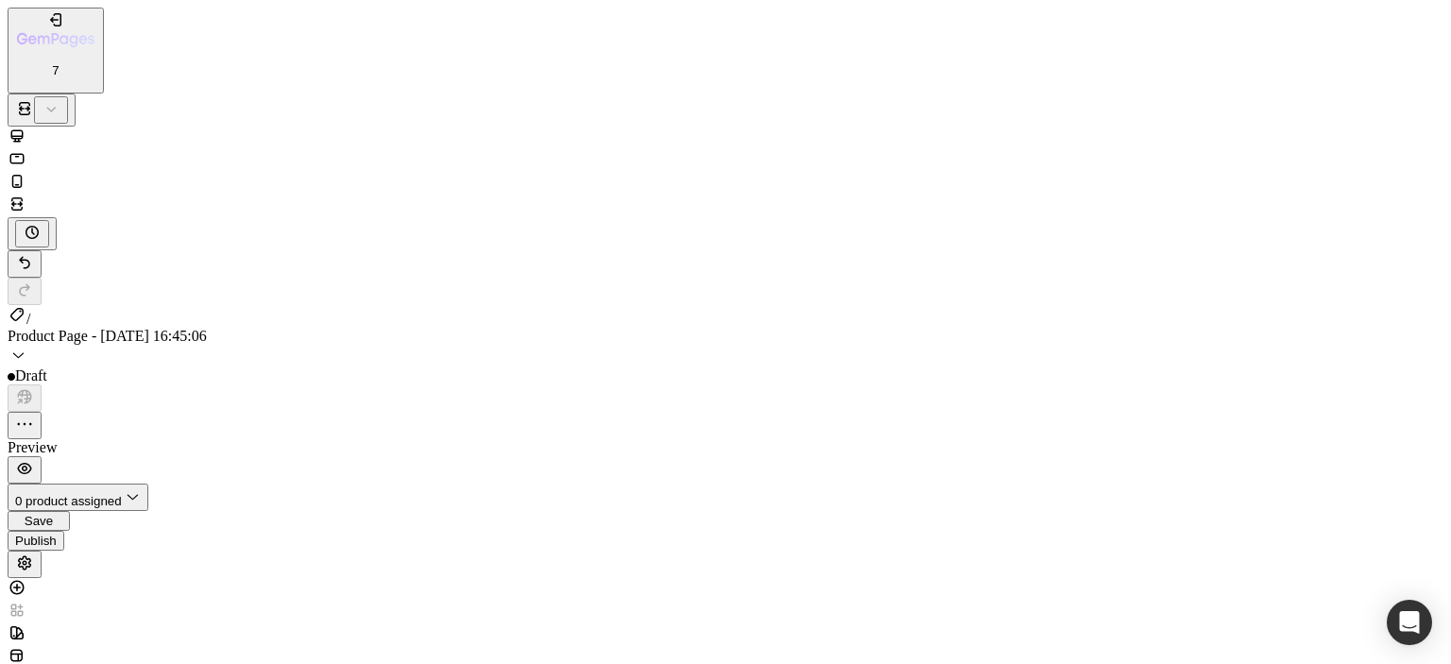
click at [24, 129] on icon at bounding box center [17, 135] width 12 height 12
type input "8"
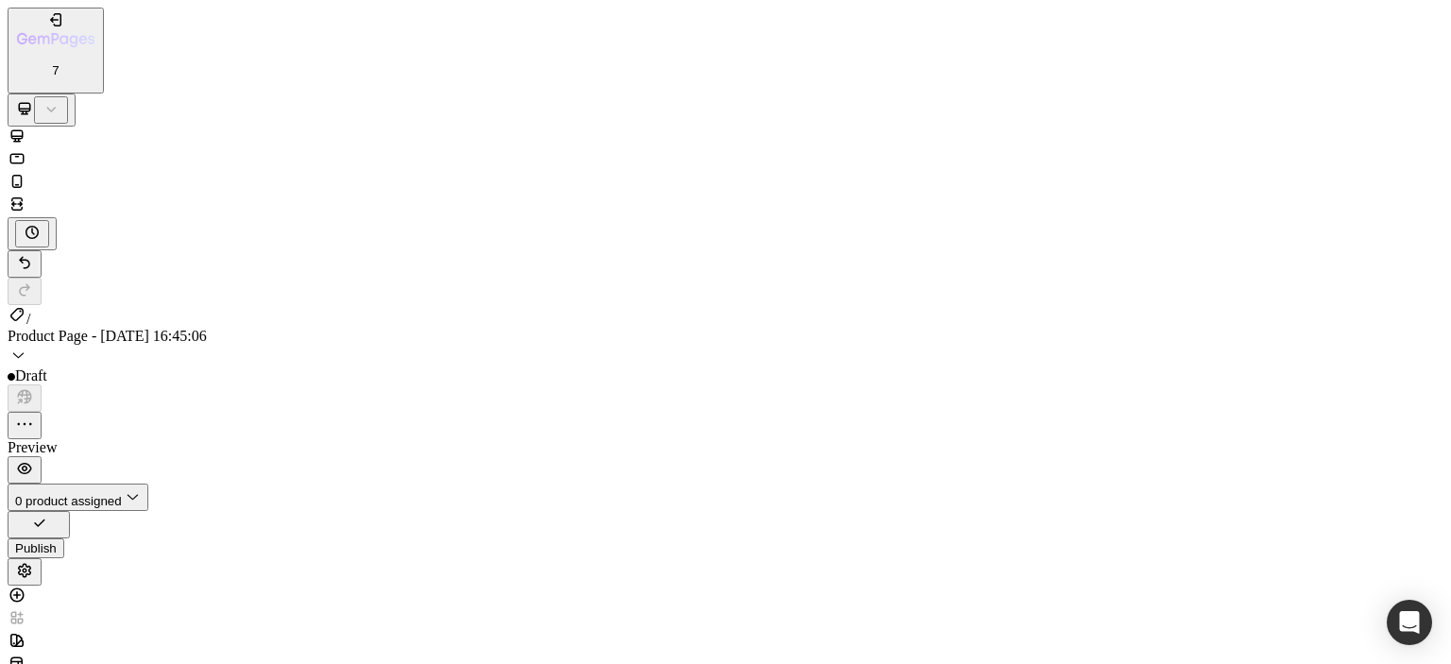
click at [26, 195] on icon at bounding box center [17, 204] width 19 height 19
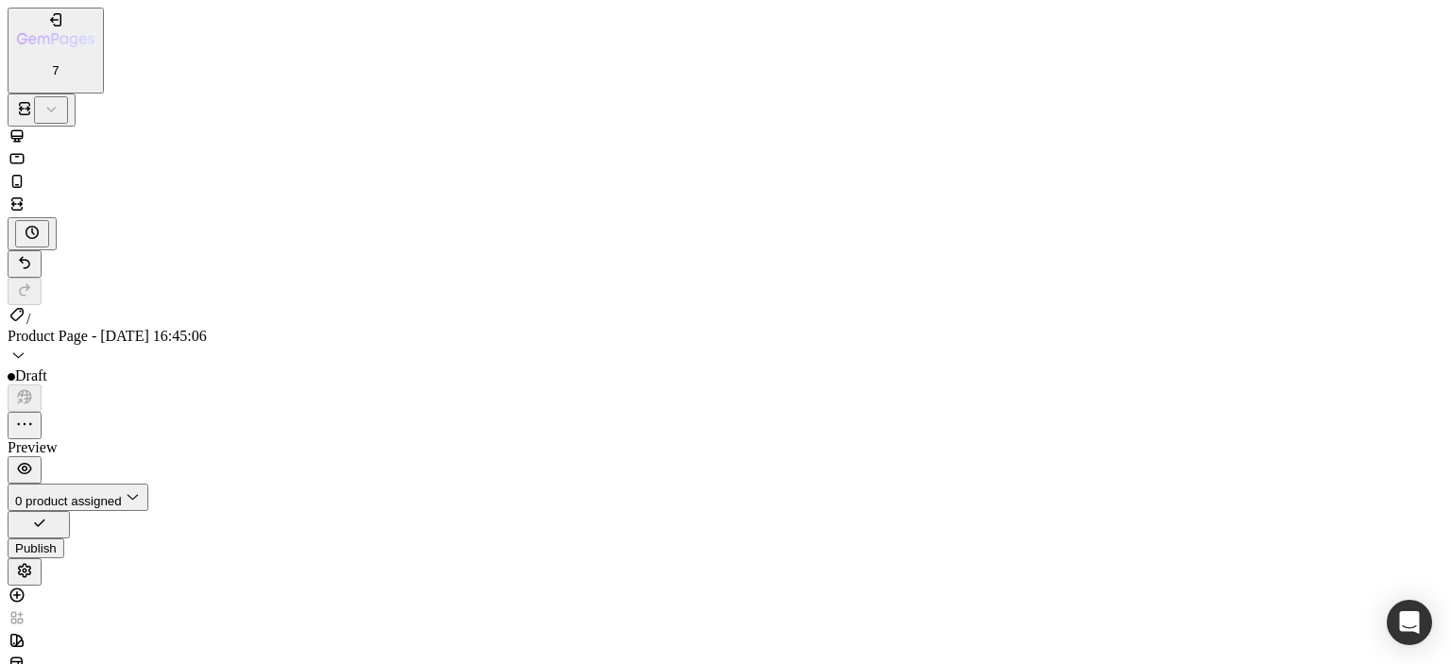
click at [155, 127] on div at bounding box center [726, 138] width 1436 height 23
drag, startPoint x: 144, startPoint y: 2482, endPoint x: 501, endPoint y: 2464, distance: 357.7
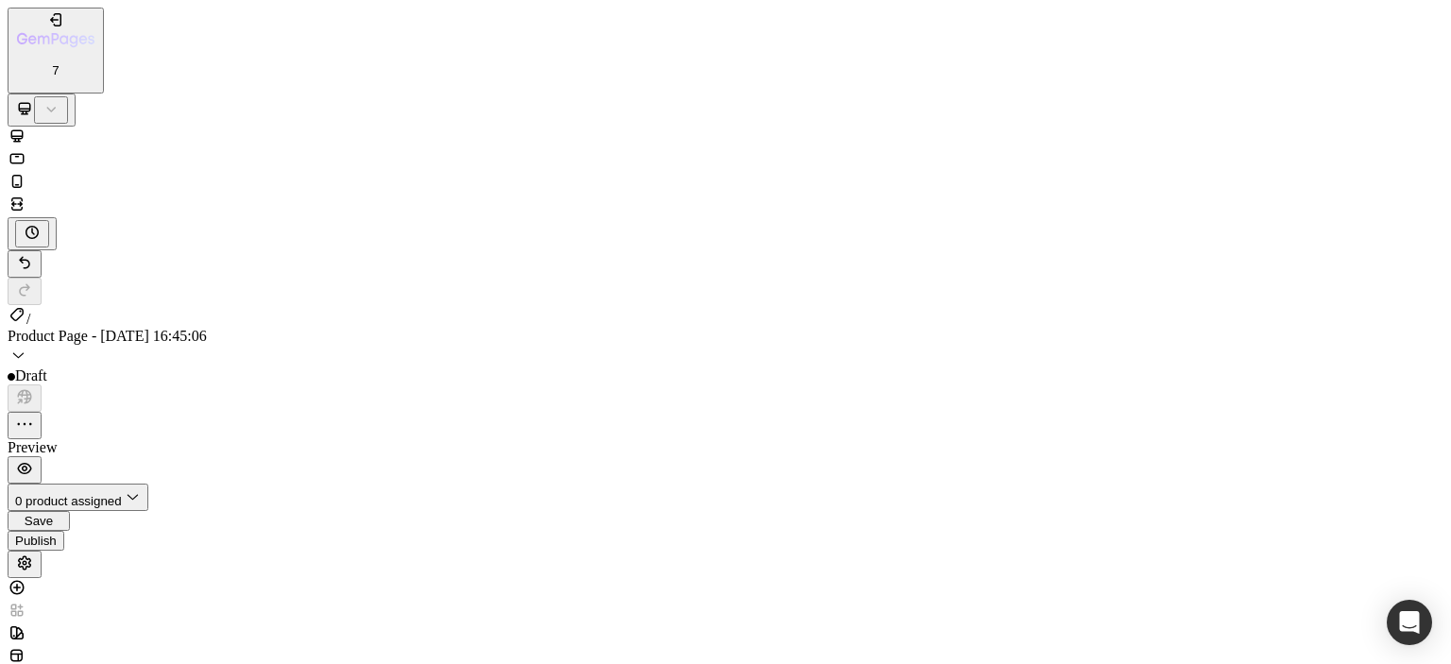
scroll to position [5204, 0]
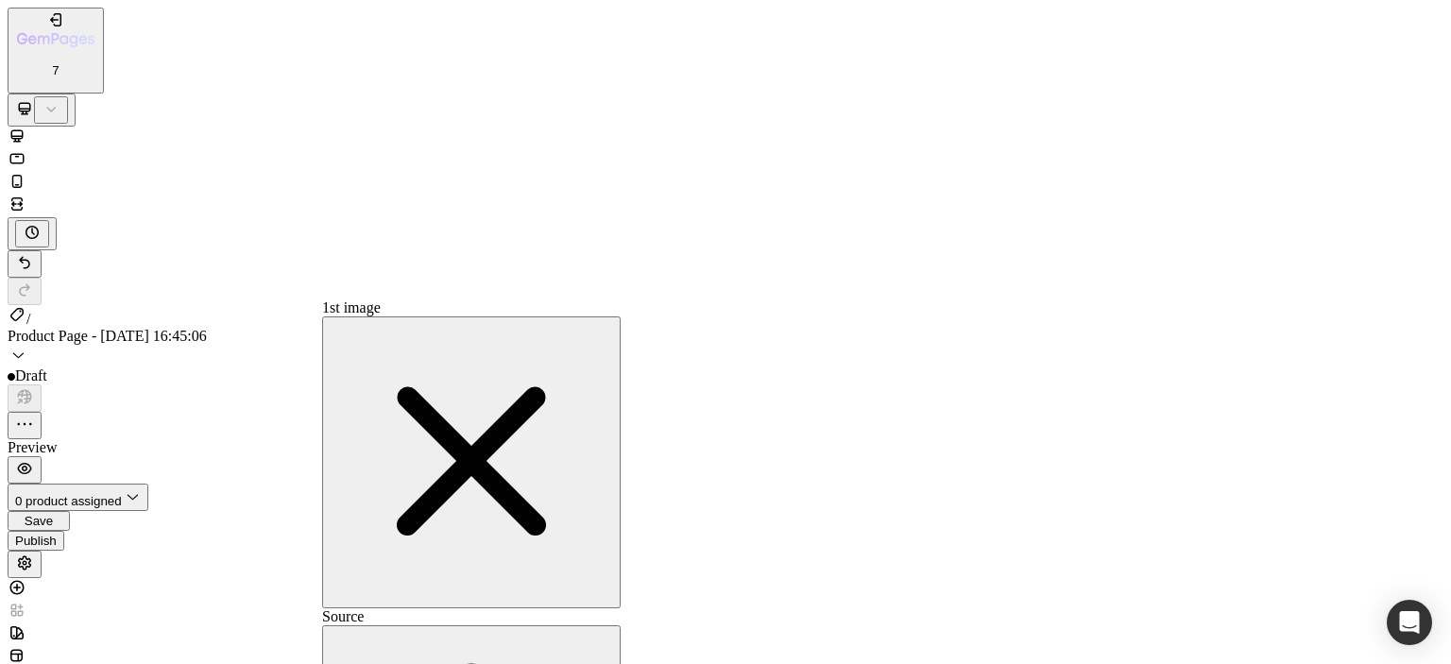
click at [563, 319] on icon "button" at bounding box center [471, 460] width 283 height 283
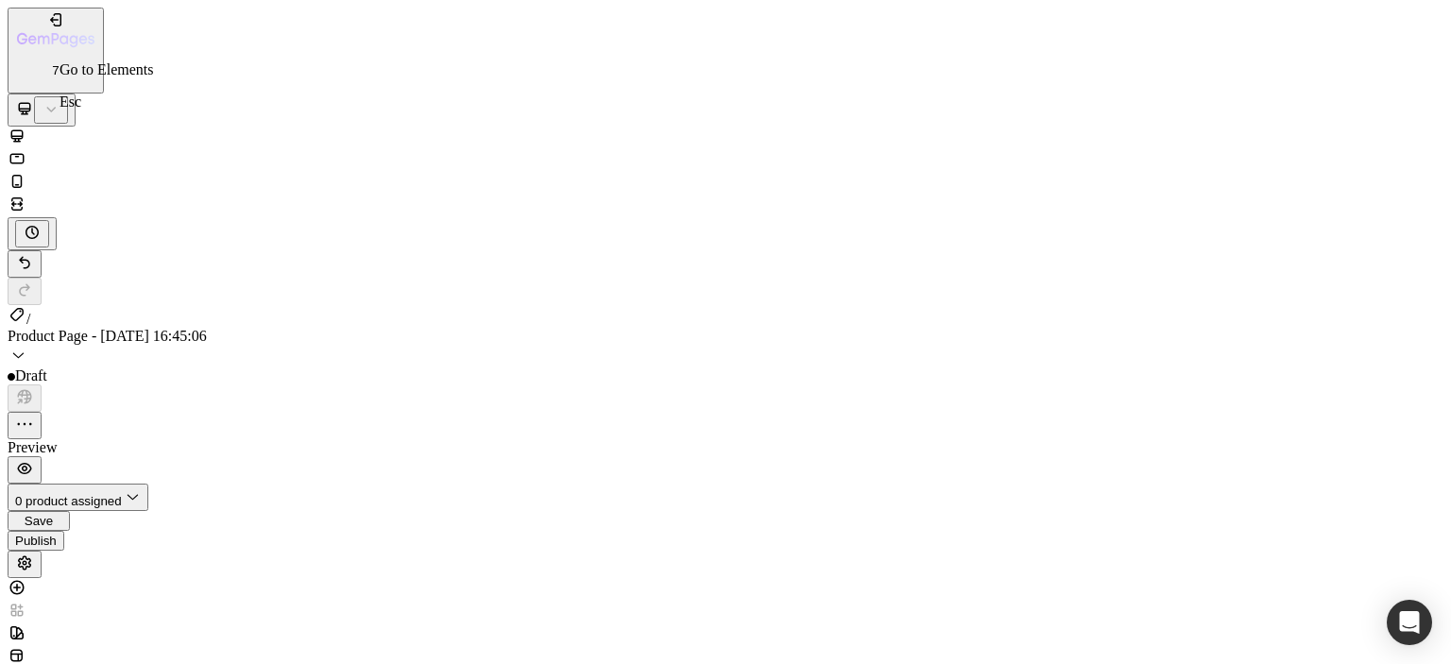
drag, startPoint x: 113, startPoint y: 2448, endPoint x: 426, endPoint y: 2424, distance: 313.8
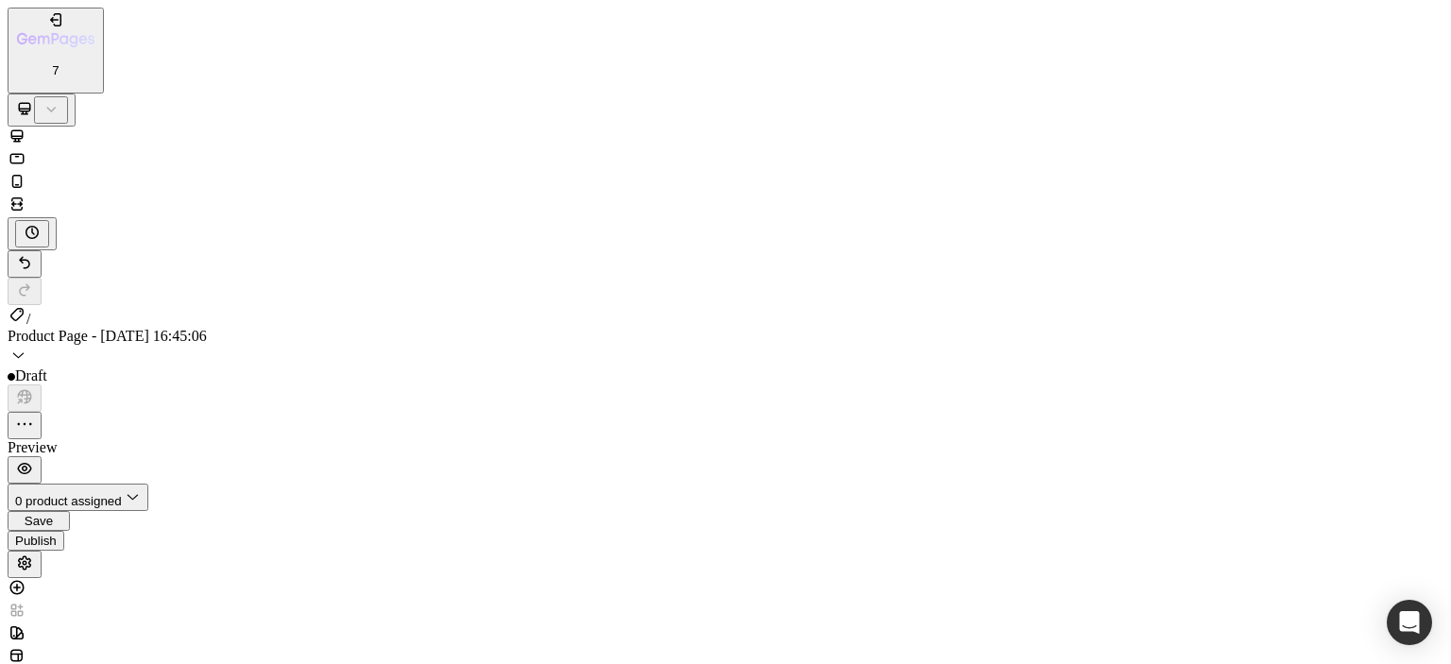
scroll to position [183, 0]
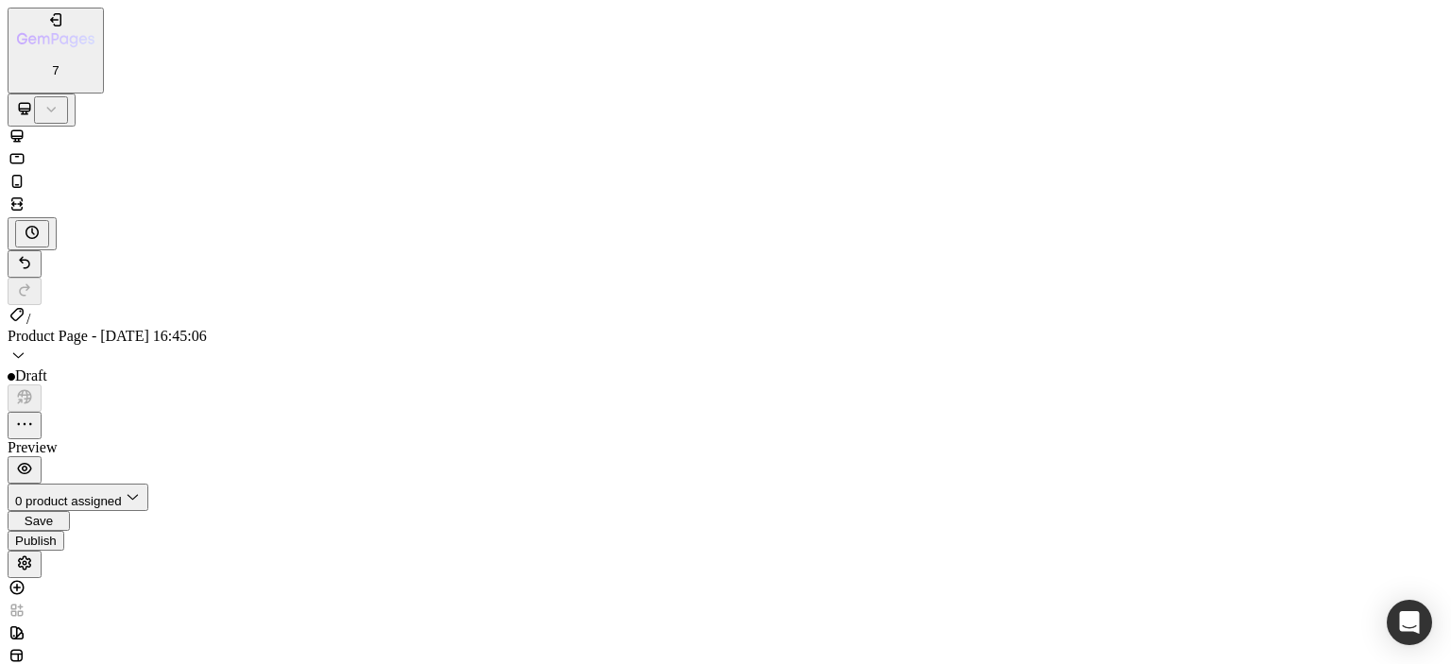
scroll to position [625, 0]
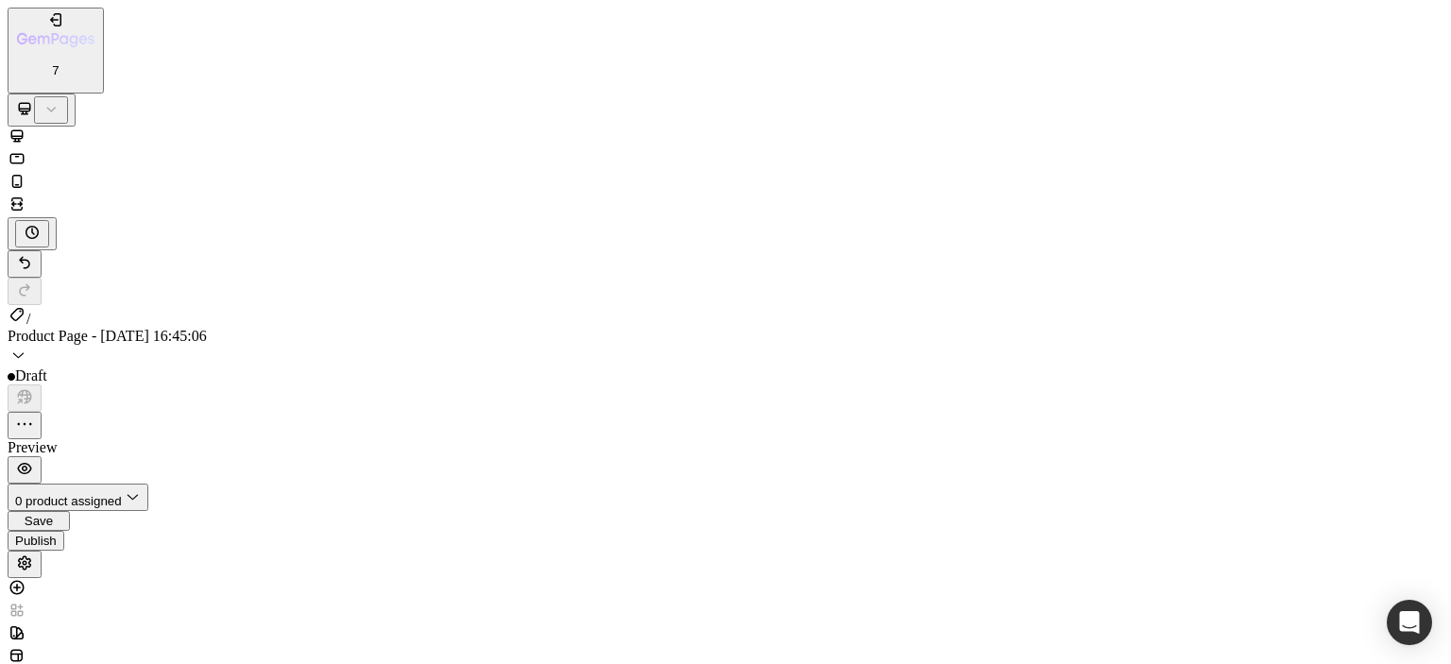
scroll to position [220, 0]
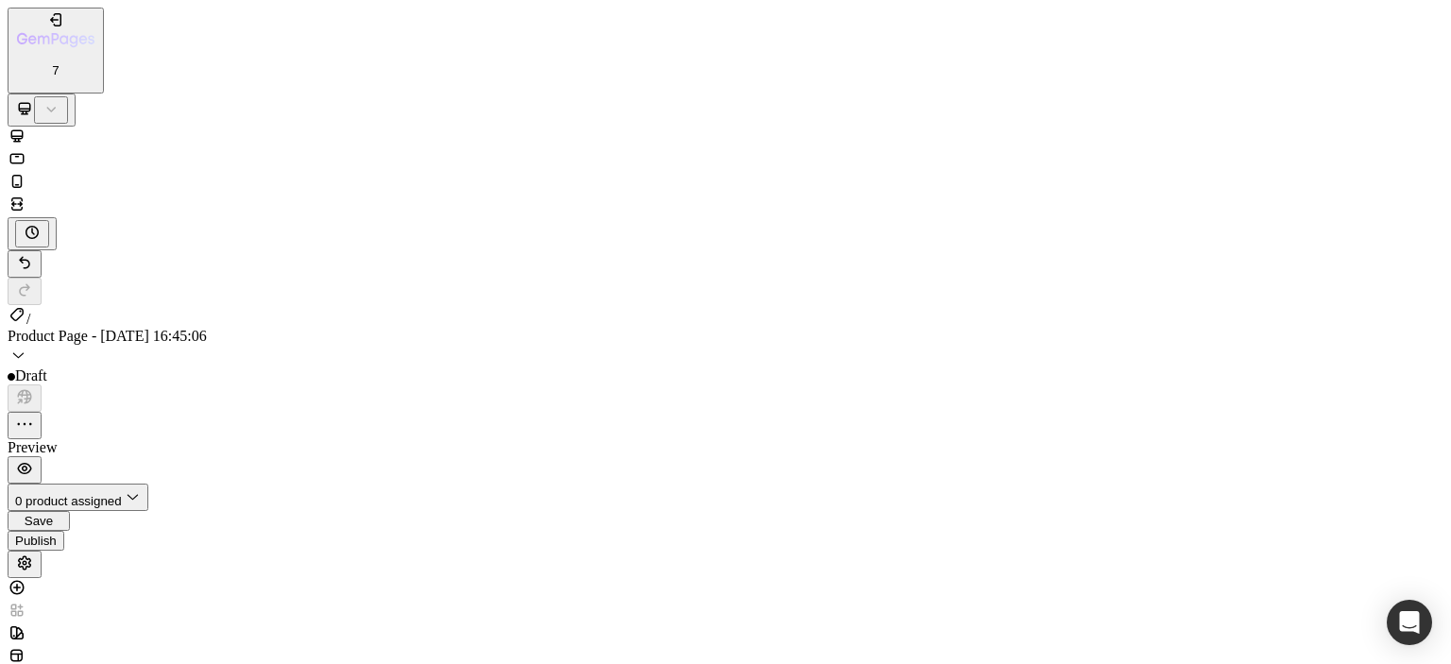
scroll to position [661, 0]
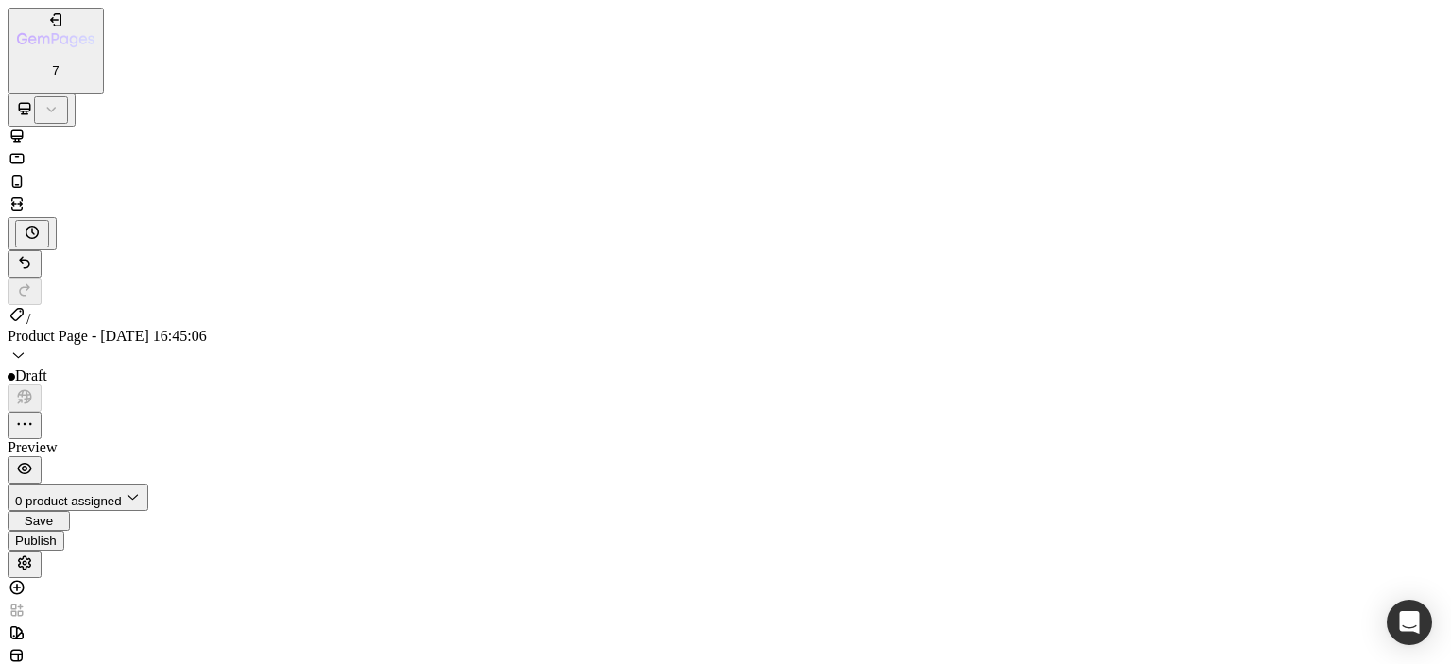
scroll to position [0, 0]
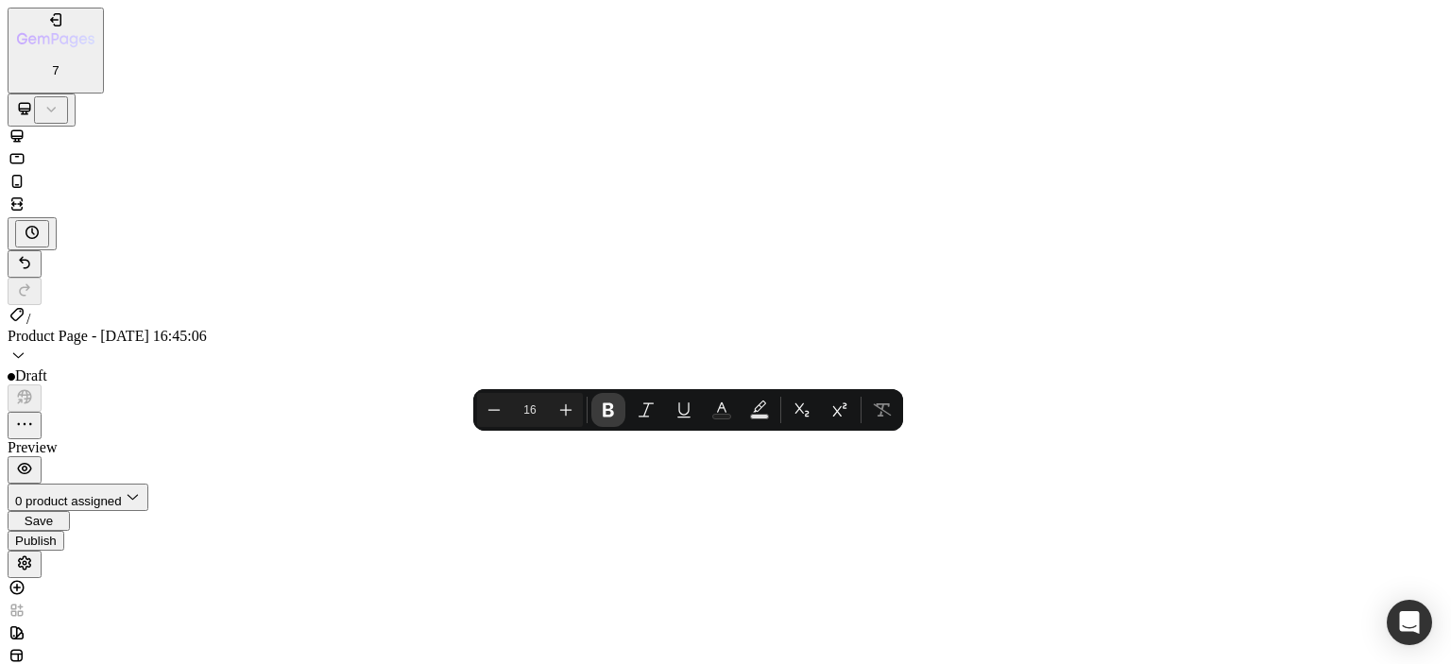
click at [617, 409] on icon "Editor contextual toolbar" at bounding box center [608, 410] width 19 height 19
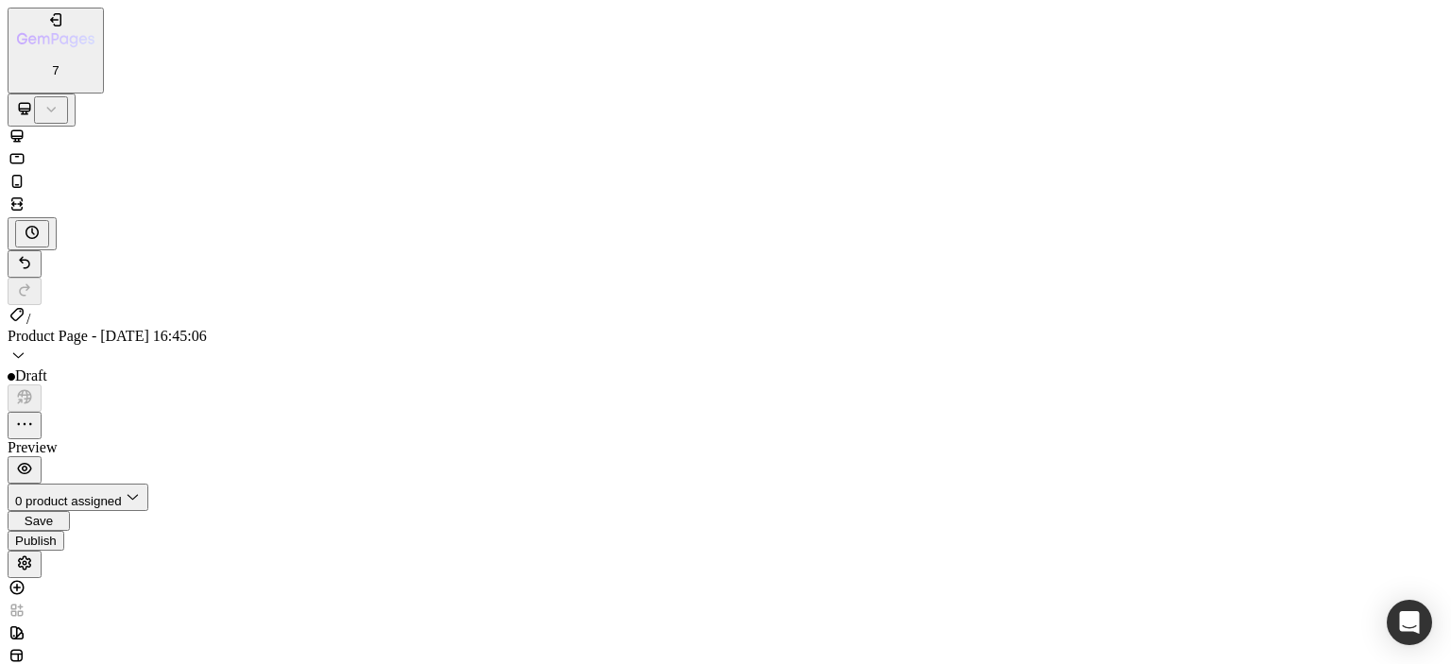
scroll to position [661, 0]
drag, startPoint x: 252, startPoint y: 2569, endPoint x: 505, endPoint y: 2511, distance: 259.0
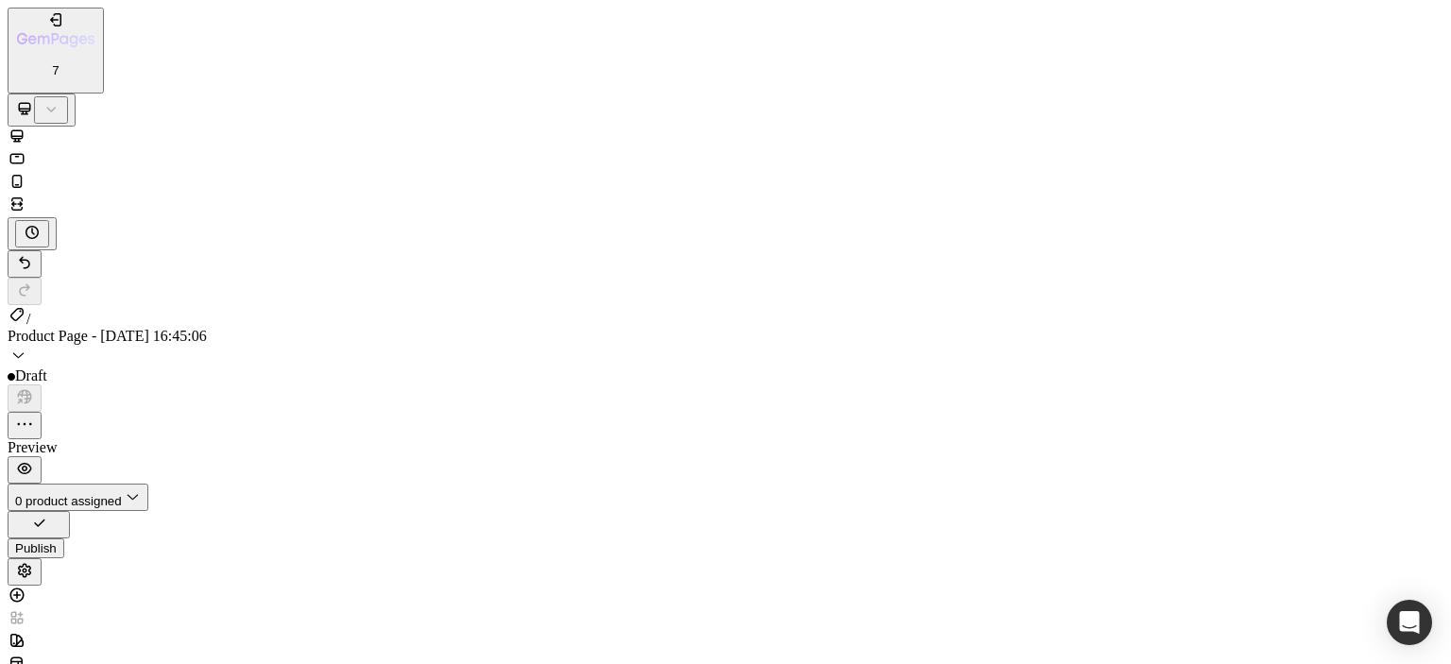
scroll to position [0, 0]
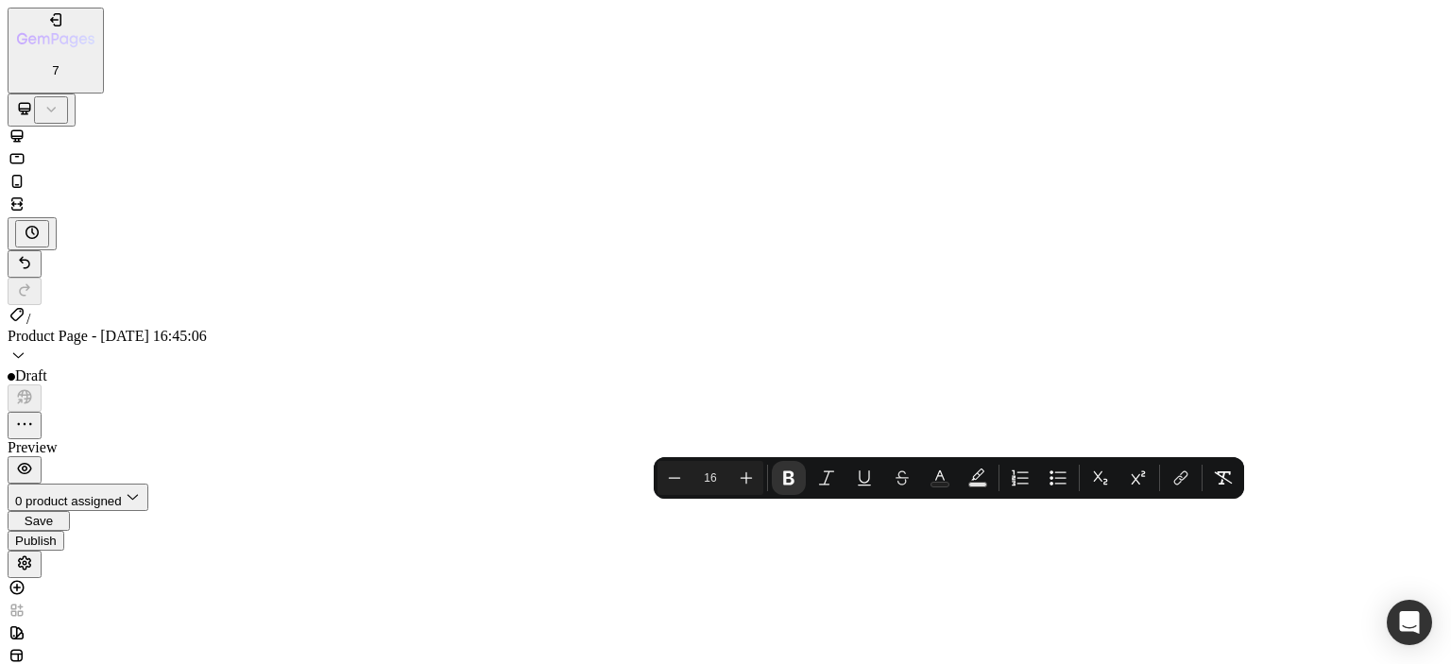
drag, startPoint x: 744, startPoint y: 26950, endPoint x: 535, endPoint y: 26960, distance: 209.1
click at [784, 476] on icon "Editor contextual toolbar" at bounding box center [788, 479] width 11 height 14
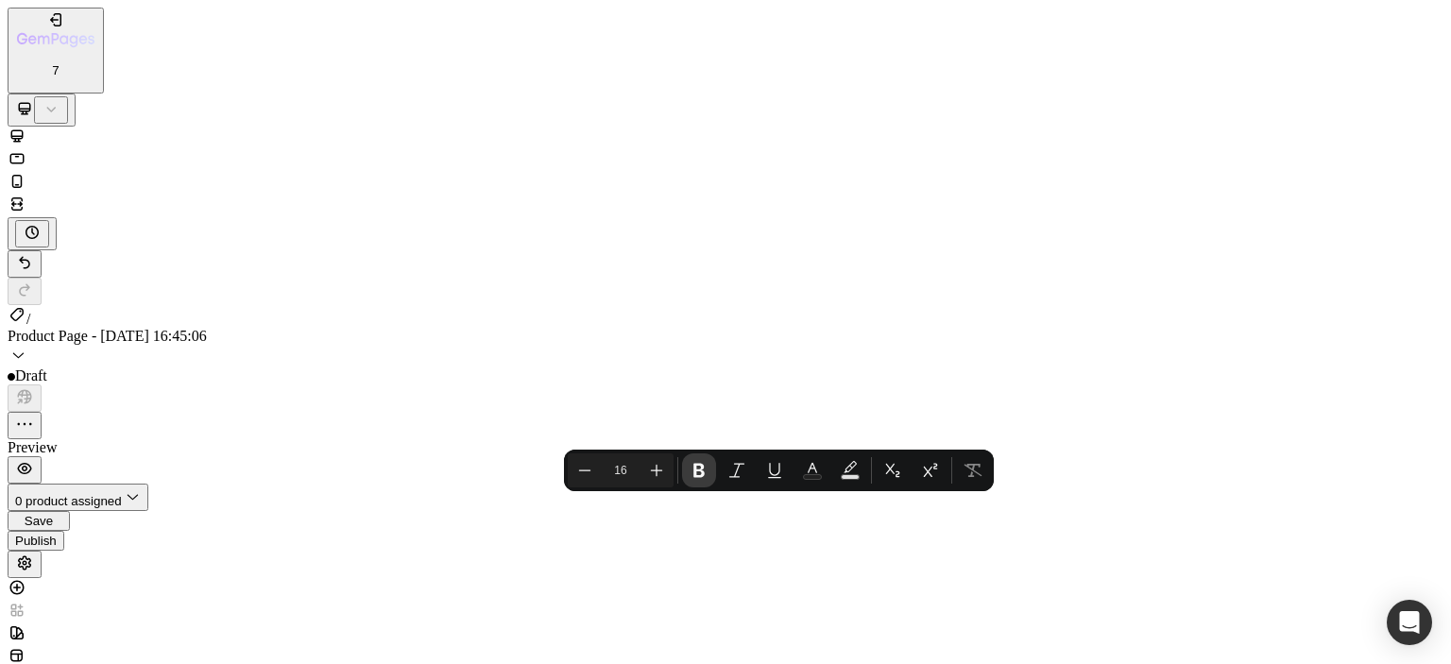
click at [688, 468] on button "Bold" at bounding box center [699, 471] width 34 height 34
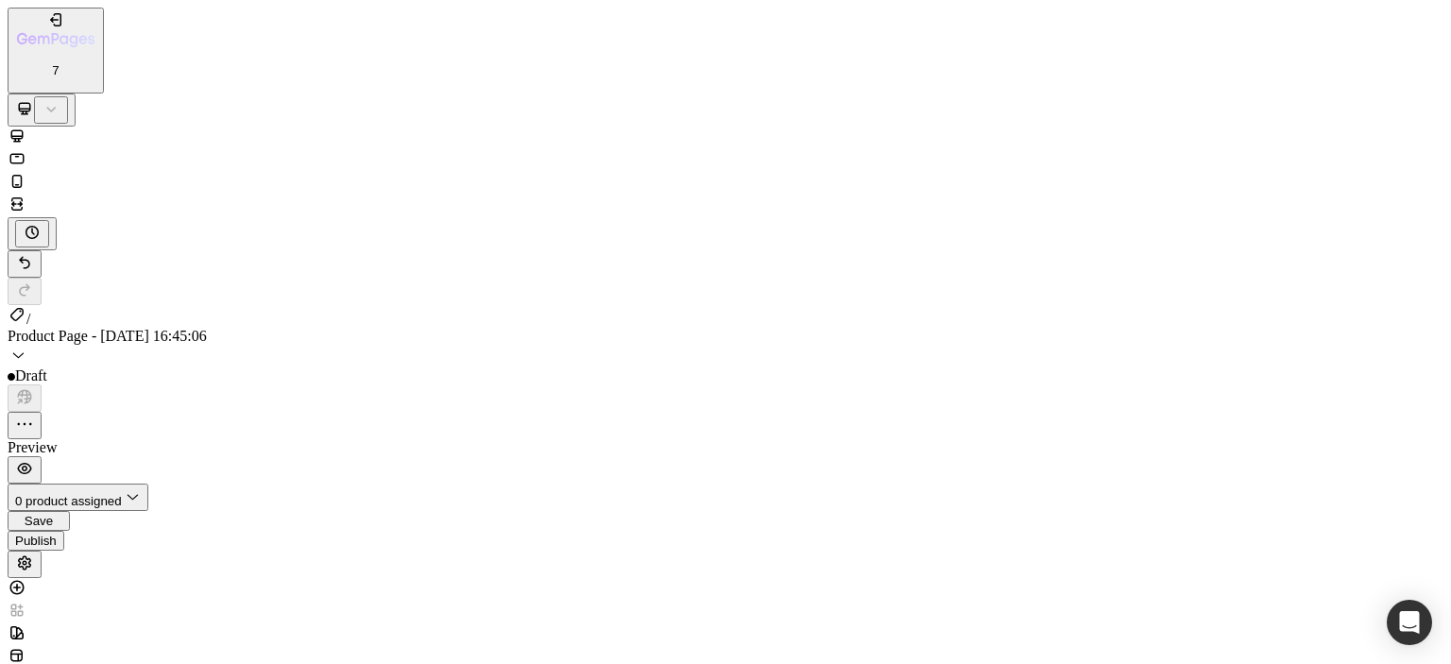
drag, startPoint x: 269, startPoint y: 2580, endPoint x: 400, endPoint y: 2569, distance: 130.8
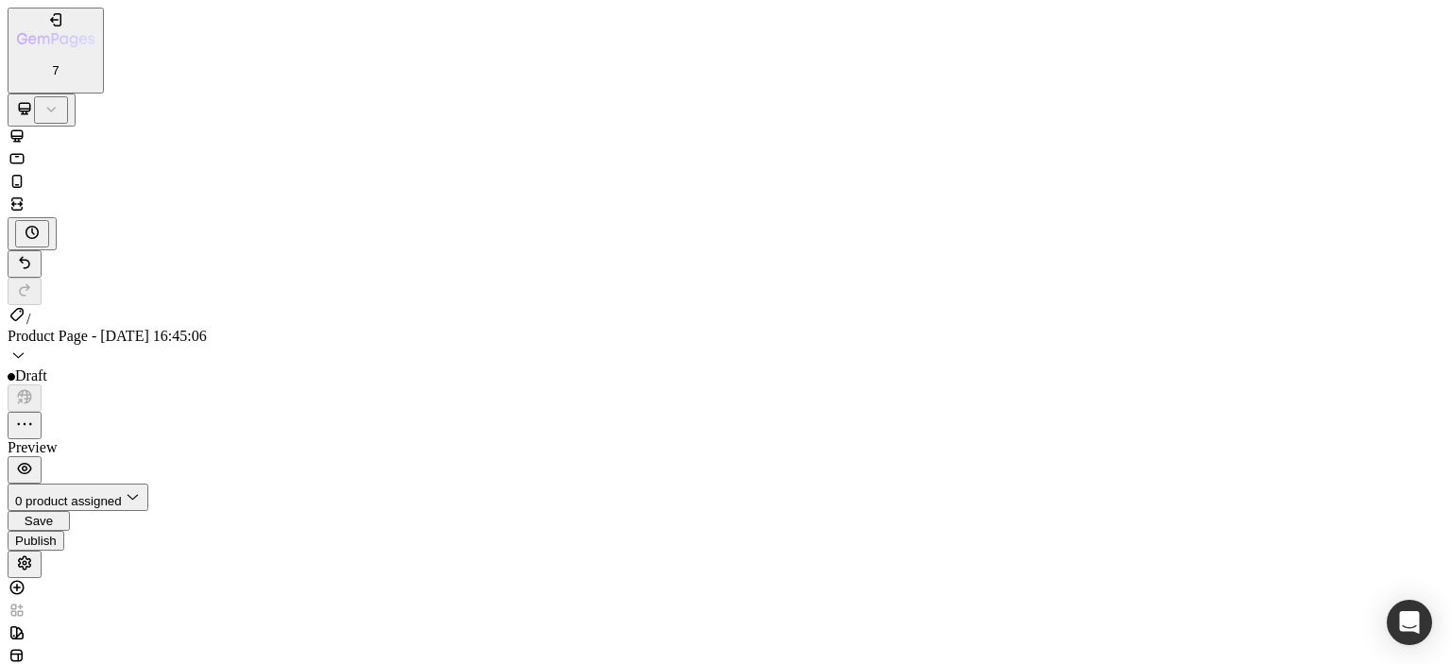
type input "100%"
type input "100"
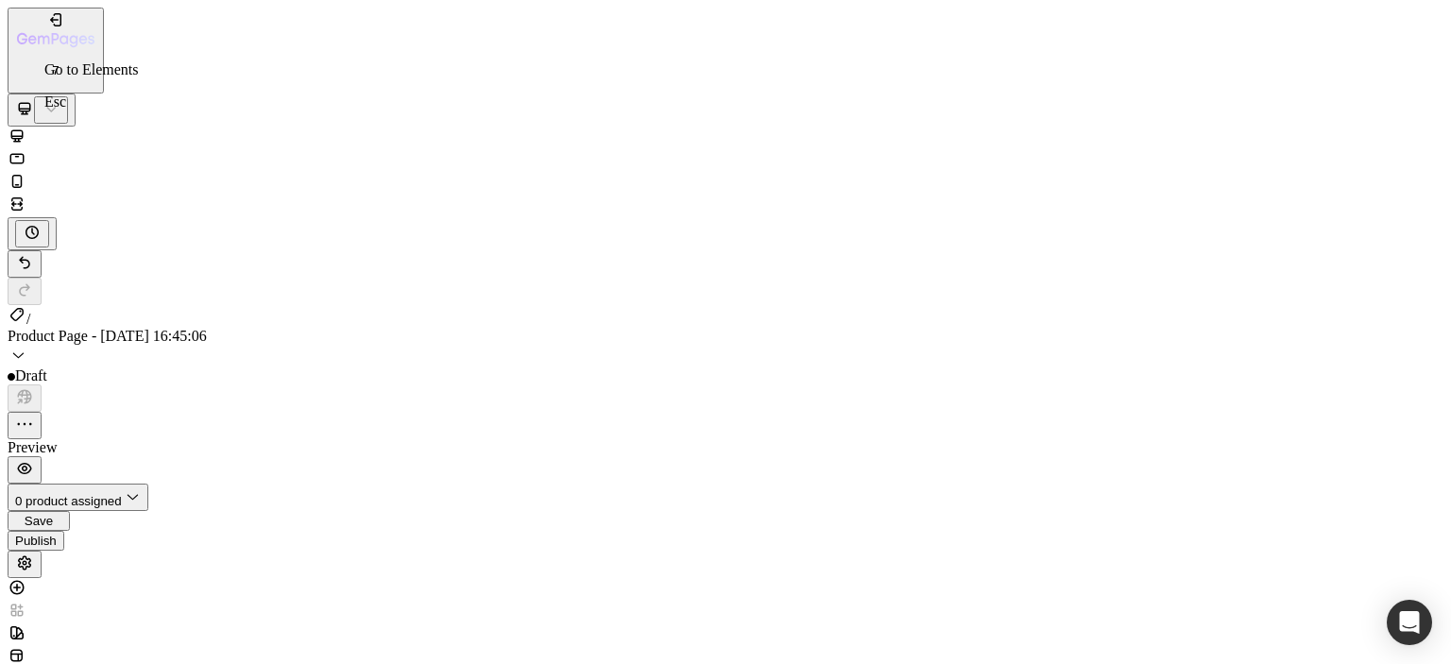
drag, startPoint x: 256, startPoint y: 2555, endPoint x: 450, endPoint y: 2464, distance: 214.3
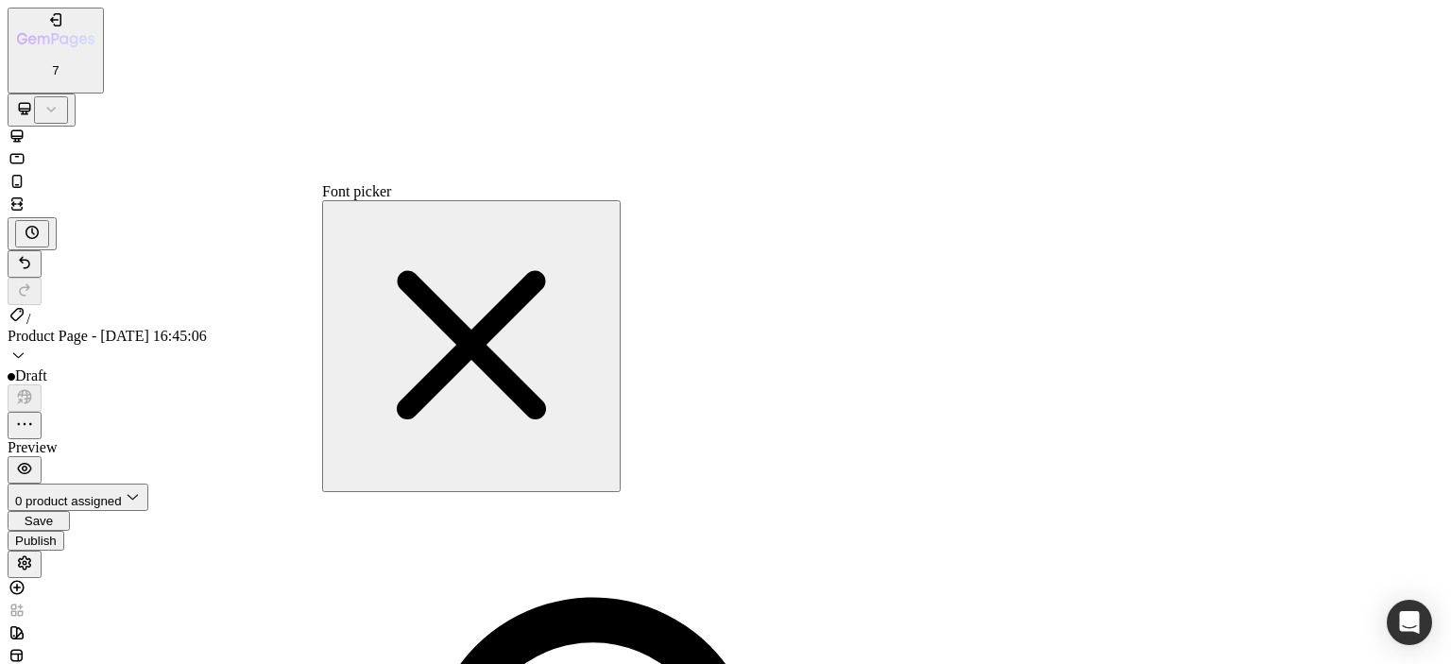
drag, startPoint x: 184, startPoint y: 26575, endPoint x: 670, endPoint y: 26868, distance: 567.2
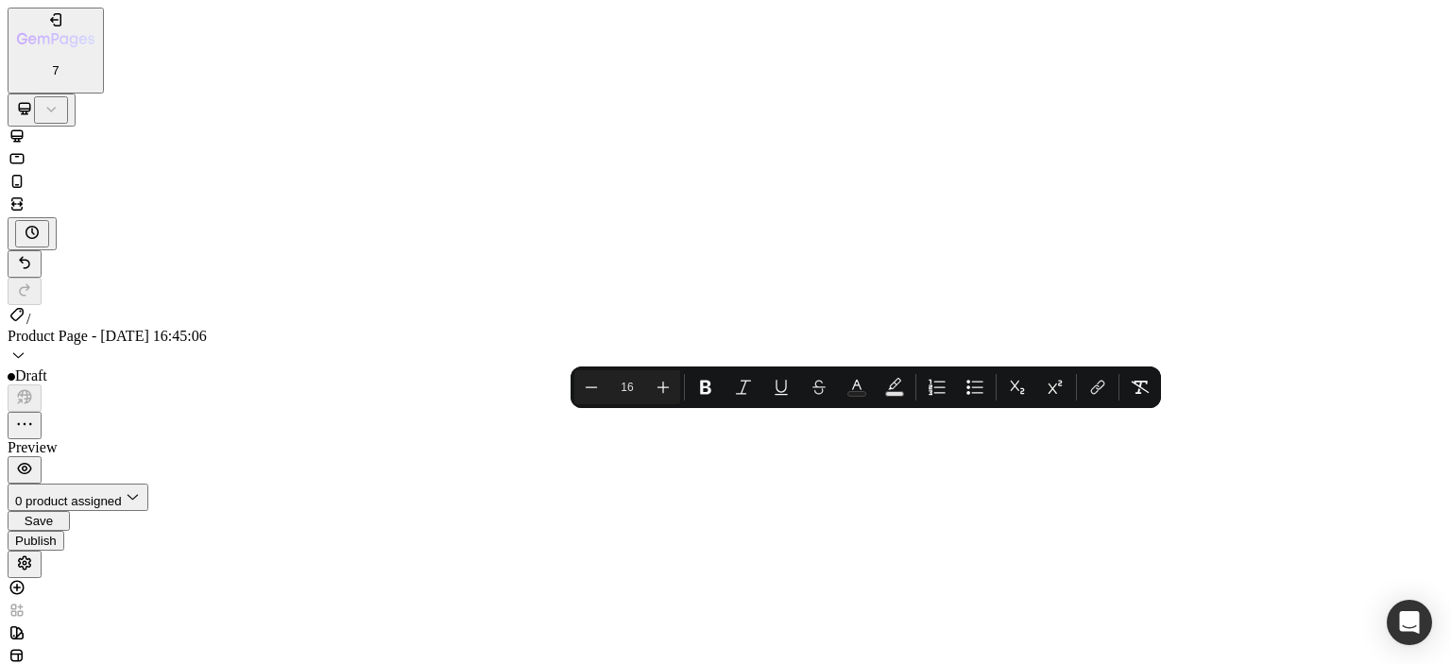
drag, startPoint x: 689, startPoint y: 26859, endPoint x: 724, endPoint y: 26859, distance: 35.0
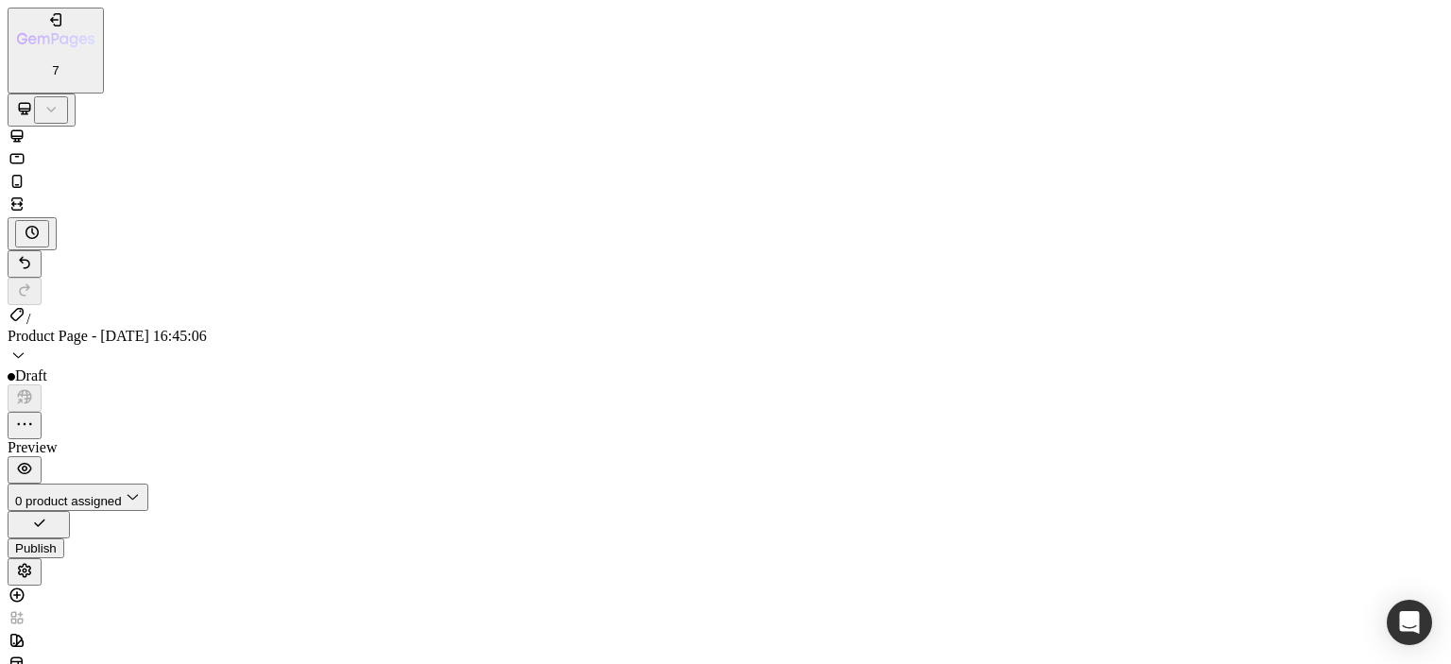
drag, startPoint x: 692, startPoint y: 26866, endPoint x: 745, endPoint y: 26866, distance: 52.9
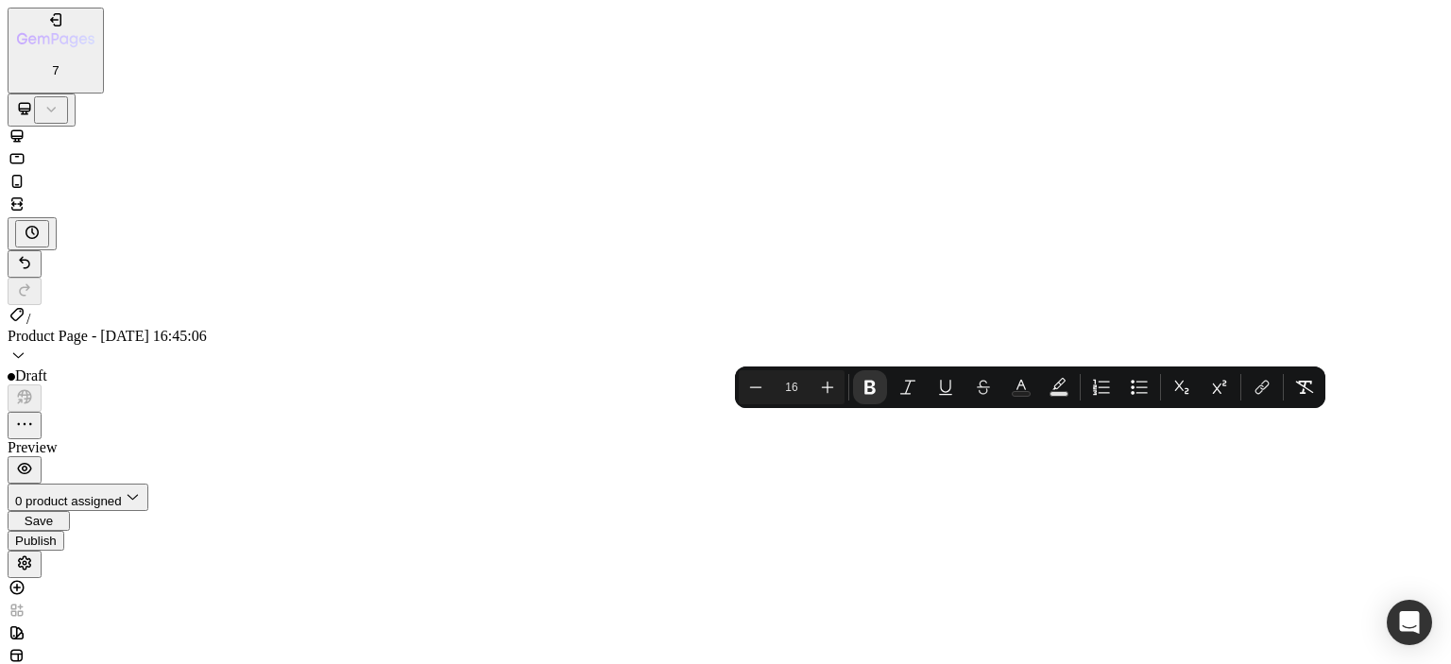
drag, startPoint x: 745, startPoint y: 26860, endPoint x: 690, endPoint y: 26861, distance: 54.8
click at [865, 374] on button "Bold" at bounding box center [867, 387] width 34 height 34
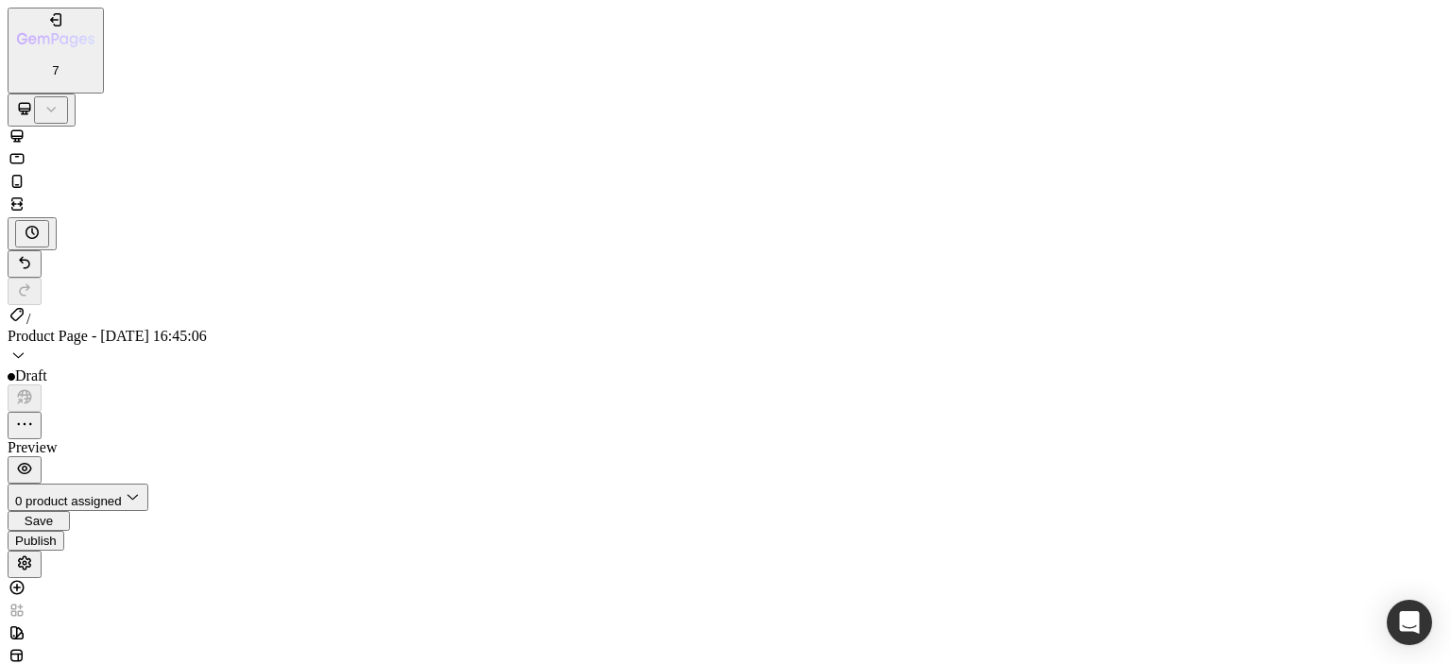
drag, startPoint x: 777, startPoint y: 26909, endPoint x: 821, endPoint y: 26932, distance: 49.9
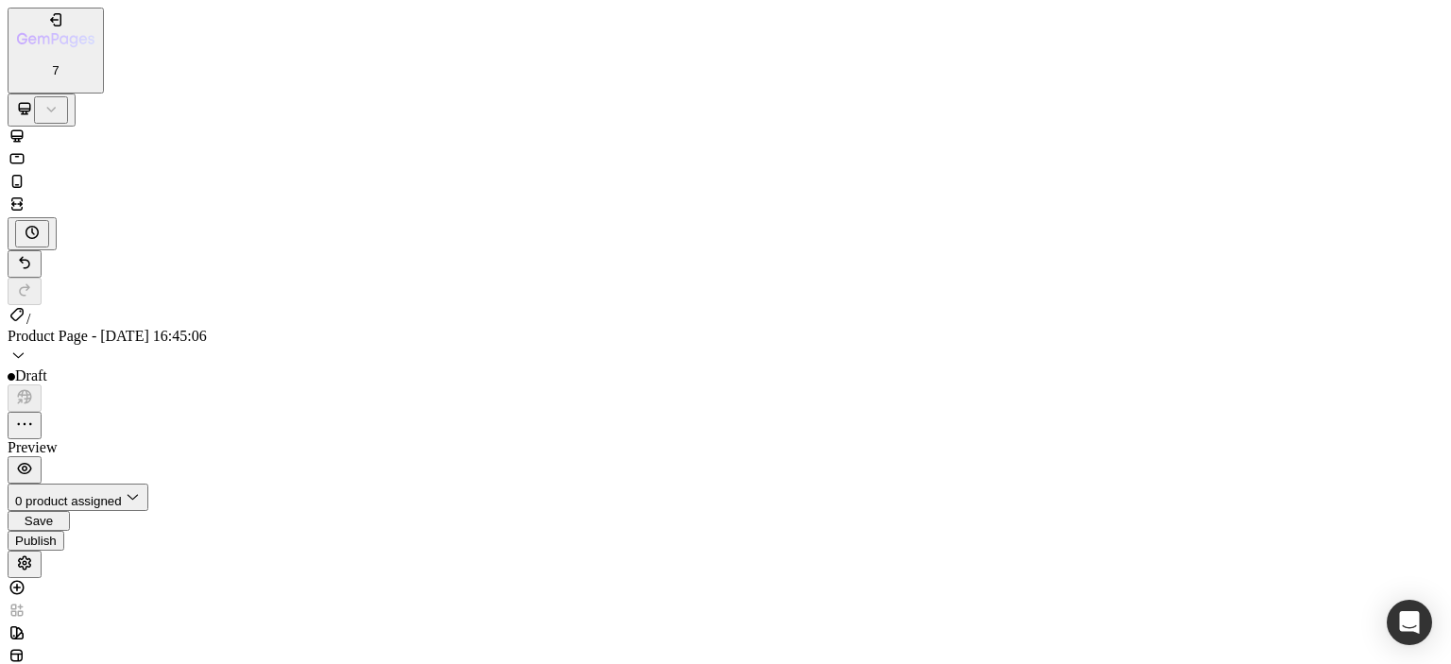
drag, startPoint x: 679, startPoint y: 27002, endPoint x: 284, endPoint y: 26864, distance: 418.4
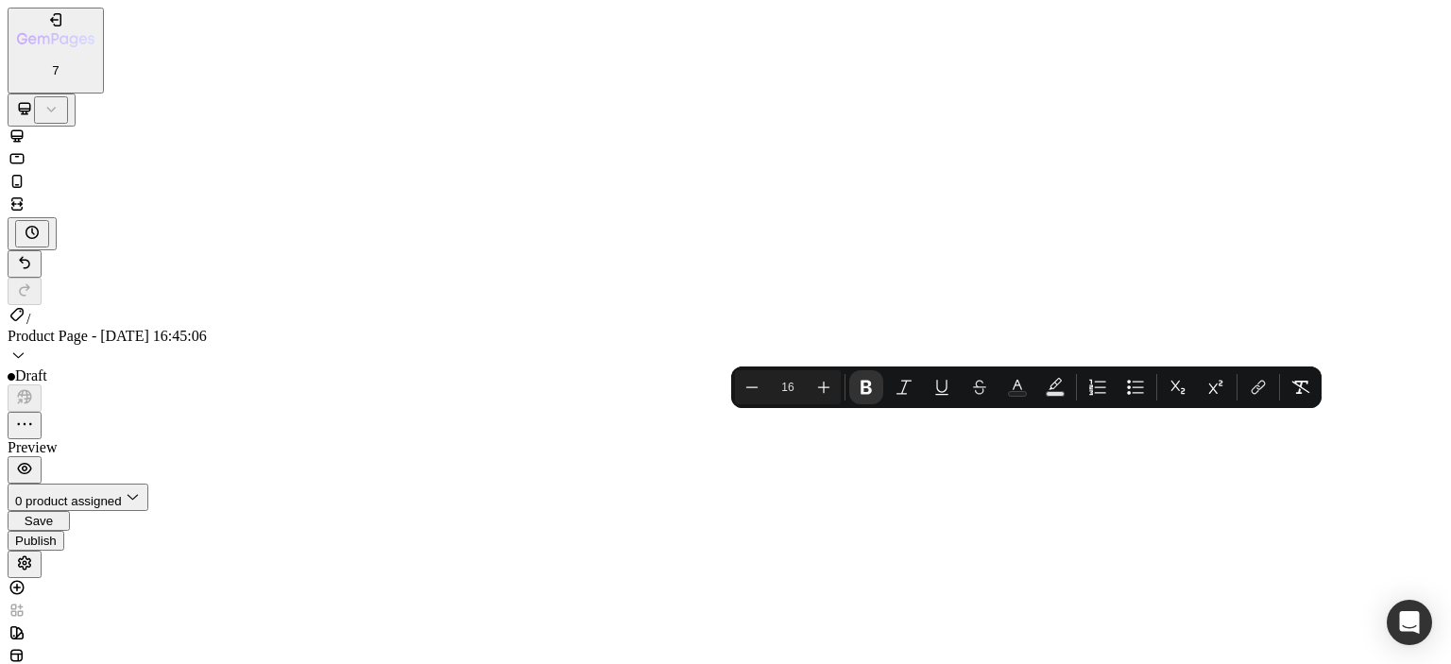
drag, startPoint x: 690, startPoint y: 26857, endPoint x: 747, endPoint y: 26862, distance: 56.9
click at [864, 385] on icon "Editor contextual toolbar" at bounding box center [866, 388] width 11 height 14
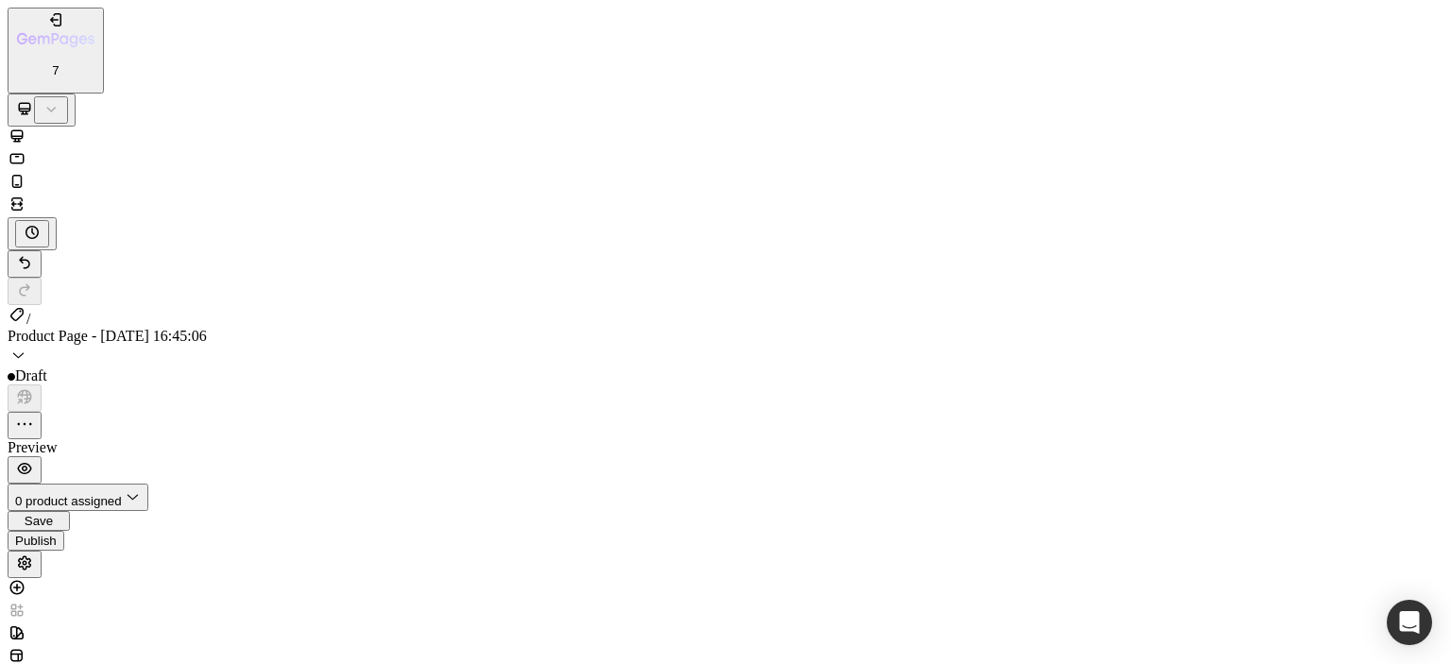
drag, startPoint x: 743, startPoint y: 26859, endPoint x: 777, endPoint y: 26883, distance: 41.4
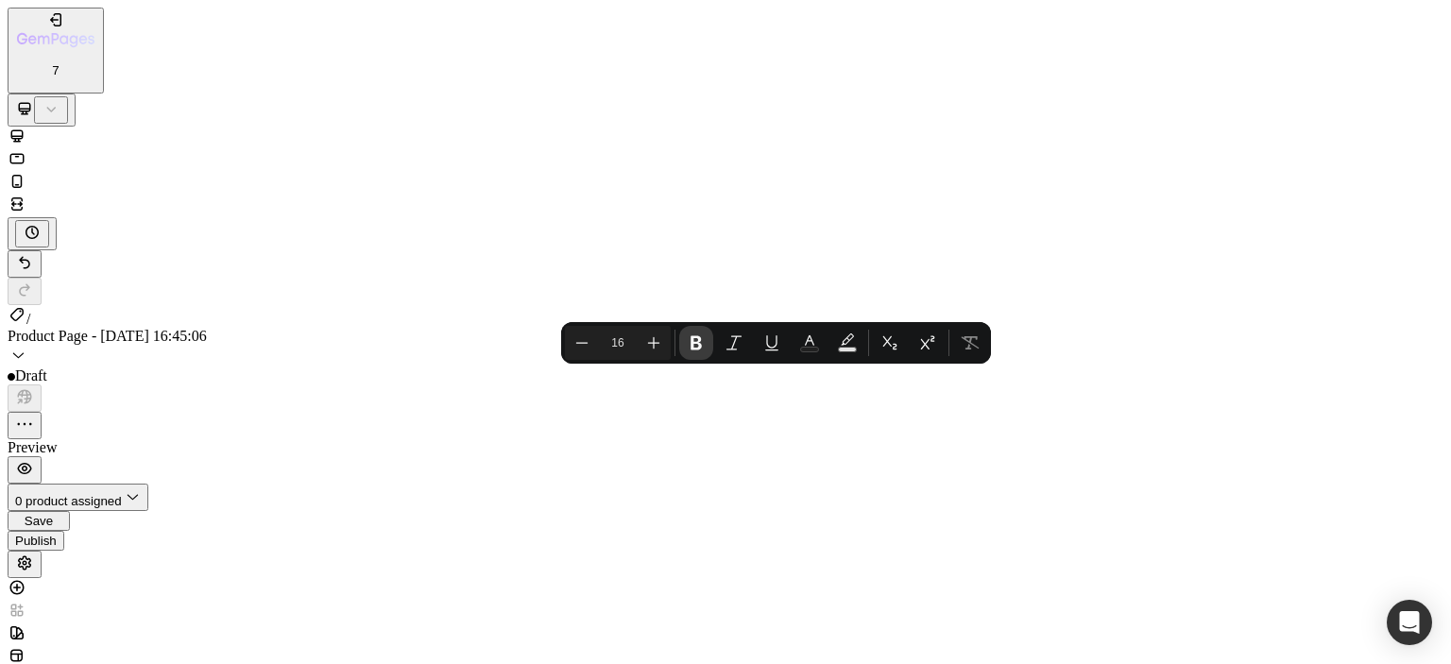
click at [688, 337] on icon "Editor contextual toolbar" at bounding box center [696, 343] width 19 height 19
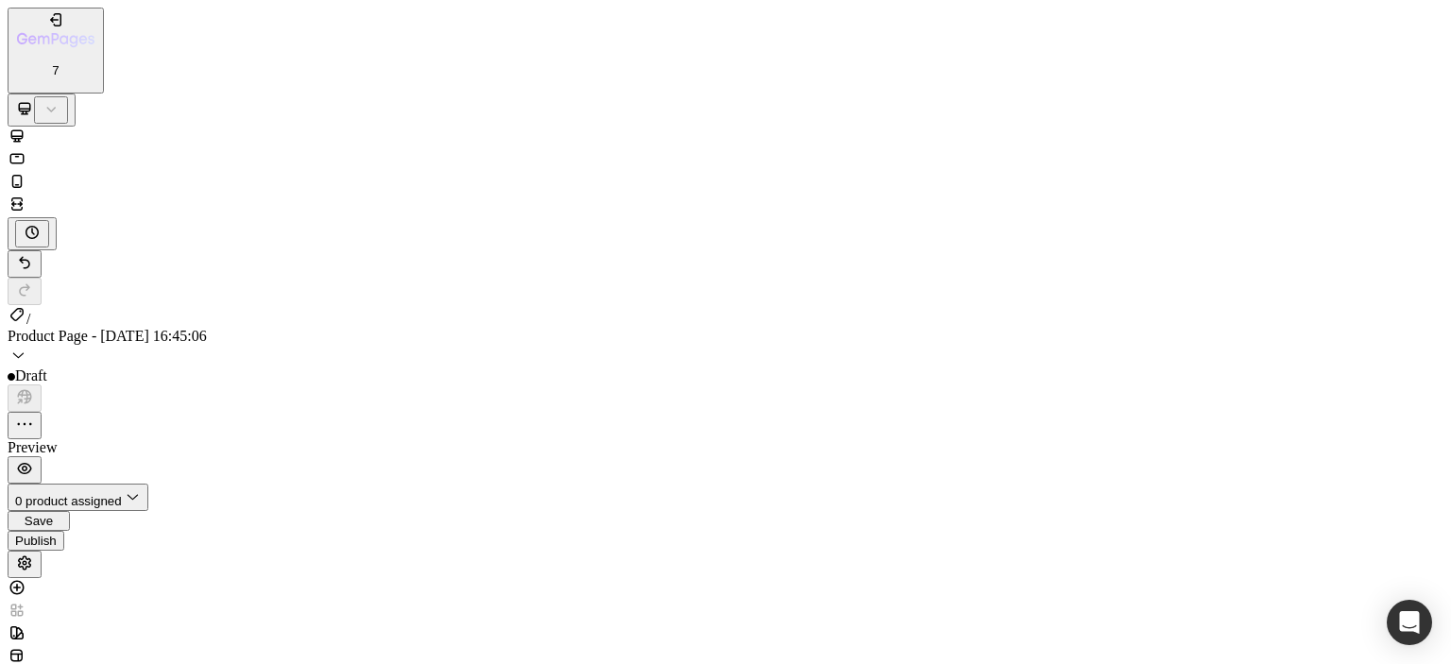
drag, startPoint x: 68, startPoint y: 26819, endPoint x: 380, endPoint y: 26634, distance: 362.2
click at [42, 250] on button "Undo/Redo" at bounding box center [25, 263] width 34 height 27
click at [34, 253] on icon "Undo/Redo" at bounding box center [24, 262] width 19 height 19
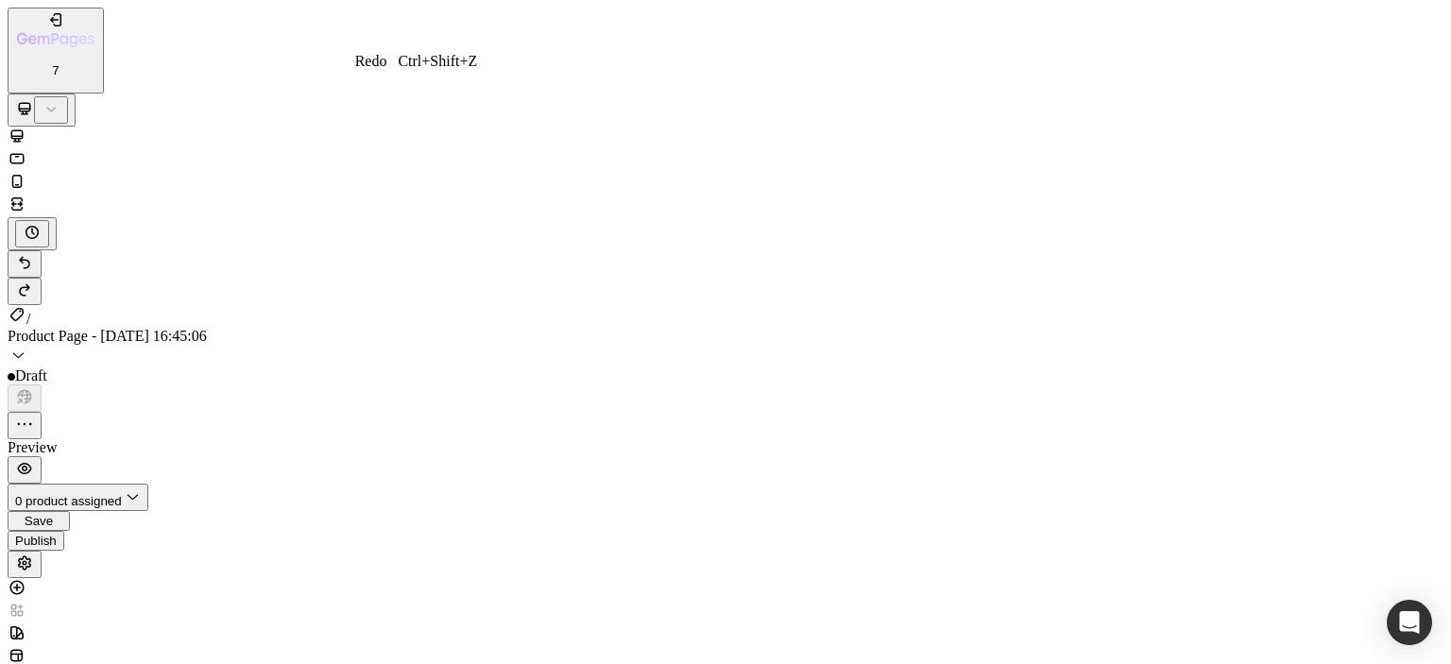
click at [34, 281] on icon "Undo/Redo" at bounding box center [24, 290] width 19 height 19
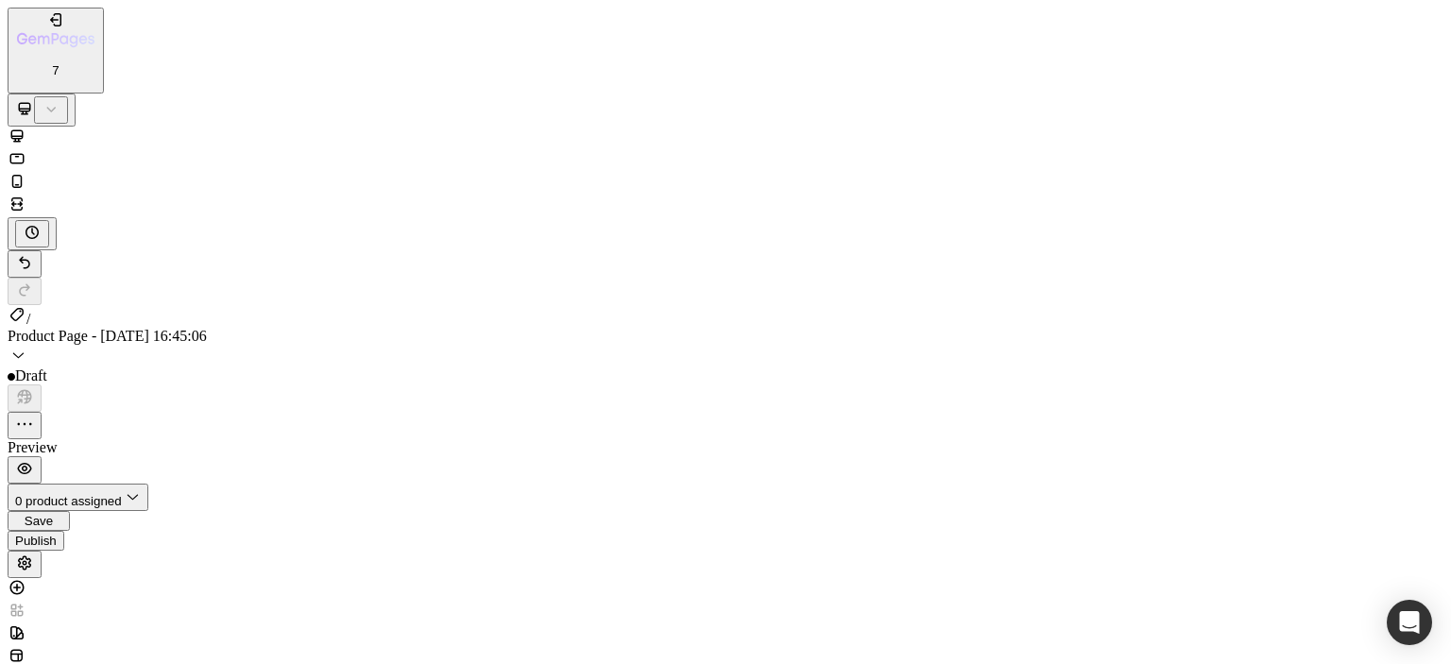
drag, startPoint x: 204, startPoint y: 26750, endPoint x: 260, endPoint y: 26728, distance: 59.8
drag, startPoint x: 74, startPoint y: 26651, endPoint x: 389, endPoint y: 26771, distance: 337.3
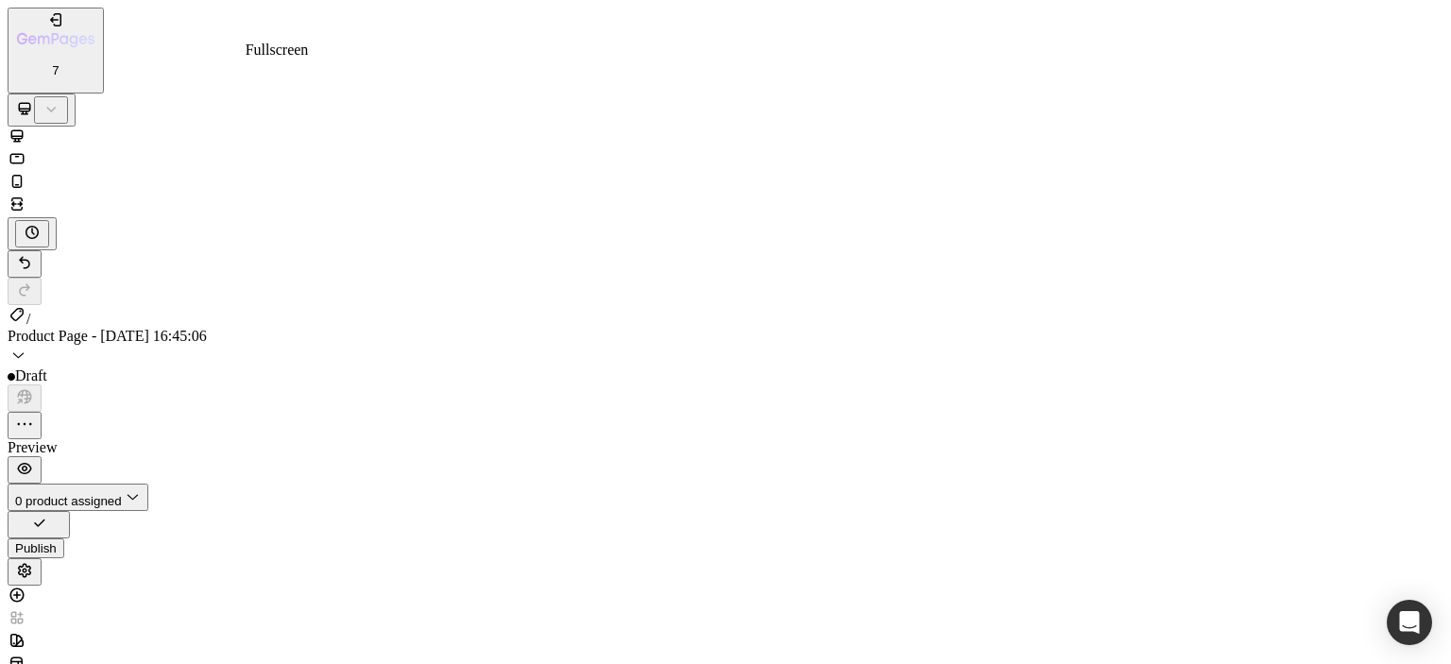
click at [26, 195] on icon at bounding box center [17, 204] width 19 height 19
click at [70, 511] on button "Save" at bounding box center [39, 521] width 62 height 20
click at [34, 415] on icon "button" at bounding box center [24, 424] width 19 height 19
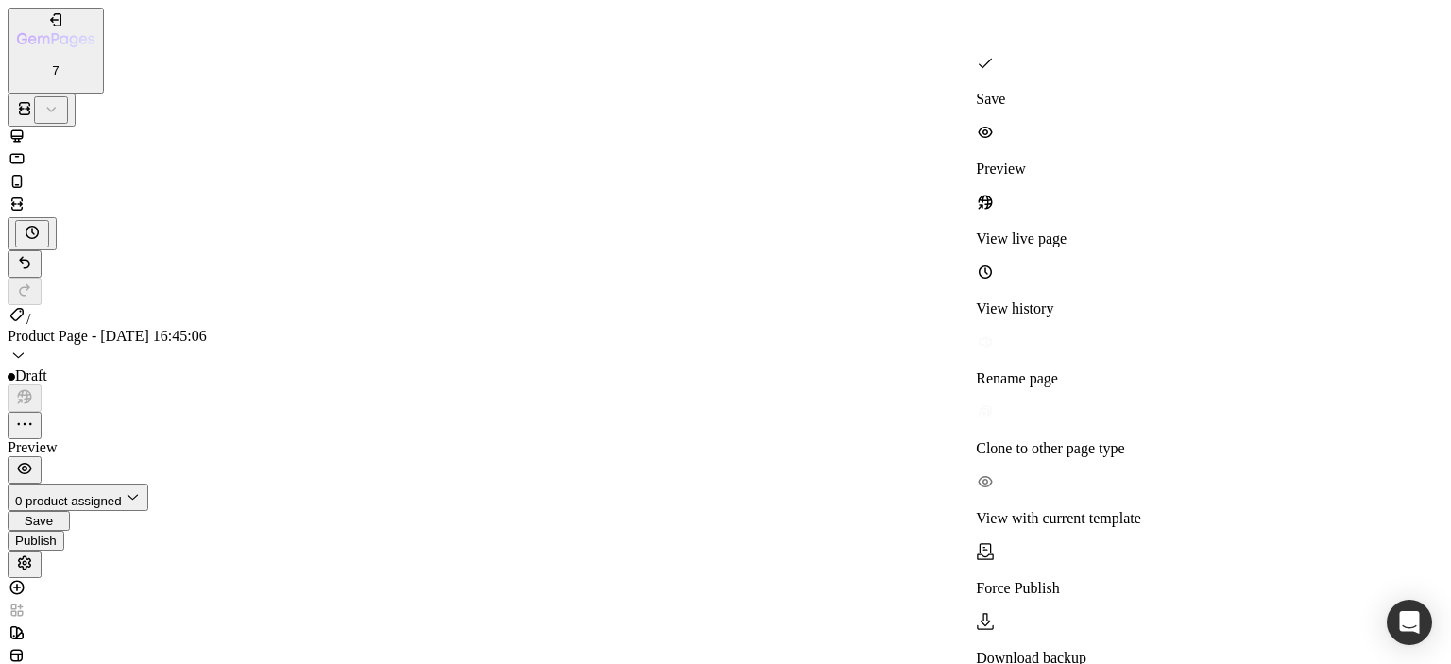
click at [1036, 650] on p "Download backup" at bounding box center [1058, 658] width 165 height 17
click at [1037, 440] on p "Clone to other page type" at bounding box center [1058, 448] width 165 height 17
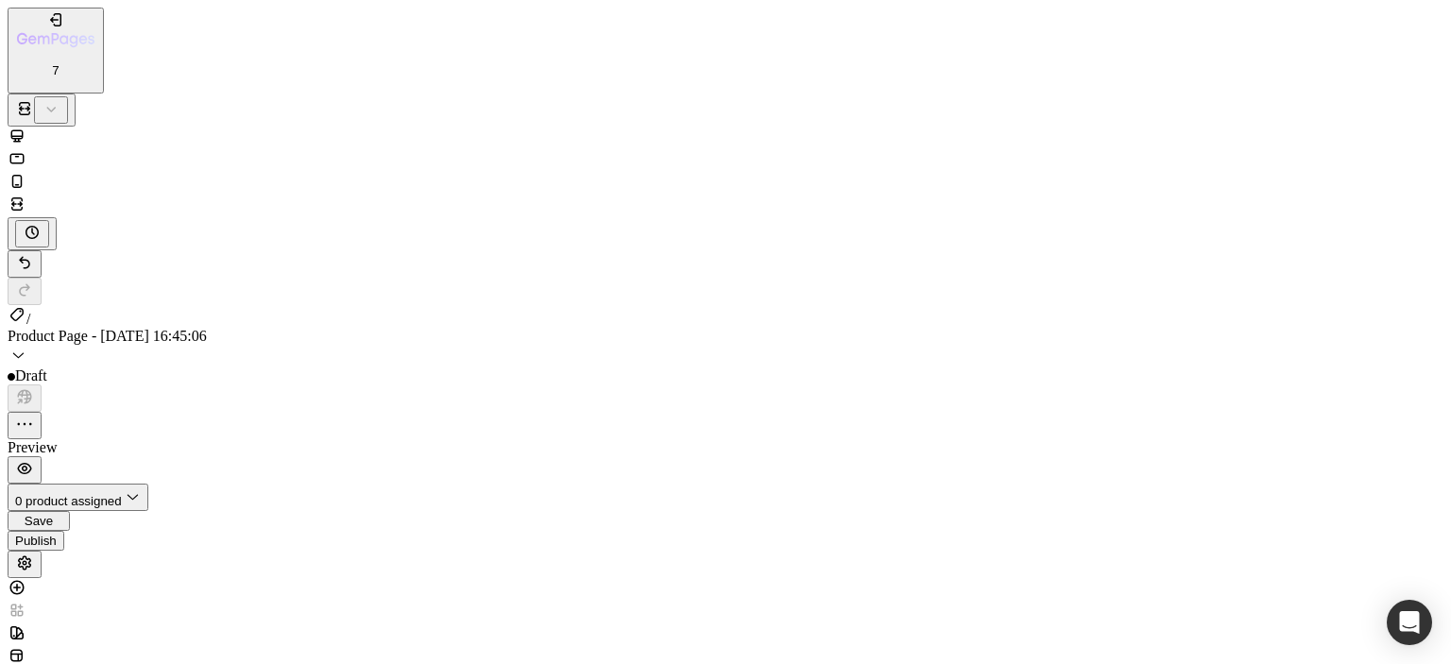
scroll to position [5113, 0]
drag, startPoint x: 1369, startPoint y: 26509, endPoint x: 933, endPoint y: 26806, distance: 528.4
drag, startPoint x: 726, startPoint y: 17317, endPoint x: 765, endPoint y: 17358, distance: 57.5
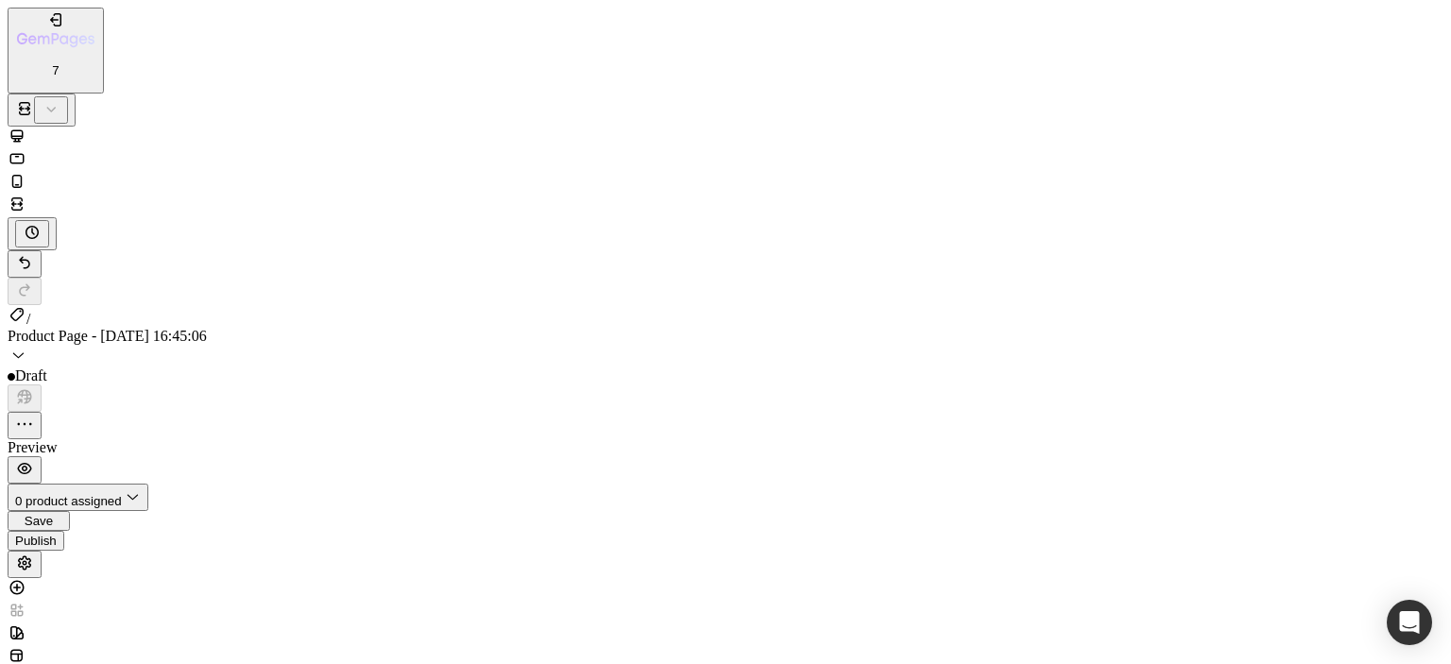
scroll to position [3500, 0]
click at [122, 494] on span "0 product assigned" at bounding box center [68, 501] width 107 height 14
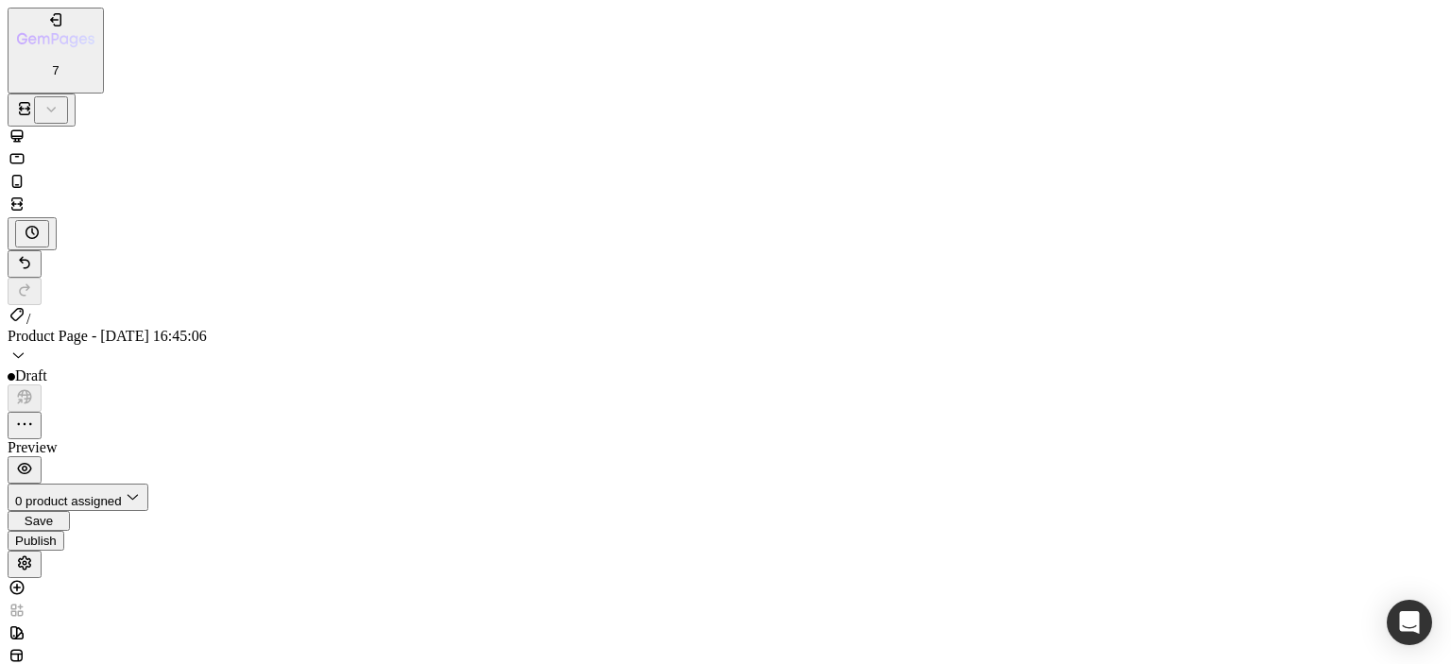
click at [34, 554] on icon "button" at bounding box center [24, 563] width 19 height 19
click at [34, 415] on icon "button" at bounding box center [24, 424] width 19 height 19
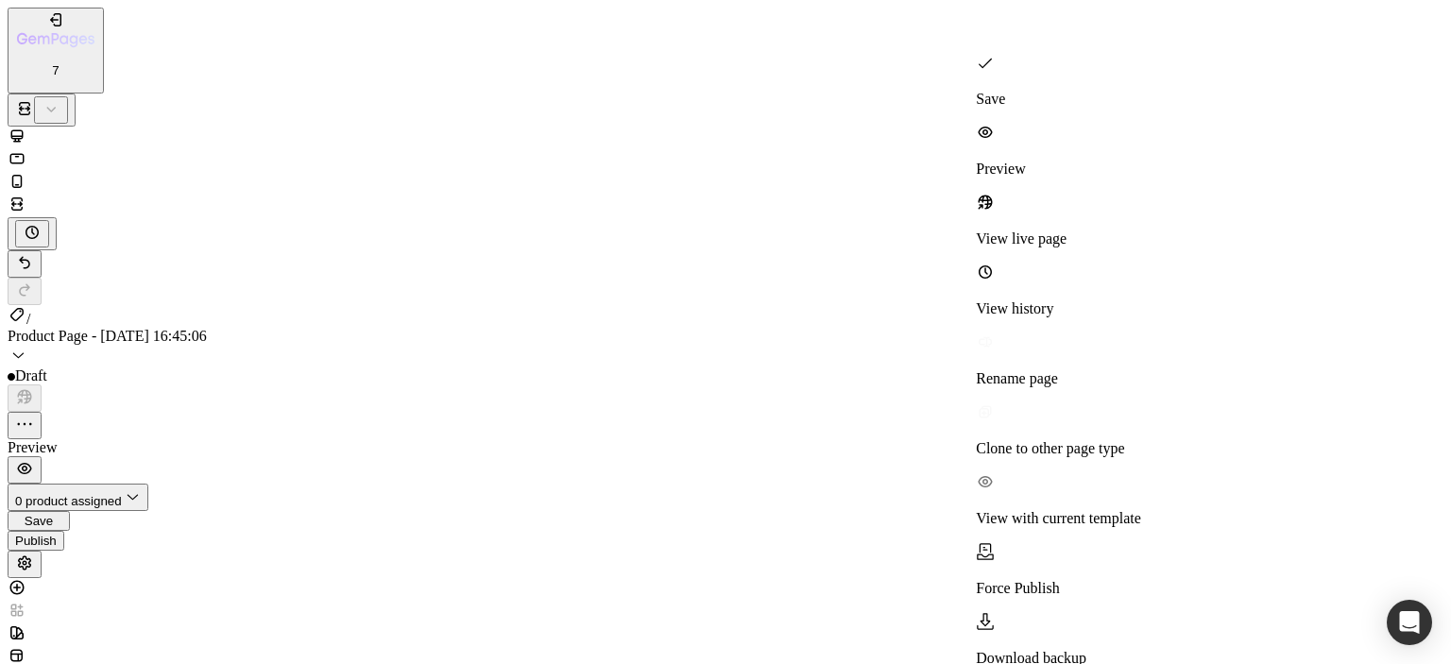
click at [34, 415] on icon "button" at bounding box center [24, 424] width 19 height 19
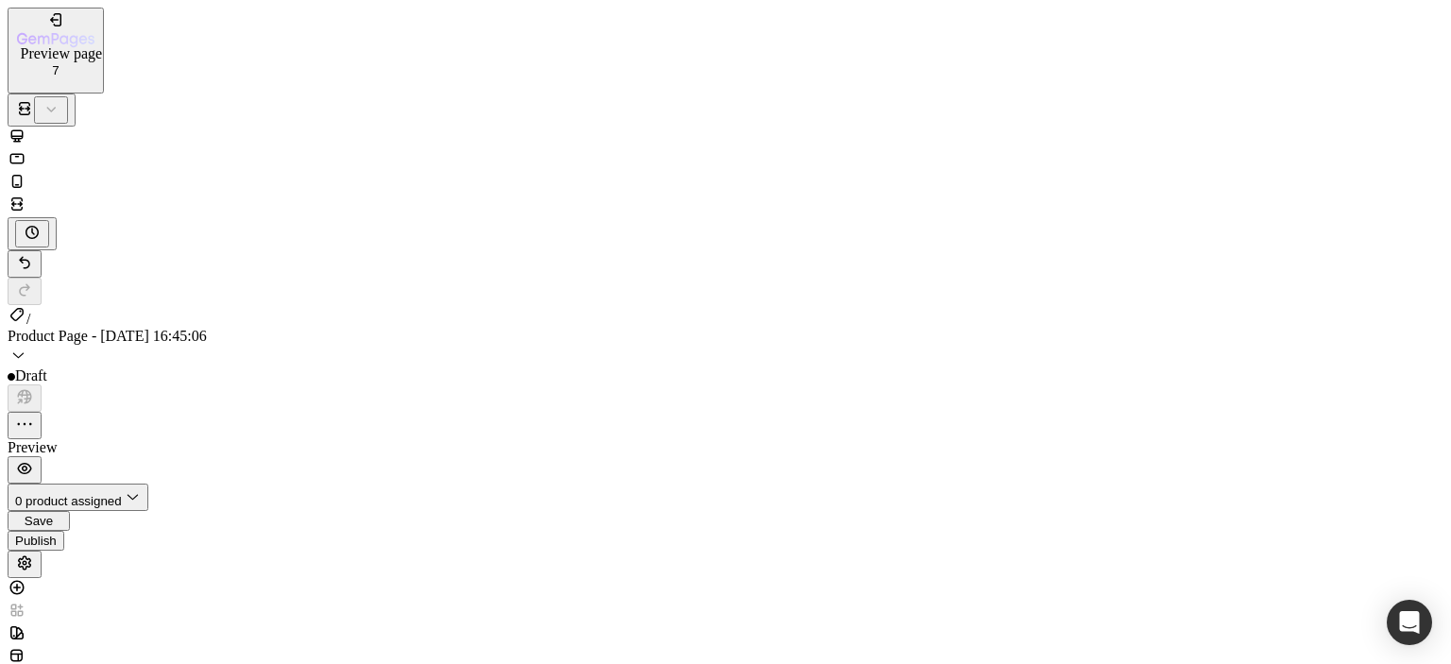
click at [34, 459] on icon "button" at bounding box center [24, 468] width 19 height 19
